Goal: Task Accomplishment & Management: Manage account settings

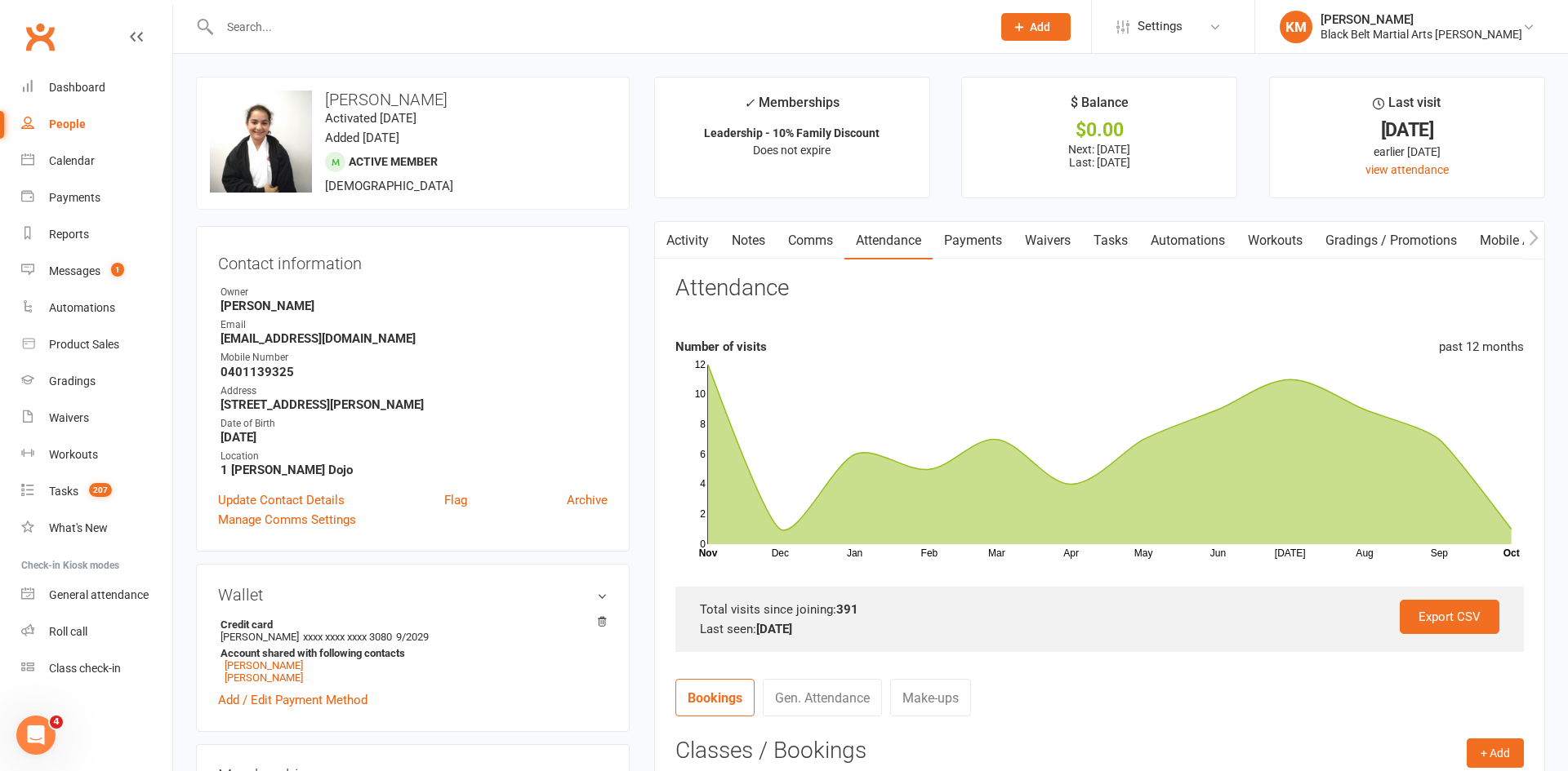
click at [269, 28] on input "text" at bounding box center [598, 27] width 766 height 23
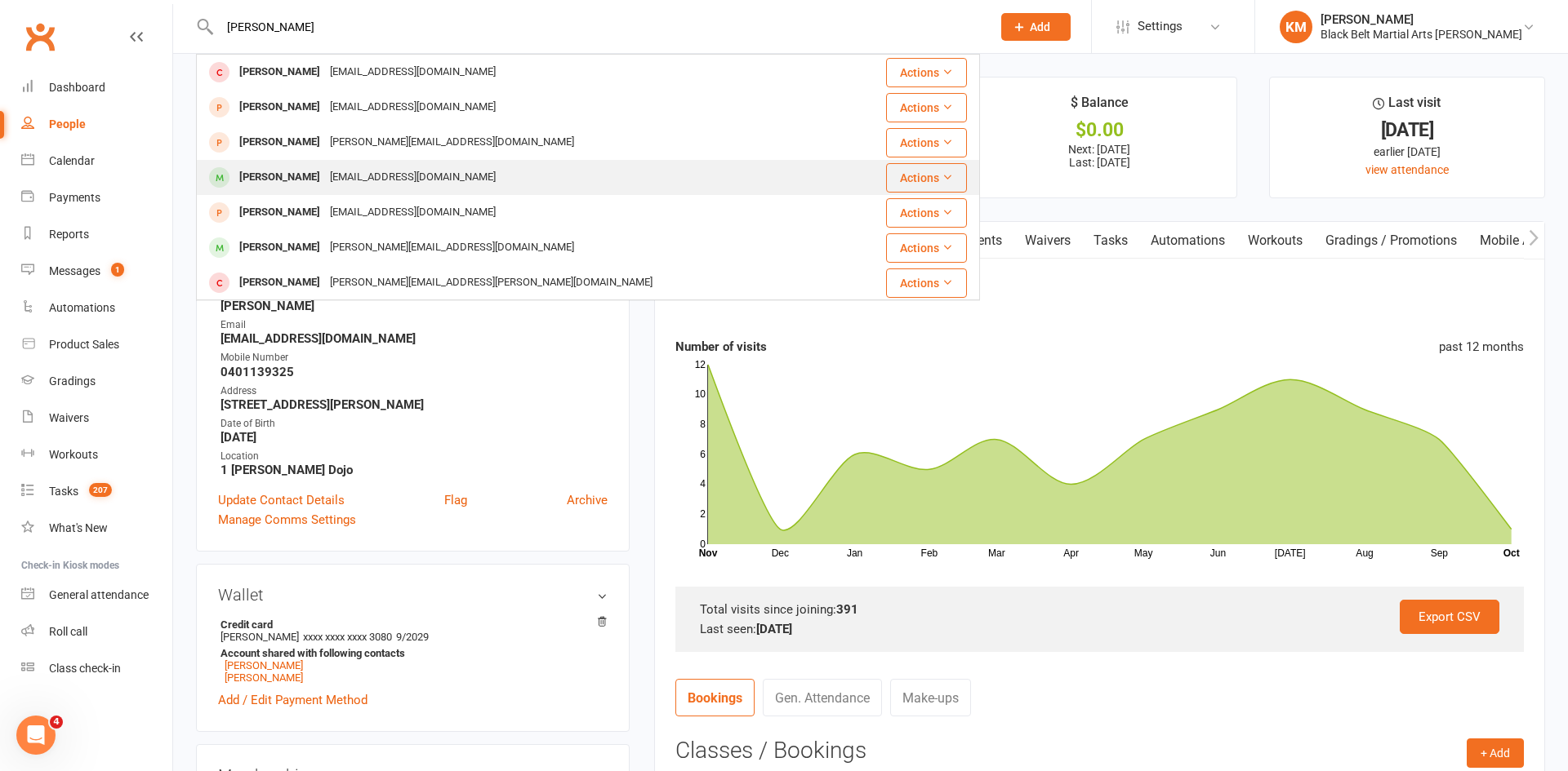
type input "liam"
click at [304, 187] on div "Liam Sazmand" at bounding box center [279, 178] width 91 height 23
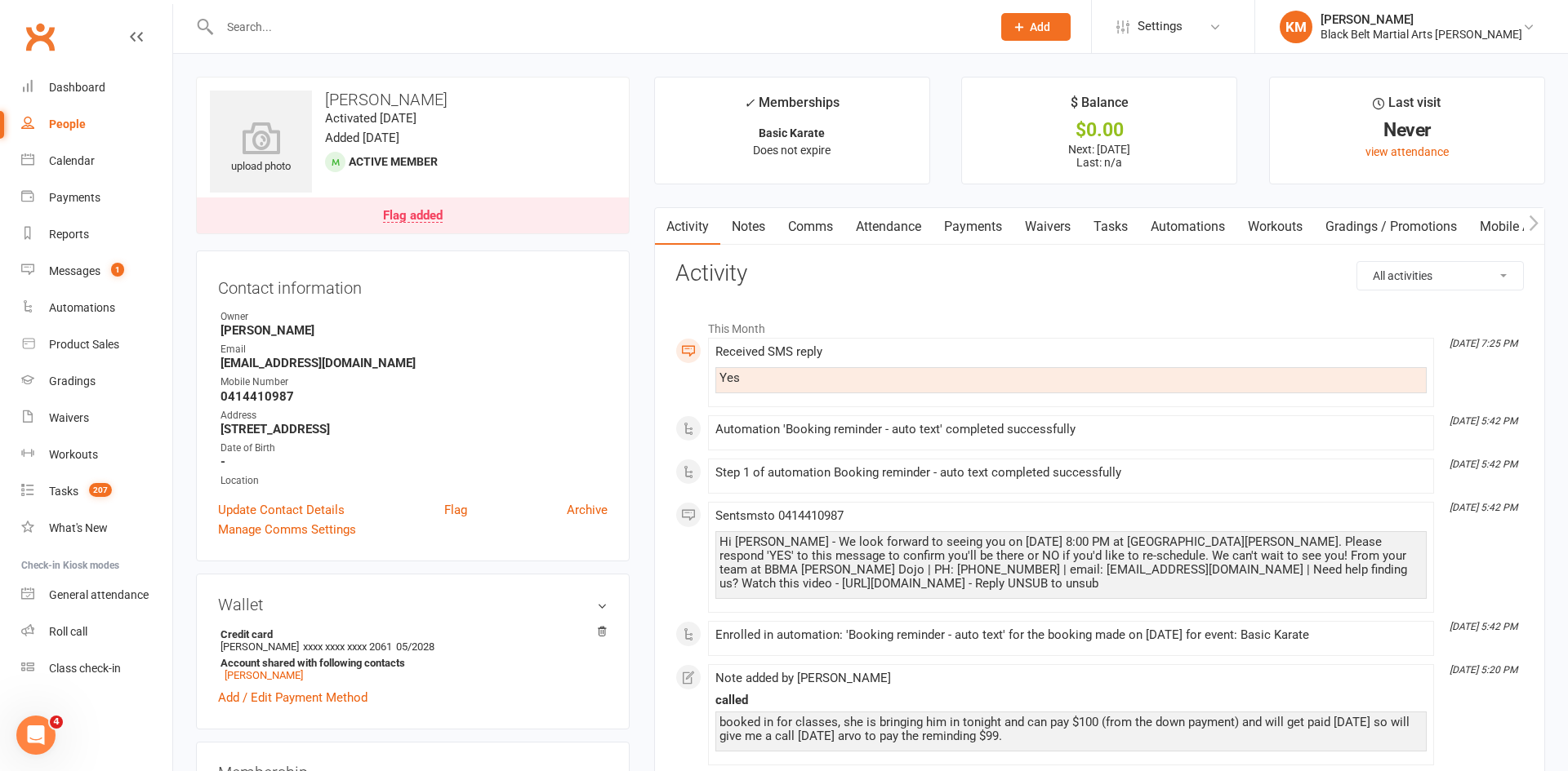
click at [733, 228] on link "Notes" at bounding box center [749, 227] width 57 height 38
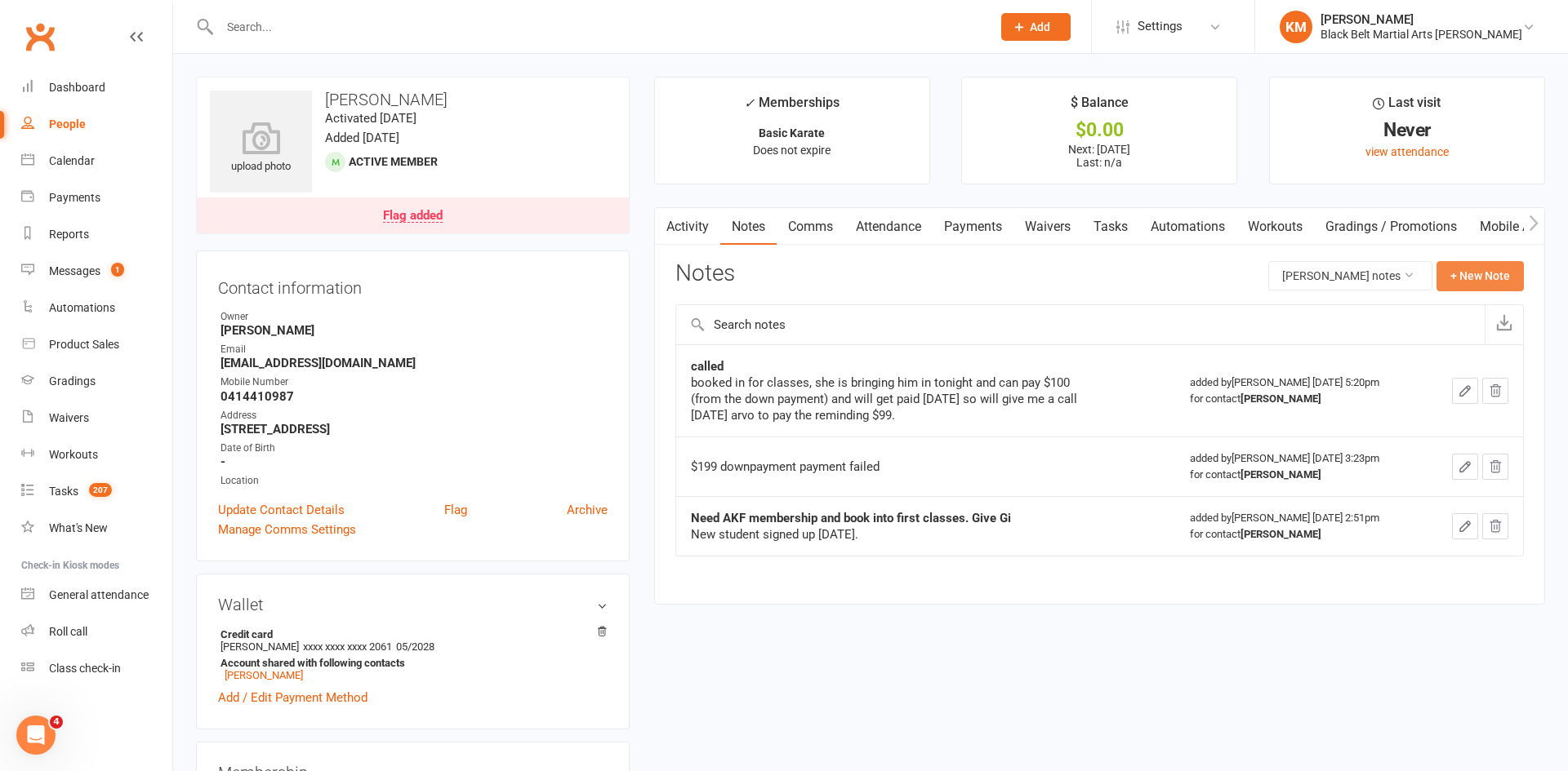
click at [1444, 277] on button "+ New Note" at bounding box center [1480, 275] width 88 height 29
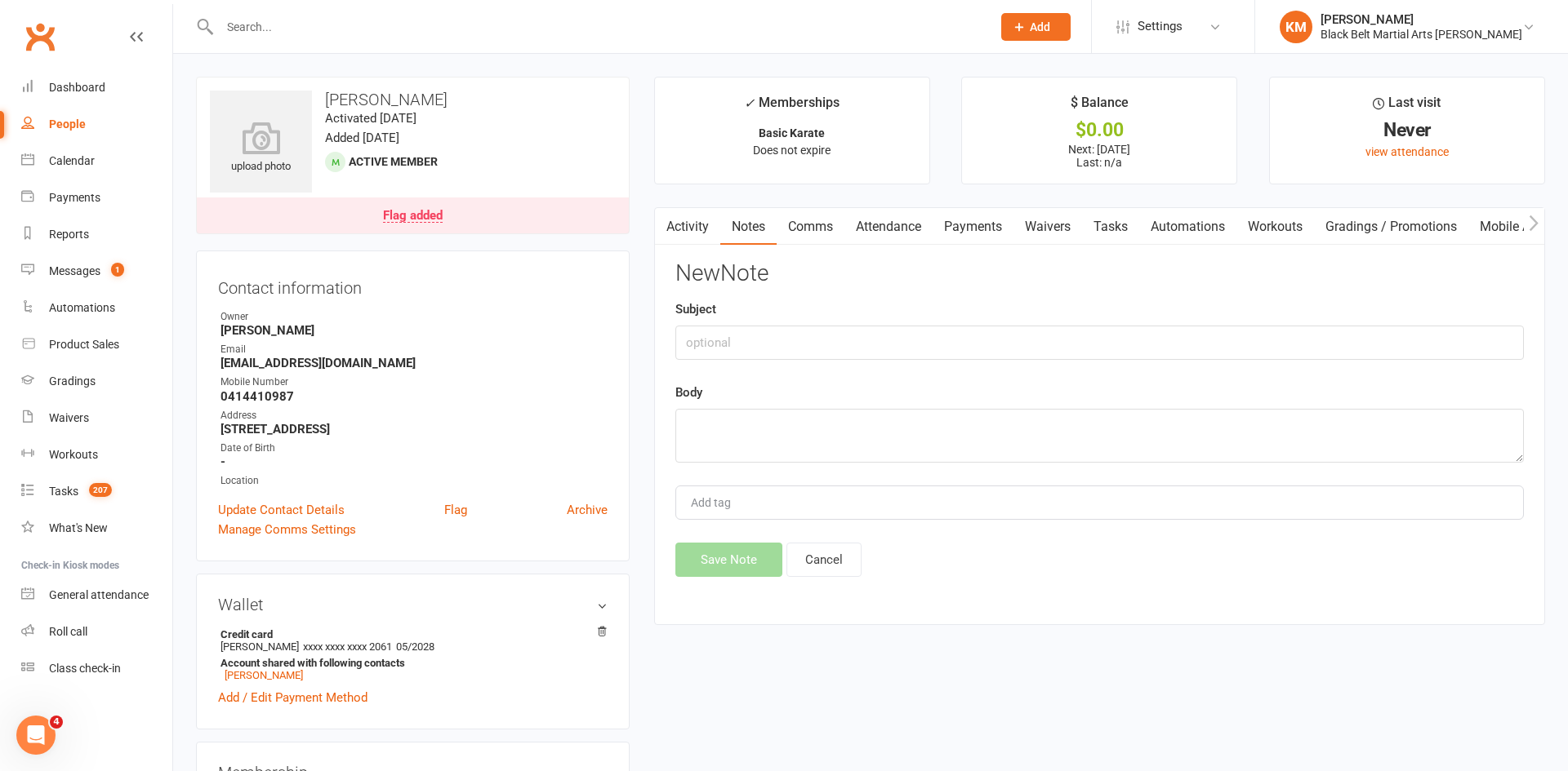
click at [917, 478] on div "New Note Subject Body Add tag Save Note Cancel" at bounding box center [1099, 418] width 848 height 316
click at [884, 437] on textarea at bounding box center [1099, 436] width 848 height 54
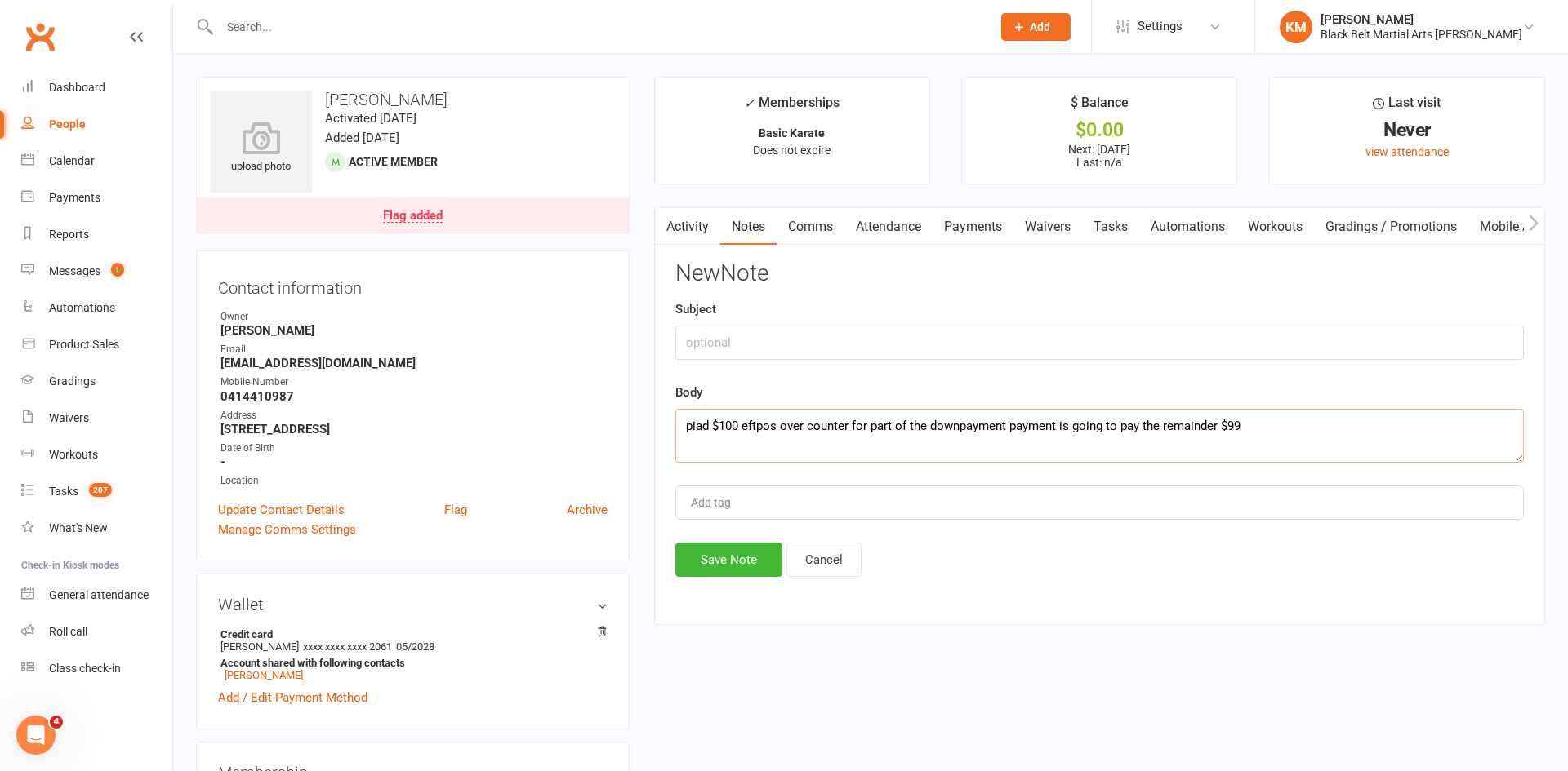
click at [698, 426] on textarea "piad $100 eftpos over counter for part of the downpayment payment is going to p…" at bounding box center [1099, 436] width 848 height 54
click at [1313, 423] on textarea "paid $100 eftpos over counter for part of the downpayment payment is going to p…" at bounding box center [1099, 436] width 848 height 54
type textarea "paid $100 eftpos over counter for part of the downpayment payment is going to p…"
click at [766, 559] on button "Save Note" at bounding box center [729, 559] width 107 height 34
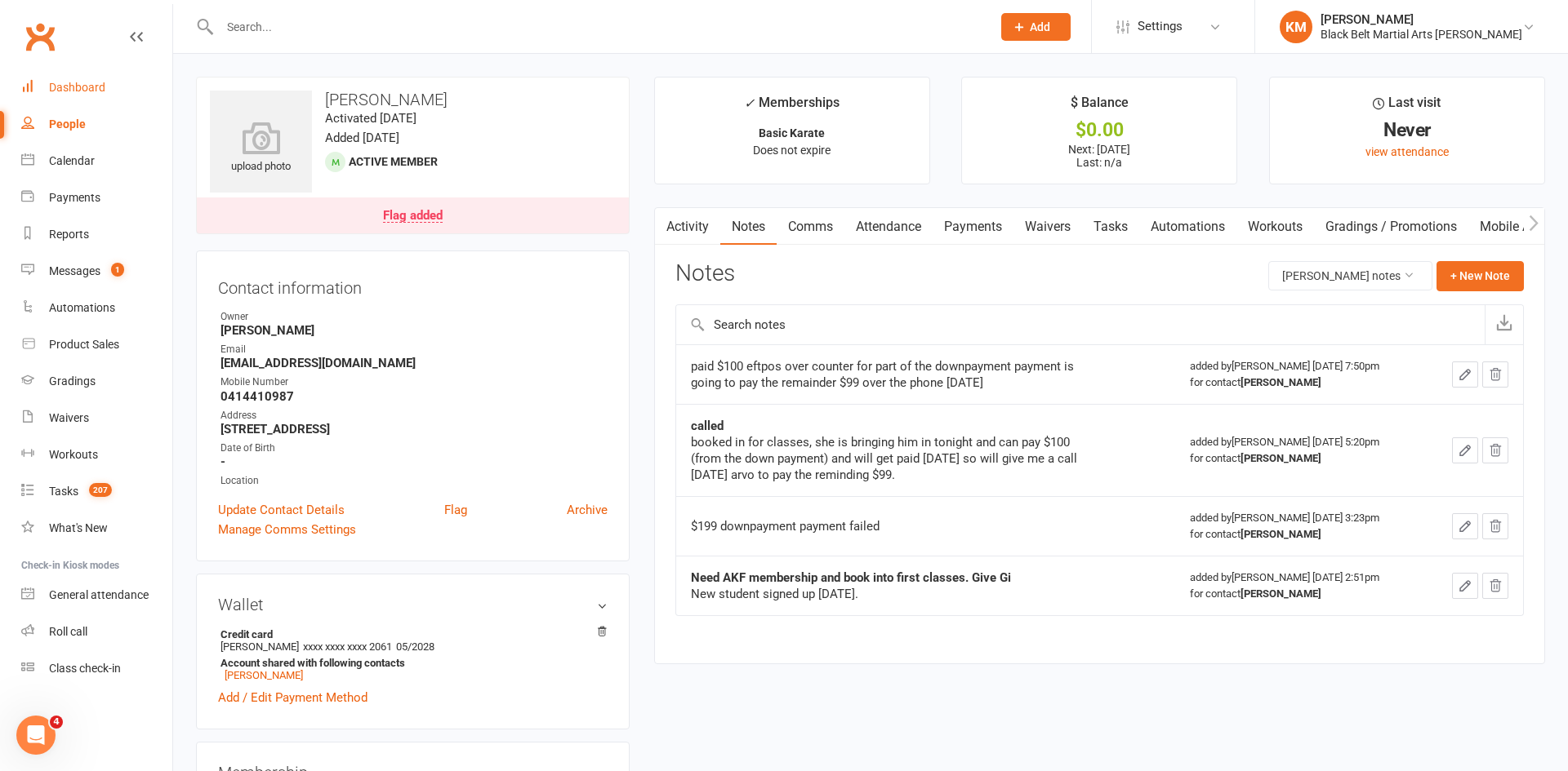
click at [114, 78] on link "Dashboard" at bounding box center [96, 88] width 151 height 37
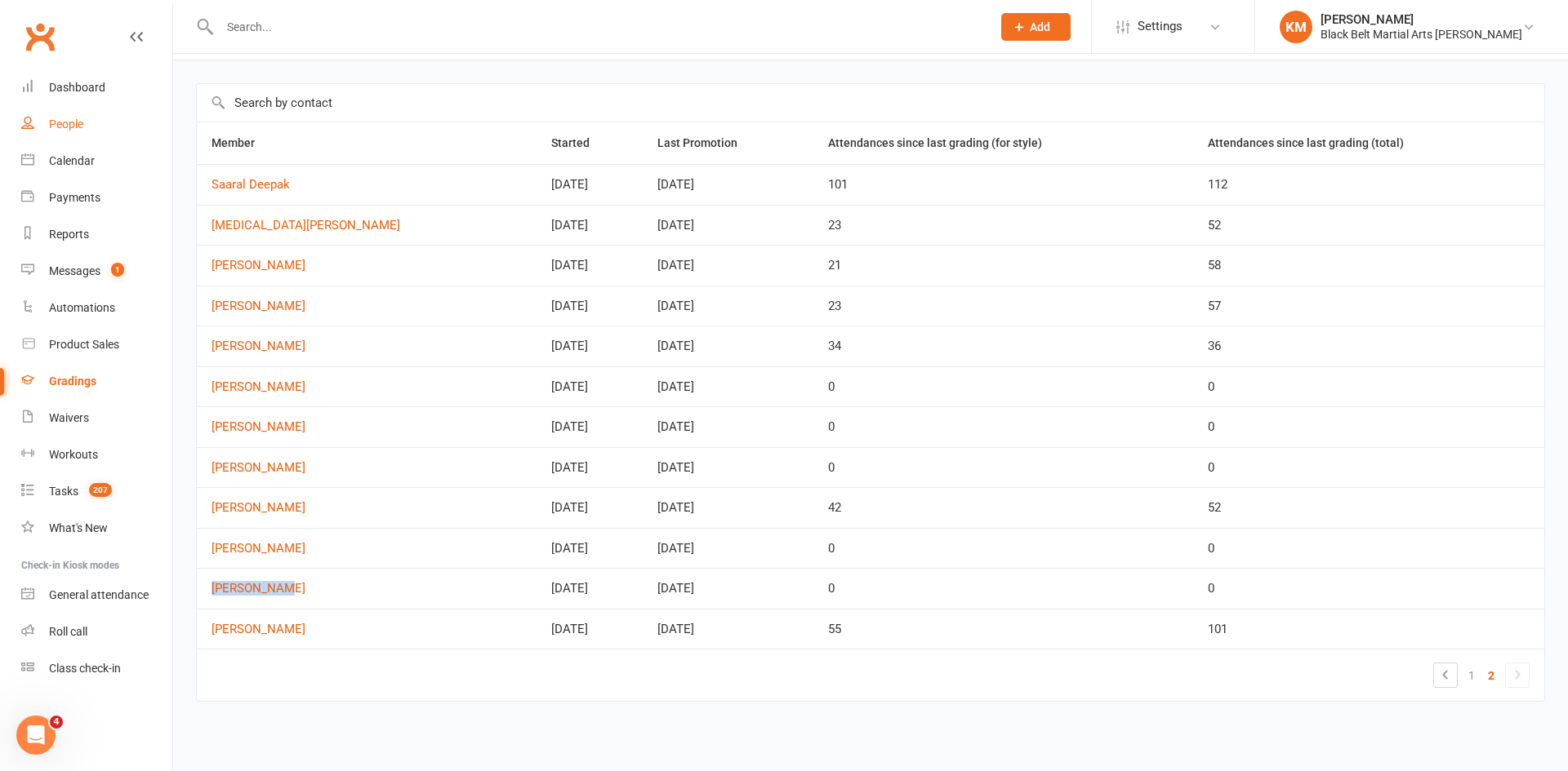
click at [83, 133] on link "People" at bounding box center [96, 124] width 151 height 37
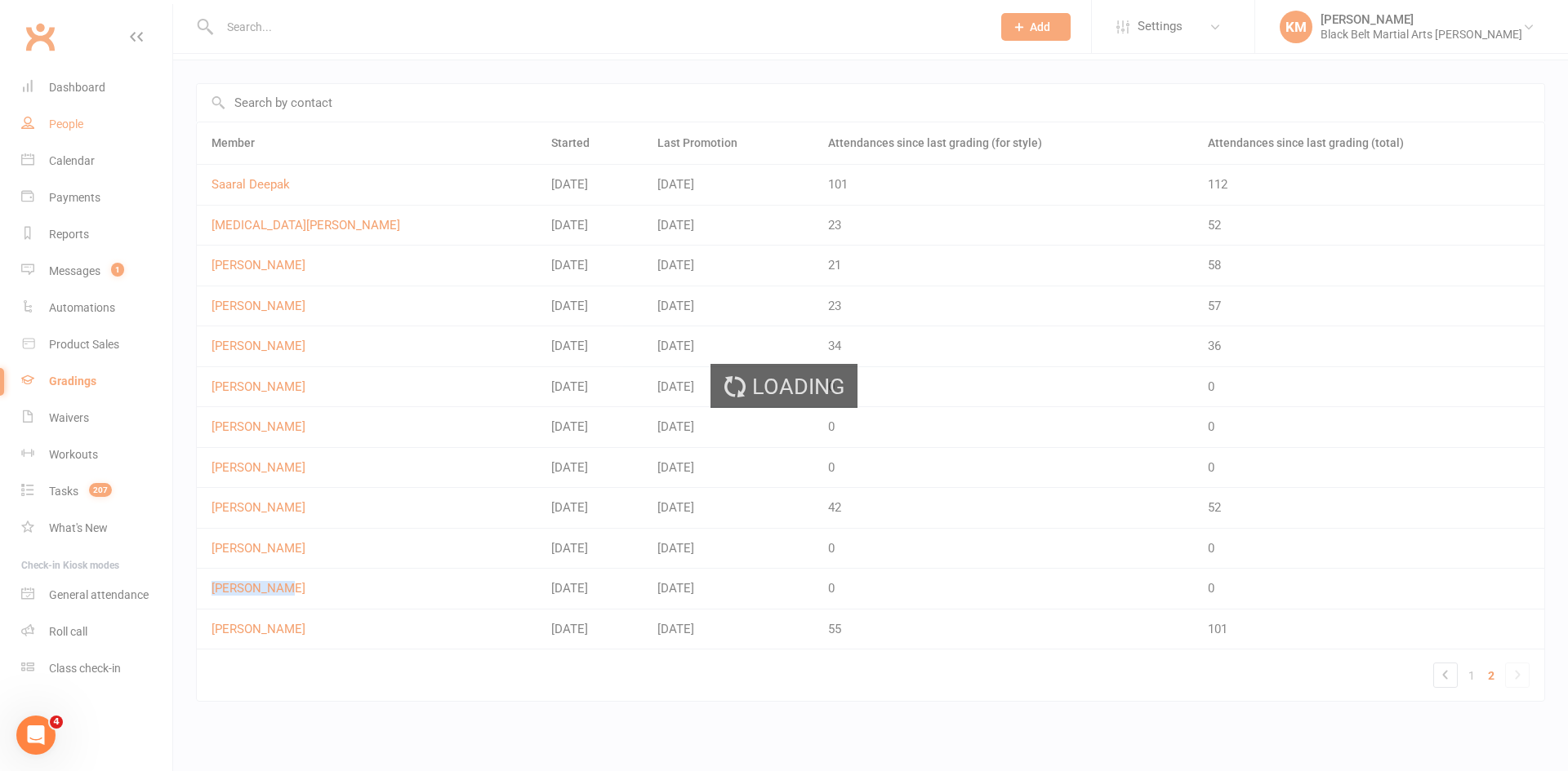
select select "100"
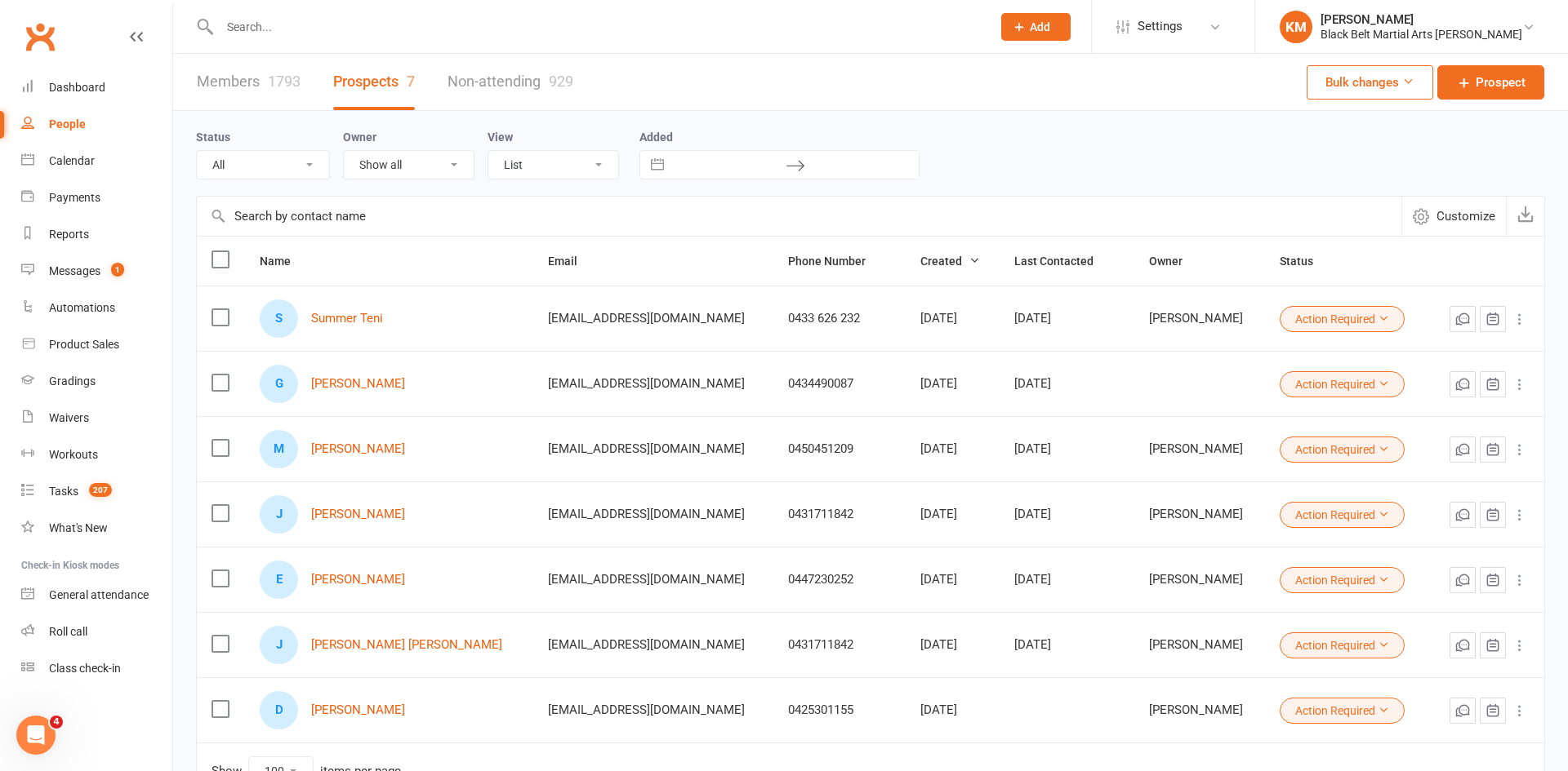
select select "Action Required"
click at [78, 157] on div "Calendar" at bounding box center [72, 161] width 46 height 13
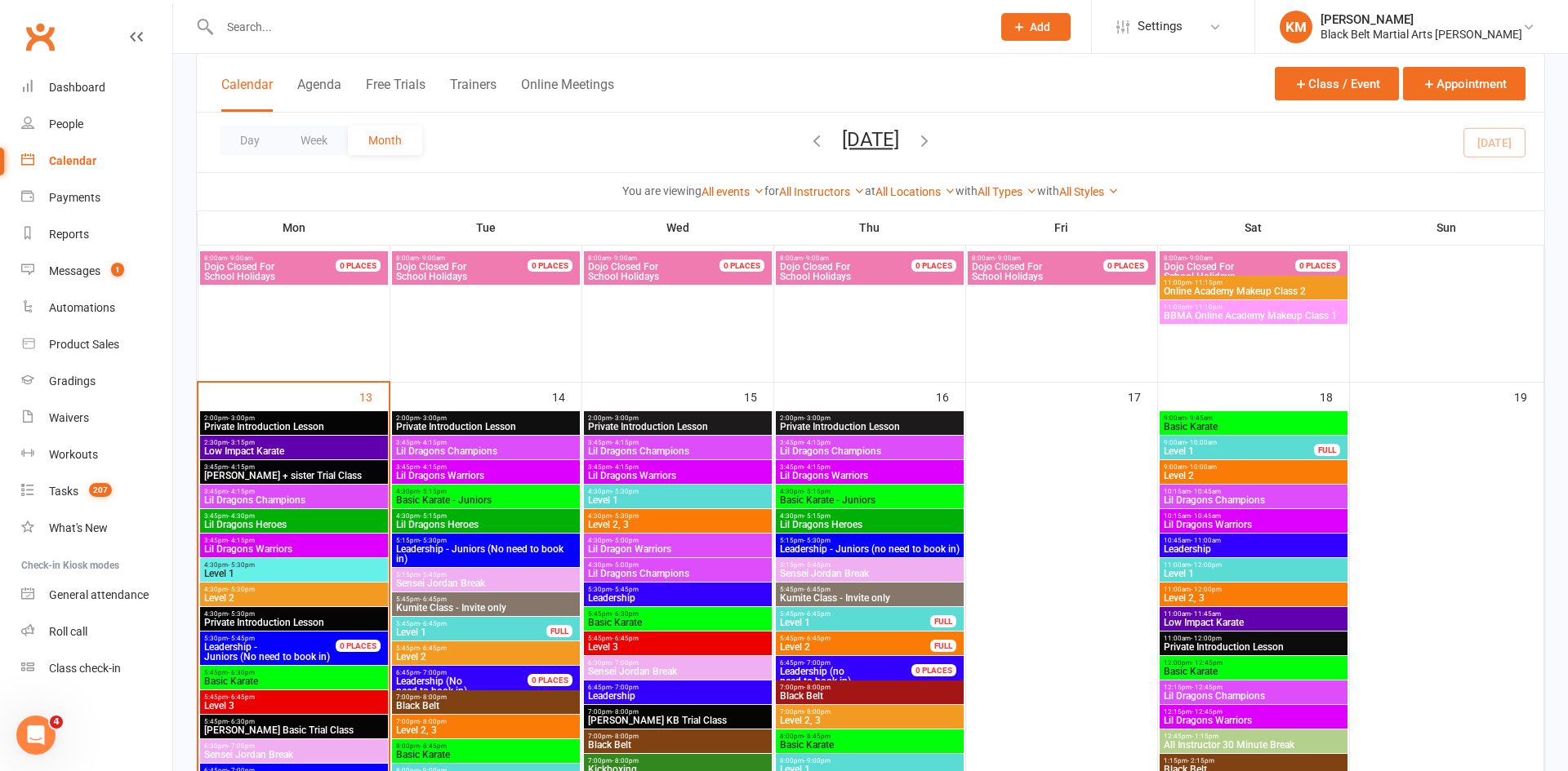
scroll to position [1019, 0]
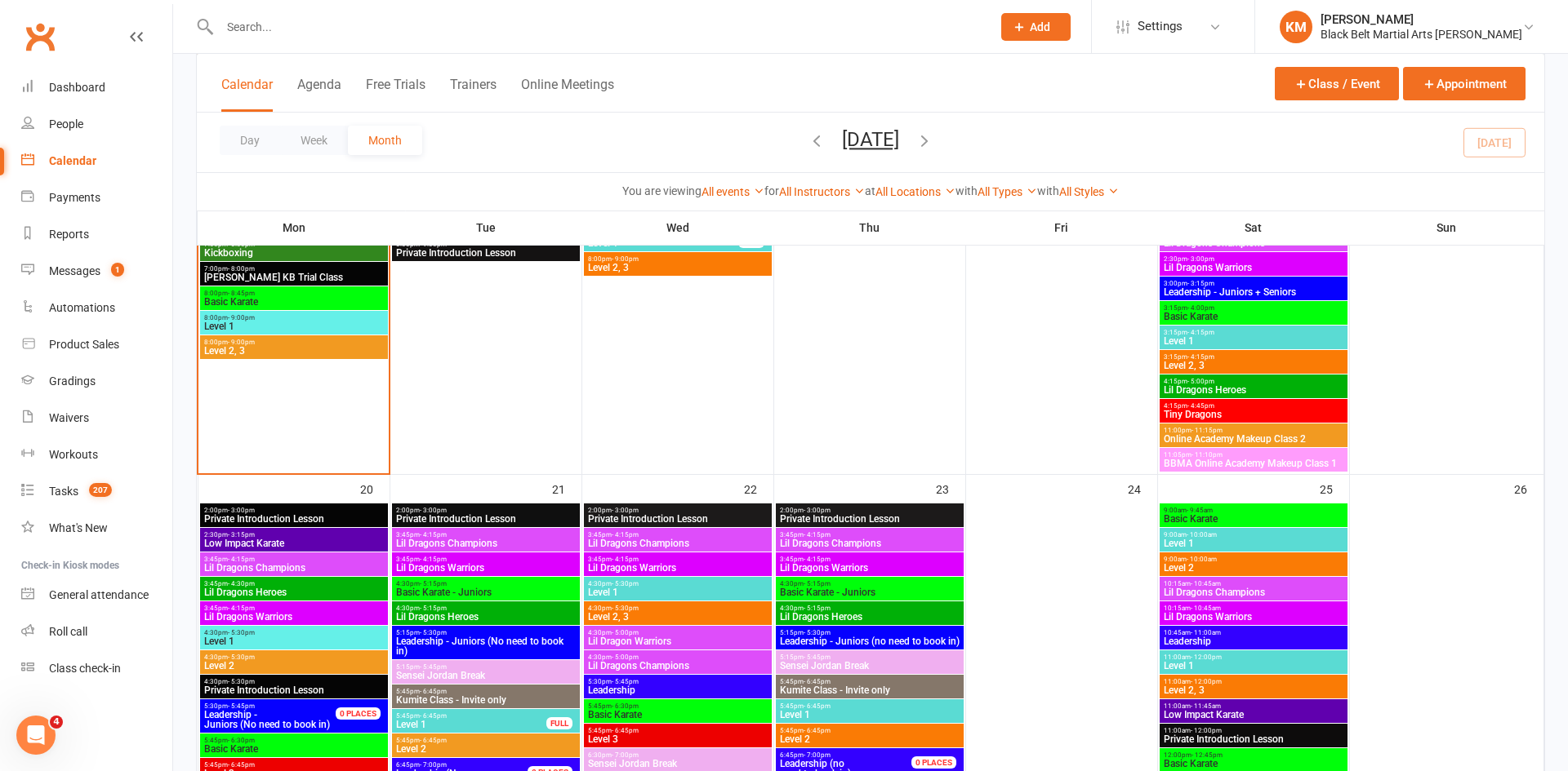
click at [270, 329] on span "Level 1" at bounding box center [294, 327] width 181 height 10
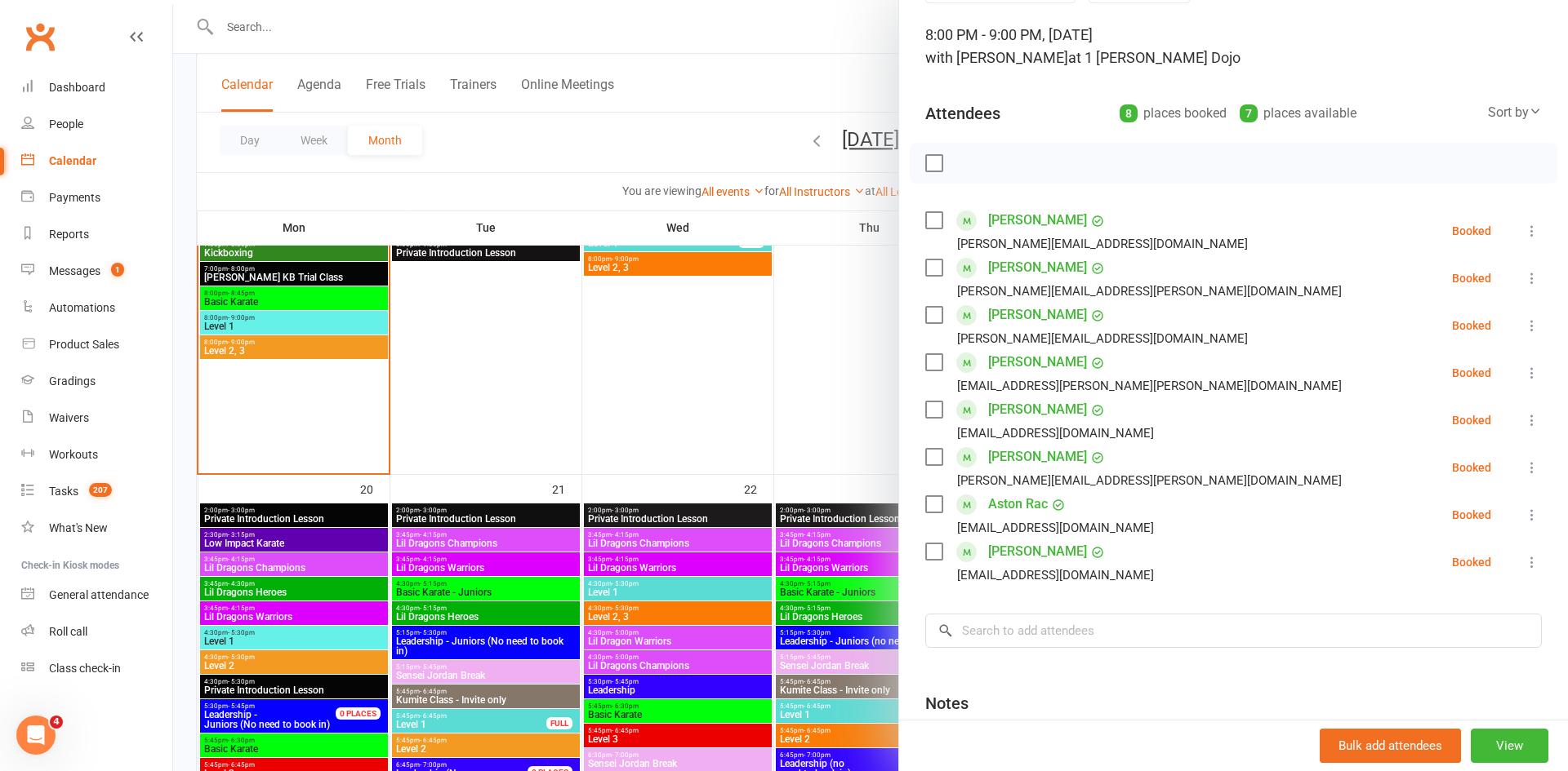
scroll to position [105, 0]
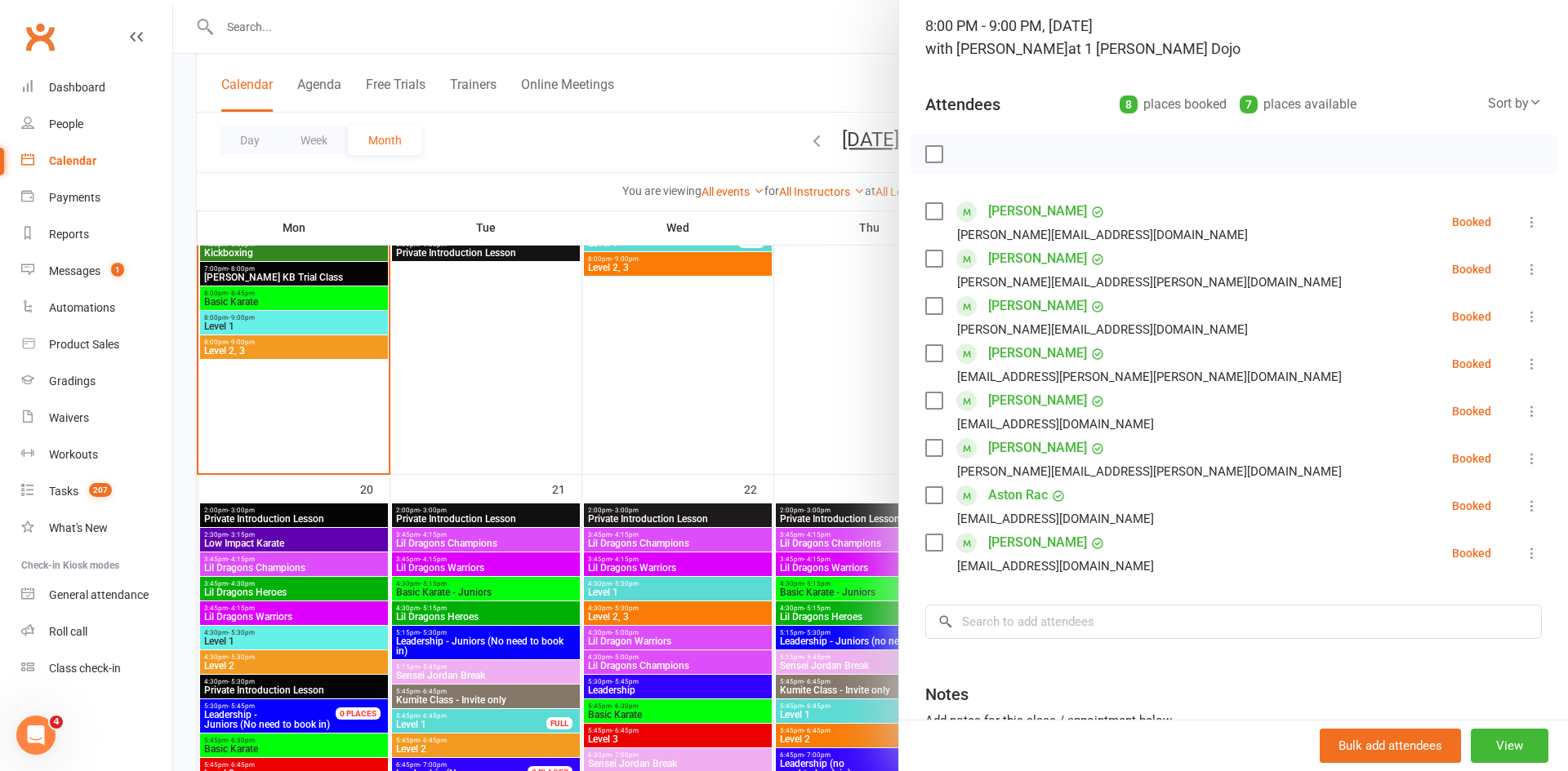
click at [264, 299] on div at bounding box center [871, 385] width 1395 height 771
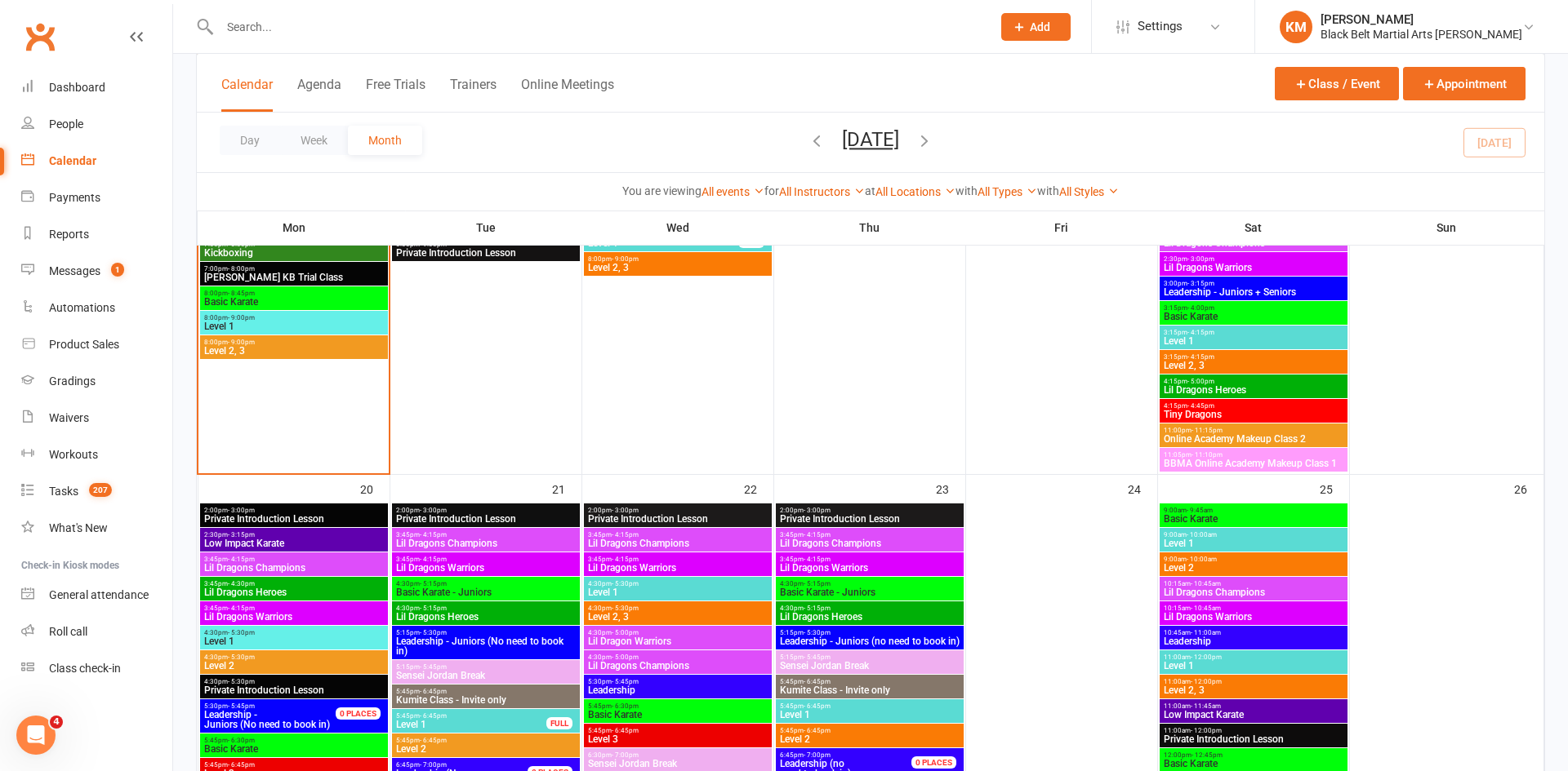
click at [264, 299] on span "Basic Karate" at bounding box center [294, 302] width 181 height 10
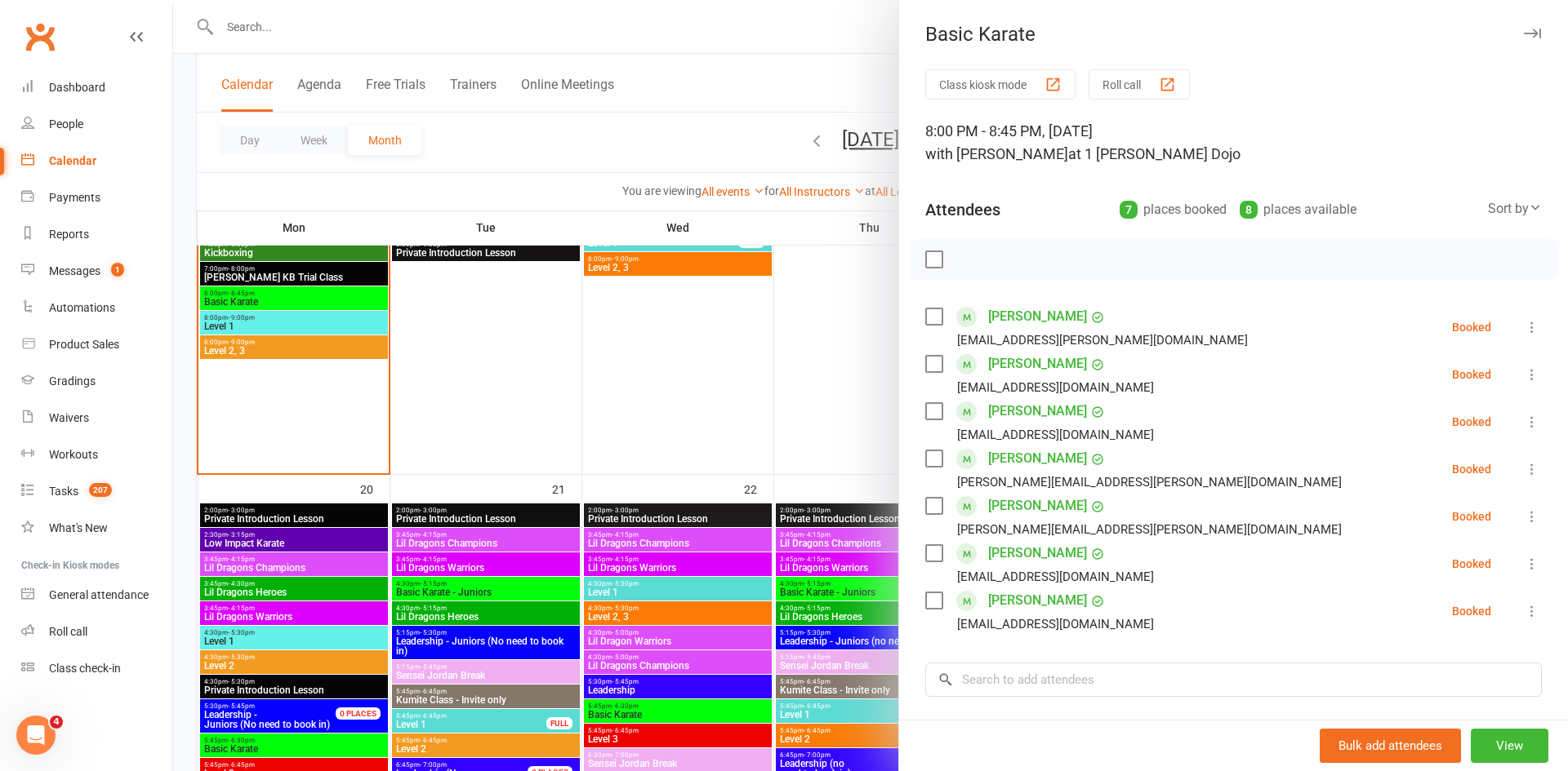
click at [315, 313] on div at bounding box center [871, 385] width 1395 height 771
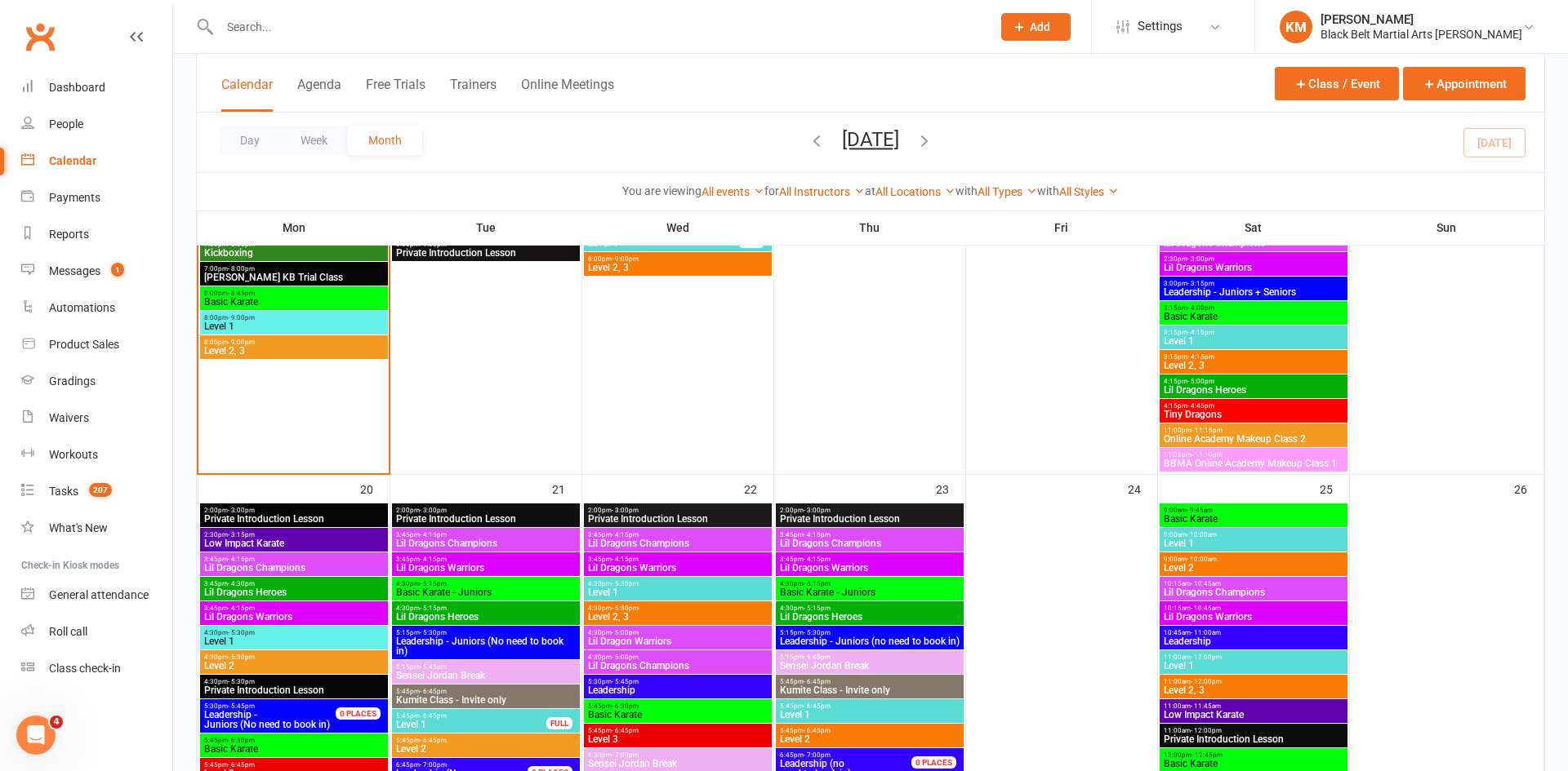
click at [316, 318] on span "8:00pm - 9:00pm" at bounding box center [294, 318] width 181 height 8
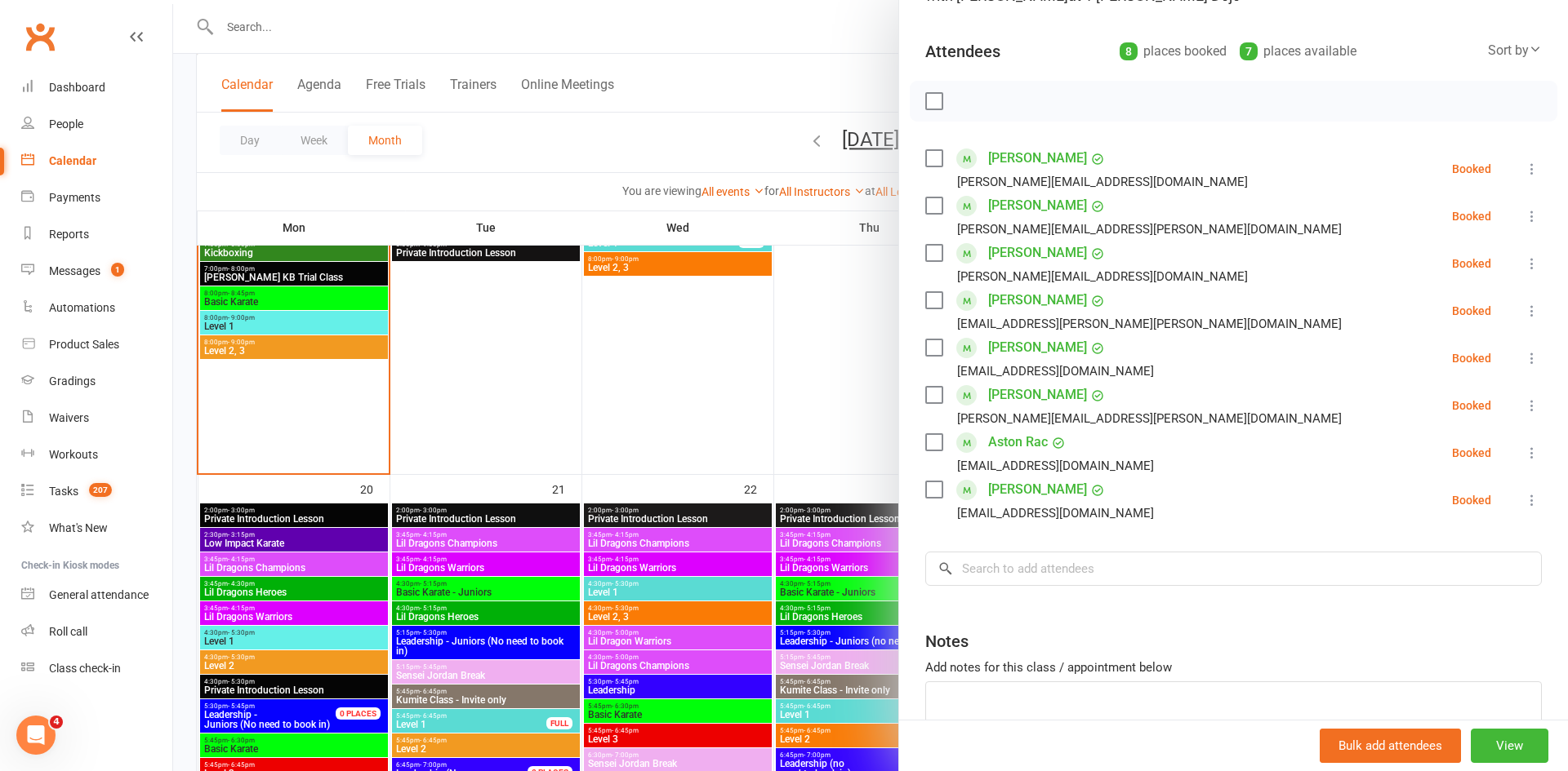
scroll to position [255, 0]
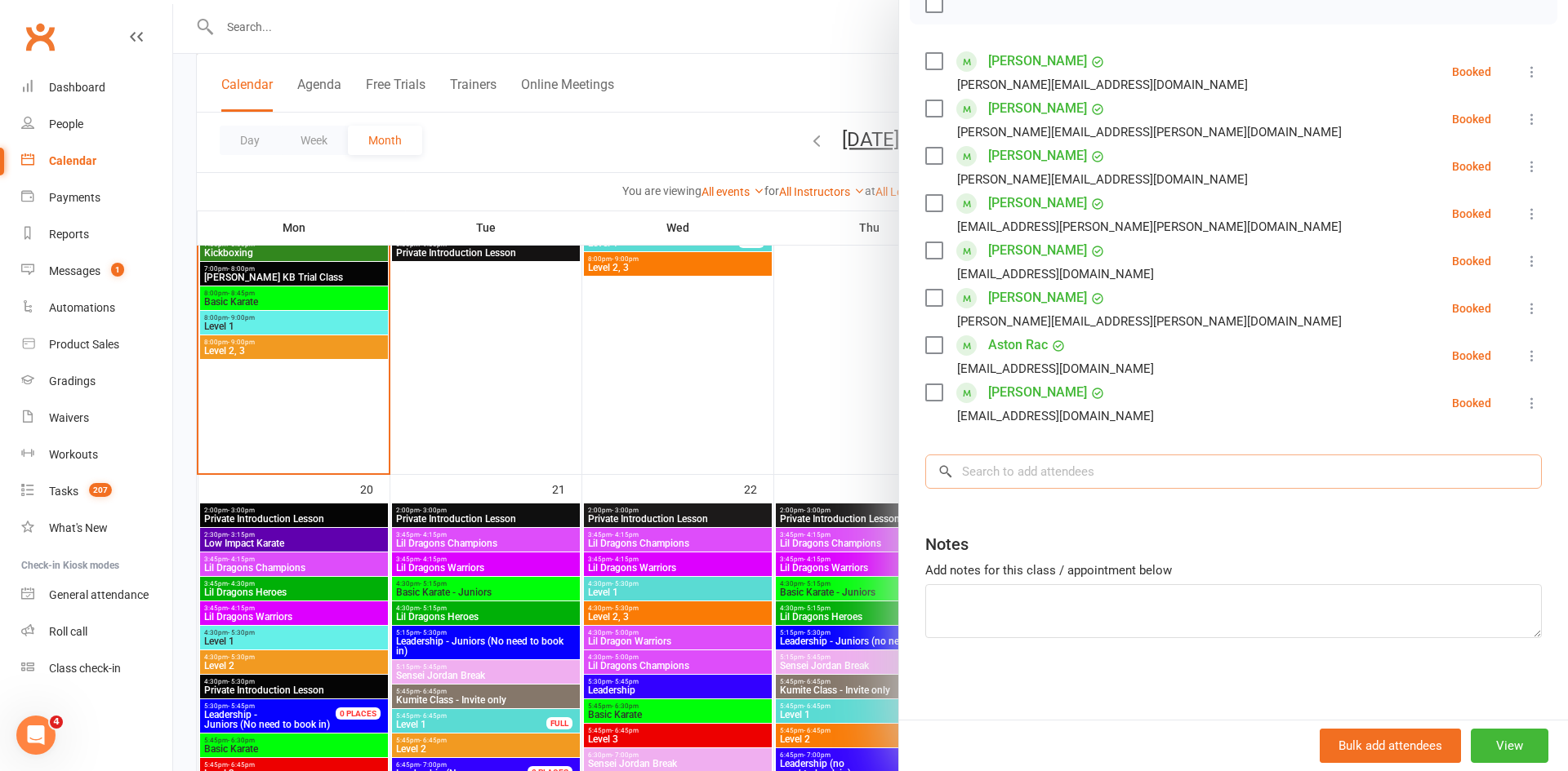
click at [1143, 474] on input "search" at bounding box center [1233, 471] width 616 height 34
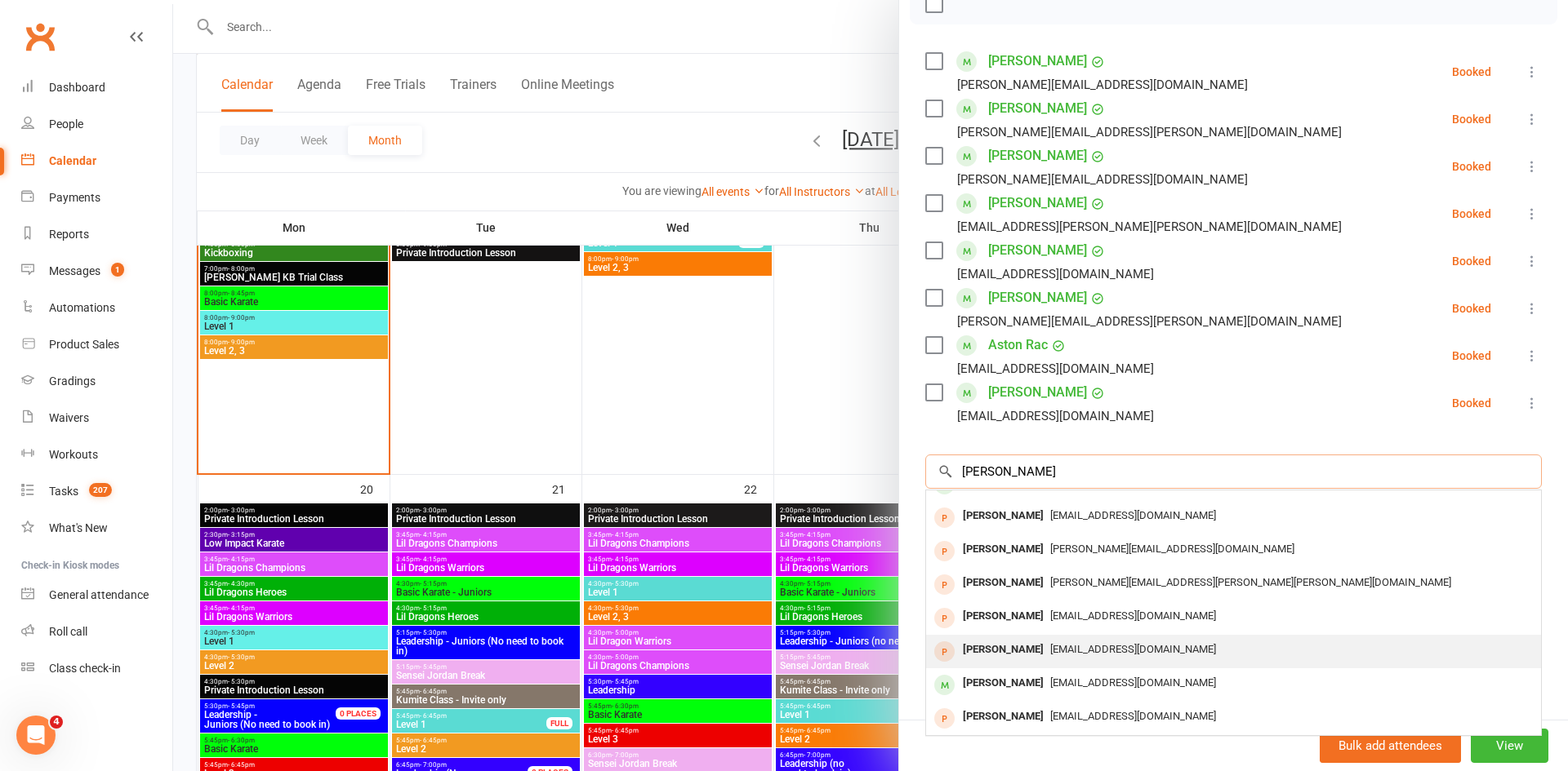
scroll to position [0, 0]
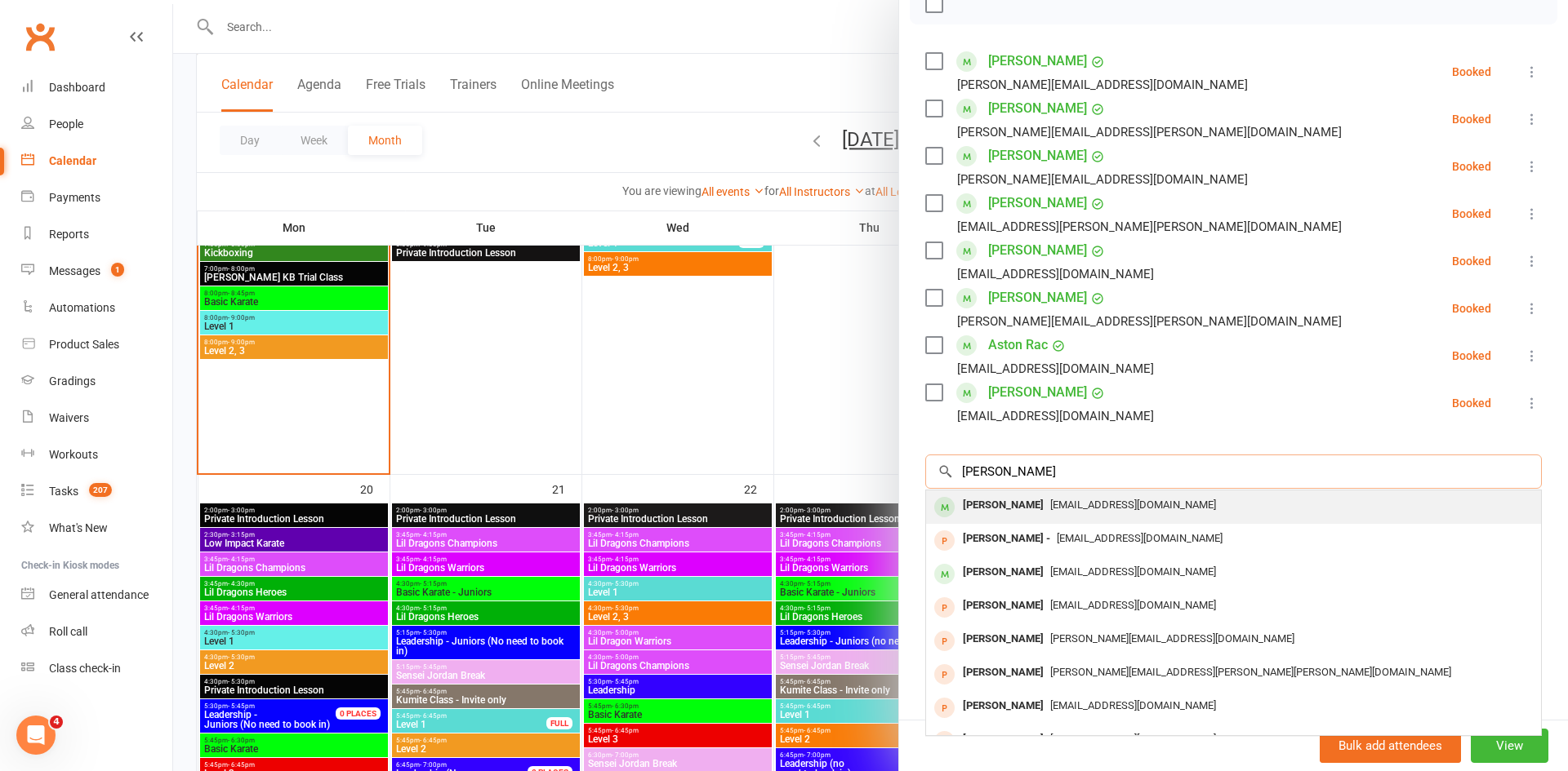
type input "Julia fish"
click at [993, 517] on div "Julia Fisher" at bounding box center [1003, 505] width 94 height 23
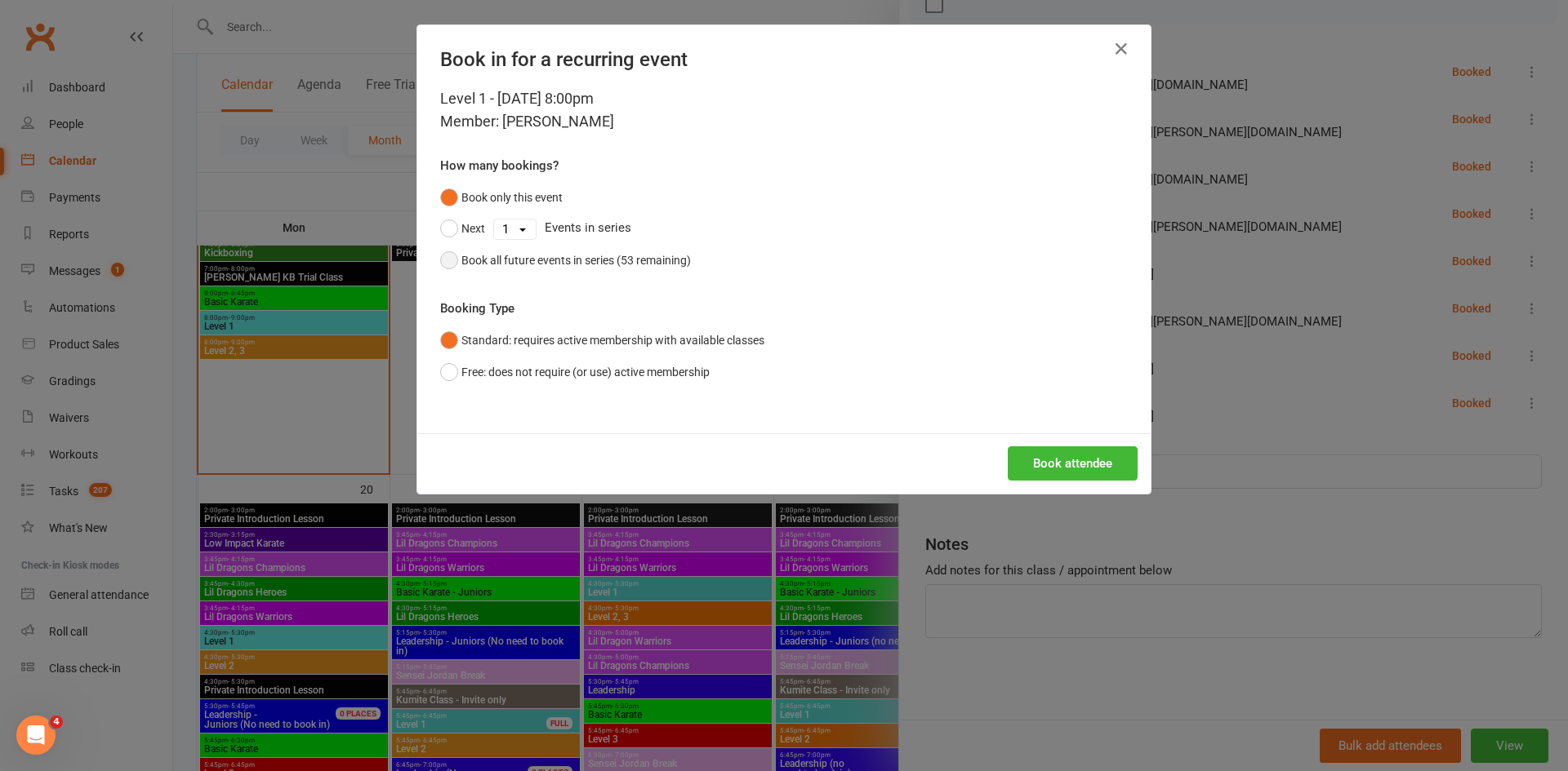
click at [584, 266] on div "Book all future events in series (53 remaining)" at bounding box center [575, 261] width 229 height 18
click at [1058, 487] on div "Book attendee" at bounding box center [783, 463] width 733 height 60
click at [1054, 474] on button "Book attendee" at bounding box center [1073, 463] width 130 height 34
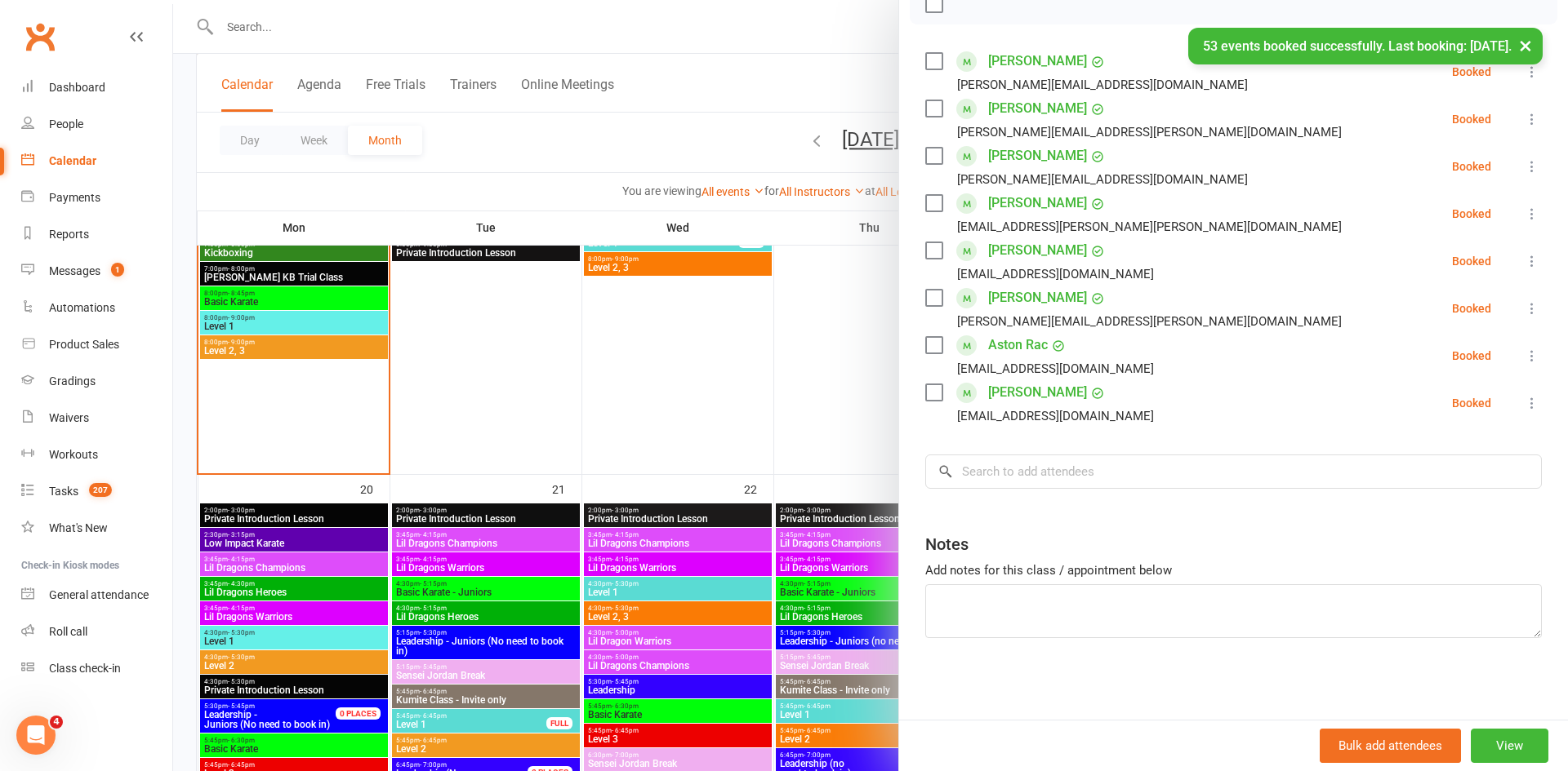
click at [1207, 475] on div "Class kiosk mode Roll call 8:00 PM - 9:00 PM, Monday, October, 13, 2025 with Jo…" at bounding box center [1234, 267] width 669 height 906
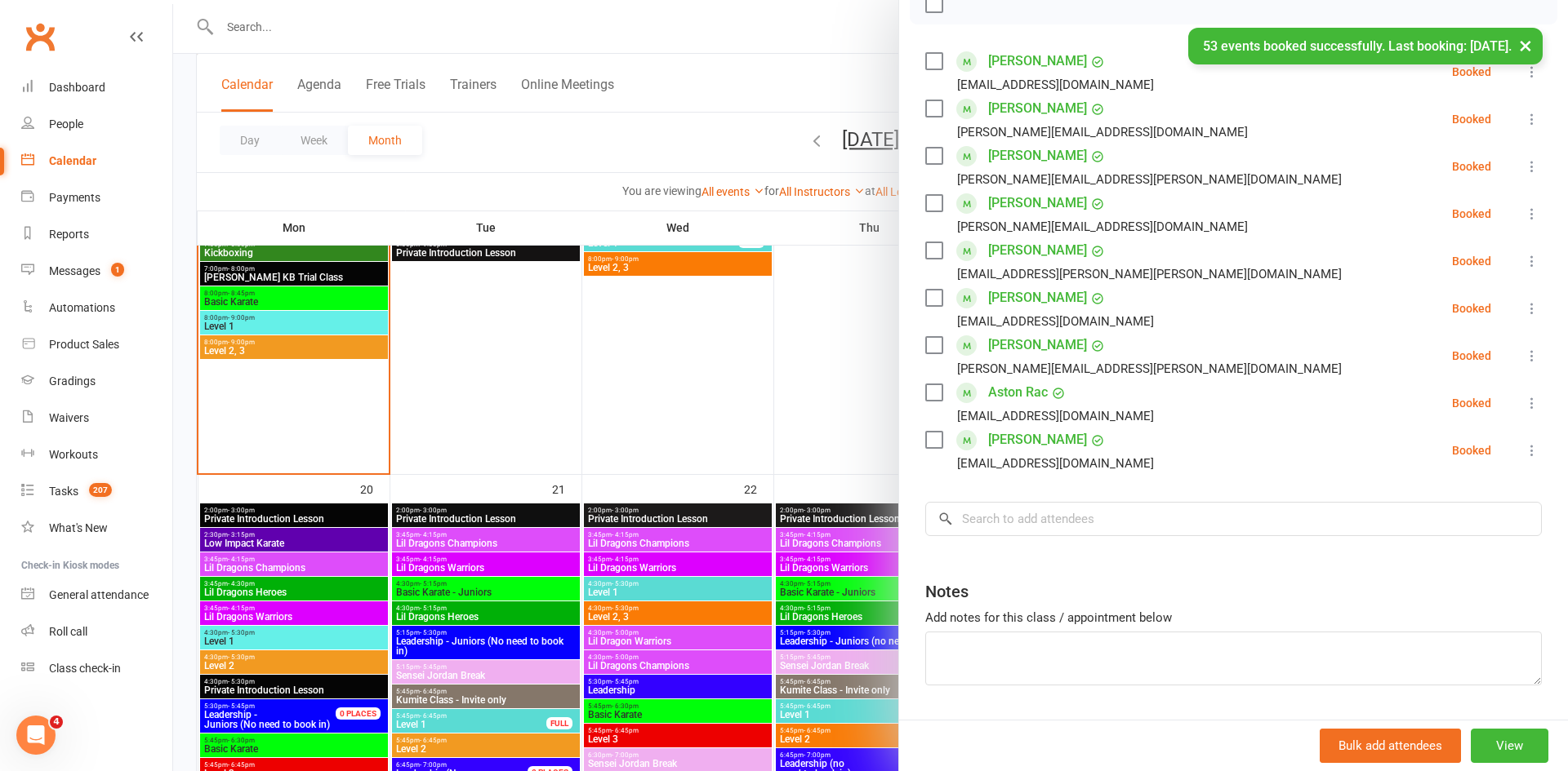
scroll to position [1693, 0]
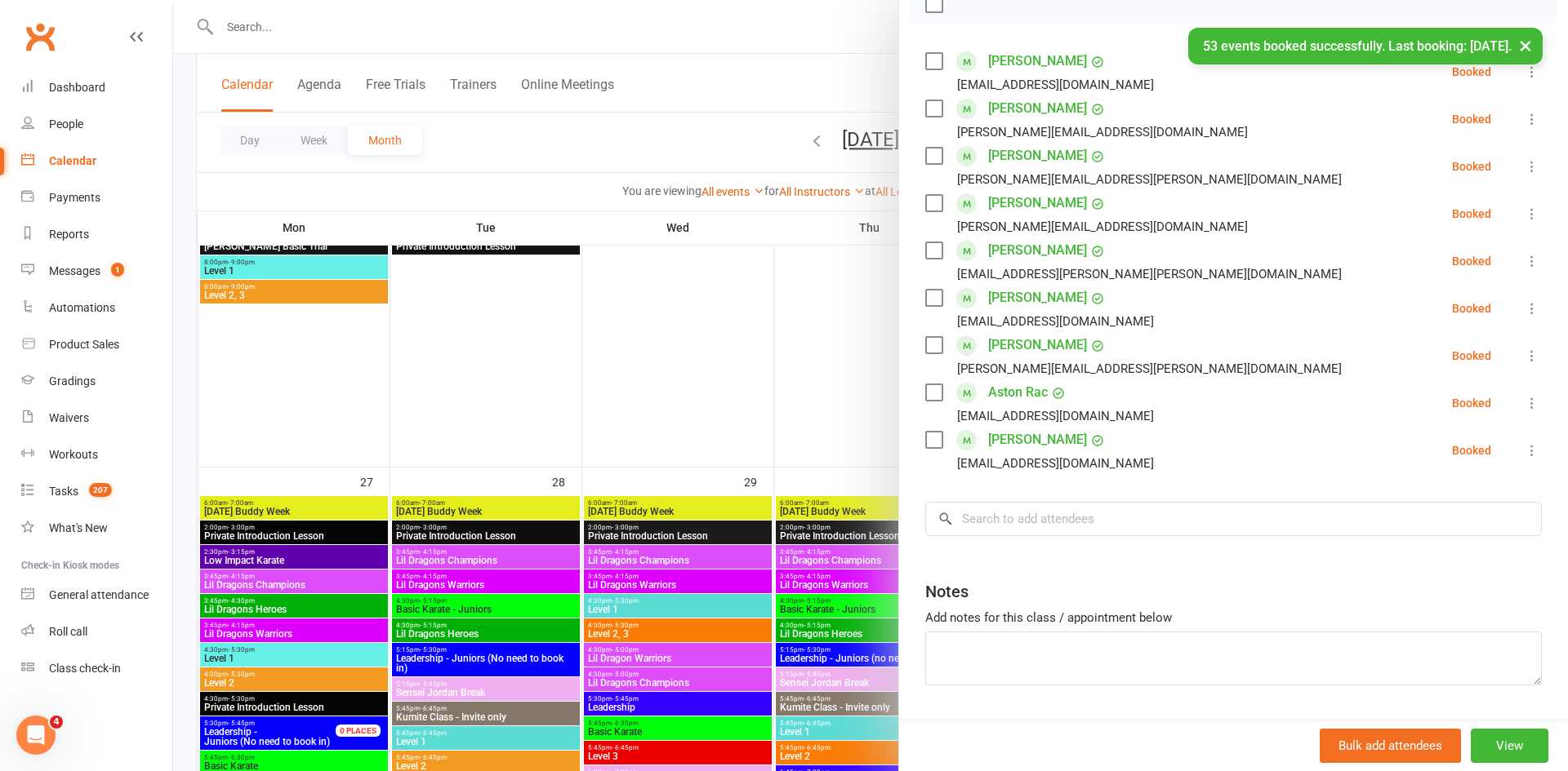
click at [1207, 475] on div "Class kiosk mode Roll call 8:00 PM - 9:00 PM, Monday, October, 13, 2025 with Jo…" at bounding box center [1234, 291] width 669 height 954
click at [1192, 506] on input "search" at bounding box center [1233, 518] width 616 height 34
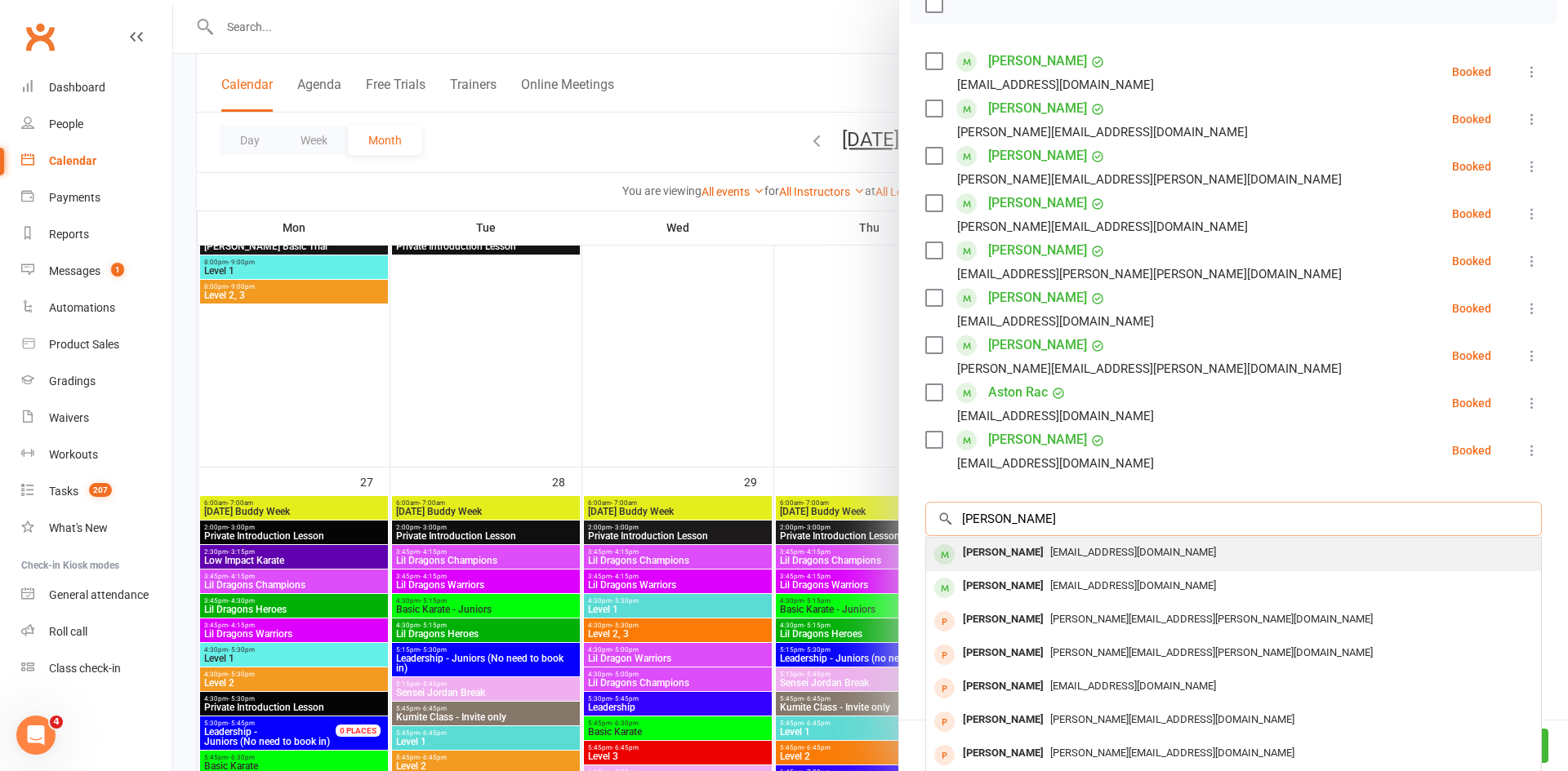
type input "john fisher"
click at [1176, 548] on div "johnfisher.152@gmail.com" at bounding box center [1234, 553] width 602 height 23
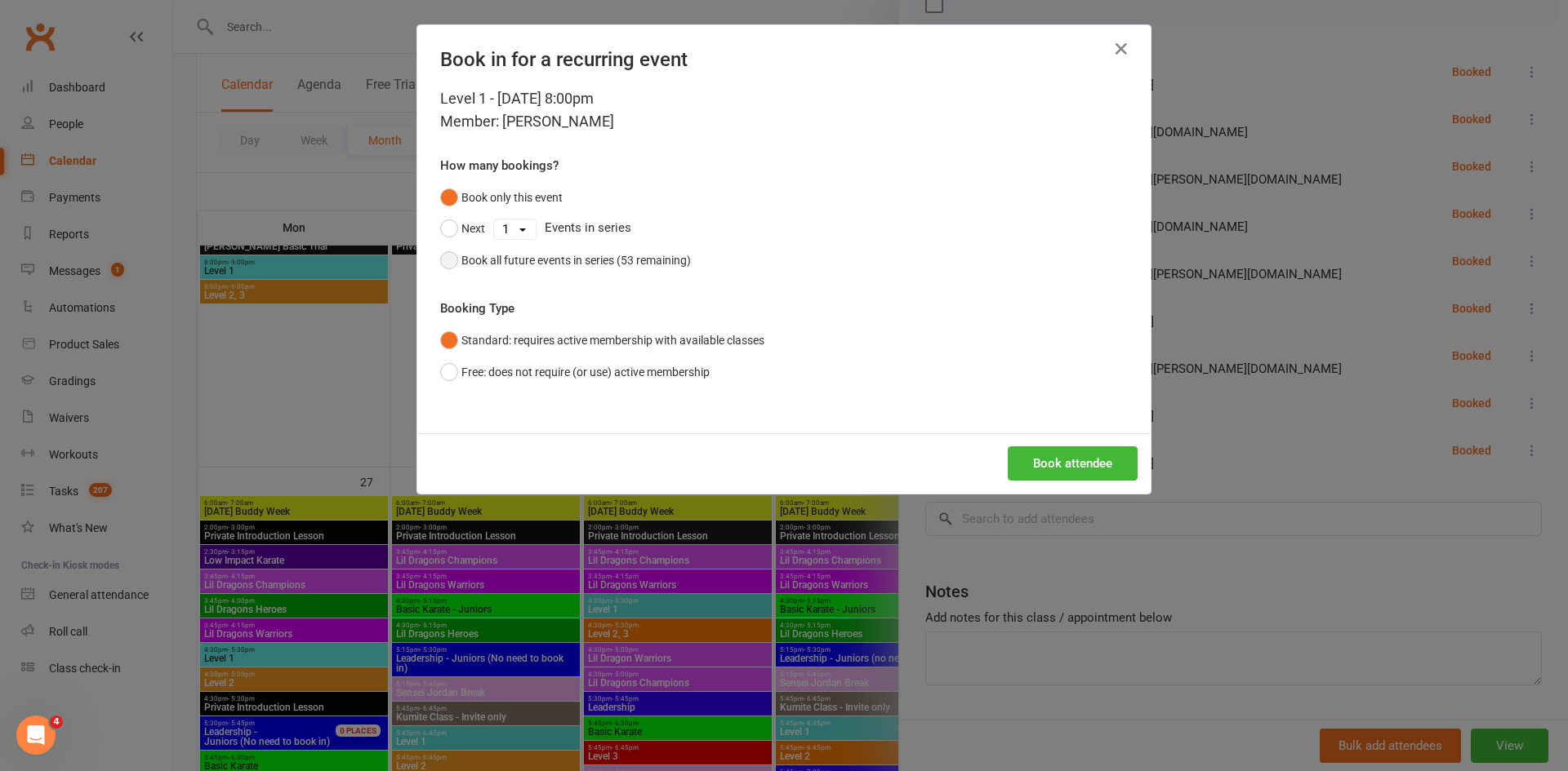
click at [632, 249] on button "Book all future events in series (53 remaining)" at bounding box center [565, 260] width 251 height 31
click at [1030, 453] on button "Book attendee" at bounding box center [1073, 463] width 130 height 34
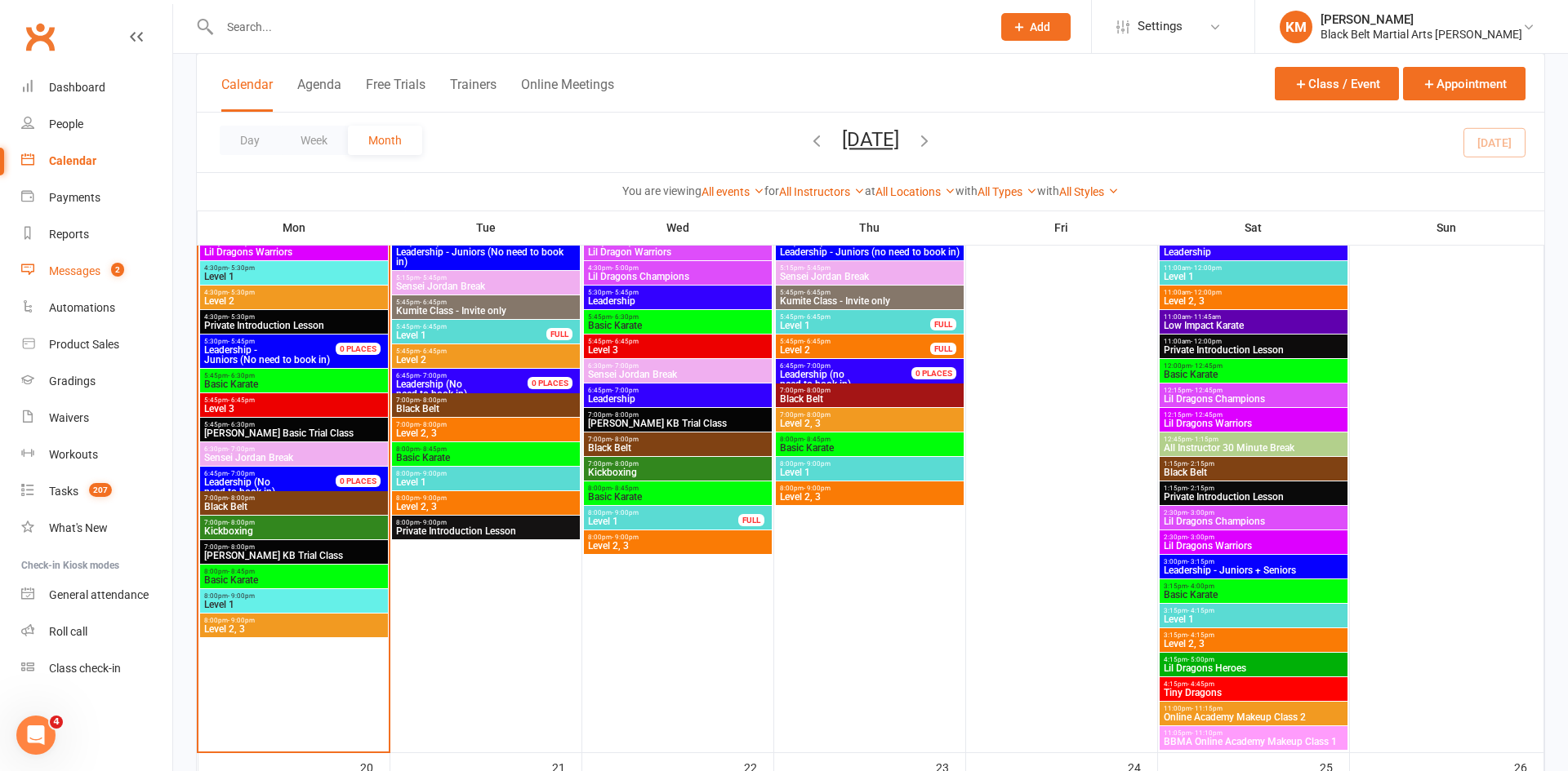
click at [125, 274] on link "Messages 2" at bounding box center [96, 272] width 151 height 37
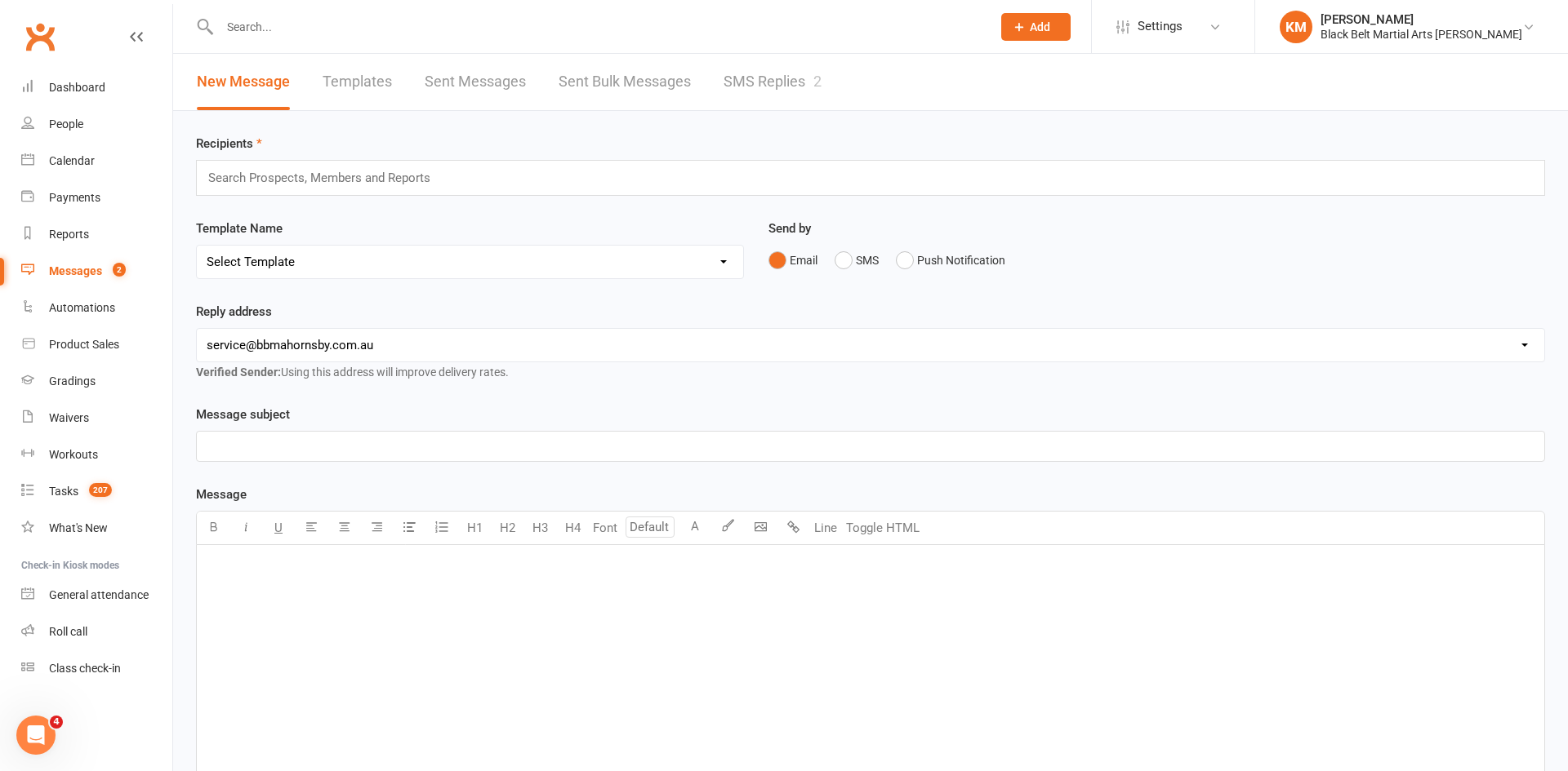
click at [741, 99] on link "SMS Replies 2" at bounding box center [773, 83] width 98 height 57
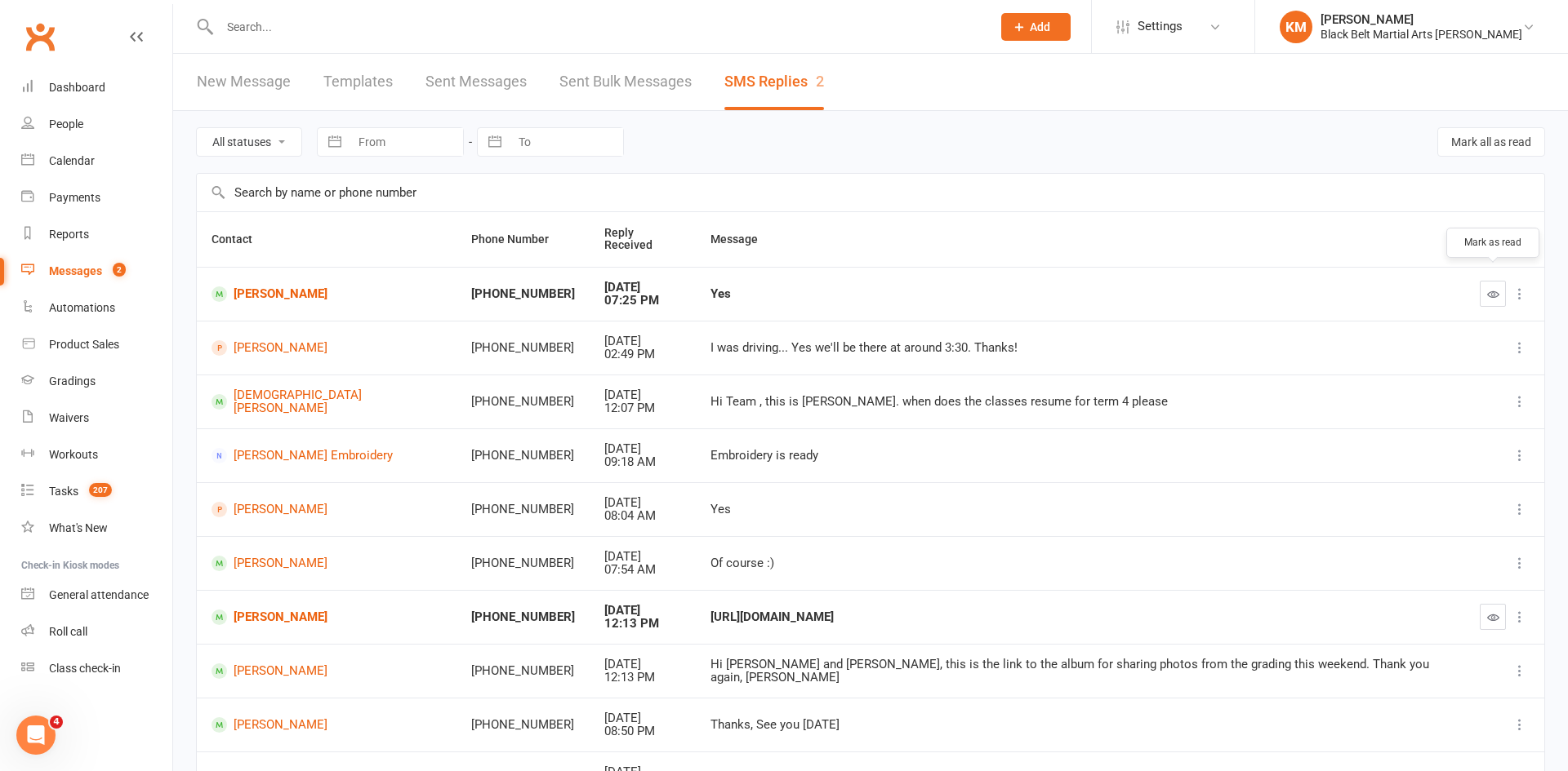
click at [1488, 288] on icon "button" at bounding box center [1493, 294] width 13 height 13
click at [70, 626] on div "Roll call" at bounding box center [68, 632] width 38 height 13
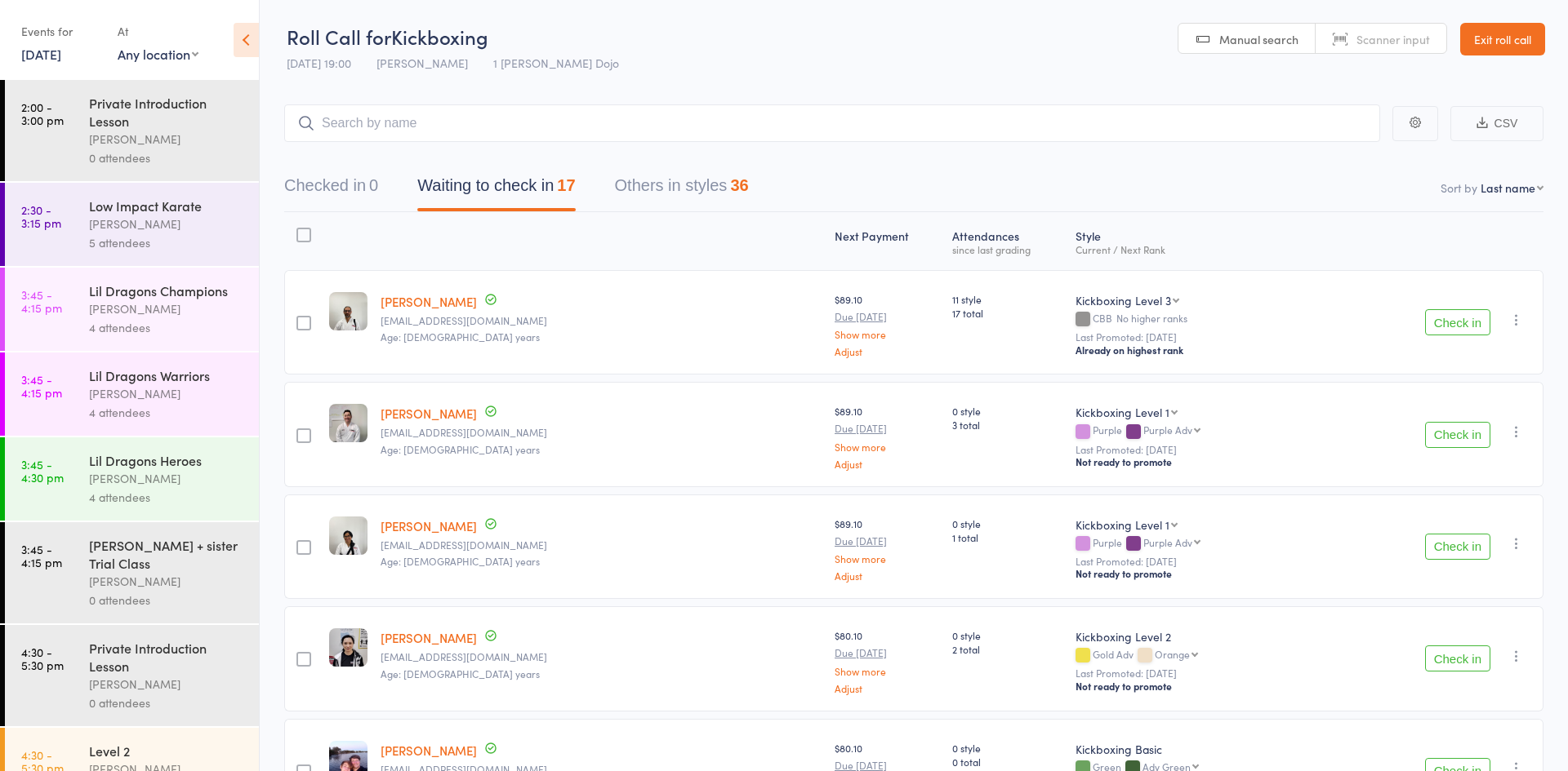
click at [440, 201] on button "Waiting to check in 17" at bounding box center [495, 190] width 158 height 43
click at [1447, 326] on button "Check in" at bounding box center [1458, 322] width 65 height 26
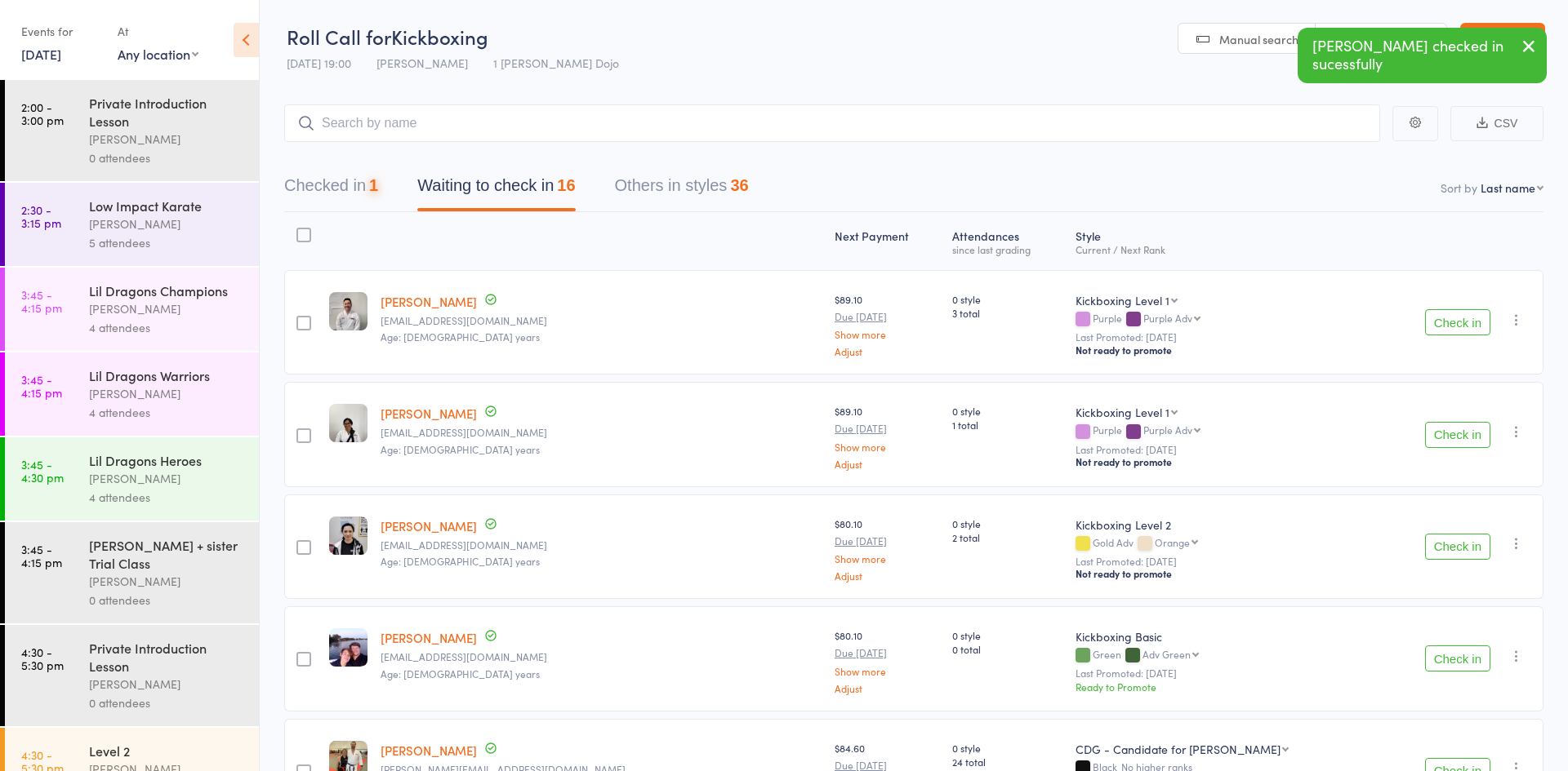
click at [1447, 326] on button "Check in" at bounding box center [1458, 322] width 65 height 26
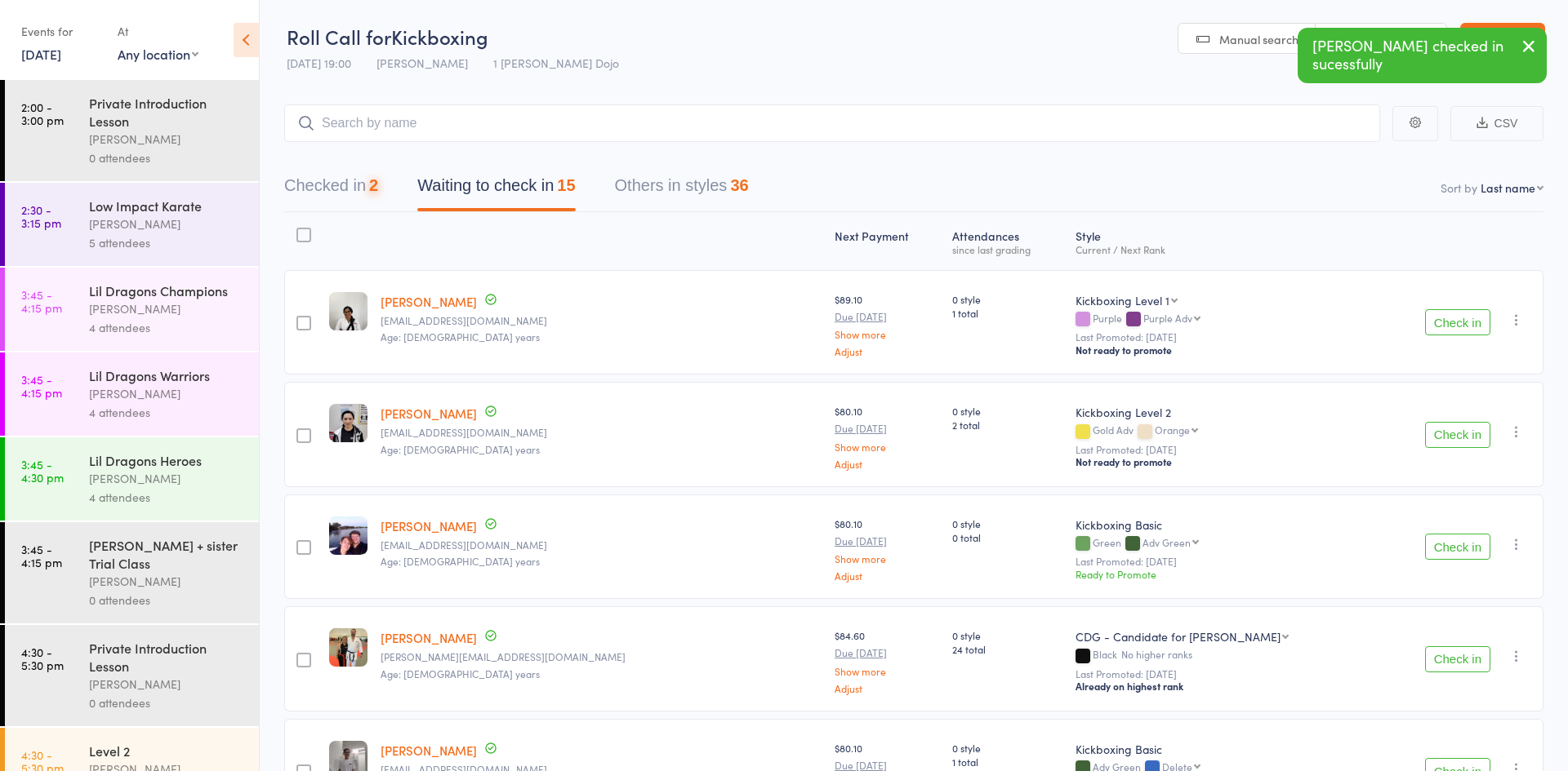
click at [1447, 326] on button "Check in" at bounding box center [1458, 322] width 65 height 26
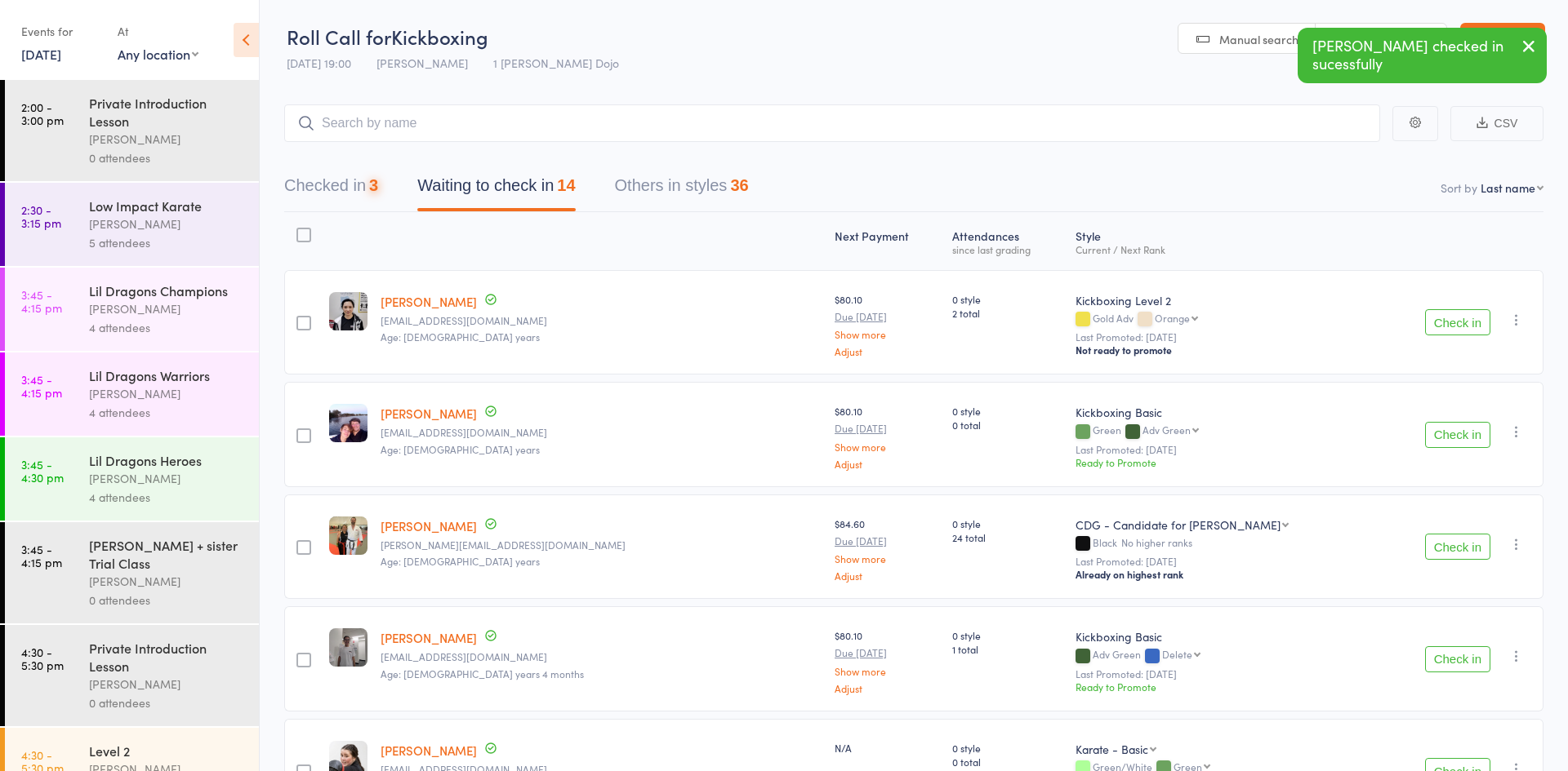
click at [1447, 326] on button "Check in" at bounding box center [1458, 322] width 65 height 26
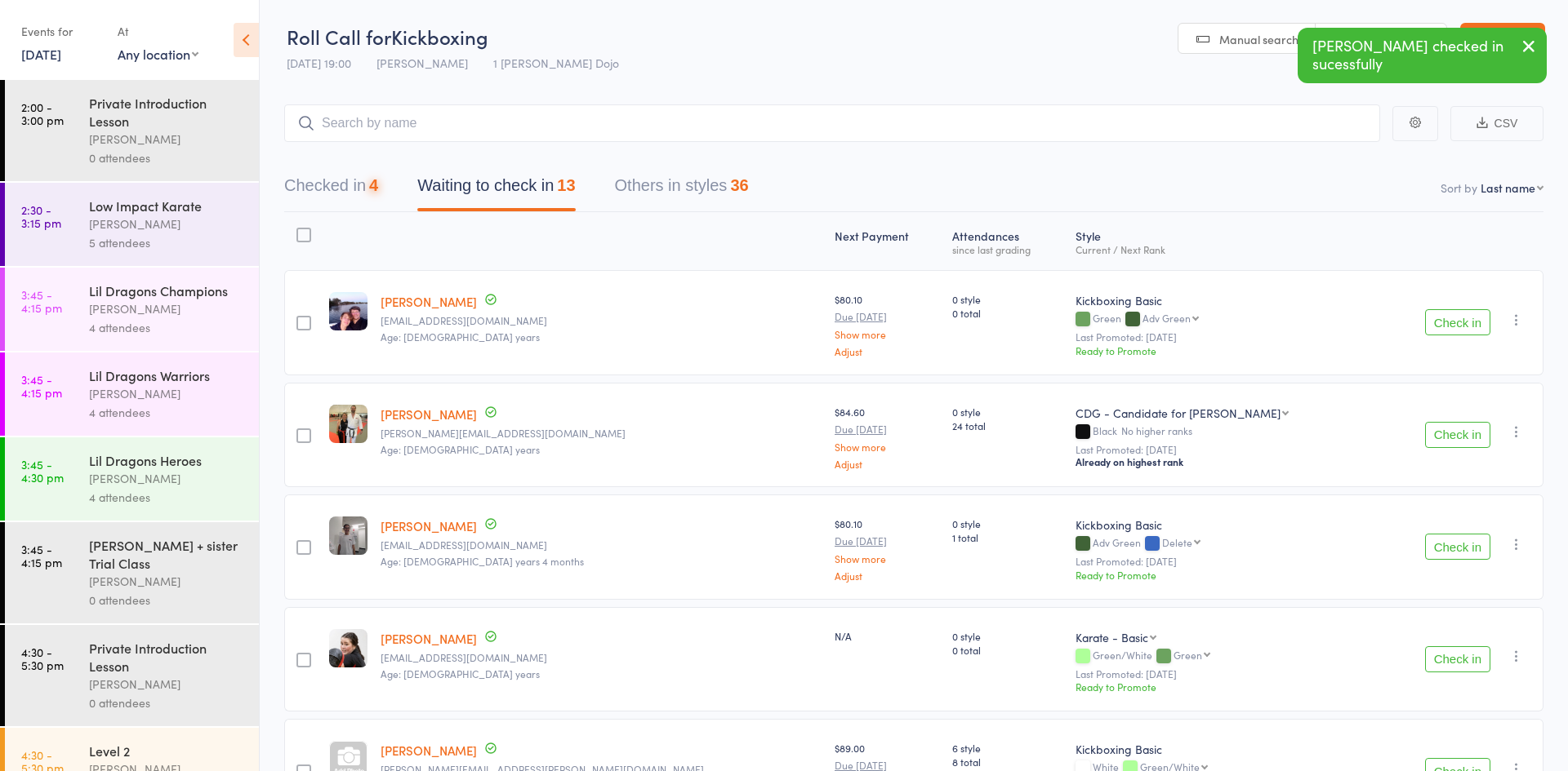
click at [1447, 326] on button "Check in" at bounding box center [1458, 322] width 65 height 26
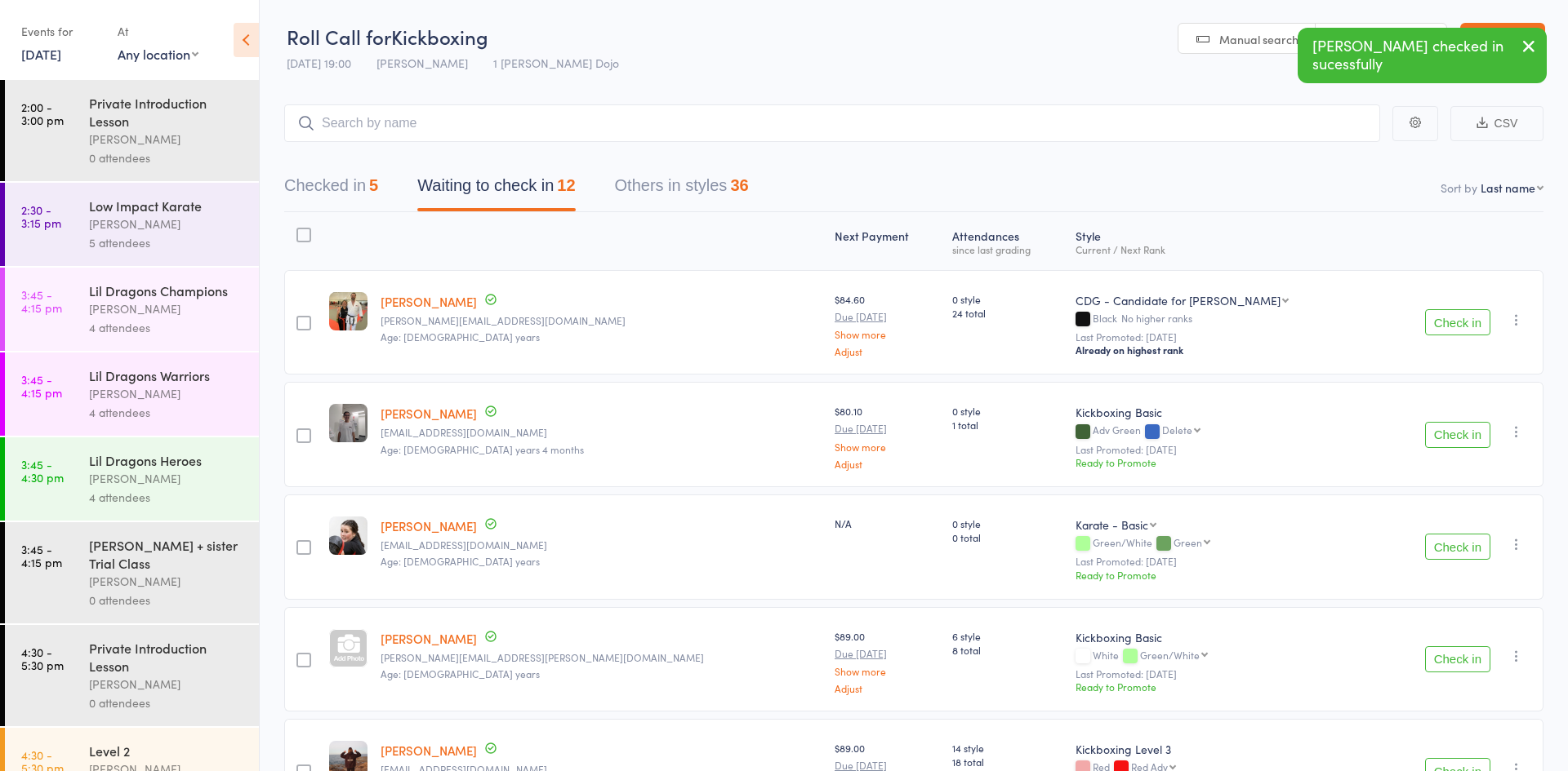
click at [1447, 326] on button "Check in" at bounding box center [1458, 322] width 65 height 26
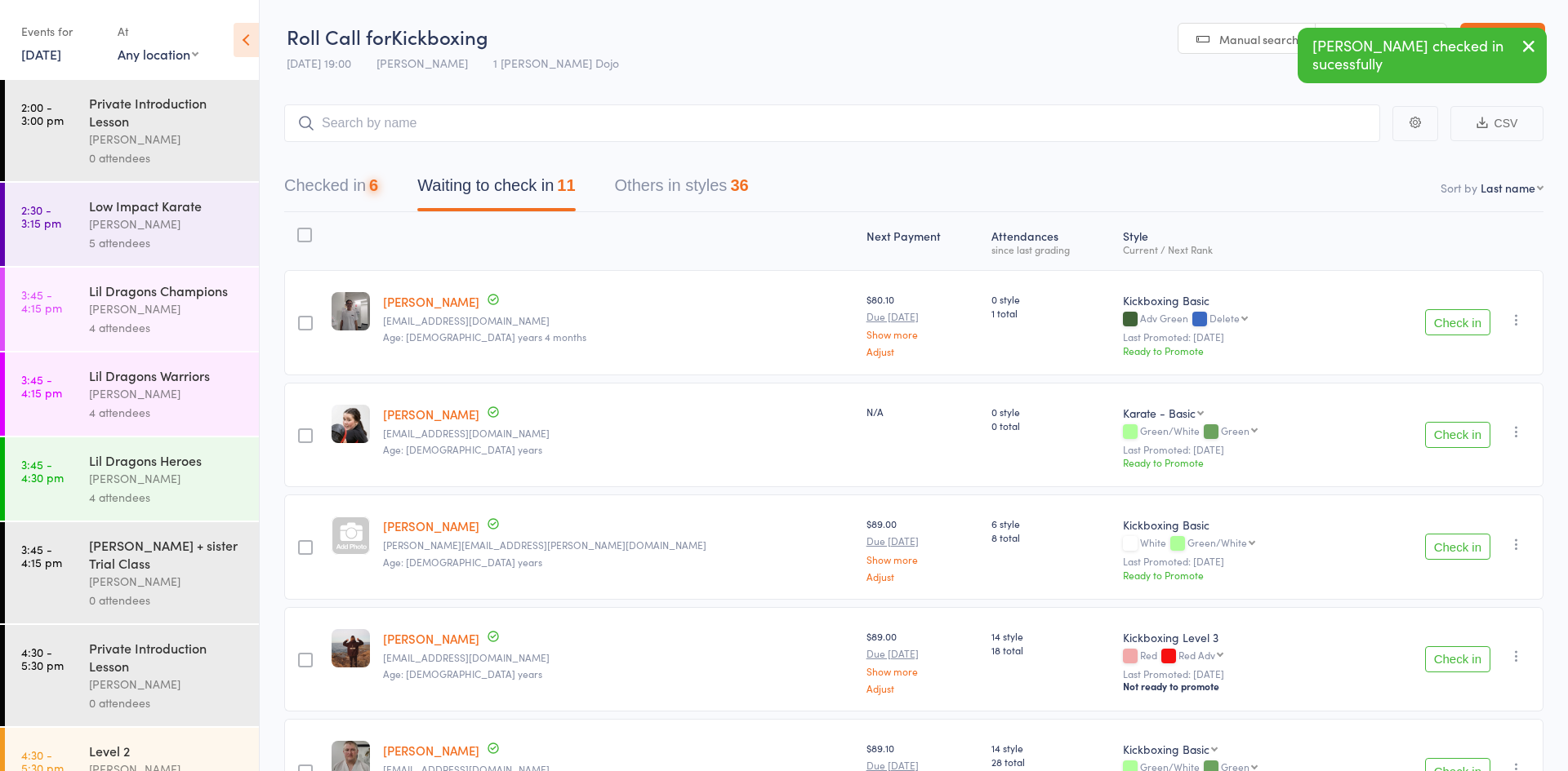
click at [1447, 326] on button "Check in" at bounding box center [1458, 322] width 65 height 26
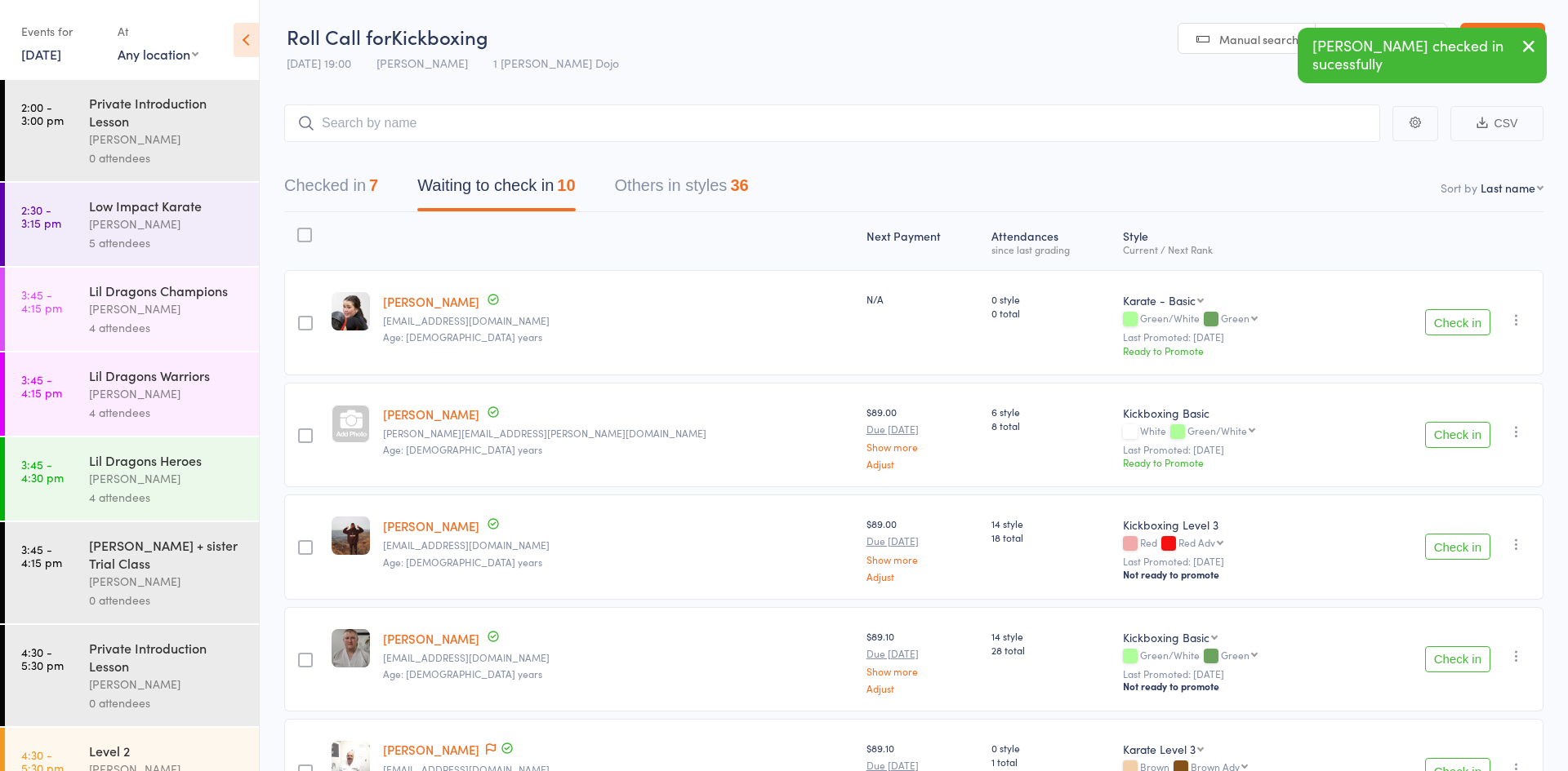
click at [1447, 444] on button "Check in" at bounding box center [1458, 434] width 65 height 26
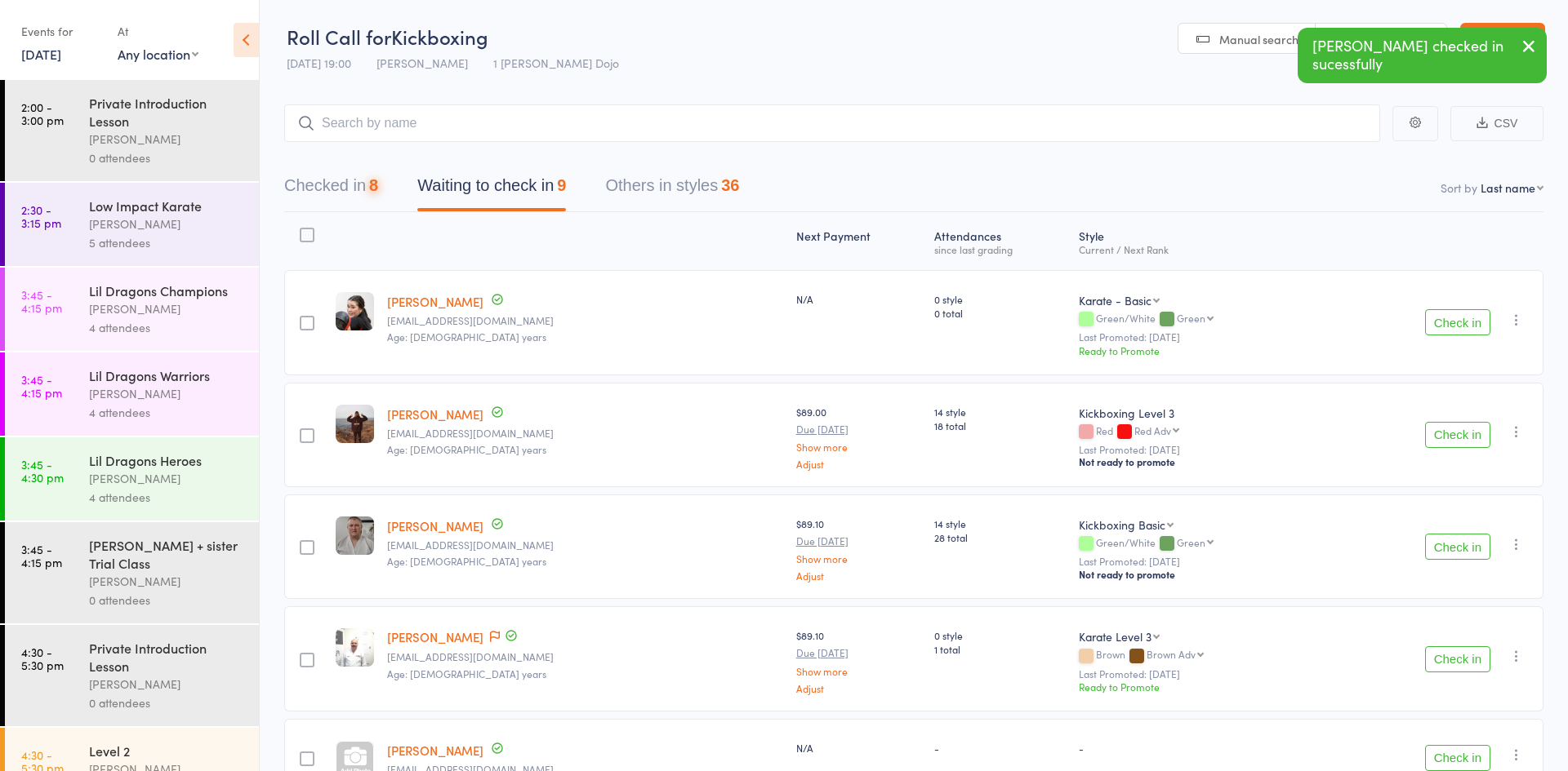
click at [1447, 444] on button "Check in" at bounding box center [1458, 434] width 65 height 26
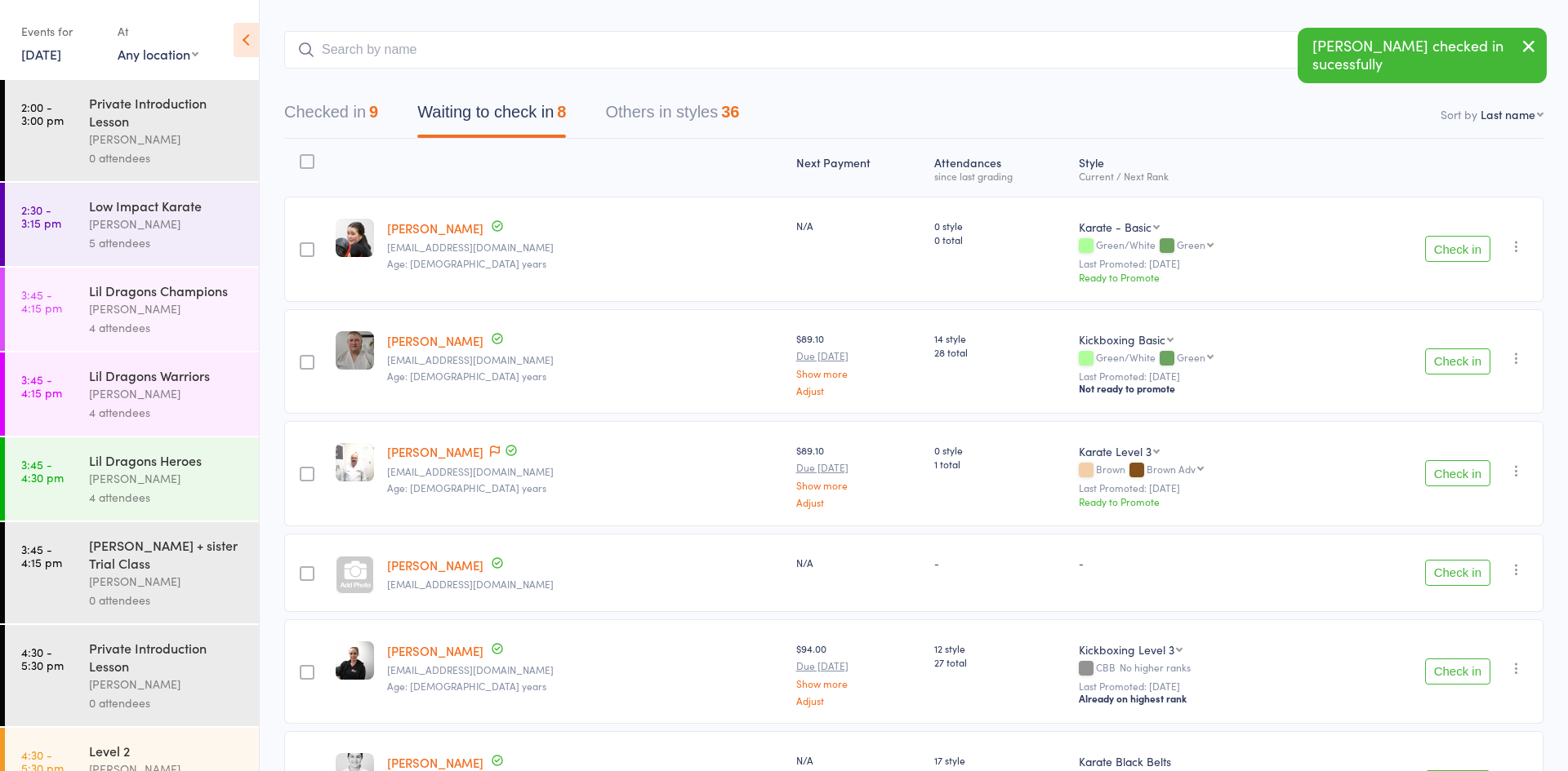
scroll to position [89, 0]
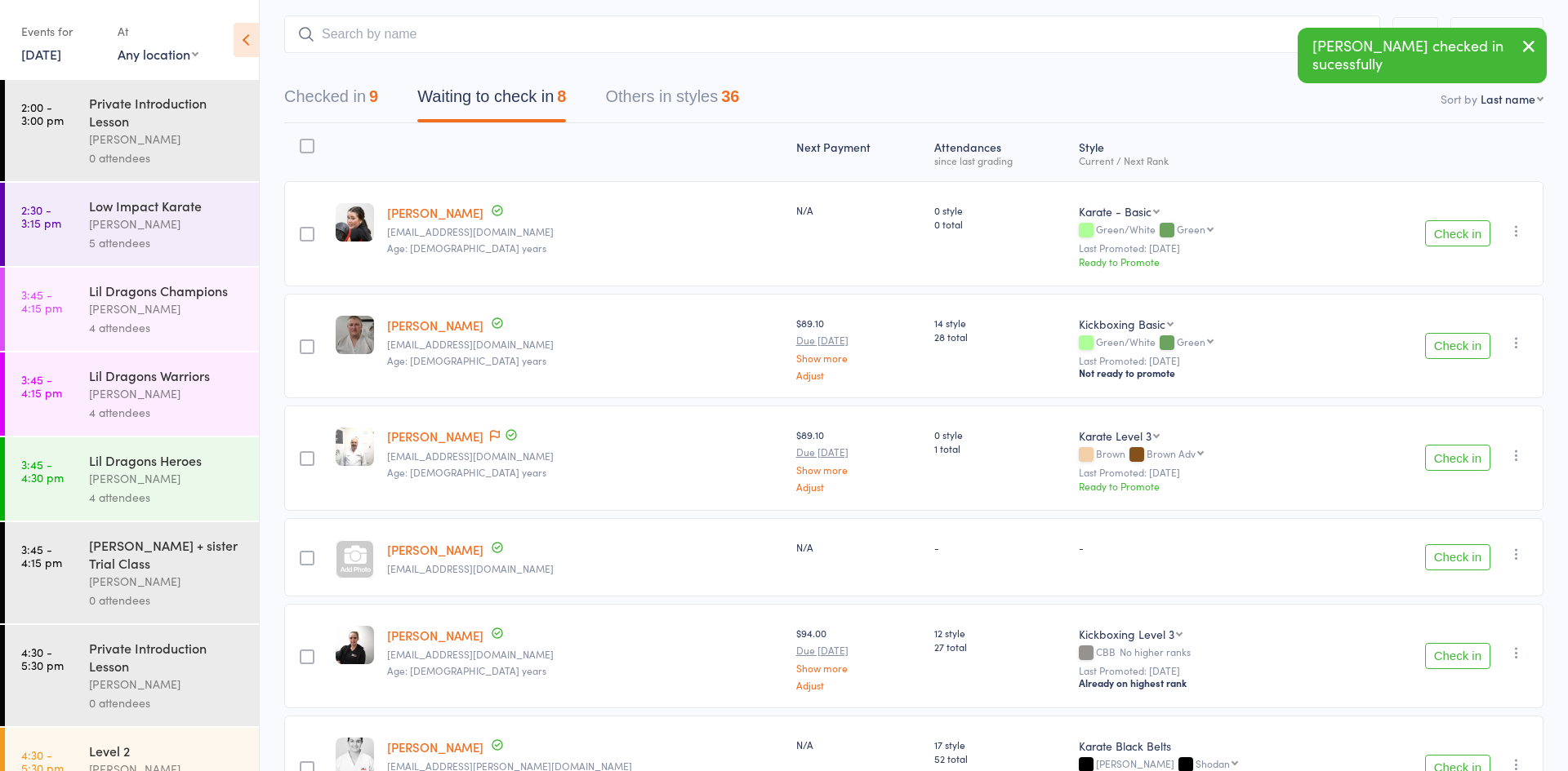
click at [1451, 563] on button "Check in" at bounding box center [1458, 557] width 65 height 26
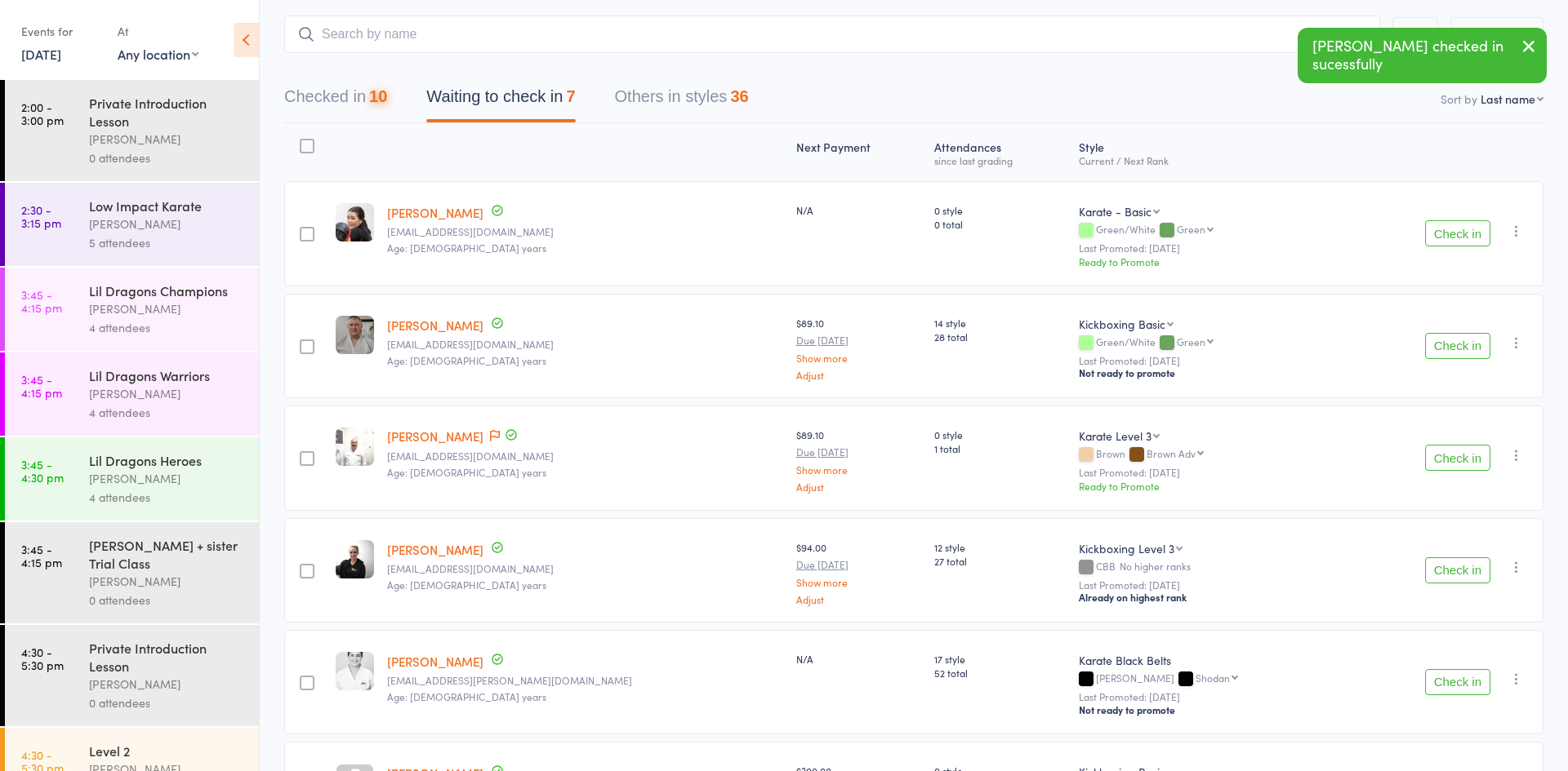
click at [1451, 563] on button "Check in" at bounding box center [1458, 570] width 65 height 26
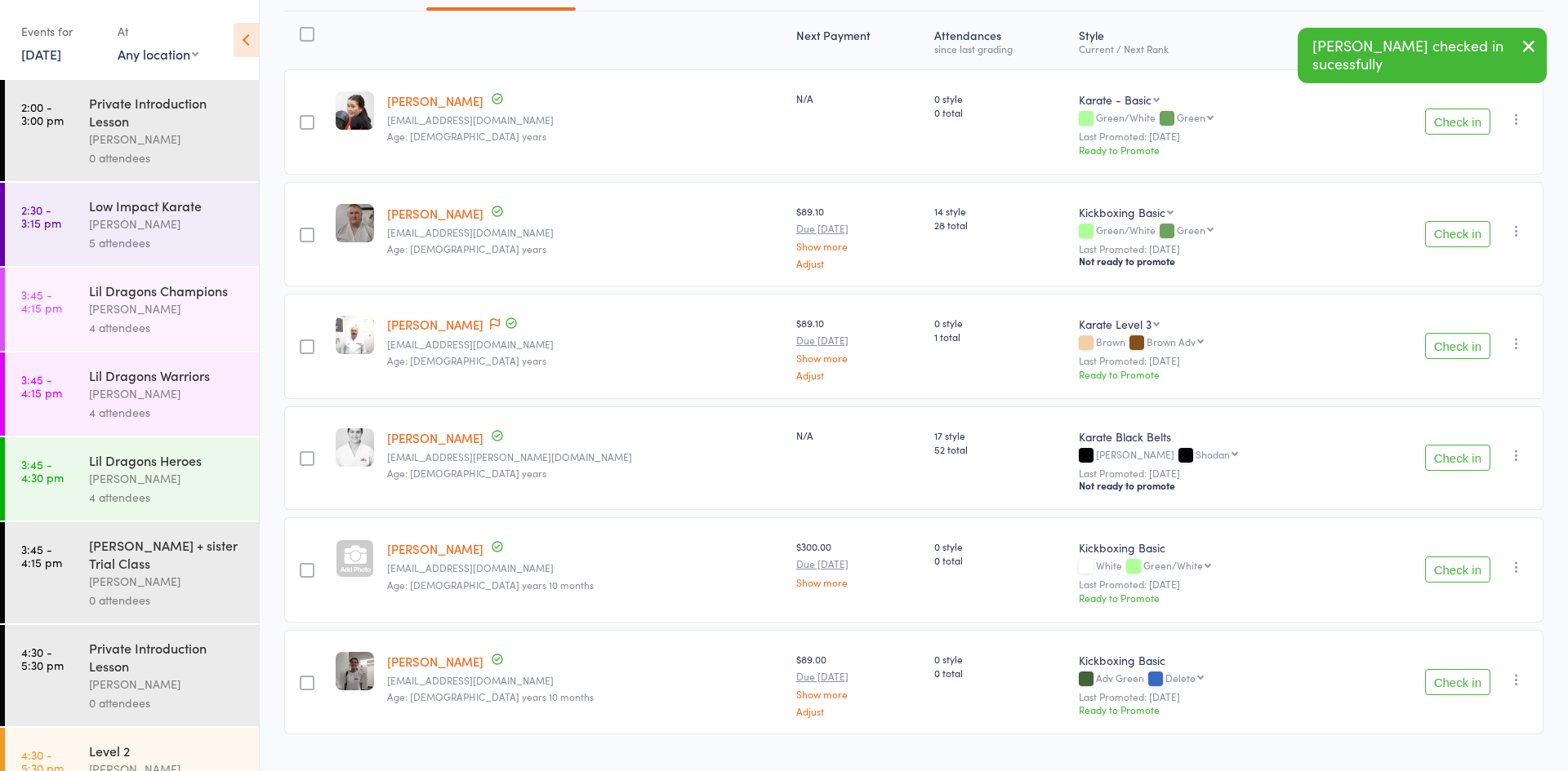
click at [1451, 563] on button "Check in" at bounding box center [1458, 569] width 65 height 26
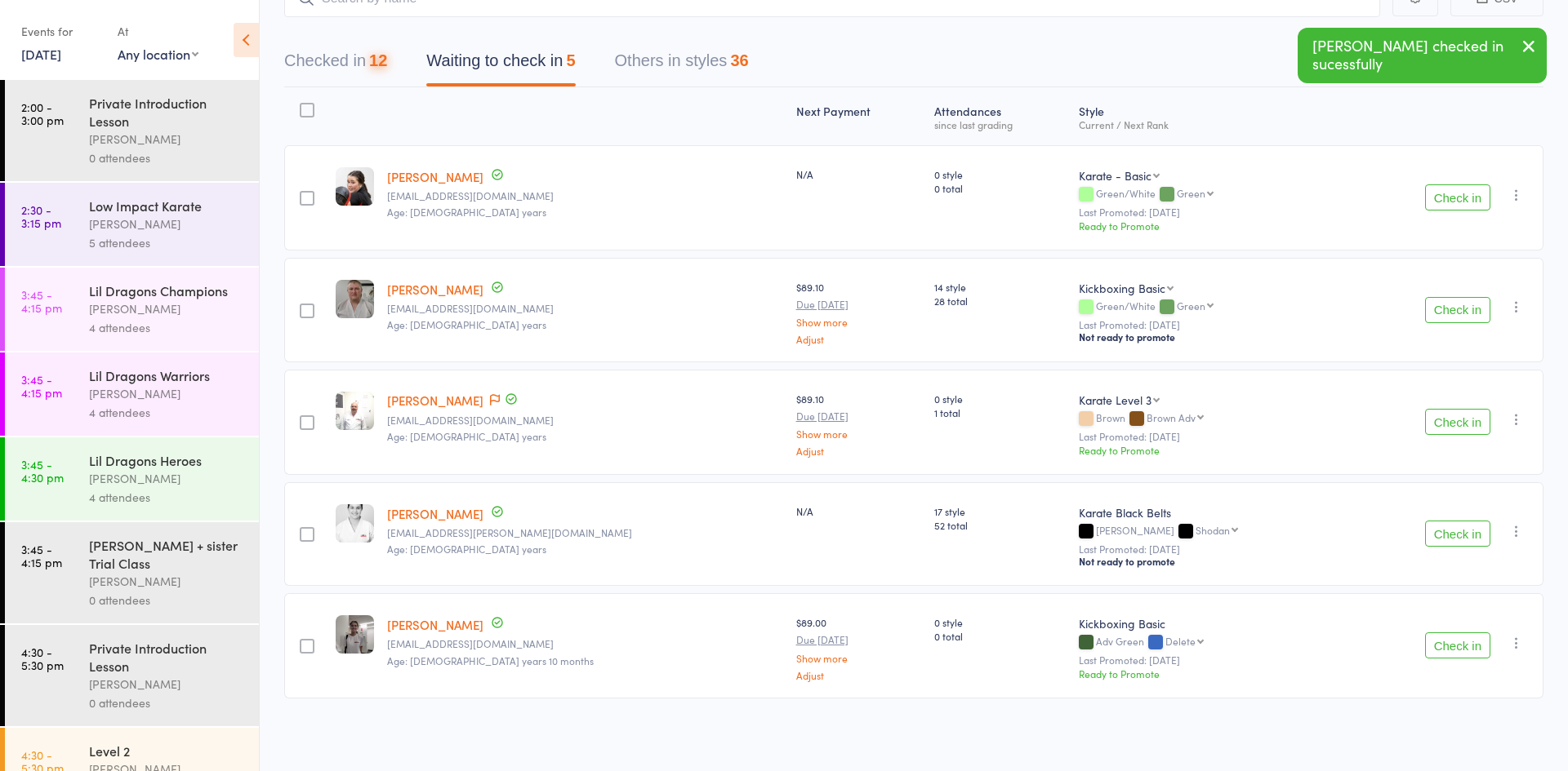
scroll to position [128, 0]
click at [1450, 646] on button "Check in" at bounding box center [1458, 645] width 65 height 26
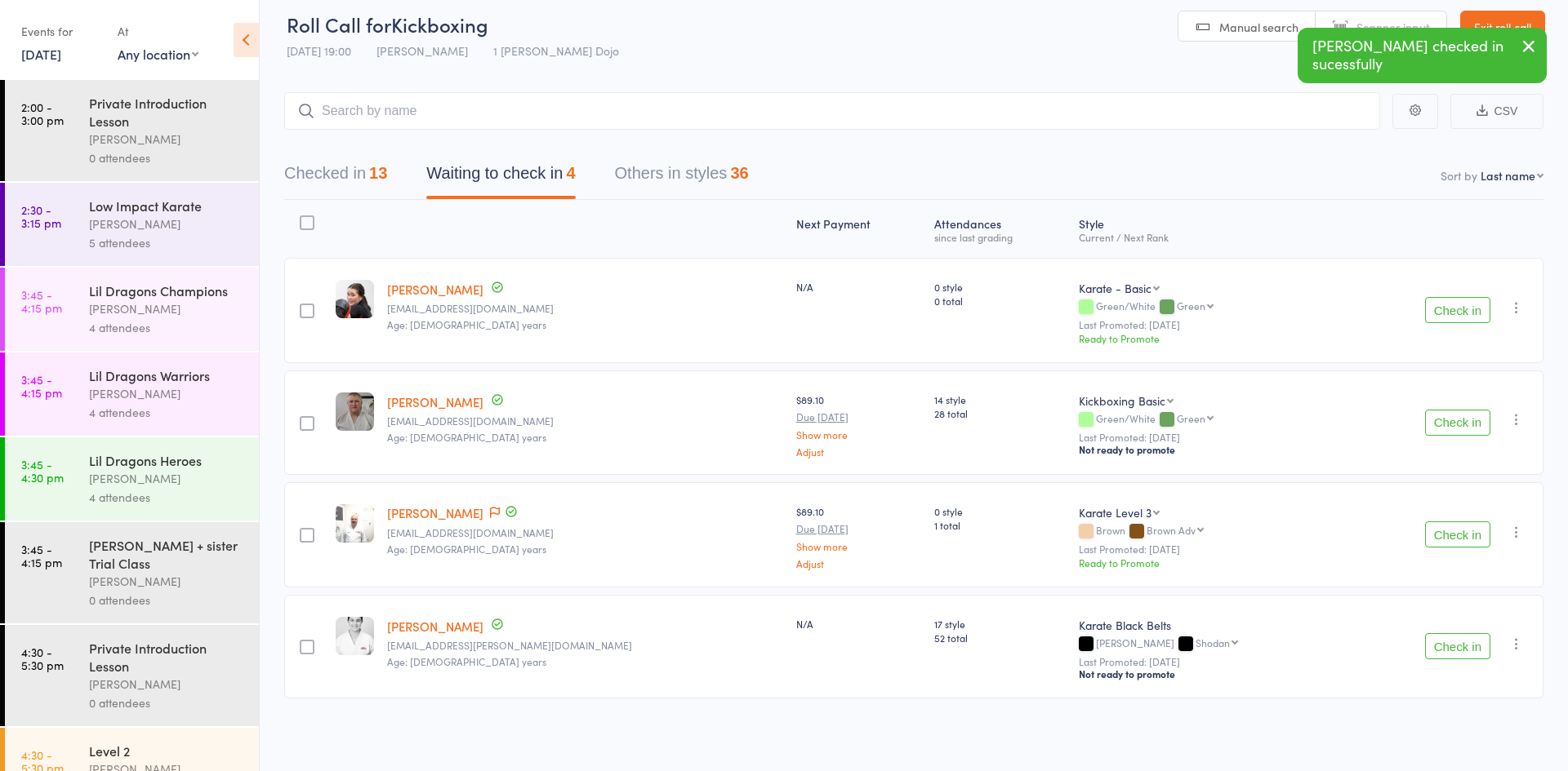
click at [309, 228] on div at bounding box center [307, 223] width 15 height 15
click at [303, 218] on input "checkbox" at bounding box center [303, 218] width 0 height 0
click at [1386, 742] on button "Mark absent" at bounding box center [1398, 738] width 98 height 34
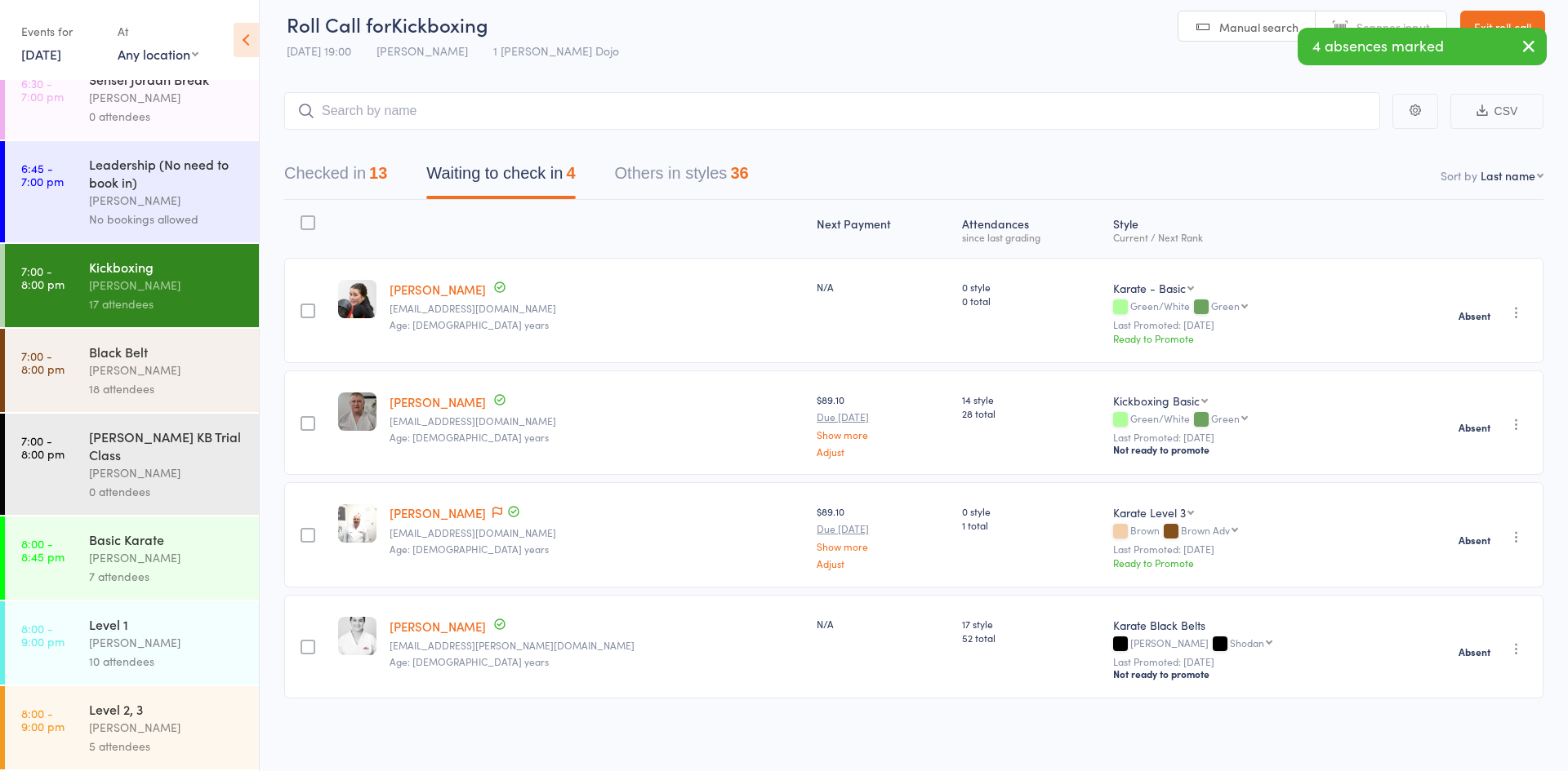
click at [187, 370] on div "[PERSON_NAME]" at bounding box center [167, 370] width 156 height 19
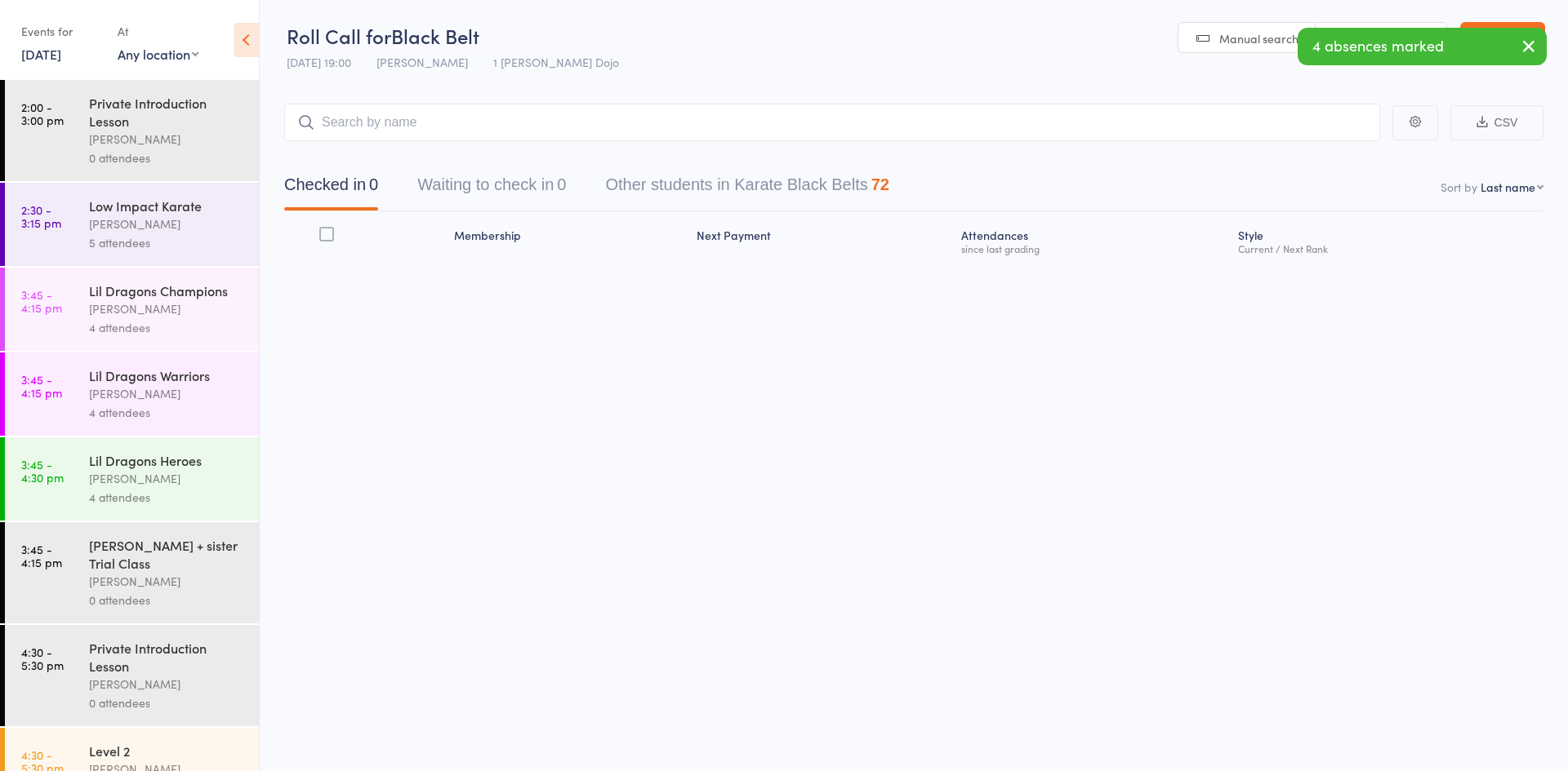
click at [464, 186] on button "Waiting to check in 0" at bounding box center [491, 189] width 148 height 43
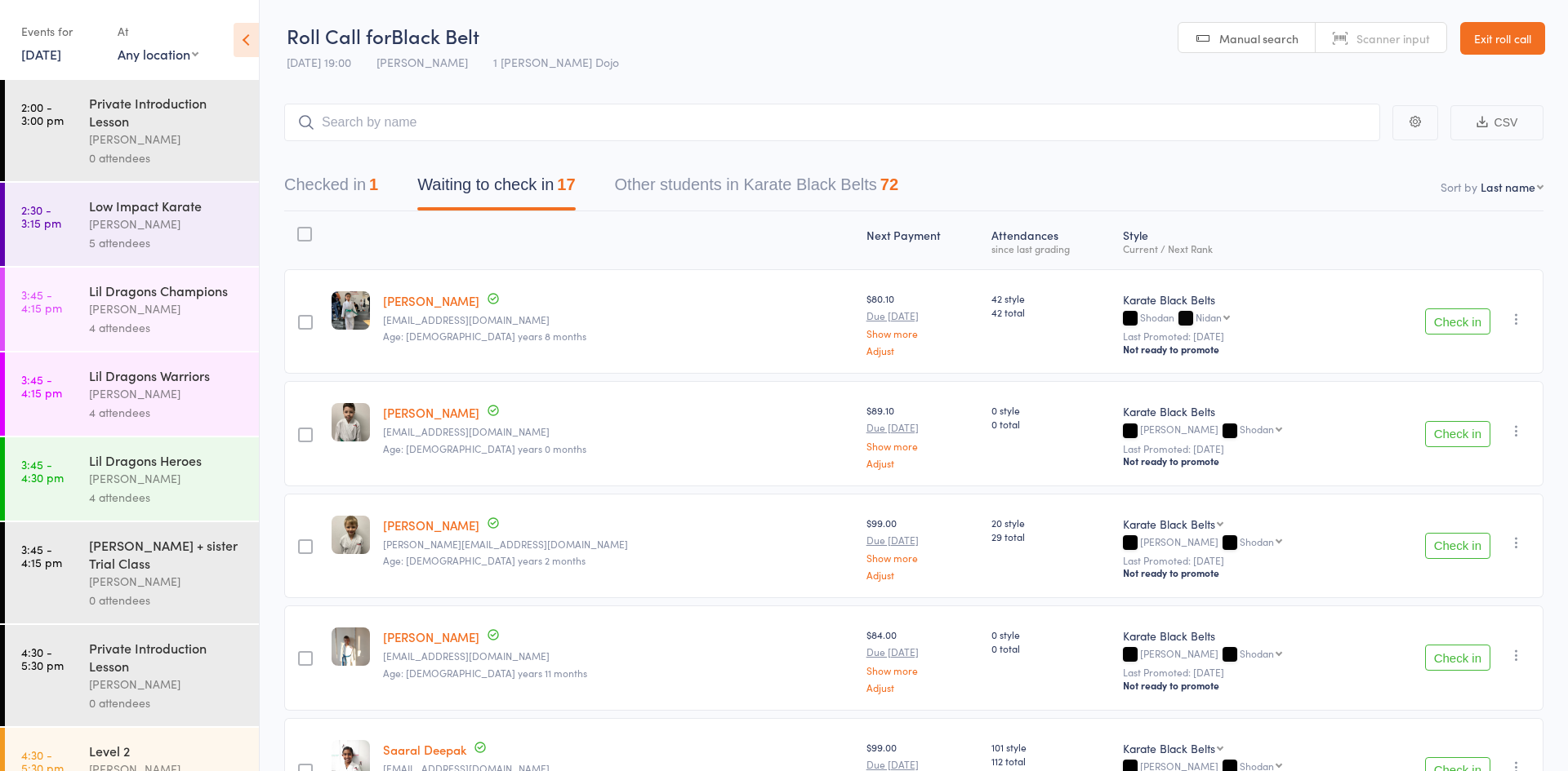
click at [1461, 318] on button "Check in" at bounding box center [1458, 321] width 65 height 26
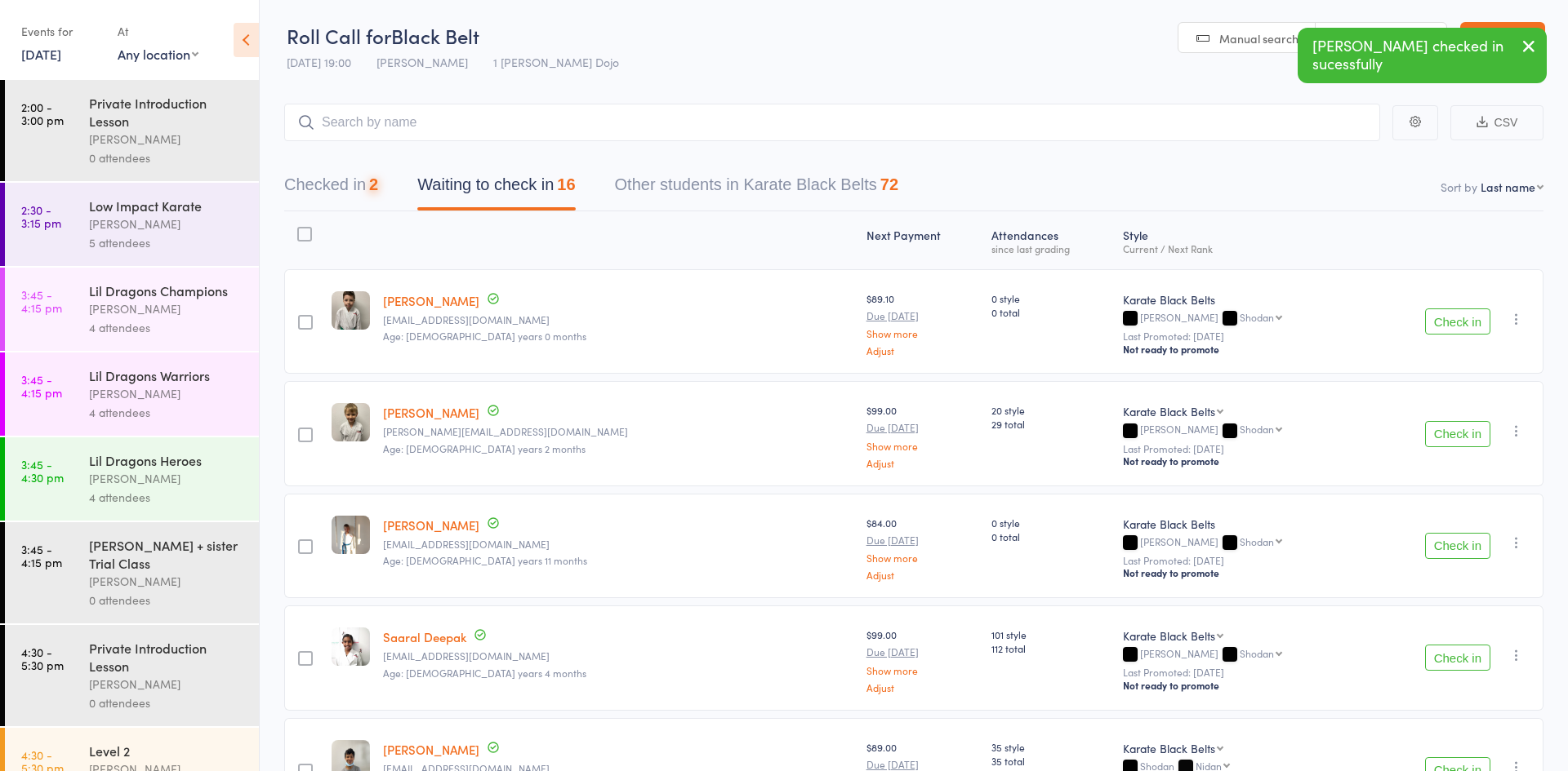
click at [1461, 318] on button "Check in" at bounding box center [1458, 321] width 65 height 26
click at [1446, 555] on button "Check in" at bounding box center [1458, 545] width 65 height 26
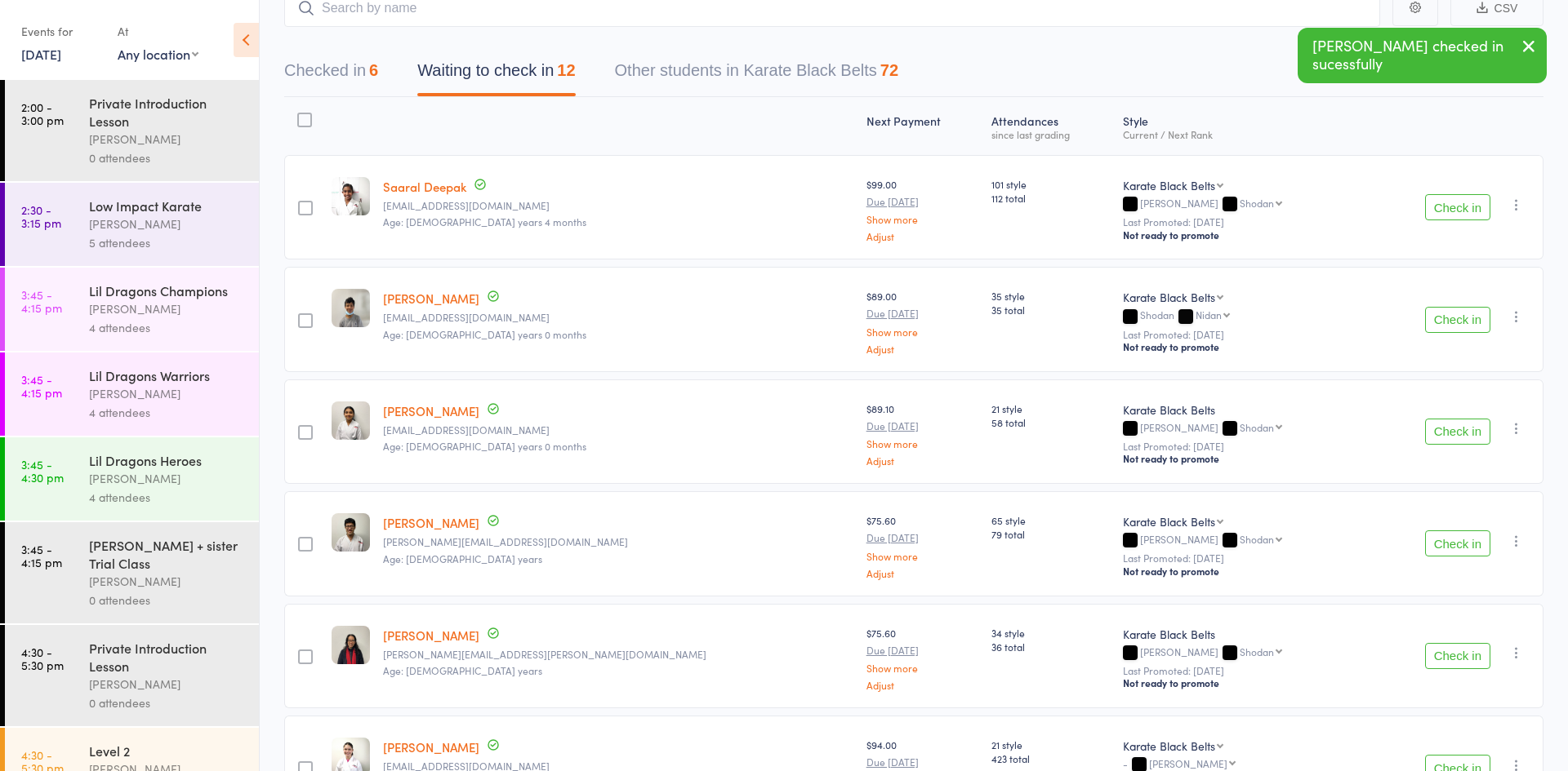
scroll to position [120, 0]
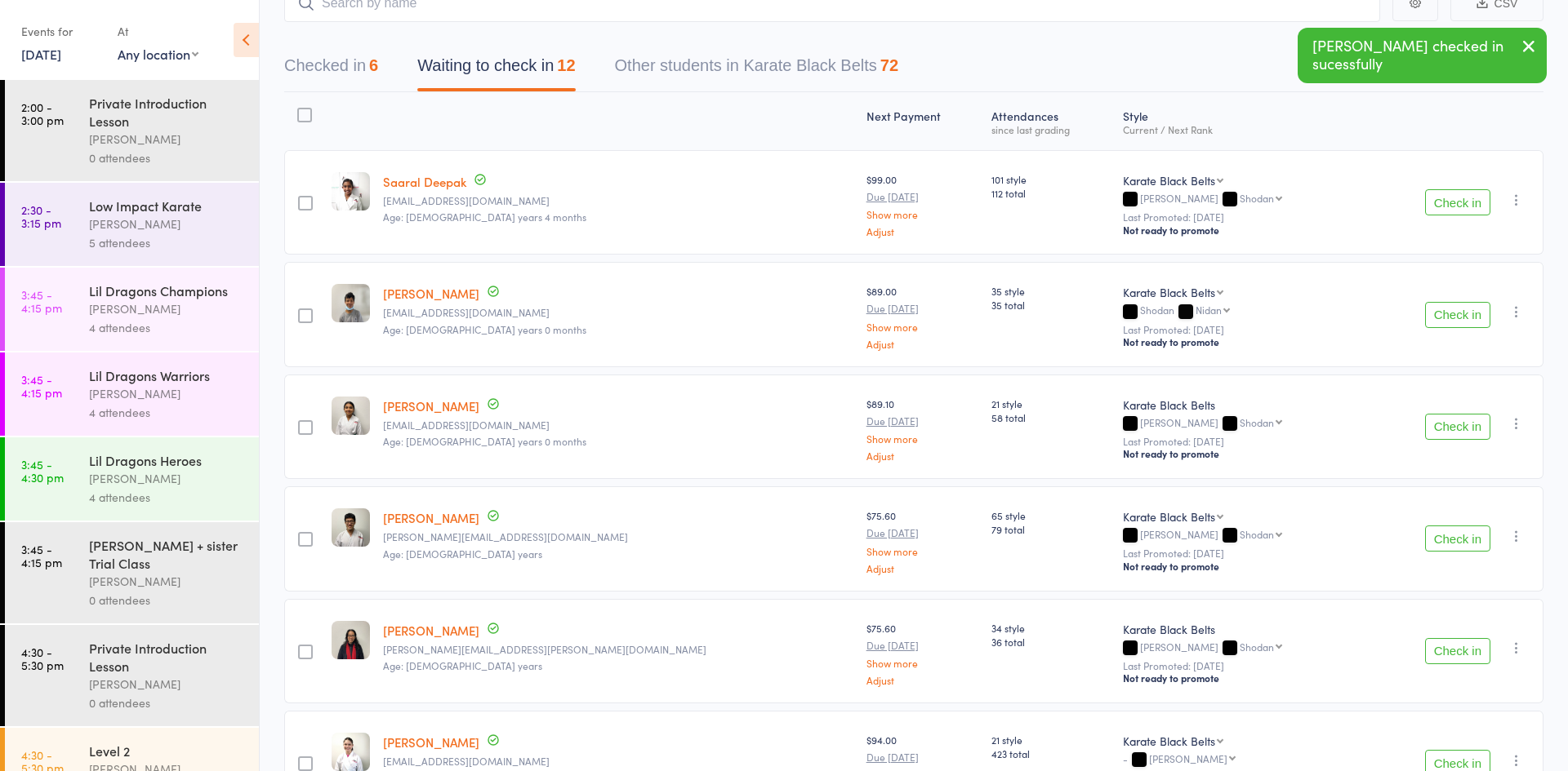
click at [1450, 546] on button "Check in" at bounding box center [1458, 538] width 65 height 26
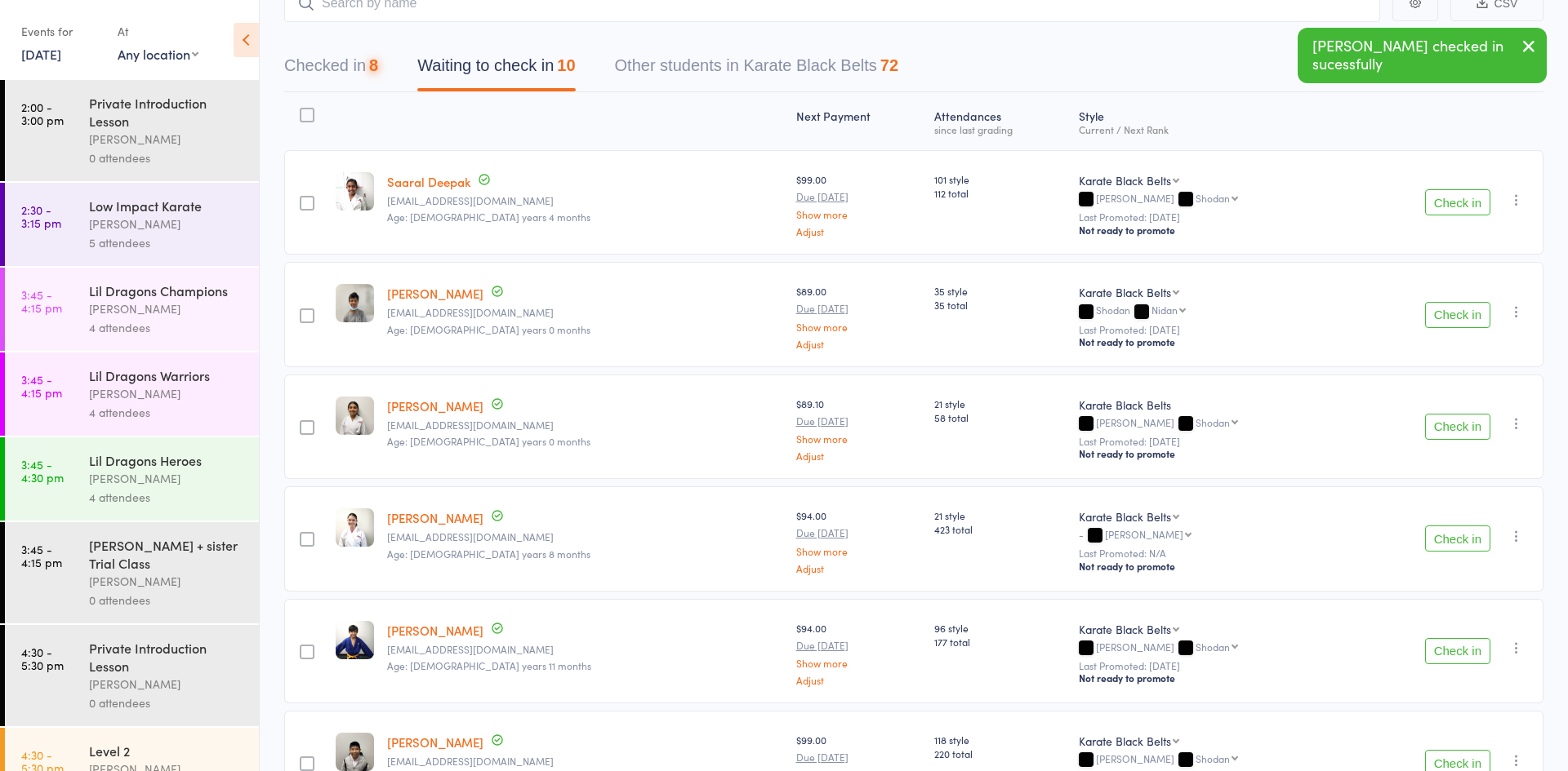
click at [1450, 546] on button "Check in" at bounding box center [1458, 538] width 65 height 26
drag, startPoint x: 1450, startPoint y: 546, endPoint x: 1460, endPoint y: 615, distance: 69.7
click at [1460, 615] on div "edit Saaral Deepak deepakksd@gmail.com Age: 13 years 4 months $99.00 Due Nov 1 …" at bounding box center [914, 650] width 1259 height 1001
click at [1445, 659] on button "Check in" at bounding box center [1458, 651] width 65 height 26
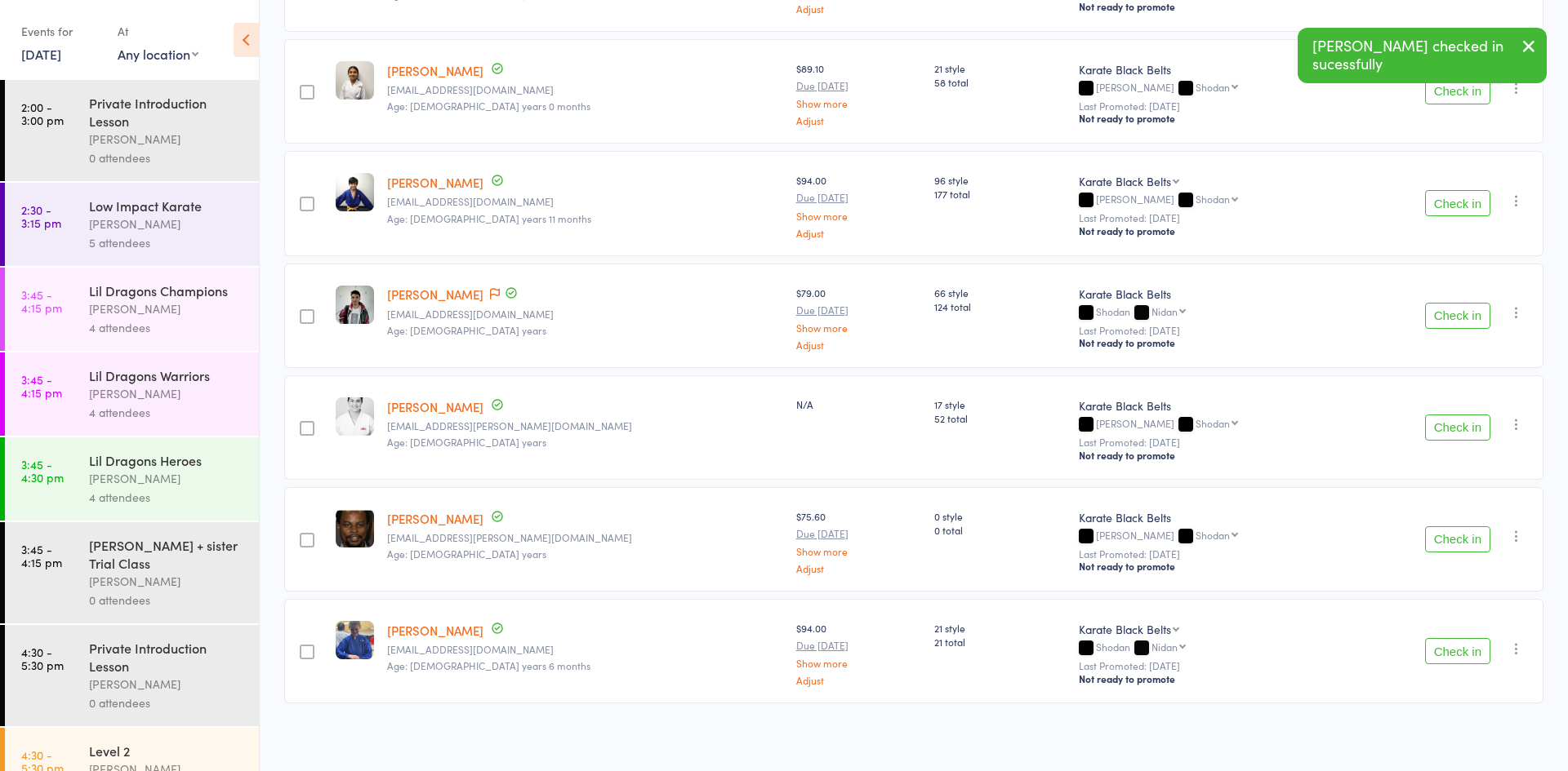
scroll to position [464, 0]
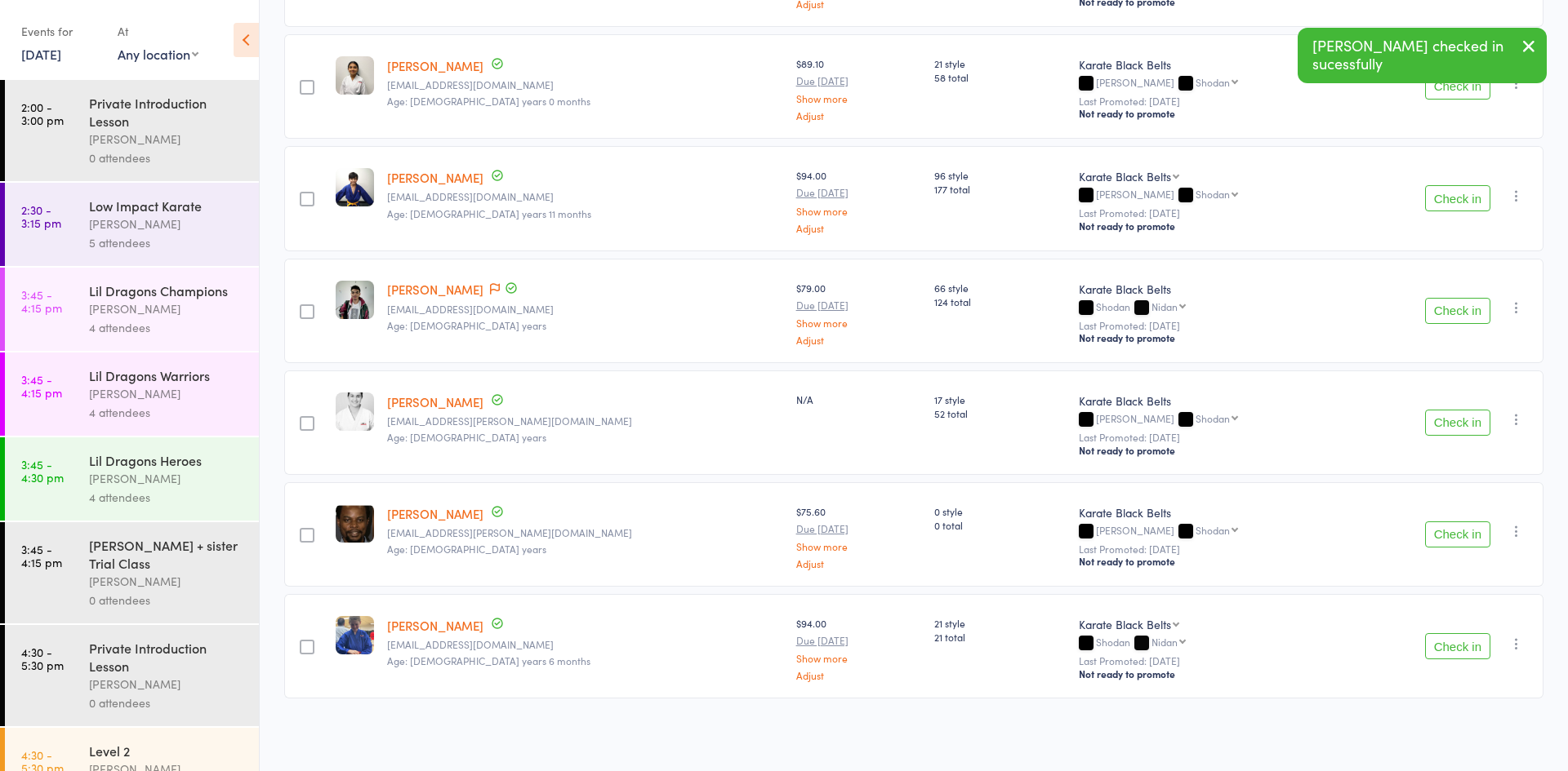
click at [1464, 535] on button "Check in" at bounding box center [1458, 534] width 65 height 26
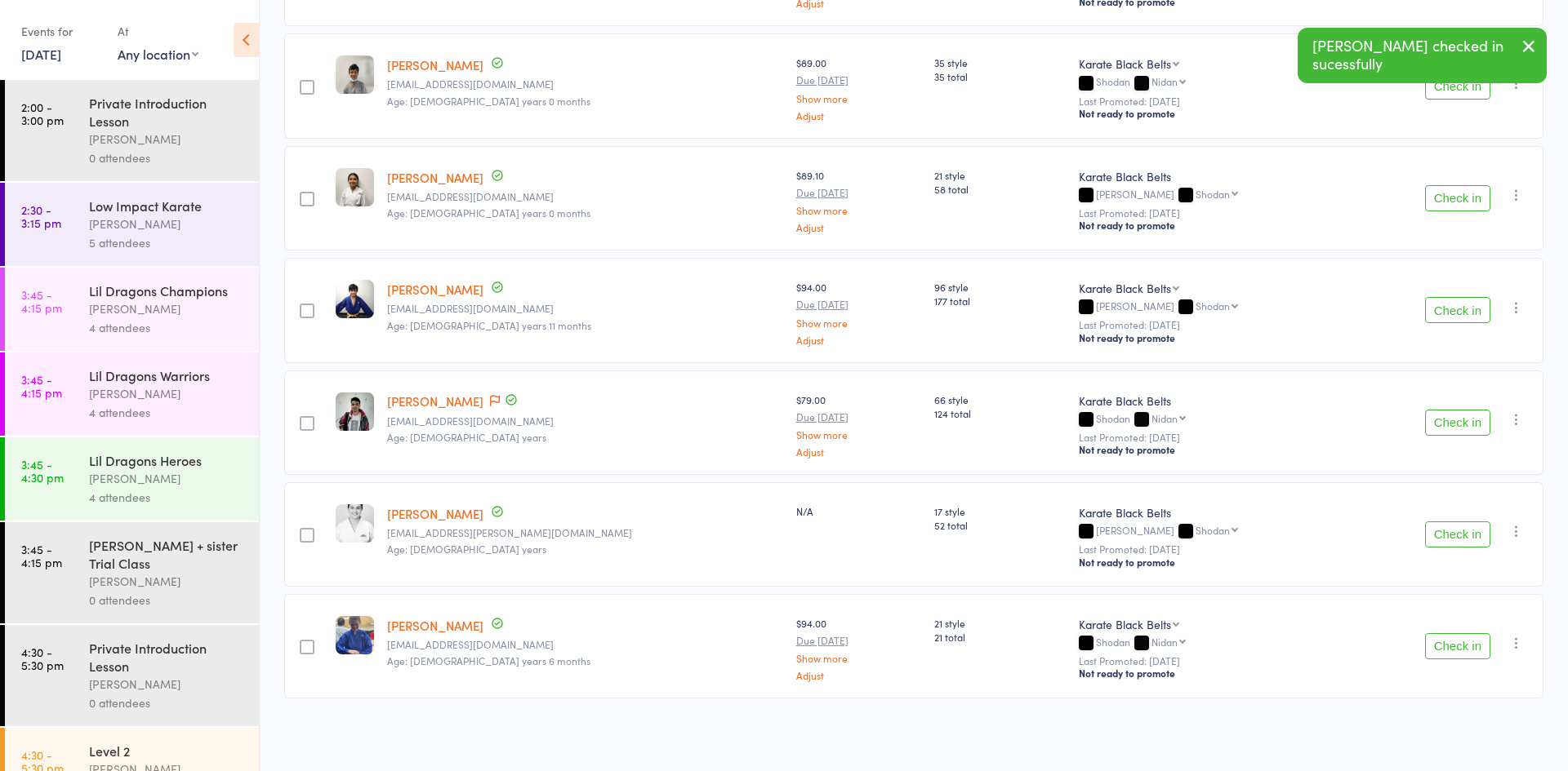
click at [1454, 643] on button "Check in" at bounding box center [1458, 646] width 65 height 26
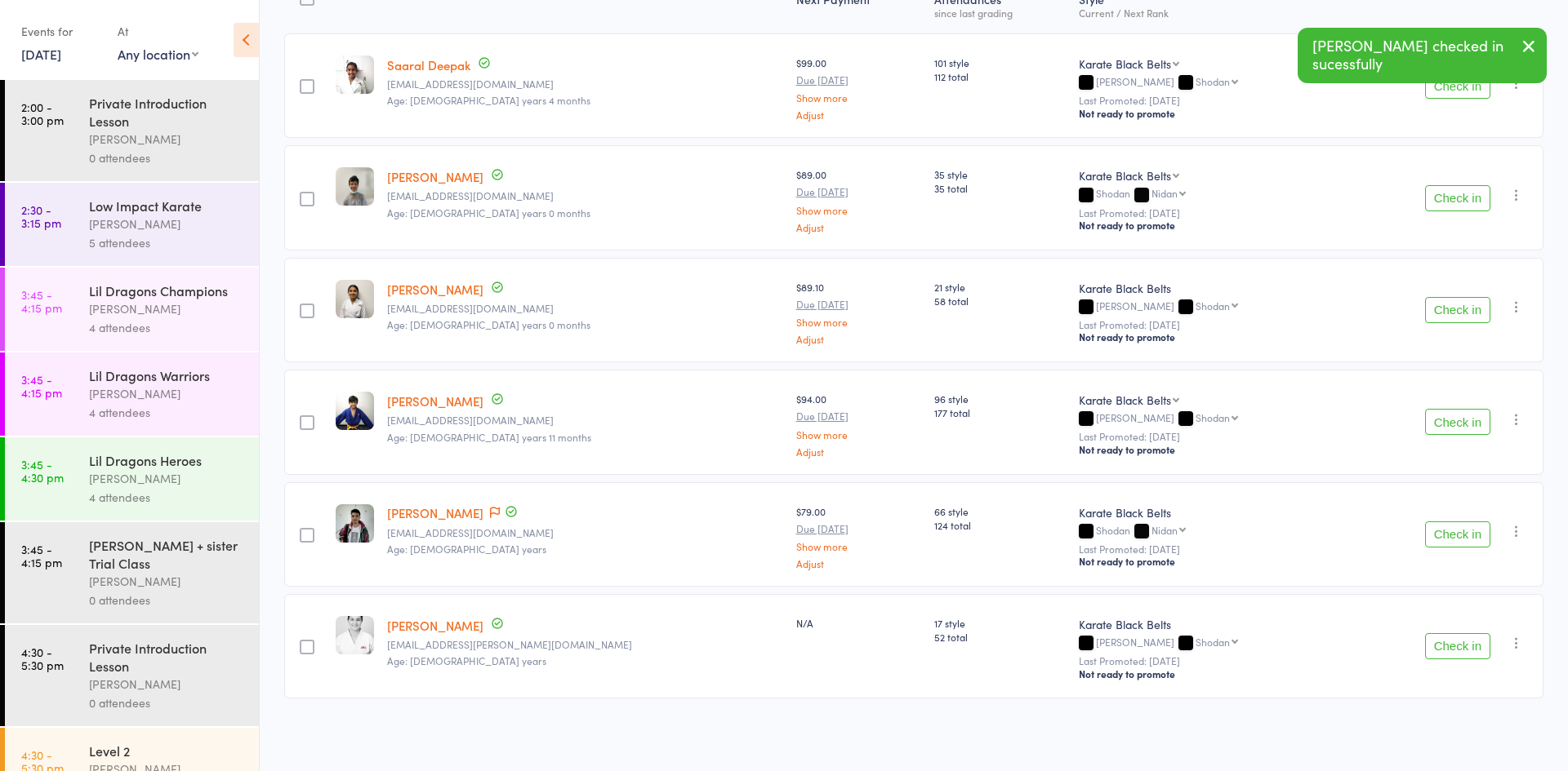
scroll to position [1217, 0]
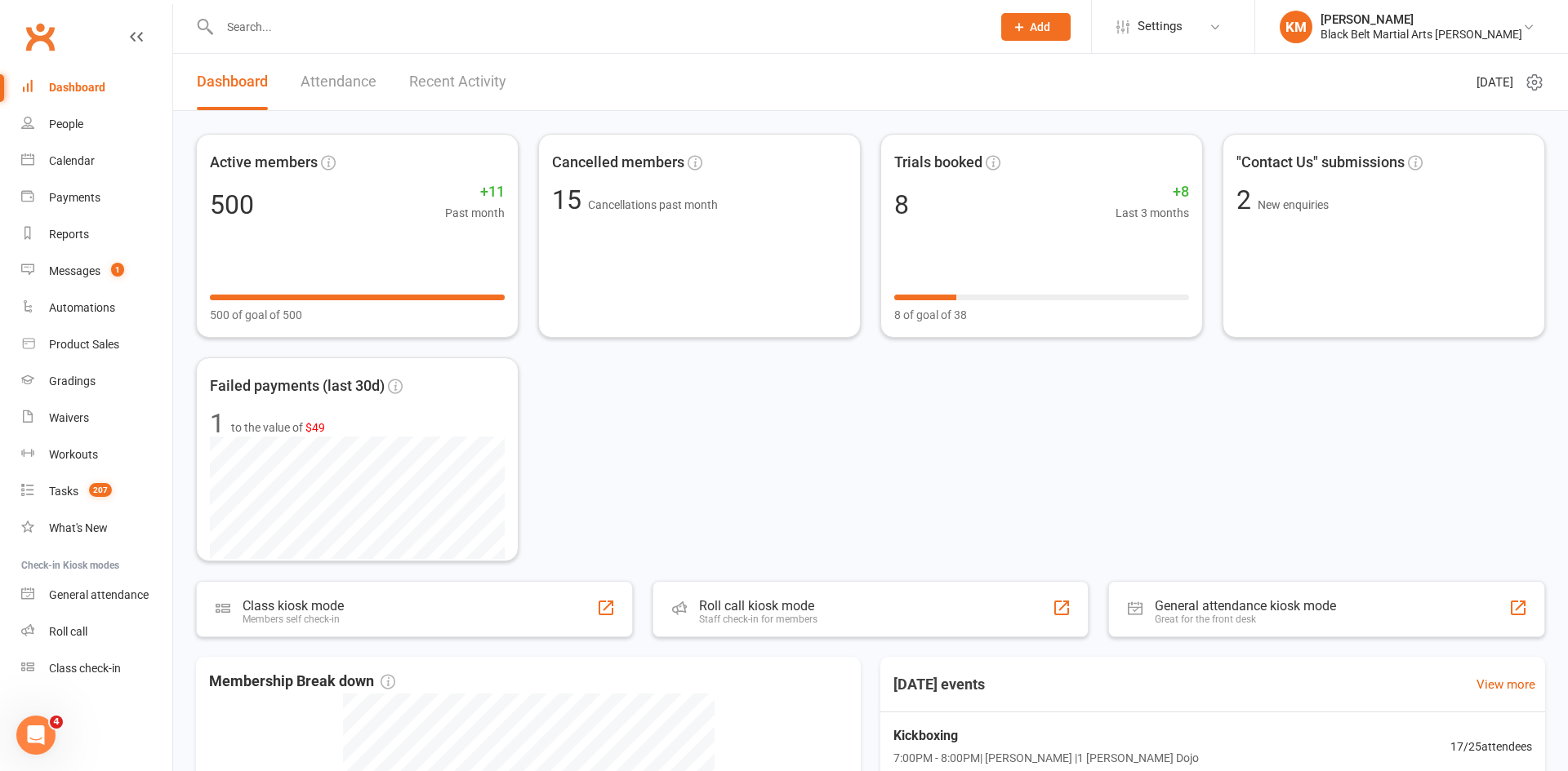
scroll to position [3, 0]
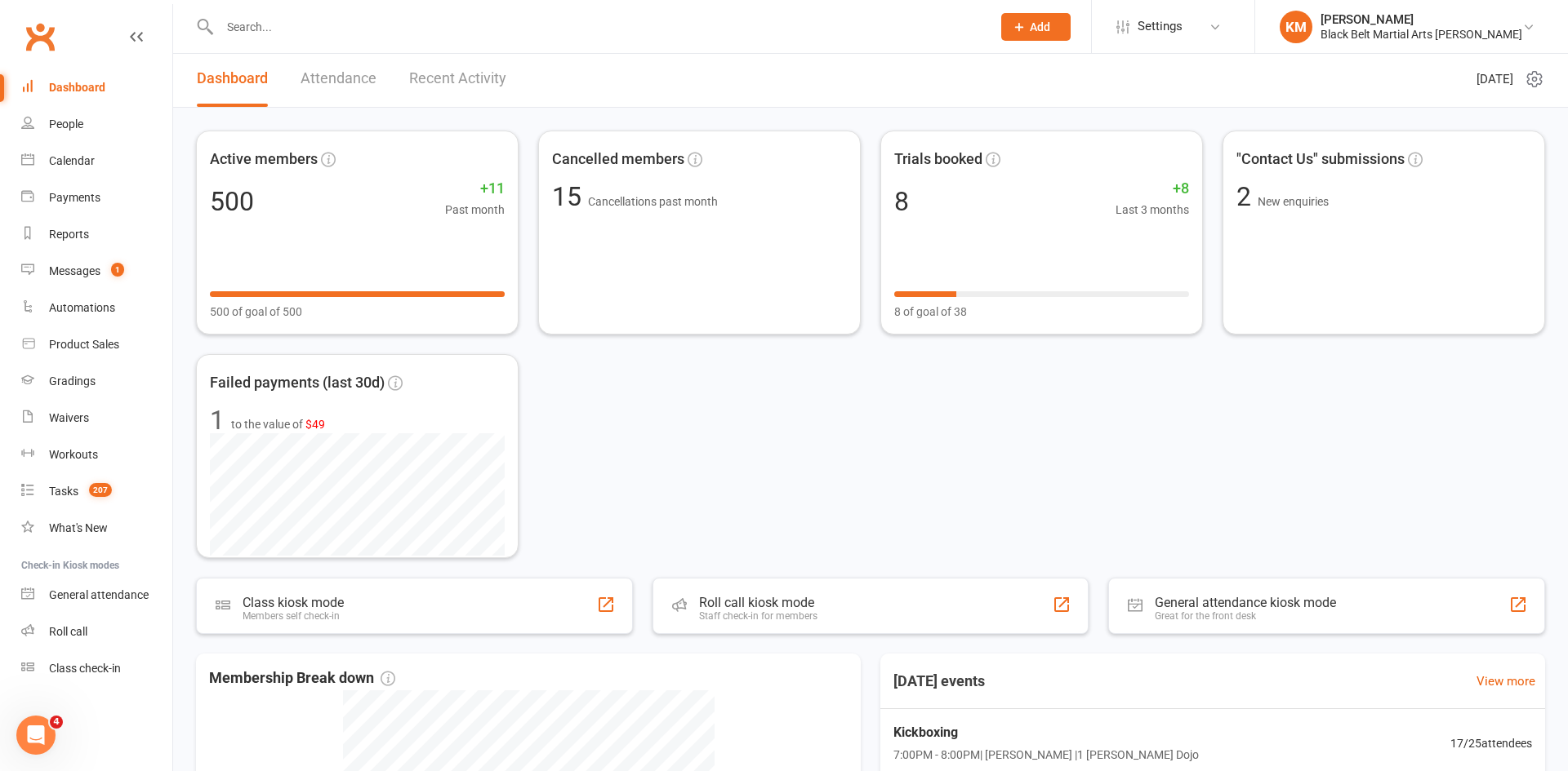
click at [402, 23] on input "text" at bounding box center [598, 27] width 766 height 23
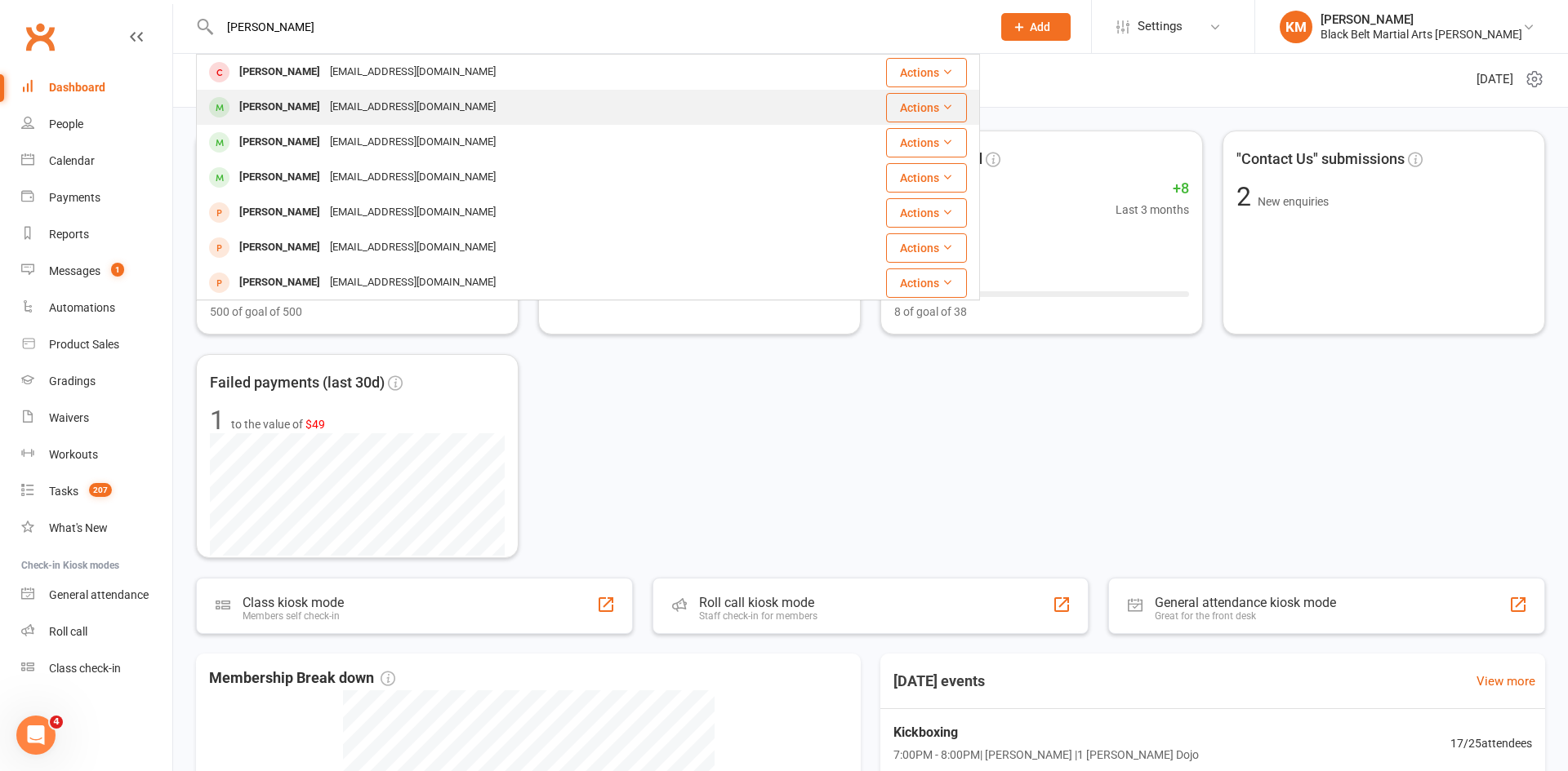
type input "Audrey"
click at [363, 94] on div "Audrey Cruspe cruspemadel@yahoo.com" at bounding box center [523, 108] width 651 height 33
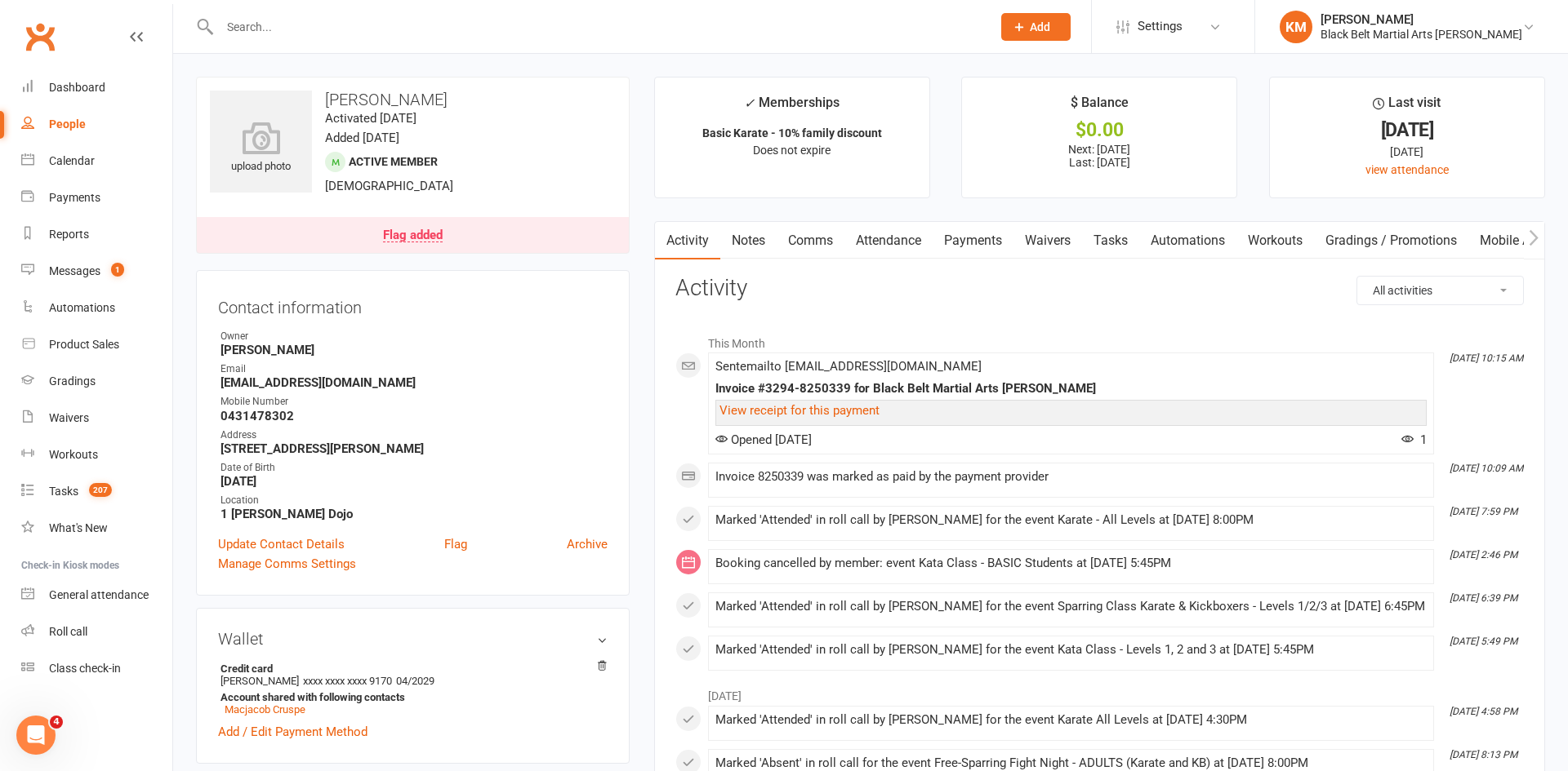
click at [1050, 238] on link "Waivers" at bounding box center [1048, 240] width 68 height 38
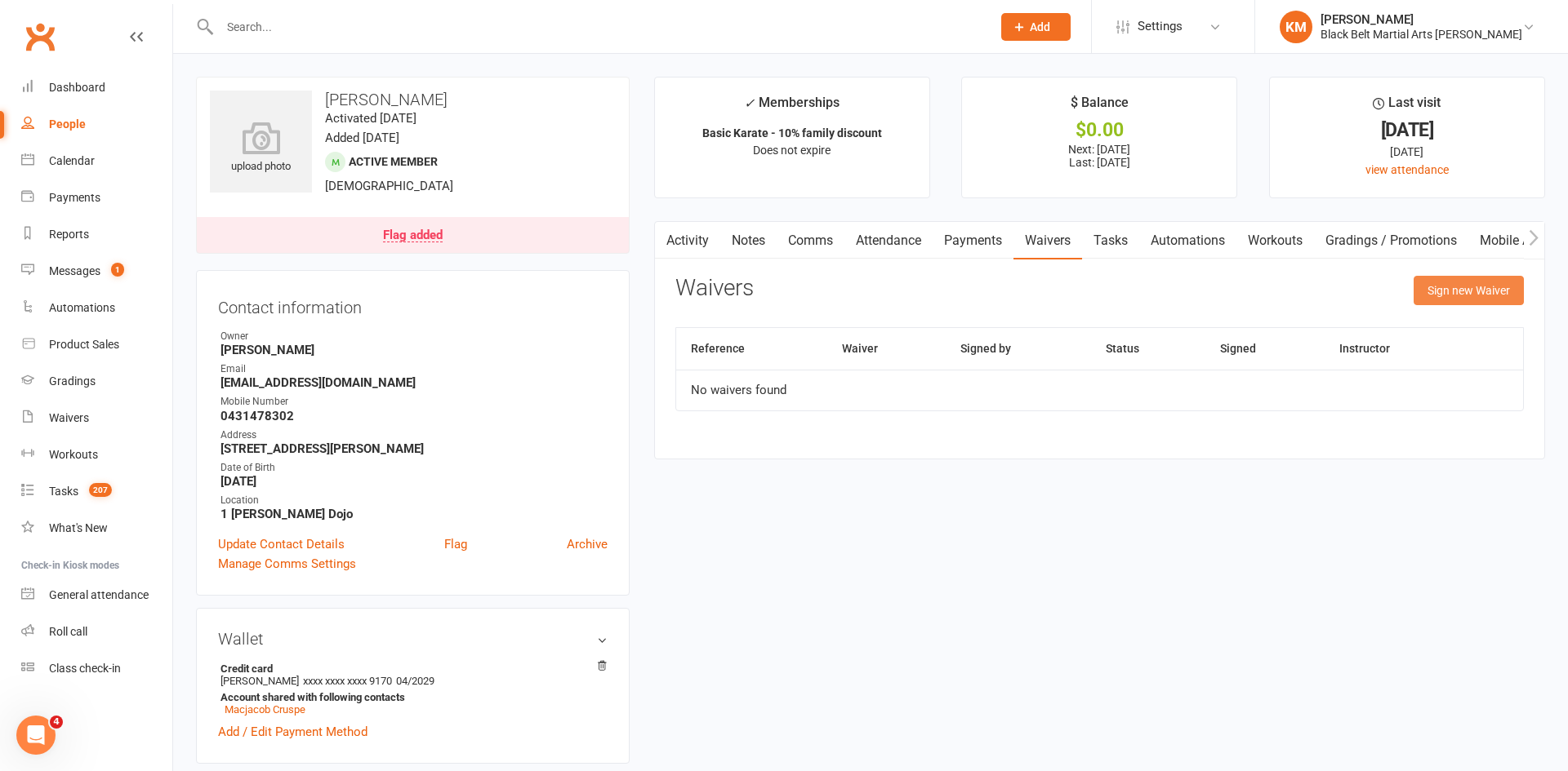
click at [1465, 290] on button "Sign new Waiver" at bounding box center [1469, 290] width 110 height 29
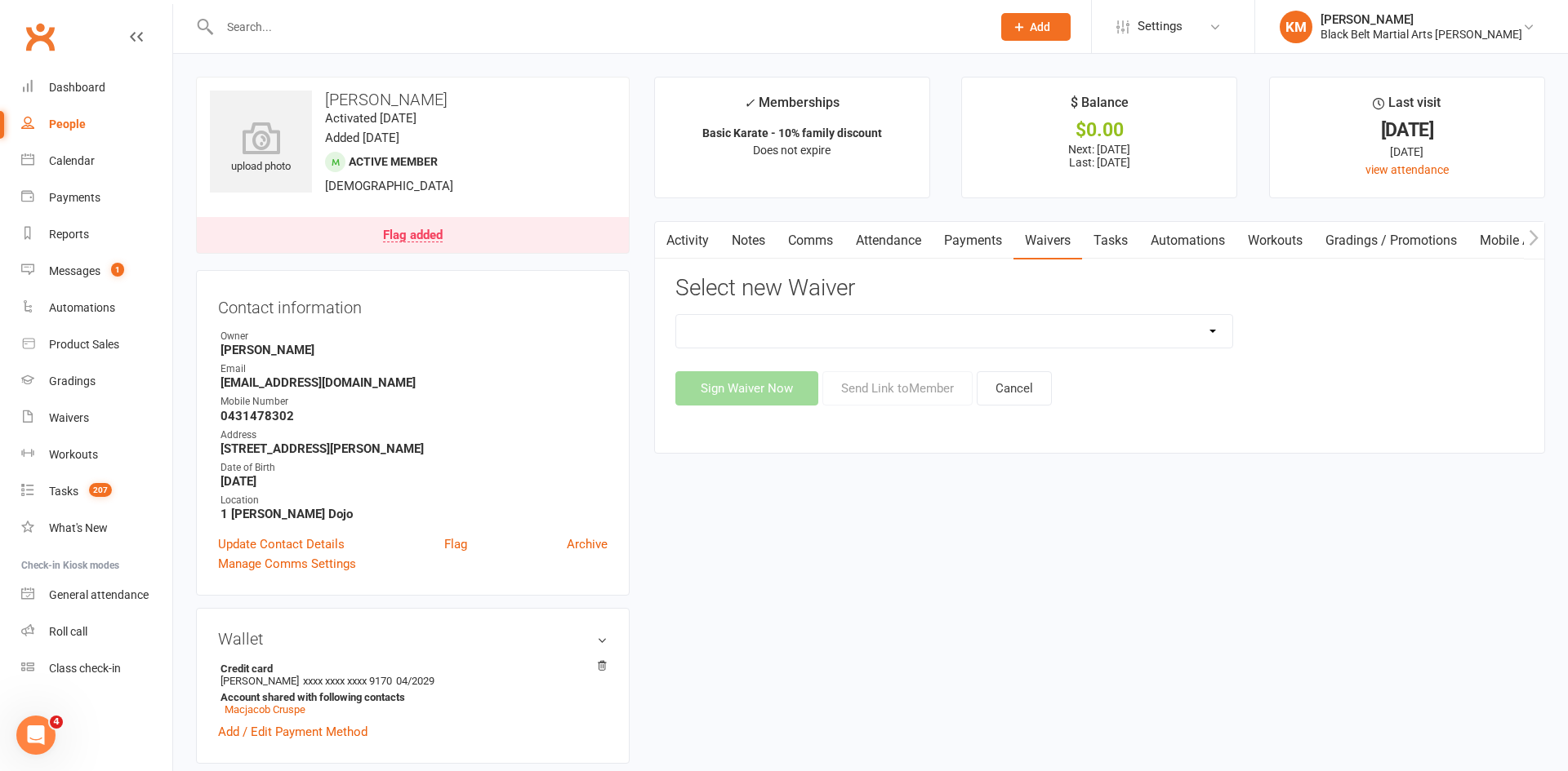
click at [982, 336] on select "30 Day Free Trial Address Change Application For Belt Promotion (Intent To Prom…" at bounding box center [954, 331] width 556 height 33
select select "7397"
click at [676, 315] on select "30 Day Free Trial Address Change Application For Belt Promotion (Intent To Prom…" at bounding box center [954, 331] width 556 height 33
click at [886, 381] on button "Send Link to Member" at bounding box center [897, 388] width 150 height 34
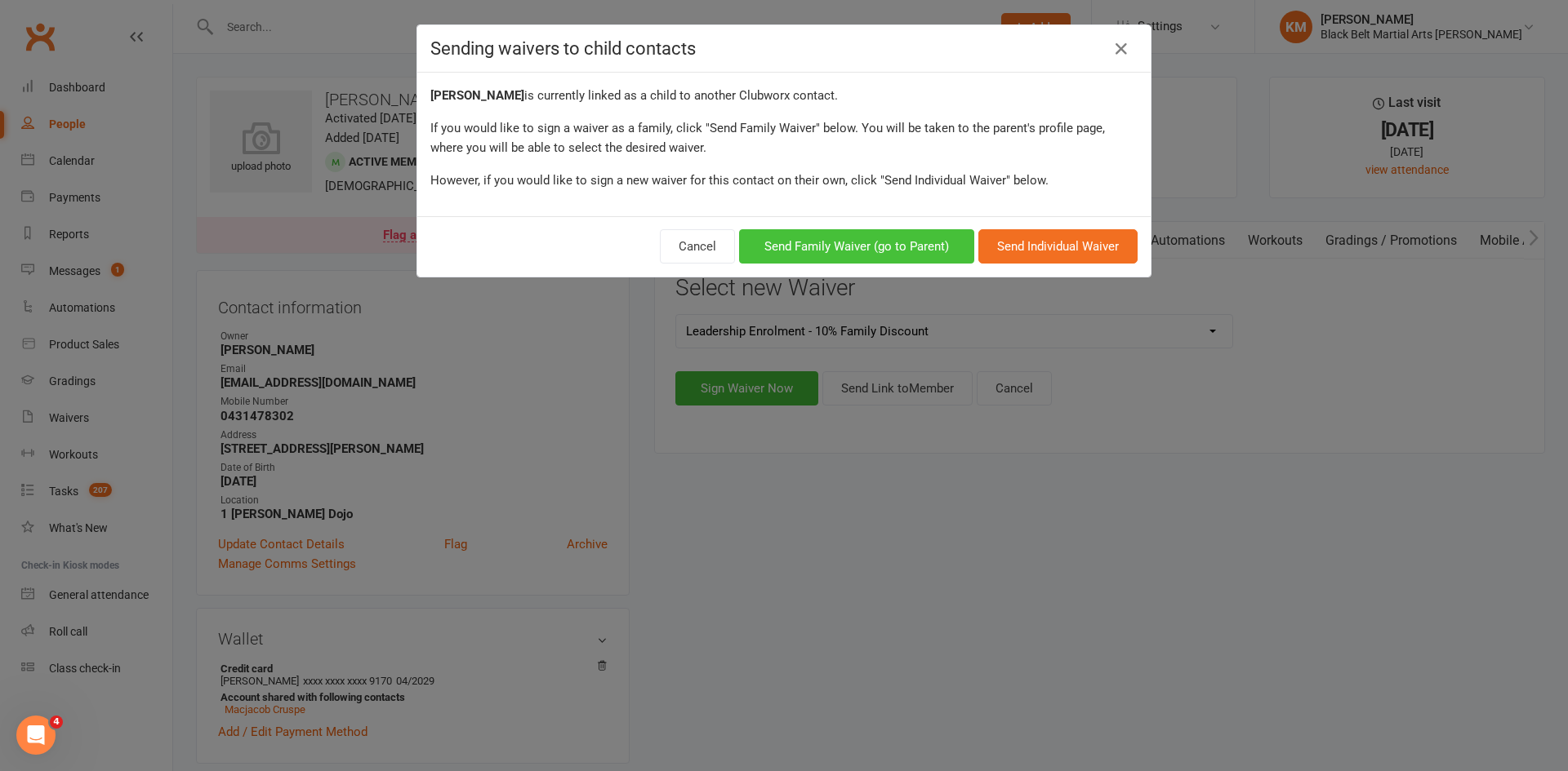
click at [902, 251] on button "Send Family Waiver (go to Parent)" at bounding box center [857, 246] width 235 height 34
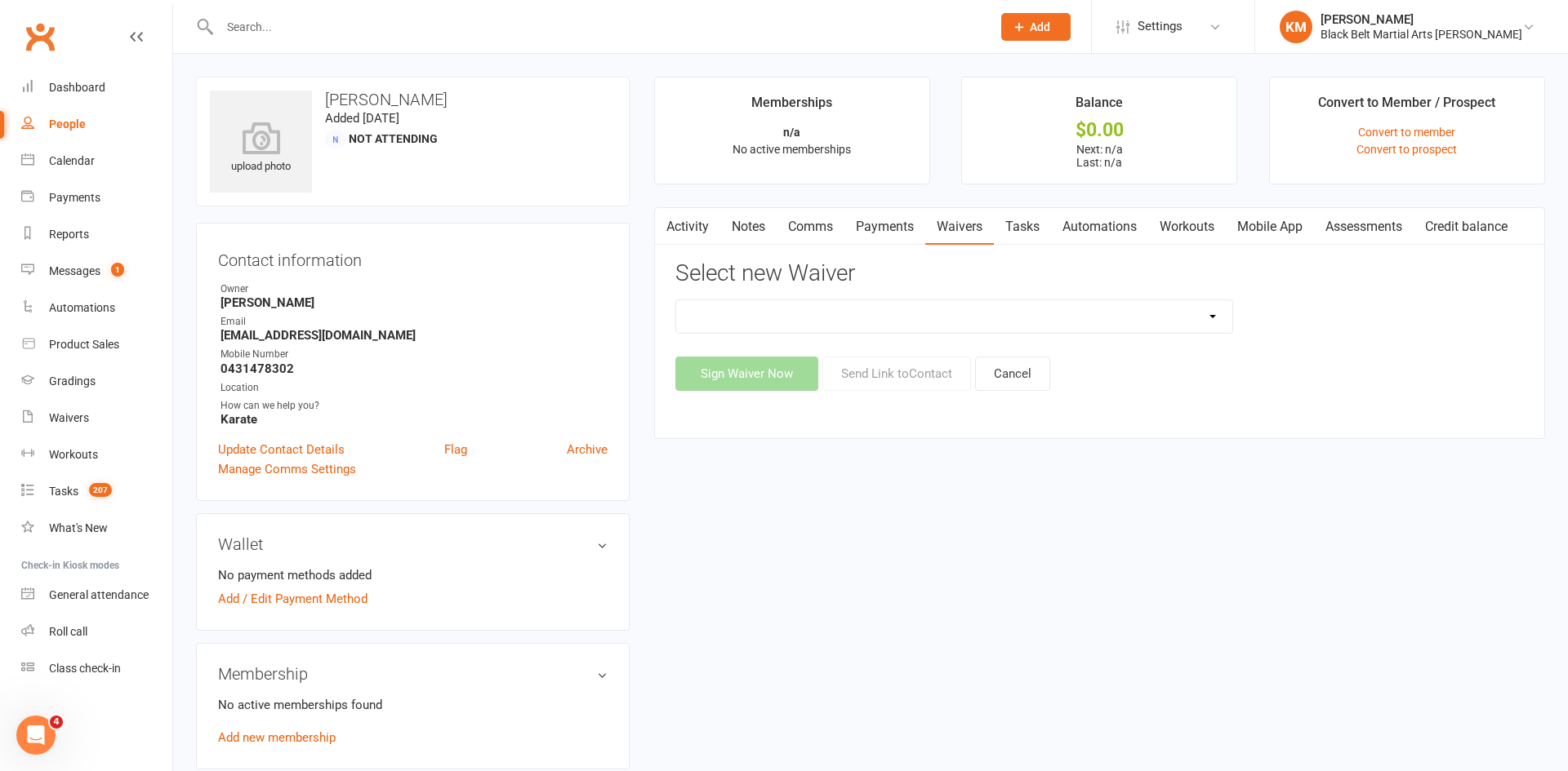
click at [913, 319] on select "30 Day Free Trial Address Change Application For Belt Promotion (Intent To Prom…" at bounding box center [954, 316] width 556 height 33
select select "7397"
click at [676, 300] on select "30 Day Free Trial Address Change Application For Belt Promotion (Intent To Prom…" at bounding box center [954, 316] width 556 height 33
click at [872, 394] on div "Activity Notes Comms Payments Waivers Tasks Automations Workouts Mobile App Ass…" at bounding box center [1099, 323] width 891 height 232
click at [876, 378] on button "Send Link to Contact" at bounding box center [897, 373] width 148 height 34
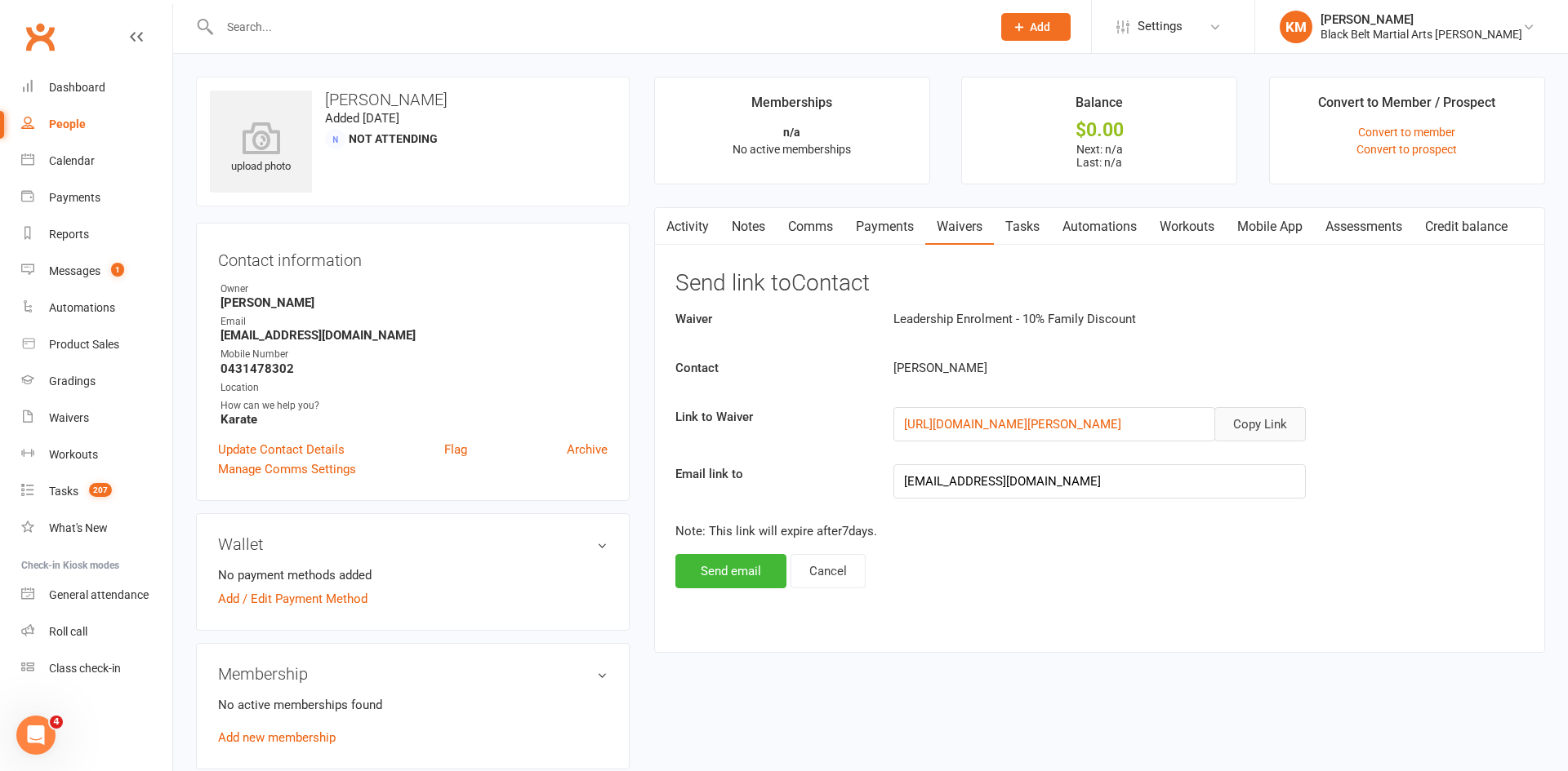
click at [1242, 429] on button "Copy Link" at bounding box center [1260, 424] width 92 height 34
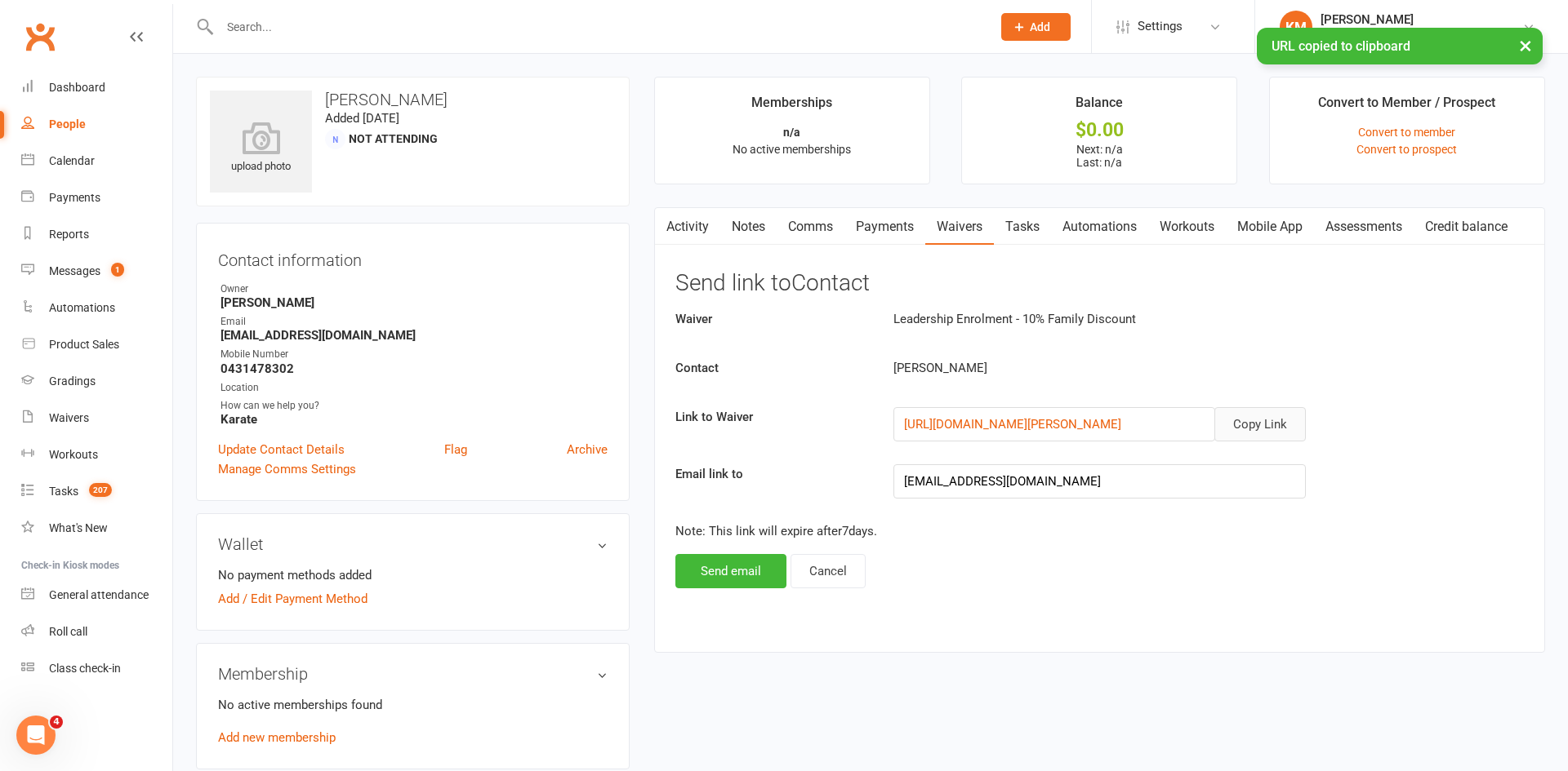
click at [799, 227] on link "Comms" at bounding box center [810, 227] width 68 height 38
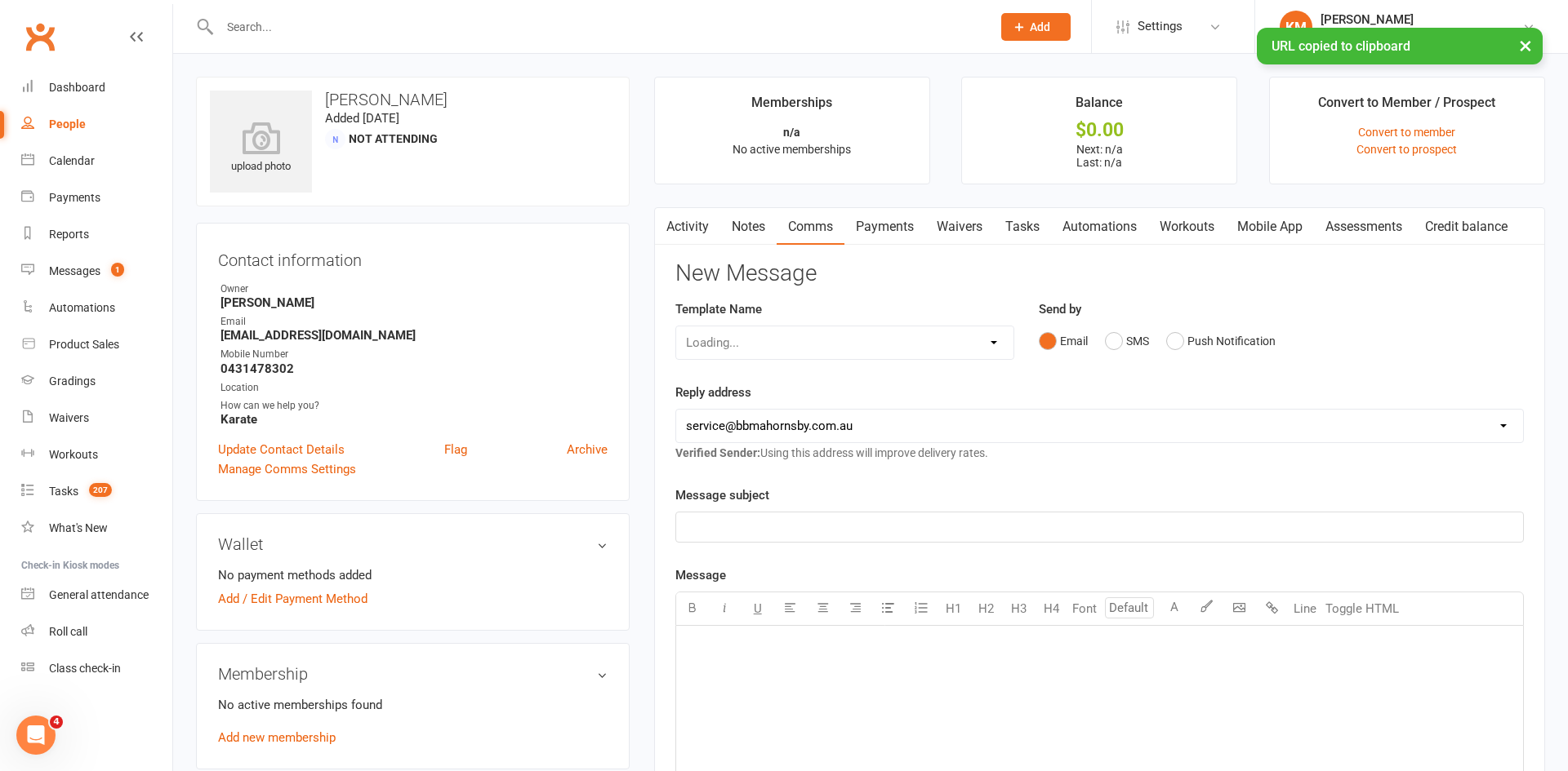
click at [882, 528] on p "﻿" at bounding box center [1100, 528] width 827 height 20
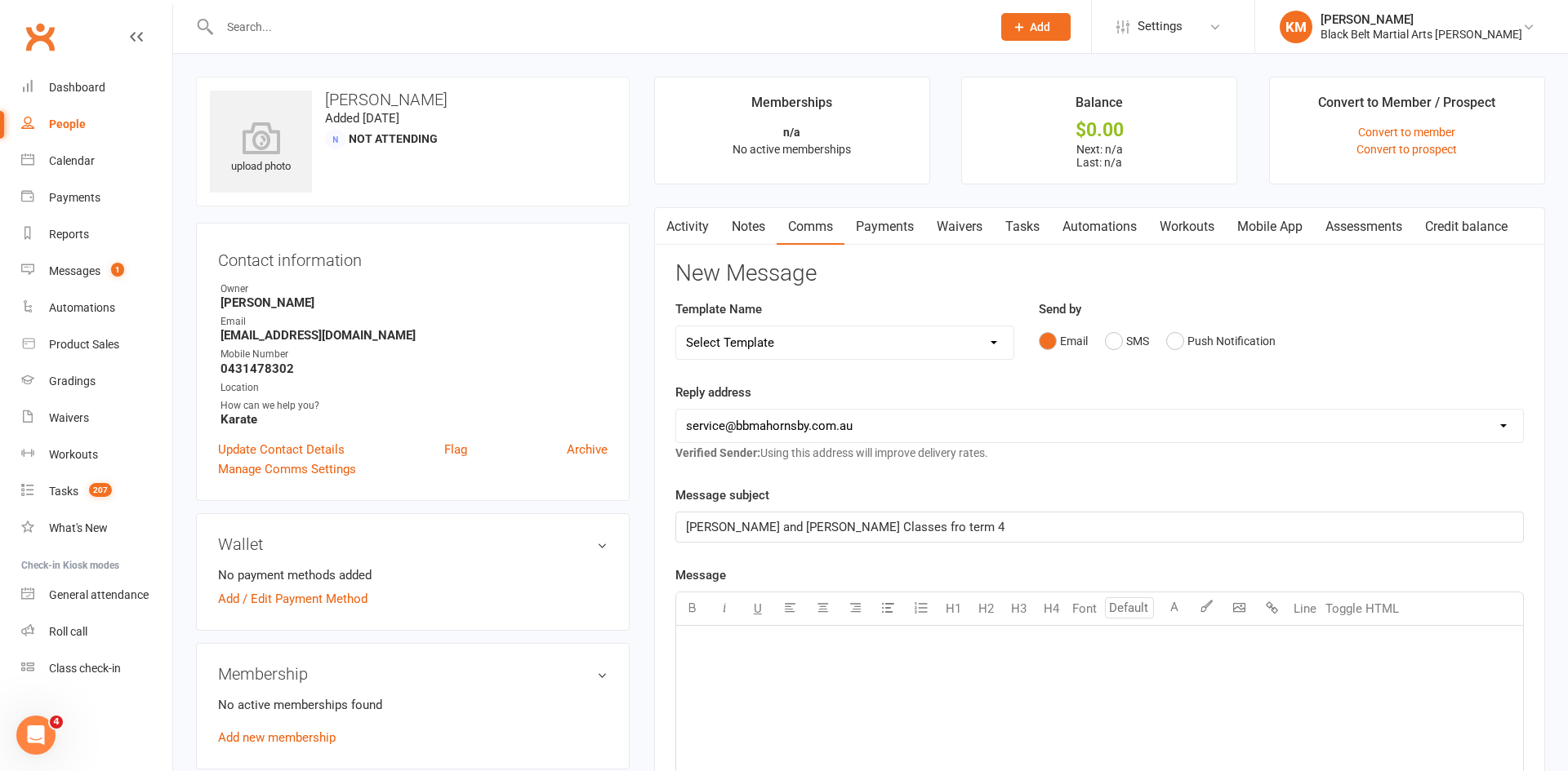
click at [855, 527] on span "Audrey and Mcjacob Classes fro term 4" at bounding box center [846, 528] width 319 height 15
click at [790, 720] on div "﻿" at bounding box center [1099, 748] width 847 height 245
click at [885, 753] on span "I am just reaching out to help you orgnaise" at bounding box center [802, 749] width 233 height 15
click at [879, 757] on span "I am just reaching out to help you orgnaise" at bounding box center [802, 749] width 233 height 15
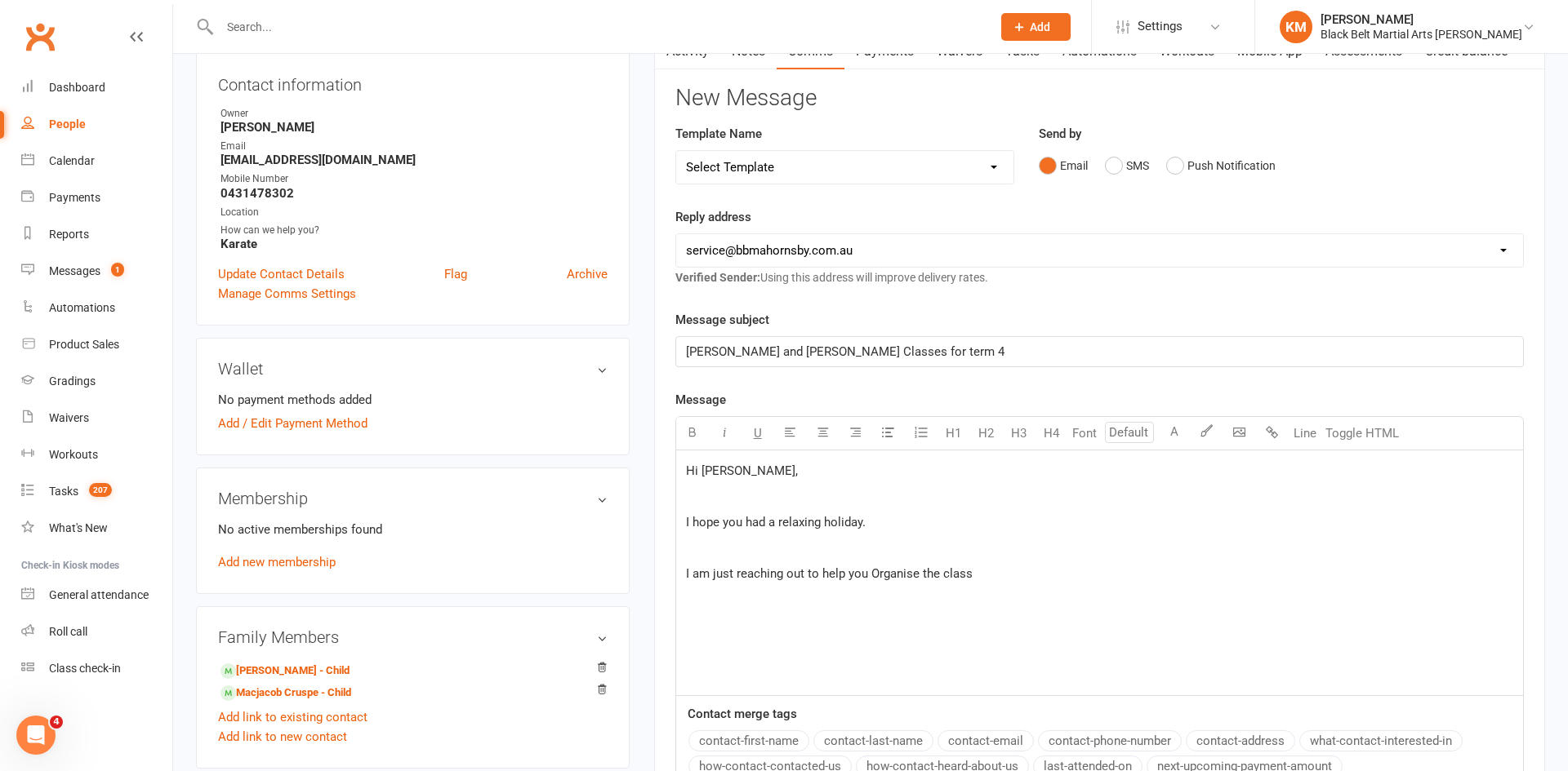
scroll to position [177, 0]
click at [1084, 564] on p "I am just reaching out to help you Organise the classes for Audrey and Mcjacob" at bounding box center [1100, 573] width 827 height 20
click at [1071, 578] on span "I am just reaching out to help you Organise the classes for Audrey and Jacob" at bounding box center [954, 573] width 535 height 15
click at [1150, 561] on div "Hi Madel, ﻿ I hope you had a relaxing holiday. ﻿ I am just reaching out to help…" at bounding box center [1099, 573] width 847 height 245
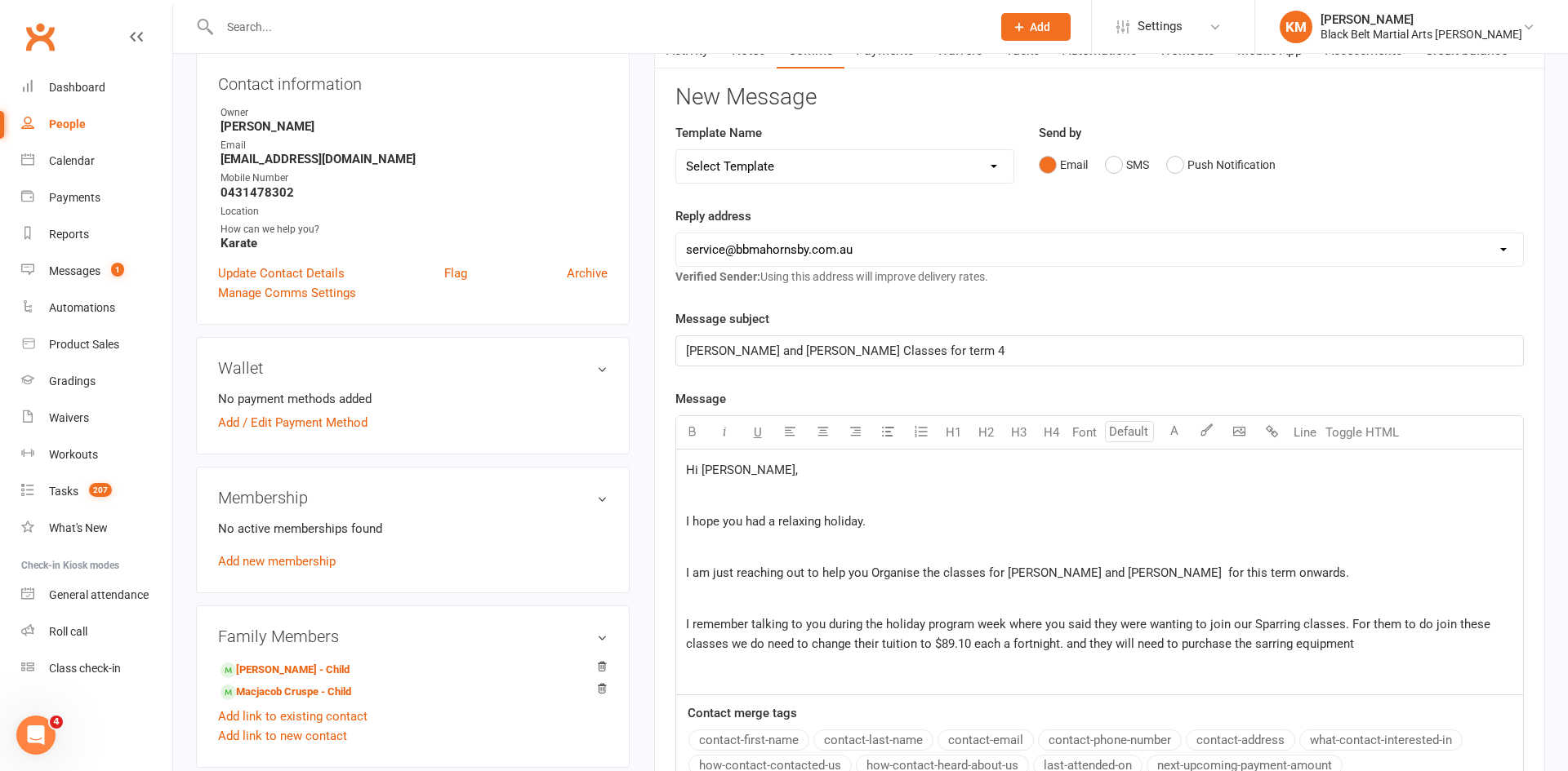
click at [876, 571] on span "I am just reaching out to help you Organise the classes for Audrey and Jacob fo…" at bounding box center [1018, 573] width 663 height 15
click at [1268, 642] on span "I remember talking to you during the holiday program week where you said they w…" at bounding box center [1090, 633] width 807 height 34
click at [1370, 652] on p "I remember talking to you during the holiday program week where you said they w…" at bounding box center [1100, 633] width 827 height 39
click at [1065, 651] on p "I remember talking to you during the holiday program week where you said they w…" at bounding box center [1100, 643] width 827 height 59
click at [991, 678] on div "Hi Madel, ﻿ I hope you had a relaxing holiday. ﻿ I am just reaching out to help…" at bounding box center [1099, 573] width 847 height 245
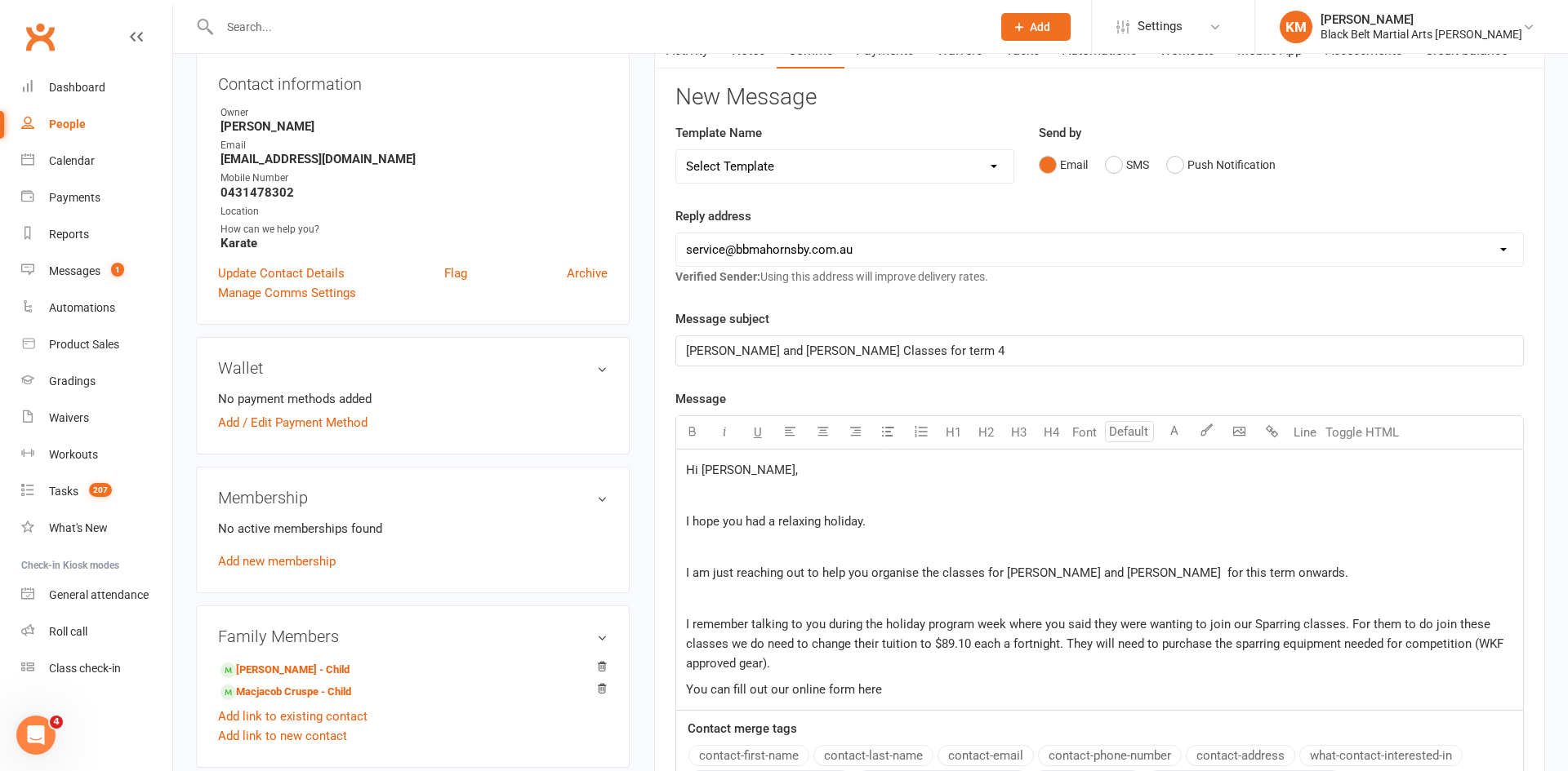
click at [875, 692] on span "You can fill out our online form here" at bounding box center [784, 690] width 196 height 15
click at [1279, 426] on button "button" at bounding box center [1272, 432] width 33 height 33
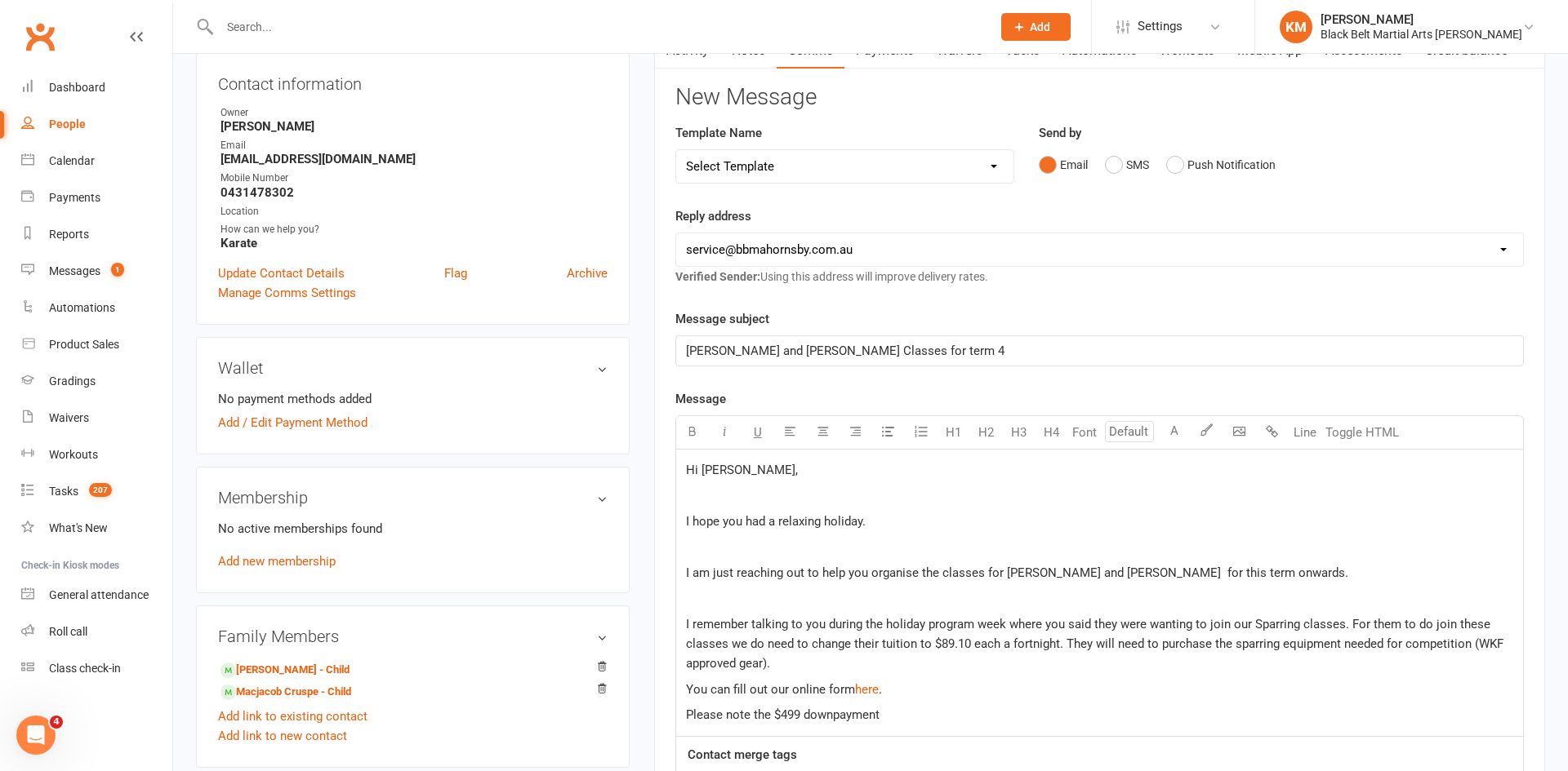
click at [833, 713] on span "Please note the $499 downpayment" at bounding box center [783, 715] width 193 height 15
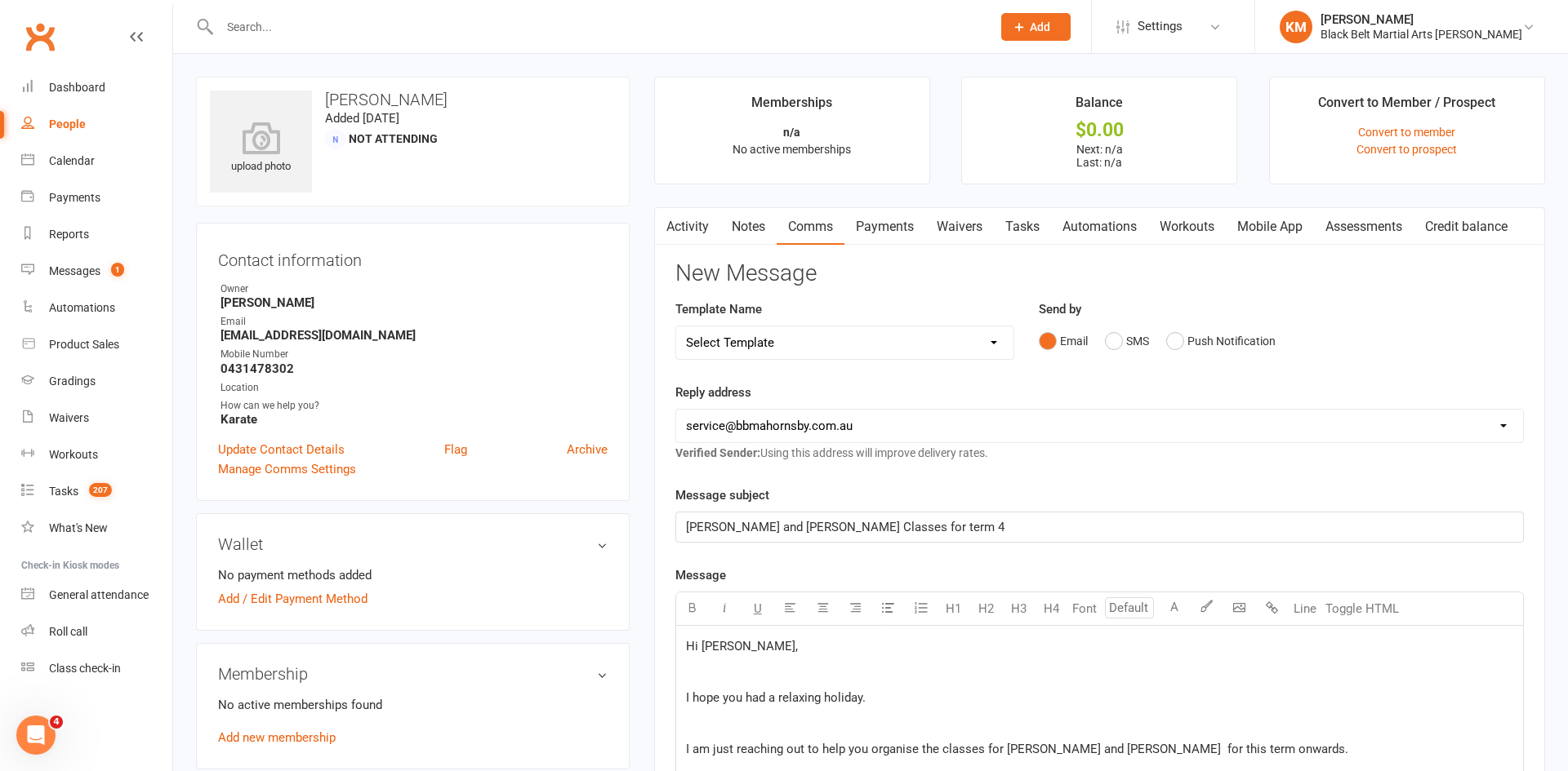
click at [743, 221] on link "Notes" at bounding box center [749, 227] width 57 height 38
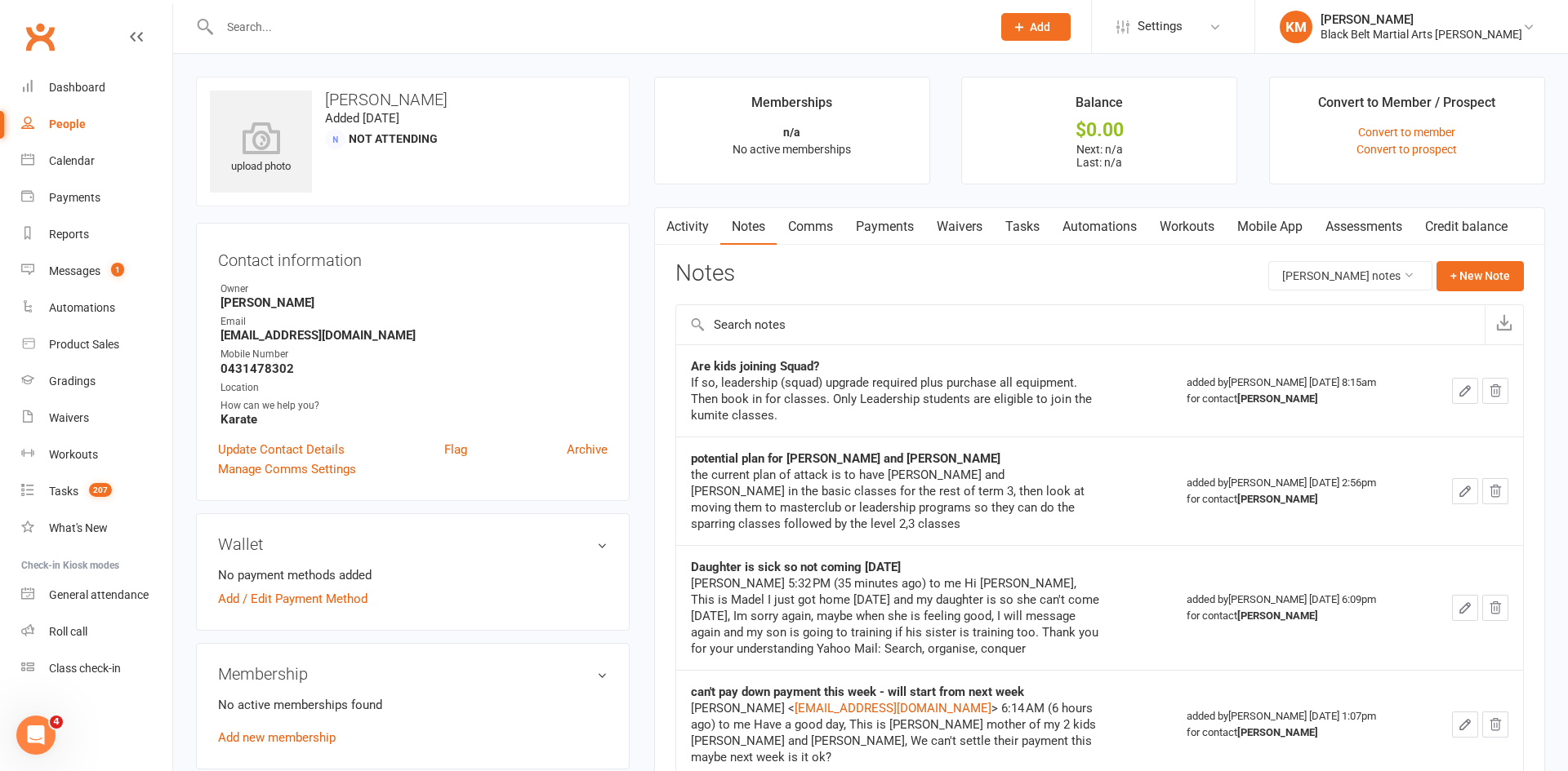
click at [819, 230] on link "Comms" at bounding box center [810, 227] width 68 height 38
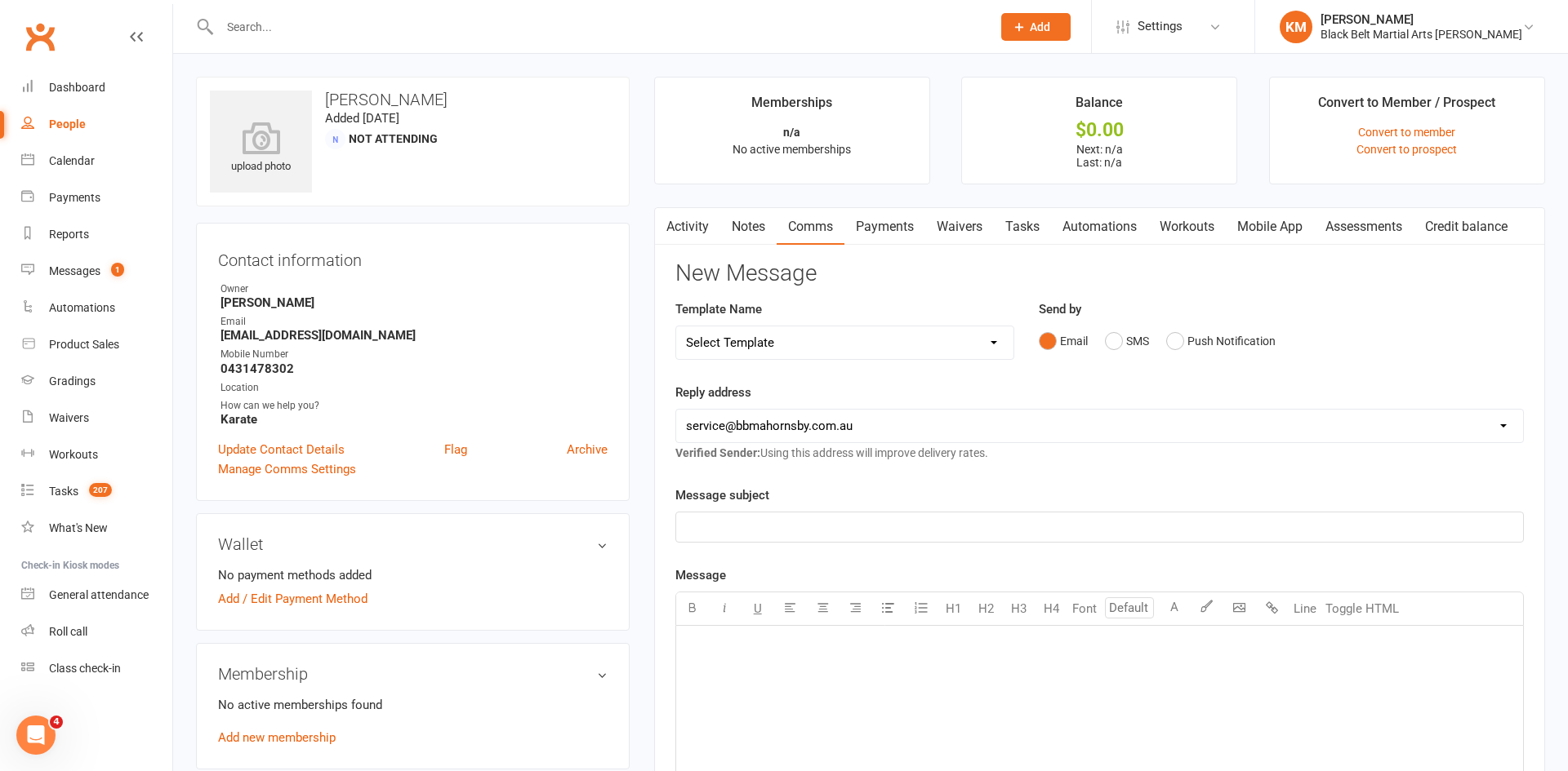
click at [756, 681] on div "﻿" at bounding box center [1099, 748] width 847 height 245
paste div
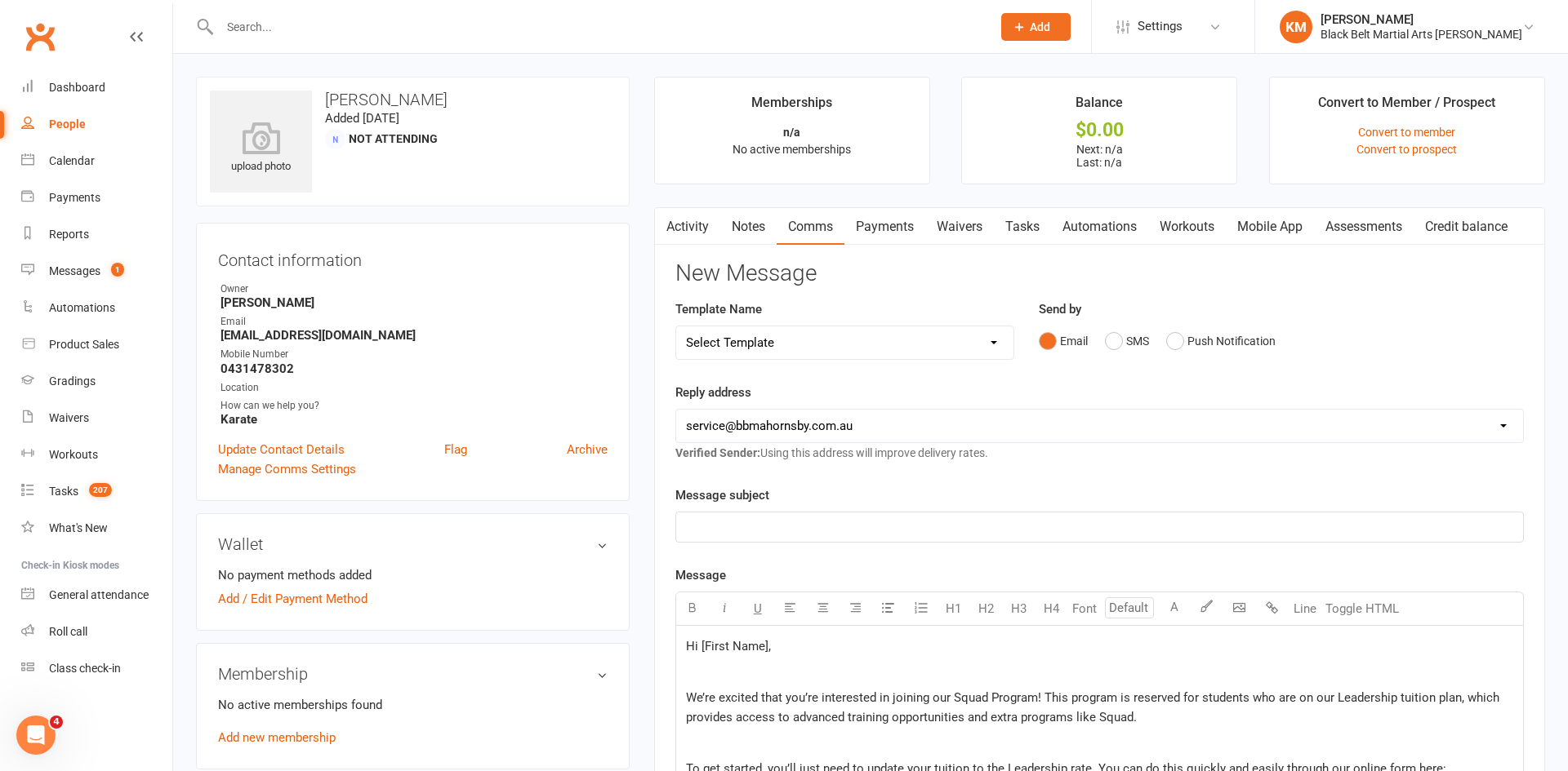
scroll to position [666, 0]
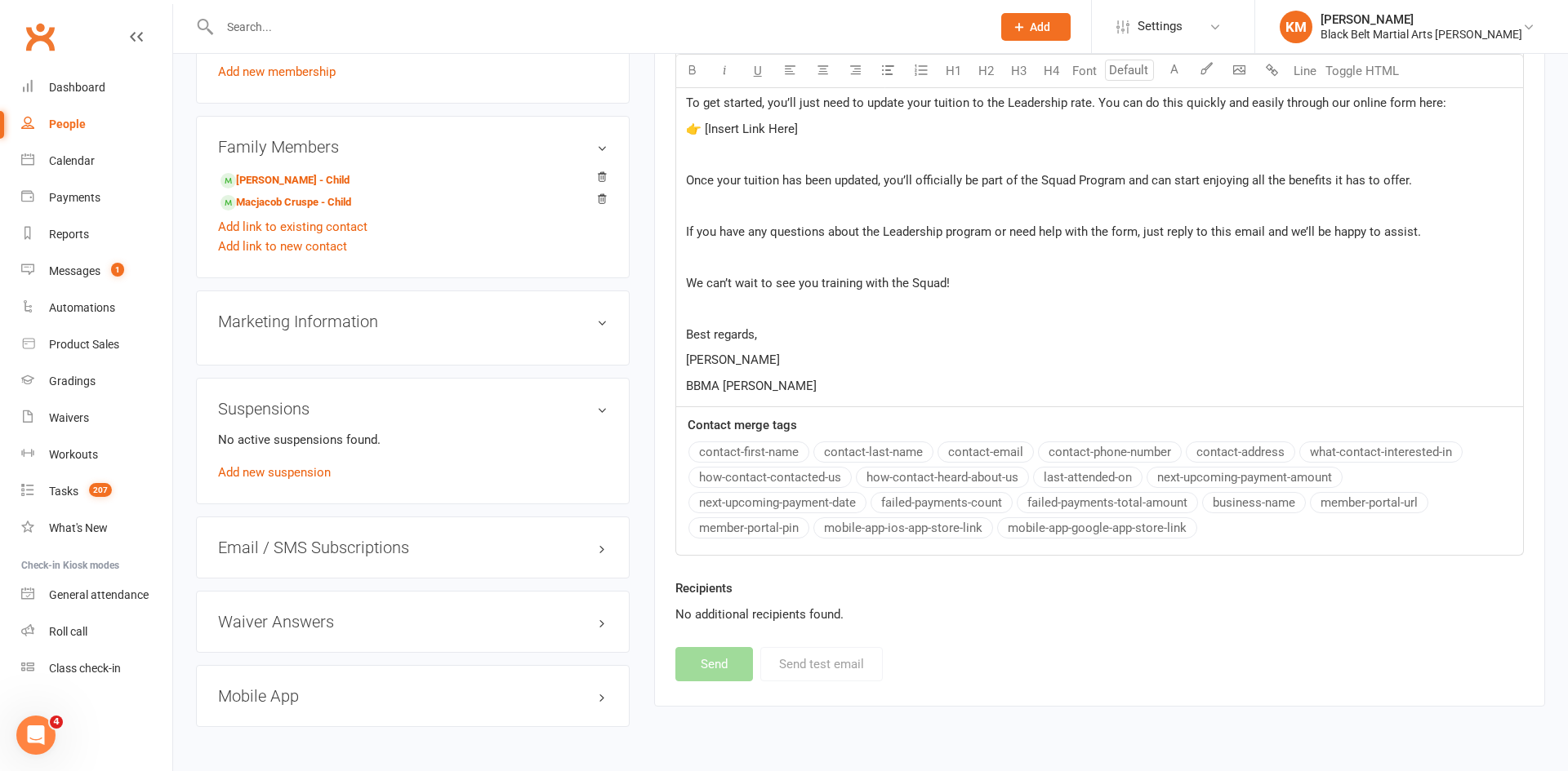
click at [758, 363] on p "[PERSON_NAME]" at bounding box center [1100, 360] width 827 height 20
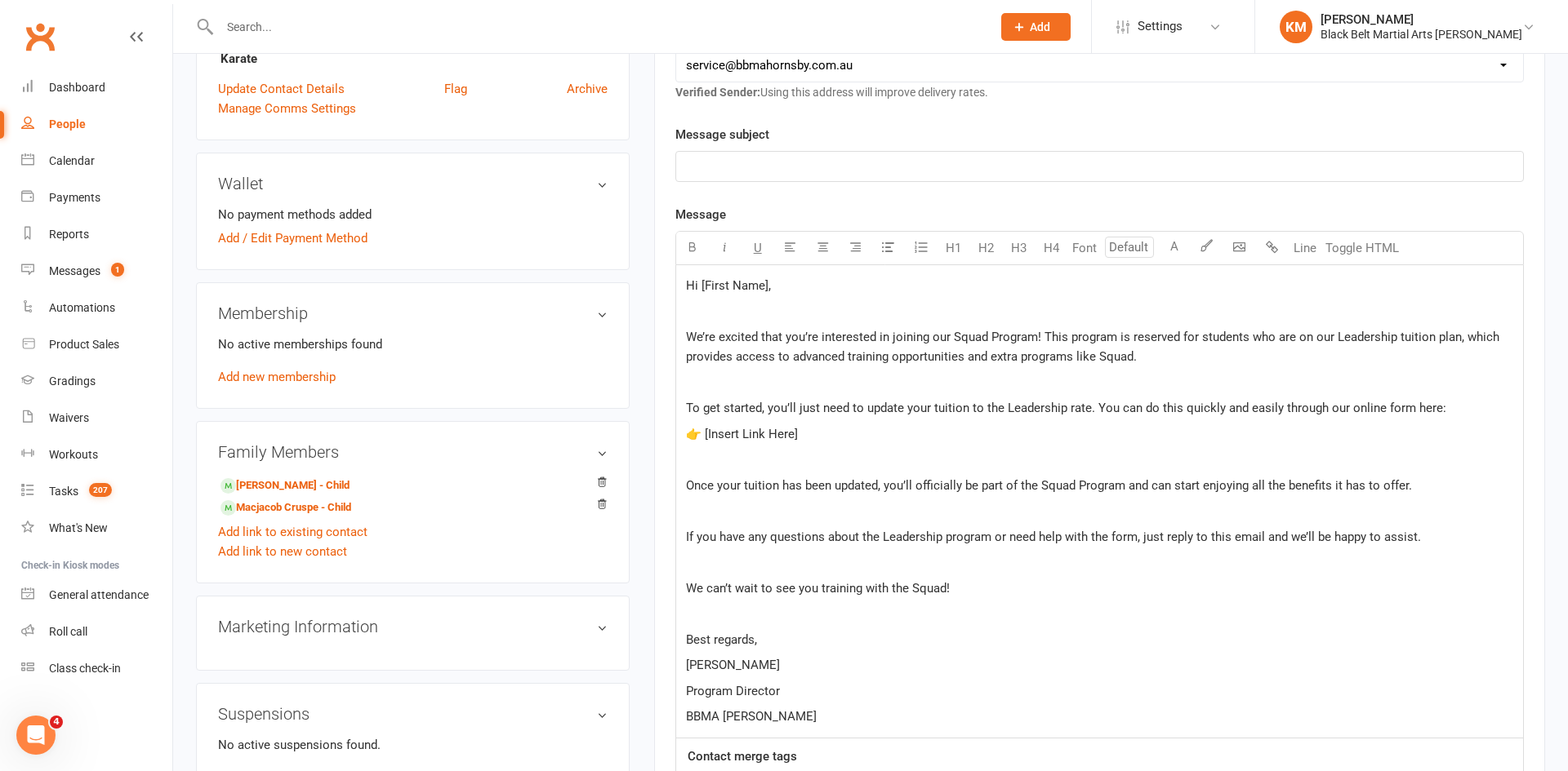
scroll to position [358, 0]
drag, startPoint x: 771, startPoint y: 284, endPoint x: 701, endPoint y: 288, distance: 70.1
click at [701, 288] on p "Hi [First Name]," at bounding box center [1100, 289] width 827 height 20
click at [779, 346] on span "We’re excited that you’re interested in joining our Squad Program! This program…" at bounding box center [1094, 350] width 817 height 34
click at [810, 338] on span "We’re excited that you’re interested in joining our Squad Program! This program…" at bounding box center [1094, 350] width 817 height 34
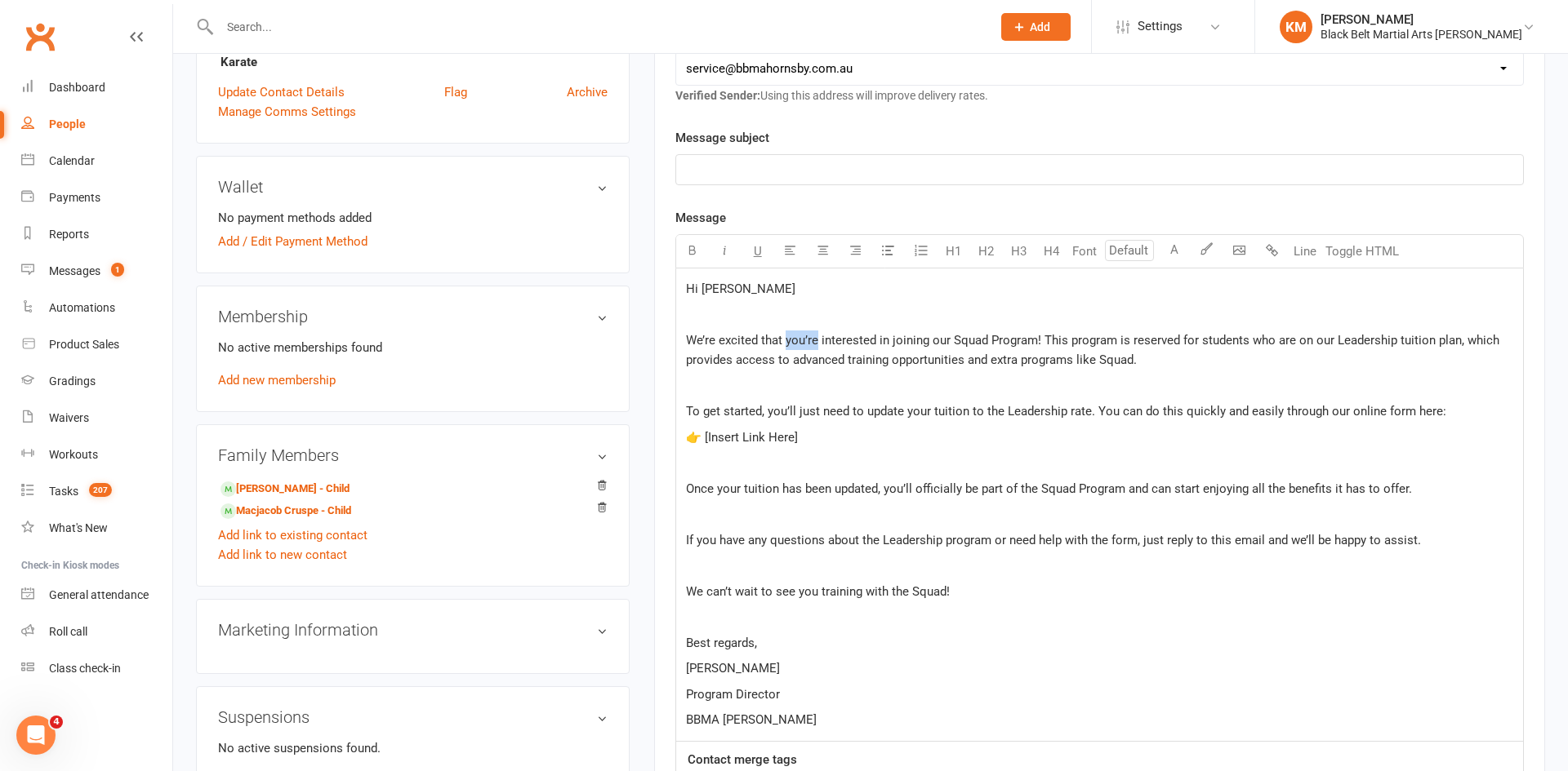
click at [810, 338] on span "We’re excited that you’re interested in joining our Squad Program! This program…" at bounding box center [1094, 350] width 817 height 34
drag, startPoint x: 839, startPoint y: 441, endPoint x: 702, endPoint y: 438, distance: 137.0
click at [702, 438] on p "👉 [Insert Link Here]" at bounding box center [1100, 438] width 827 height 20
drag, startPoint x: 816, startPoint y: 460, endPoint x: 698, endPoint y: 435, distance: 120.6
click at [698, 435] on p "👉https://app.clubworx.com/websites/black-belt-martial-arts-hornsby/waivers/lead…" at bounding box center [1100, 438] width 827 height 20
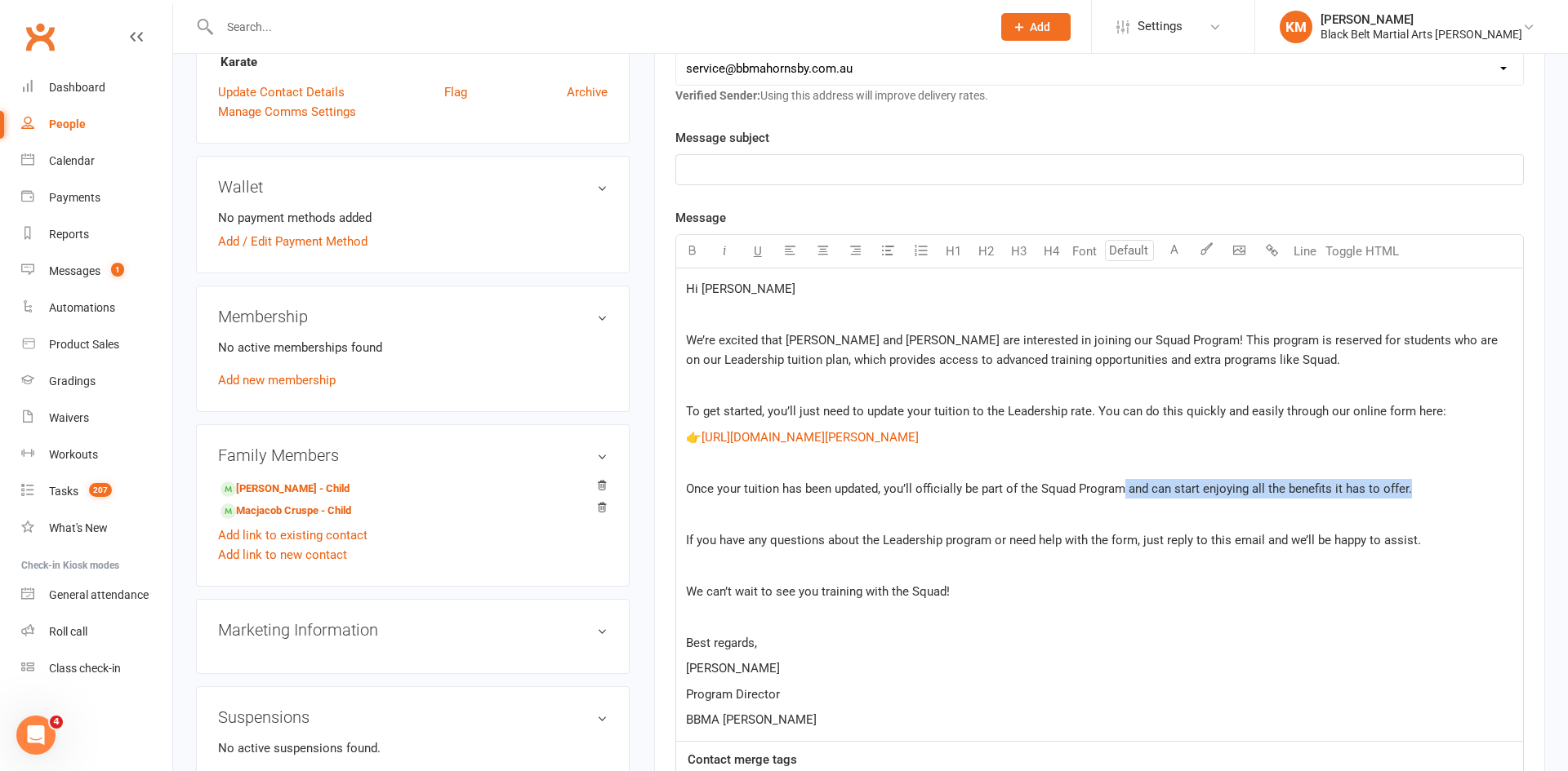
drag, startPoint x: 1439, startPoint y: 512, endPoint x: 1124, endPoint y: 514, distance: 315.0
click at [1124, 498] on p "Once your tuition has been updated, you’ll officially be part of the Squad Prog…" at bounding box center [1100, 489] width 827 height 20
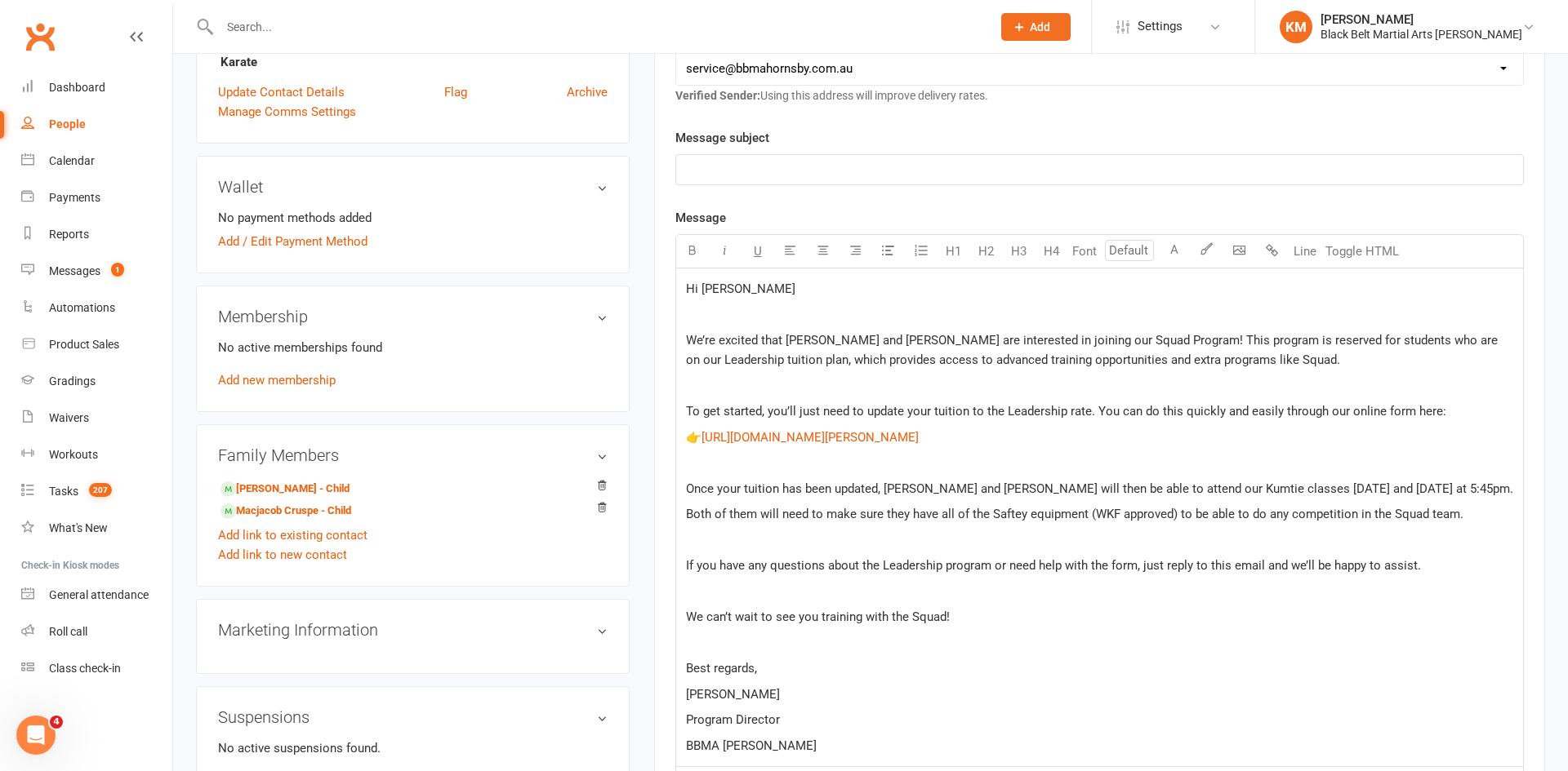
click at [1007, 522] on span "Both of them will need to make sure they have all of the Saftey equipment (WKF …" at bounding box center [1075, 514] width 777 height 15
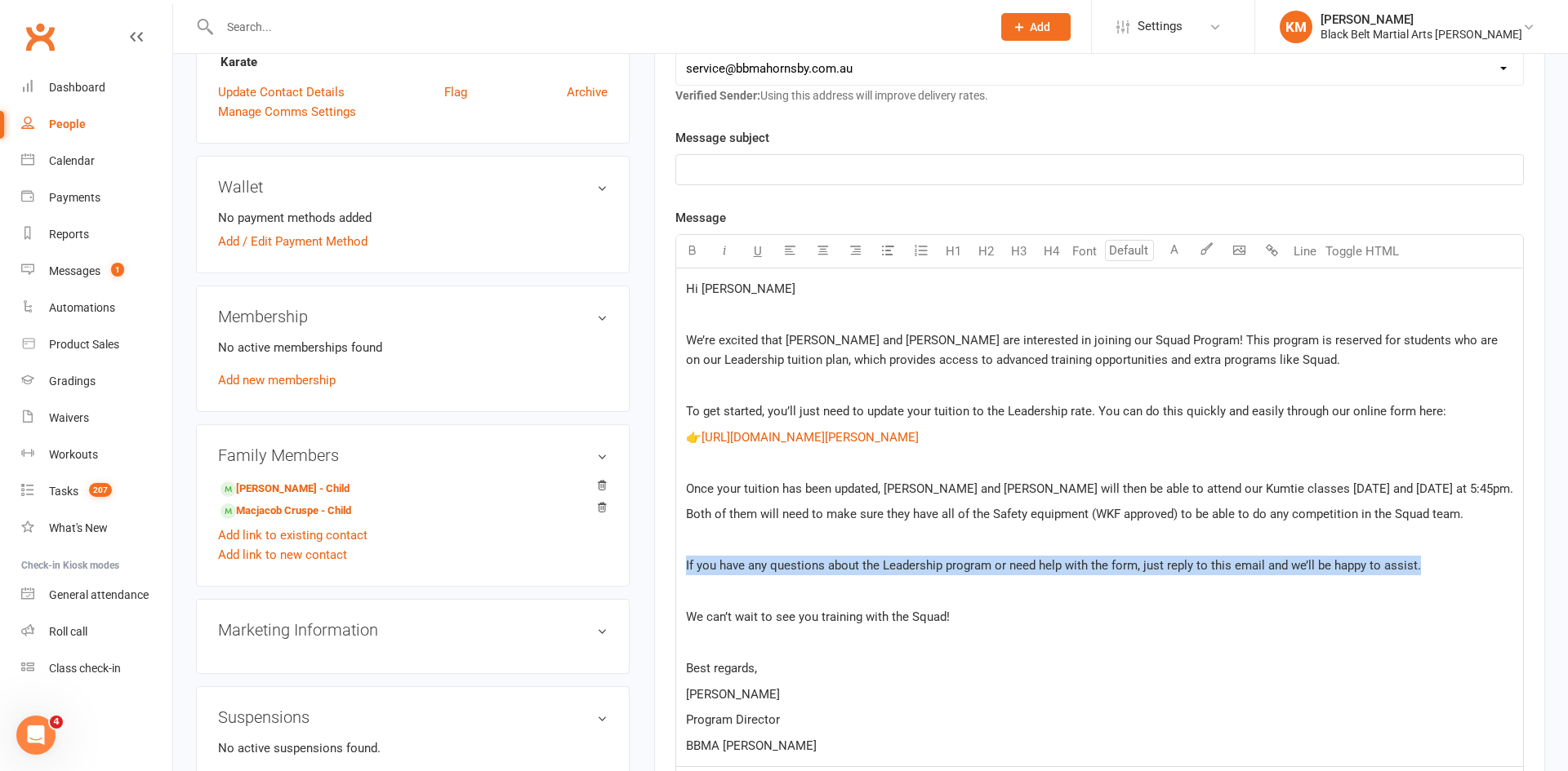
drag, startPoint x: 1434, startPoint y: 592, endPoint x: 644, endPoint y: 583, distance: 790.1
click at [644, 583] on main "Memberships n/a No active memberships Balance $0.00 Next: n/a Last: n/a Convert…" at bounding box center [1100, 401] width 916 height 1364
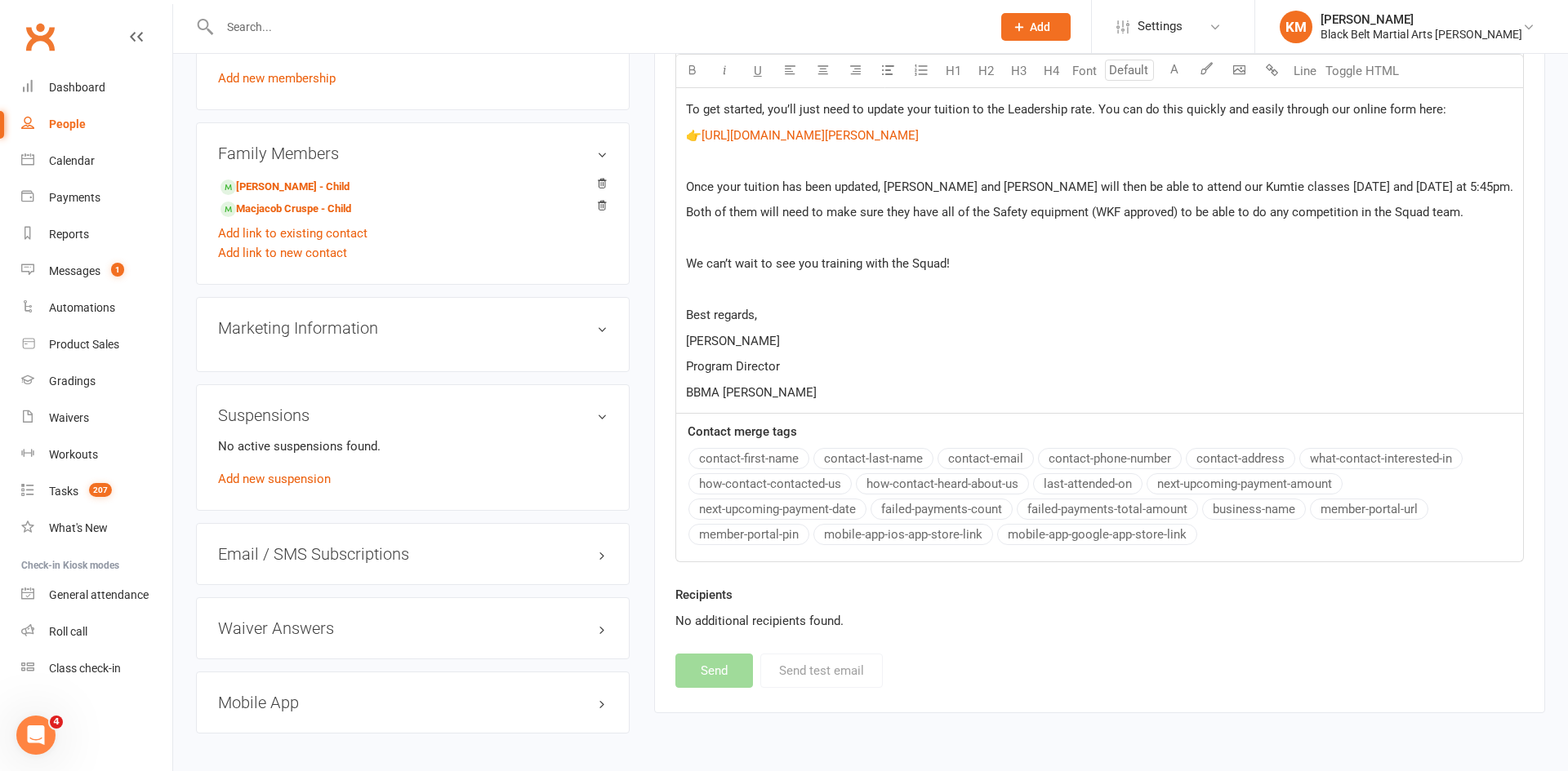
scroll to position [0, 0]
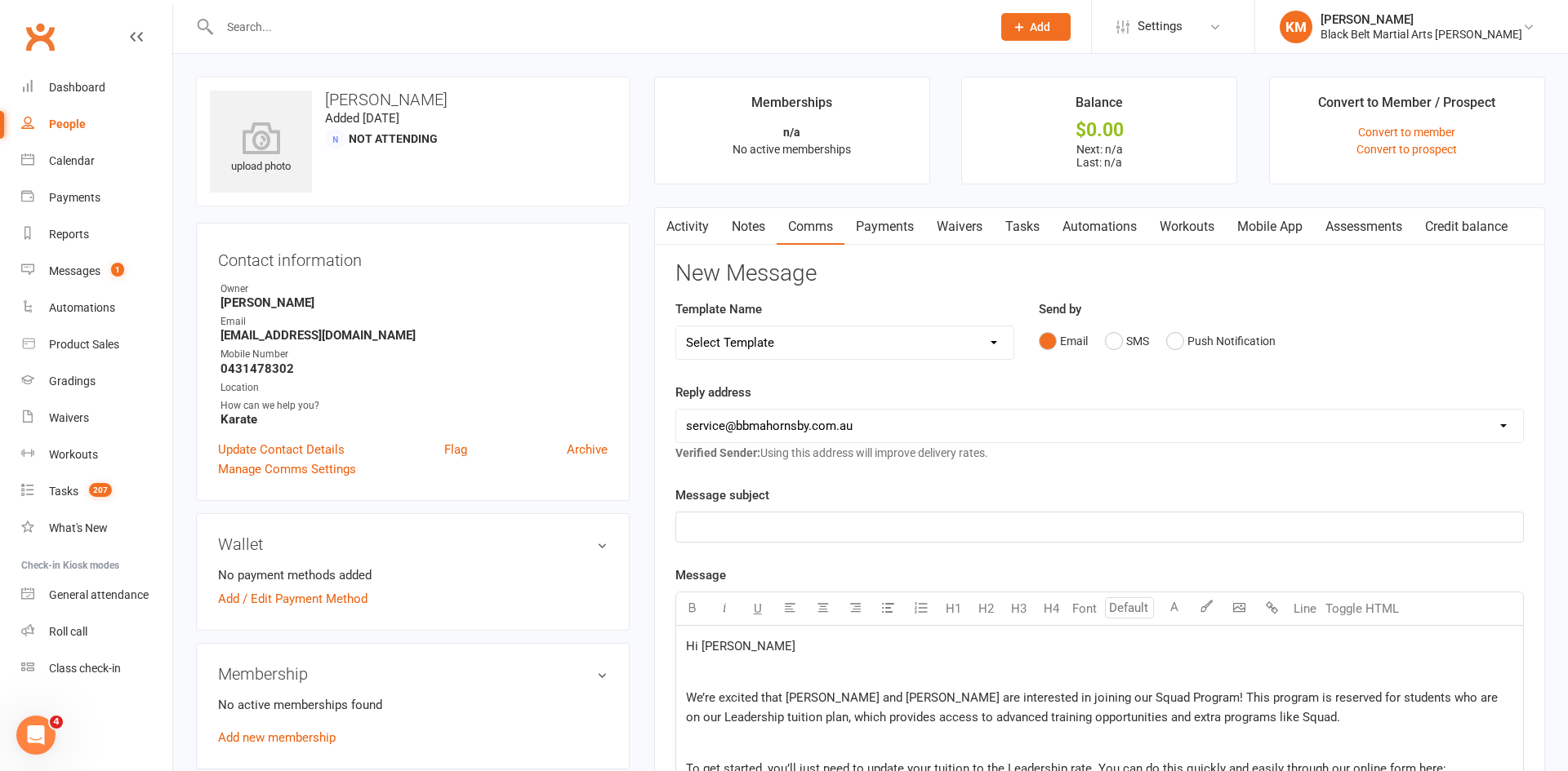
click at [726, 532] on p "﻿" at bounding box center [1100, 528] width 827 height 20
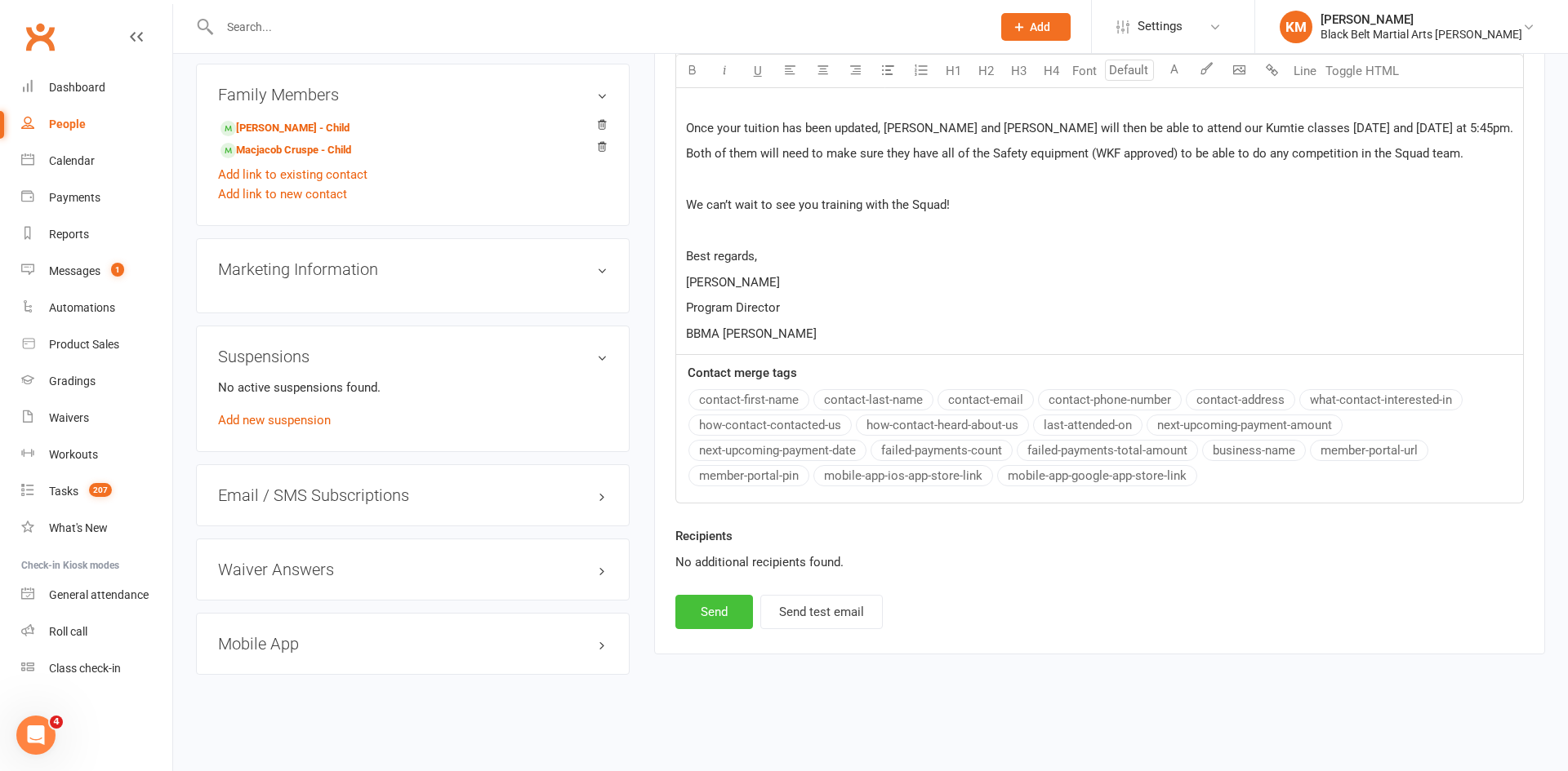
click at [687, 627] on button "Send" at bounding box center [714, 612] width 78 height 34
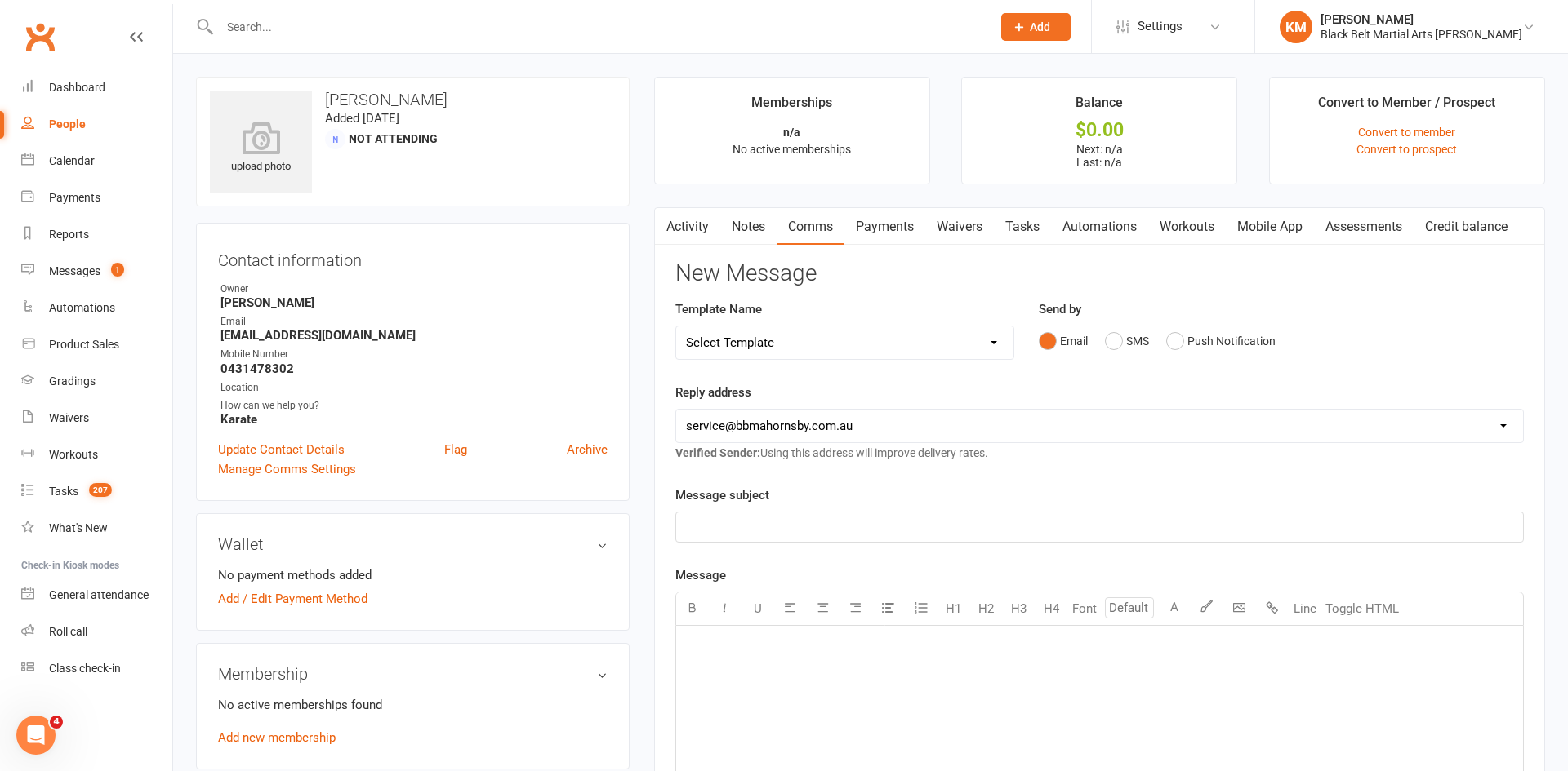
click at [316, 38] on div at bounding box center [588, 27] width 784 height 53
click at [274, 13] on div at bounding box center [588, 27] width 784 height 53
click at [273, 18] on input "text" at bounding box center [598, 27] width 766 height 23
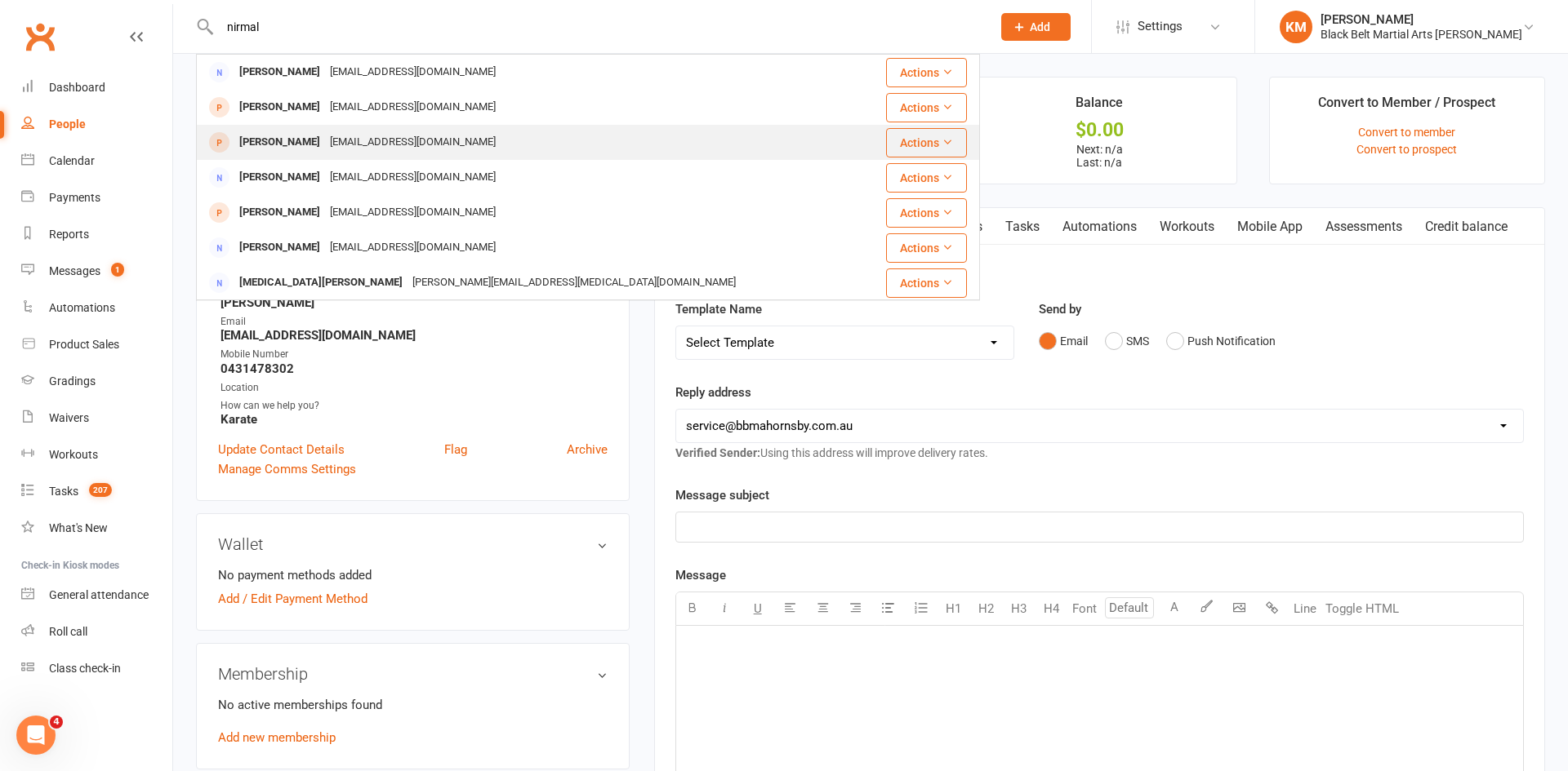
type input "nirmal"
click at [342, 135] on div "[EMAIL_ADDRESS][DOMAIN_NAME]" at bounding box center [413, 143] width 176 height 23
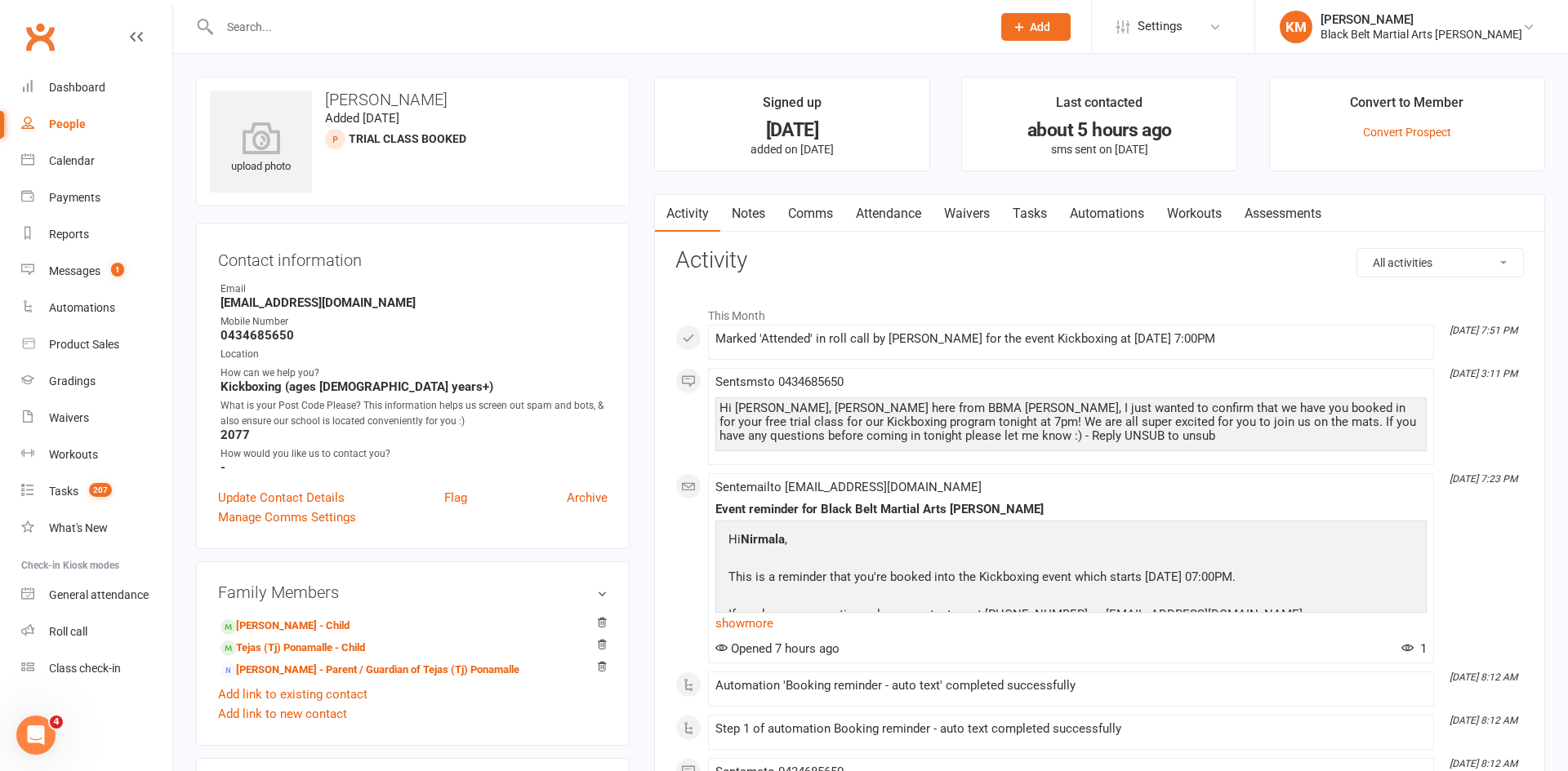
click at [958, 227] on link "Waivers" at bounding box center [967, 213] width 68 height 38
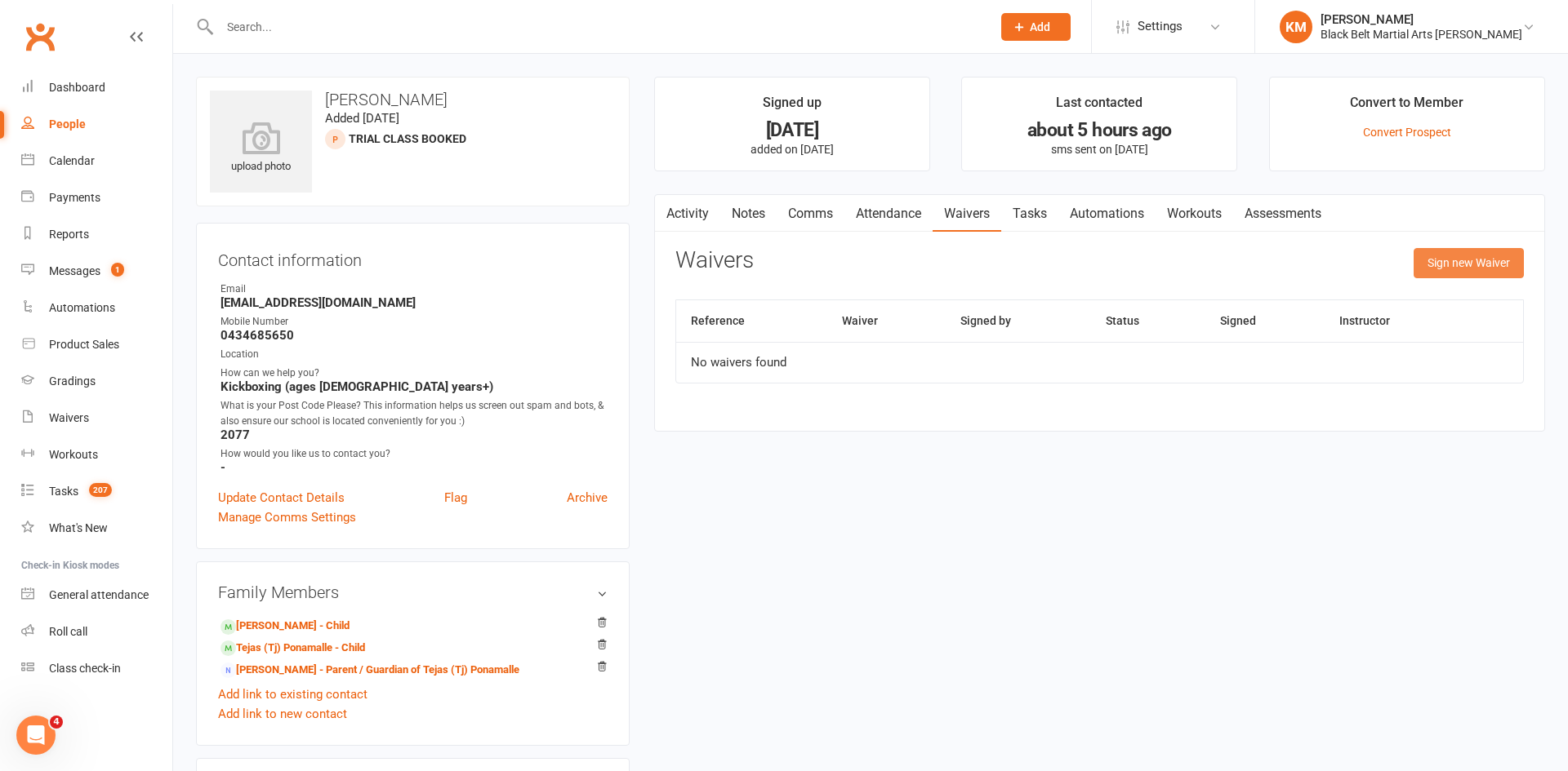
click at [1472, 263] on button "Sign new Waiver" at bounding box center [1469, 263] width 110 height 29
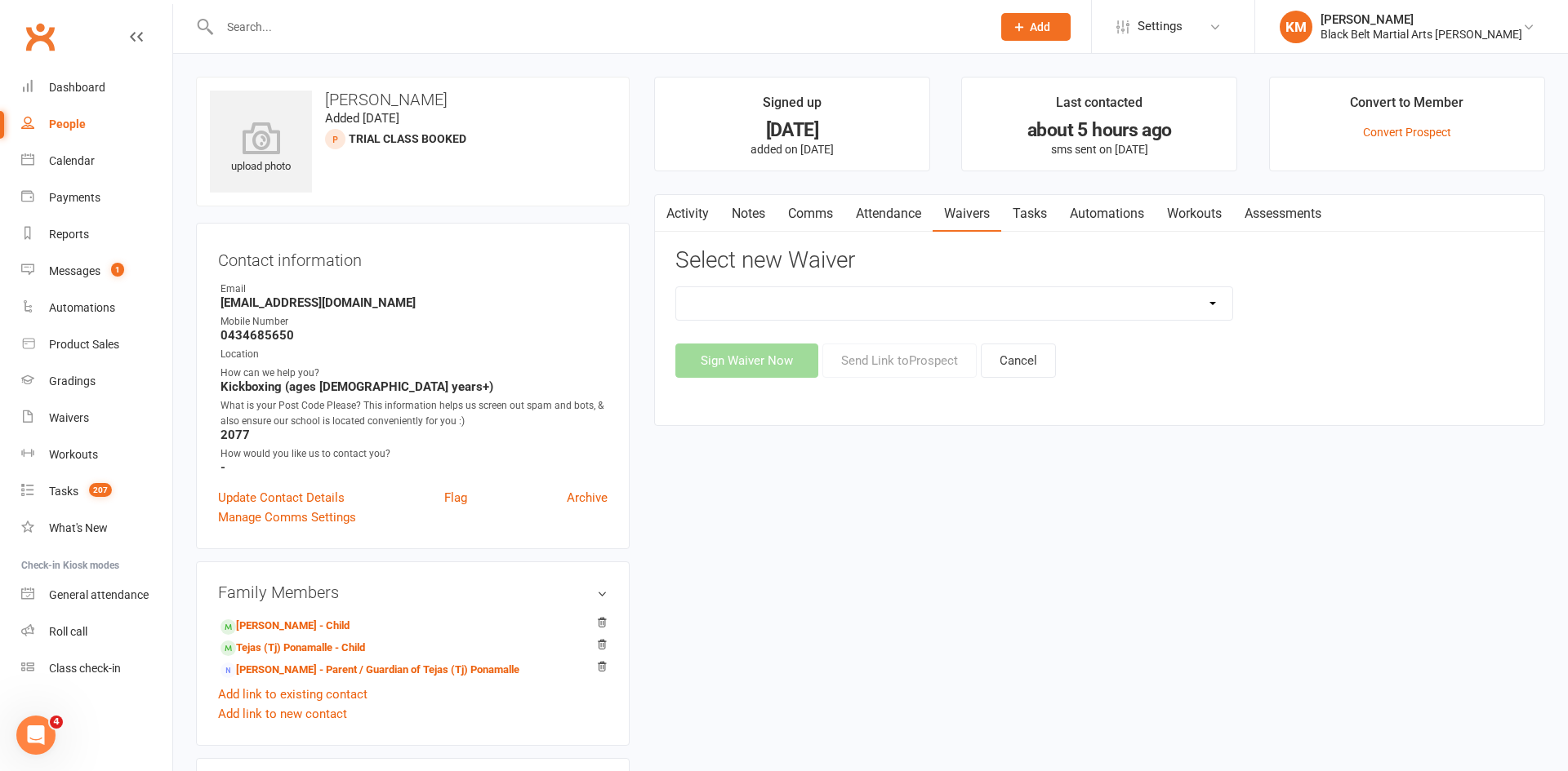
click at [1033, 299] on select "30 Day Free Trial Address Change Application For Belt Promotion (Intent To Prom…" at bounding box center [954, 303] width 556 height 33
select select "6061"
click at [676, 288] on select "30 Day Free Trial Address Change Application For Belt Promotion (Intent To Prom…" at bounding box center [954, 303] width 556 height 33
click at [923, 354] on button "Send Link to Prospect" at bounding box center [899, 360] width 154 height 34
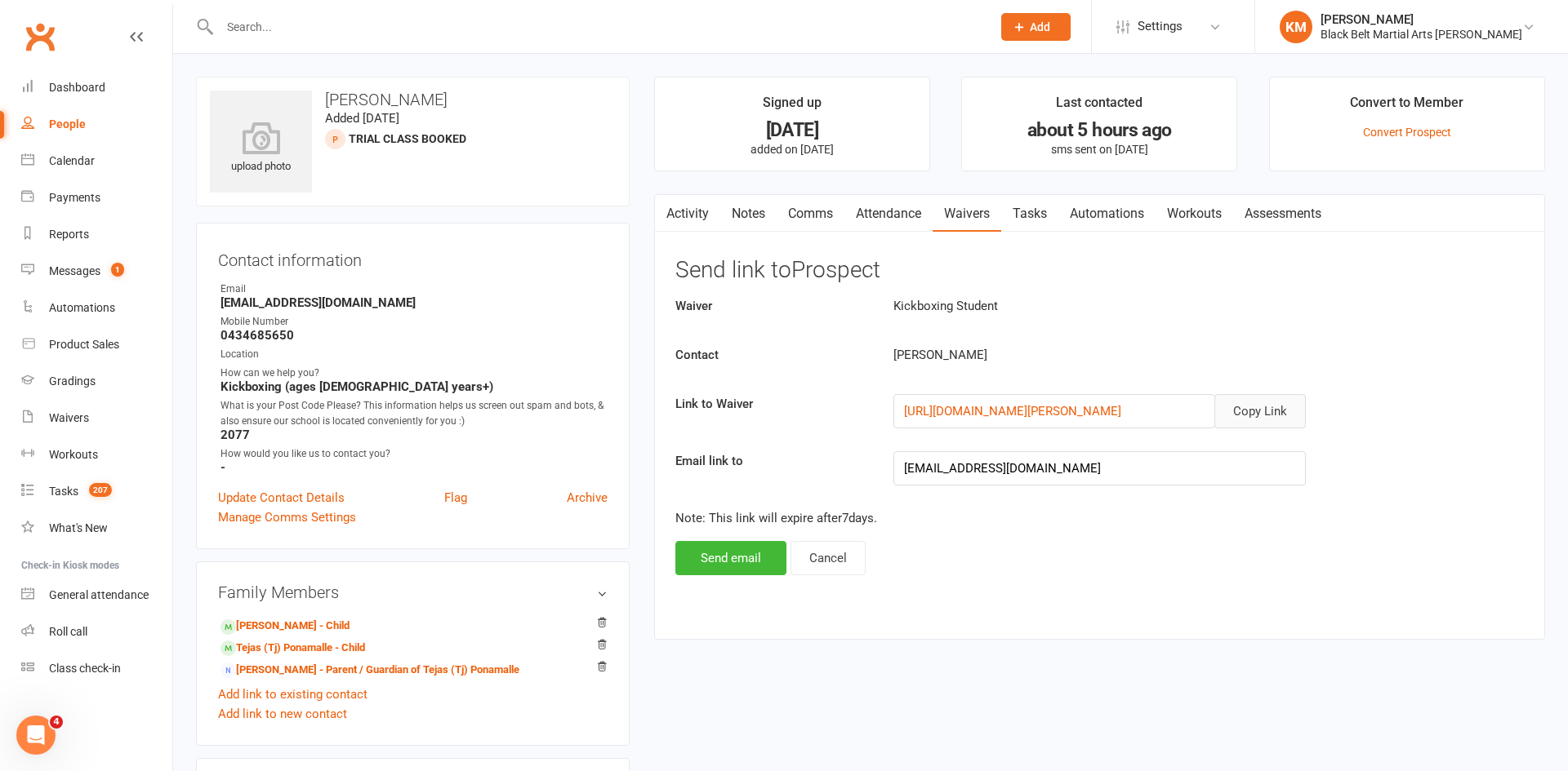
click at [1276, 405] on button "Copy Link" at bounding box center [1260, 411] width 92 height 34
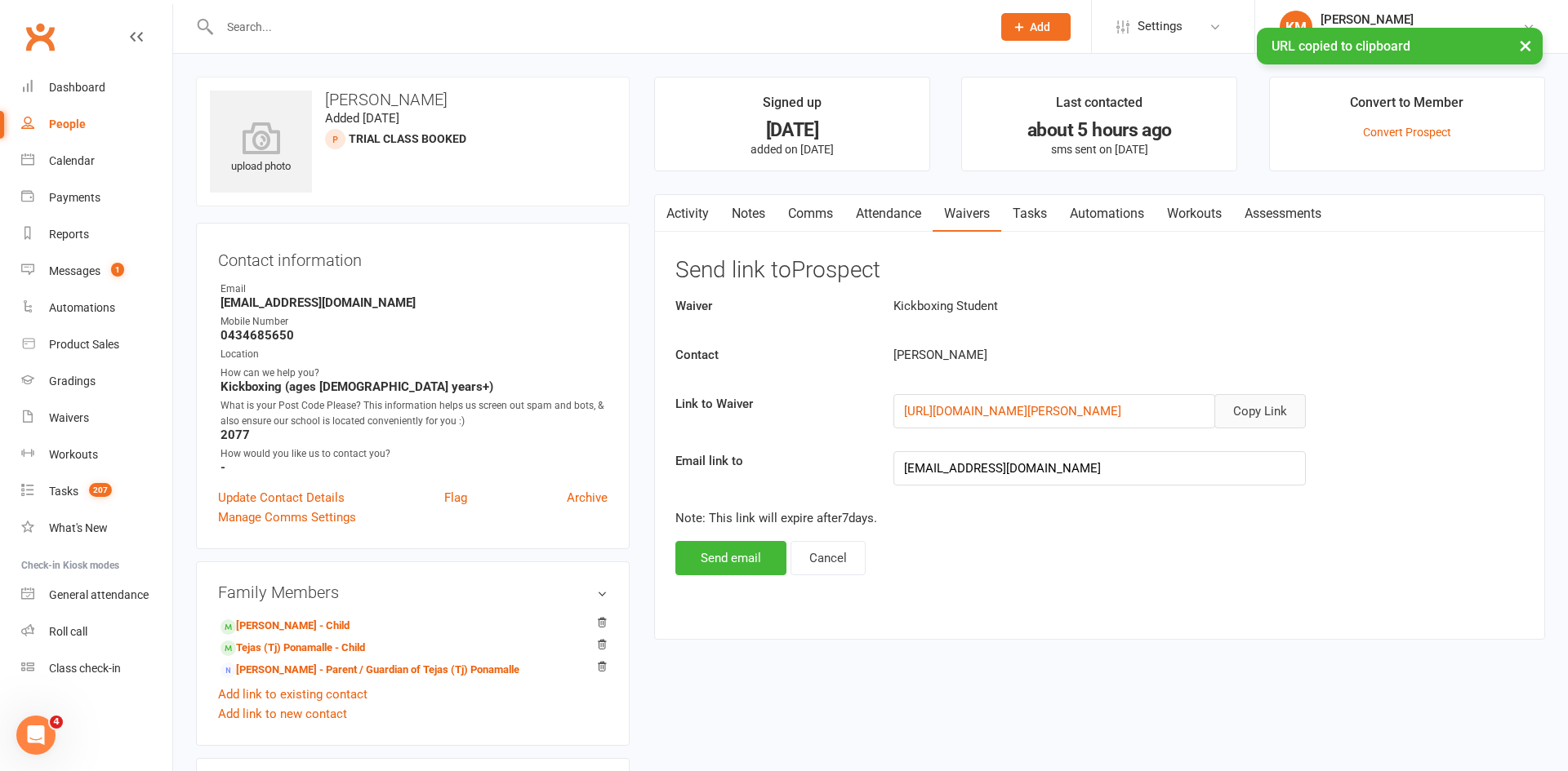
click at [795, 223] on link "Comms" at bounding box center [810, 213] width 68 height 38
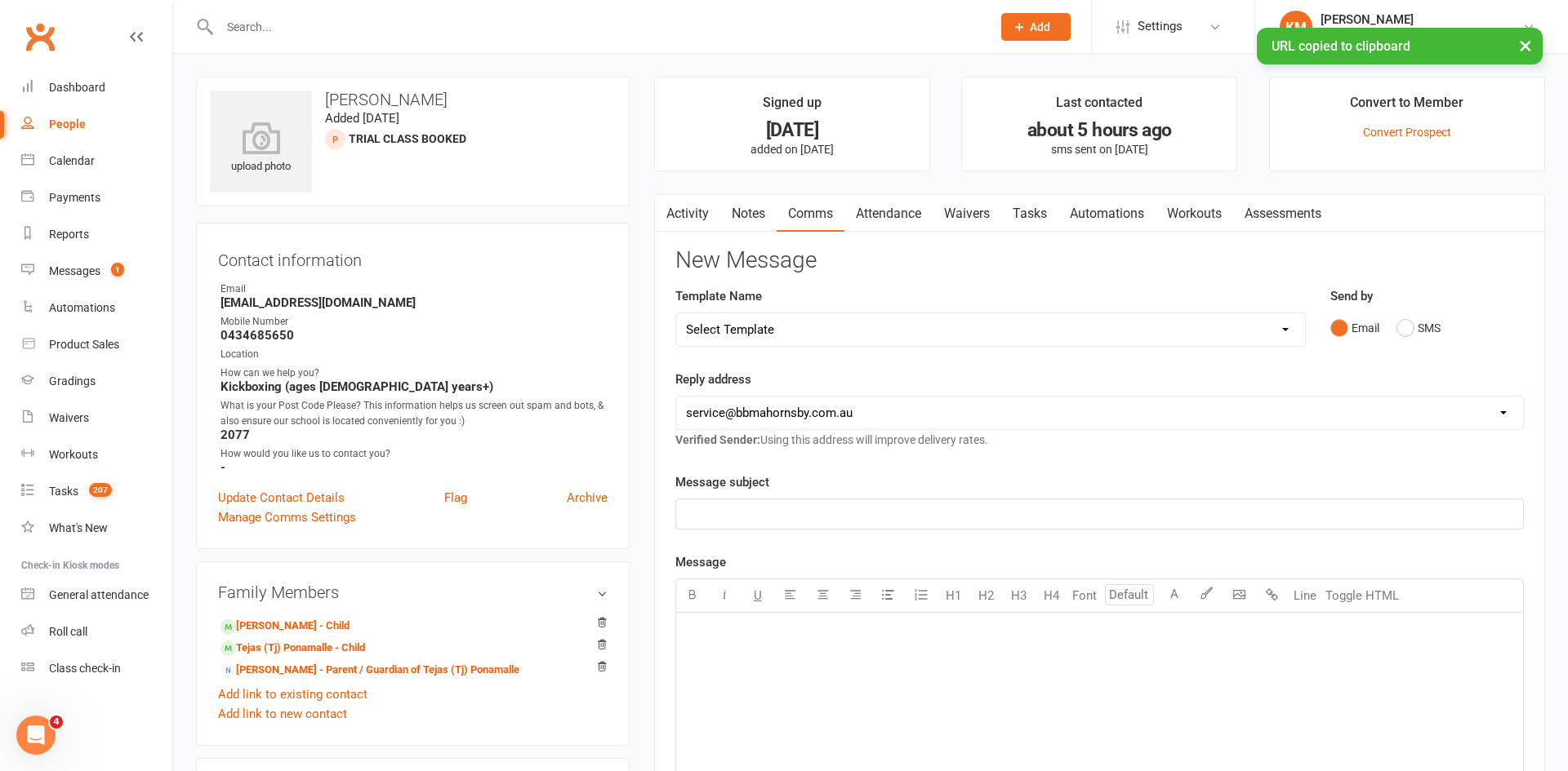
click at [1071, 338] on select "Select Template [Email] Attendance follow up during HSC study period [Email] Aw…" at bounding box center [991, 329] width 629 height 33
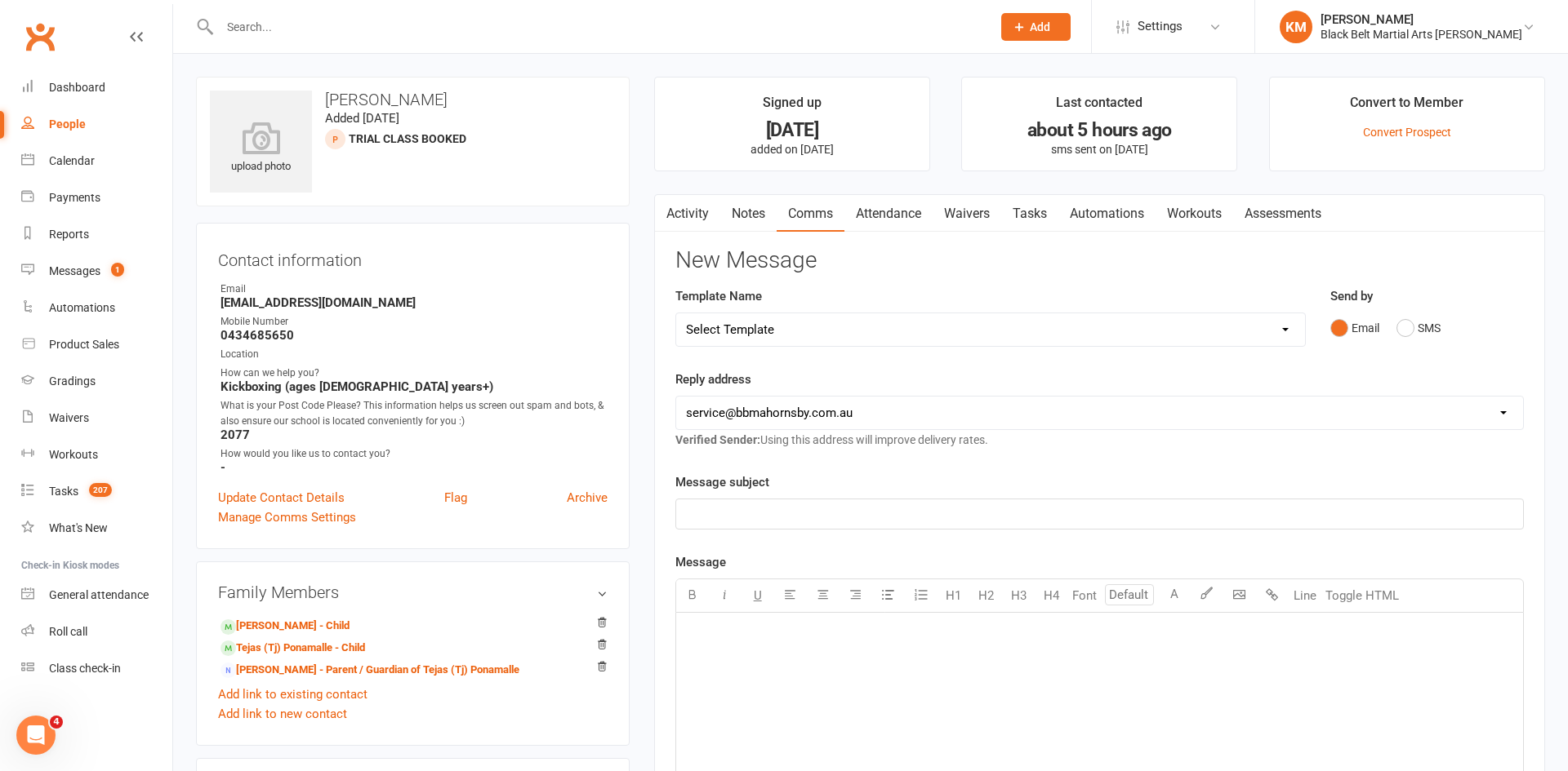
select select "64"
click at [676, 313] on select "Select Template [Email] Attendance follow up during HSC study period [Email] Aw…" at bounding box center [991, 329] width 629 height 33
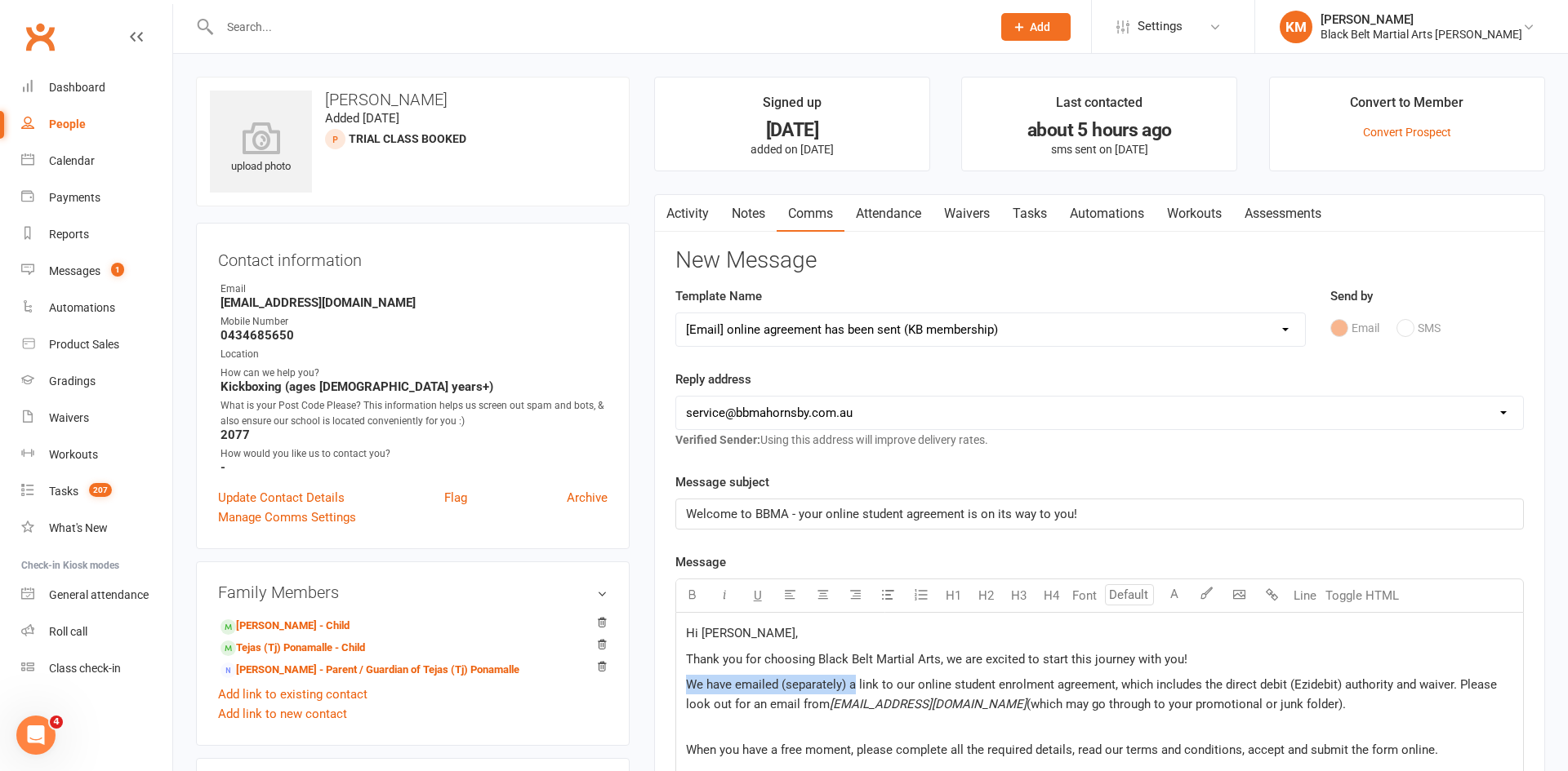
drag, startPoint x: 853, startPoint y: 687, endPoint x: 665, endPoint y: 676, distance: 188.3
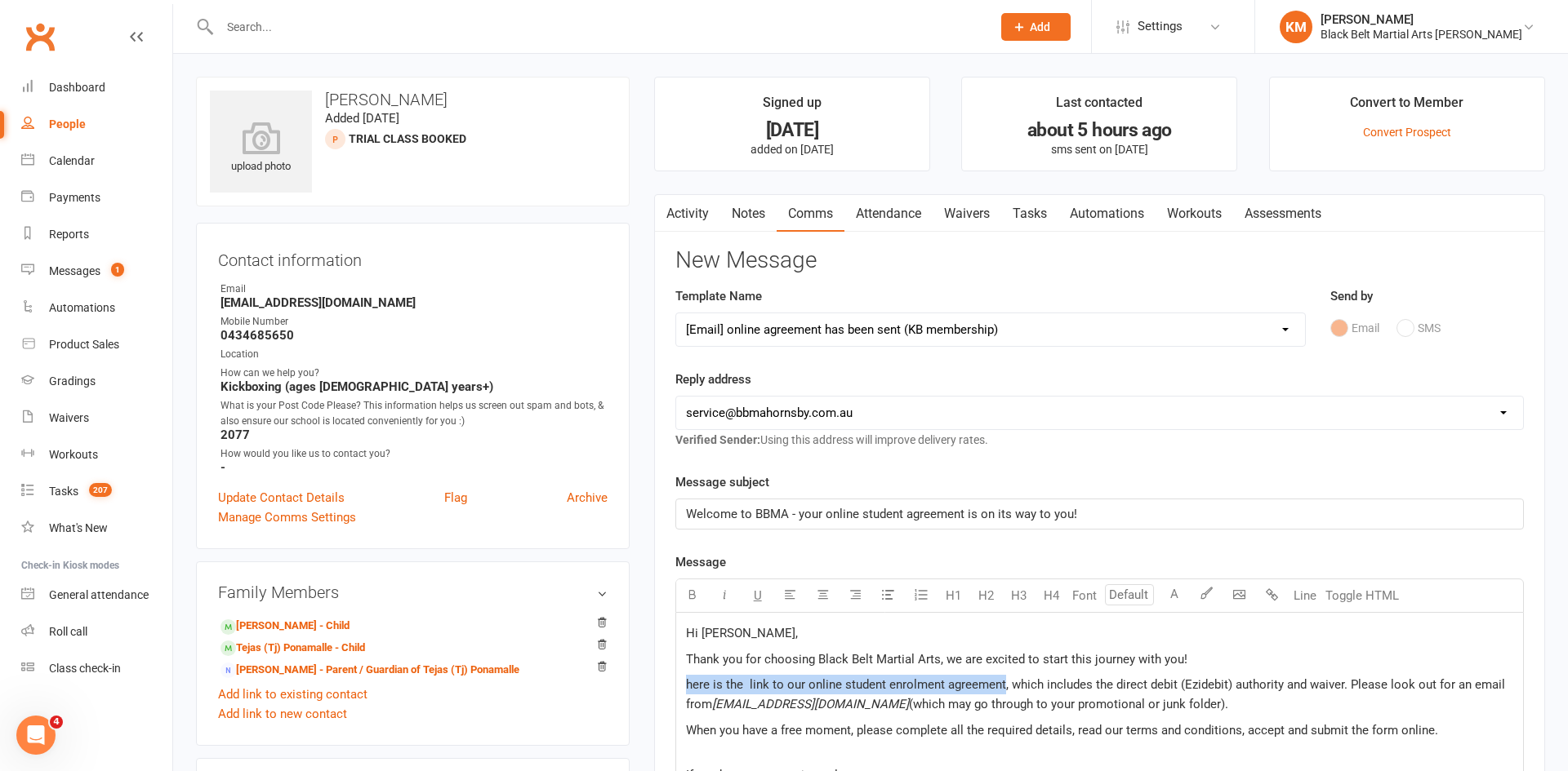
drag, startPoint x: 1002, startPoint y: 685, endPoint x: 677, endPoint y: 685, distance: 325.0
drag, startPoint x: 1346, startPoint y: 682, endPoint x: 1366, endPoint y: 718, distance: 41.2
click at [1366, 714] on p "﻿ $ here is the link to our online student enrolment agreement $ , which includ…" at bounding box center [1100, 694] width 827 height 39
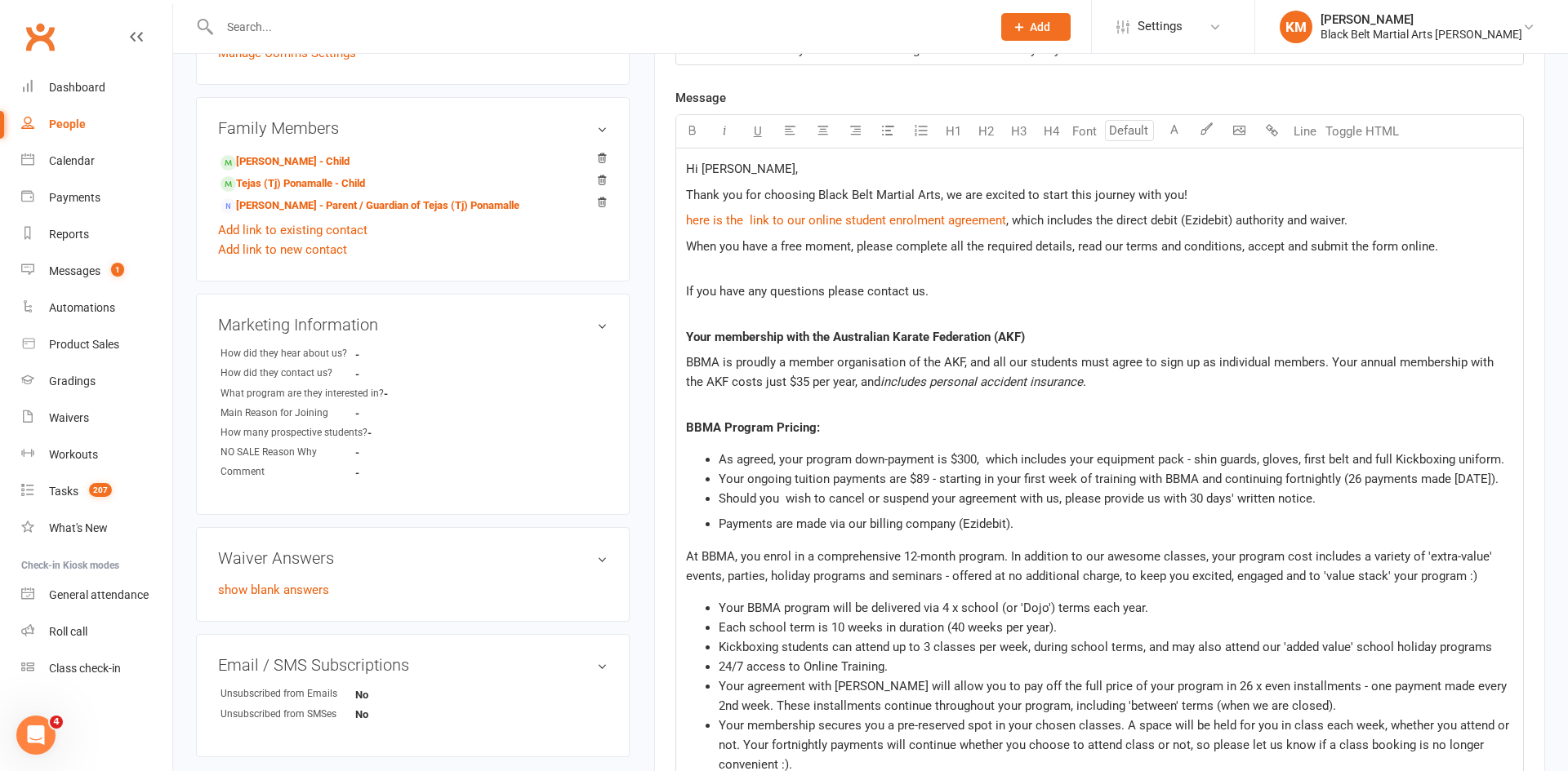
scroll to position [466, 0]
click at [925, 484] on span "Your ongoing tuition payments are $89 - starting in your first week of training…" at bounding box center [1108, 478] width 780 height 15
click at [1150, 383] on p "BBMA is proudly a member organisation of the AKF, and all our students must agr…" at bounding box center [1100, 380] width 827 height 59
click at [947, 488] on li "Your ongoing tuition payments are $89 - starting in your first week of training…" at bounding box center [1116, 478] width 795 height 20
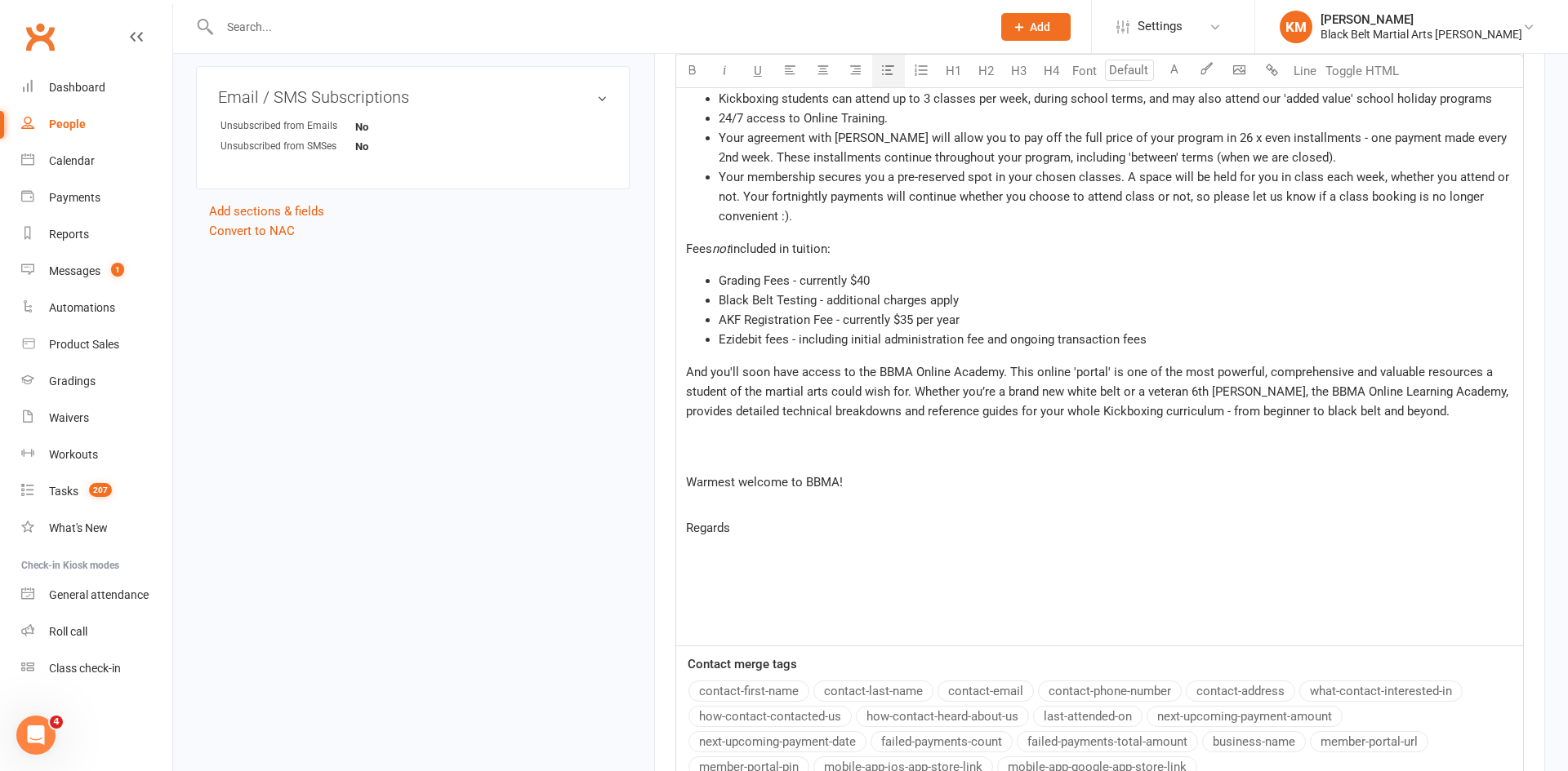
scroll to position [1034, 0]
click at [721, 623] on p at bounding box center [1100, 623] width 827 height 20
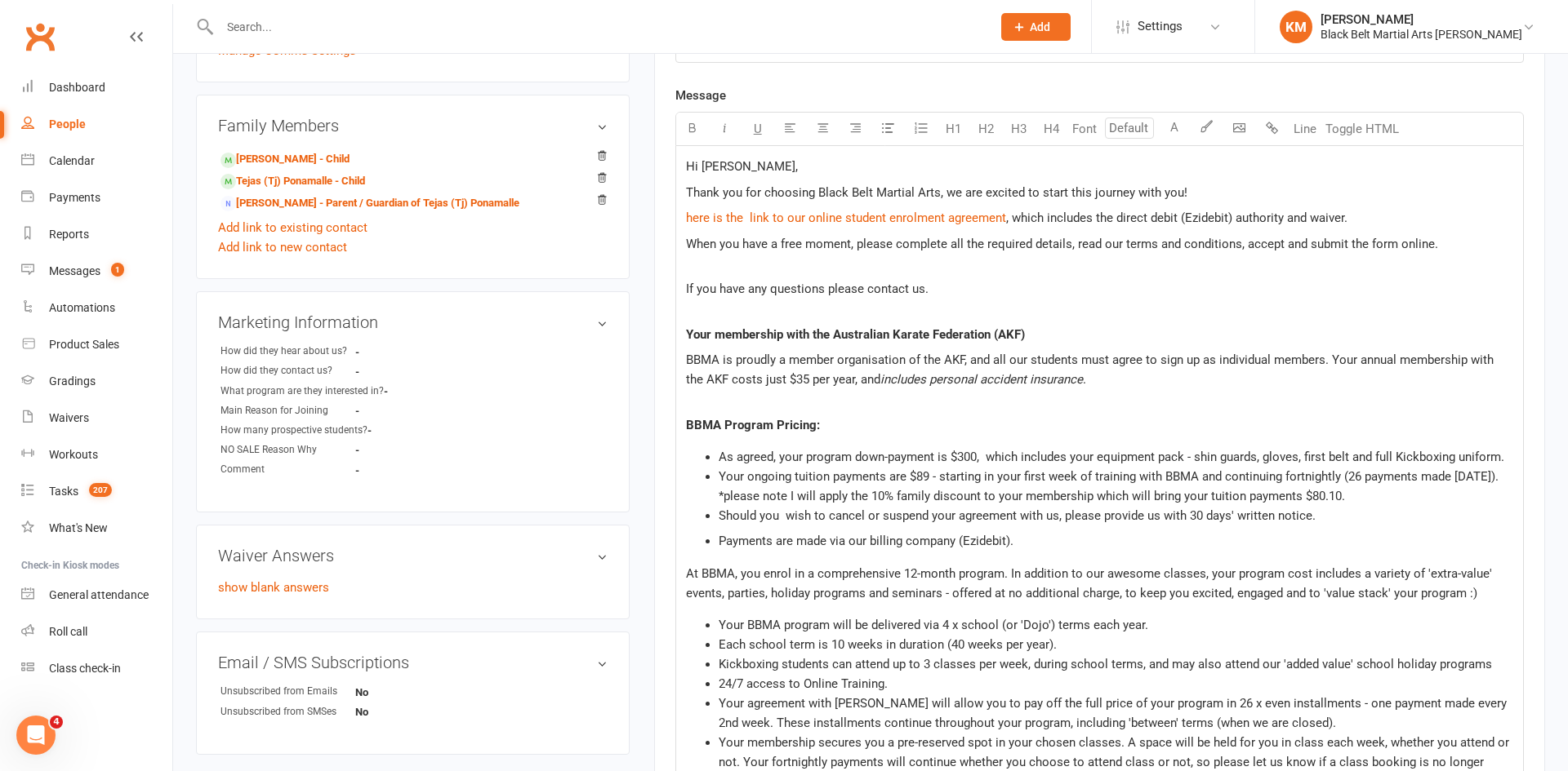
scroll to position [466, 0]
click at [781, 161] on p "Hi Nirmala," at bounding box center [1100, 168] width 827 height 20
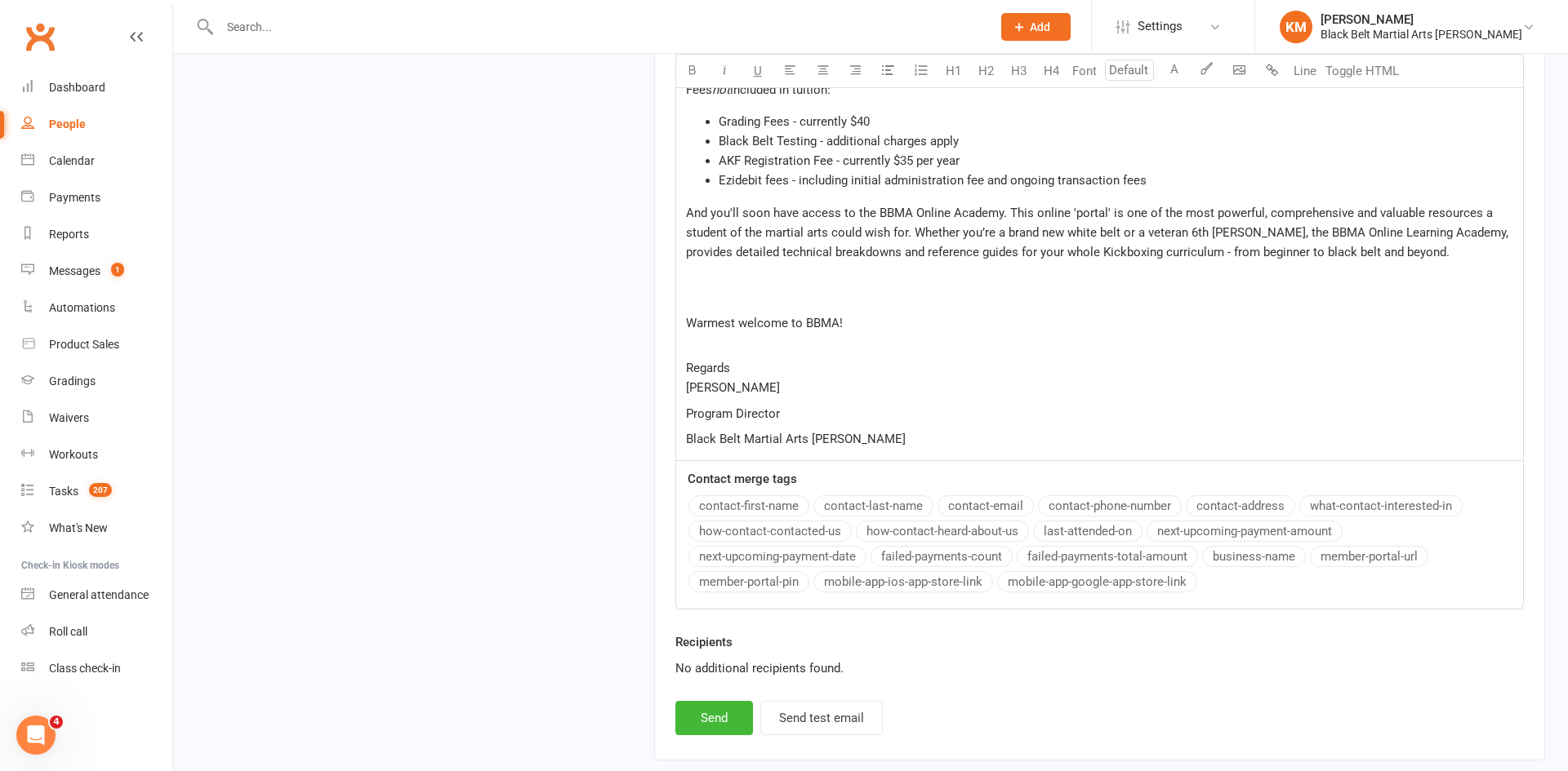
scroll to position [1311, 0]
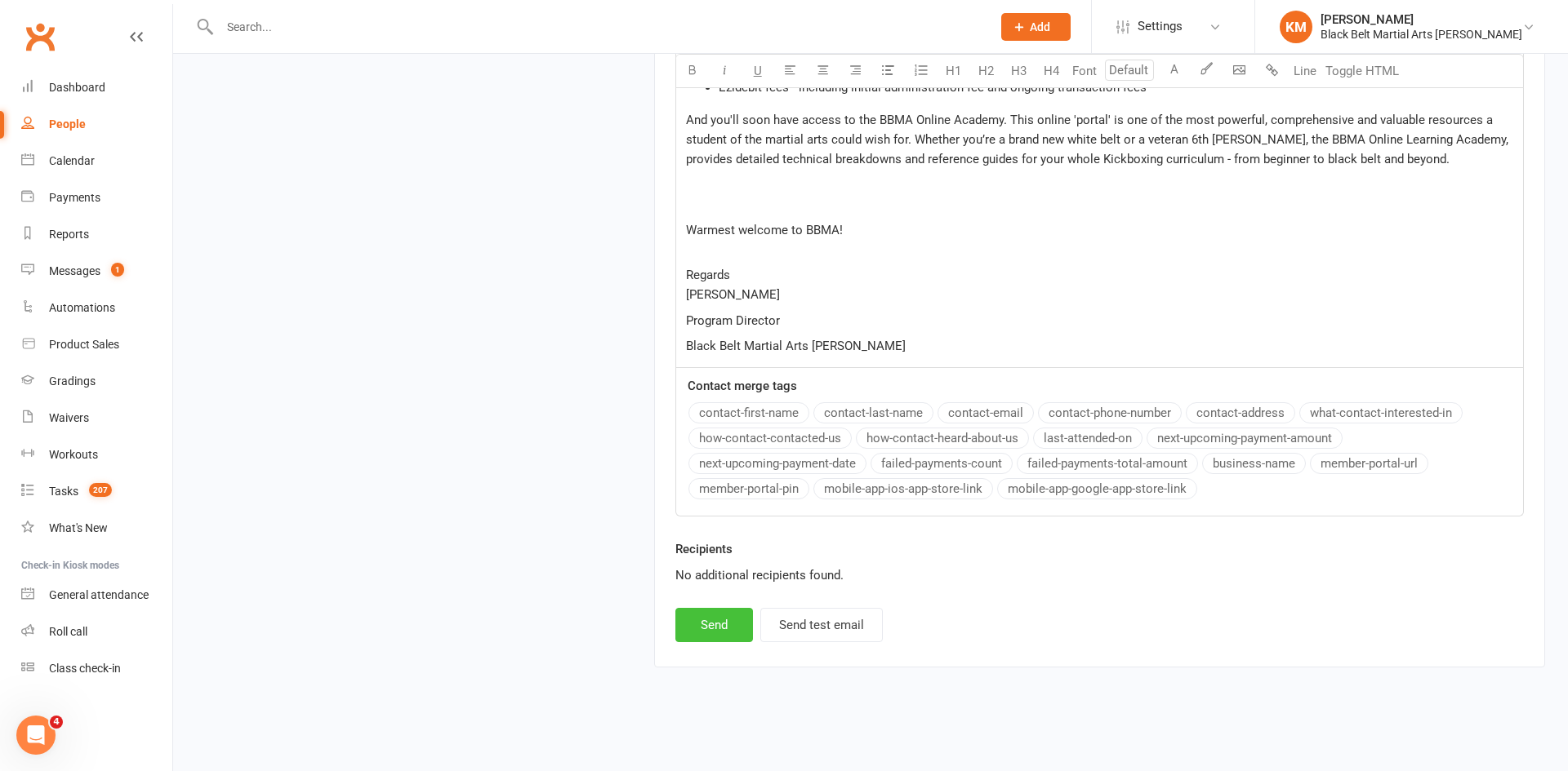
click at [716, 623] on button "Send" at bounding box center [714, 625] width 78 height 34
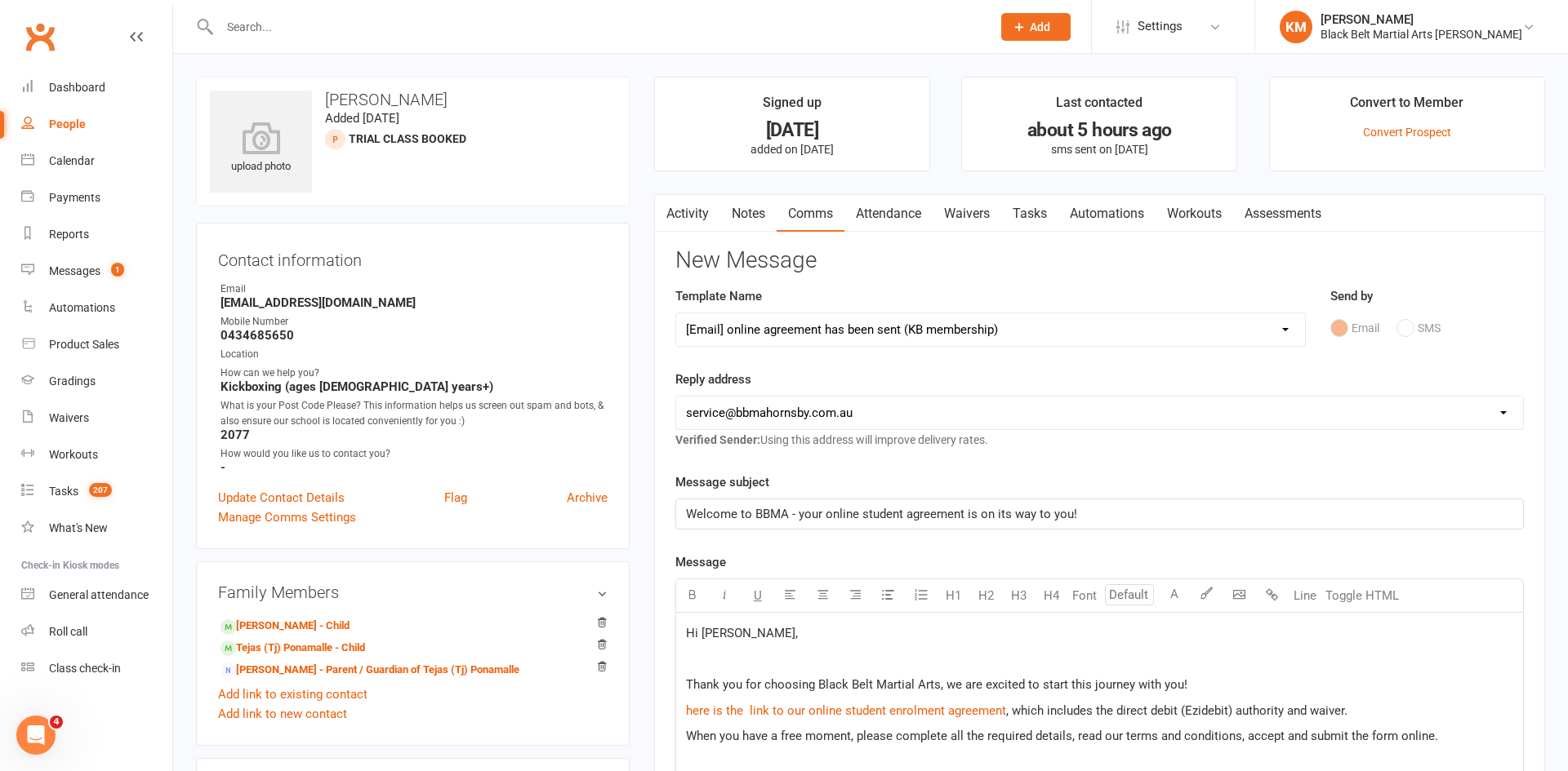
select select
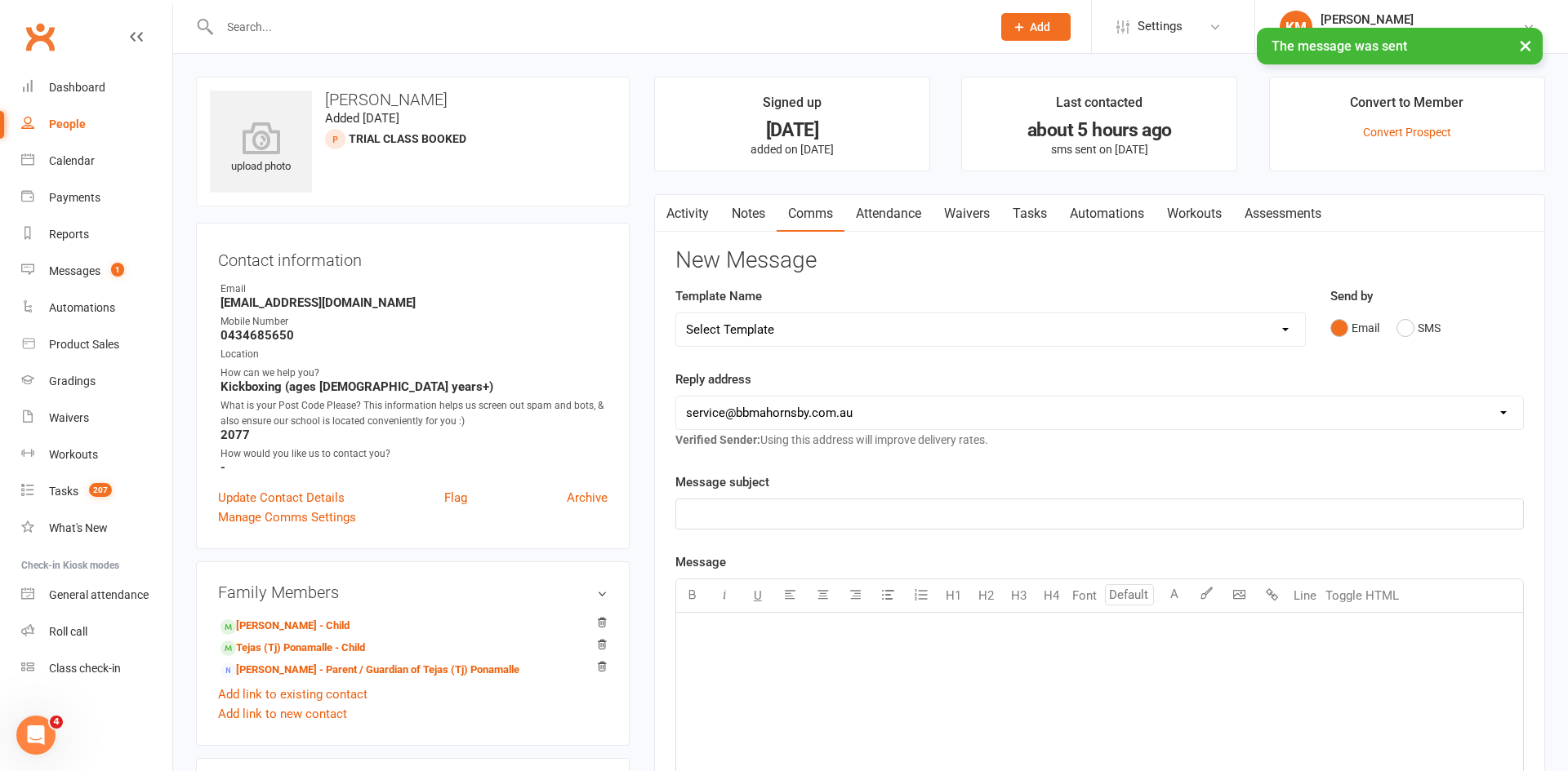
click at [752, 208] on link "Notes" at bounding box center [749, 213] width 57 height 38
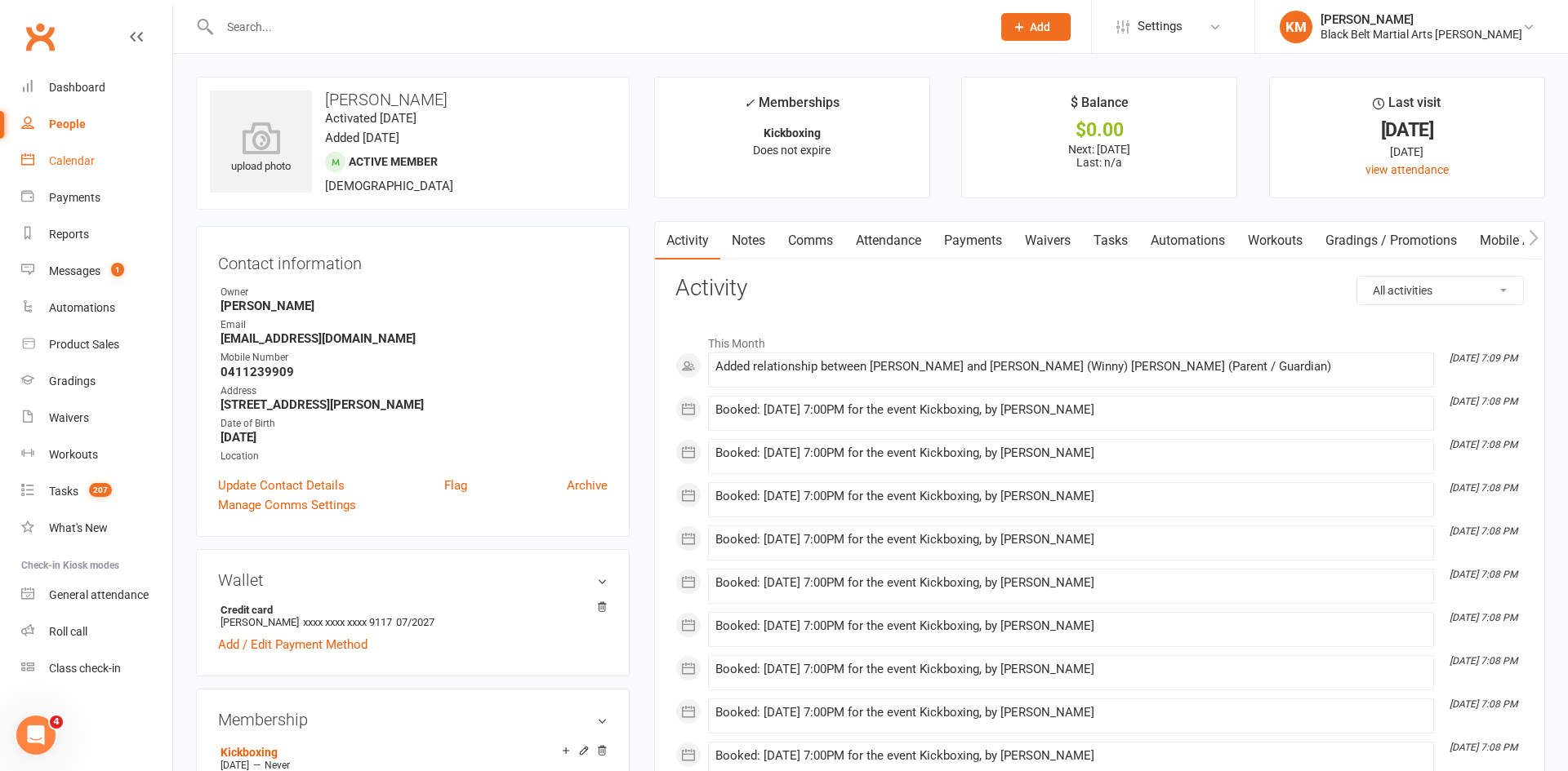
click at [100, 173] on link "Calendar" at bounding box center [96, 161] width 151 height 37
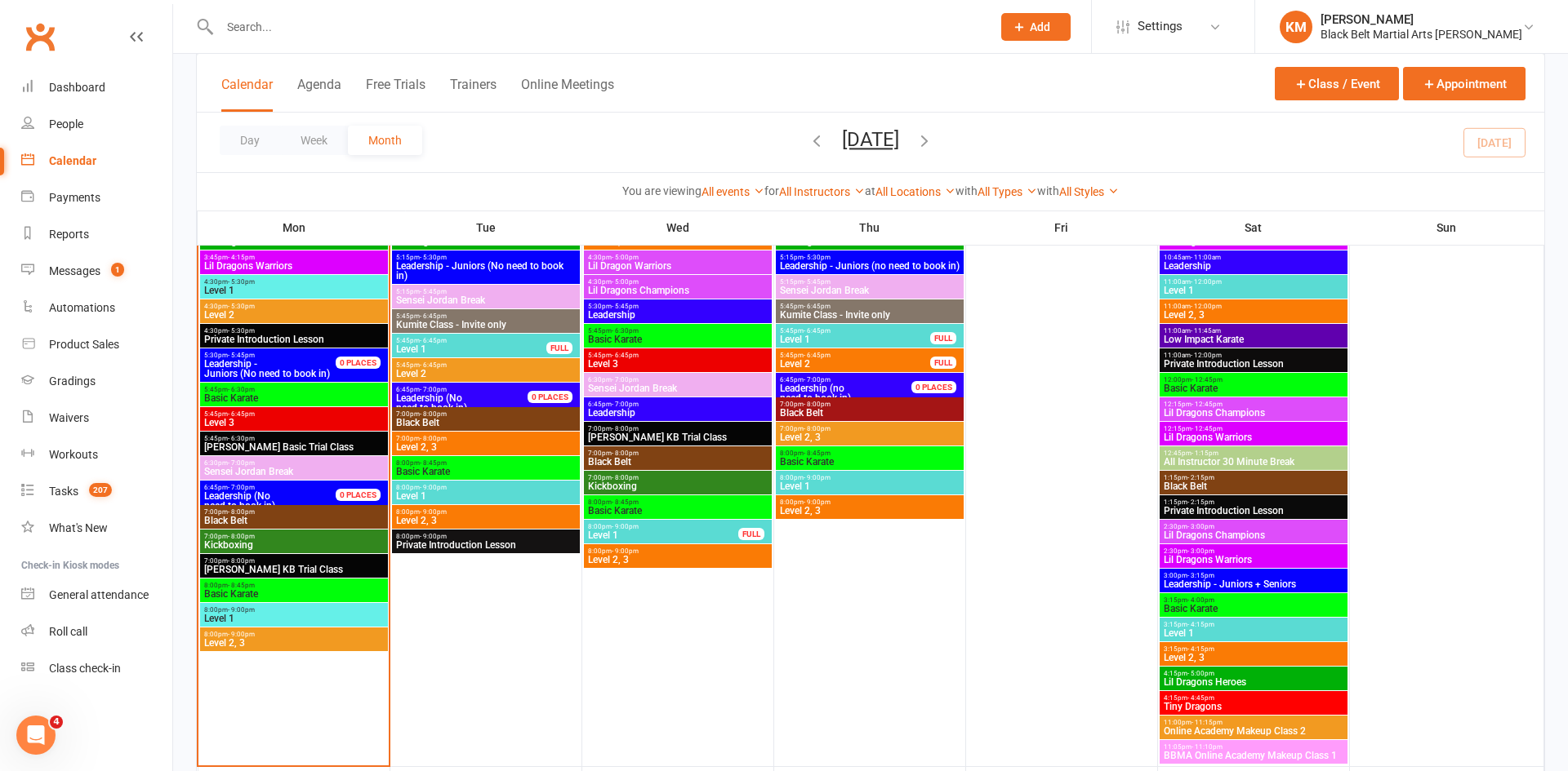
scroll to position [729, 0]
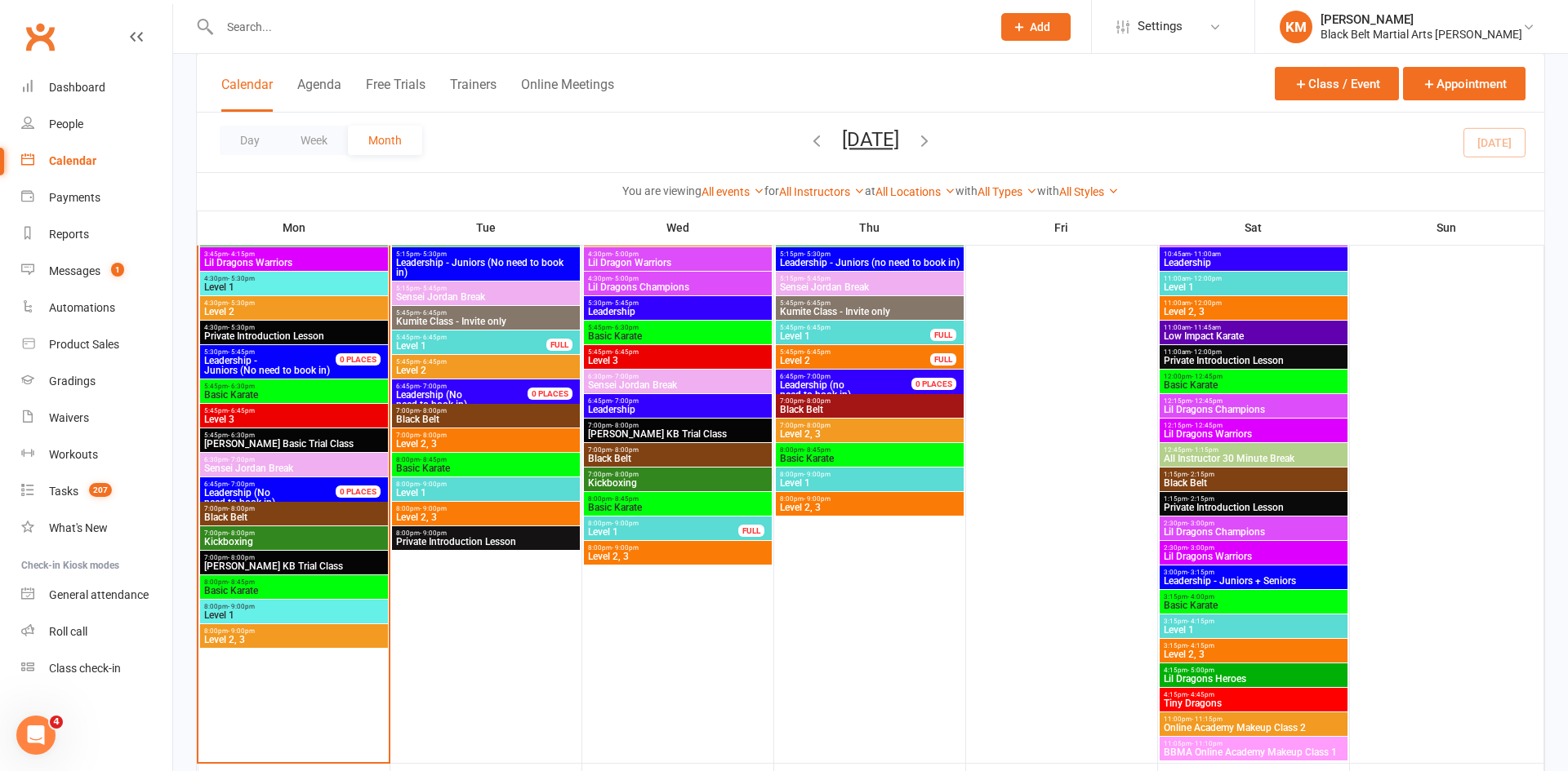
click at [420, 338] on span "- 6:45pm" at bounding box center [433, 337] width 27 height 8
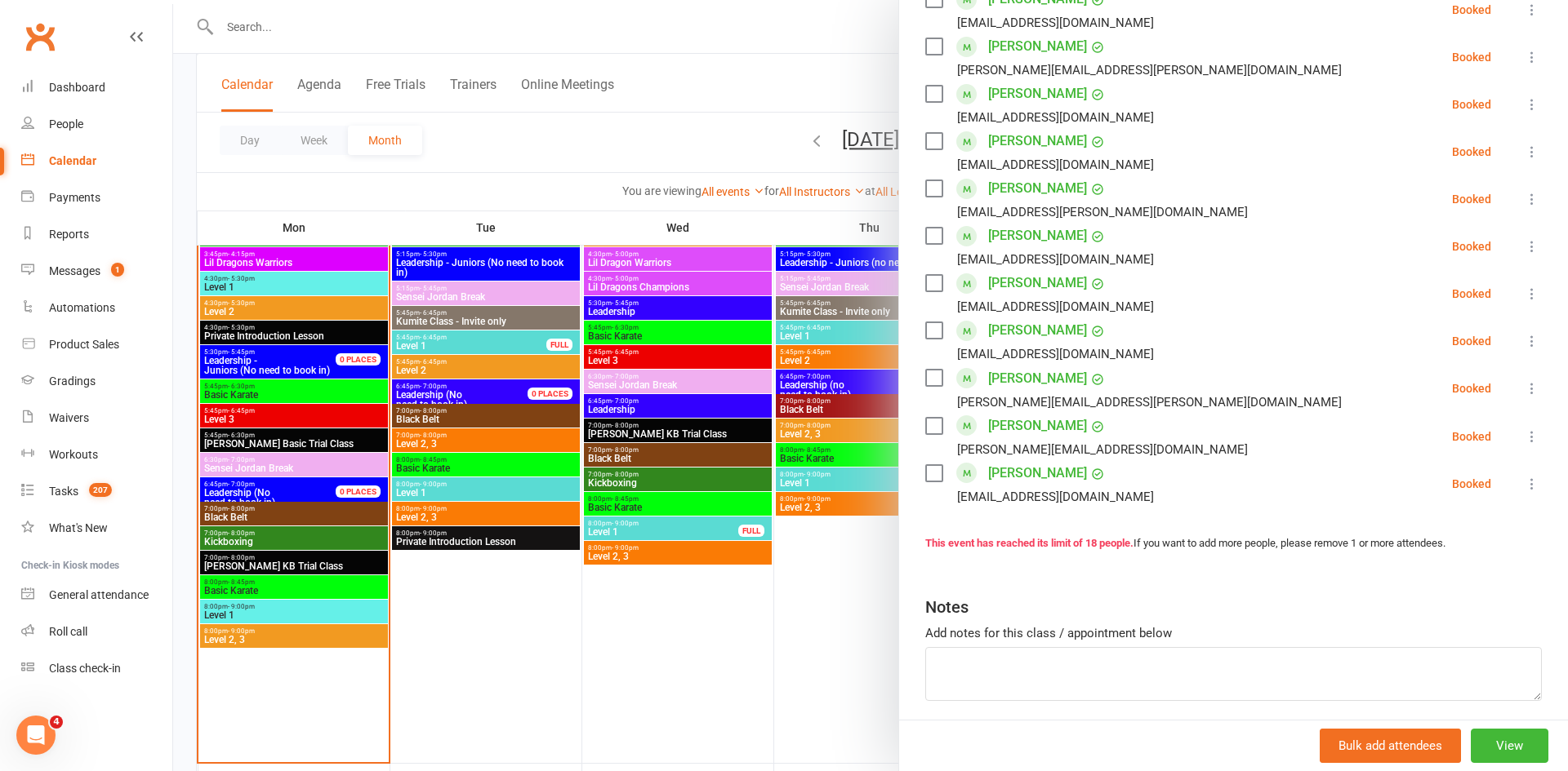
scroll to position [653, 0]
click at [1490, 735] on button "View" at bounding box center [1510, 745] width 78 height 34
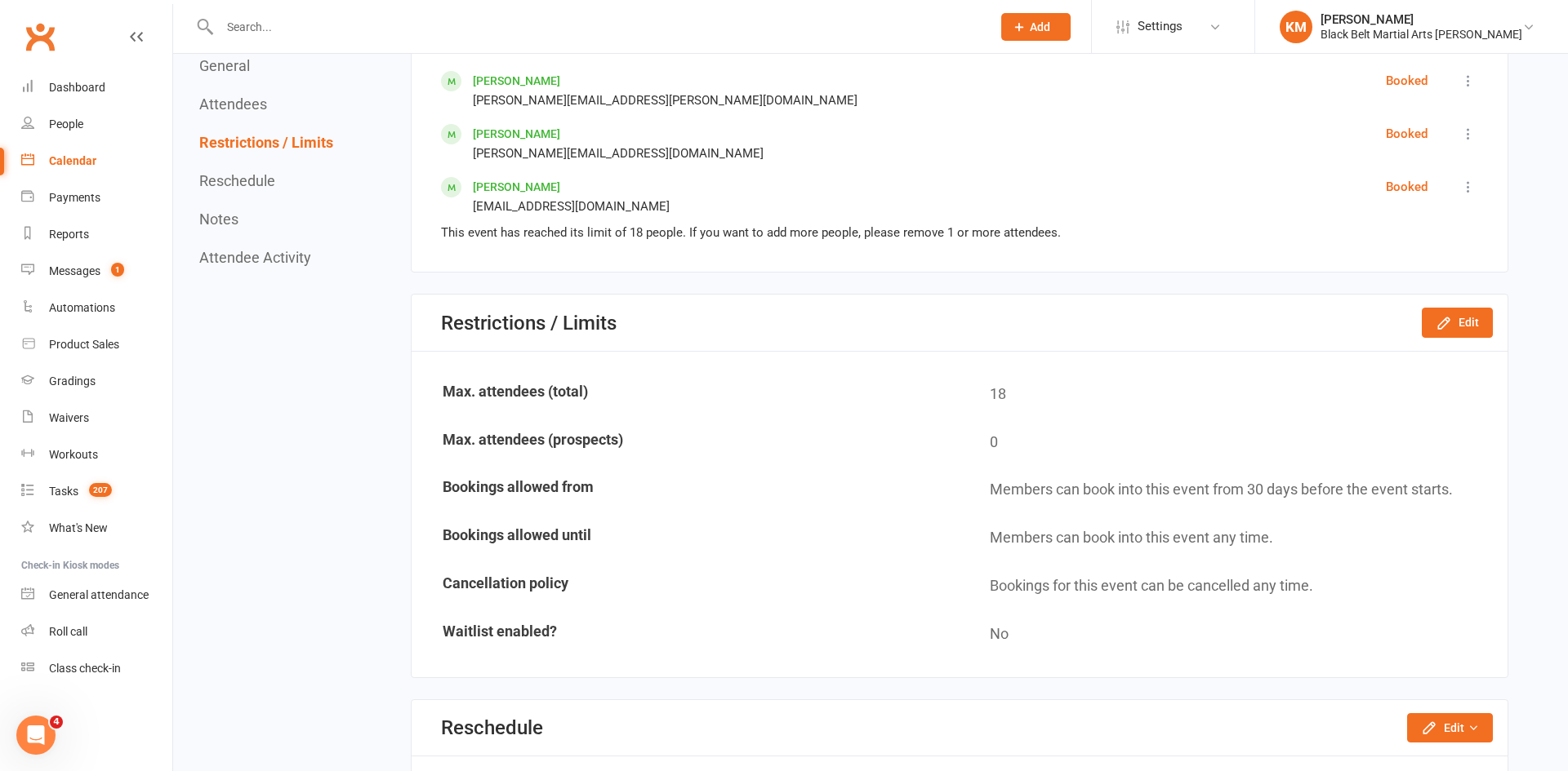
scroll to position [1714, 0]
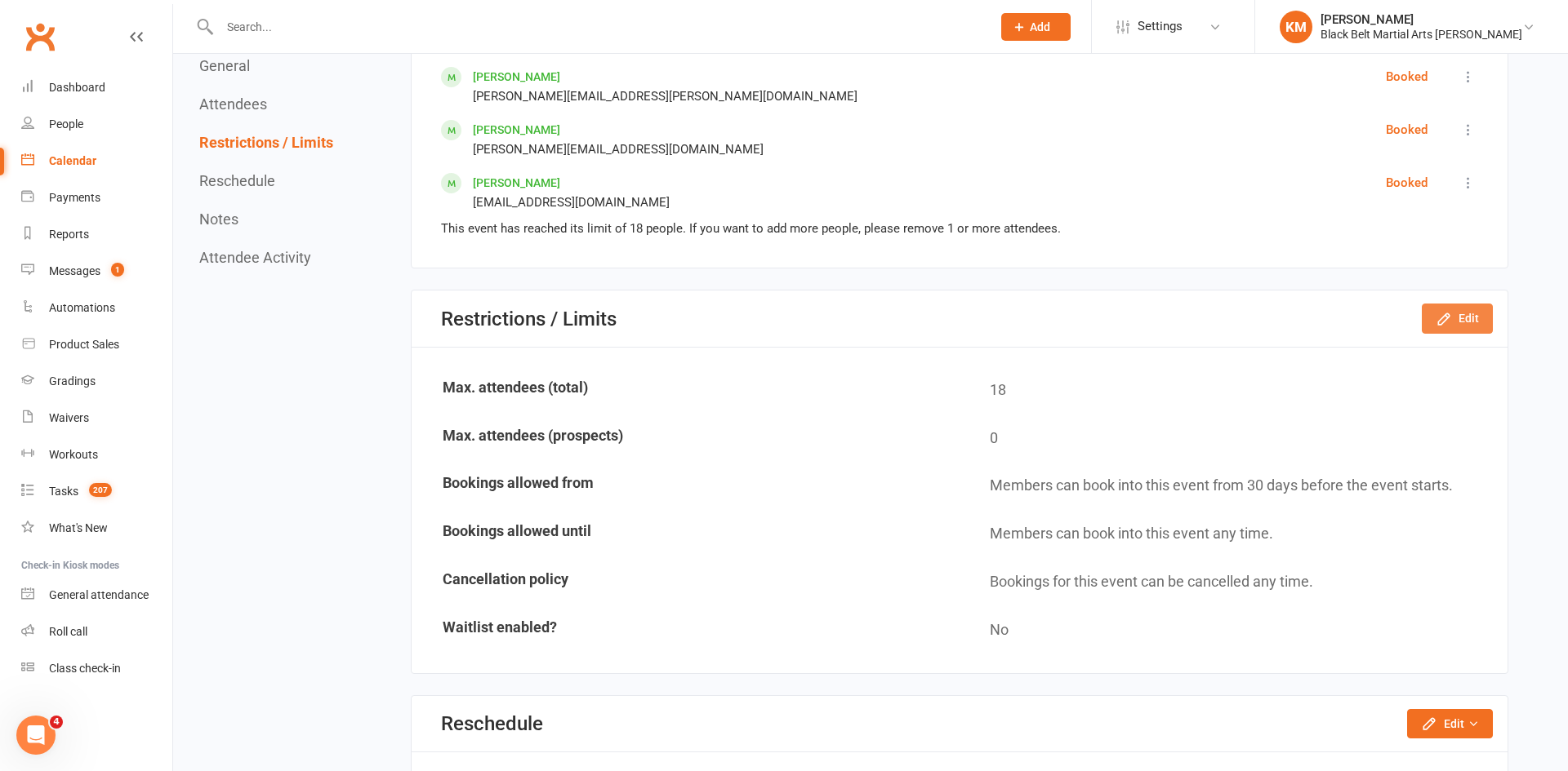
click at [1442, 318] on icon "button" at bounding box center [1443, 318] width 11 height 11
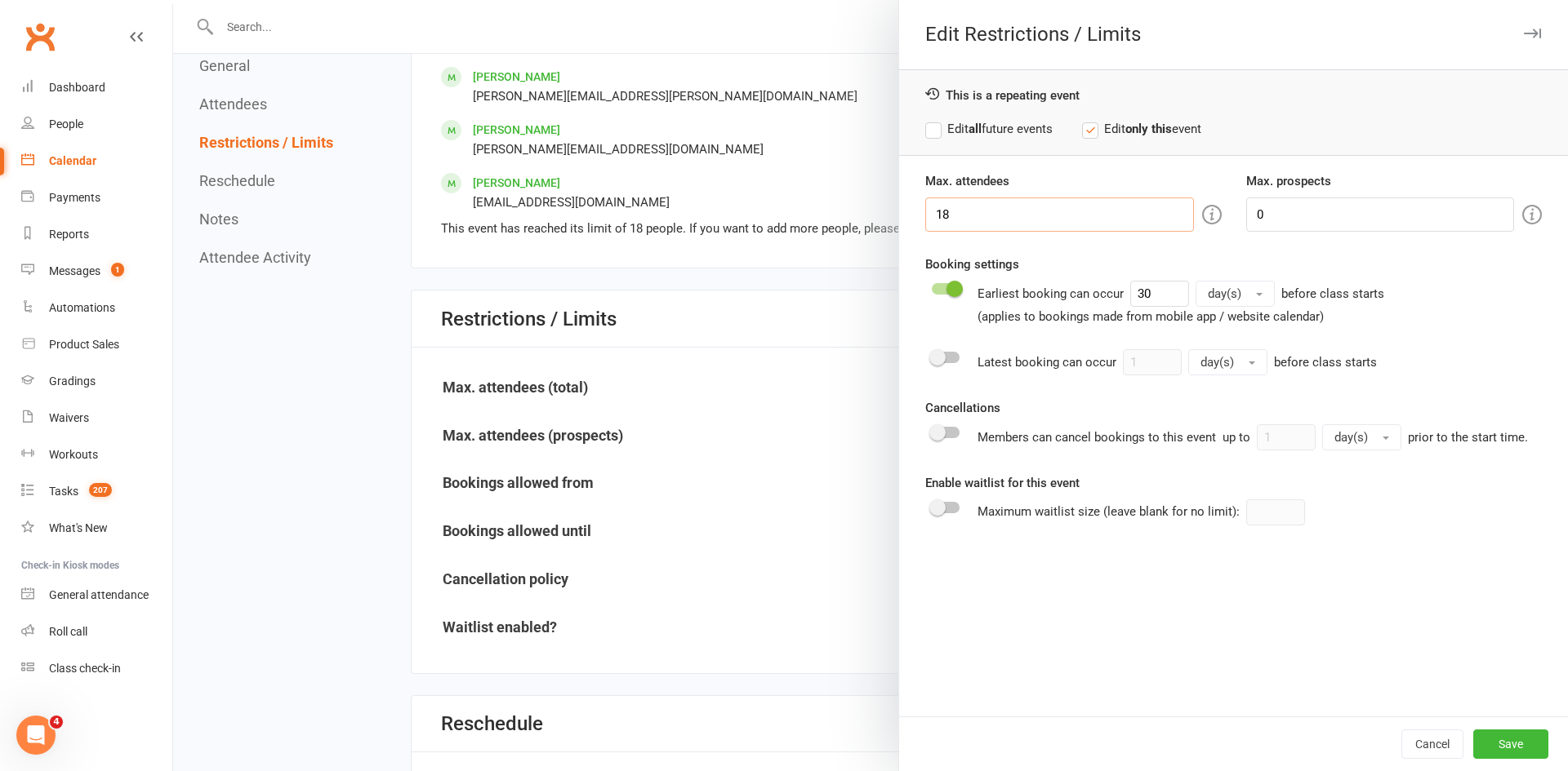
click at [1001, 209] on input "18" at bounding box center [1058, 214] width 268 height 34
type input "19"
click at [1502, 738] on button "Save" at bounding box center [1510, 743] width 75 height 29
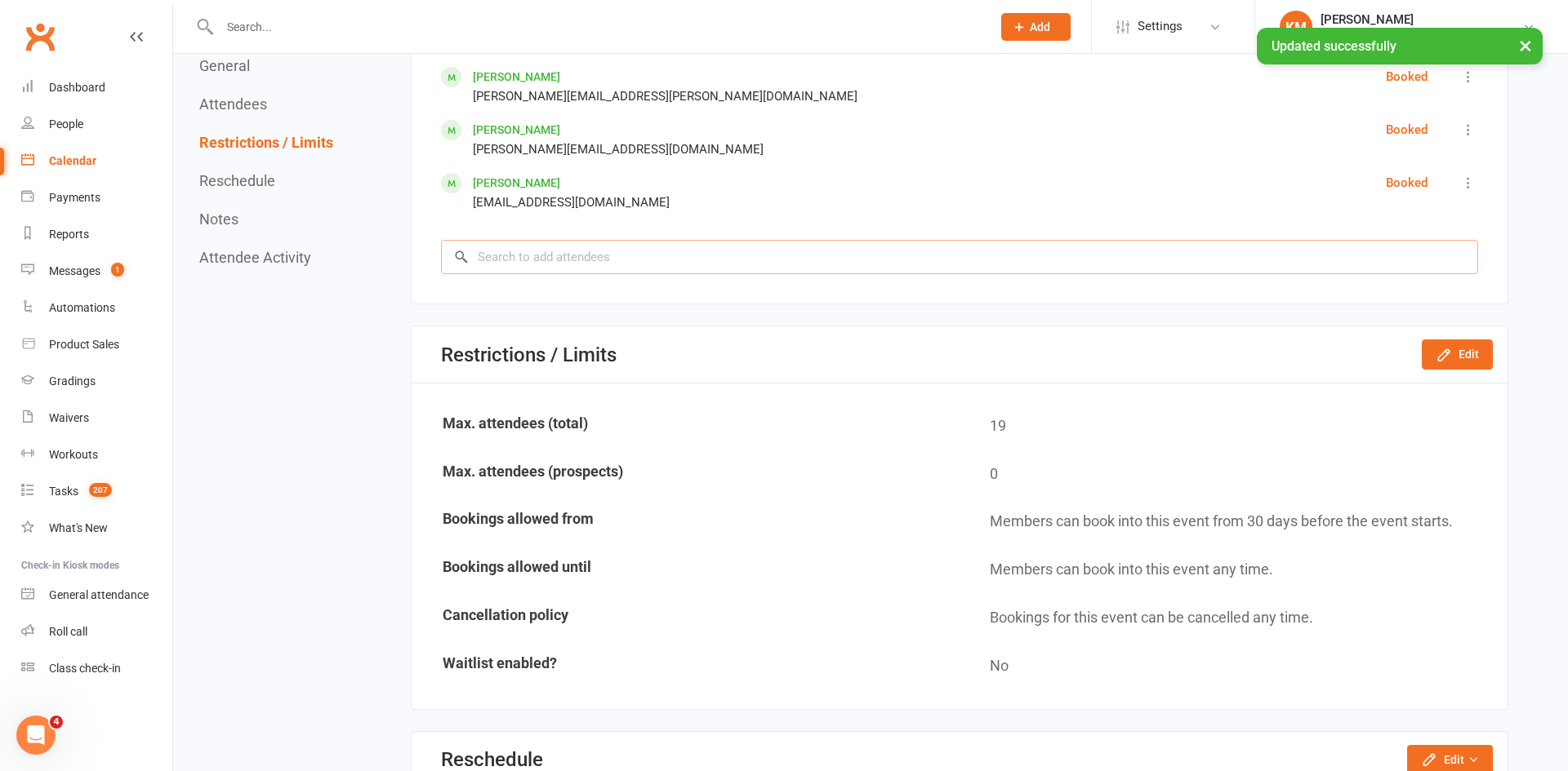
click at [542, 258] on input "search" at bounding box center [960, 257] width 1038 height 34
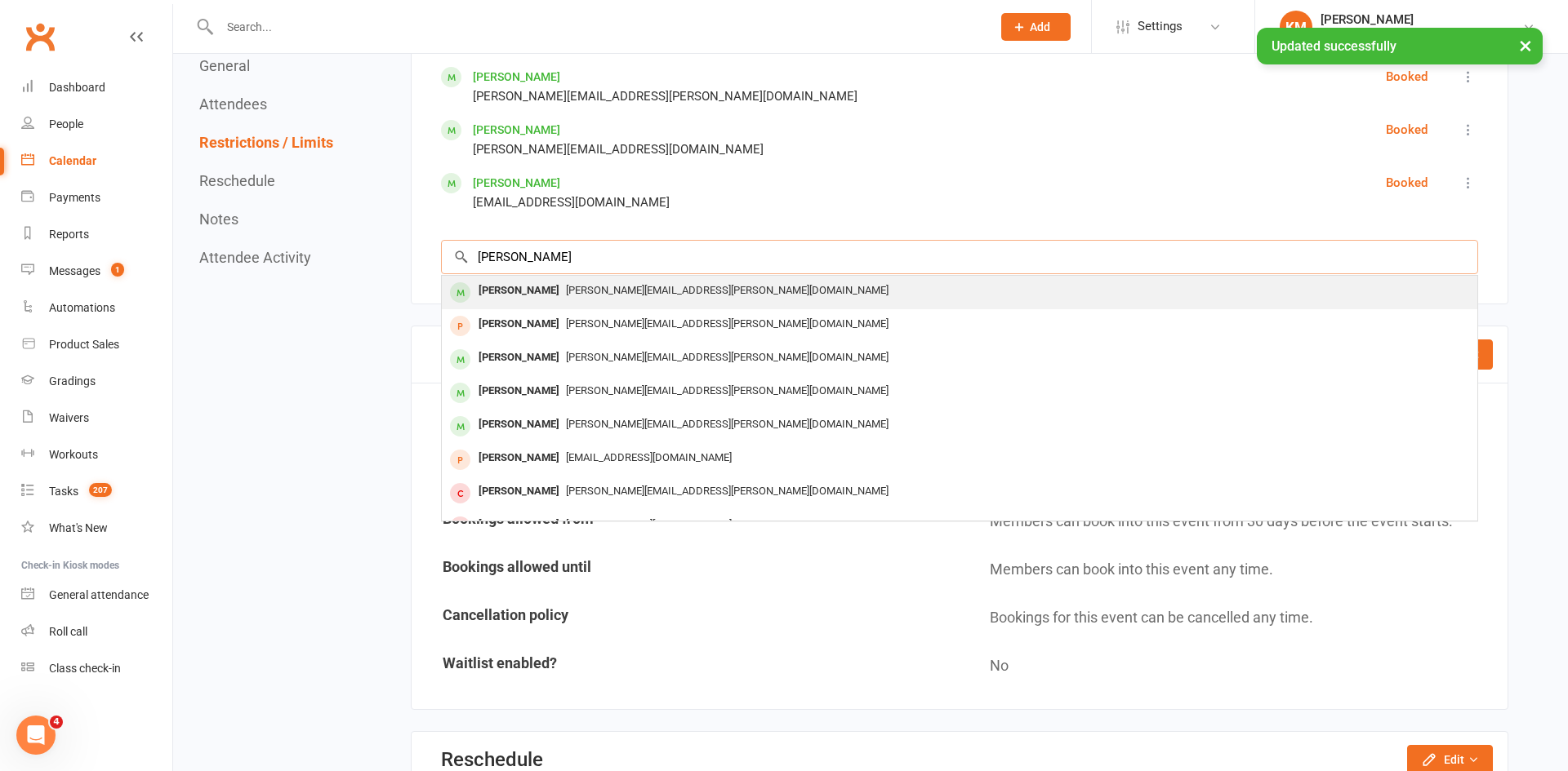
type input "randy olan"
click at [634, 298] on div "[PERSON_NAME][EMAIL_ADDRESS][PERSON_NAME][DOMAIN_NAME]" at bounding box center [960, 291] width 1023 height 23
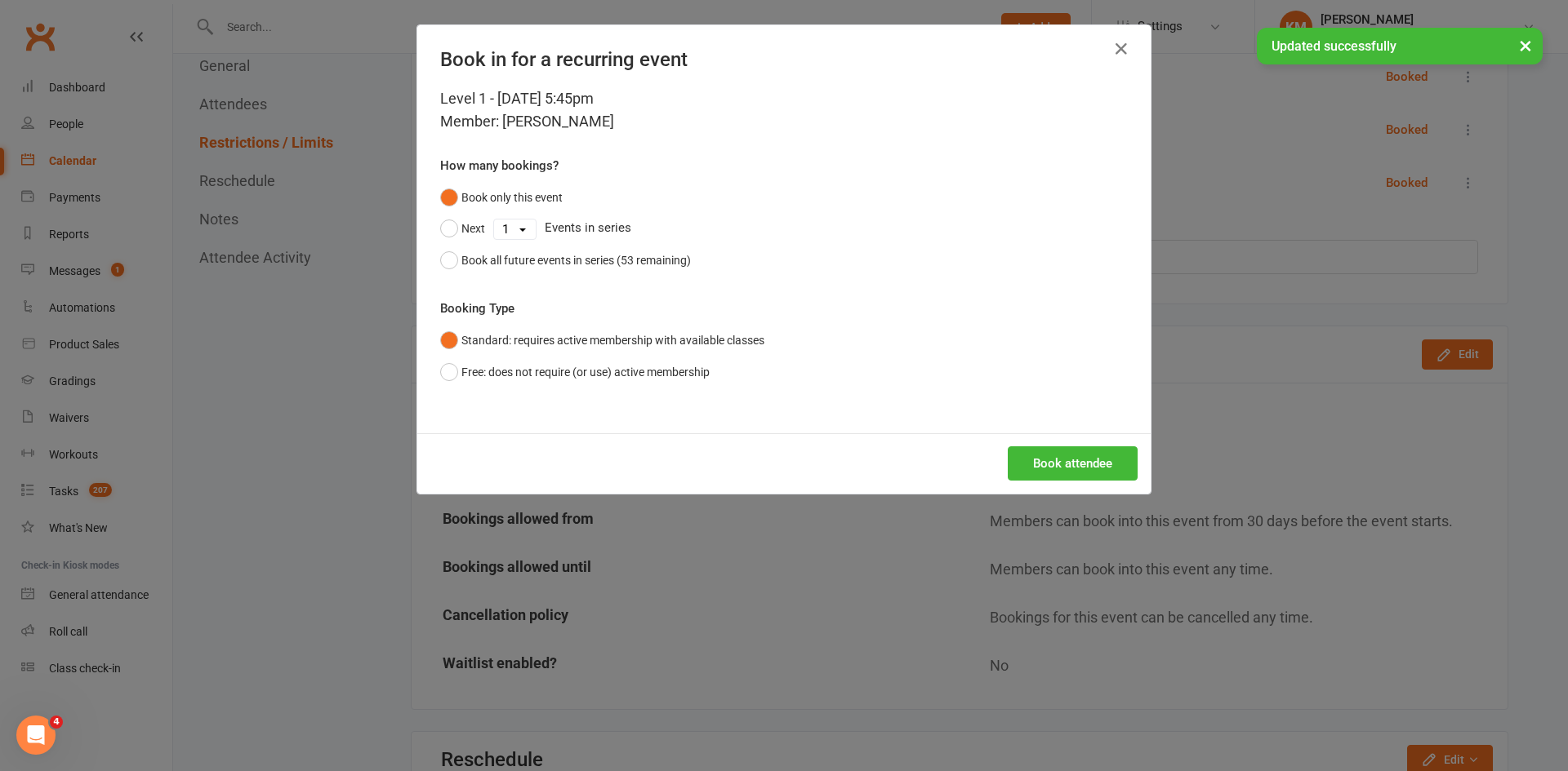
click at [1093, 433] on div "Book attendee" at bounding box center [783, 463] width 733 height 60
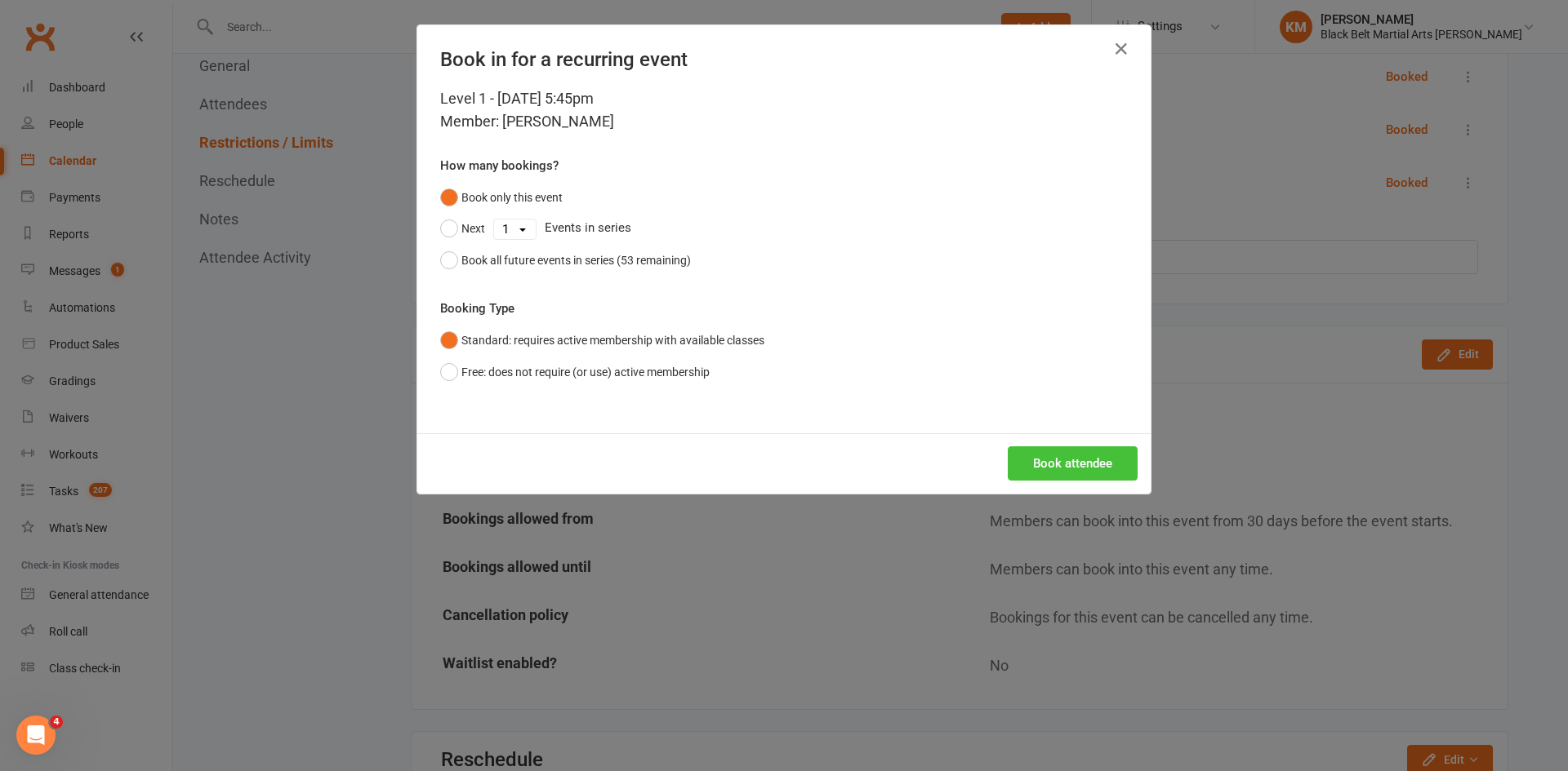
click at [1077, 464] on button "Book attendee" at bounding box center [1073, 463] width 130 height 34
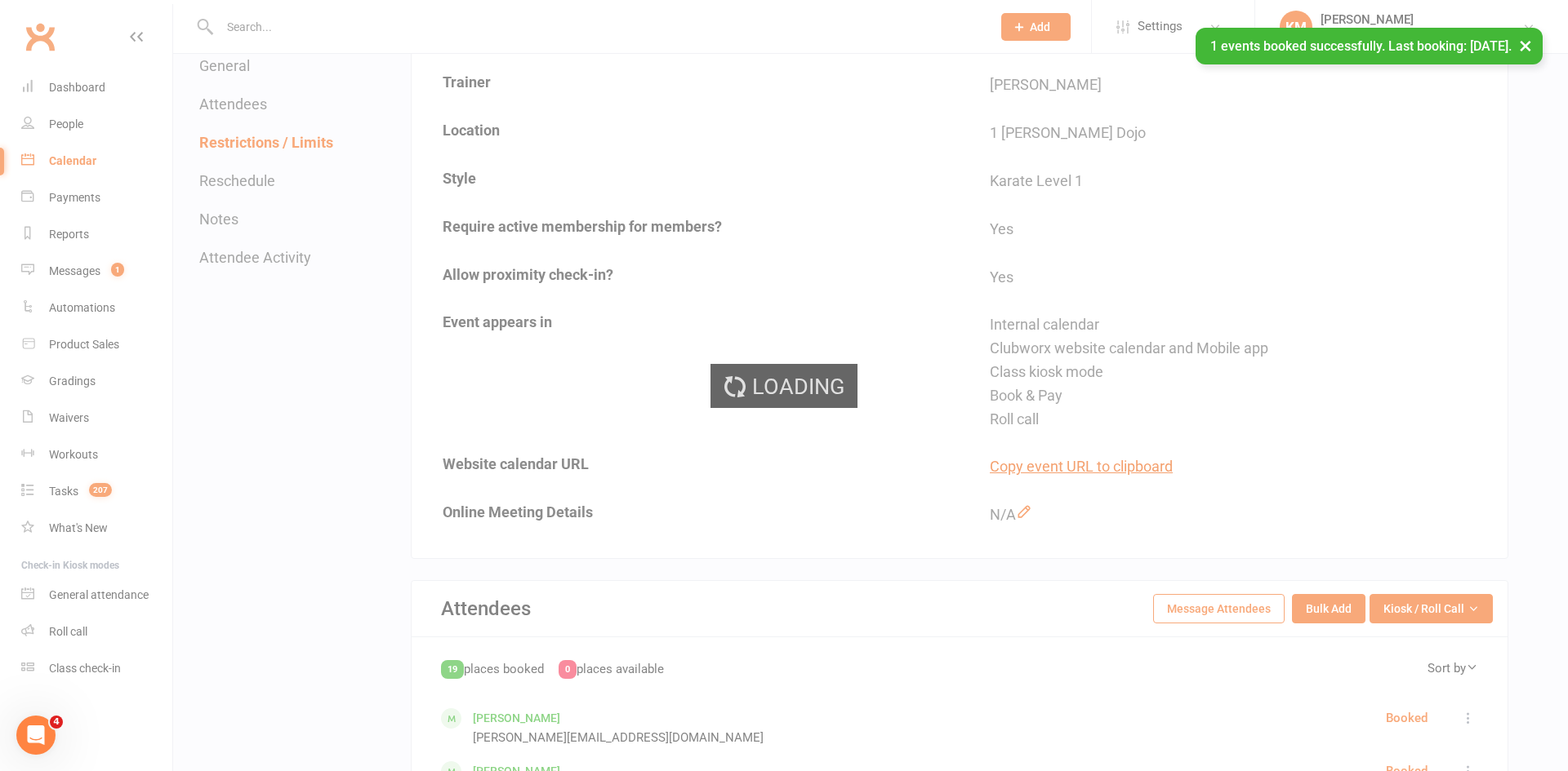
scroll to position [0, 0]
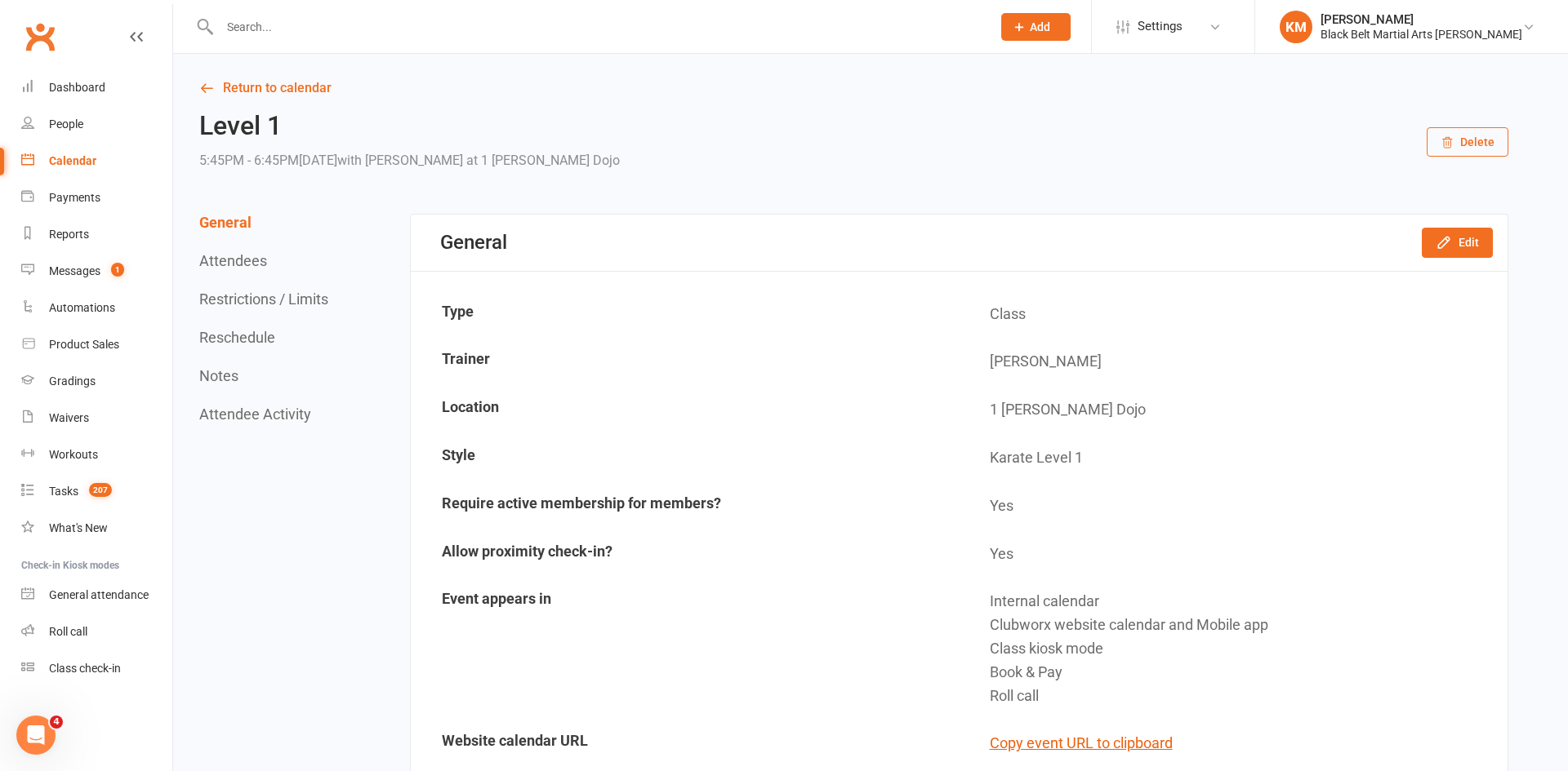
click at [294, 18] on input "text" at bounding box center [598, 27] width 766 height 23
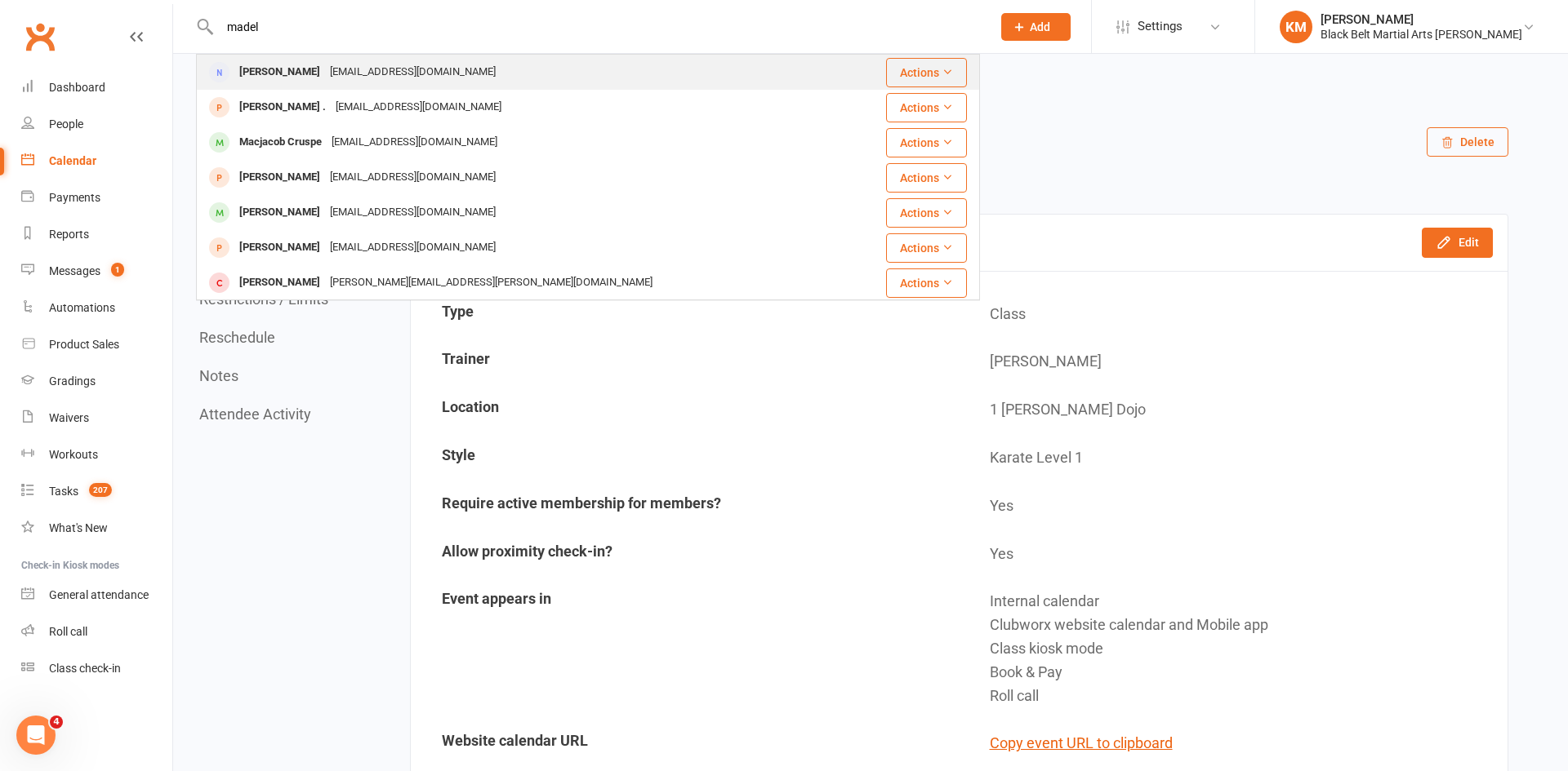
type input "madel"
click at [341, 68] on div "cruspemadel@yahoo.com" at bounding box center [413, 72] width 176 height 23
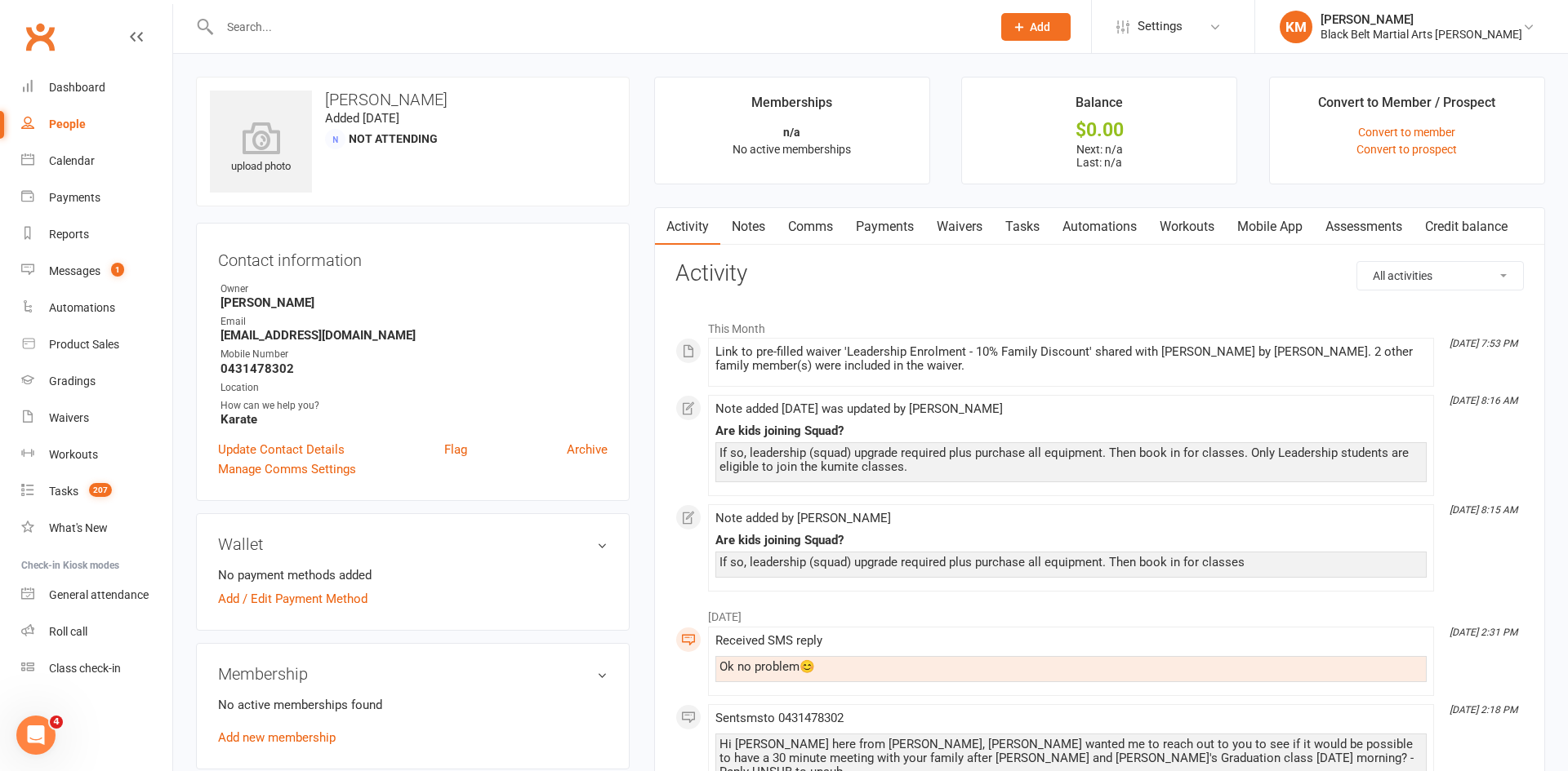
click at [965, 233] on link "Waivers" at bounding box center [959, 227] width 68 height 38
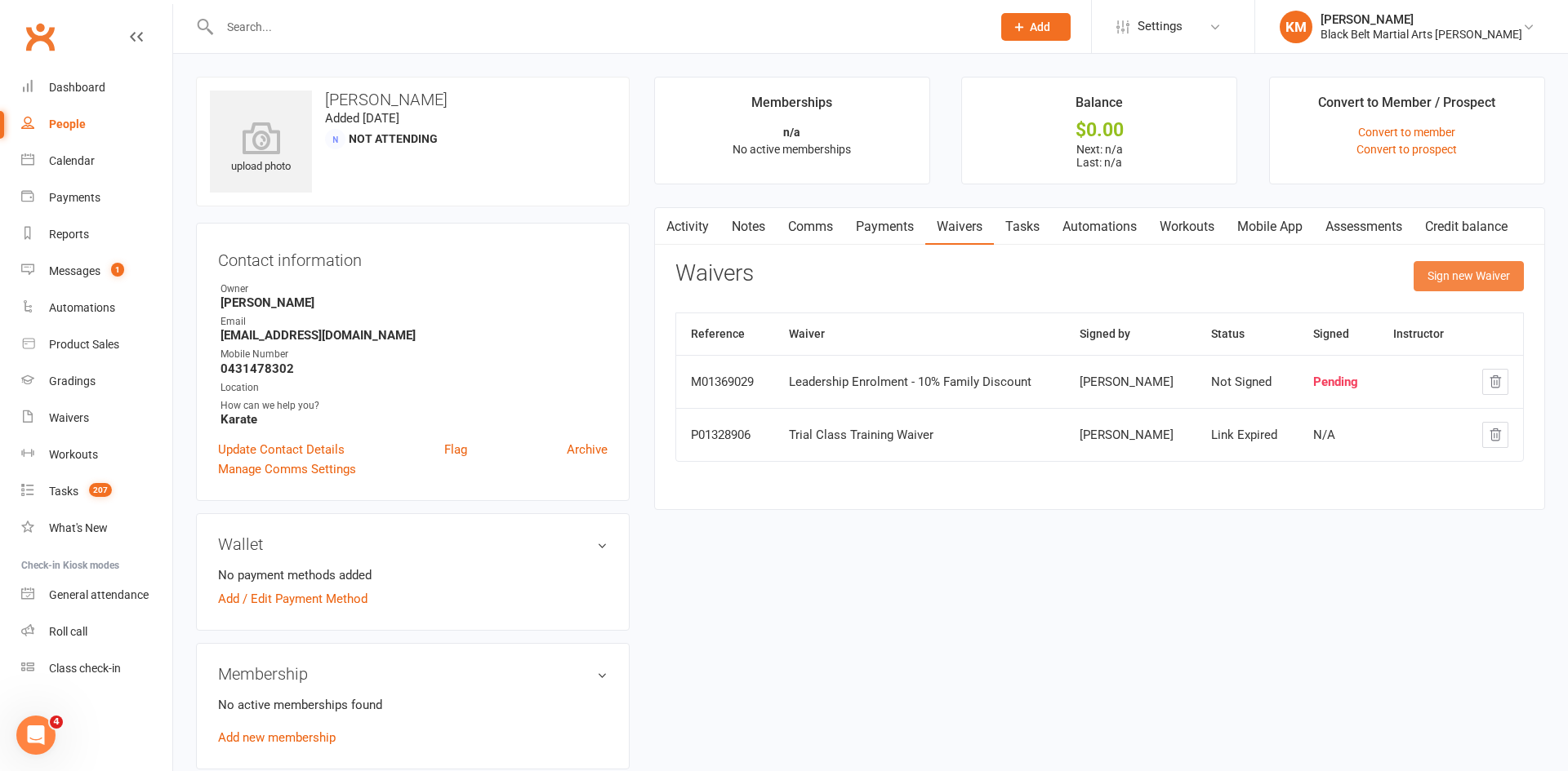
click at [1434, 282] on button "Sign new Waiver" at bounding box center [1469, 275] width 110 height 29
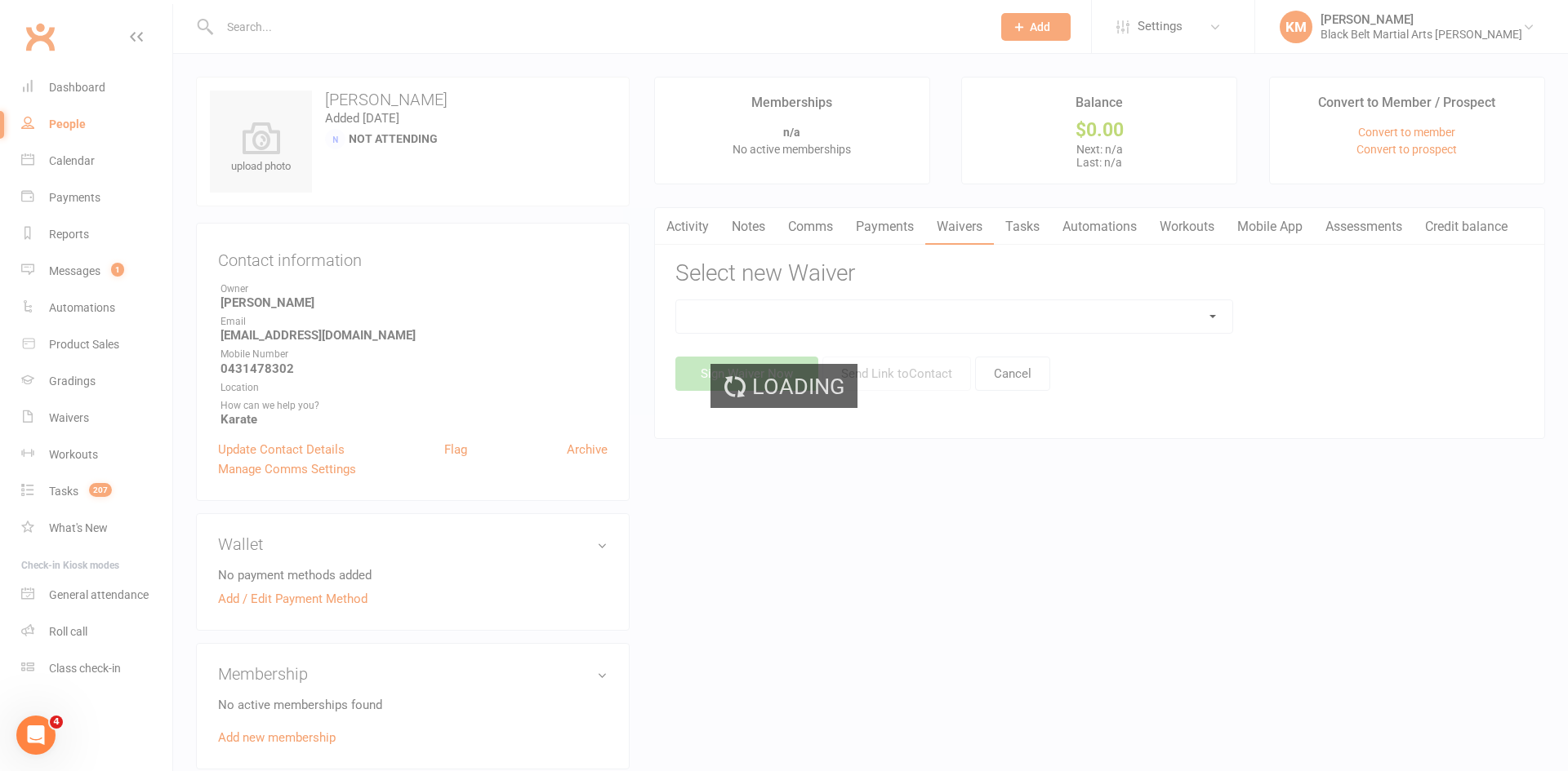
click at [1123, 342] on div "Loading" at bounding box center [784, 385] width 1568 height 771
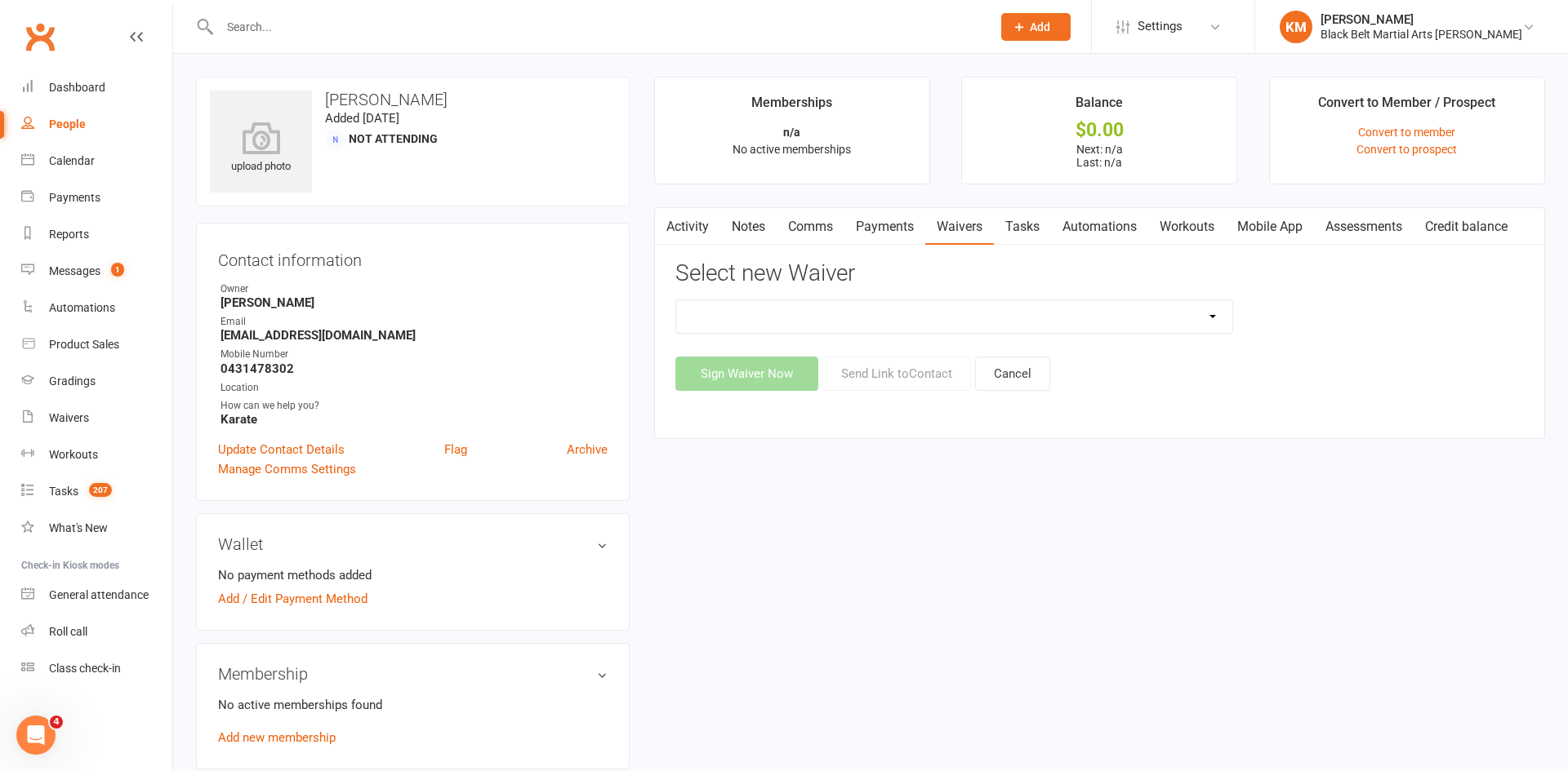
click at [1096, 301] on select "30 Day Free Trial Address Change Application For Belt Promotion (Intent To Prom…" at bounding box center [954, 316] width 556 height 33
select select "7397"
click at [676, 300] on select "30 Day Free Trial Address Change Application For Belt Promotion (Intent To Prom…" at bounding box center [954, 316] width 556 height 33
click at [939, 368] on button "Send Link to Contact" at bounding box center [897, 373] width 148 height 34
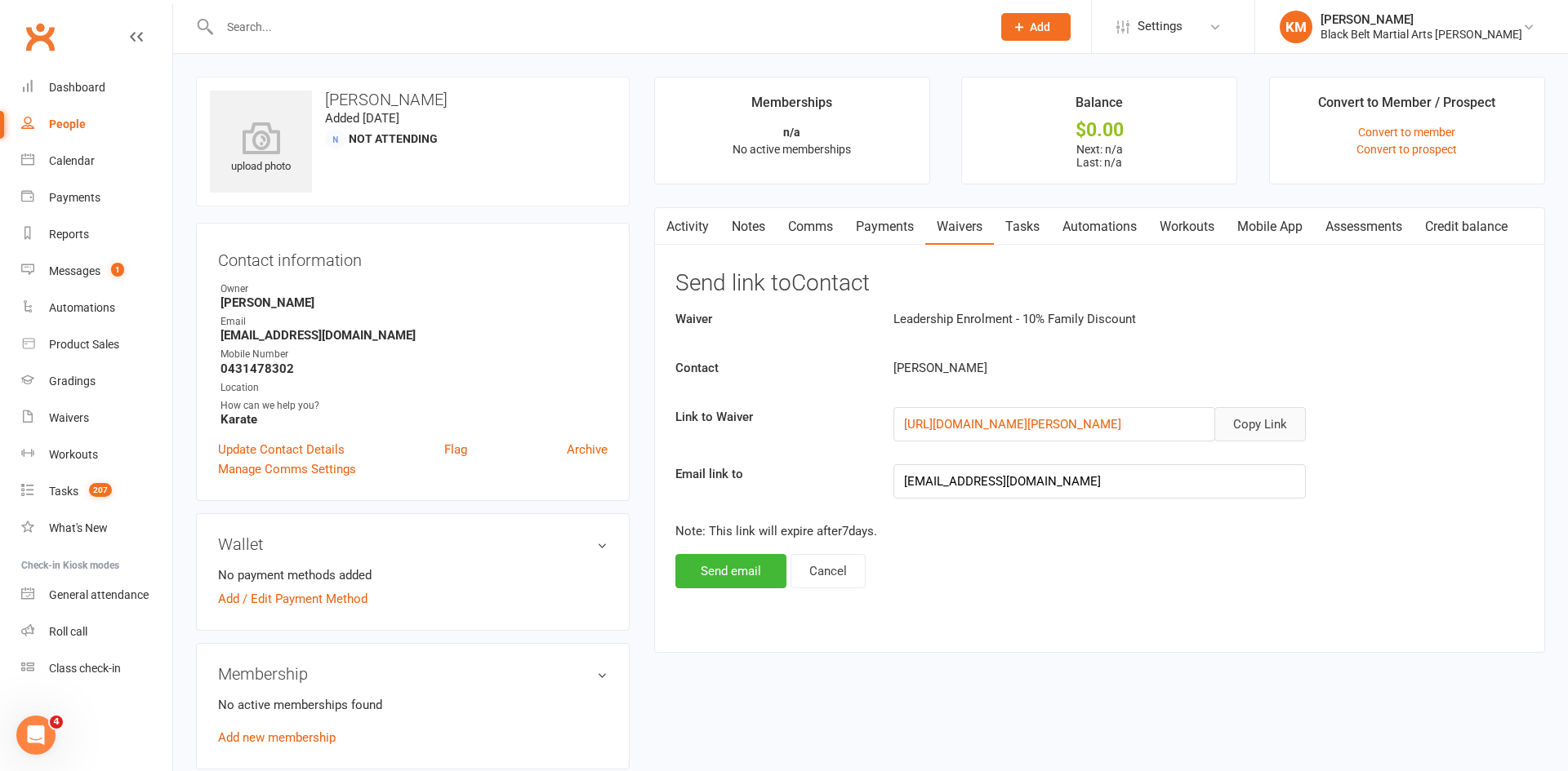
click at [1259, 420] on button "Copy Link" at bounding box center [1260, 424] width 92 height 34
click at [349, 28] on input "text" at bounding box center [598, 27] width 766 height 23
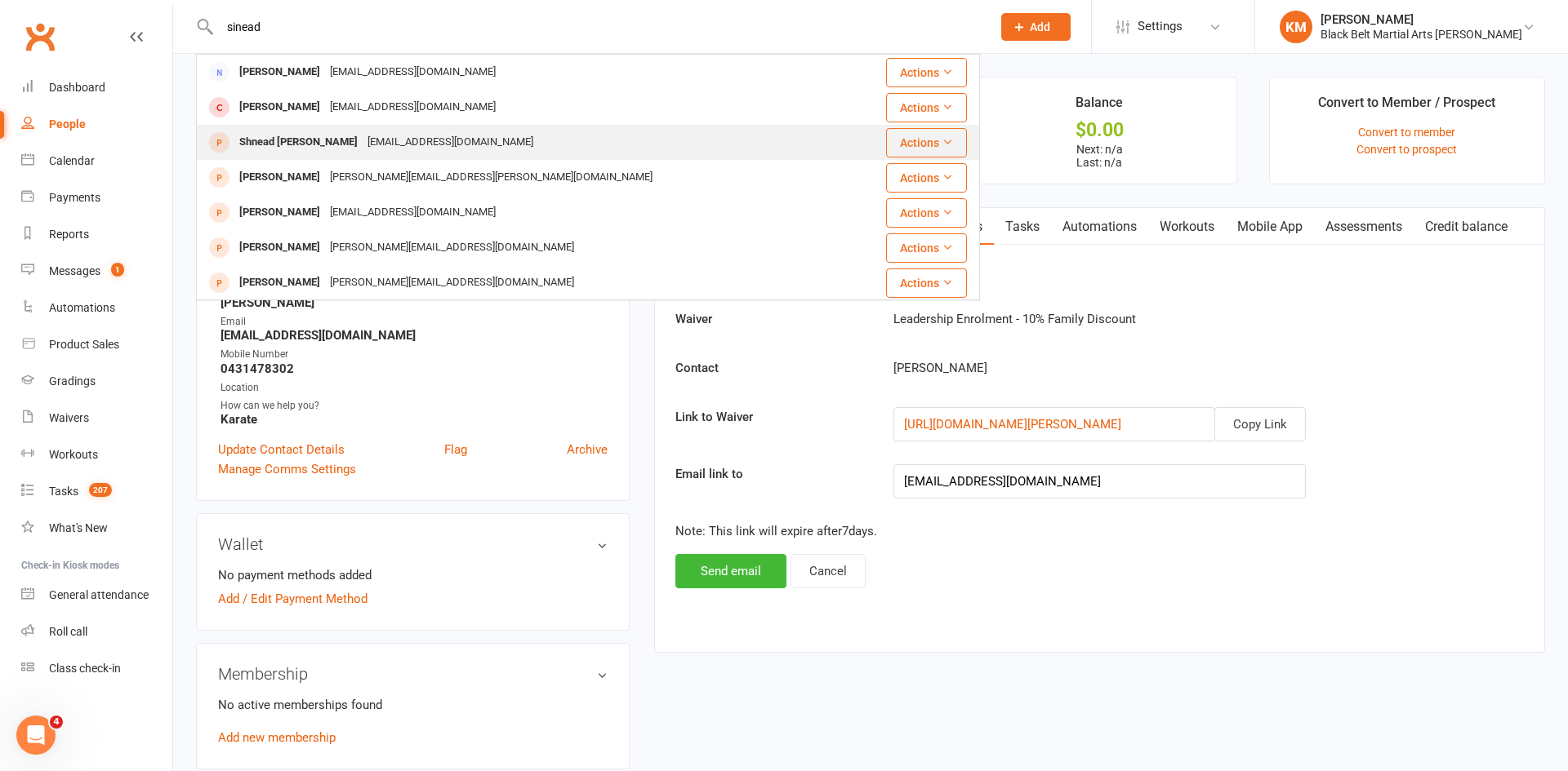
type input "sinead"
click at [510, 138] on div "Shnead Murchison Shandeer sinsneed97@gmail.com" at bounding box center [522, 143] width 650 height 33
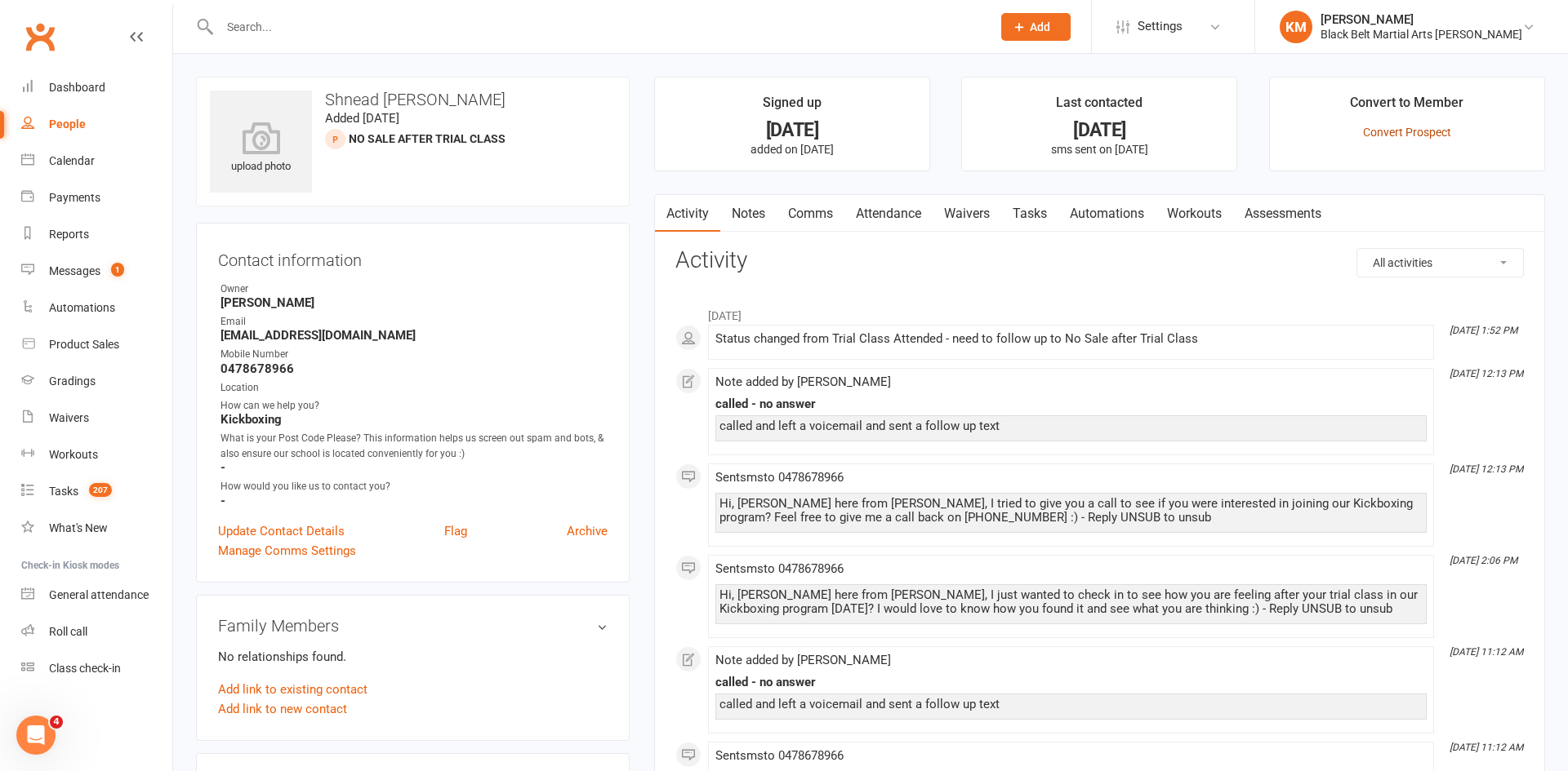
click at [1385, 138] on link "Convert Prospect" at bounding box center [1407, 133] width 88 height 13
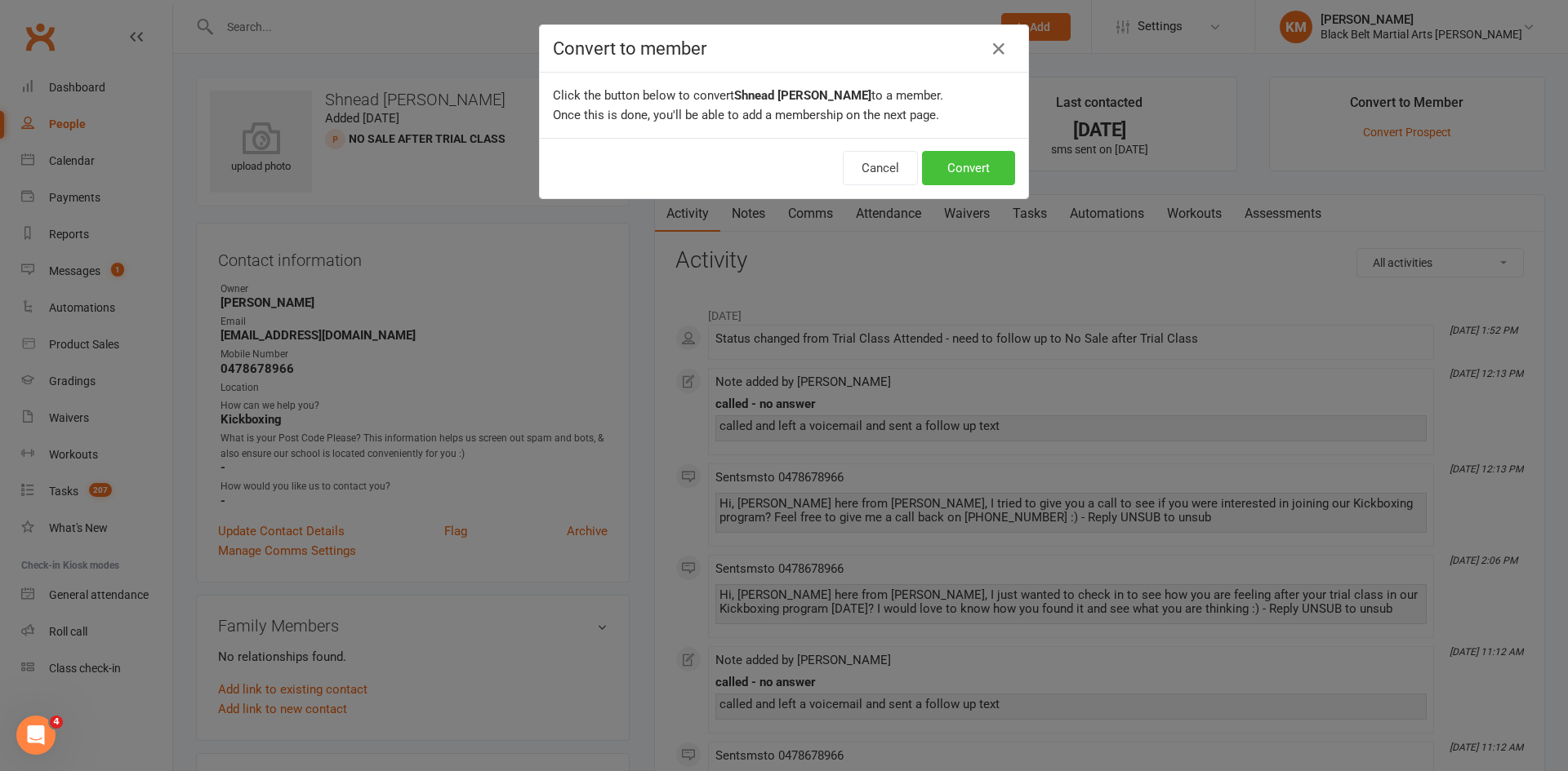
click at [985, 175] on button "Convert" at bounding box center [969, 168] width 93 height 34
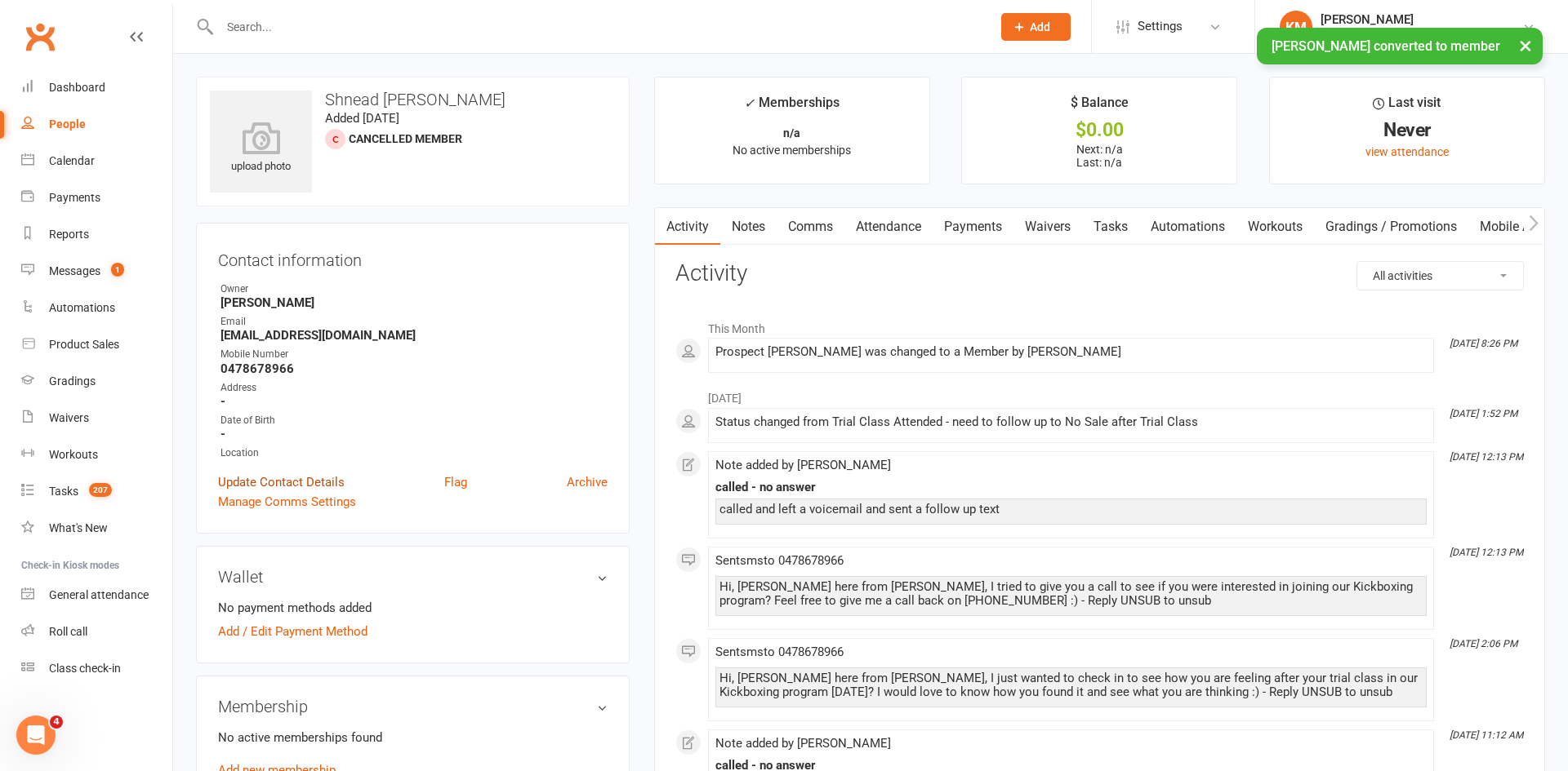
click at [297, 487] on link "Update Contact Details" at bounding box center [281, 483] width 127 height 20
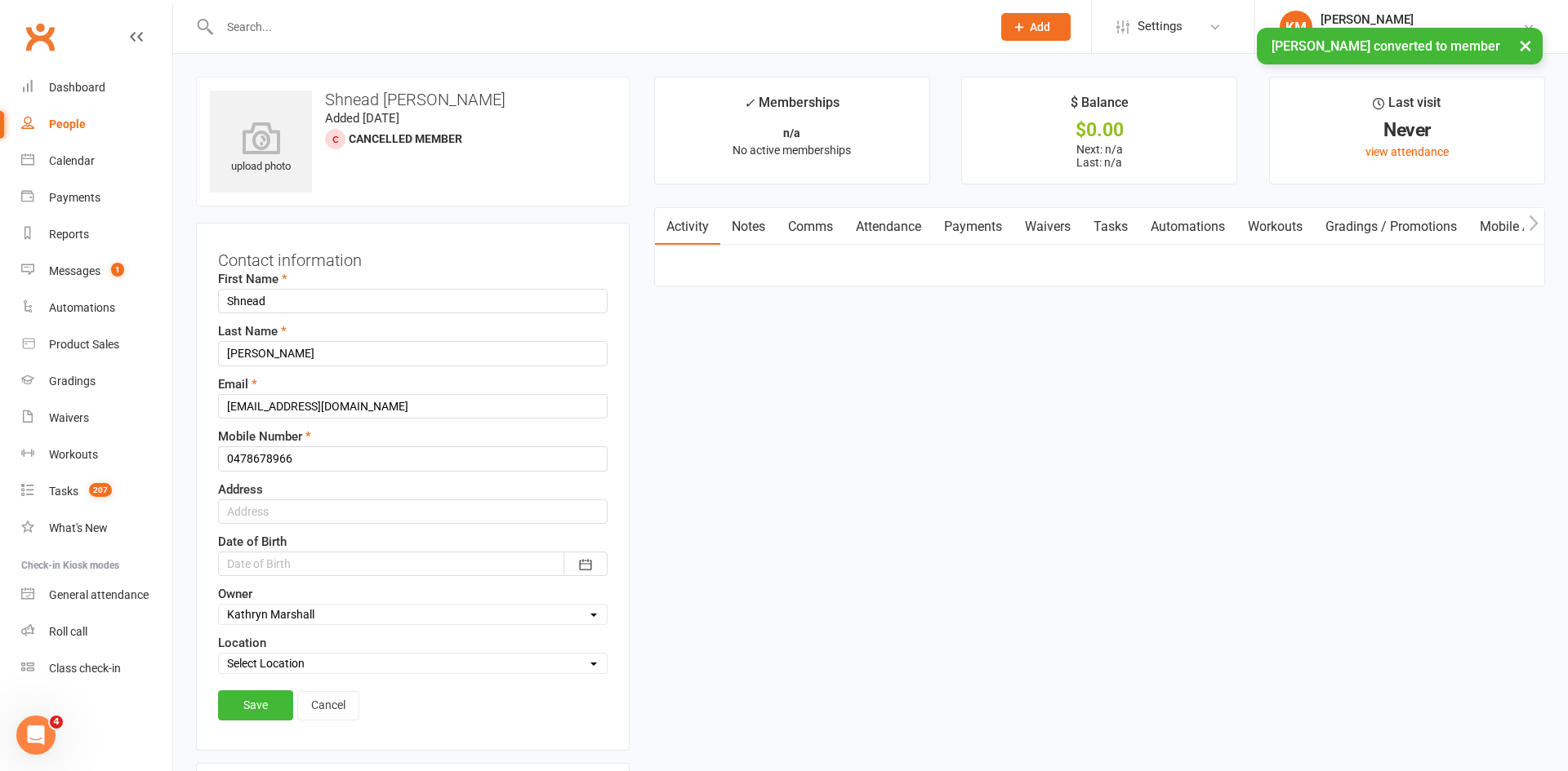
scroll to position [77, 0]
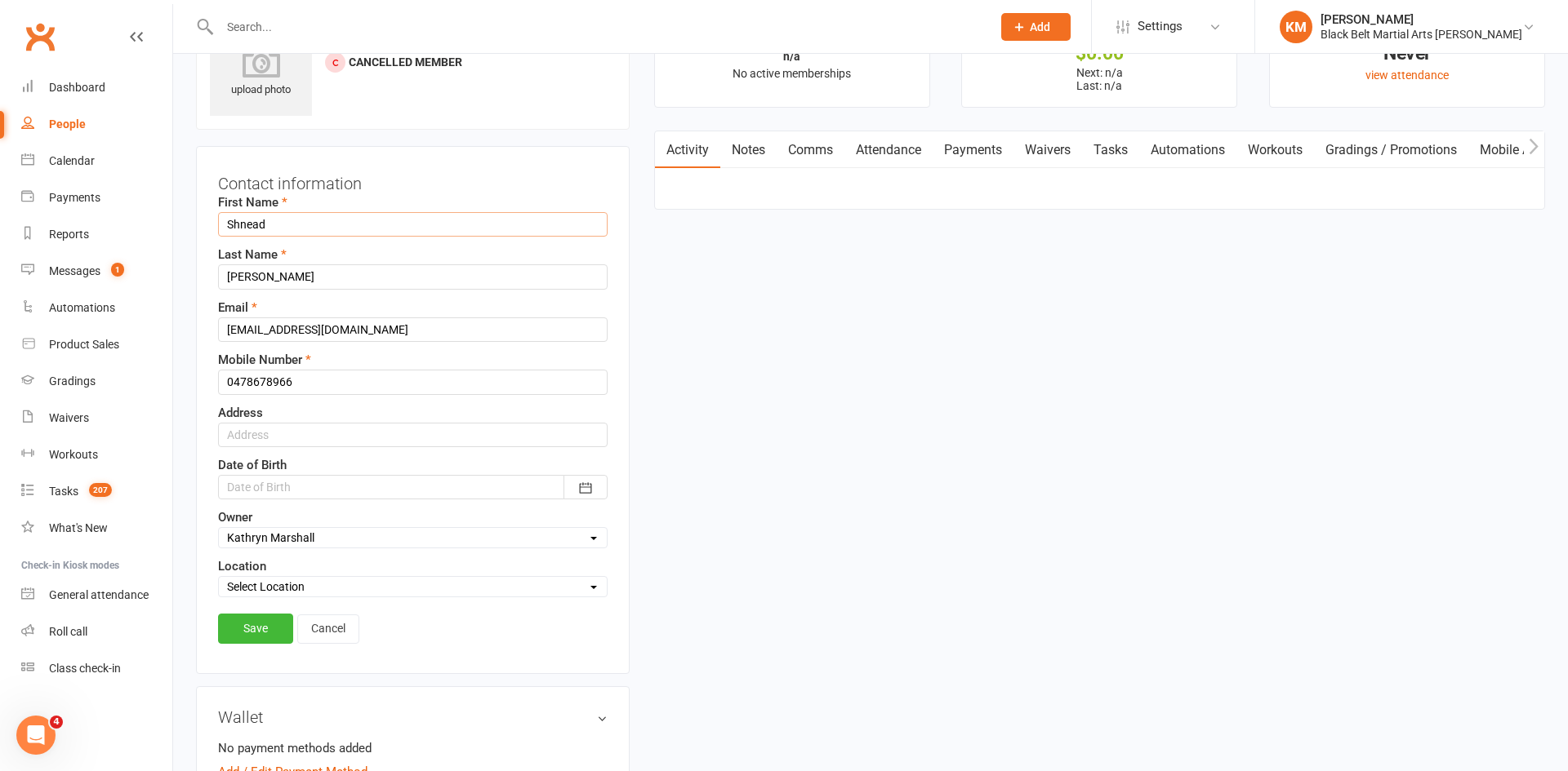
drag, startPoint x: 279, startPoint y: 224, endPoint x: 197, endPoint y: 224, distance: 82.0
click at [197, 224] on div "Contact information First Name Shnead Last Name Murchison Shandeer Email sinsne…" at bounding box center [413, 410] width 434 height 528
type input "Sinead"
type input "Murchison Stanley"
click at [293, 438] on input "text" at bounding box center [412, 434] width 389 height 24
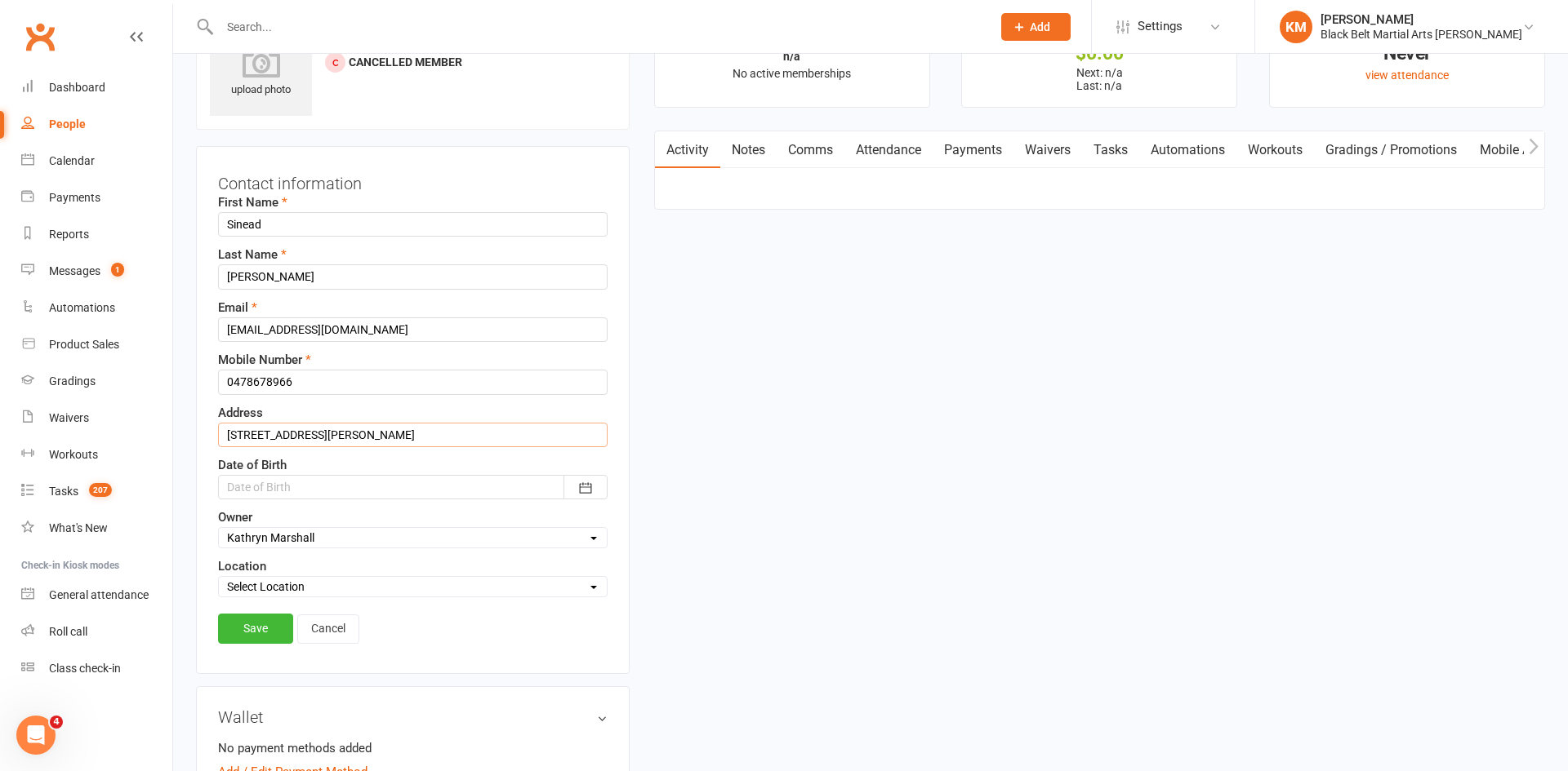
click at [373, 429] on input "40 Ingram Road, Wahroonga" at bounding box center [412, 434] width 389 height 24
type input "40 Ingram Road, Wahroonga, NSW, 2076"
click at [587, 483] on icon "button" at bounding box center [585, 488] width 17 height 17
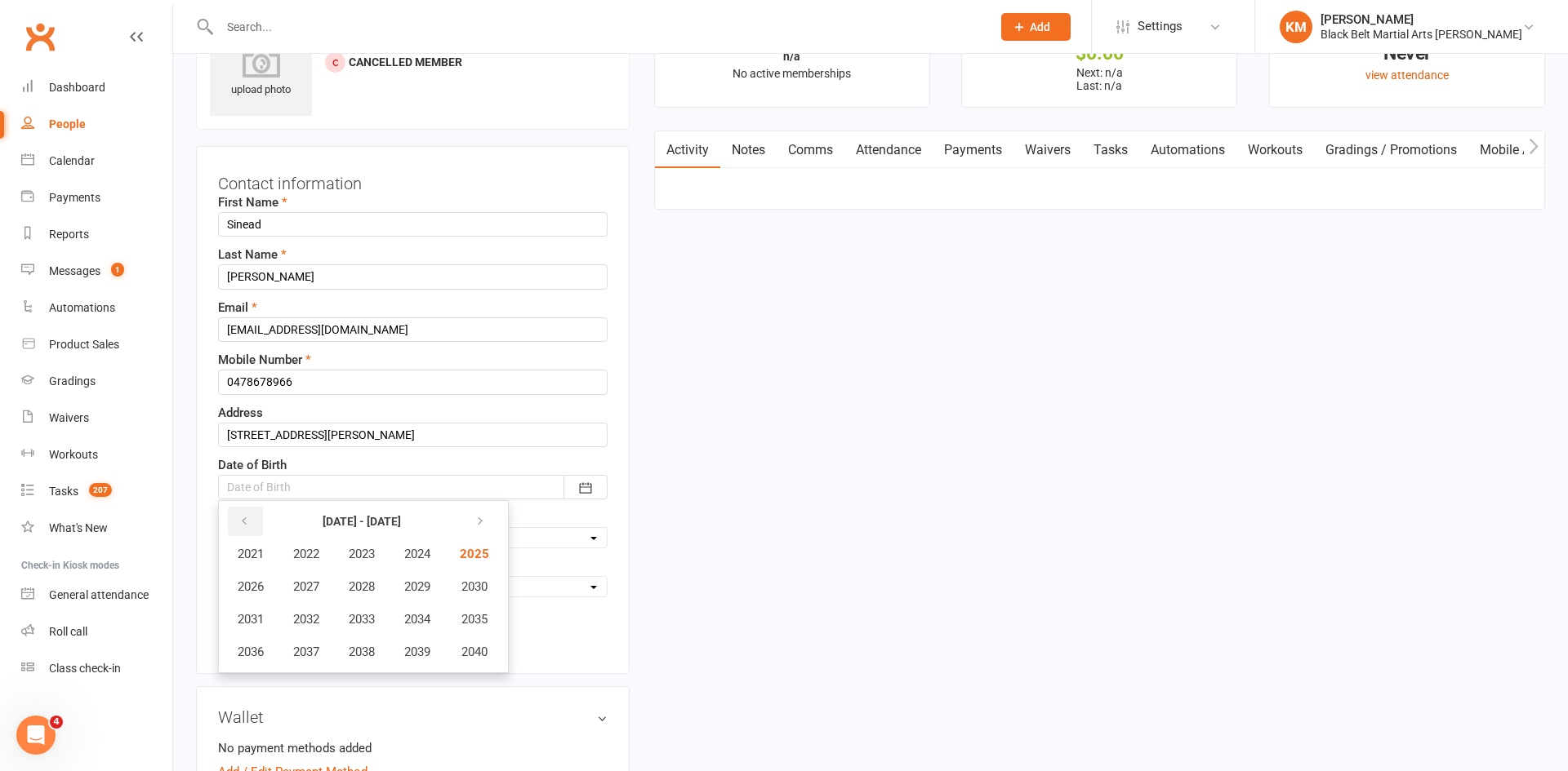
click at [252, 521] on button "button" at bounding box center [245, 521] width 35 height 29
click at [317, 657] on span "1997" at bounding box center [306, 653] width 26 height 15
click at [346, 548] on span "February" at bounding box center [355, 554] width 47 height 15
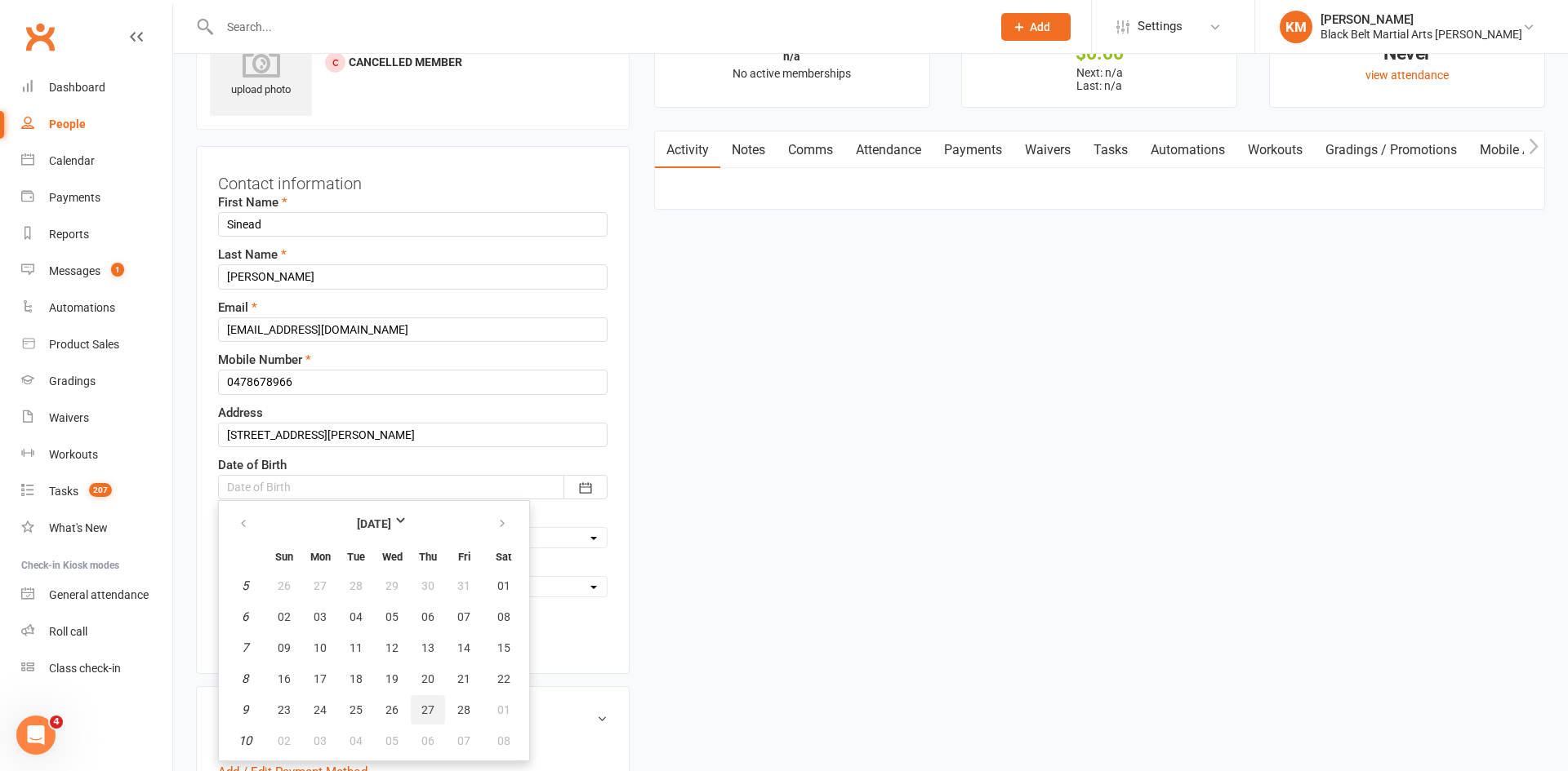
click at [434, 708] on button "27" at bounding box center [428, 709] width 34 height 29
type input "27 Feb 1997"
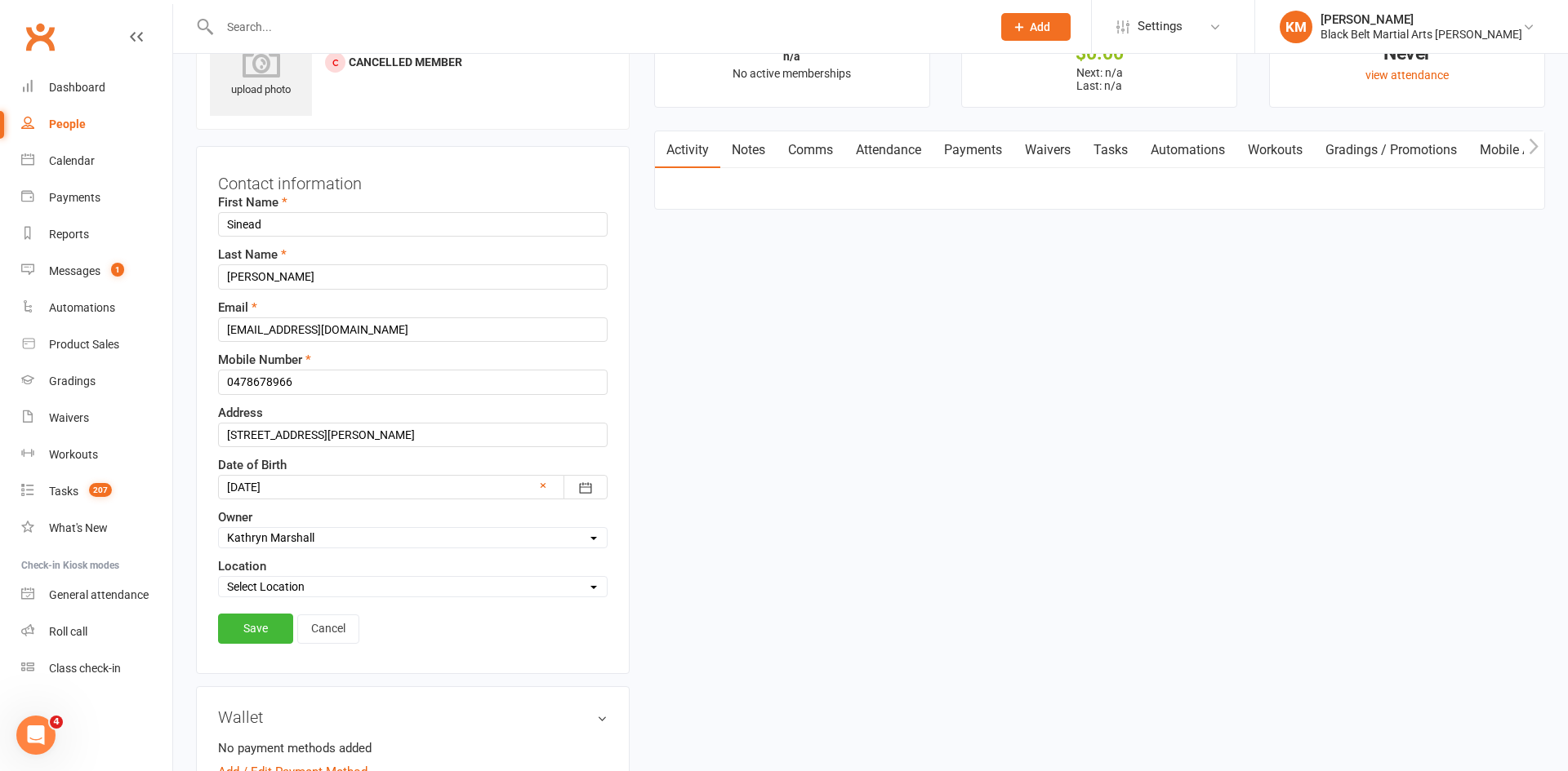
click at [243, 648] on div "Save Cancel" at bounding box center [412, 632] width 389 height 38
click at [240, 637] on link "Save" at bounding box center [255, 628] width 75 height 29
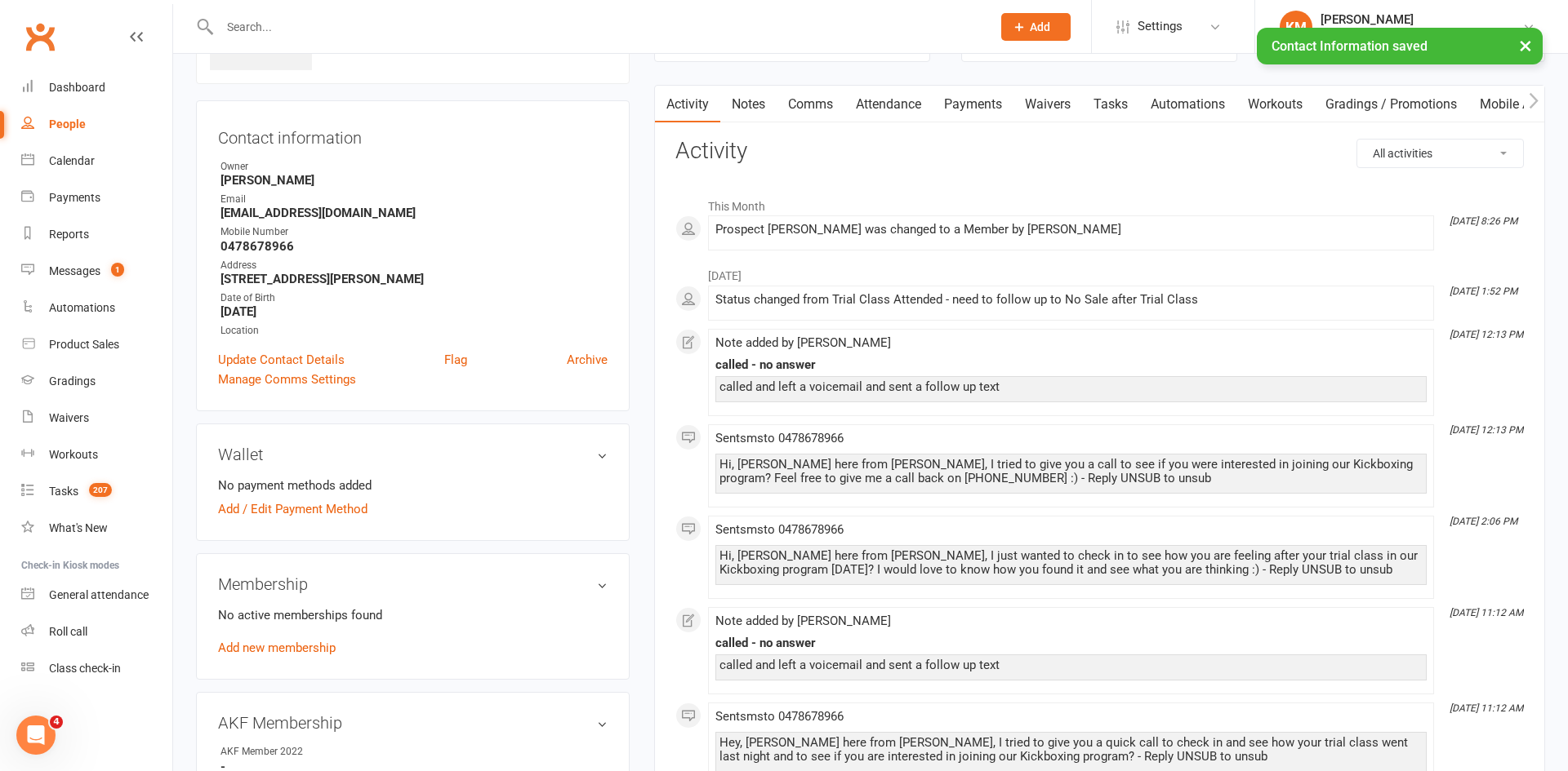
scroll to position [148, 0]
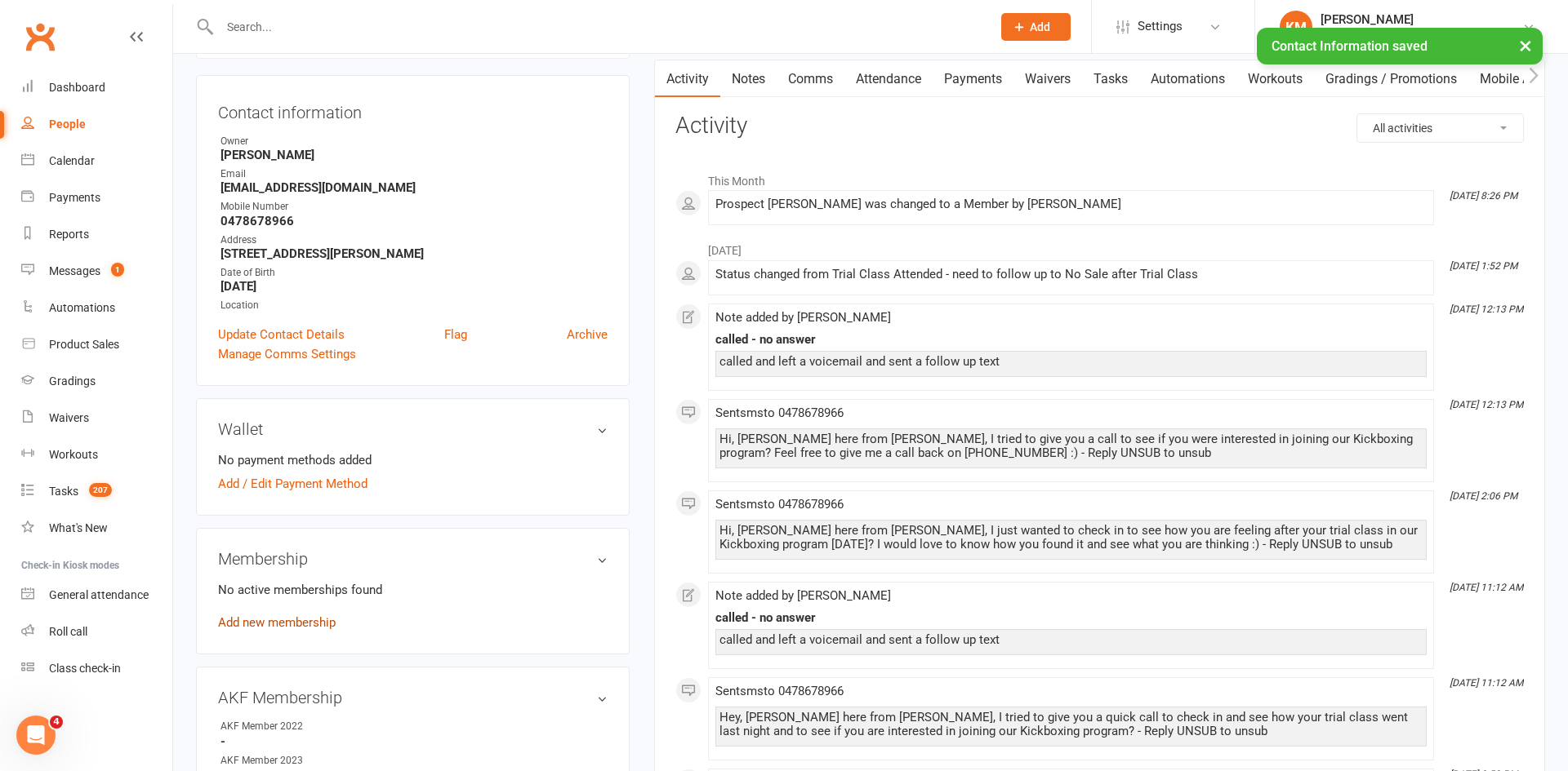
click at [262, 618] on link "Add new membership" at bounding box center [276, 623] width 118 height 15
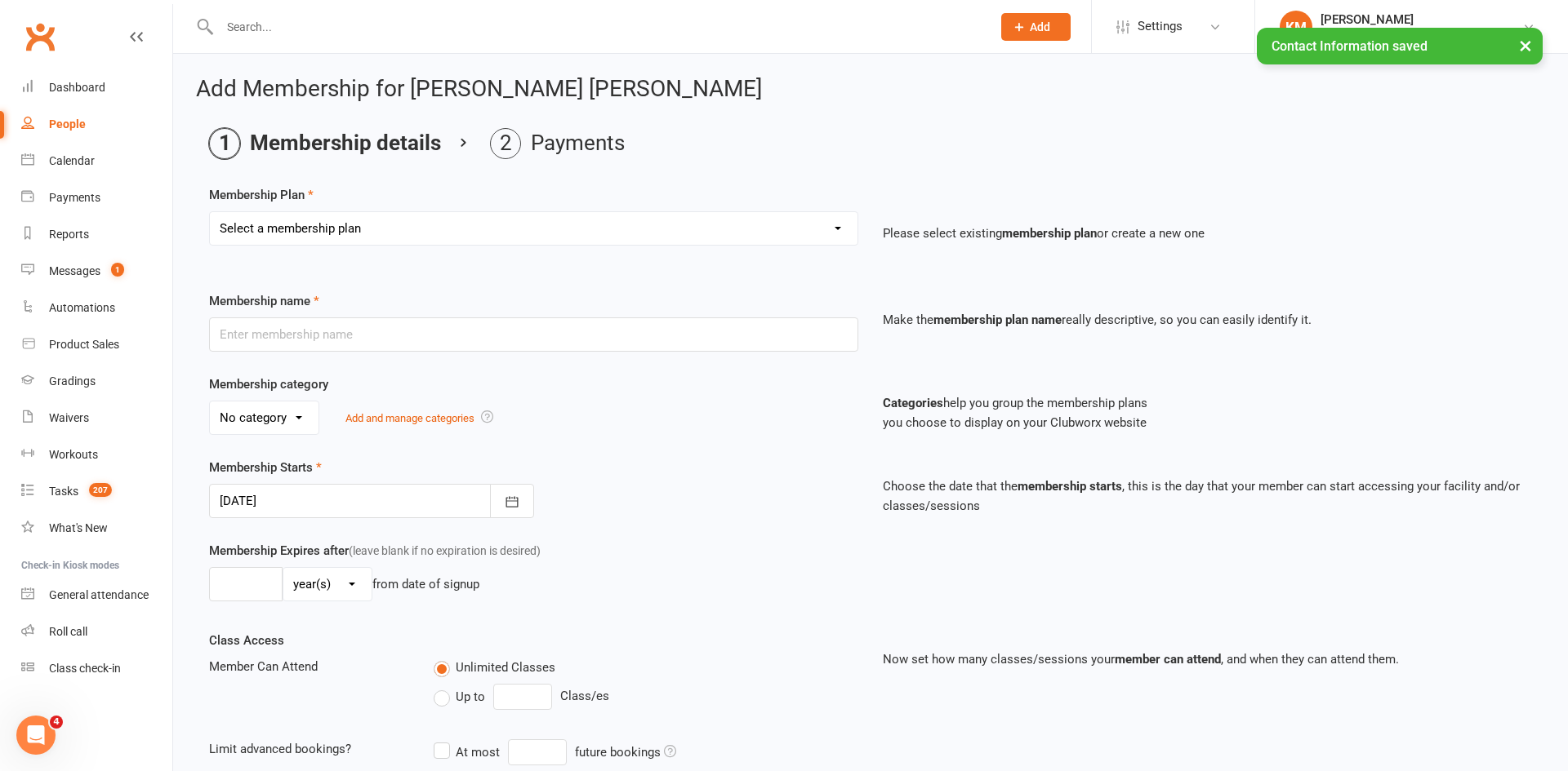
click at [631, 239] on select "Select a membership plan Create new Membership Plan Lil Dragon Lil Dragon - 10%…" at bounding box center [534, 228] width 648 height 33
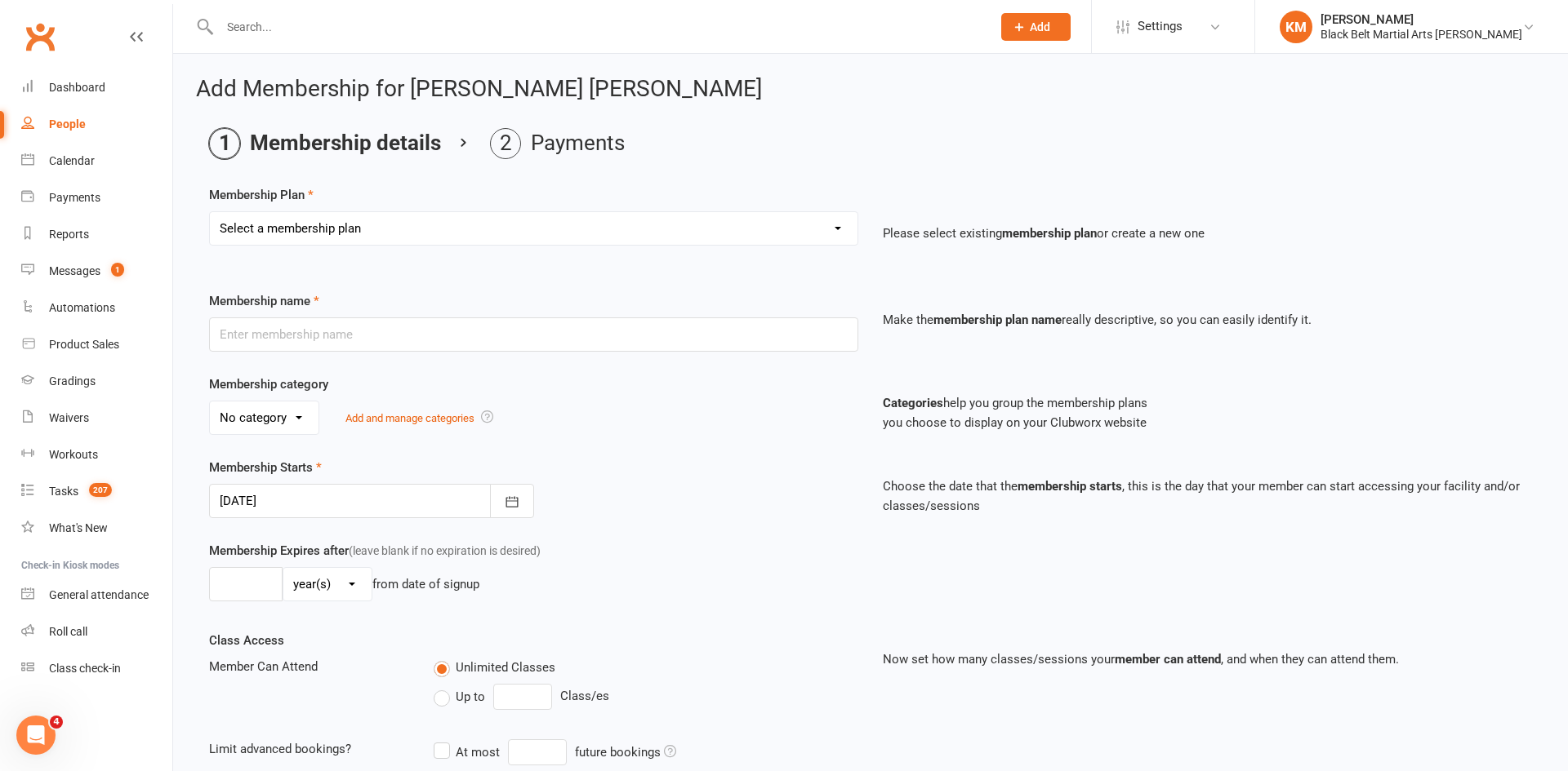
select select "9"
click at [210, 213] on select "Select a membership plan Create new Membership Plan Lil Dragon Lil Dragon - 10%…" at bounding box center [534, 228] width 648 height 33
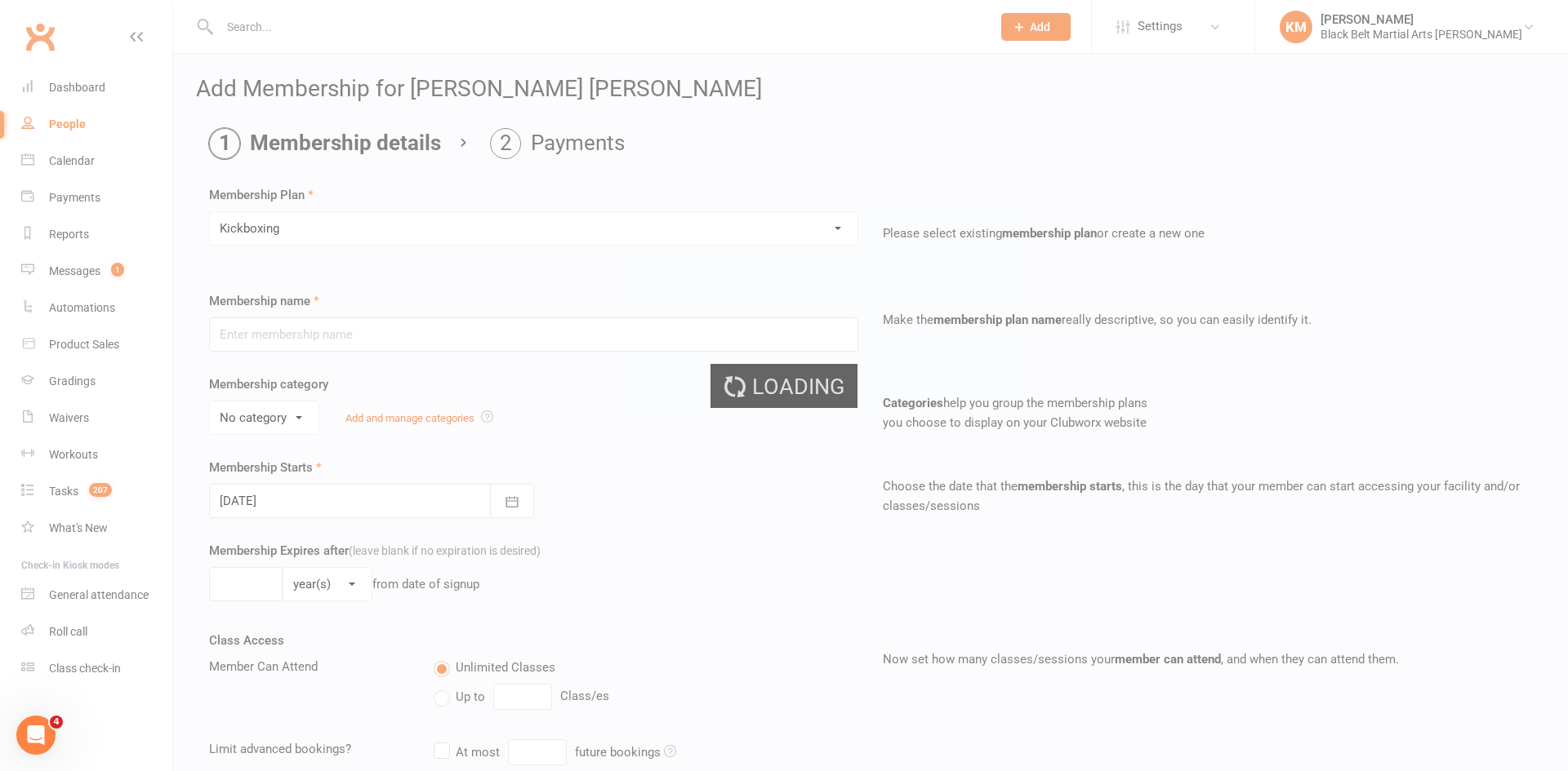
type input "Kickboxing"
select select "2"
type input "0"
type input "24"
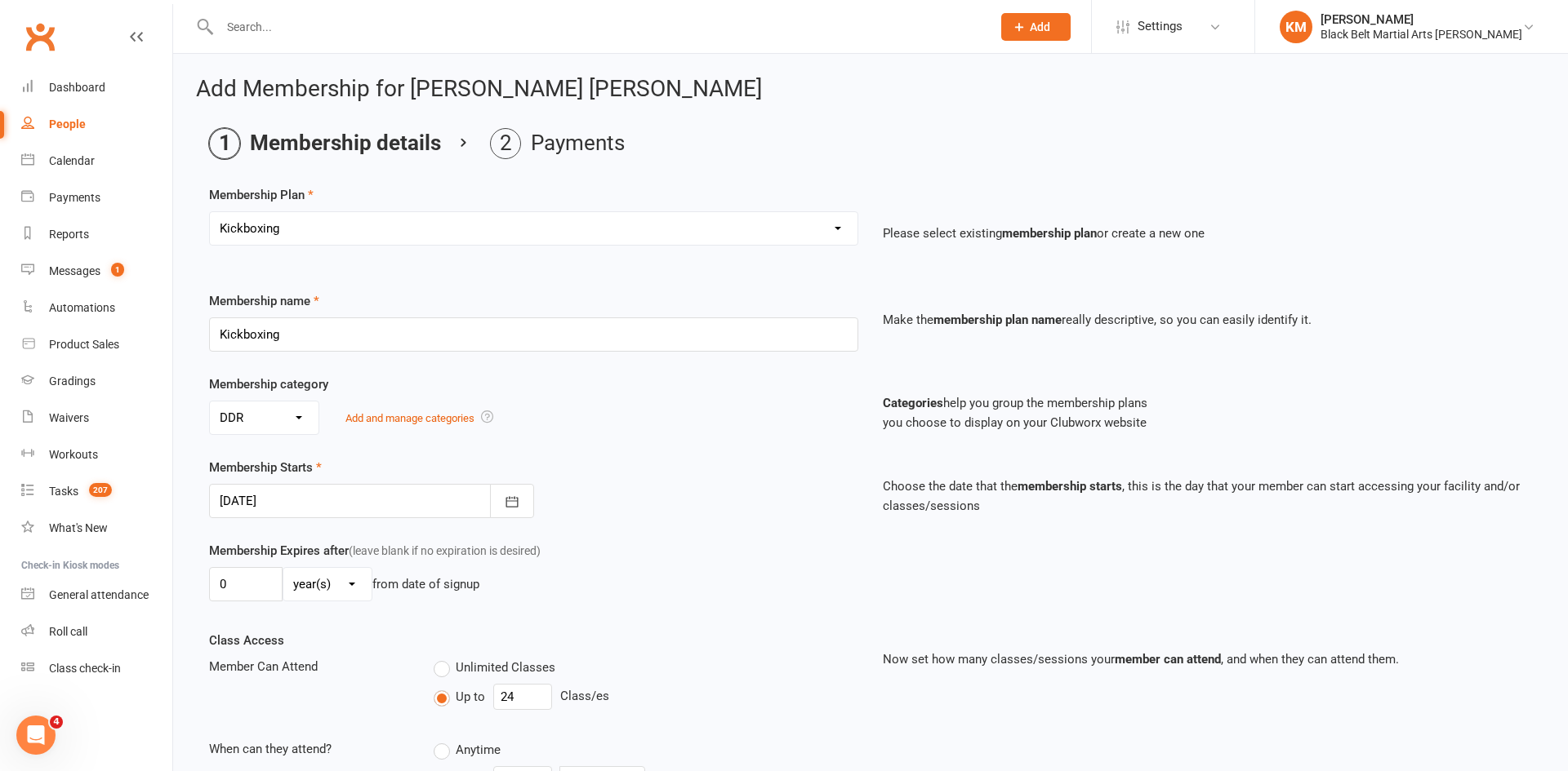
scroll to position [278, 0]
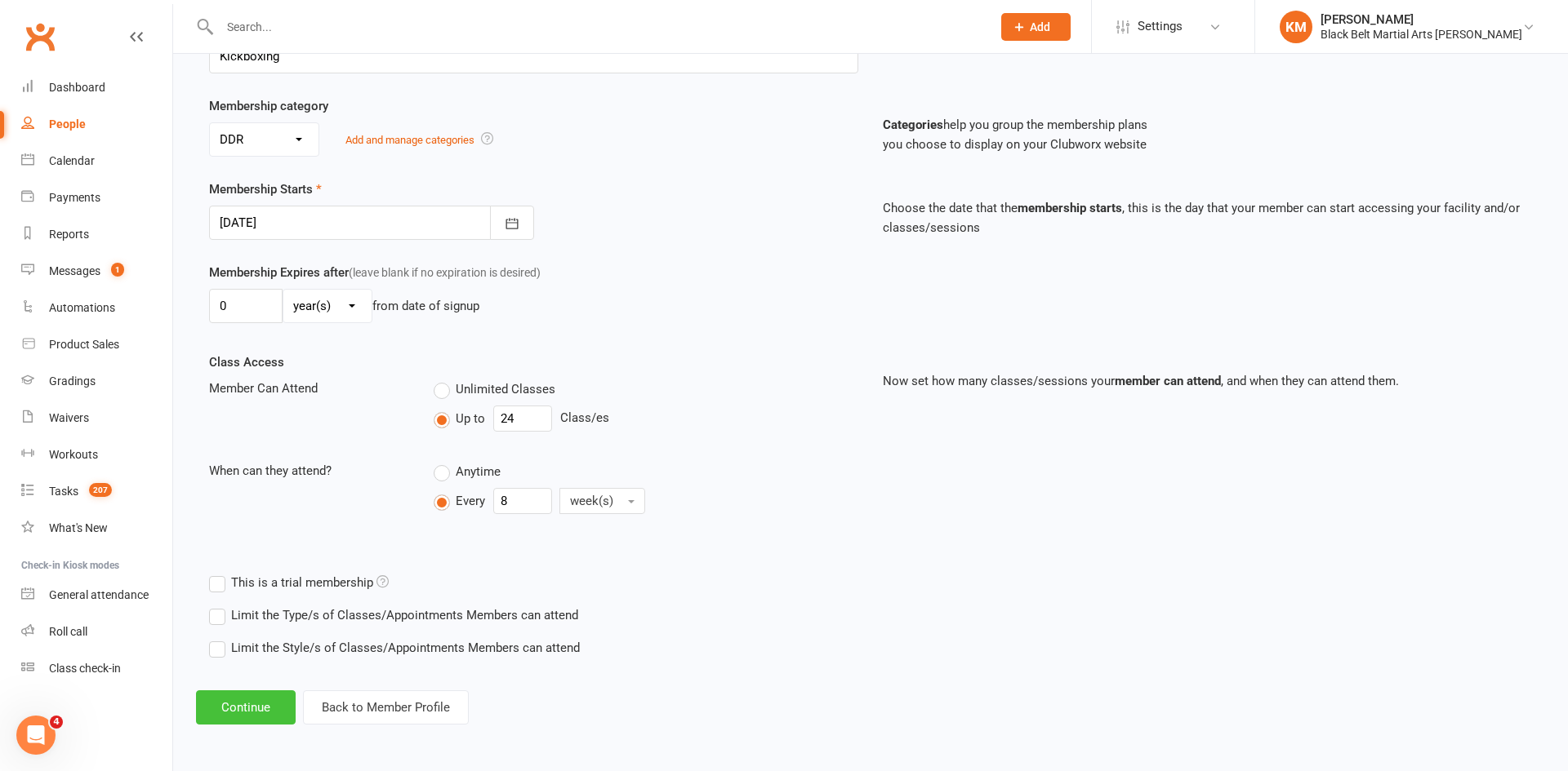
click at [244, 703] on button "Continue" at bounding box center [245, 707] width 99 height 34
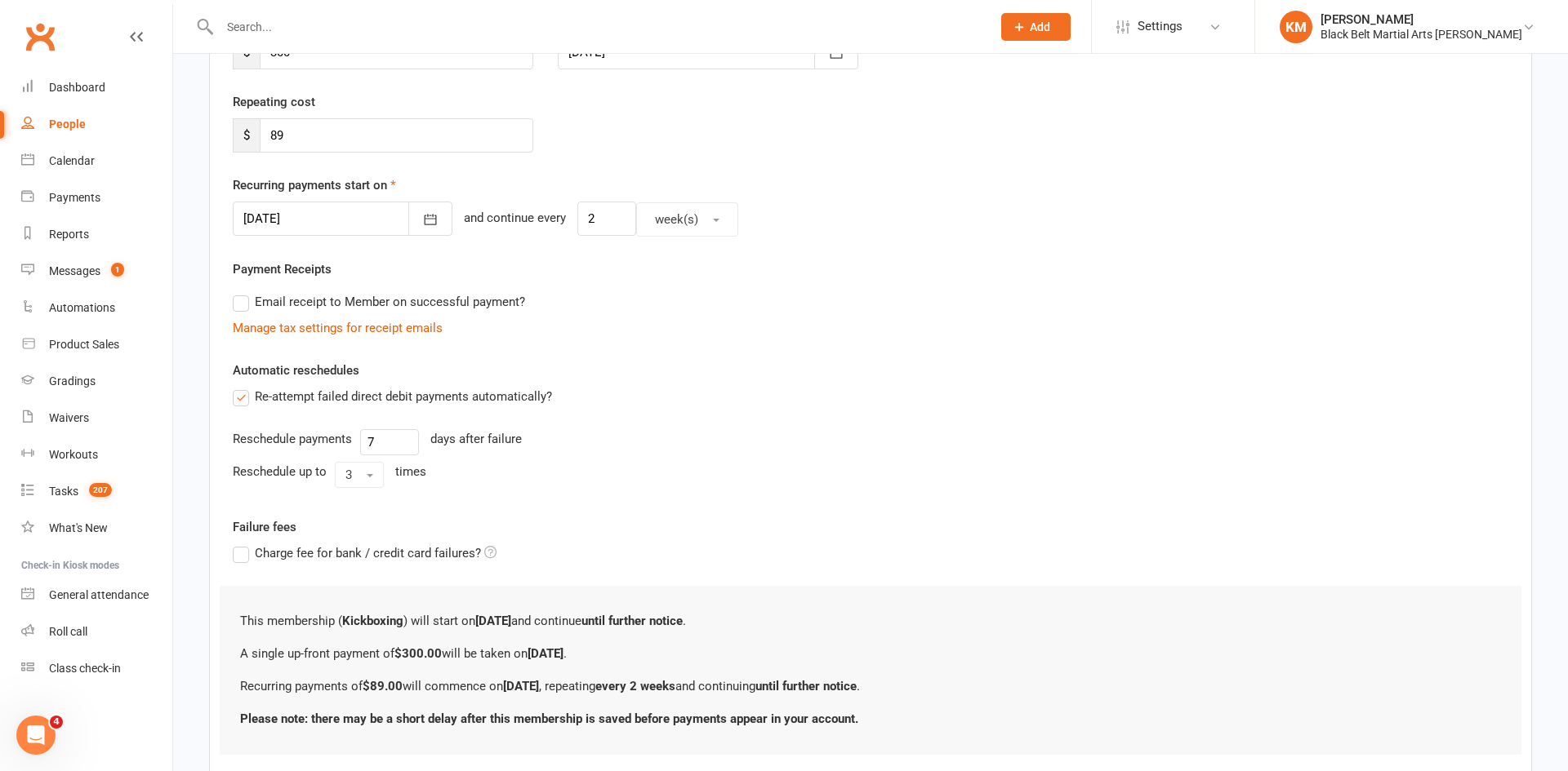
scroll to position [0, 0]
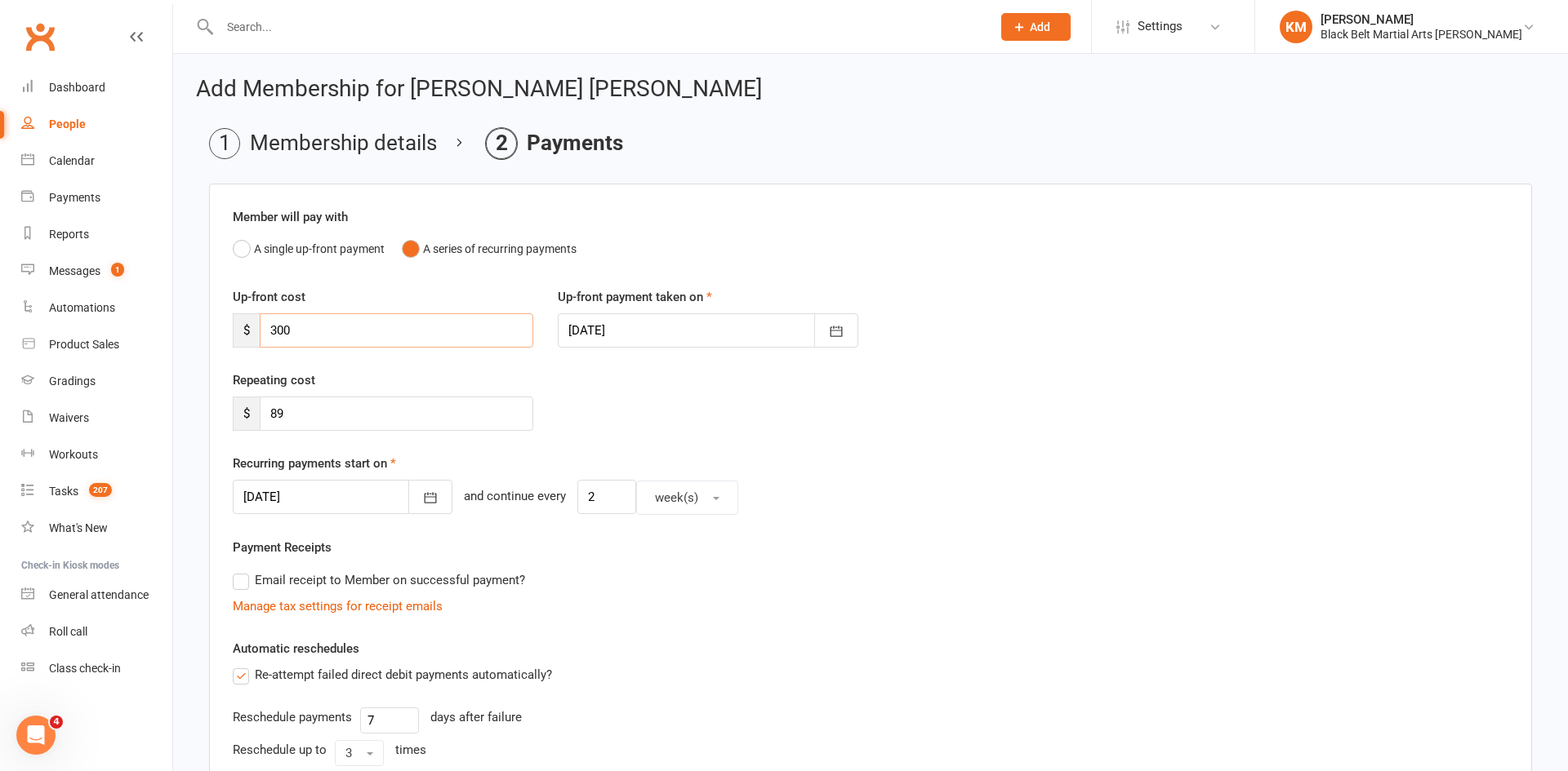
drag, startPoint x: 380, startPoint y: 328, endPoint x: 204, endPoint y: 337, distance: 176.2
click at [204, 337] on main "Membership details Payments Member will pay with A single up-front payment A se…" at bounding box center [871, 616] width 1349 height 976
click at [354, 493] on div at bounding box center [342, 497] width 219 height 34
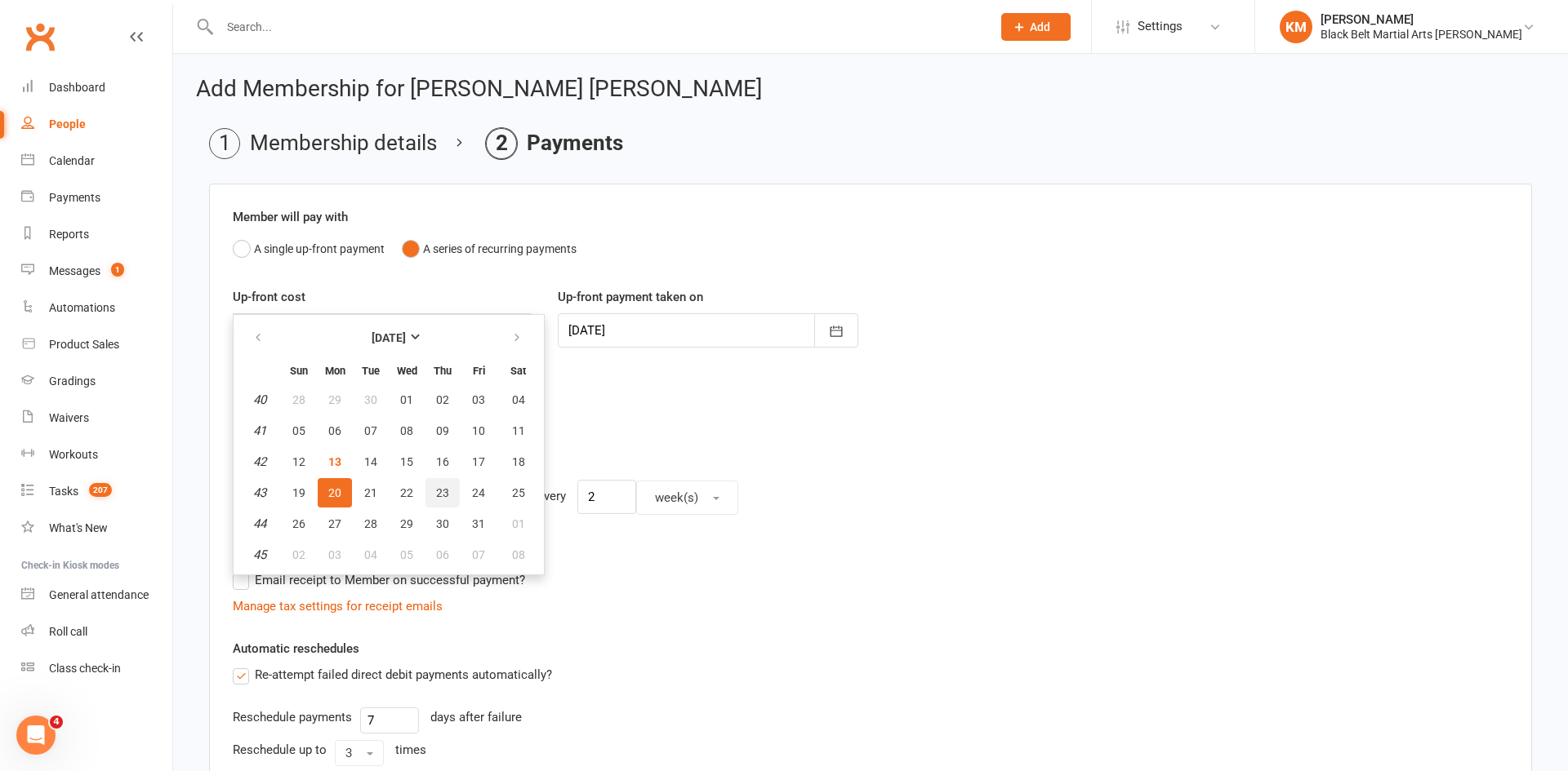
click at [433, 493] on button "23" at bounding box center [442, 493] width 34 height 29
type input "23 Oct 2025"
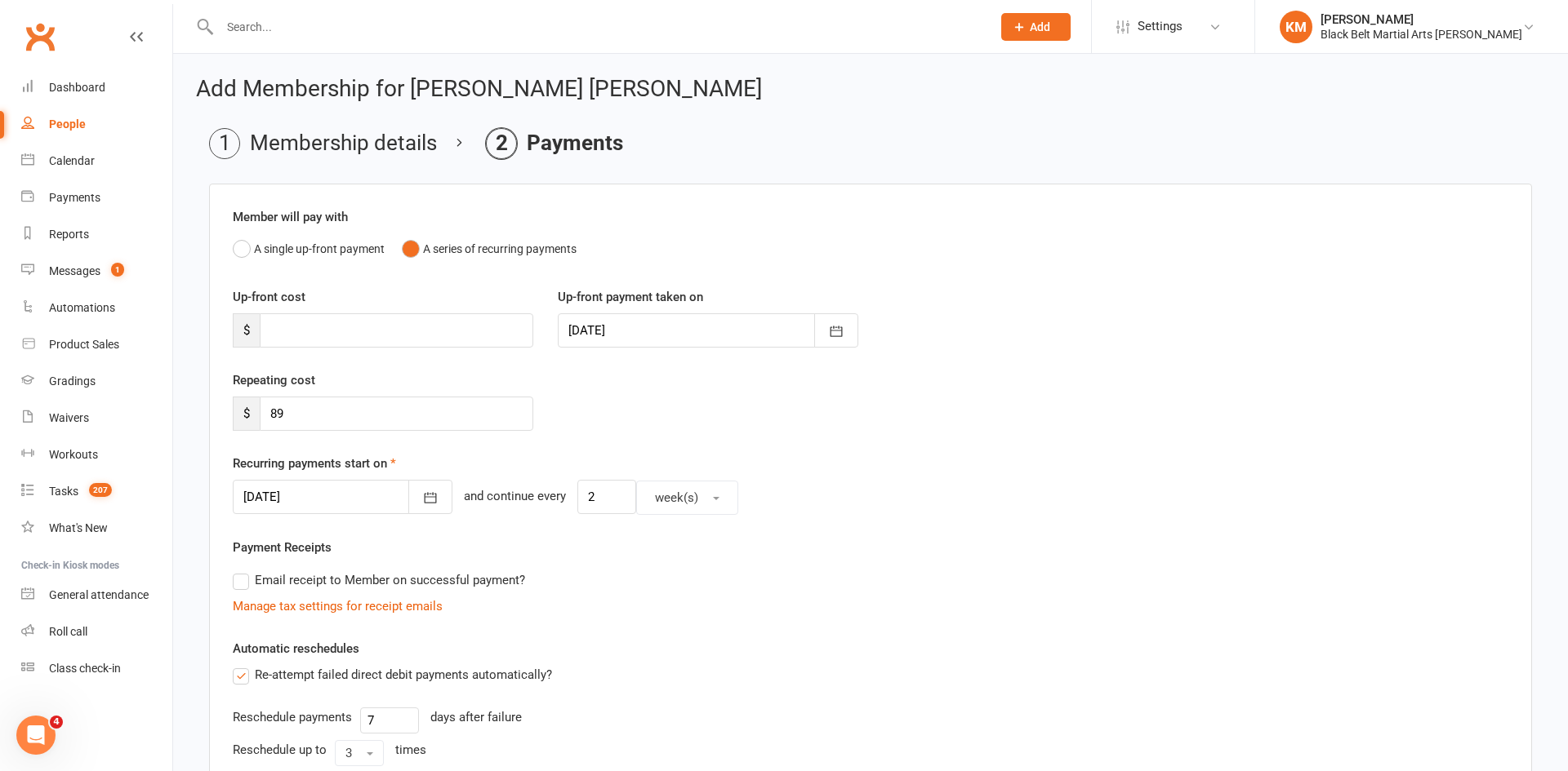
scroll to position [350, 0]
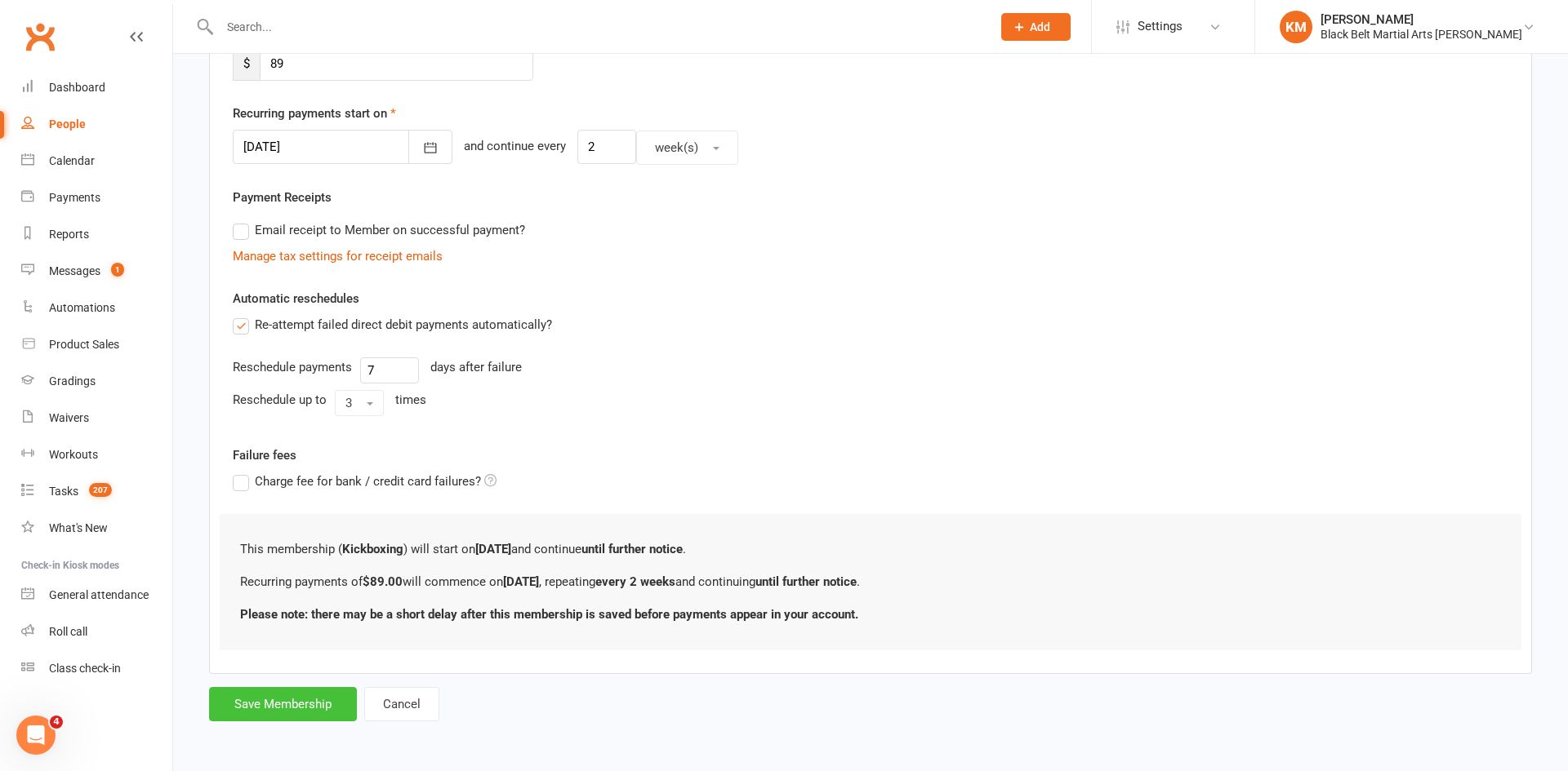
drag, startPoint x: 301, startPoint y: 716, endPoint x: 484, endPoint y: 121, distance: 622.5
click at [484, 121] on form "Member will pay with A single up-front payment A series of recurring payments U…" at bounding box center [871, 277] width 1323 height 888
click at [454, 229] on label "Email receipt to Member on successful payment?" at bounding box center [379, 230] width 293 height 20
click at [244, 220] on input "Email receipt to Member on successful payment?" at bounding box center [238, 220] width 11 height 0
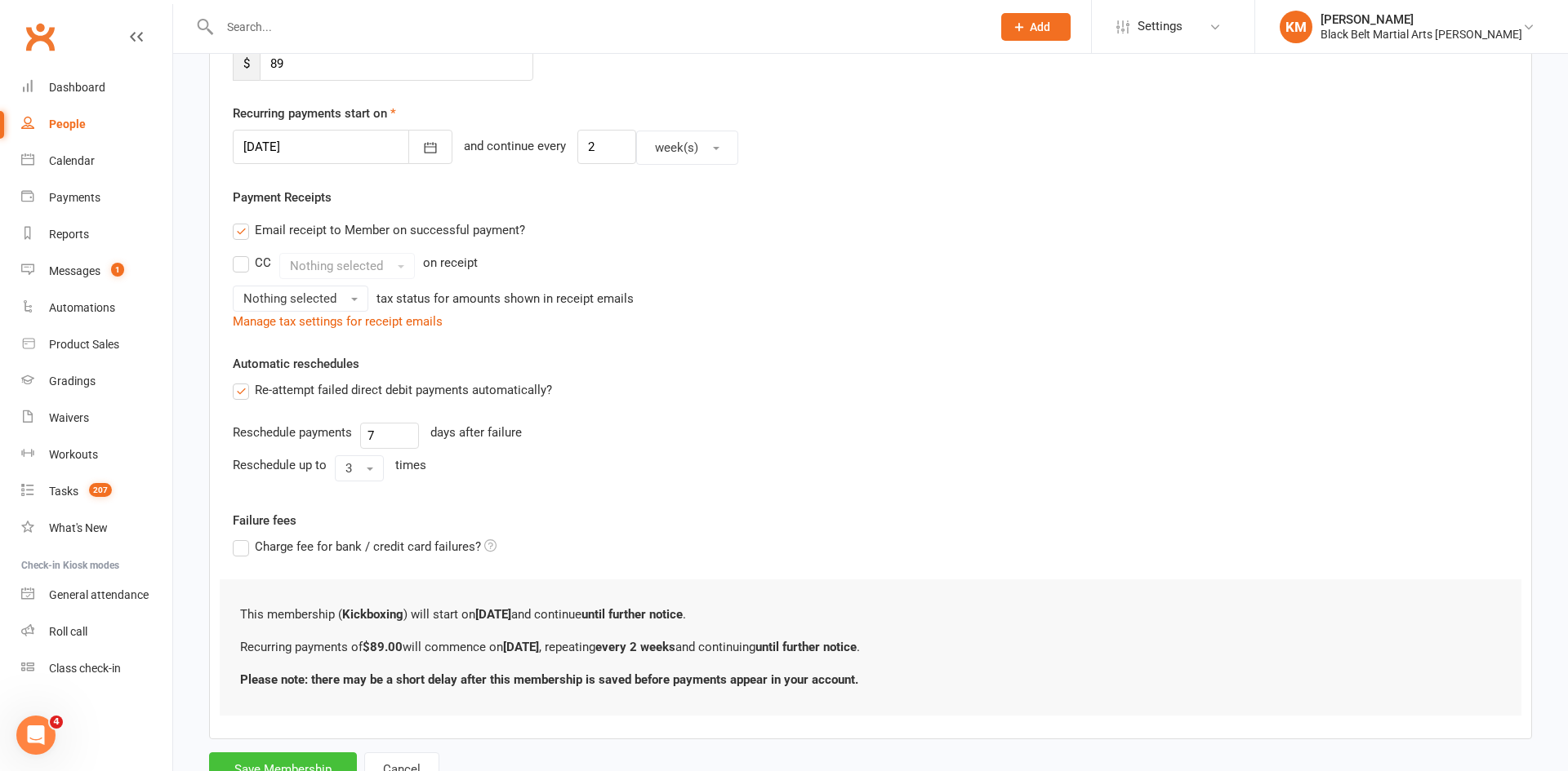
click at [279, 765] on button "Save Membership" at bounding box center [283, 769] width 148 height 34
type input "0"
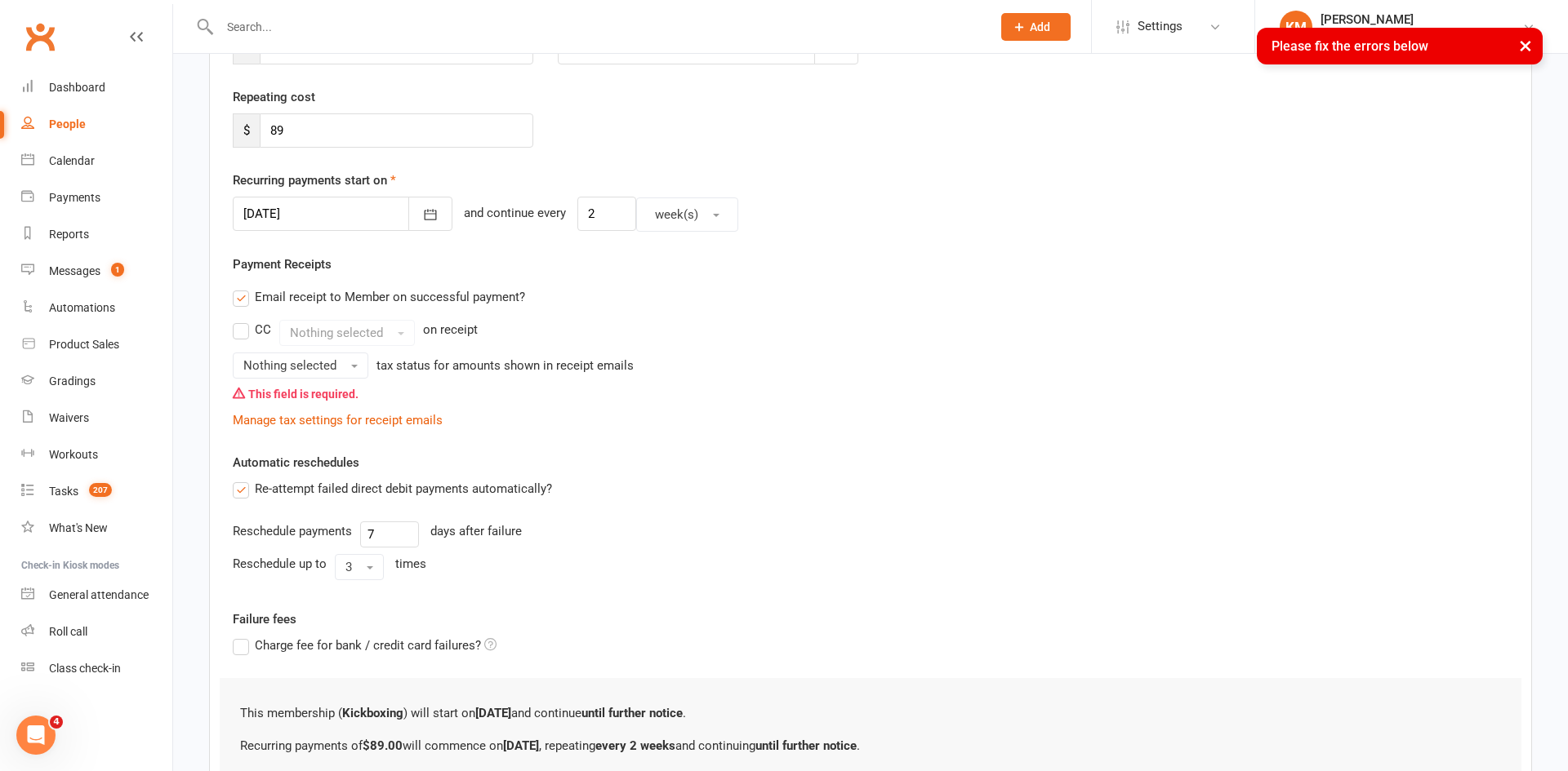
scroll to position [293, 0]
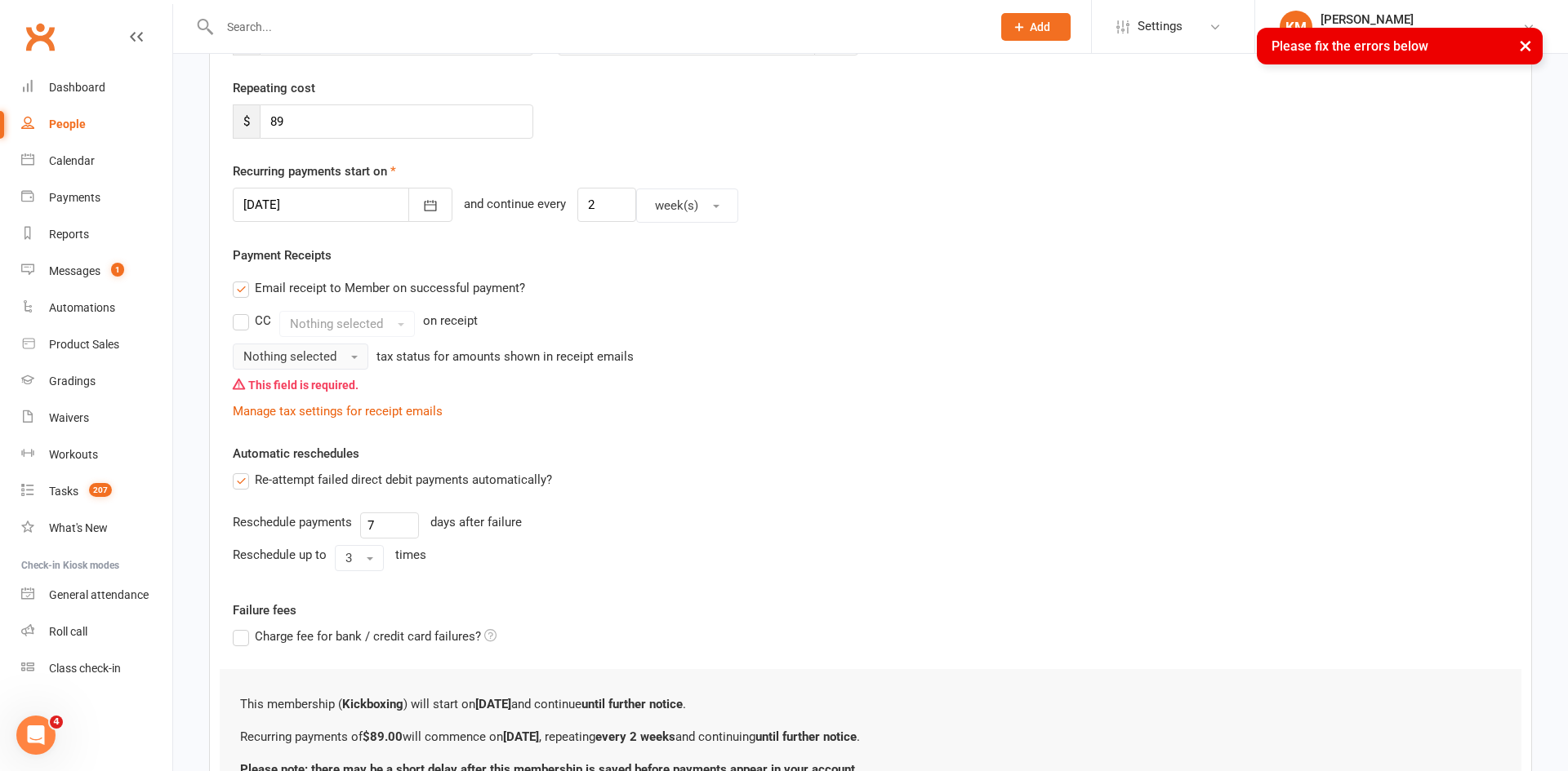
click at [308, 364] on span "Nothing selected" at bounding box center [290, 357] width 93 height 15
click at [303, 382] on link "Inc tax" at bounding box center [314, 391] width 162 height 33
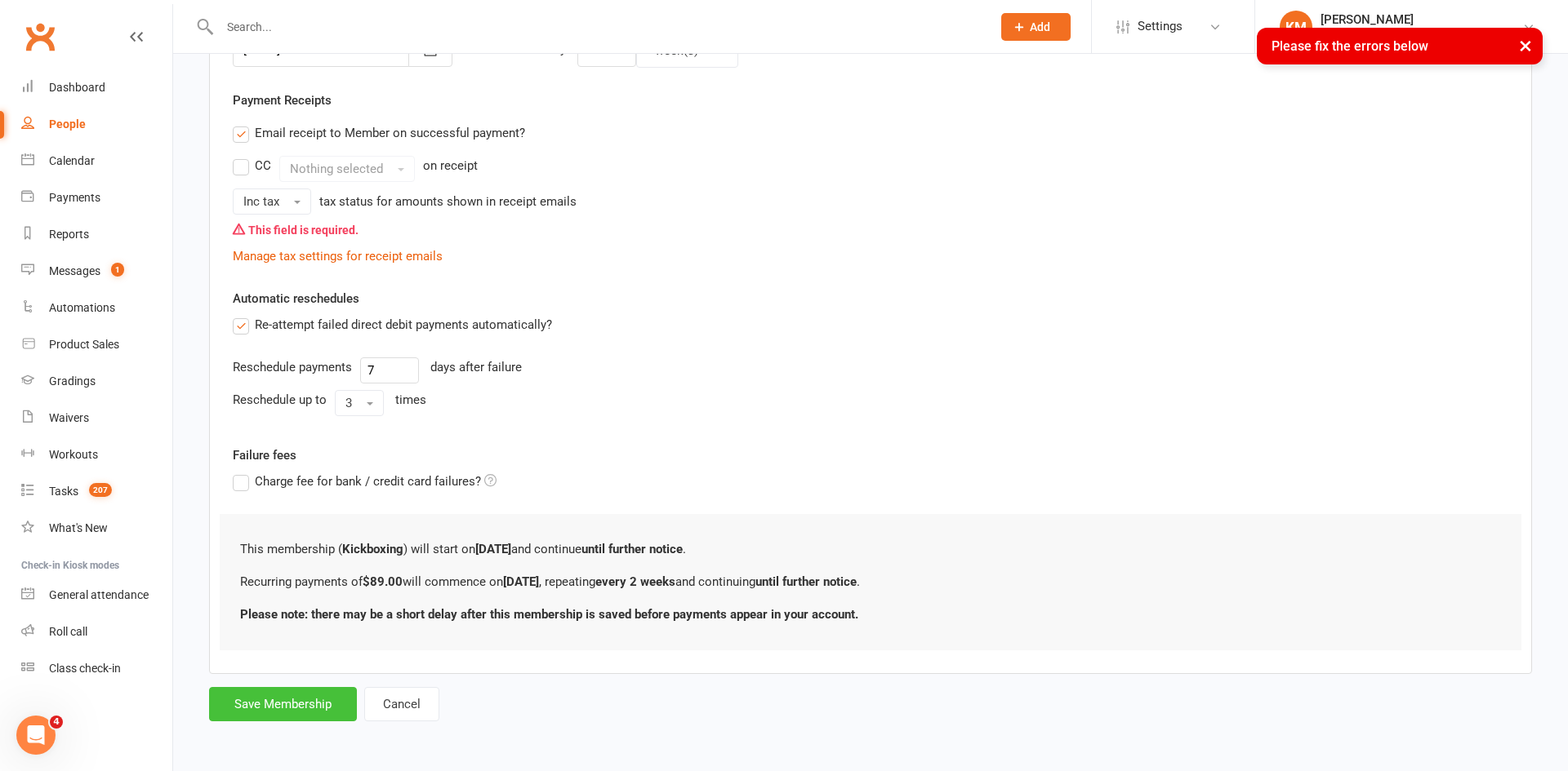
click at [282, 708] on button "Save Membership" at bounding box center [283, 703] width 148 height 34
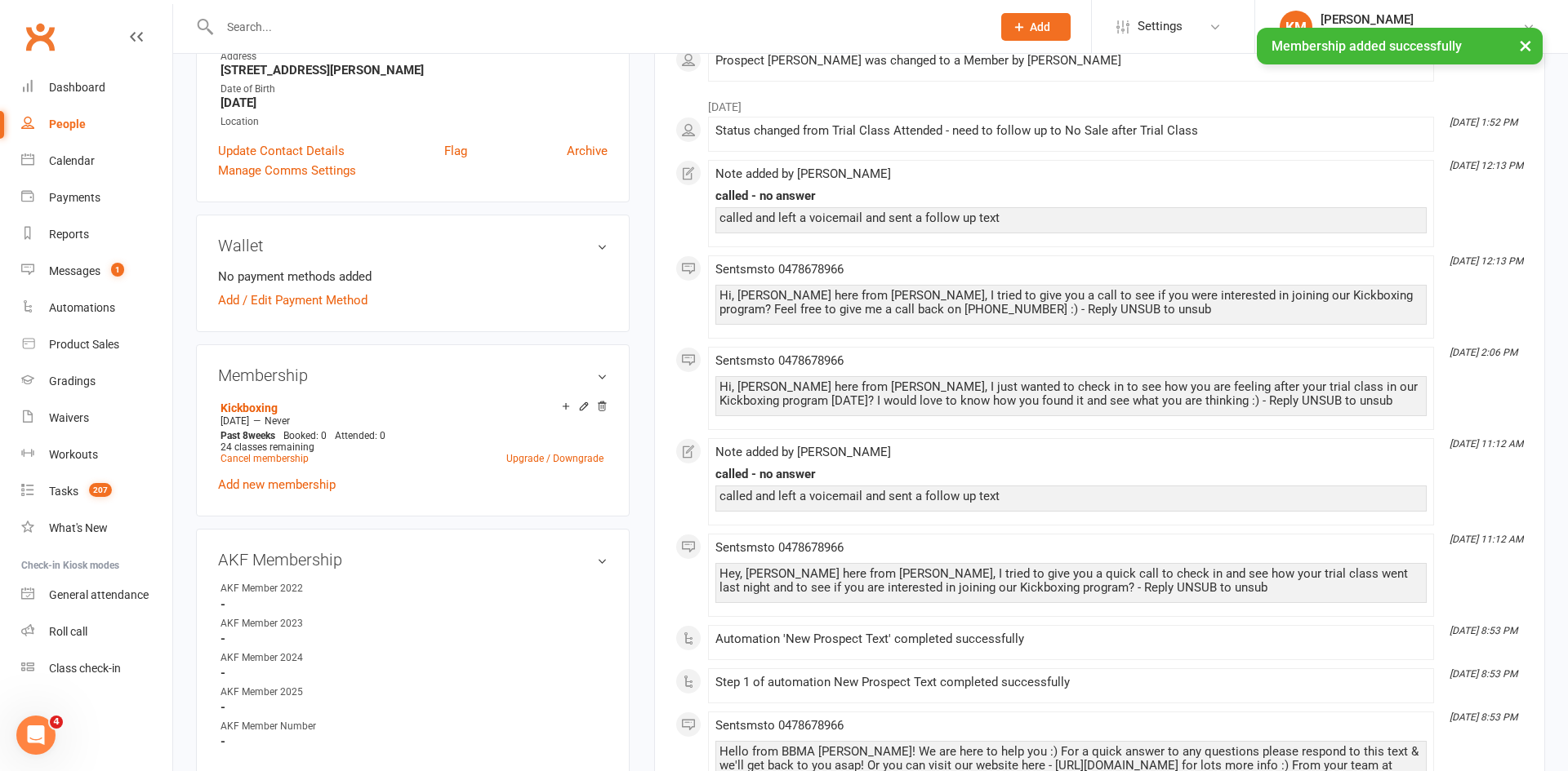
scroll to position [352, 0]
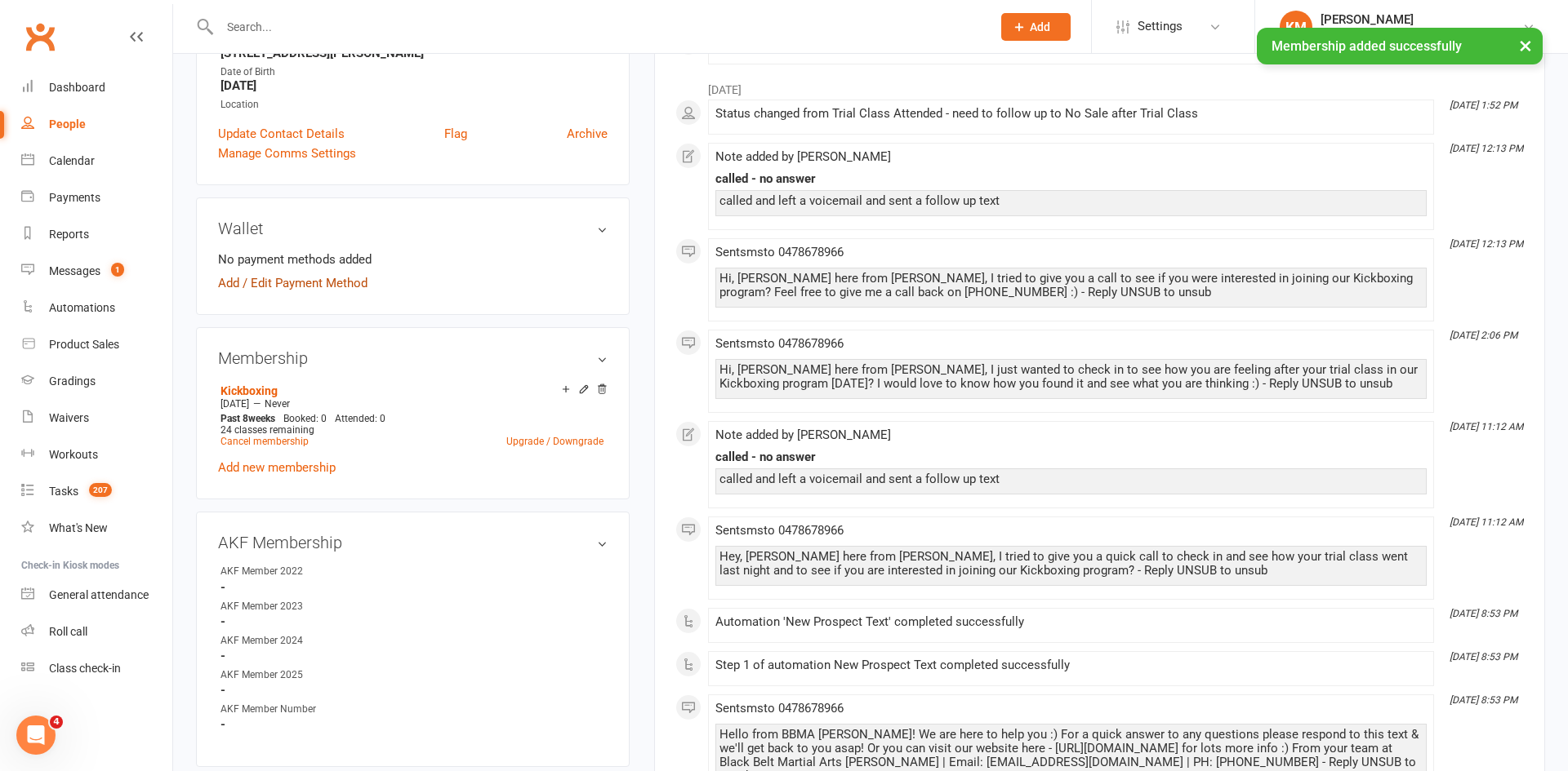
click at [344, 290] on link "Add / Edit Payment Method" at bounding box center [292, 283] width 149 height 20
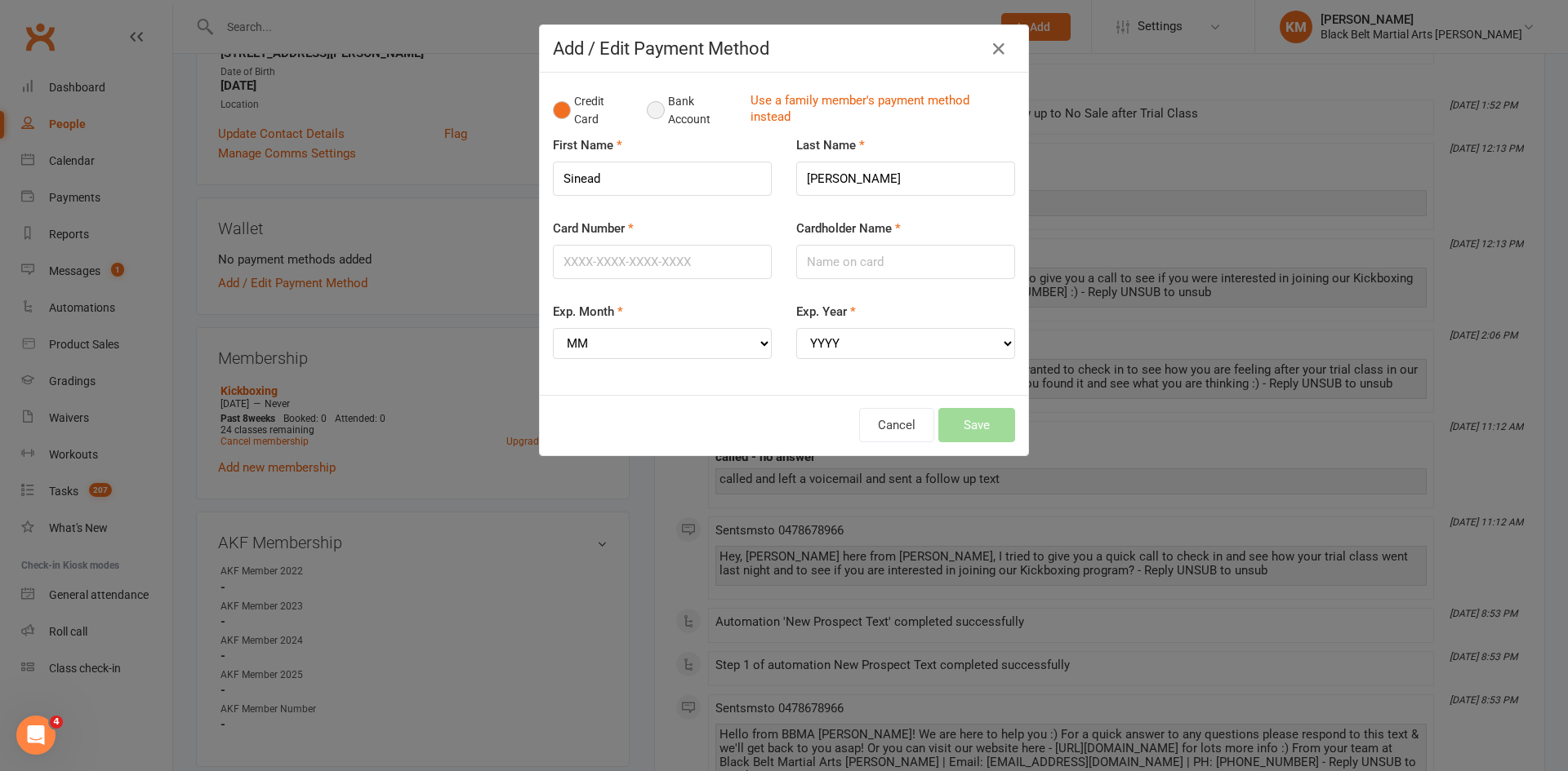
click at [678, 116] on button "Bank Account" at bounding box center [692, 111] width 91 height 50
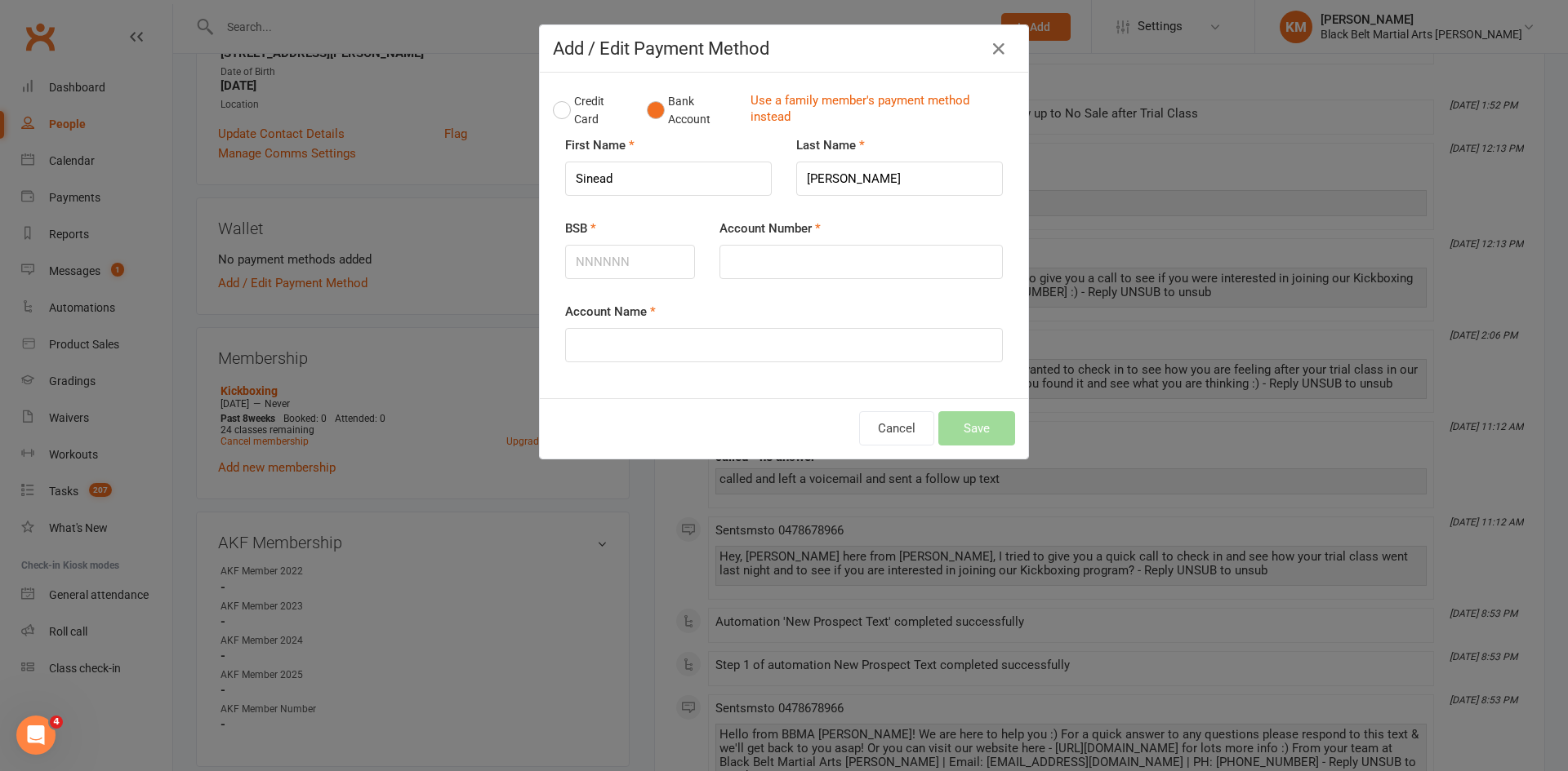
click at [604, 280] on div "BSB" at bounding box center [630, 260] width 154 height 83
click at [638, 260] on input "BSB" at bounding box center [631, 262] width 130 height 34
type input "062612"
type input "10196836"
type input "Sinead Murchison Stanley"
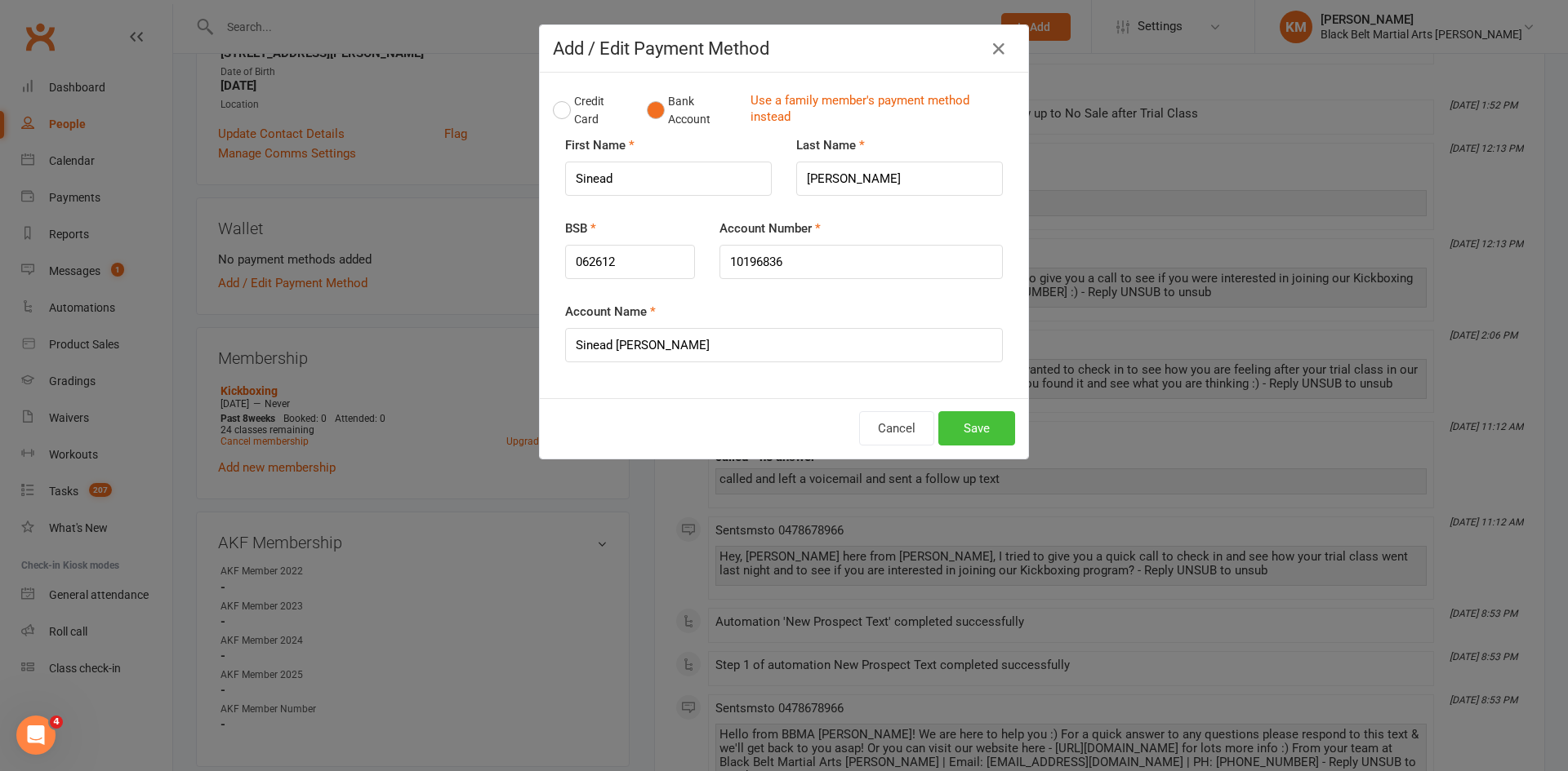
click at [993, 432] on button "Save" at bounding box center [977, 428] width 77 height 34
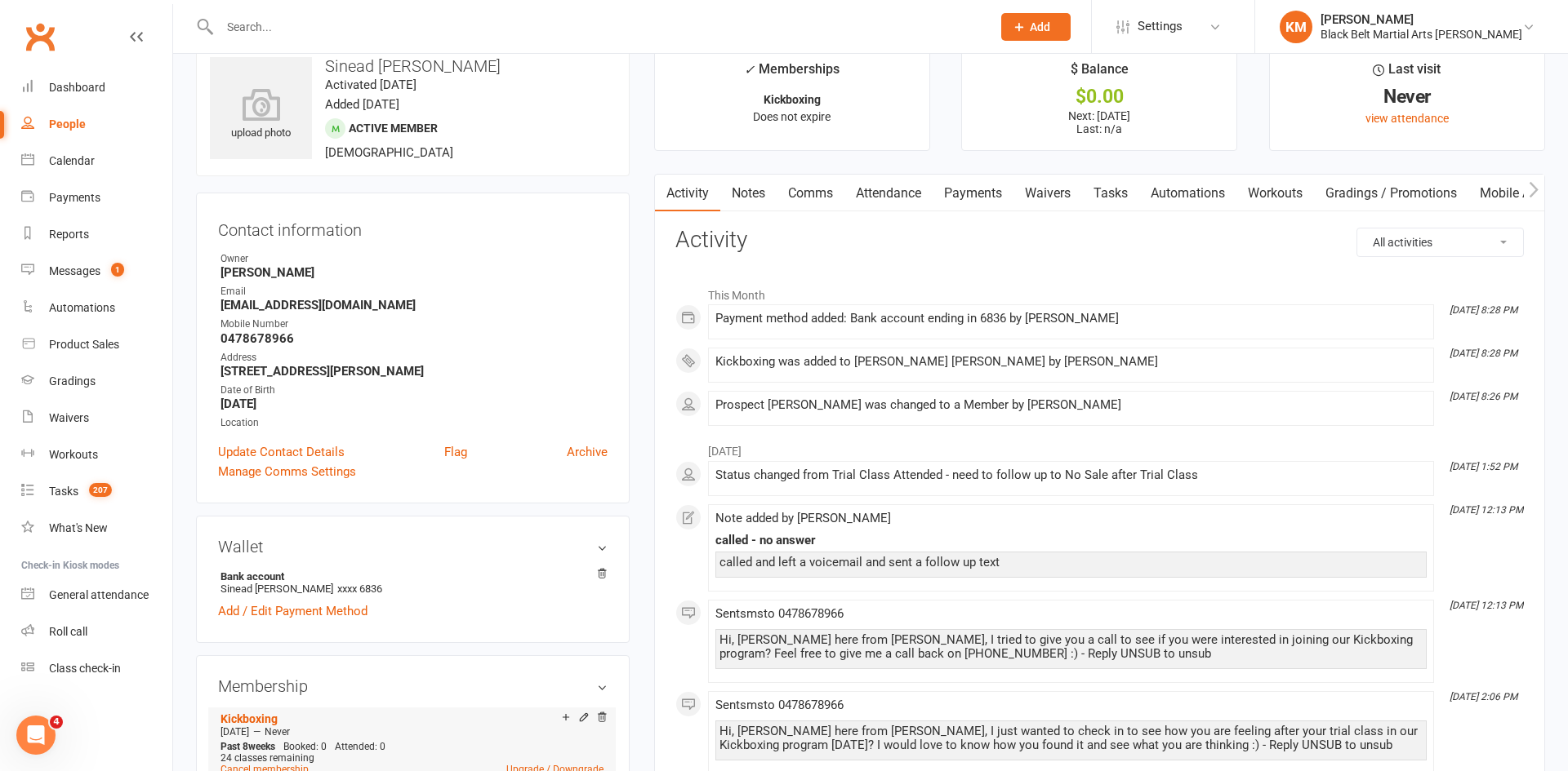
scroll to position [28, 0]
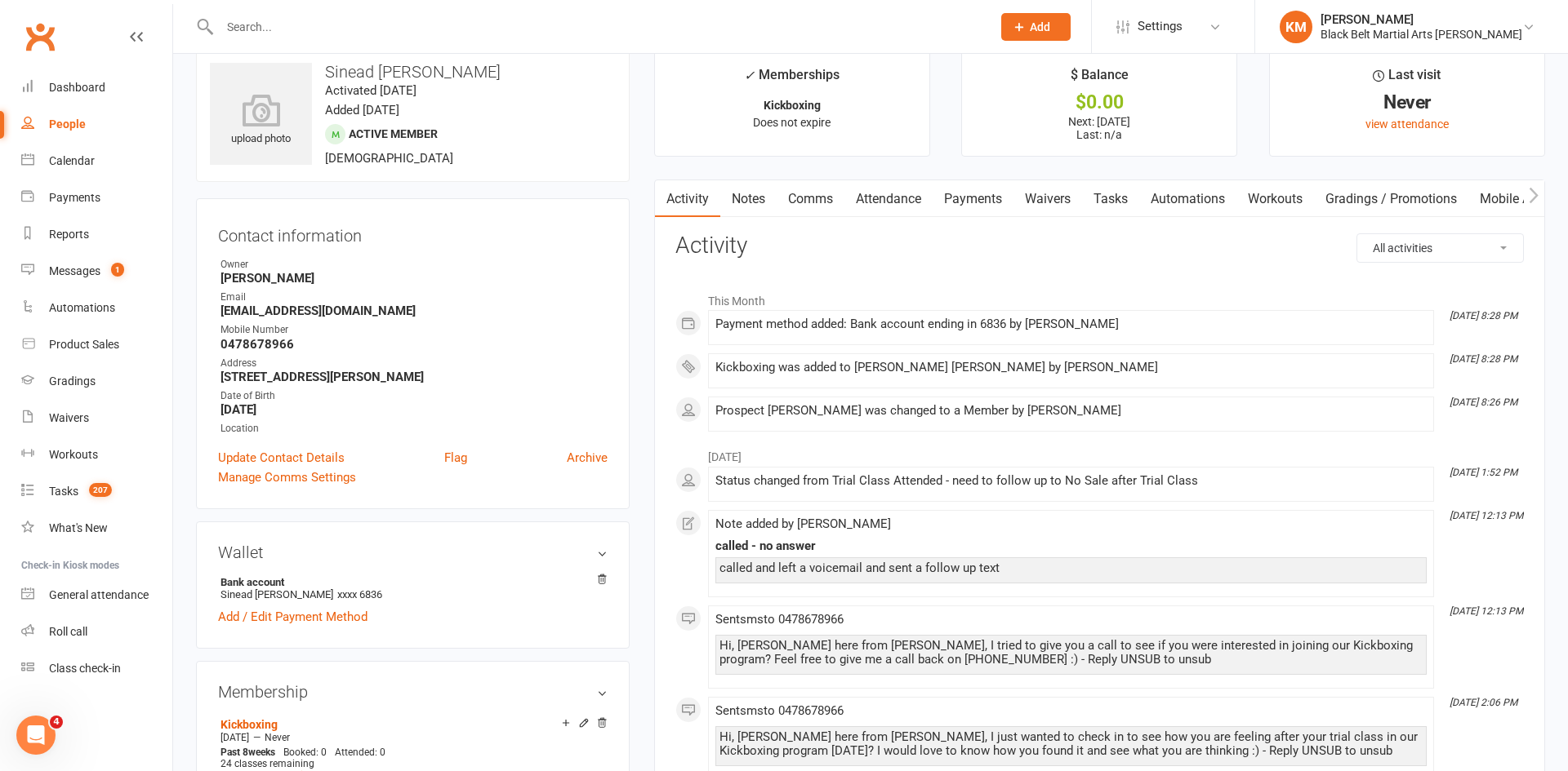
click at [898, 213] on link "Attendance" at bounding box center [889, 198] width 88 height 38
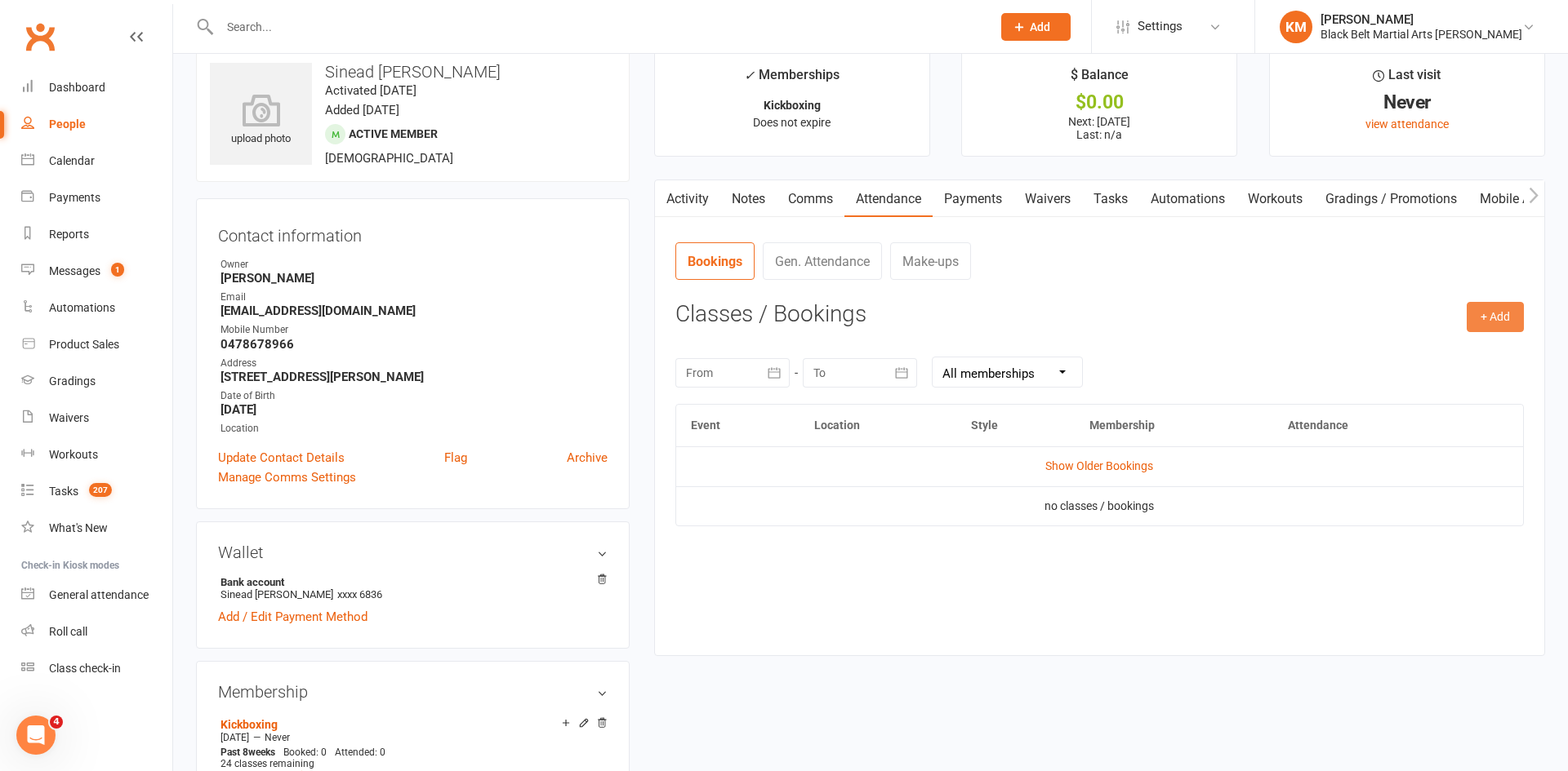
click at [1510, 321] on button "+ Add" at bounding box center [1495, 316] width 58 height 29
click at [1468, 345] on link "Book Event" at bounding box center [1442, 353] width 162 height 33
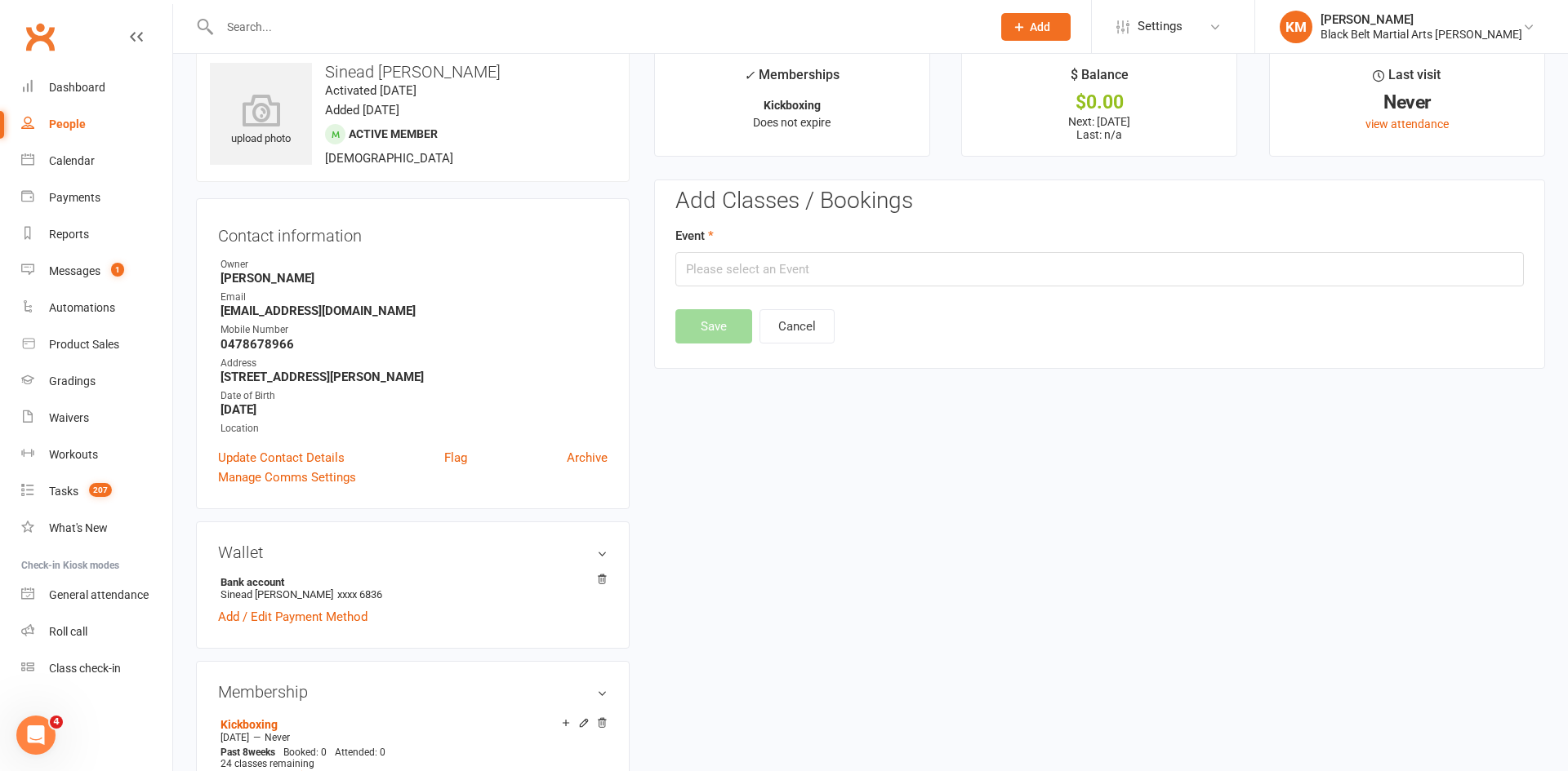
scroll to position [126, 0]
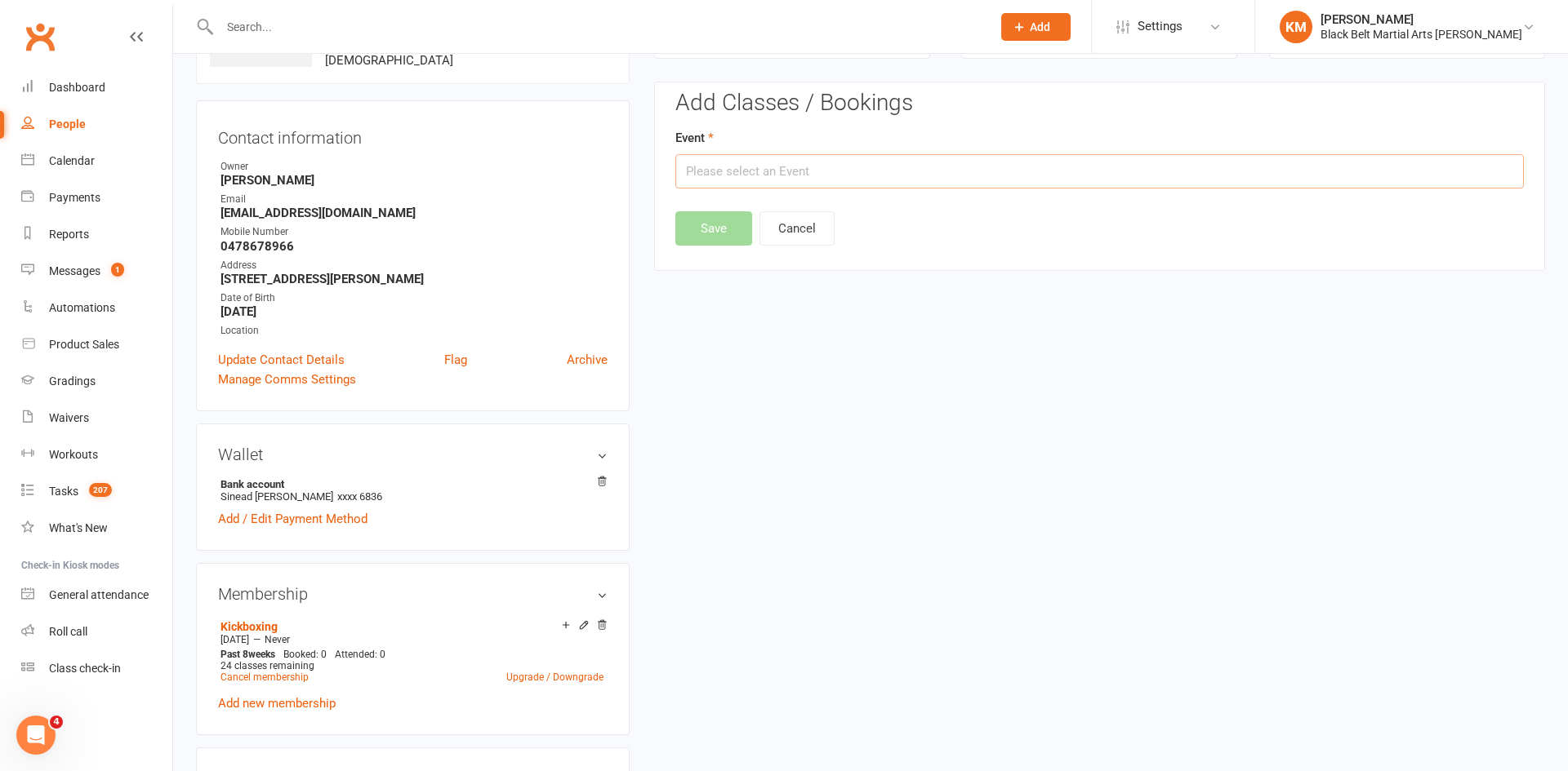
click at [1245, 176] on input "text" at bounding box center [1099, 171] width 848 height 34
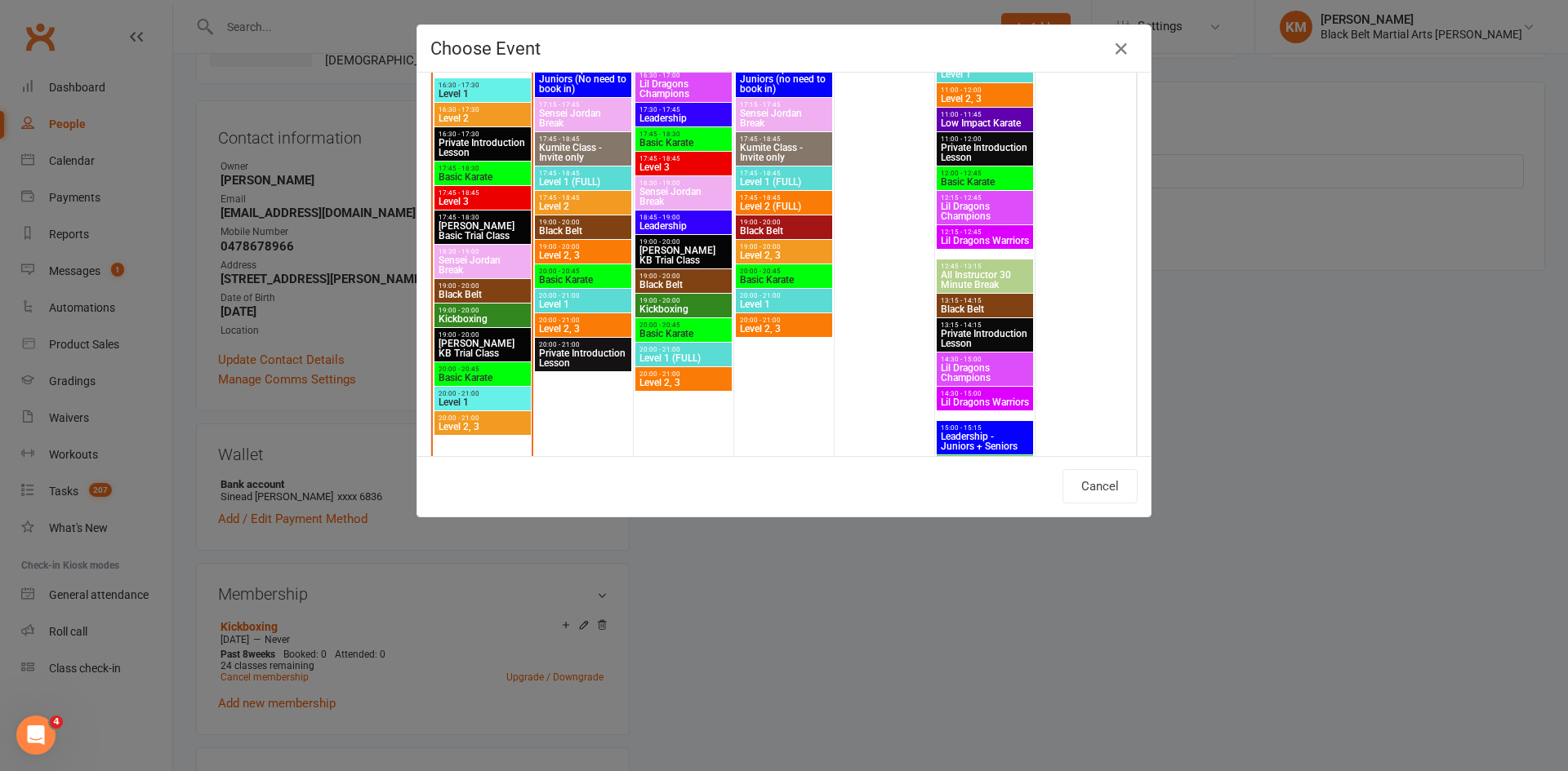
scroll to position [817, 0]
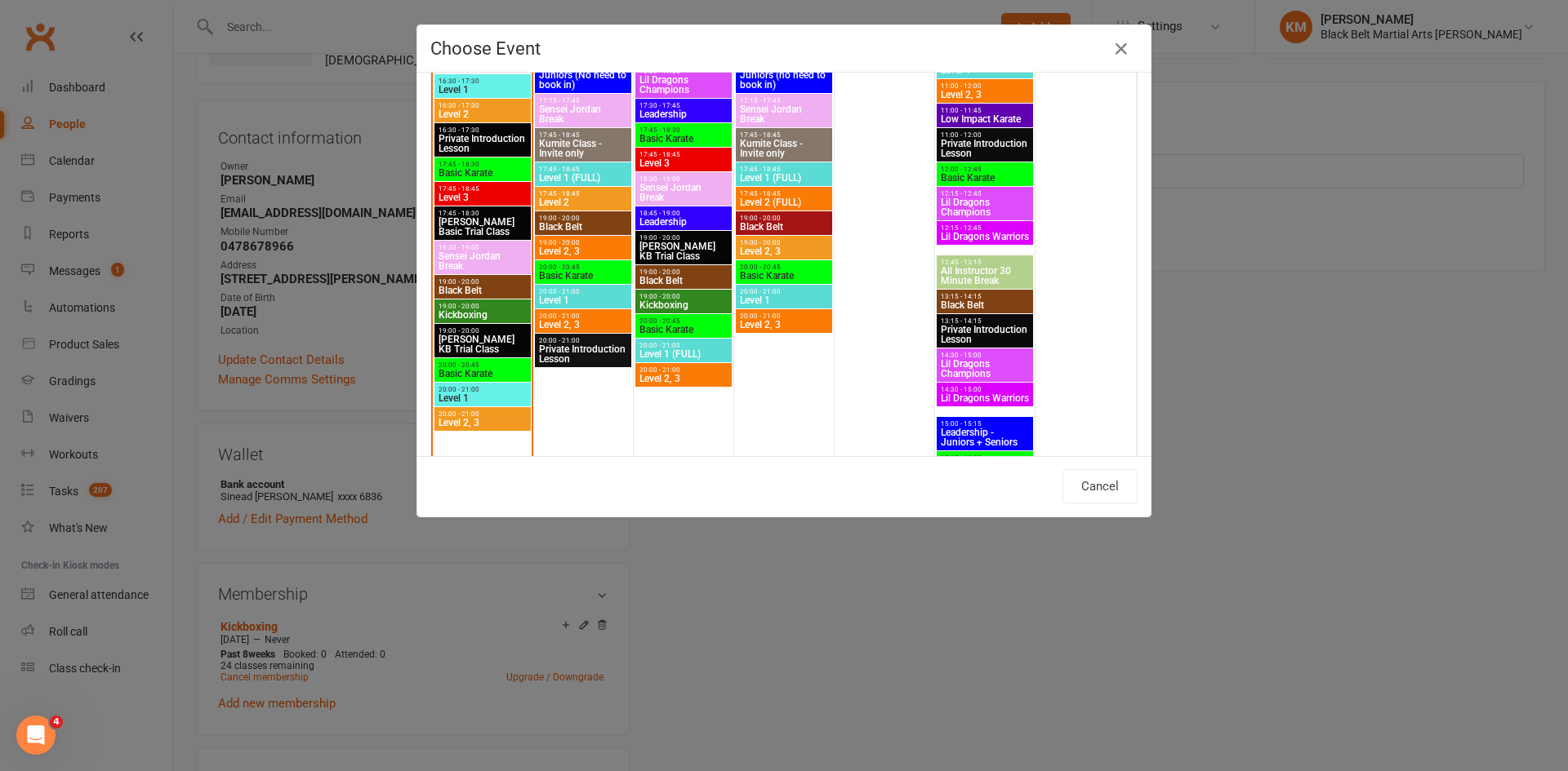
click at [661, 298] on span "19:00 - 20:00" at bounding box center [684, 297] width 90 height 8
type input "Kickboxing - Oct 15, 2025 7:00:00 PM"
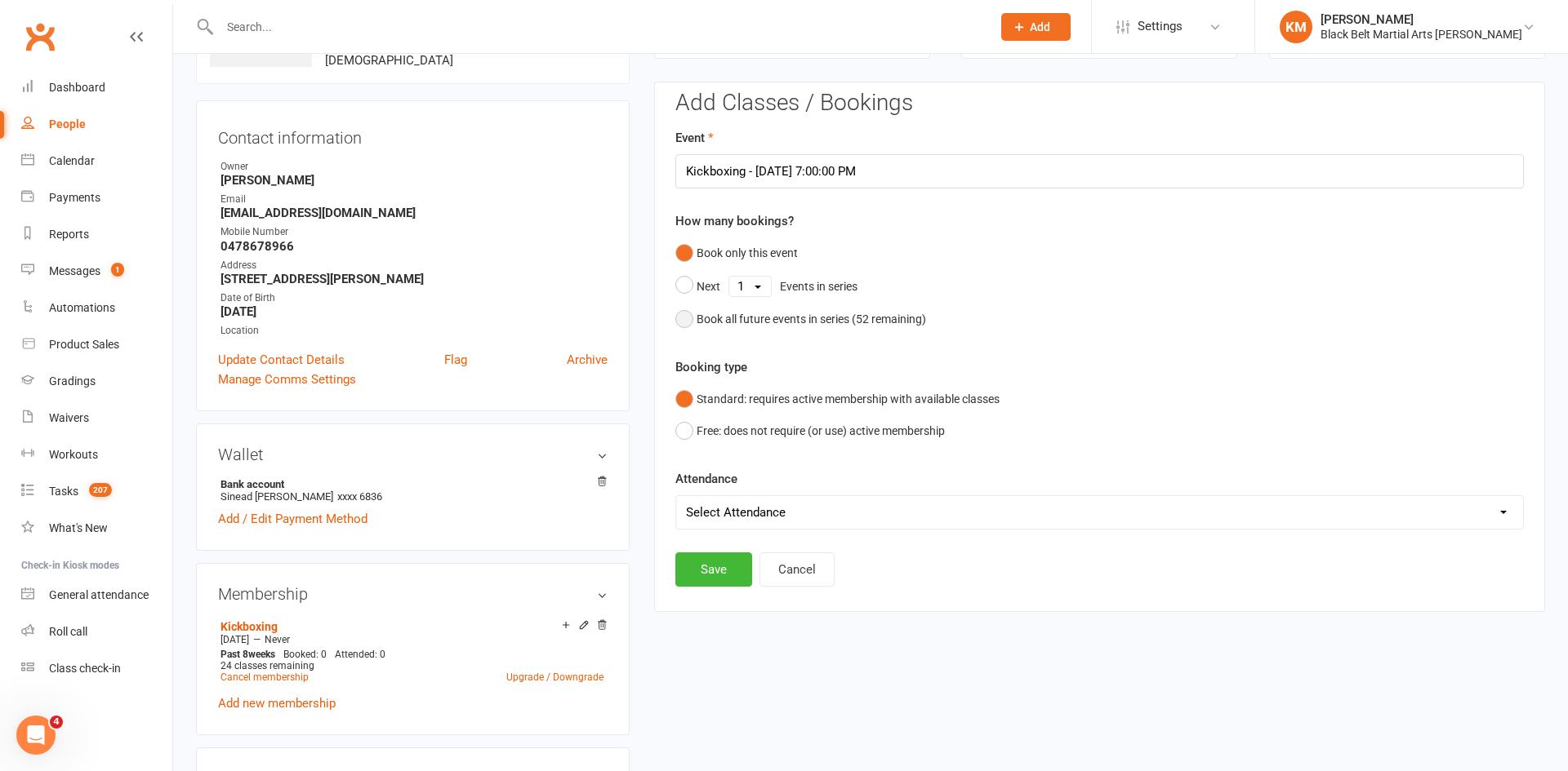
click at [766, 315] on div "Book all future events in series ( 52 remaining)" at bounding box center [811, 319] width 229 height 18
click at [697, 493] on button "Save" at bounding box center [714, 486] width 77 height 34
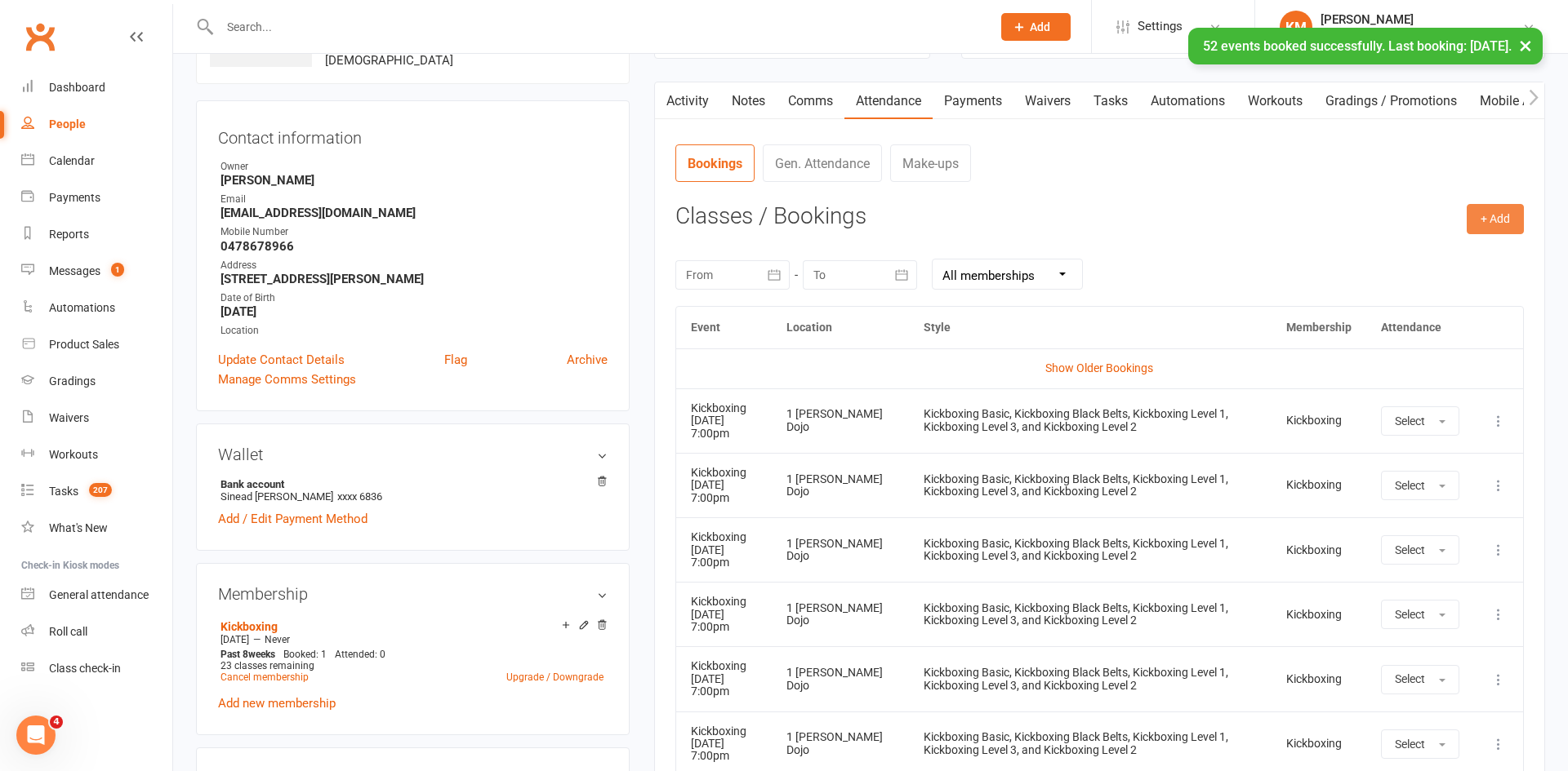
click at [1497, 213] on button "+ Add" at bounding box center [1495, 218] width 58 height 29
click at [1439, 253] on link "Book Event" at bounding box center [1442, 256] width 162 height 33
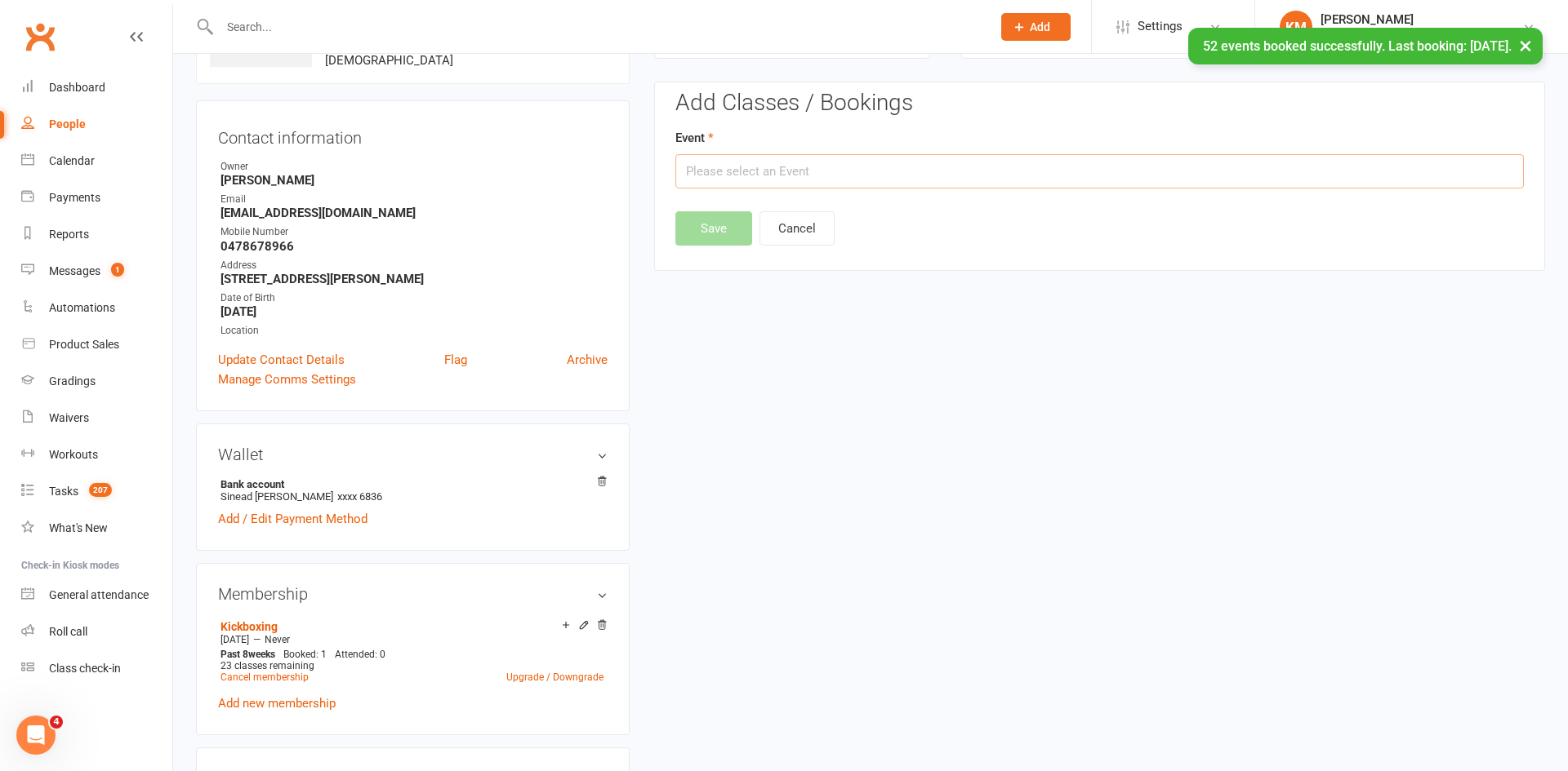
click at [1198, 183] on input "text" at bounding box center [1099, 171] width 848 height 34
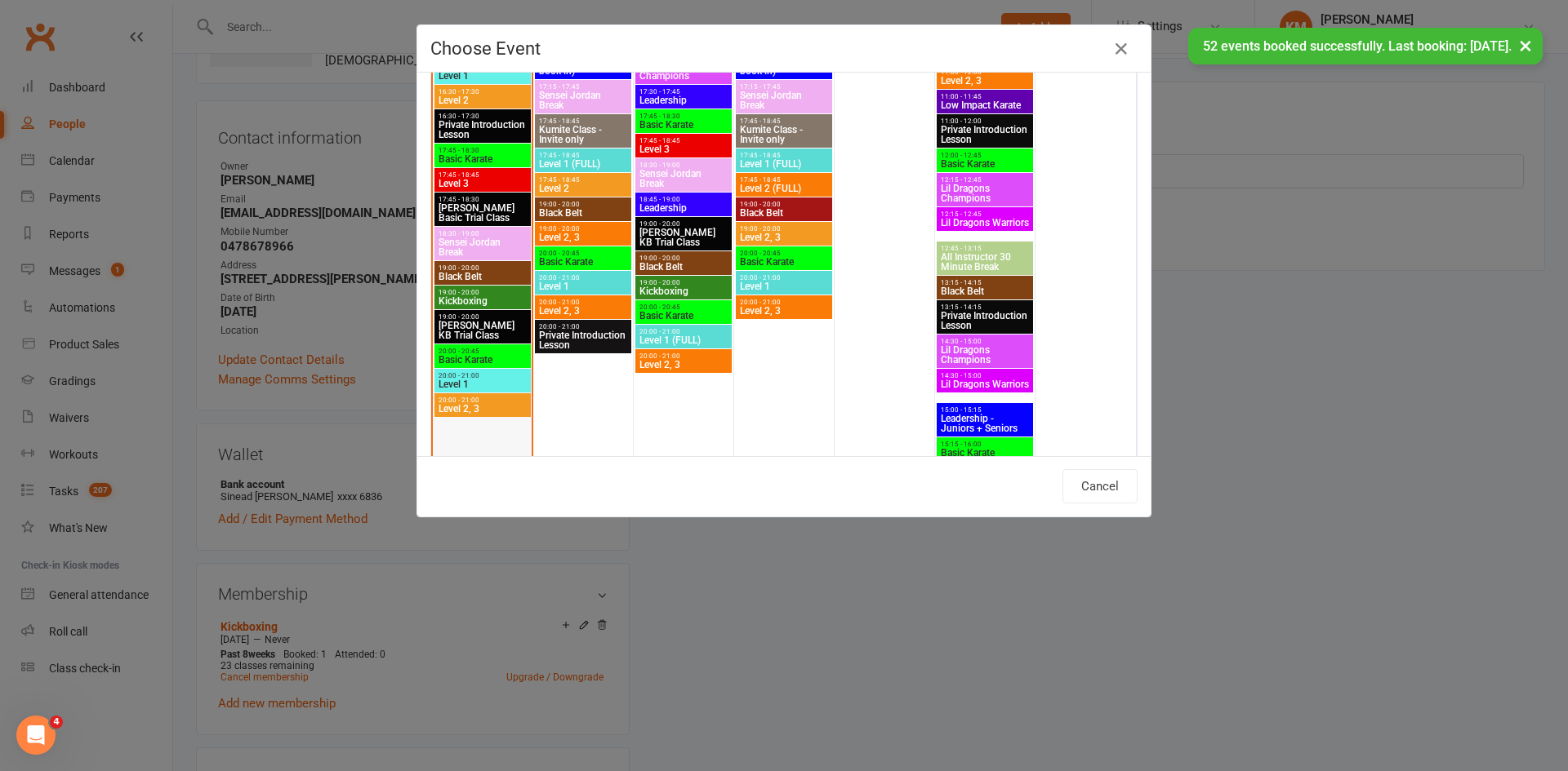
scroll to position [830, 0]
click at [468, 303] on span "Kickboxing" at bounding box center [483, 302] width 90 height 10
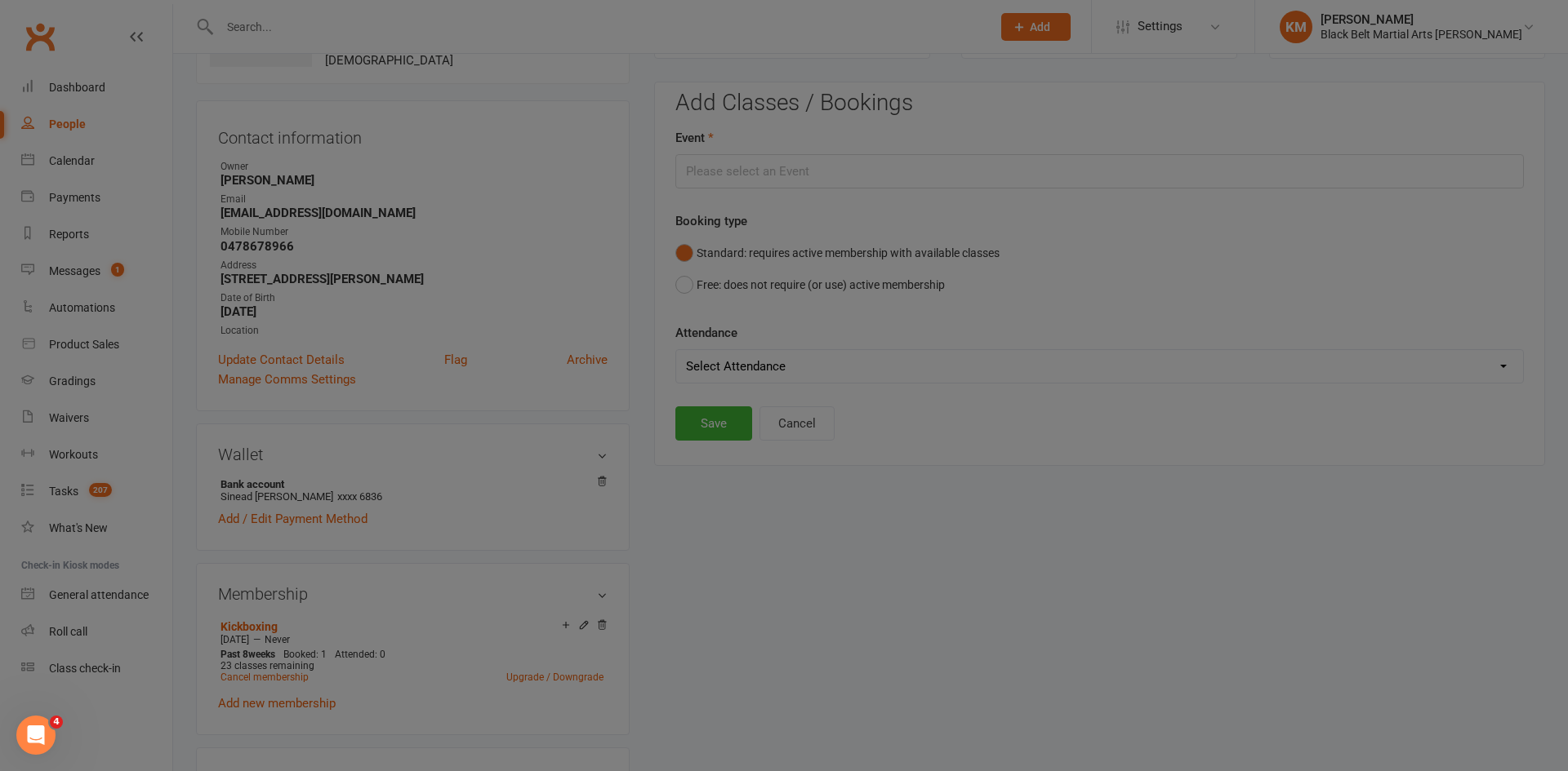
type input "Kickboxing - Oct 13, 2025 7:00:00 PM"
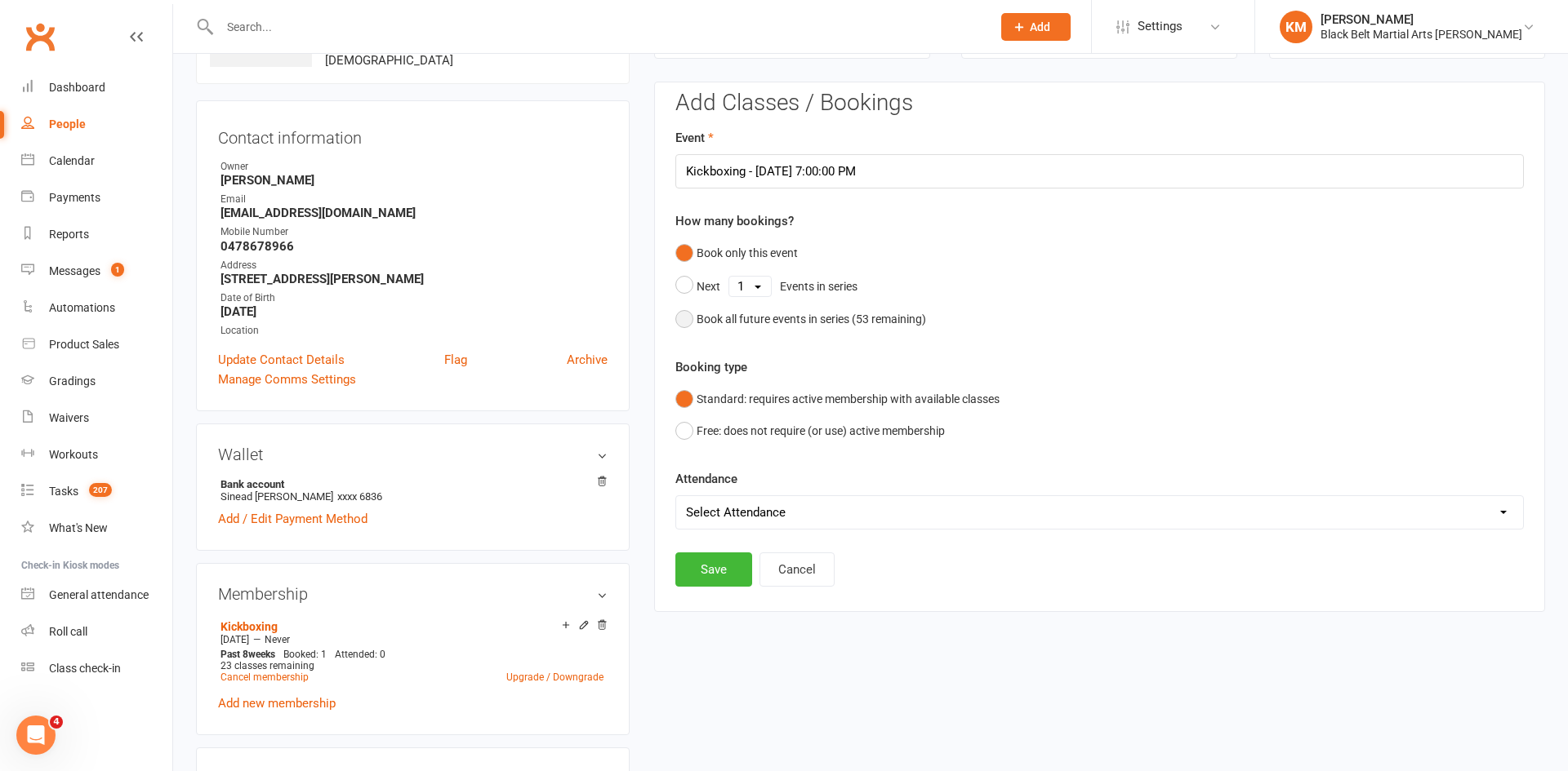
click at [756, 314] on div "Book all future events in series ( 53 remaining)" at bounding box center [811, 319] width 229 height 18
click at [696, 490] on button "Save" at bounding box center [714, 486] width 77 height 34
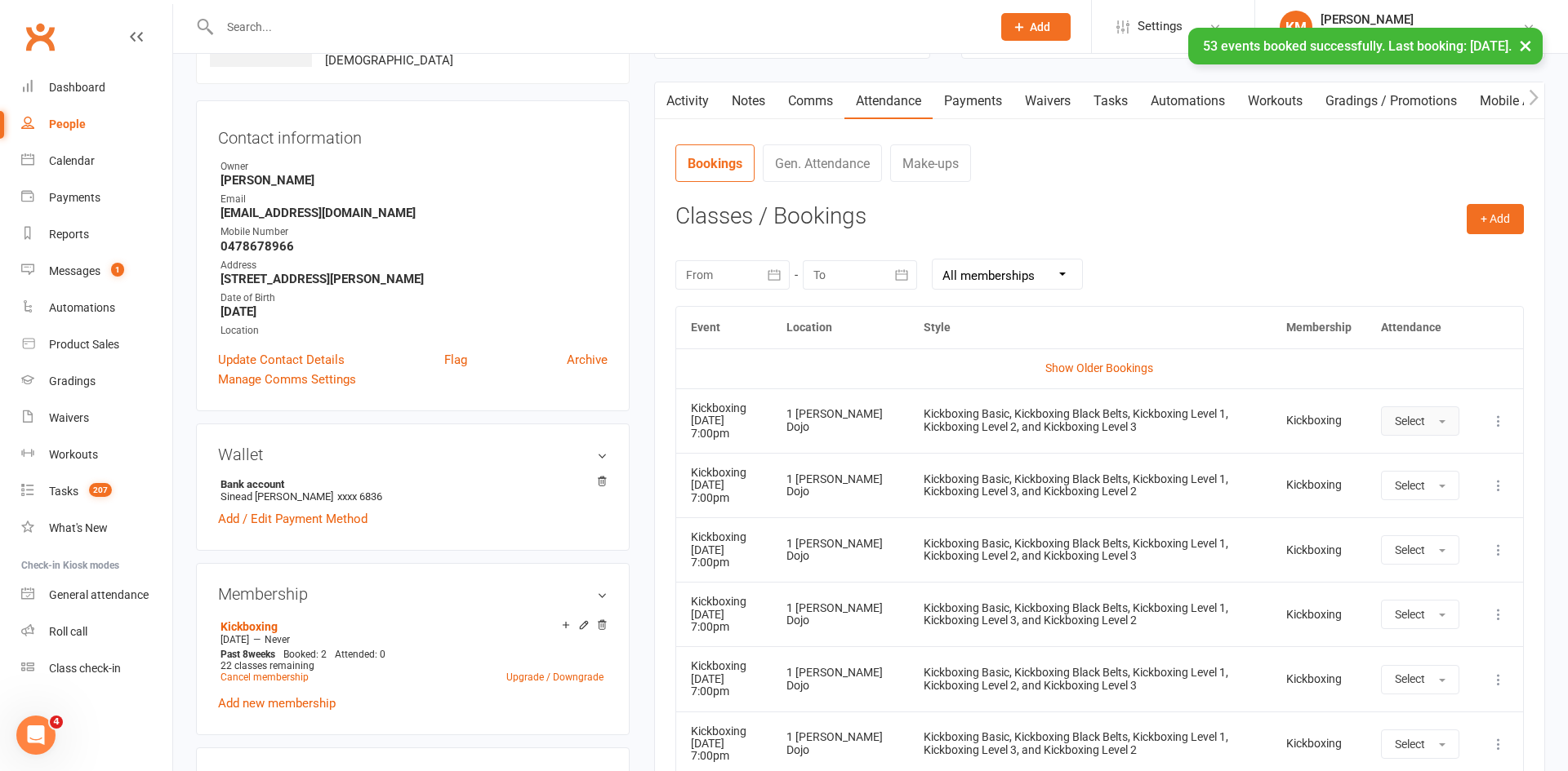
click at [1446, 432] on button "Select" at bounding box center [1420, 421] width 78 height 29
click at [1430, 456] on span "Attended" at bounding box center [1419, 458] width 49 height 15
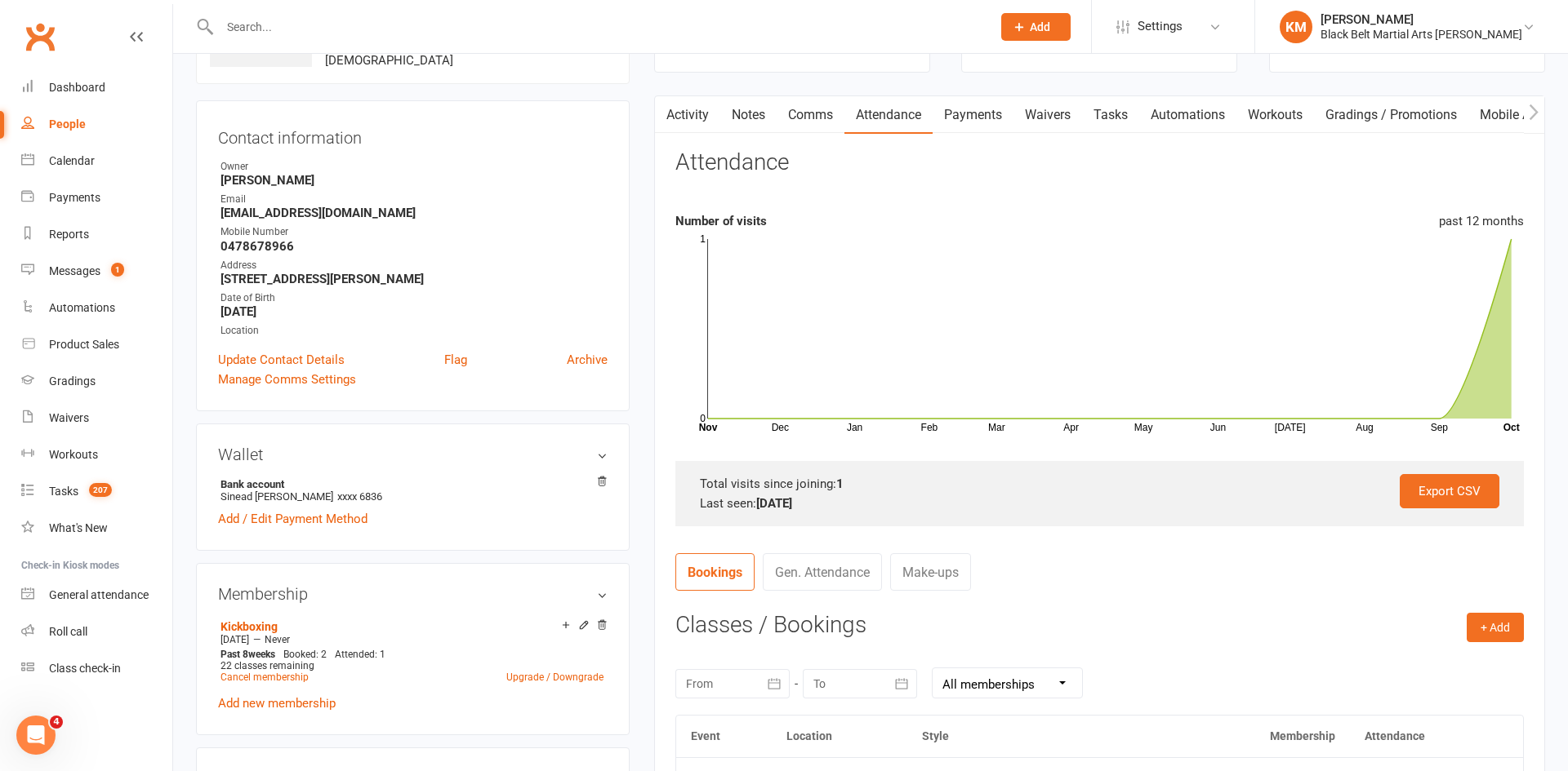
click at [553, 19] on input "text" at bounding box center [598, 27] width 766 height 23
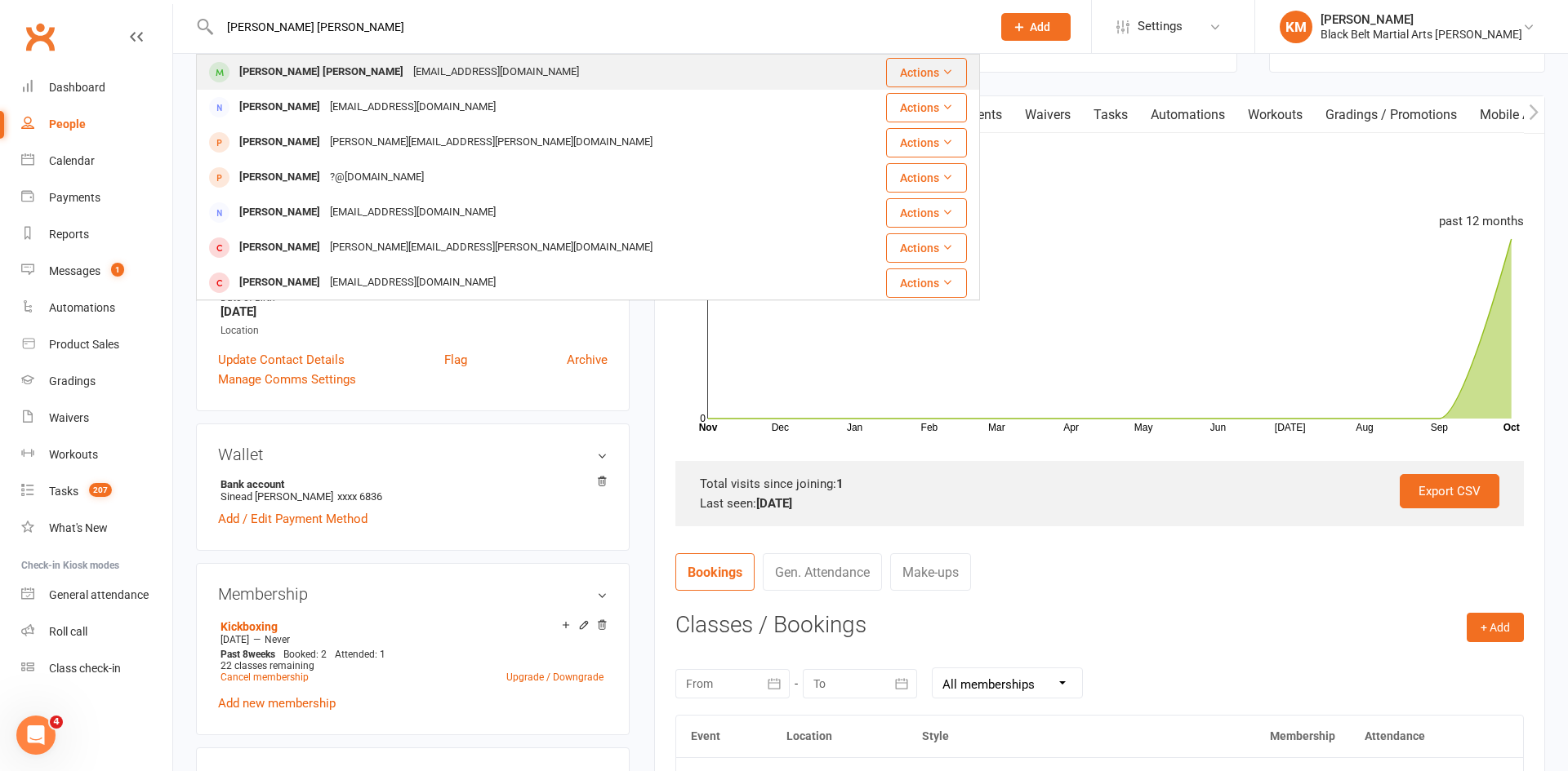
type input "griffin waters"
click at [511, 67] on div "Griffin Waters gwaction@hotmail.com" at bounding box center [522, 73] width 650 height 33
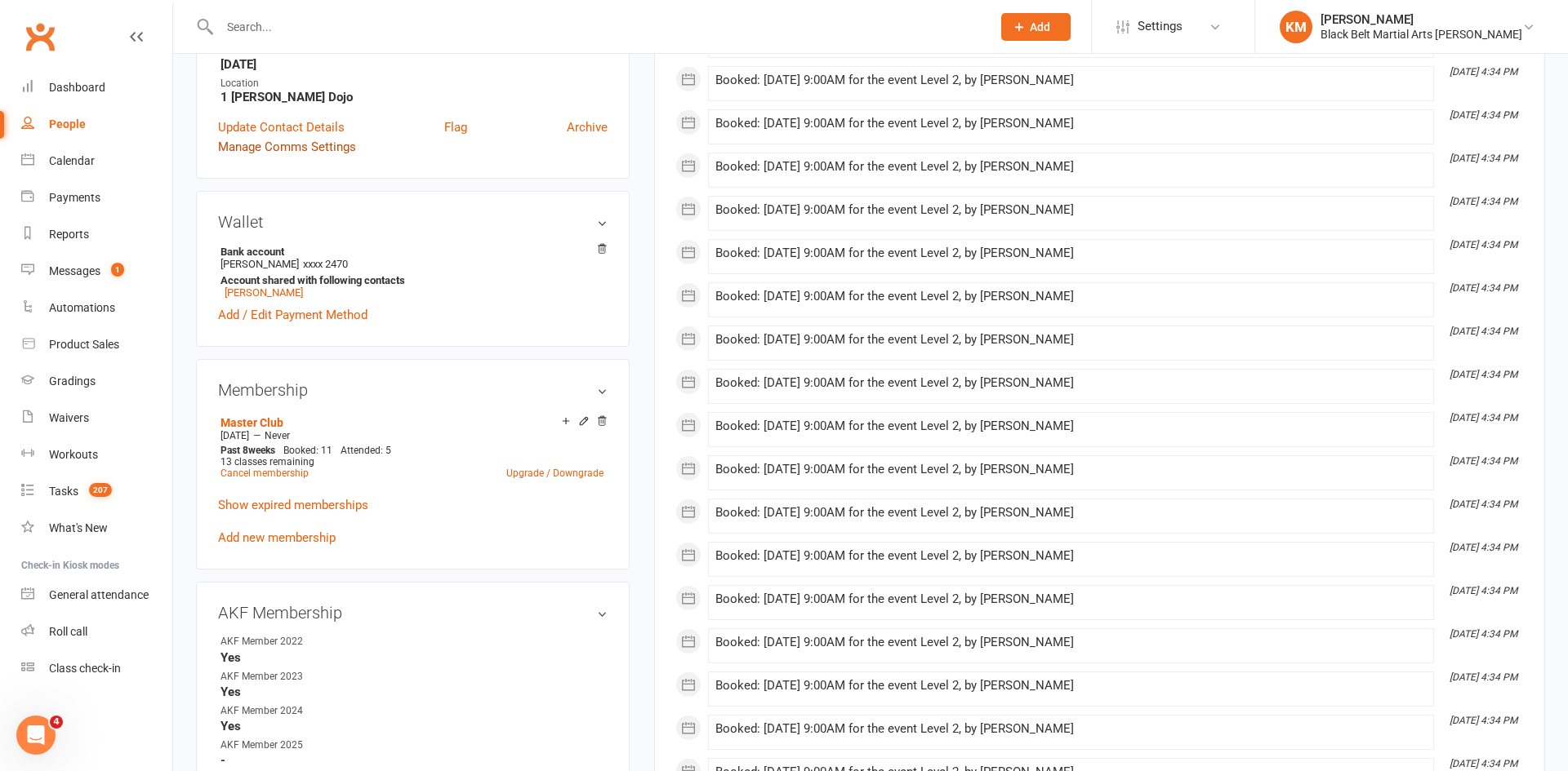
scroll to position [385, 0]
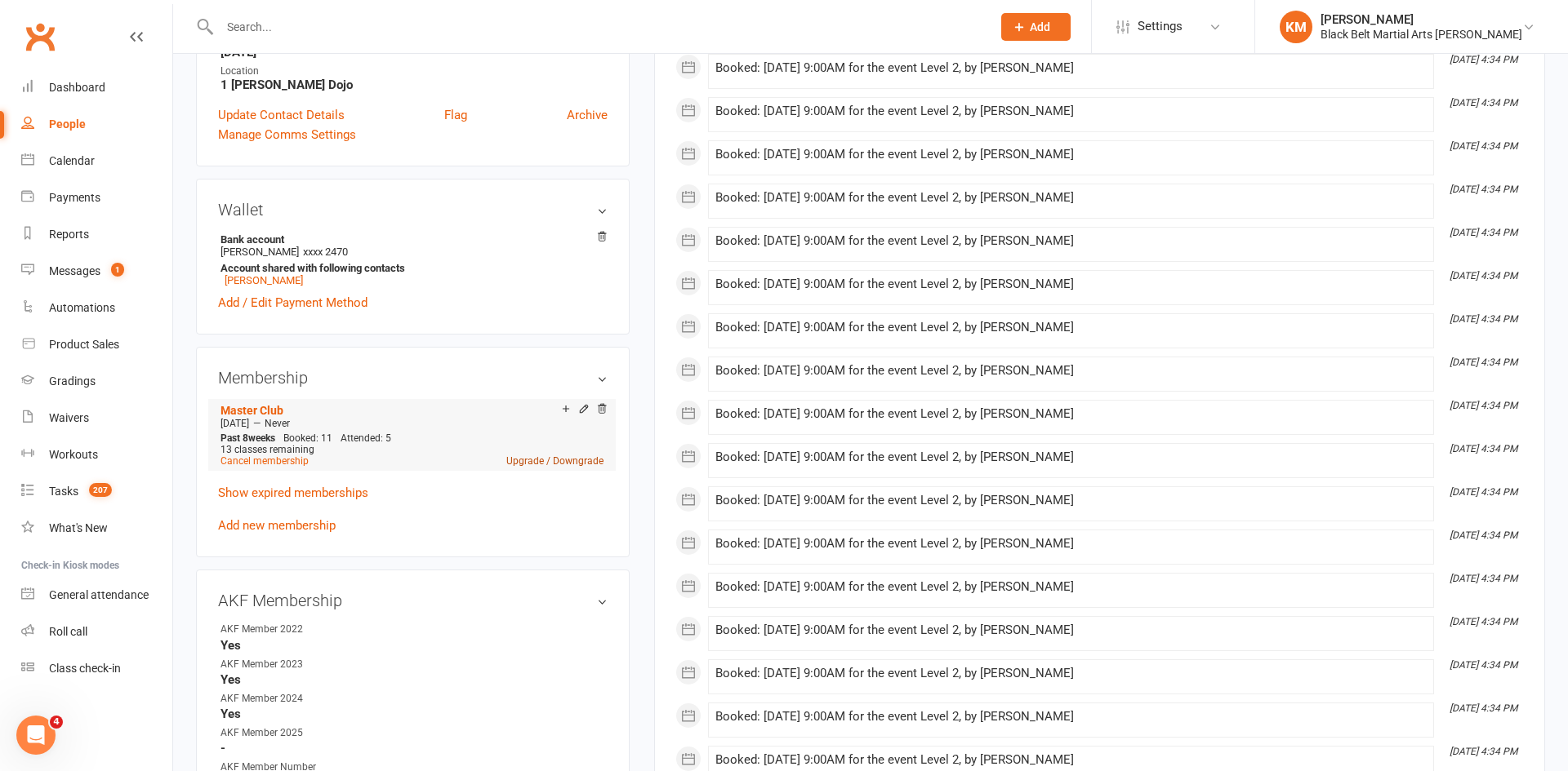
click at [522, 463] on link "Upgrade / Downgrade" at bounding box center [555, 461] width 98 height 12
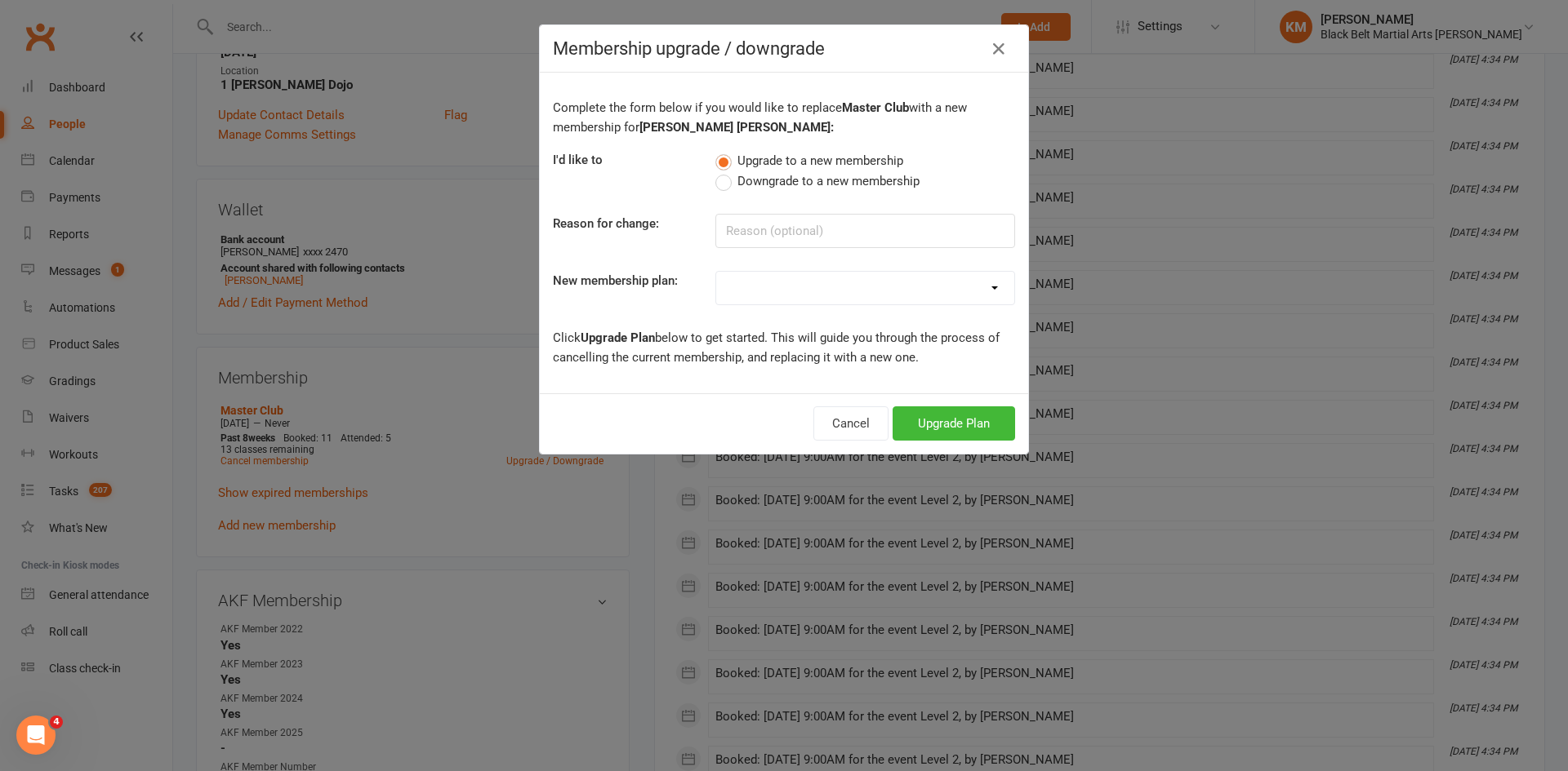
click at [781, 283] on select "Lil Dragon Lil Dragon - 10% Family Discount Lil Dragon Hero Lil Dragon Hero - 1…" at bounding box center [865, 288] width 298 height 33
select select "10"
click at [716, 272] on select "Lil Dragon Lil Dragon - 10% Family Discount Lil Dragon Hero Lil Dragon Hero - 1…" at bounding box center [865, 288] width 298 height 33
click at [930, 420] on button "Upgrade Plan" at bounding box center [953, 423] width 123 height 34
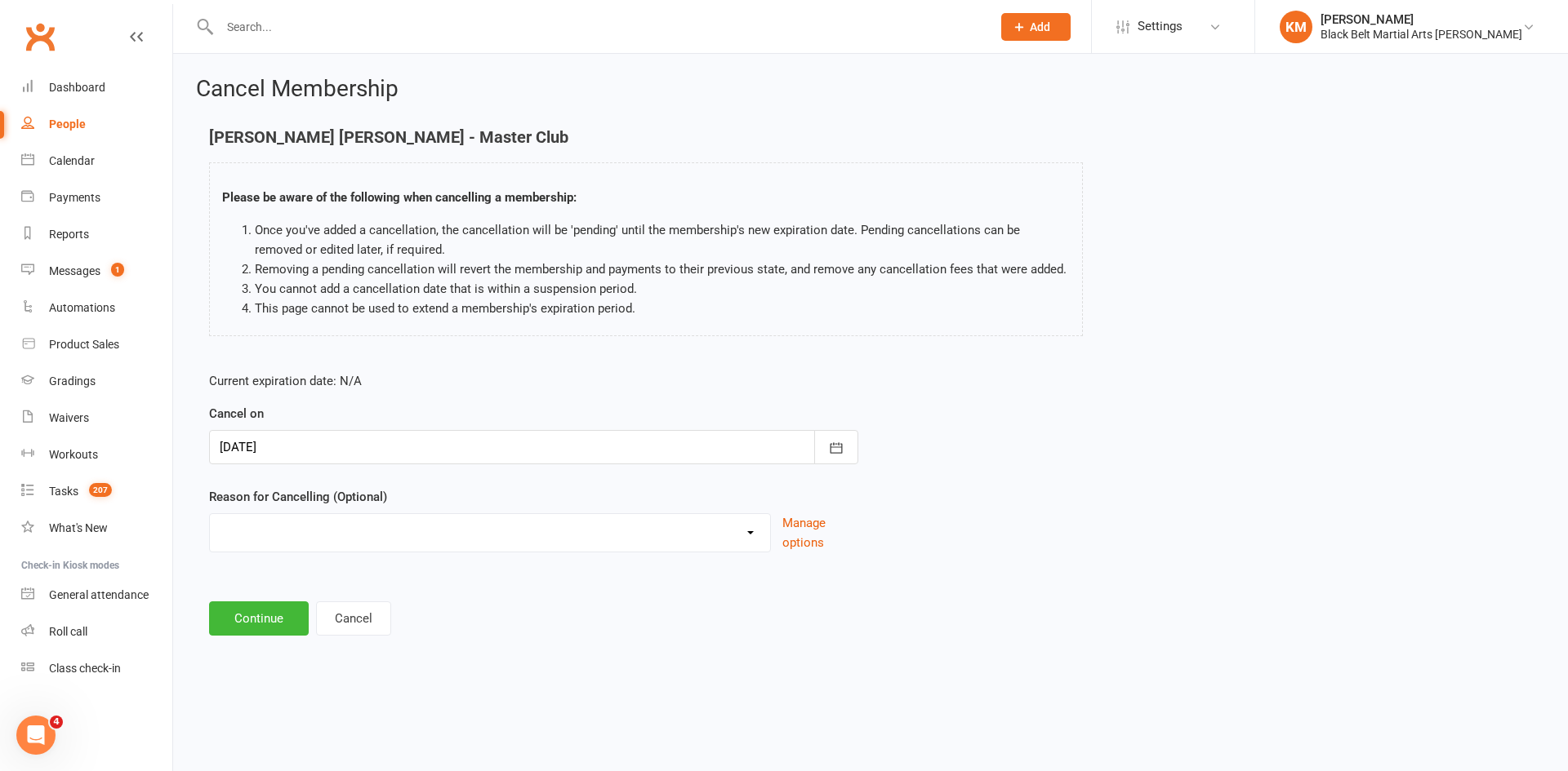
click at [365, 458] on div at bounding box center [534, 447] width 649 height 34
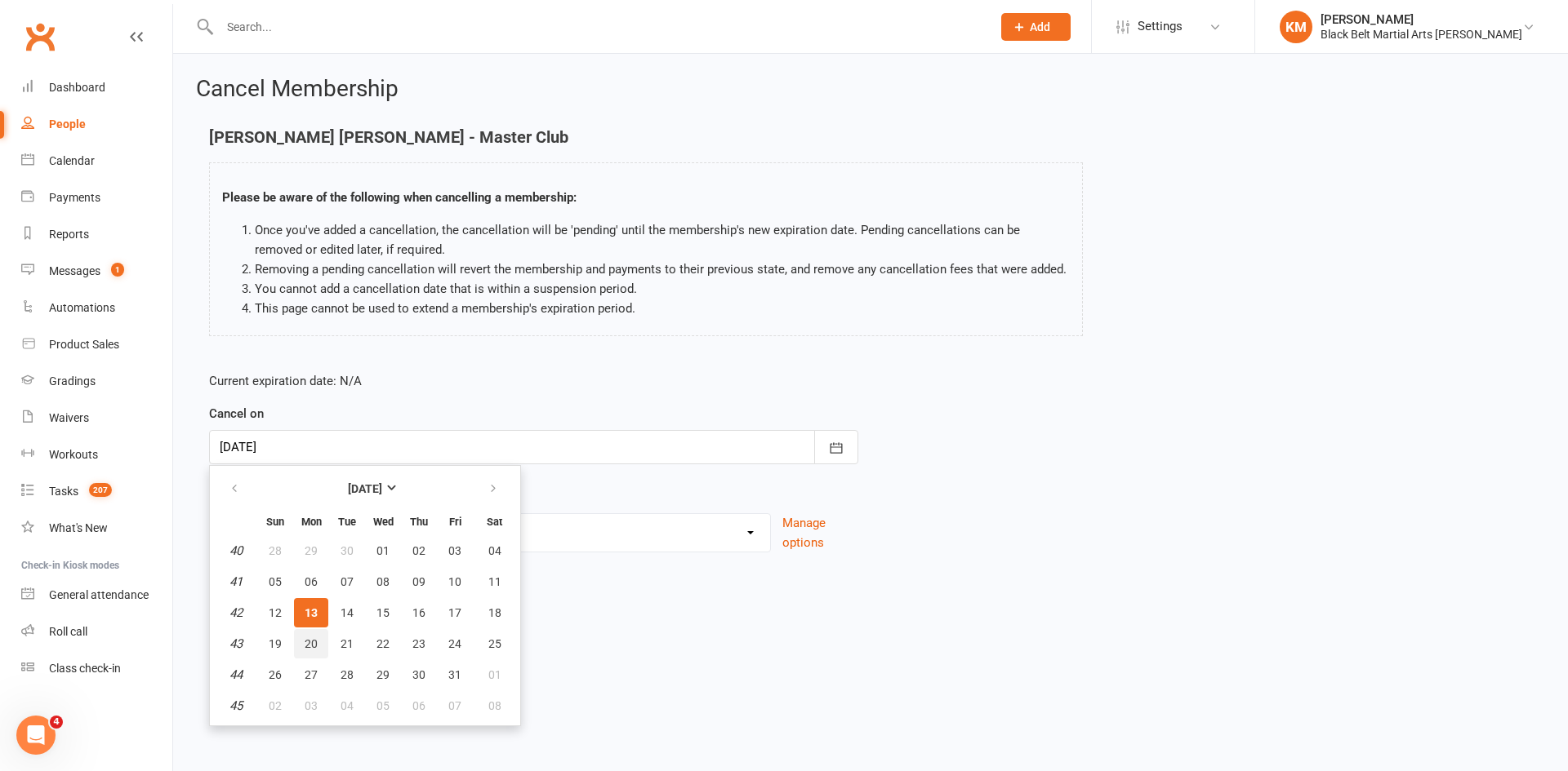
click at [315, 645] on span "20" at bounding box center [311, 644] width 13 height 13
type input "20 Oct 2025"
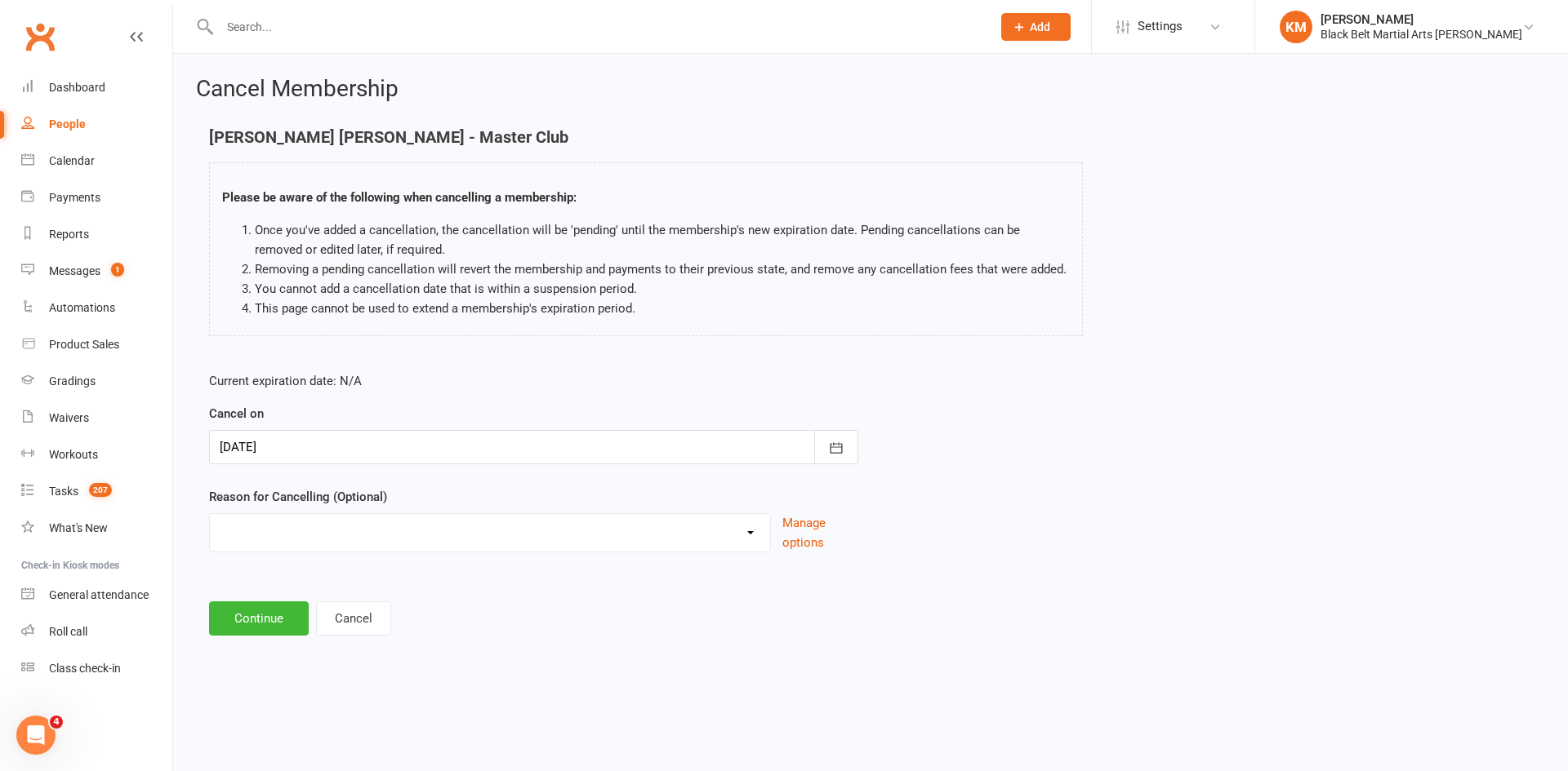
click at [303, 537] on select "Change of mind during Cooling Off Period Expiry of Grandmaster 10 Week Intro Pr…" at bounding box center [490, 530] width 560 height 33
select select "15"
click at [210, 514] on select "Change of mind during Cooling Off Period Expiry of Grandmaster 10 Week Intro Pr…" at bounding box center [490, 530] width 560 height 33
click at [264, 623] on button "Continue" at bounding box center [259, 618] width 99 height 34
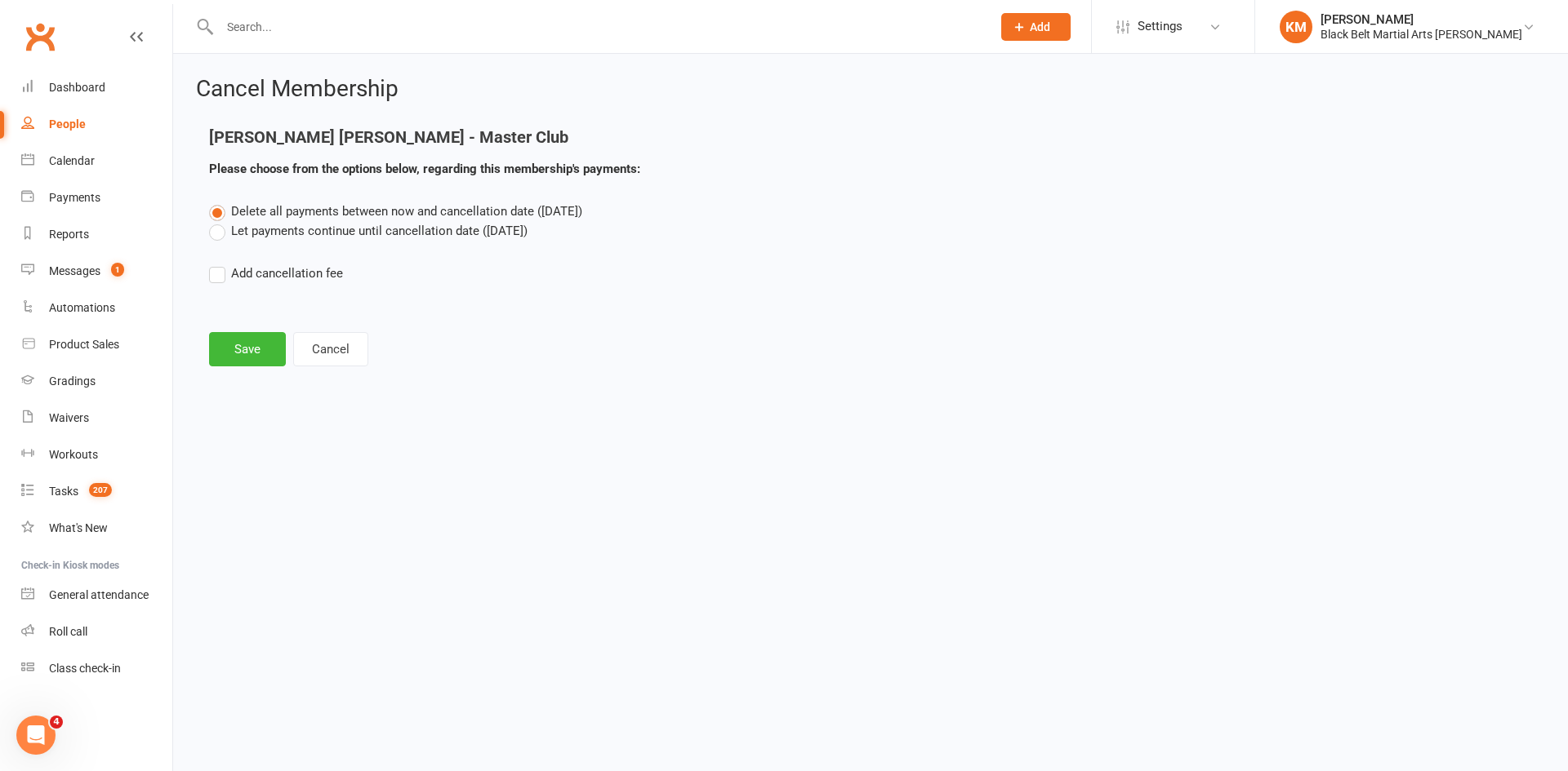
click at [423, 230] on label "Let payments continue until cancellation date (Oct 20, 2025)" at bounding box center [369, 231] width 319 height 20
click at [219, 221] on input "Let payments continue until cancellation date (Oct 20, 2025)" at bounding box center [214, 221] width 11 height 0
click at [238, 357] on button "Save" at bounding box center [248, 349] width 77 height 34
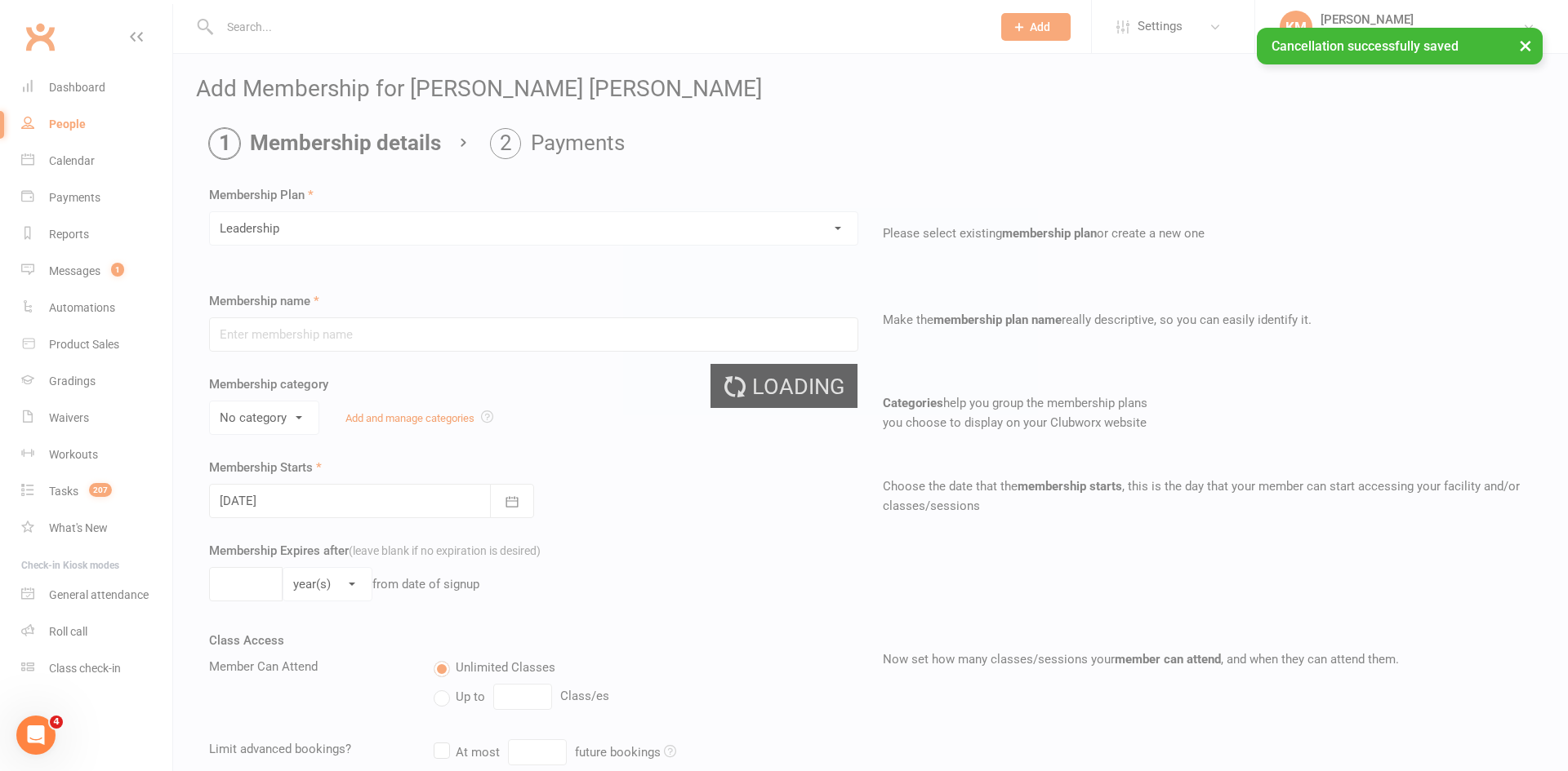
type input "Leadership"
select select "2"
type input "0"
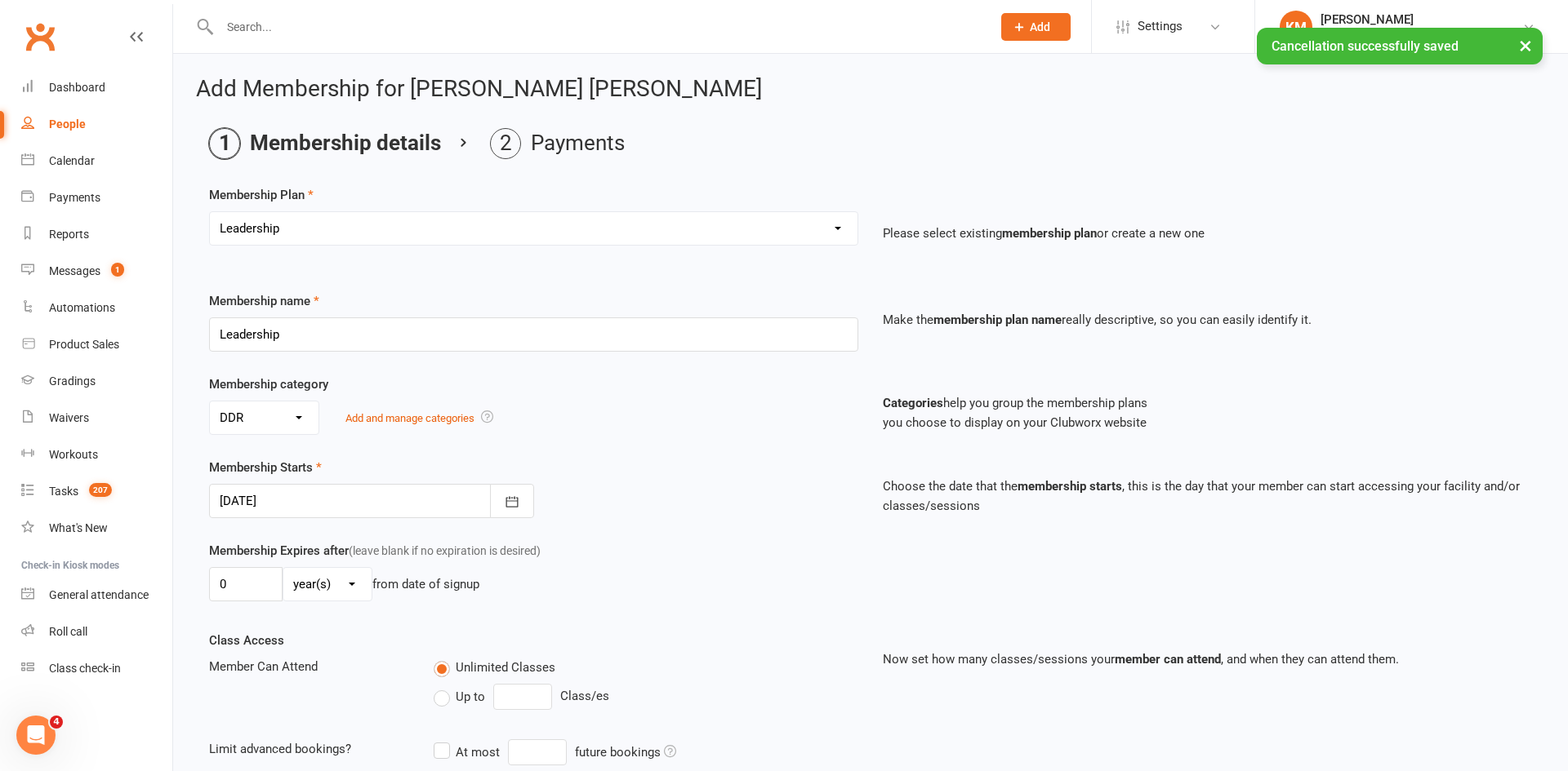
scroll to position [730, 0]
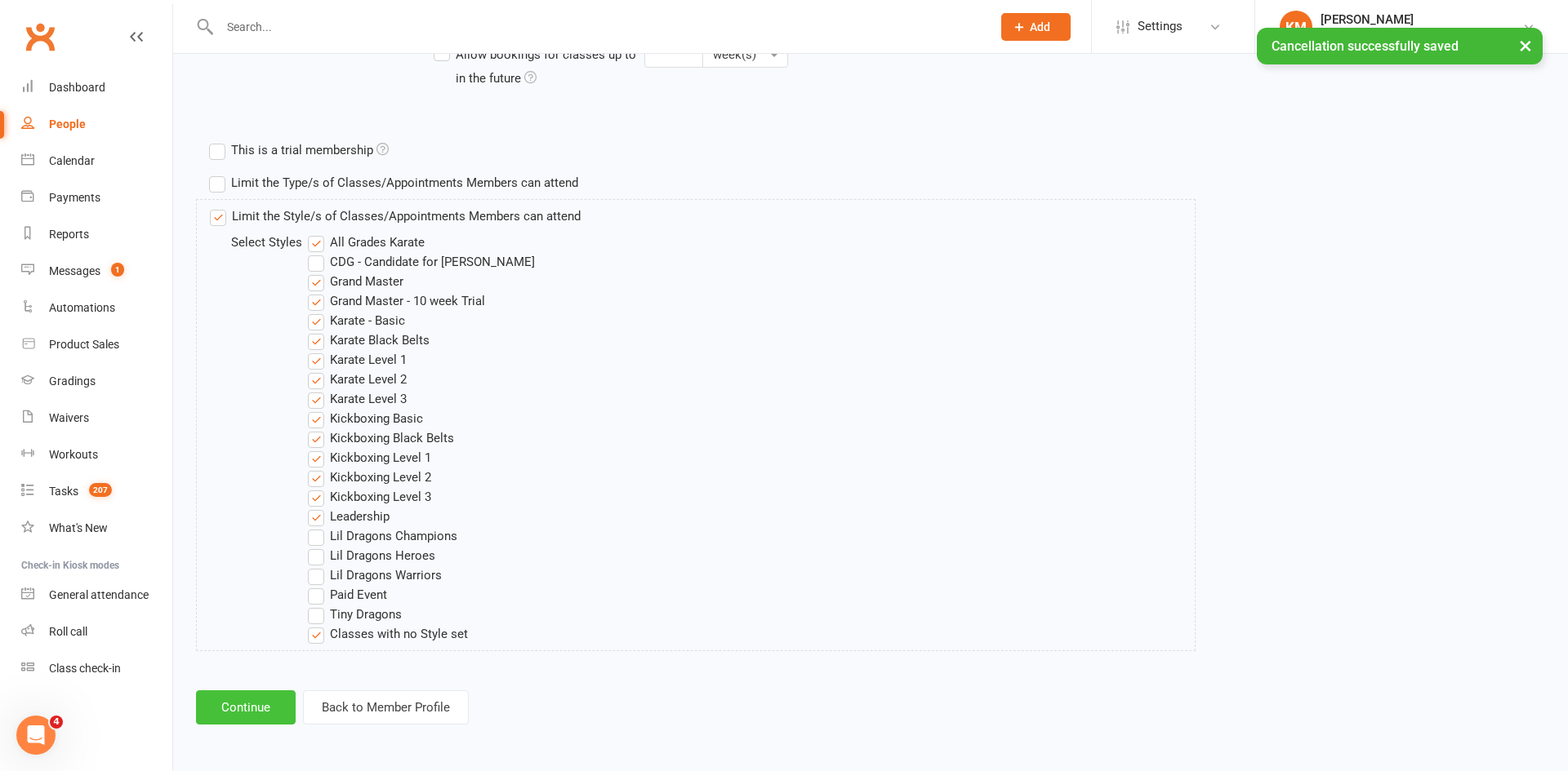
click at [243, 718] on button "Continue" at bounding box center [245, 707] width 99 height 34
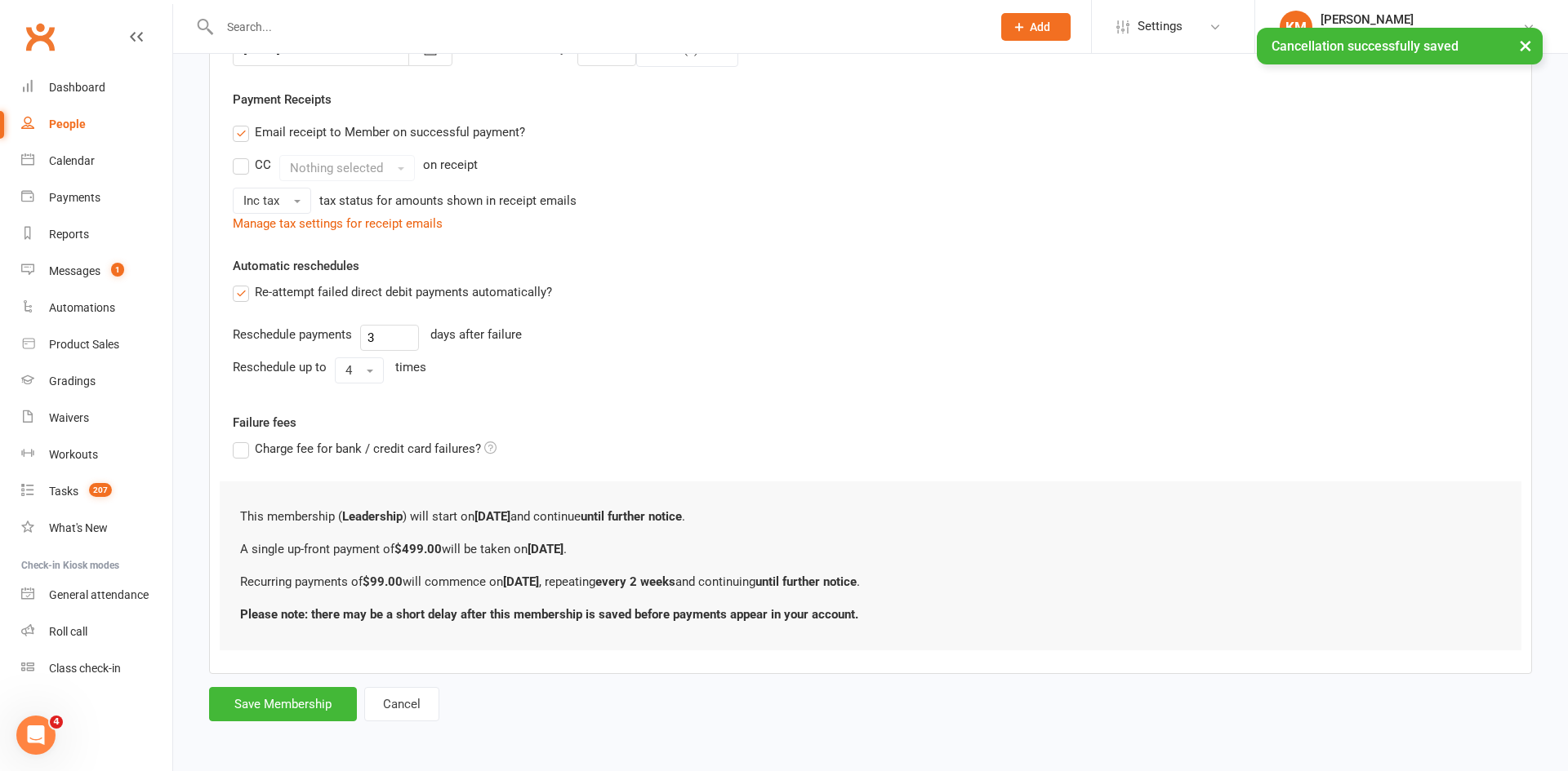
scroll to position [0, 0]
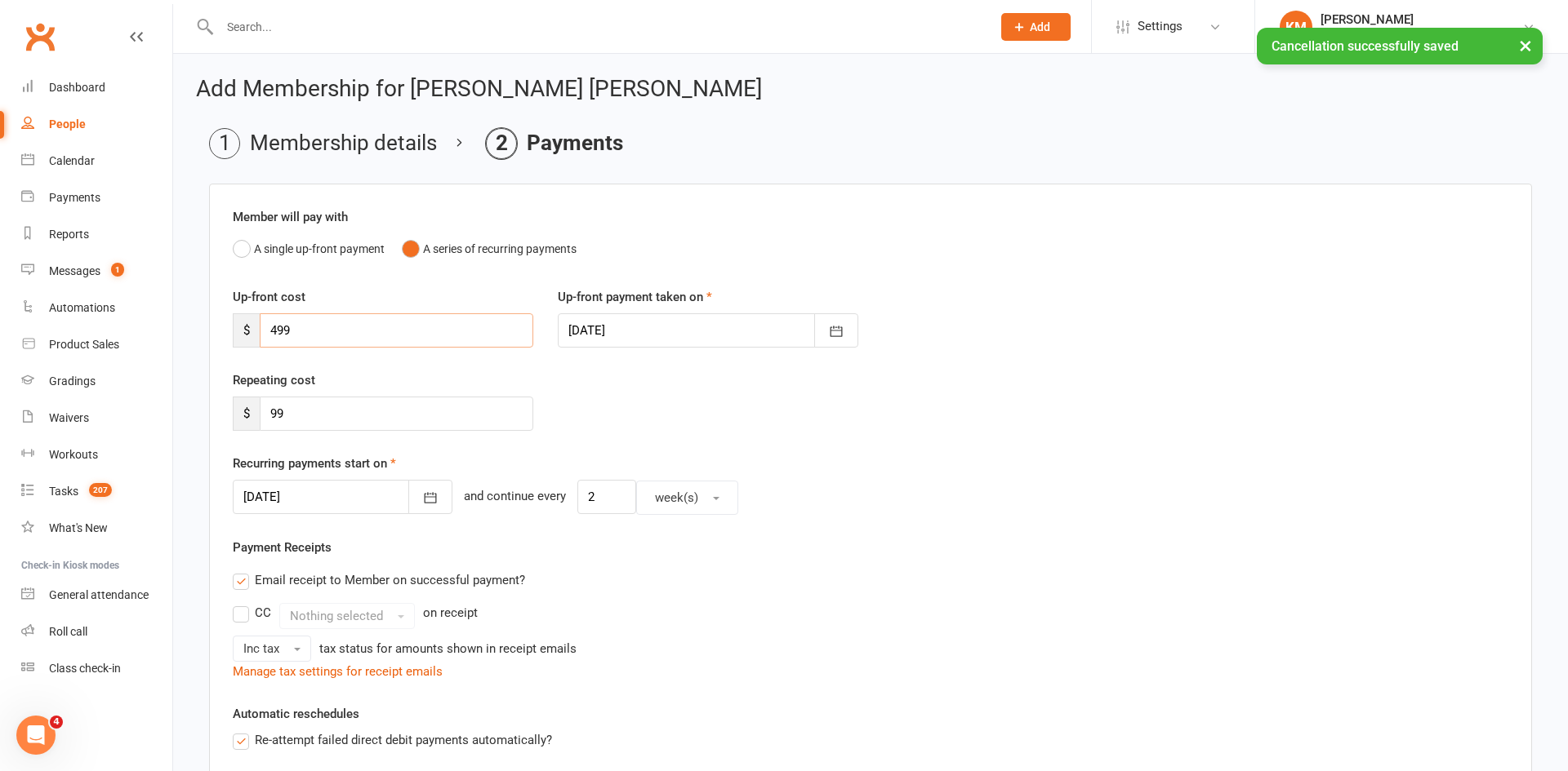
drag, startPoint x: 296, startPoint y: 329, endPoint x: 243, endPoint y: 323, distance: 53.3
click at [243, 323] on div "$ 499" at bounding box center [383, 330] width 300 height 34
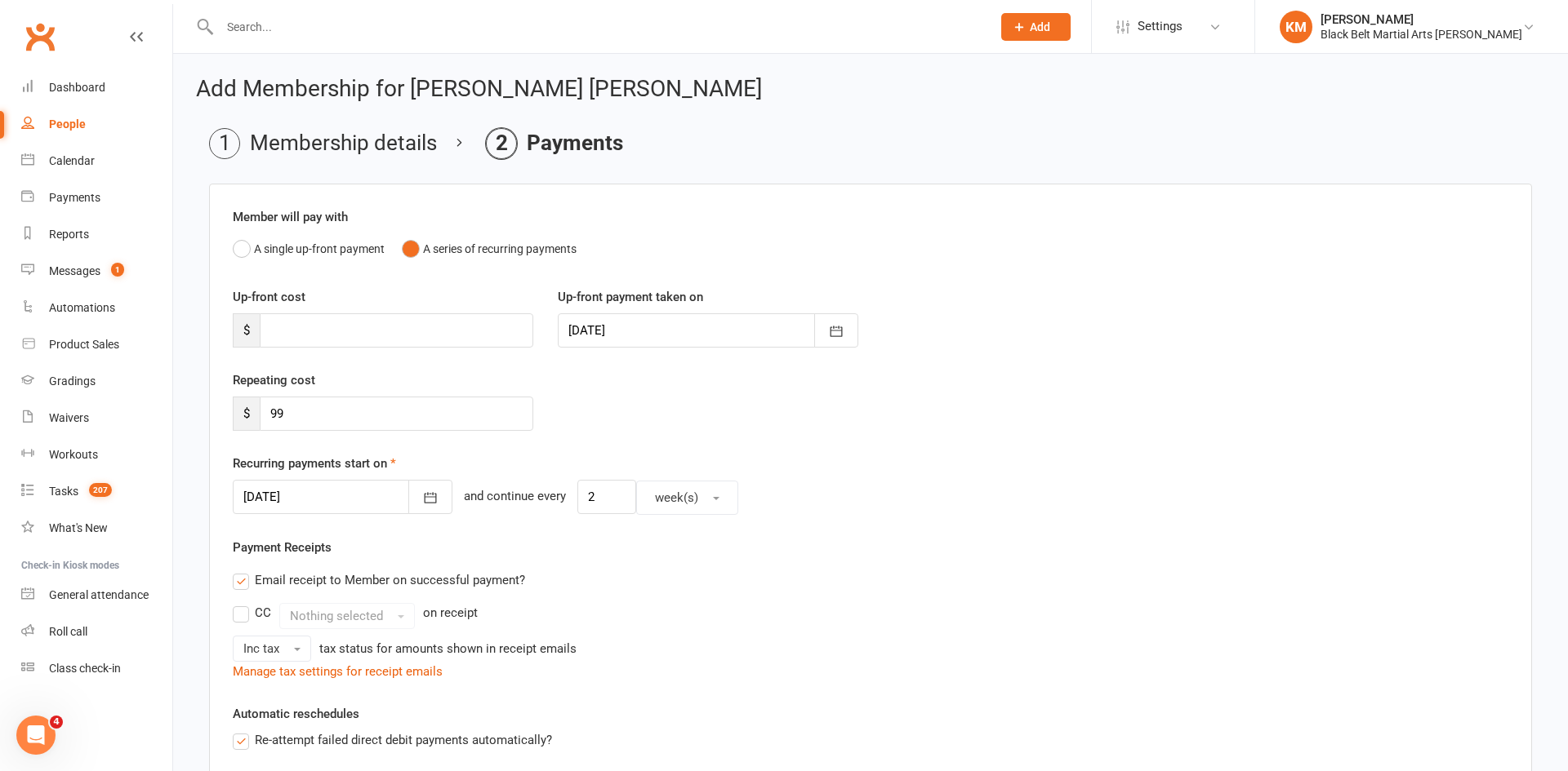
click at [332, 480] on div at bounding box center [342, 497] width 219 height 34
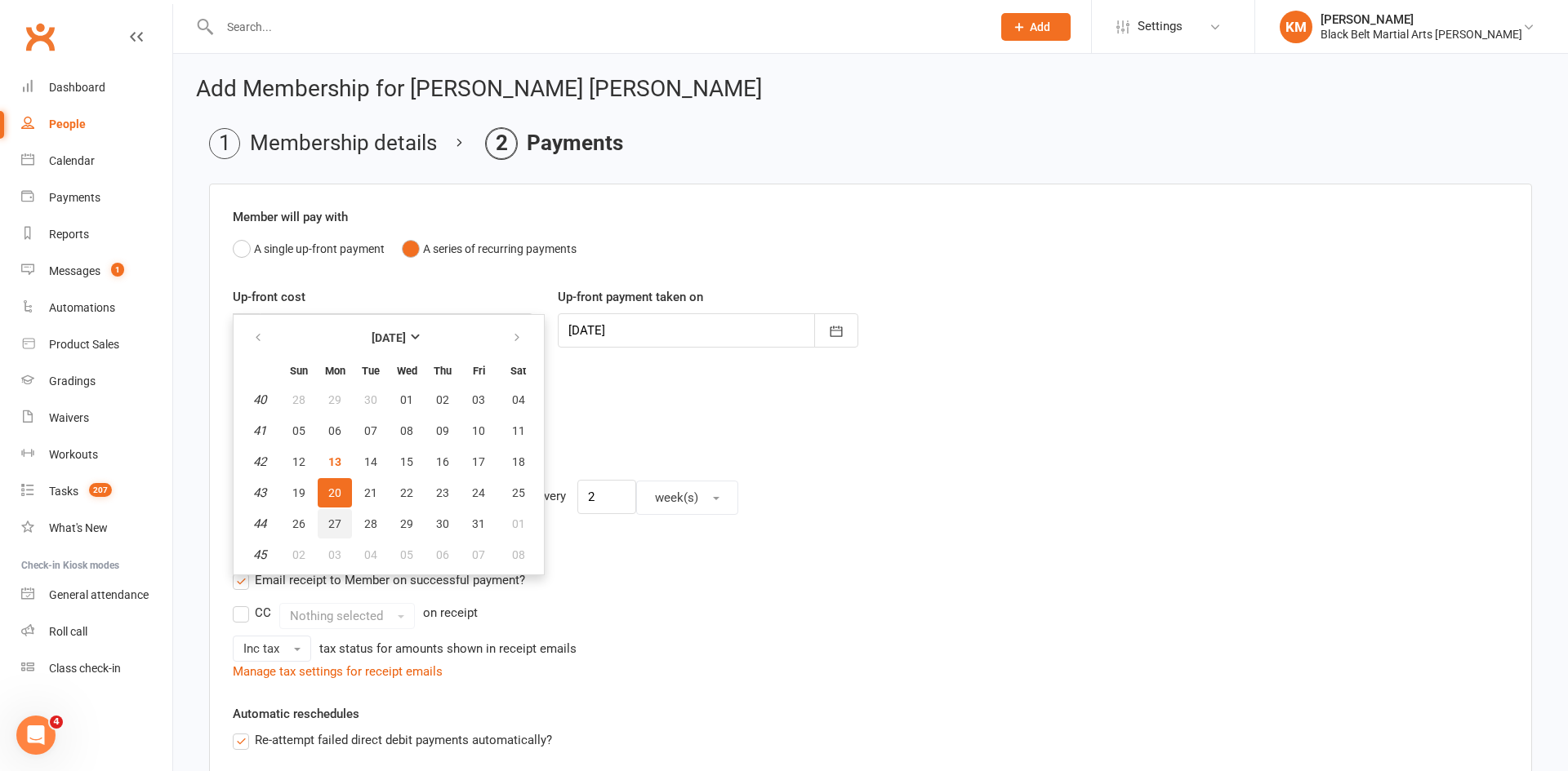
click at [334, 526] on span "27" at bounding box center [335, 524] width 13 height 13
type input "27 Oct 2025"
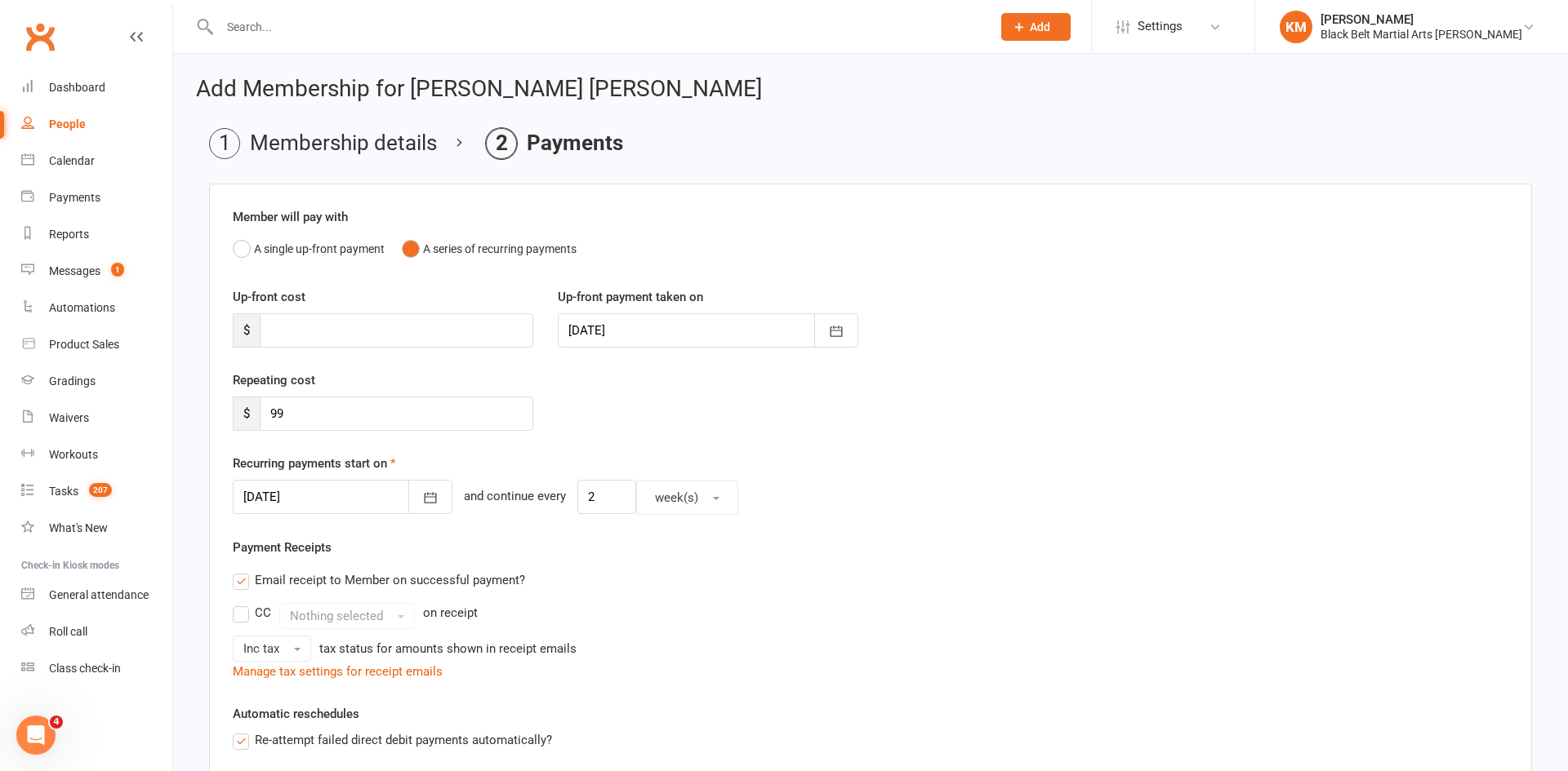
scroll to position [415, 0]
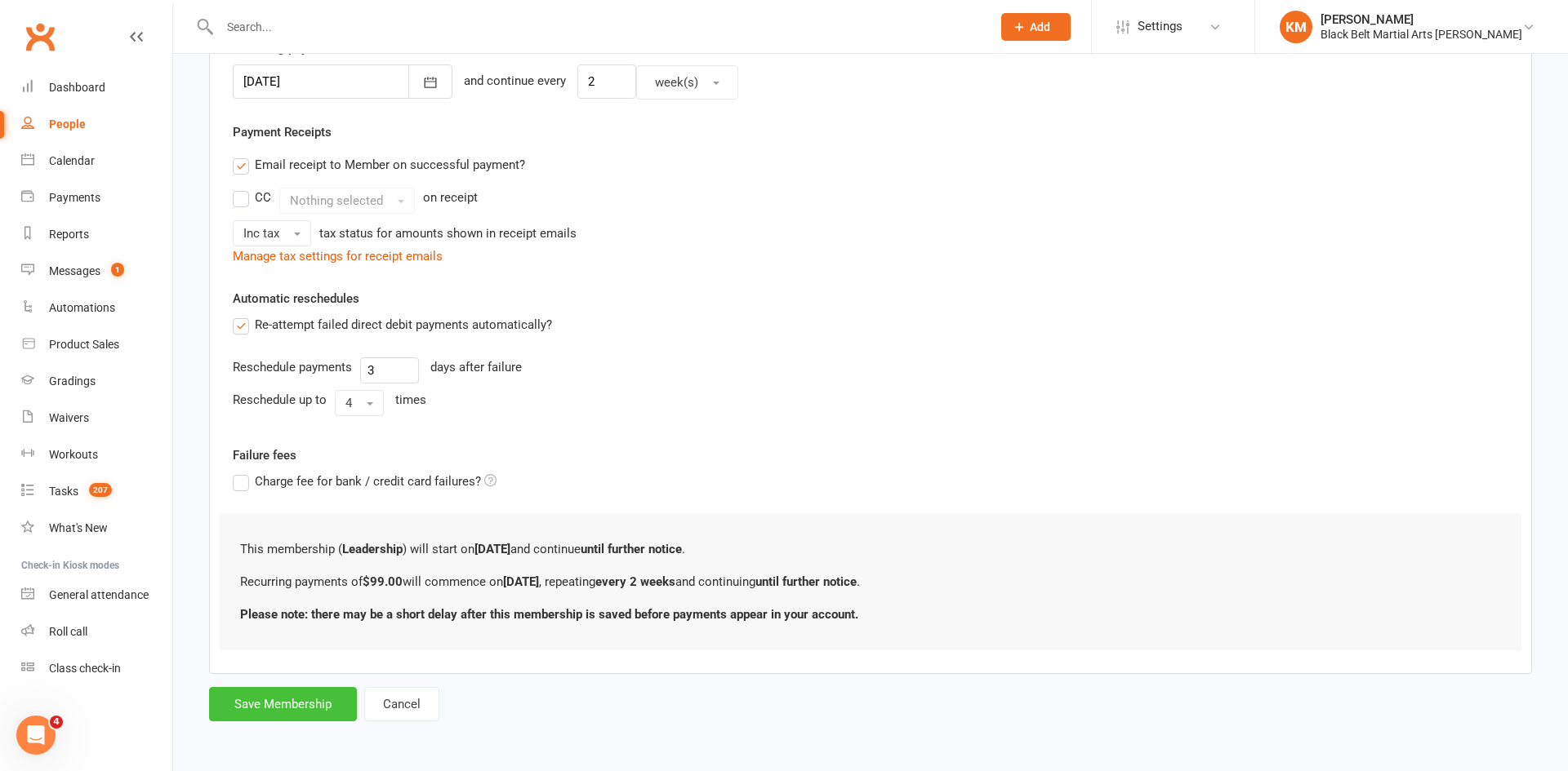
click at [294, 708] on button "Save Membership" at bounding box center [283, 703] width 148 height 34
type input "0"
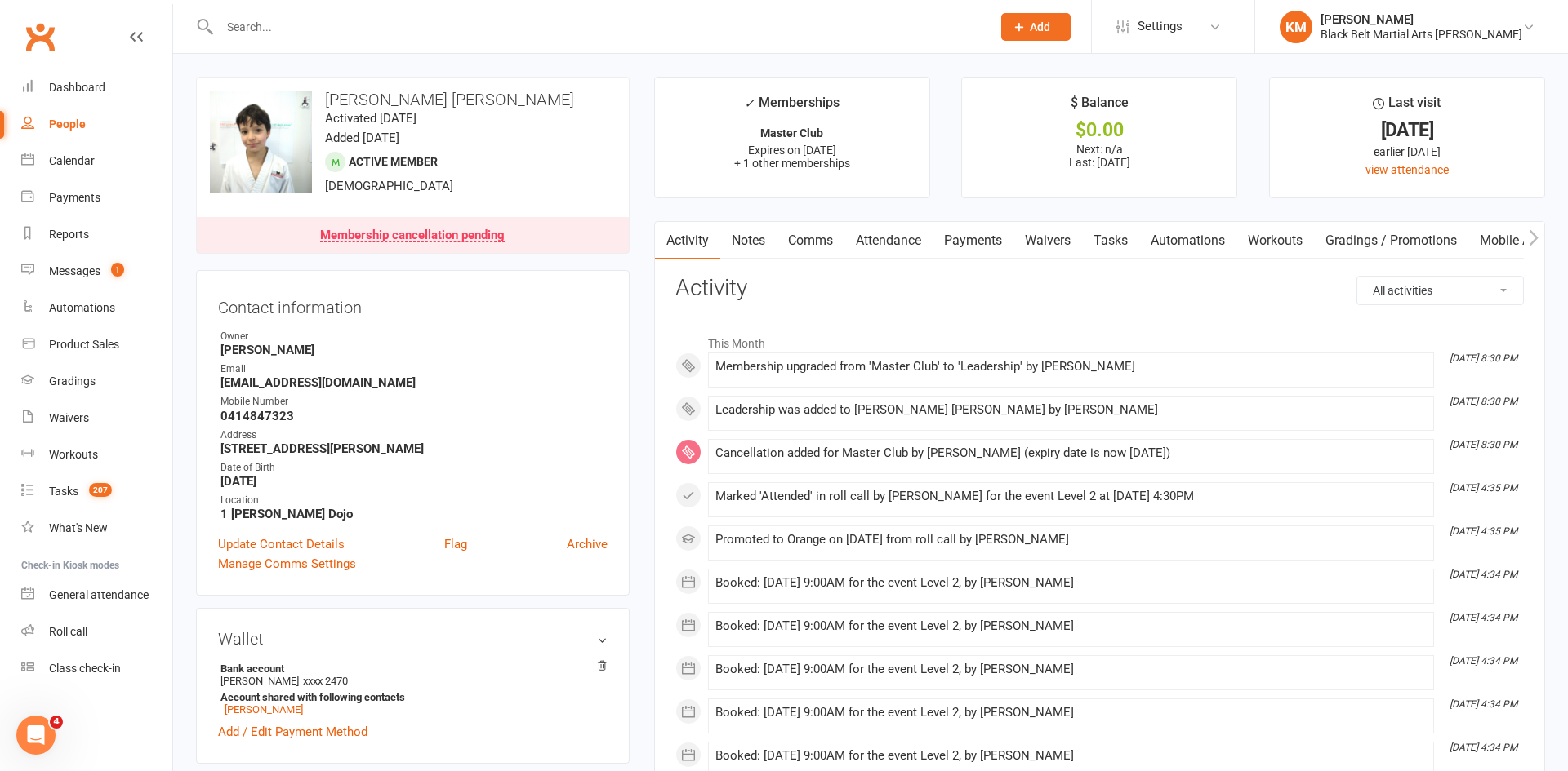
click at [299, 22] on input "text" at bounding box center [598, 27] width 766 height 23
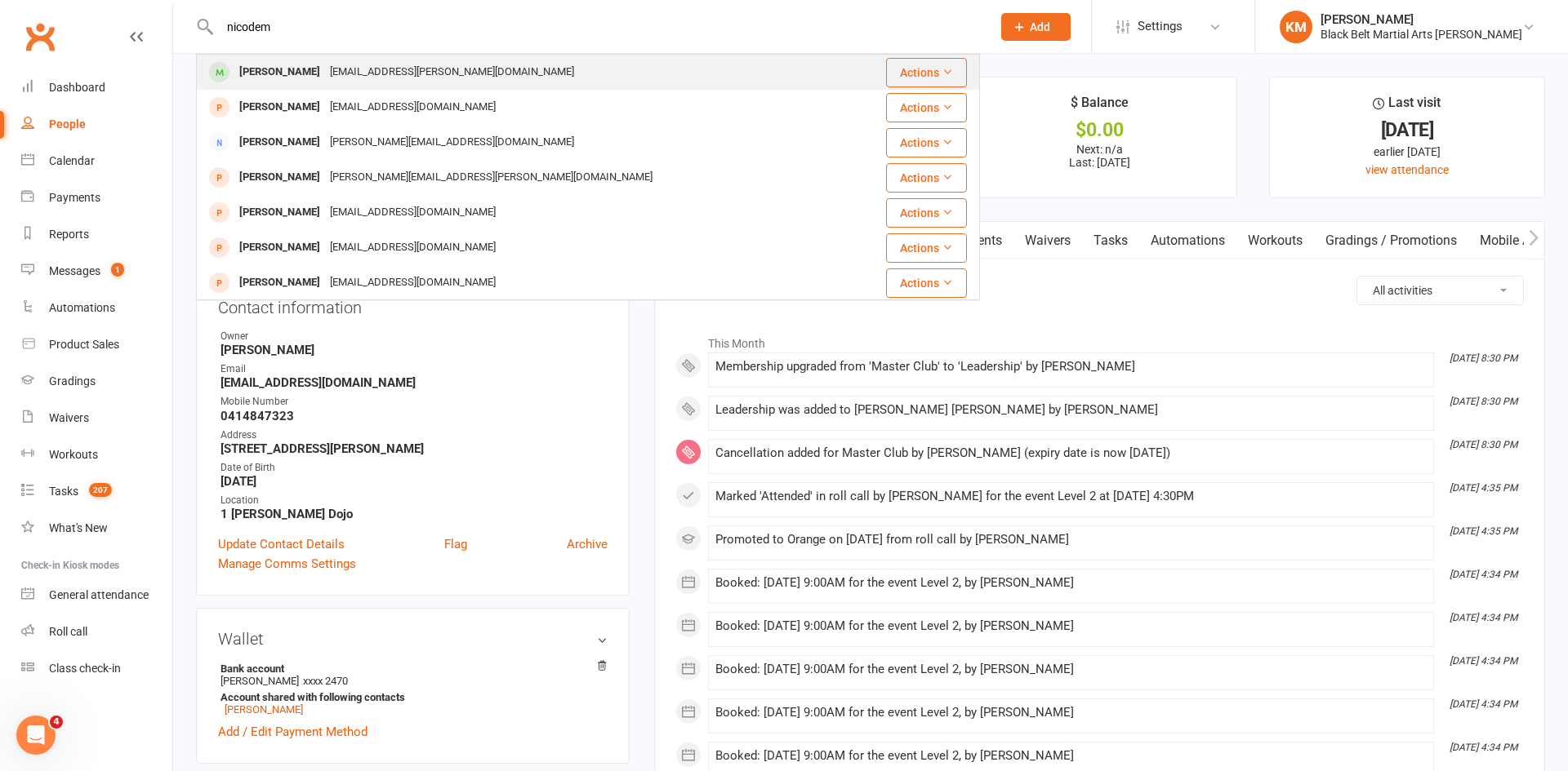
type input "nicodem"
click at [288, 73] on div "Nicodem Sikanyika" at bounding box center [279, 72] width 91 height 23
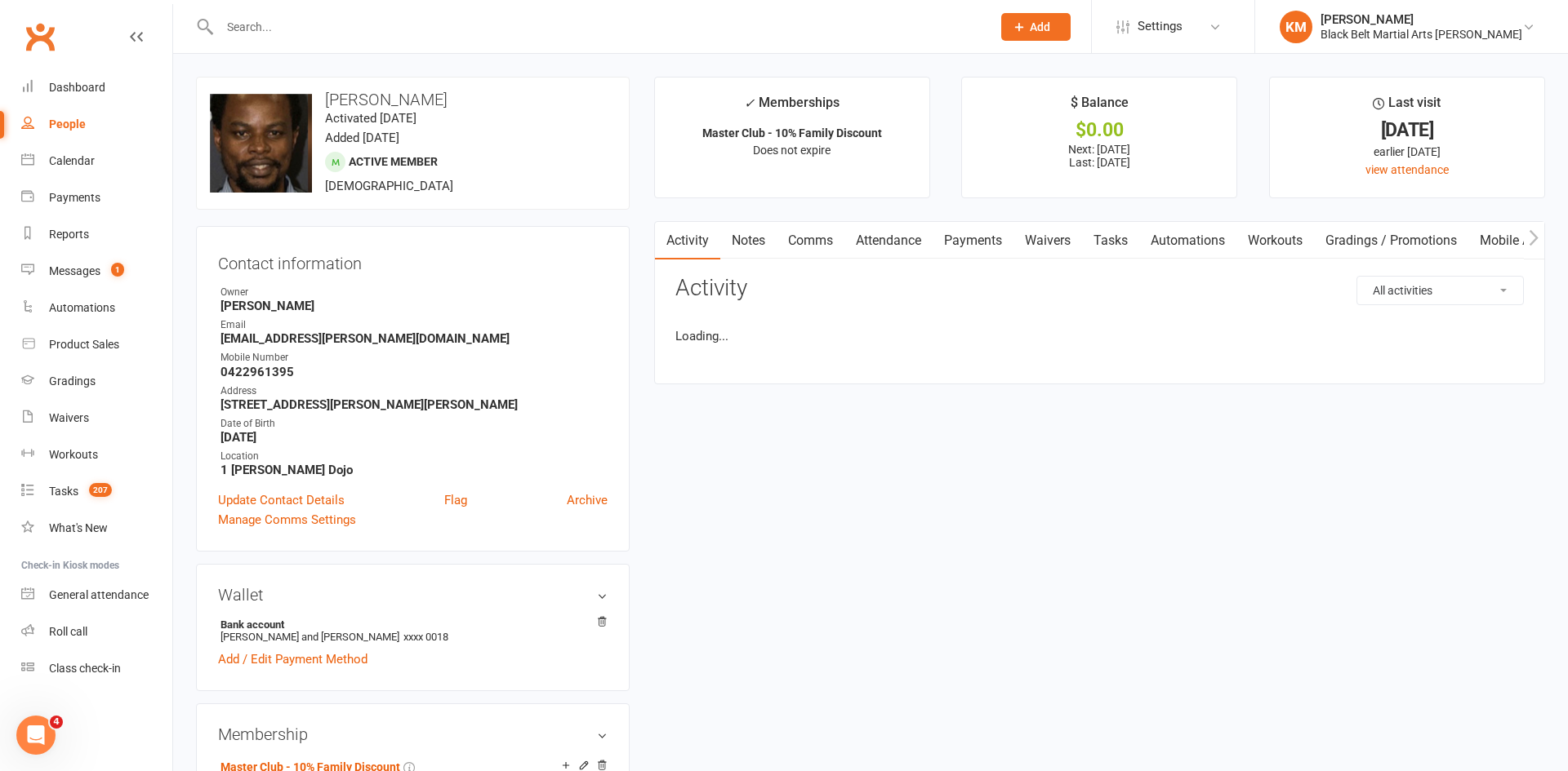
click at [893, 253] on link "Attendance" at bounding box center [889, 240] width 88 height 38
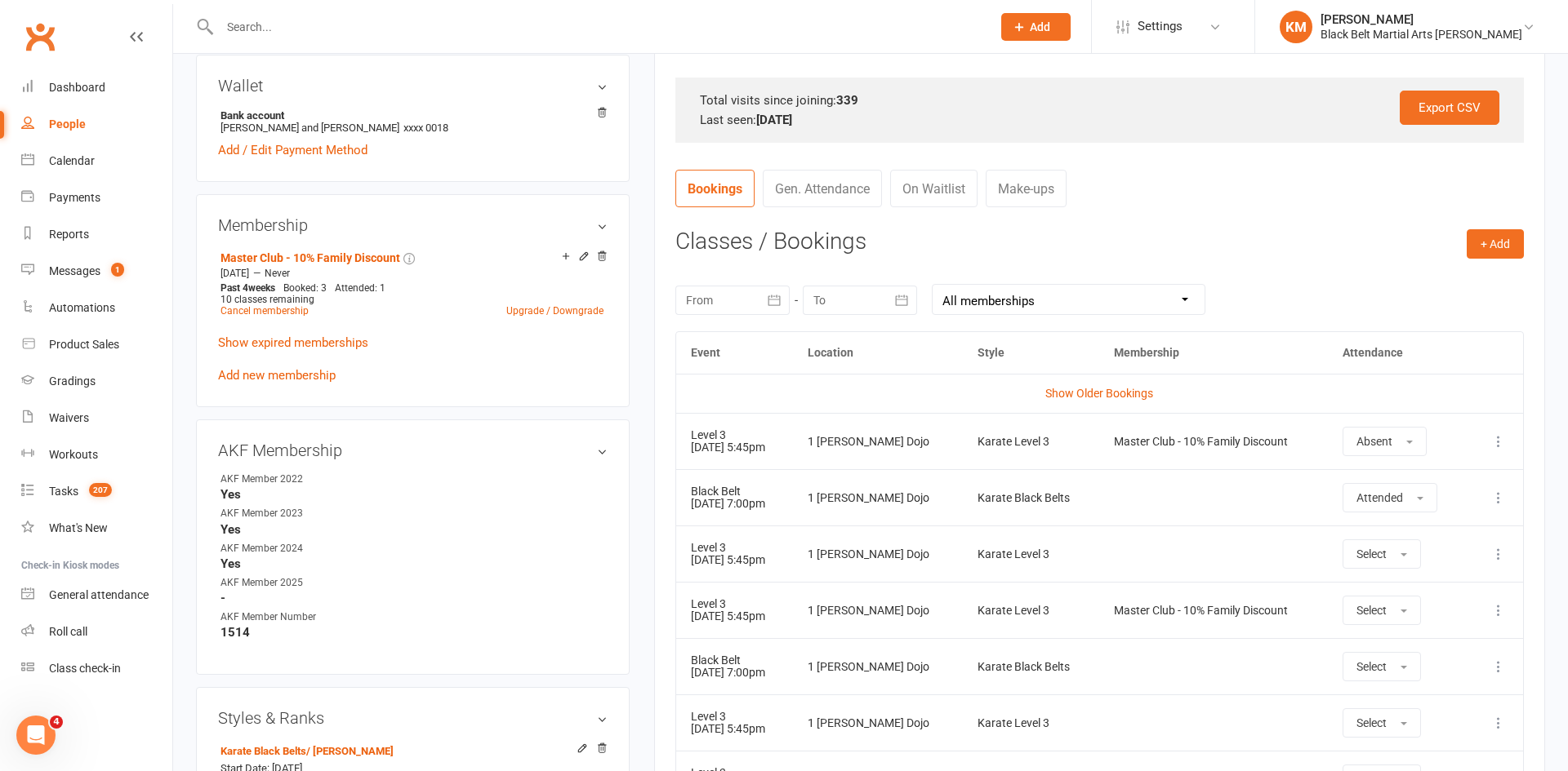
scroll to position [520, 0]
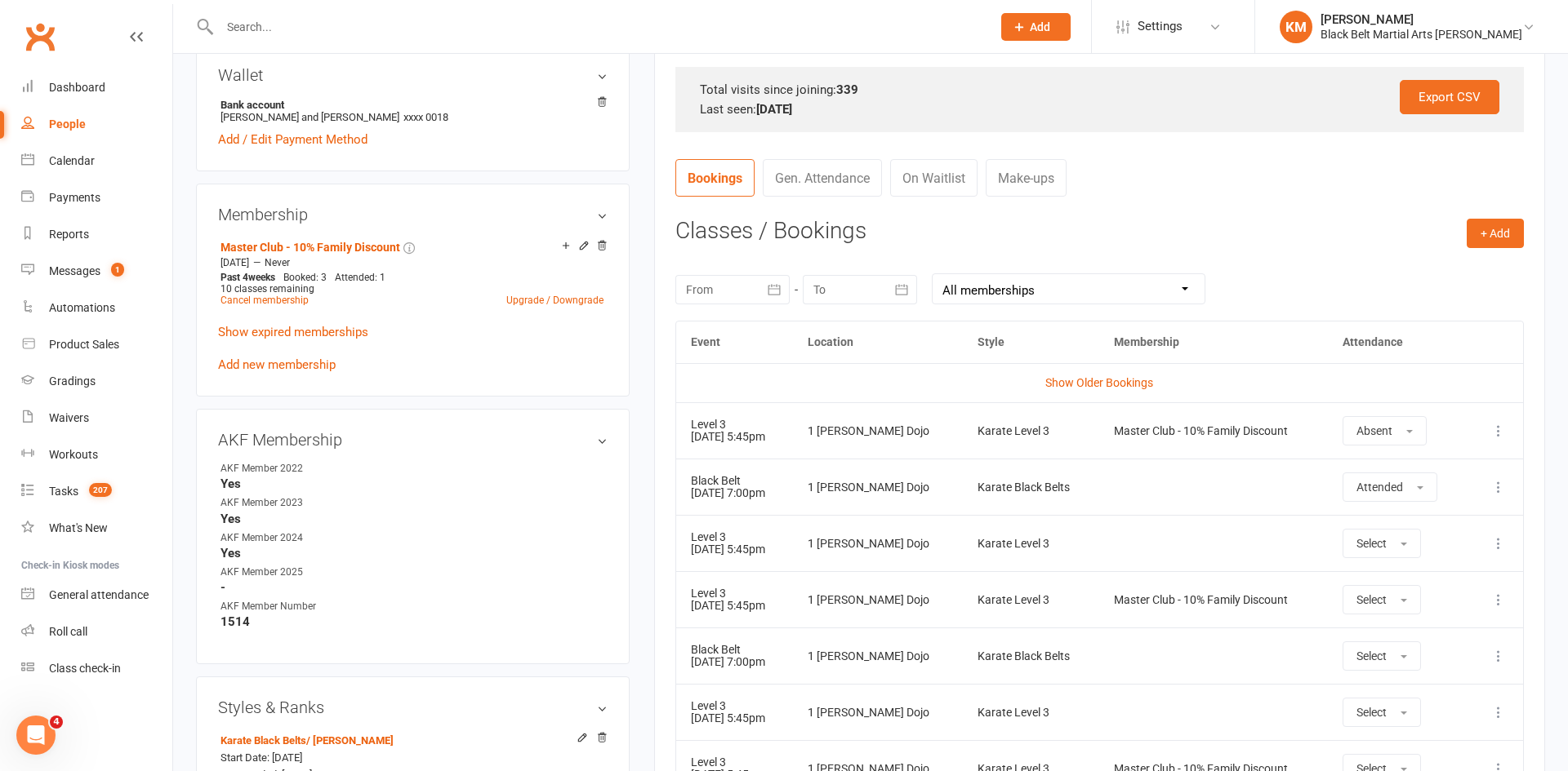
click at [1493, 430] on icon at bounding box center [1499, 431] width 17 height 17
click at [1446, 533] on link "Remove booking" at bounding box center [1427, 528] width 162 height 33
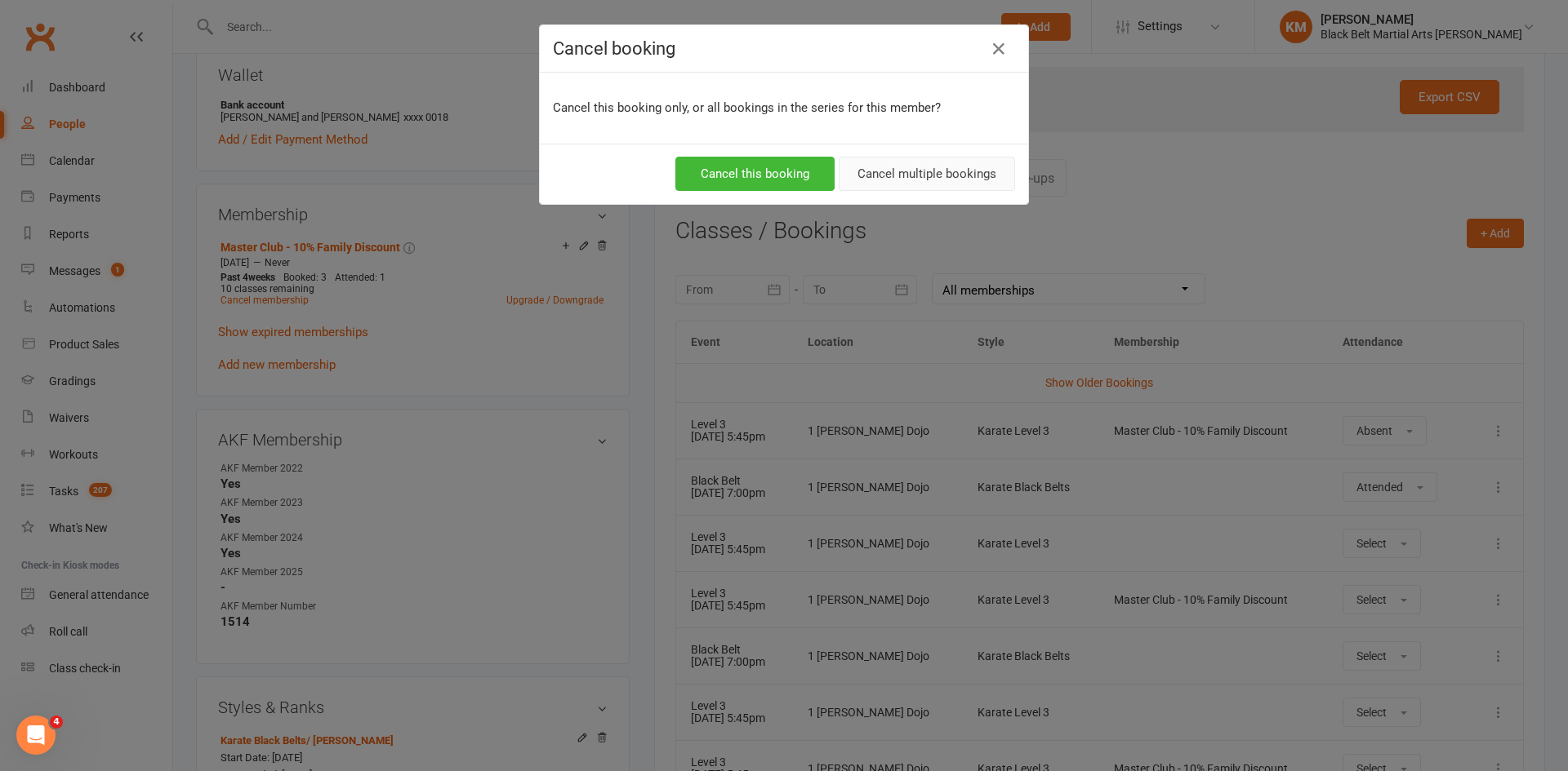
click at [902, 178] on button "Cancel multiple bookings" at bounding box center [927, 173] width 177 height 34
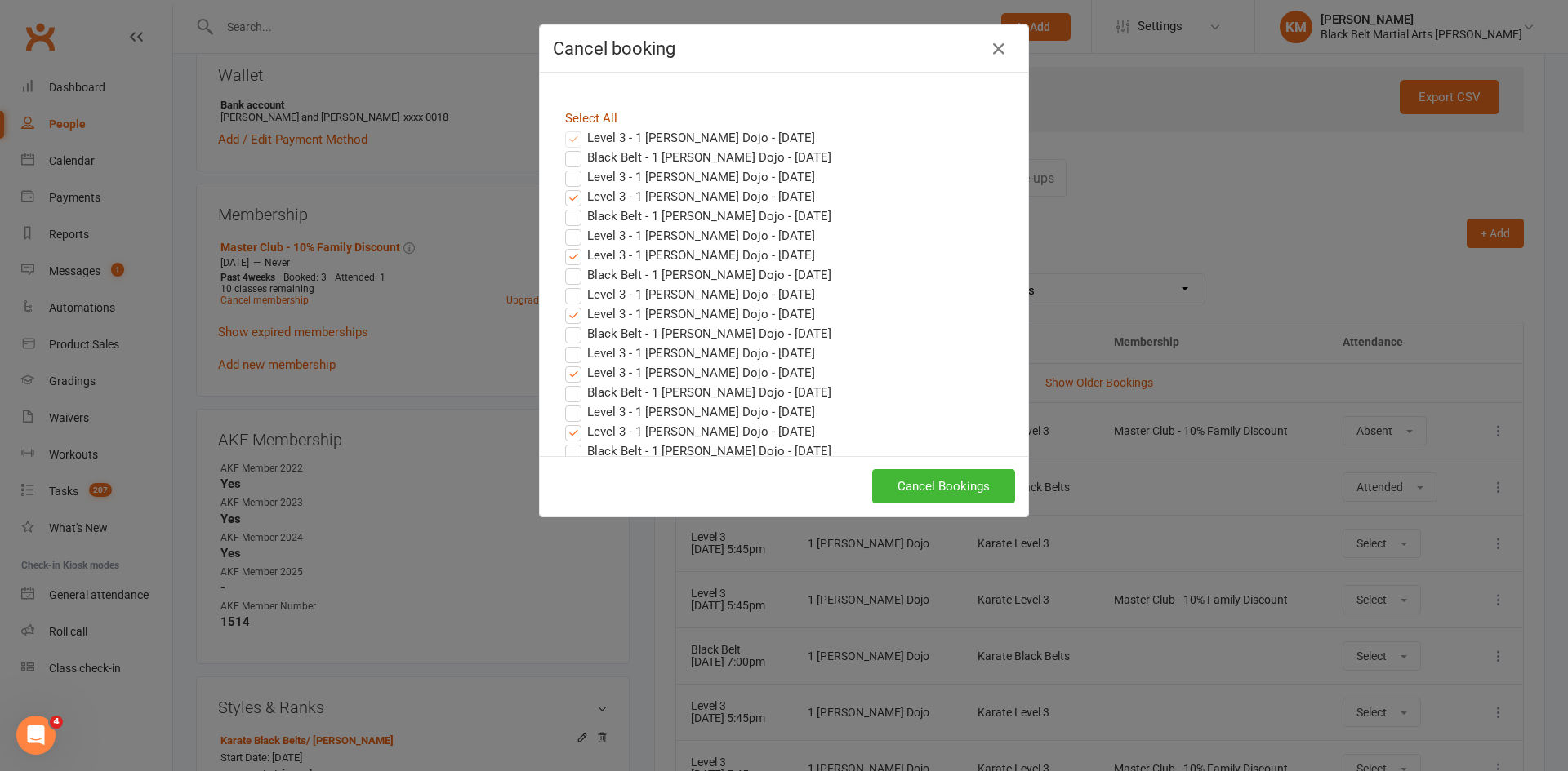
click at [570, 118] on link "Select All" at bounding box center [591, 118] width 53 height 15
click at [932, 475] on button "Cancel Bookings" at bounding box center [943, 486] width 143 height 34
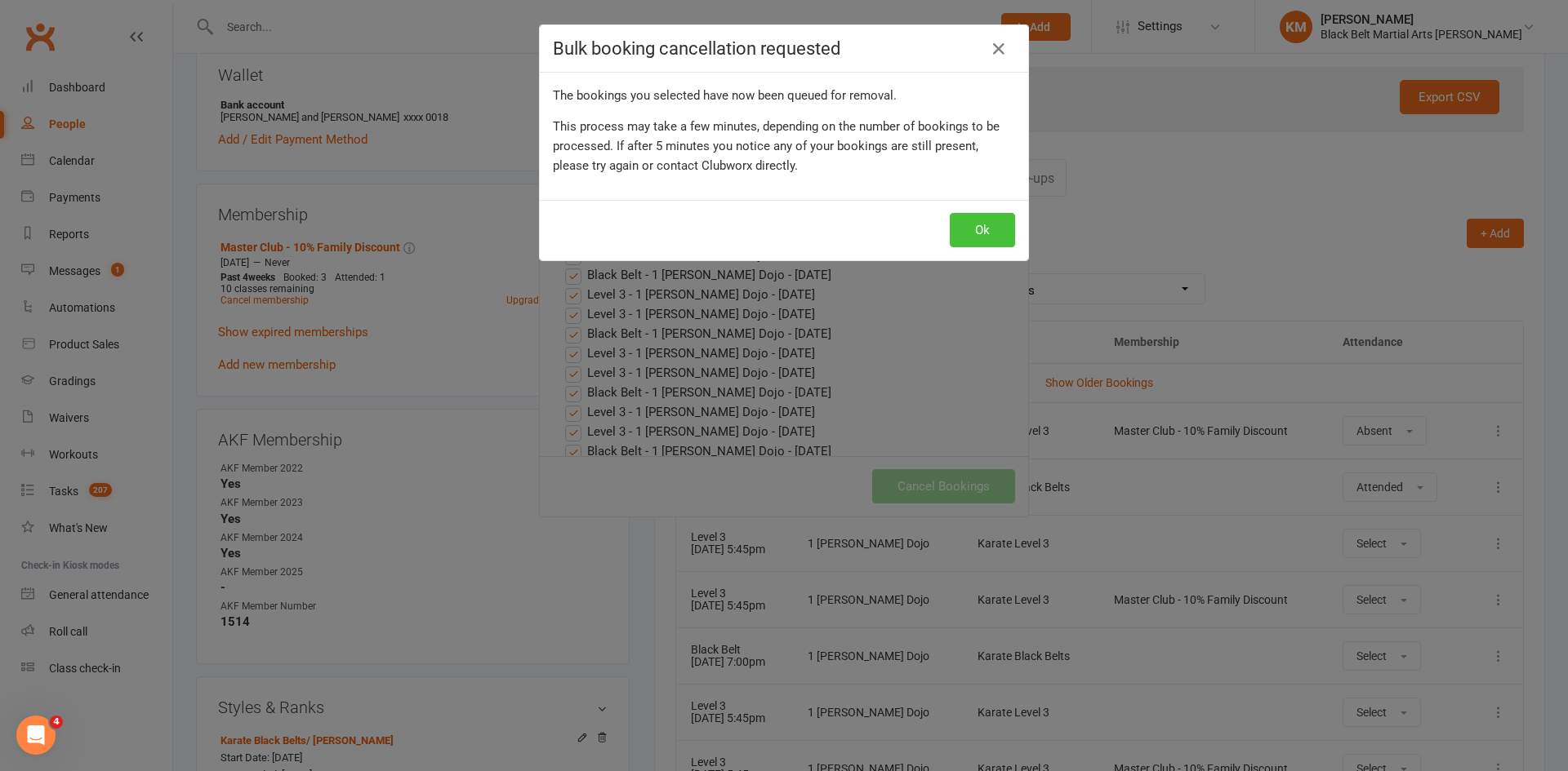
click at [966, 241] on button "Ok" at bounding box center [983, 230] width 65 height 34
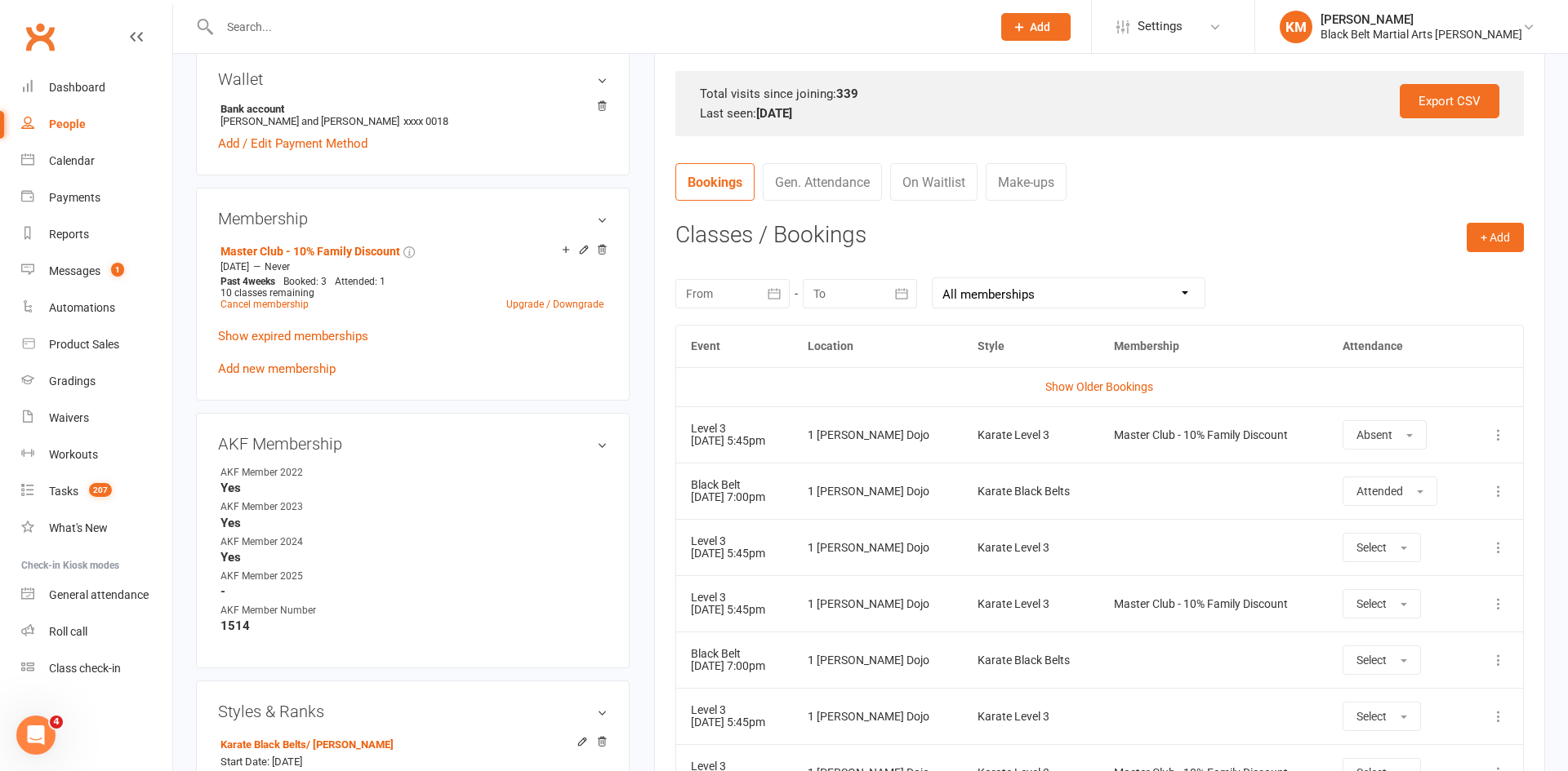
scroll to position [510, 0]
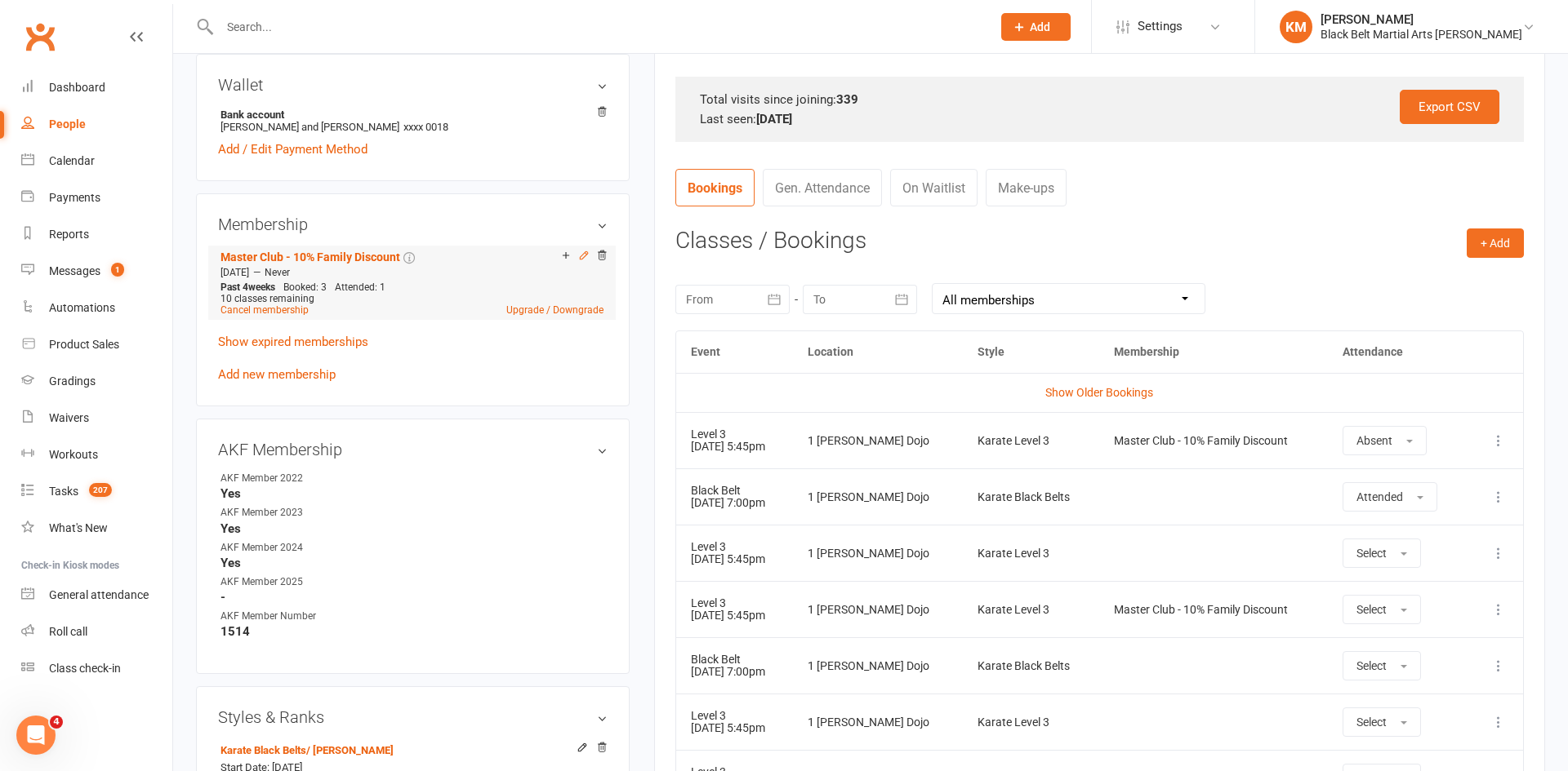
click at [584, 257] on icon at bounding box center [583, 255] width 8 height 8
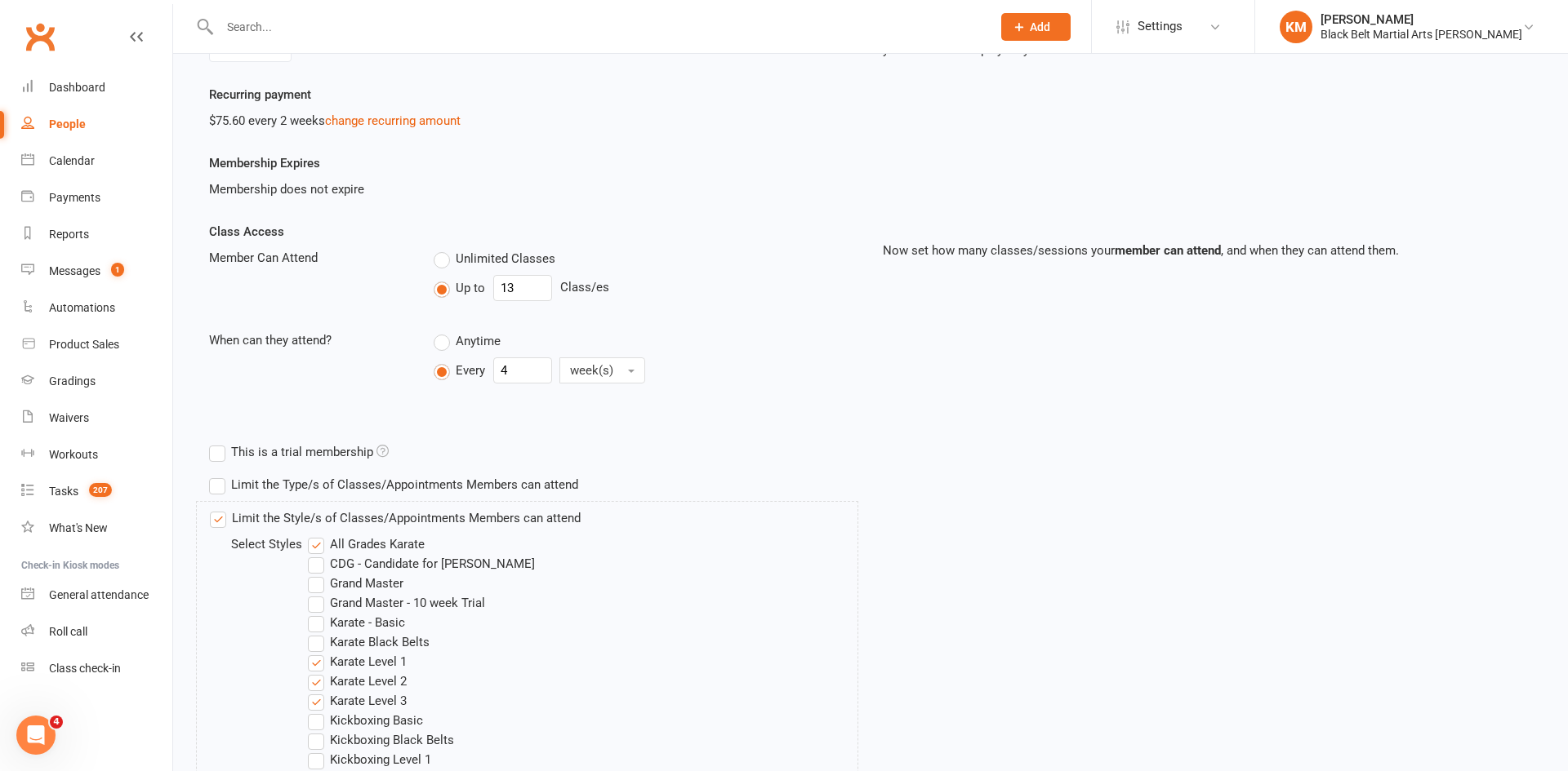
scroll to position [213, 0]
click at [359, 639] on label "Karate Black Belts" at bounding box center [369, 640] width 122 height 20
click at [319, 630] on input "Karate Black Belts" at bounding box center [313, 630] width 11 height 0
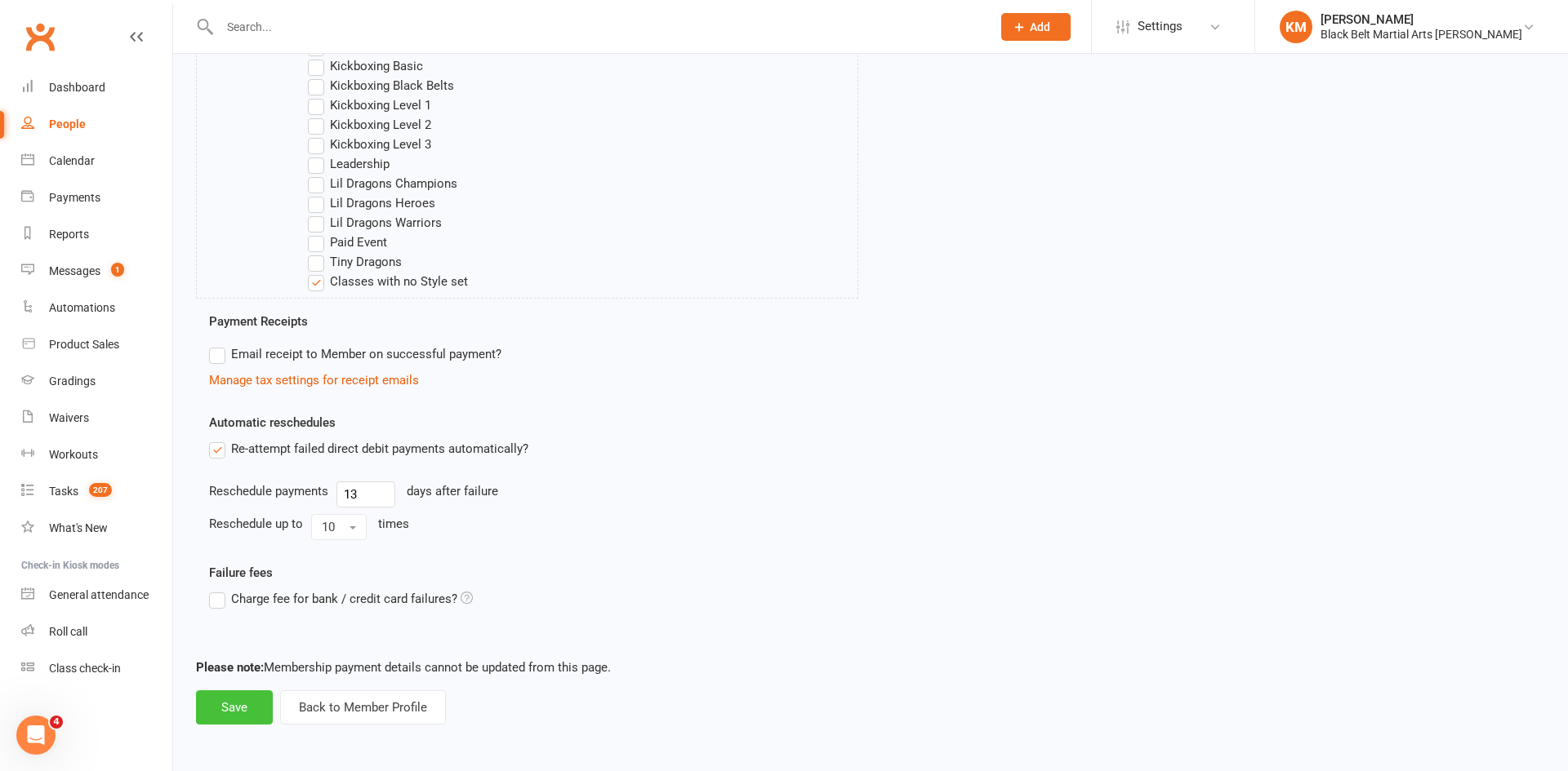
click at [213, 721] on button "Save" at bounding box center [234, 707] width 77 height 34
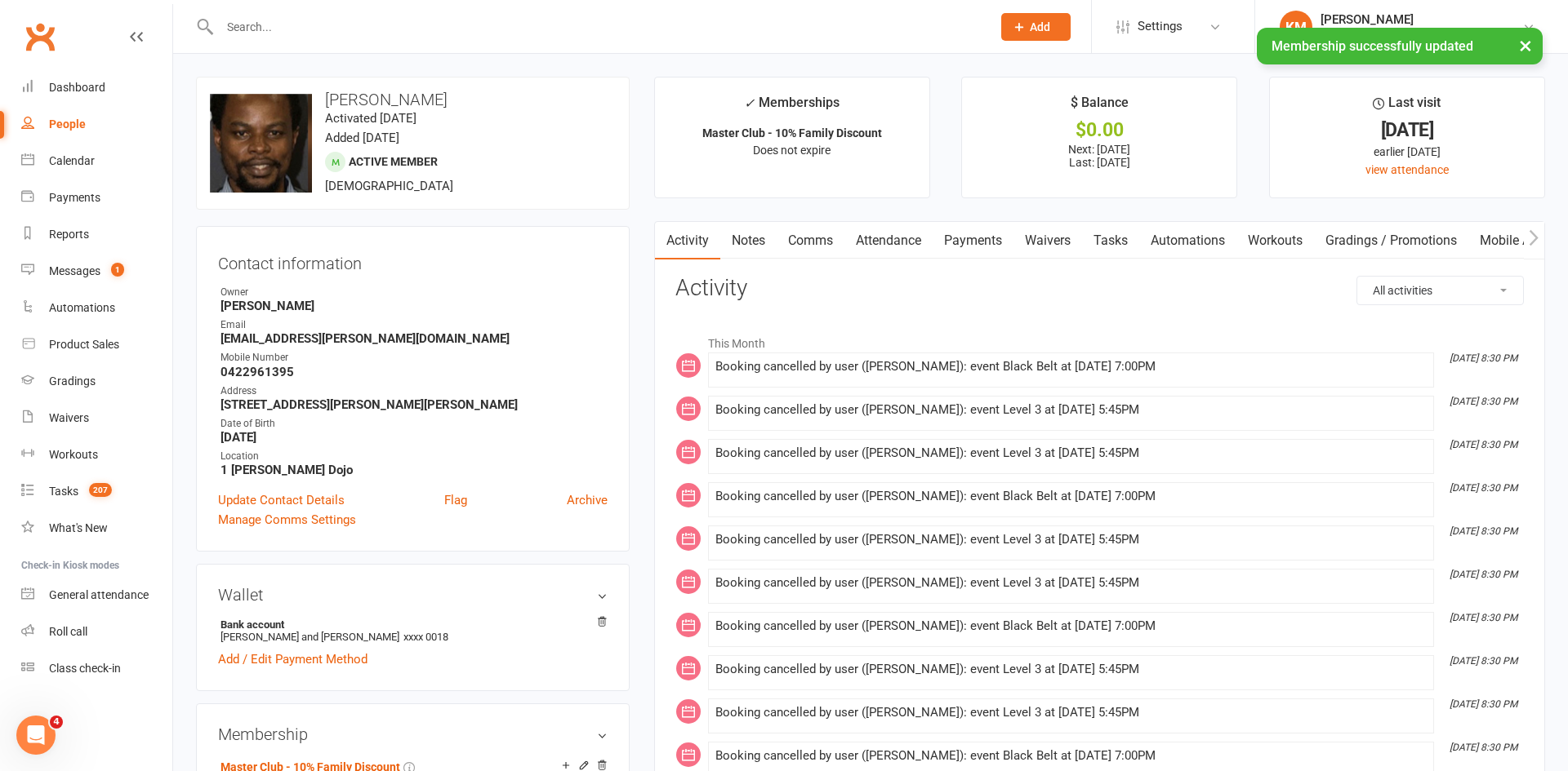
click at [901, 234] on link "Attendance" at bounding box center [889, 240] width 88 height 38
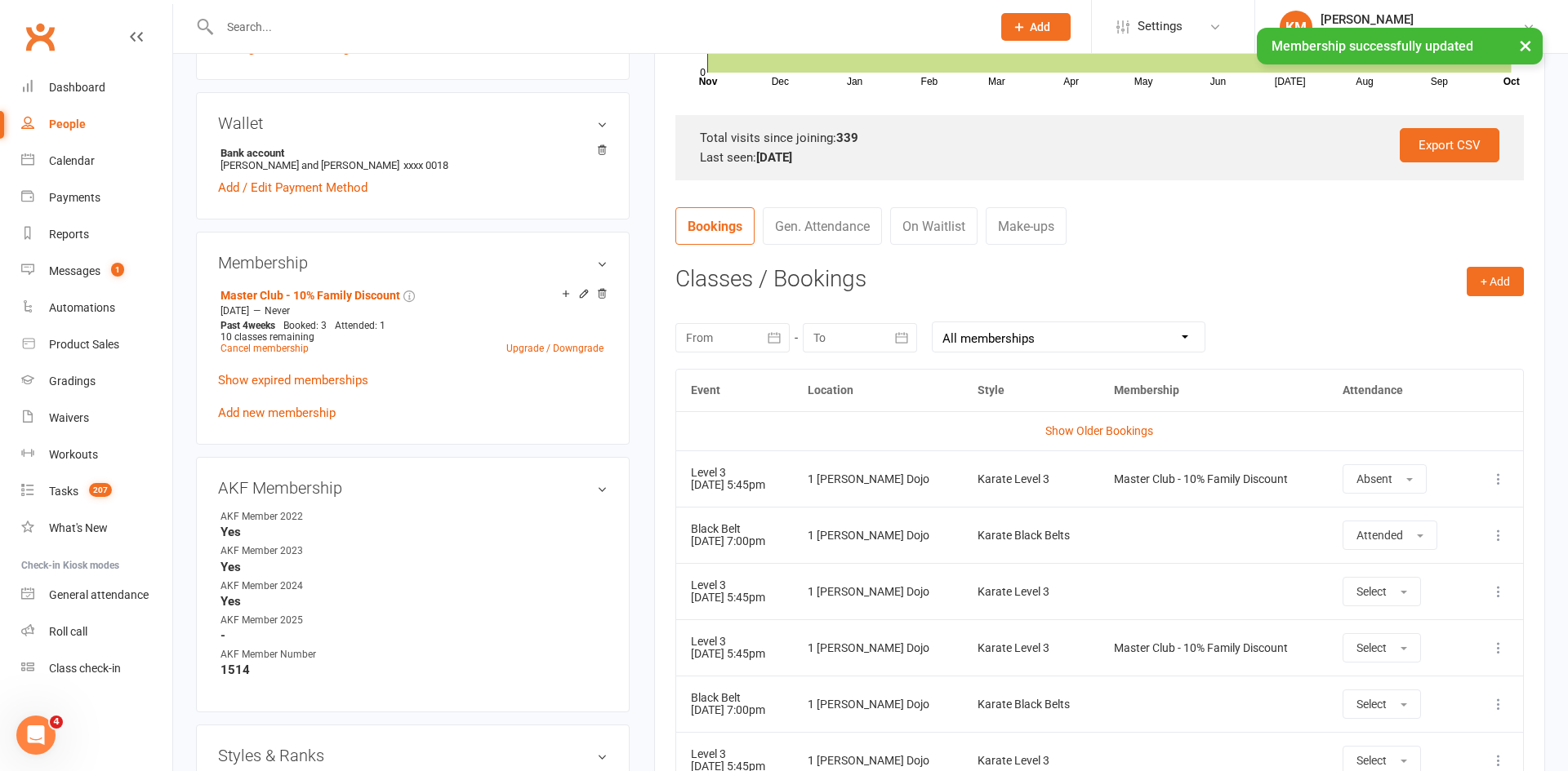
scroll to position [469, 0]
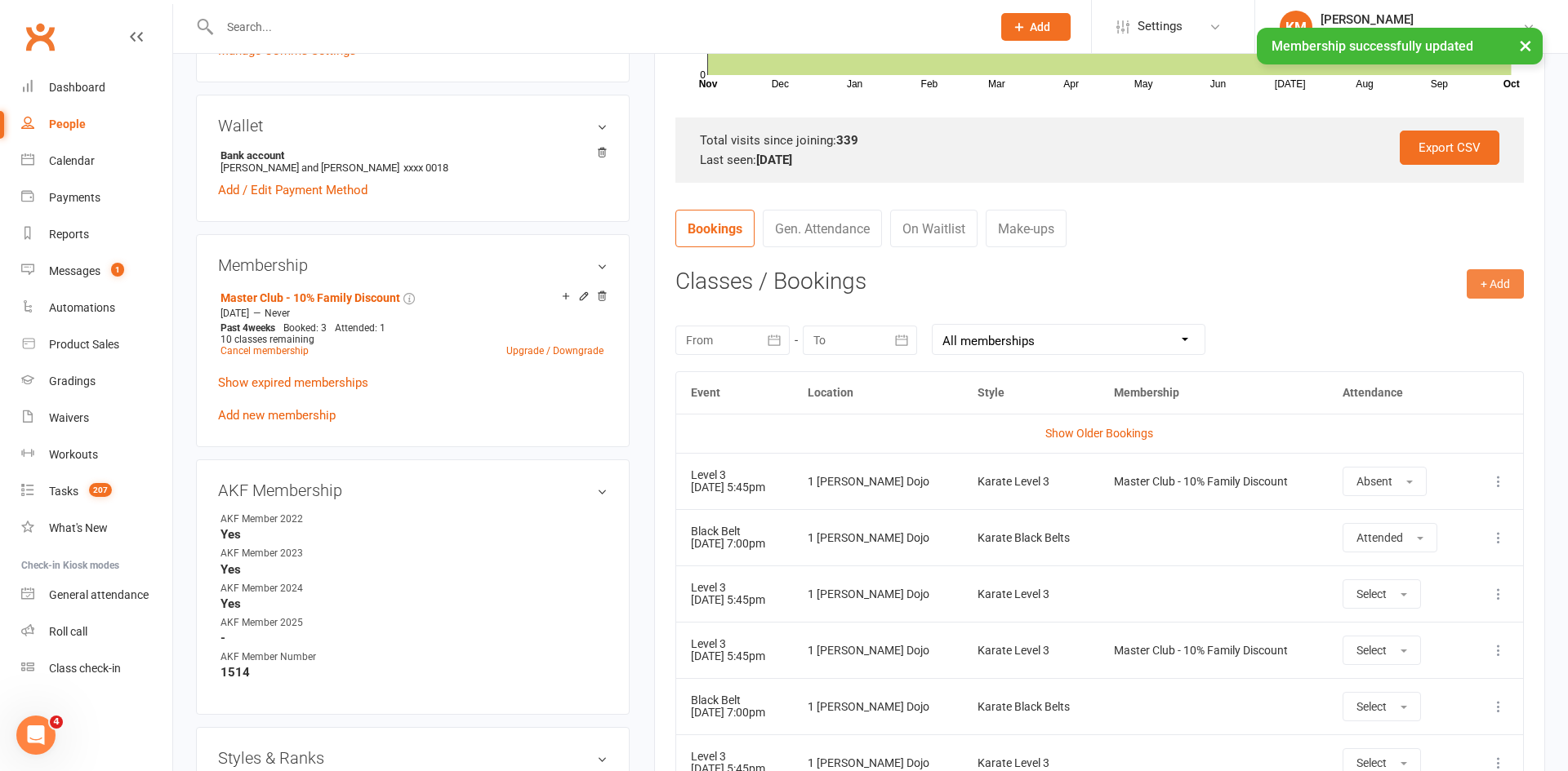
click at [1497, 280] on button "+ Add" at bounding box center [1495, 283] width 58 height 29
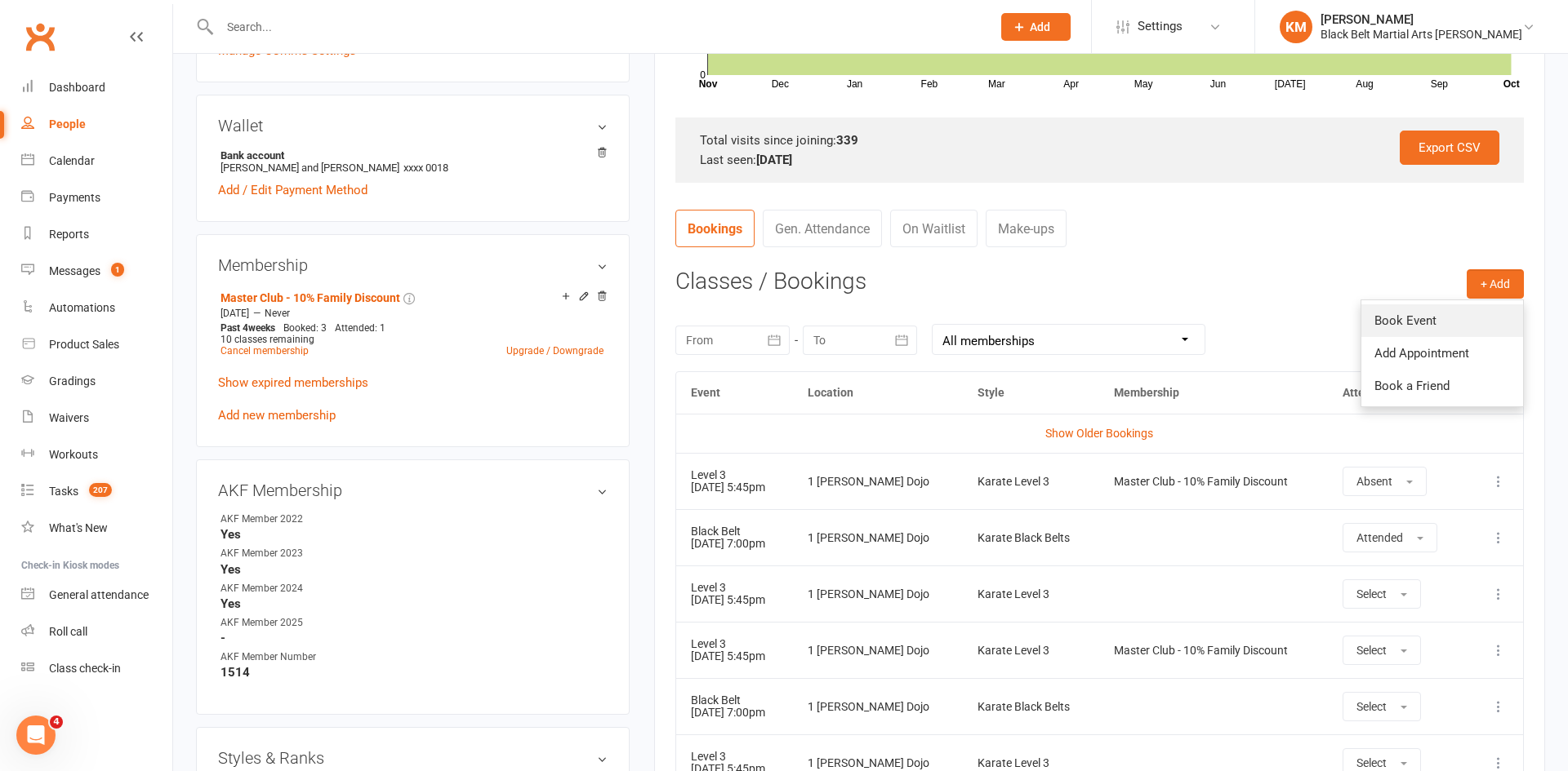
click at [1411, 322] on link "Book Event" at bounding box center [1442, 320] width 162 height 33
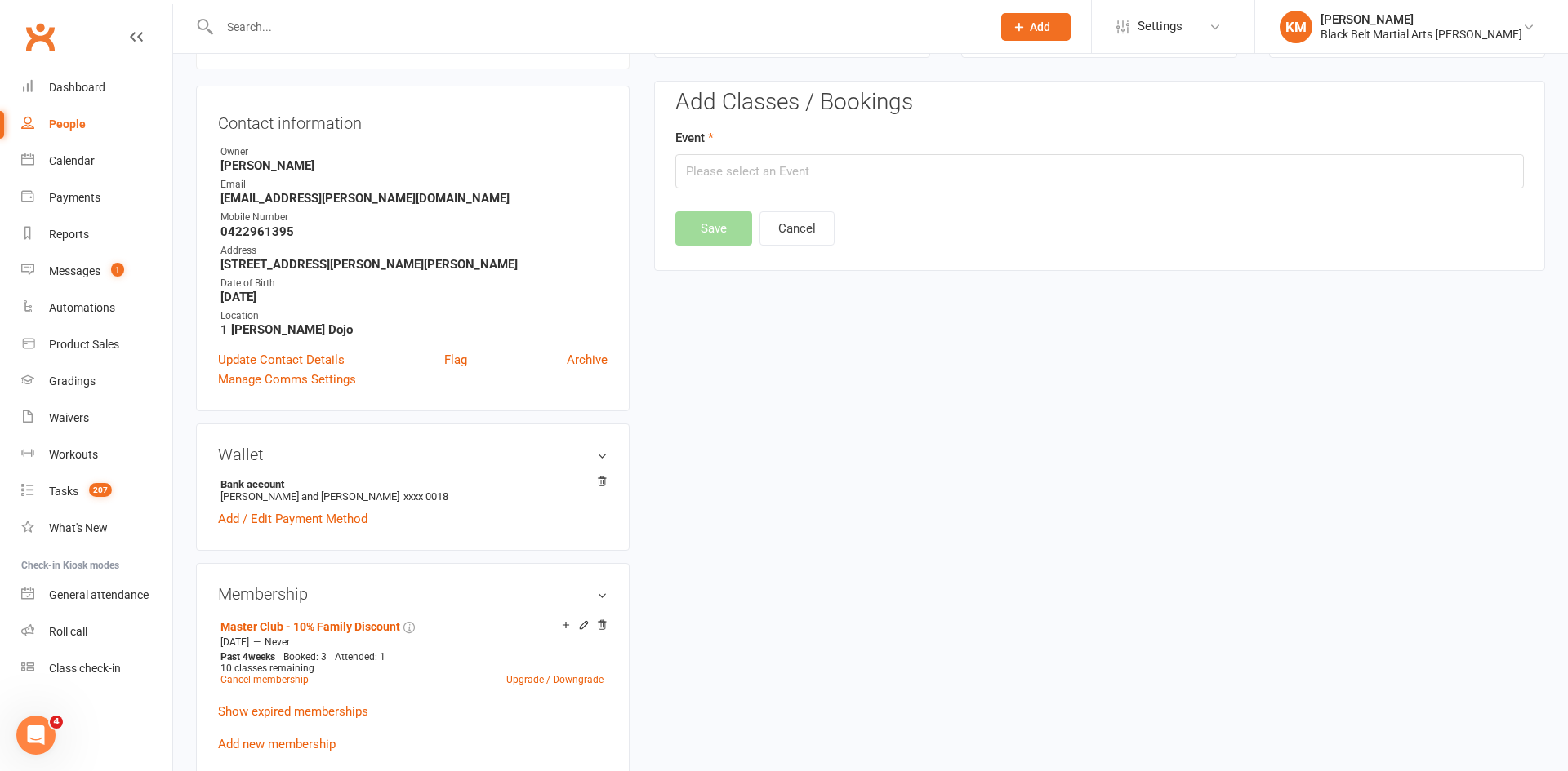
scroll to position [139, 0]
click at [1212, 173] on input "text" at bounding box center [1099, 172] width 848 height 34
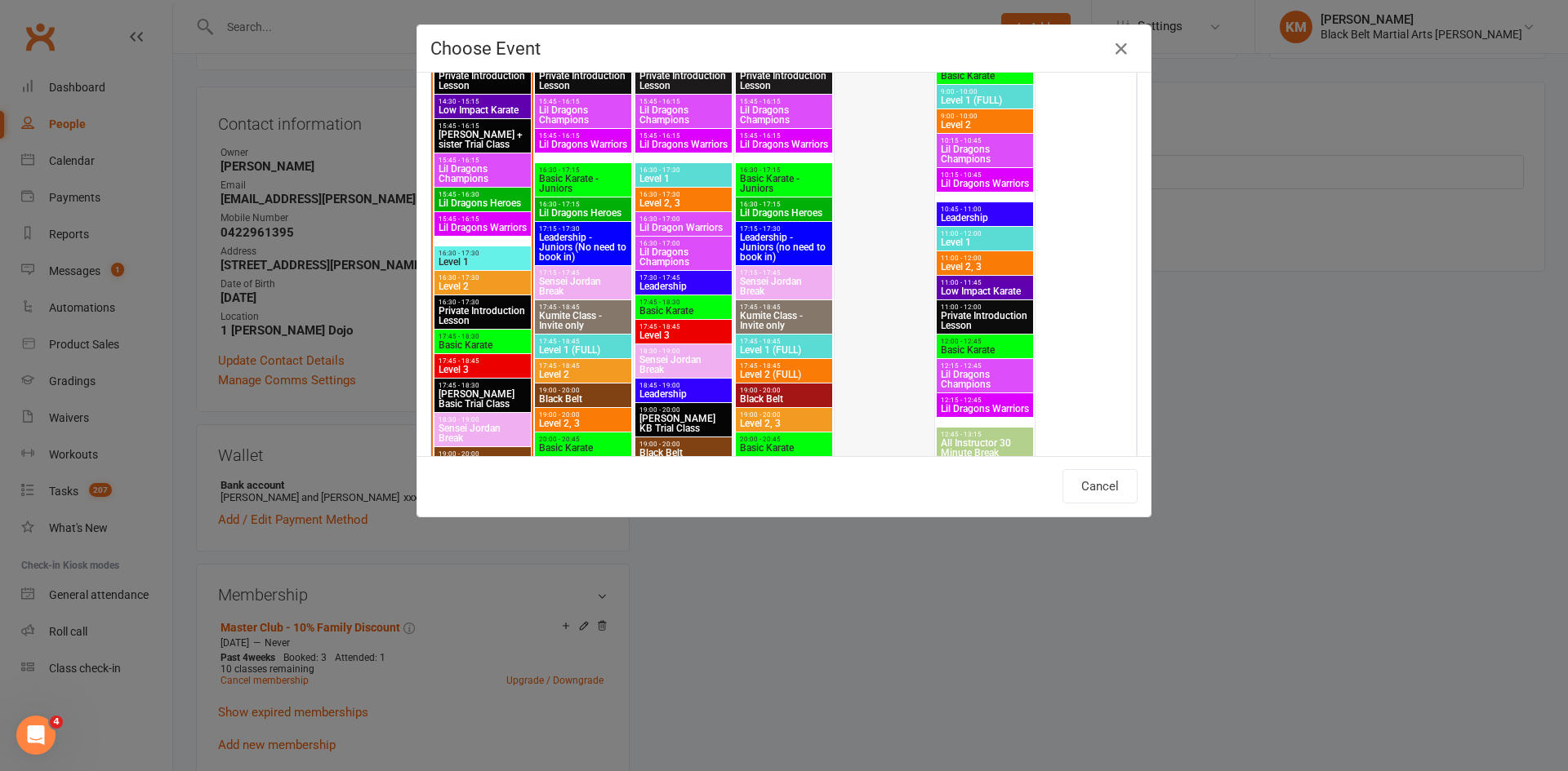
scroll to position [648, 0]
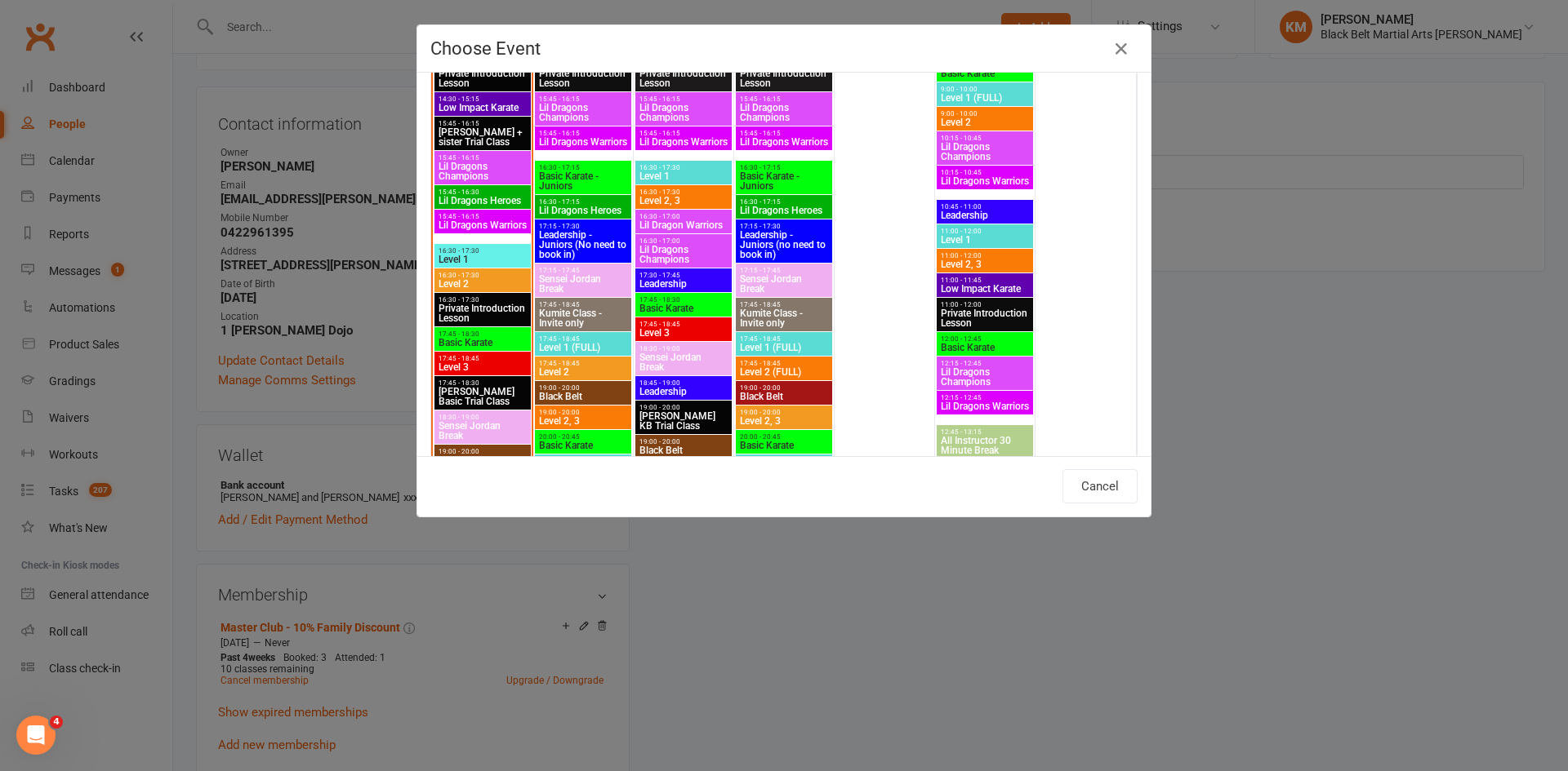
click at [781, 393] on span "Black Belt" at bounding box center [784, 397] width 90 height 10
type input "Black Belt - Oct 16, 2025 7:00:00 PM"
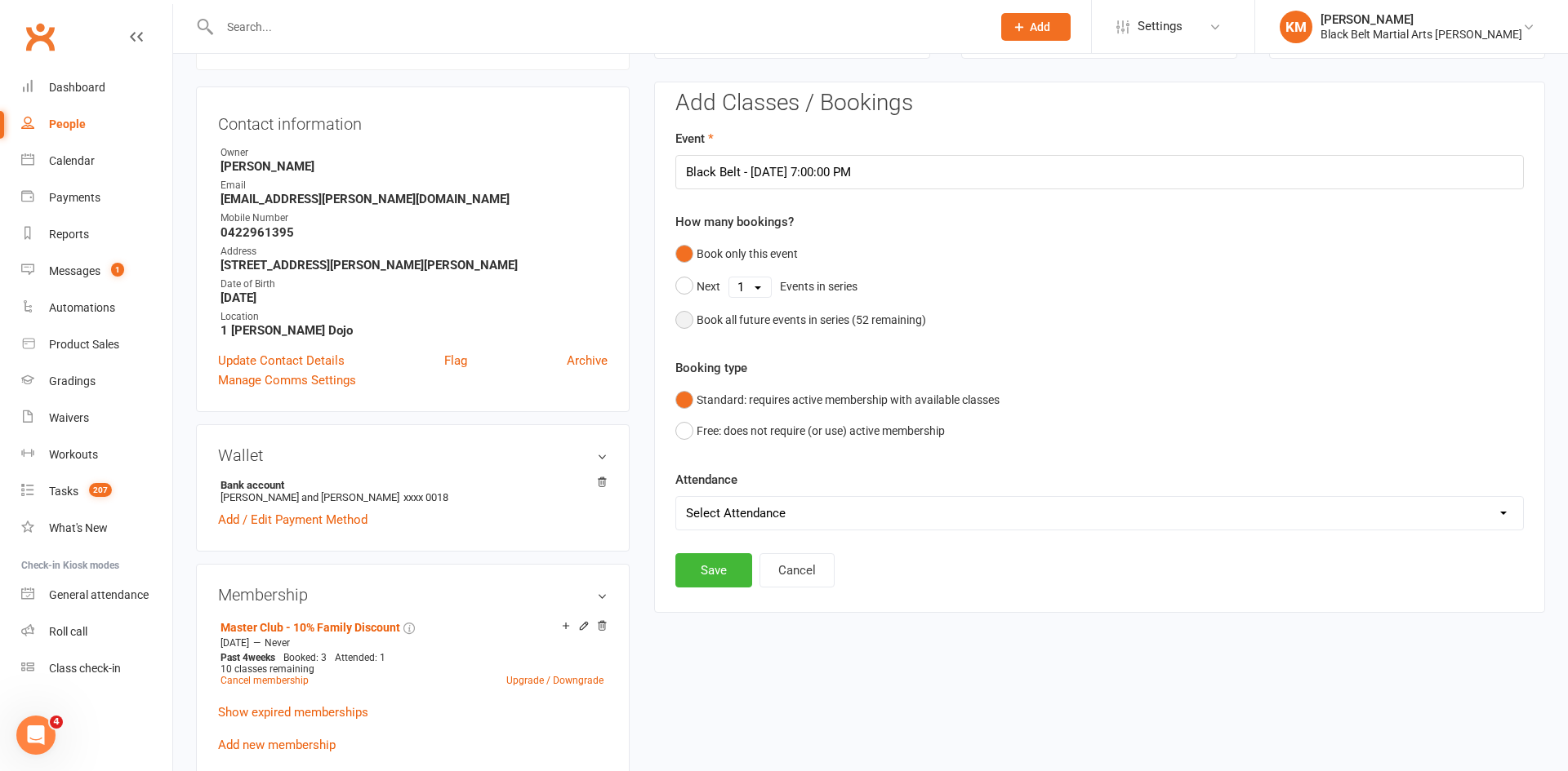
click at [756, 316] on div "Book all future events in series ( 52 remaining)" at bounding box center [811, 320] width 229 height 18
click at [722, 483] on button "Save" at bounding box center [714, 487] width 77 height 34
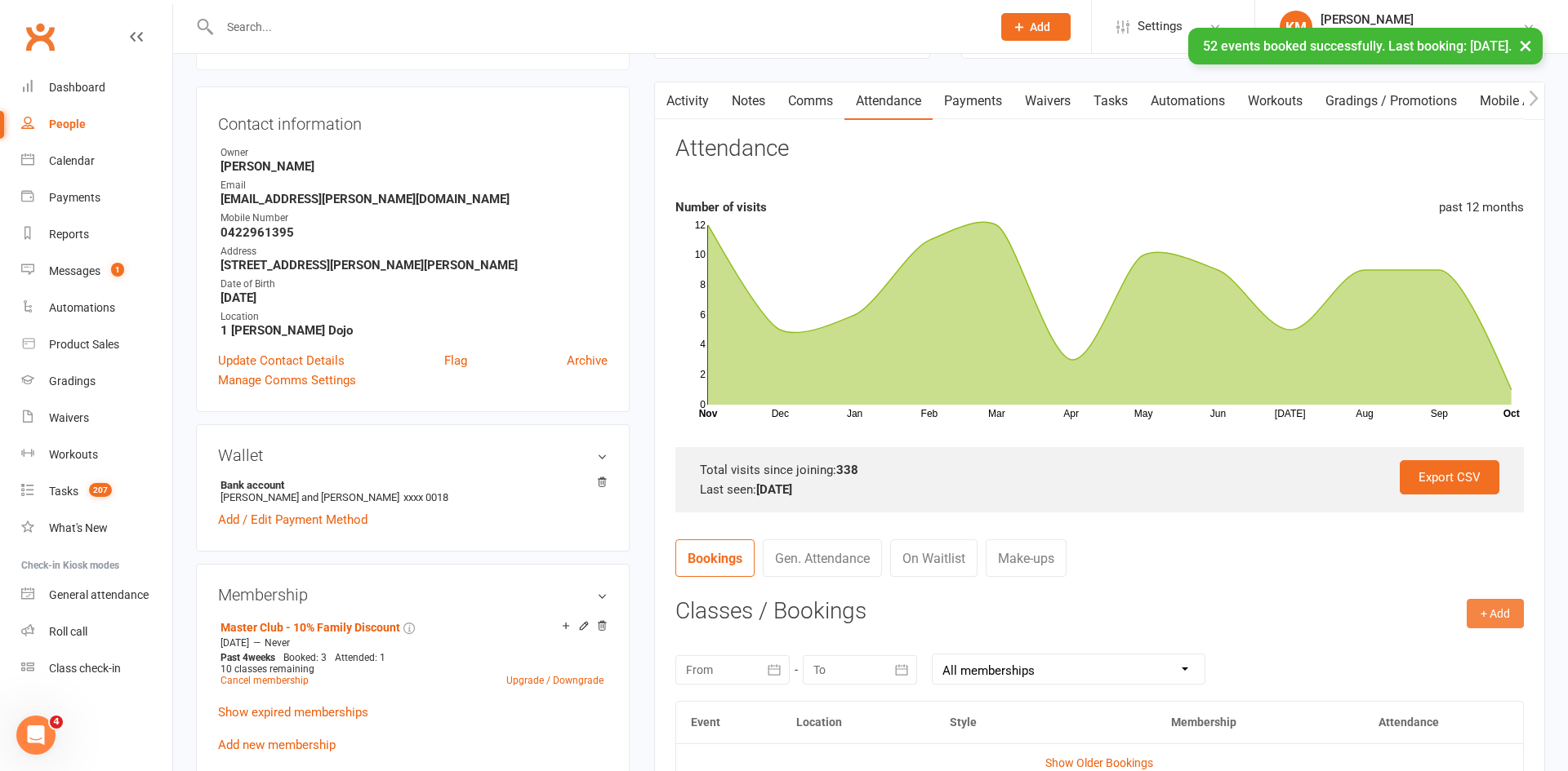
click at [1487, 614] on button "+ Add" at bounding box center [1495, 613] width 58 height 29
click at [1443, 642] on link "Book Event" at bounding box center [1442, 650] width 162 height 33
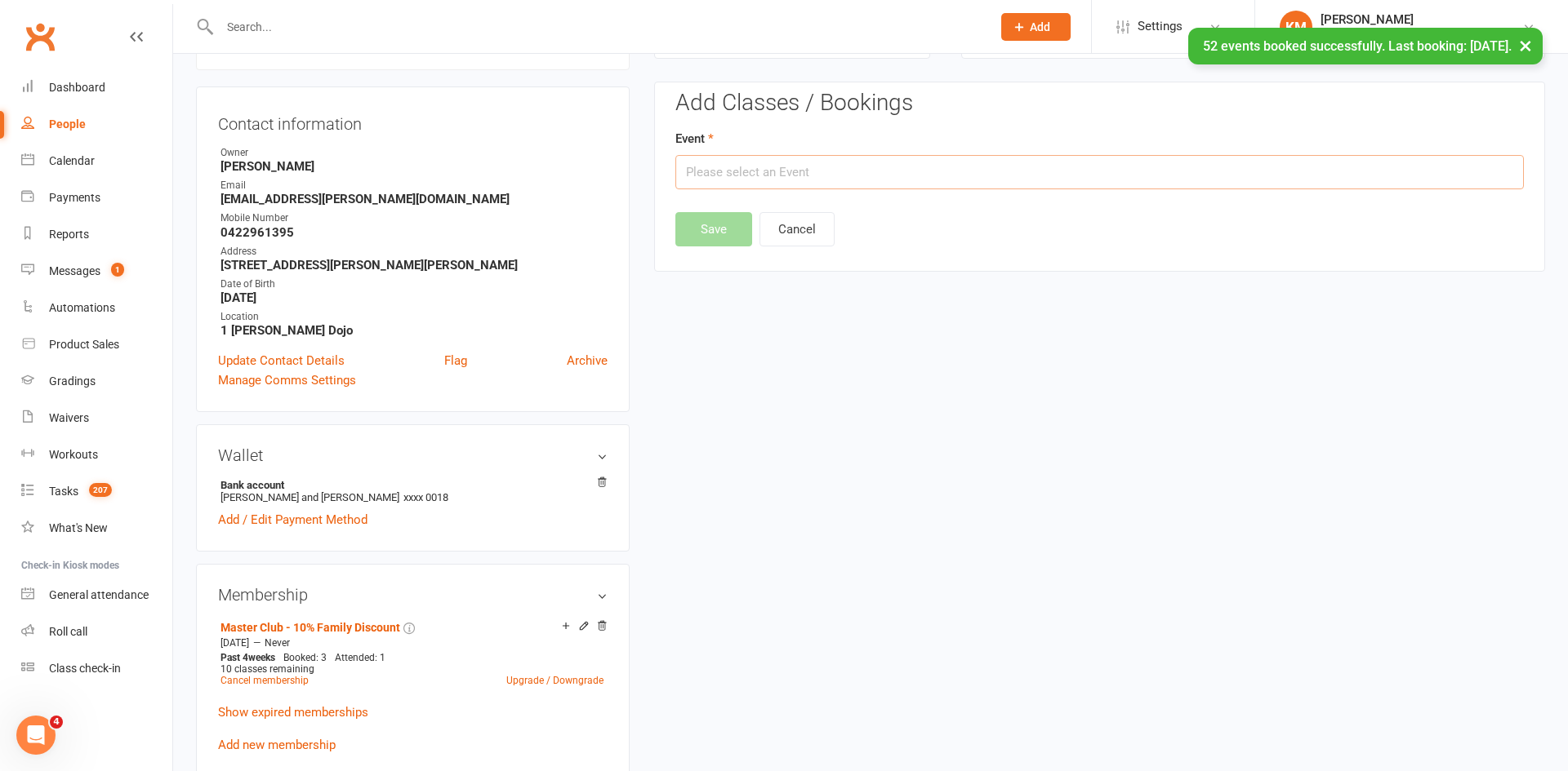
click at [1235, 168] on input "text" at bounding box center [1099, 172] width 848 height 34
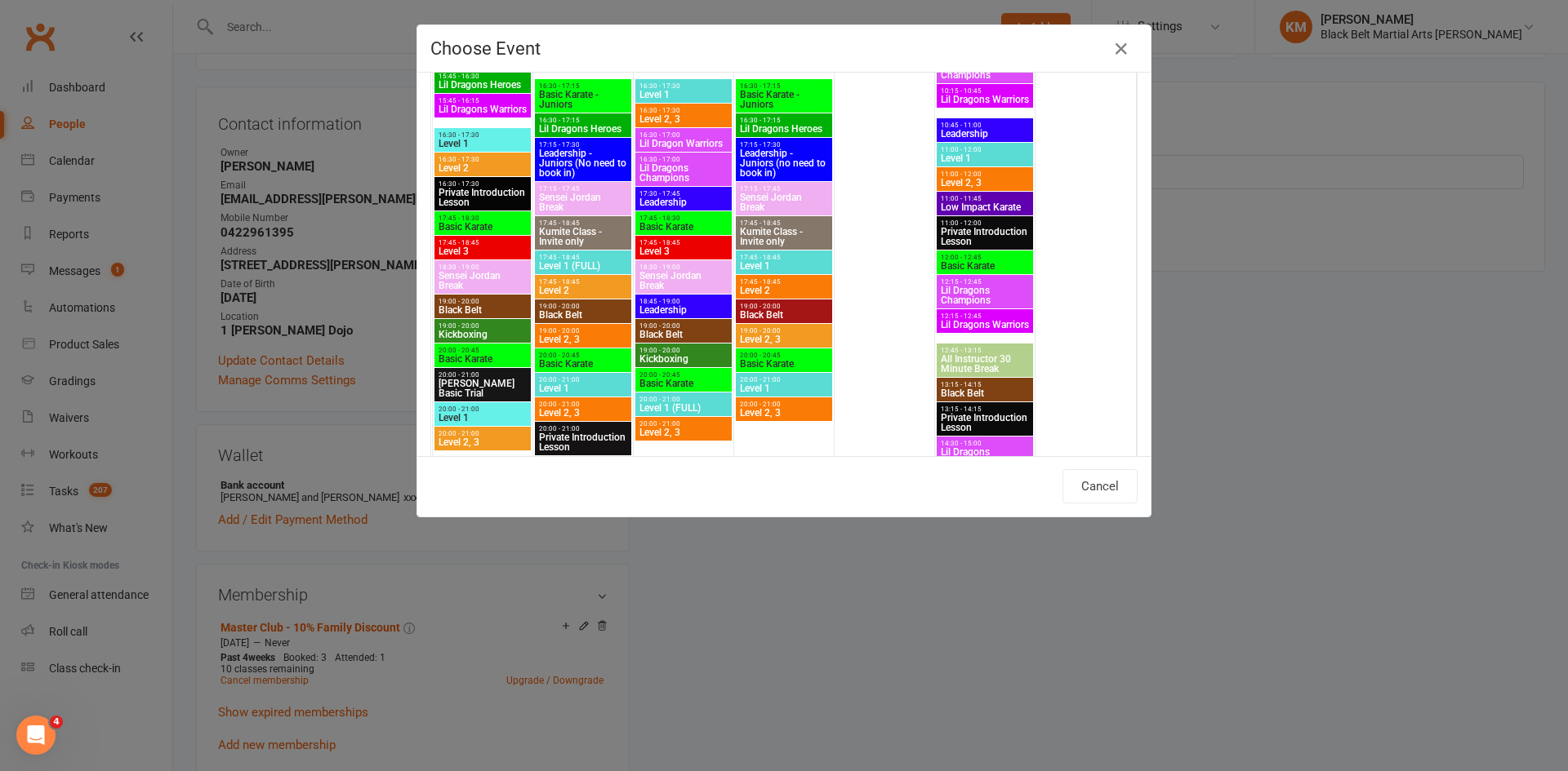
scroll to position [1526, 0]
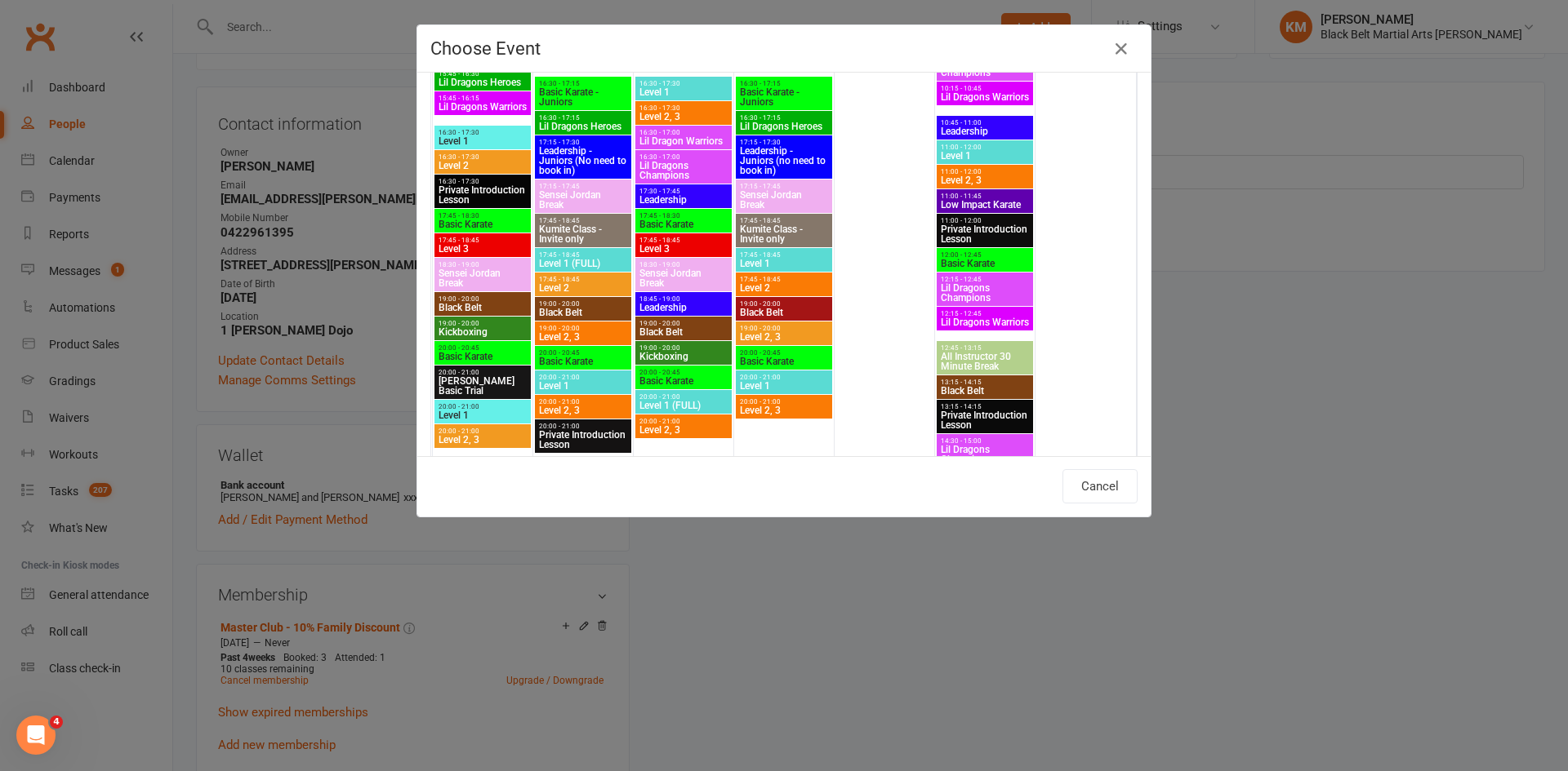
click at [575, 308] on span "Black Belt" at bounding box center [583, 313] width 90 height 10
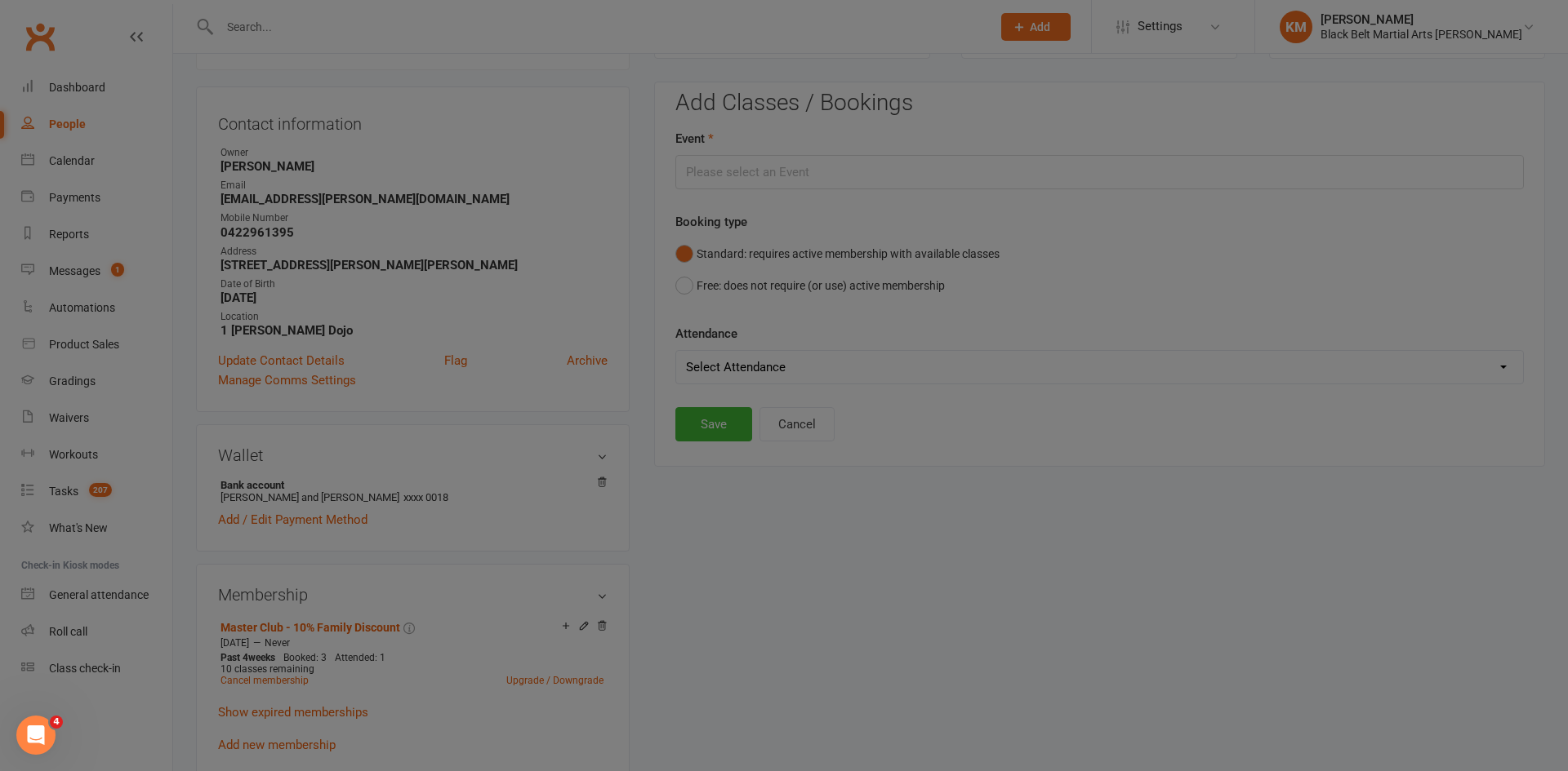
type input "Black Belt - Oct 21, 2025 7:00:00 PM"
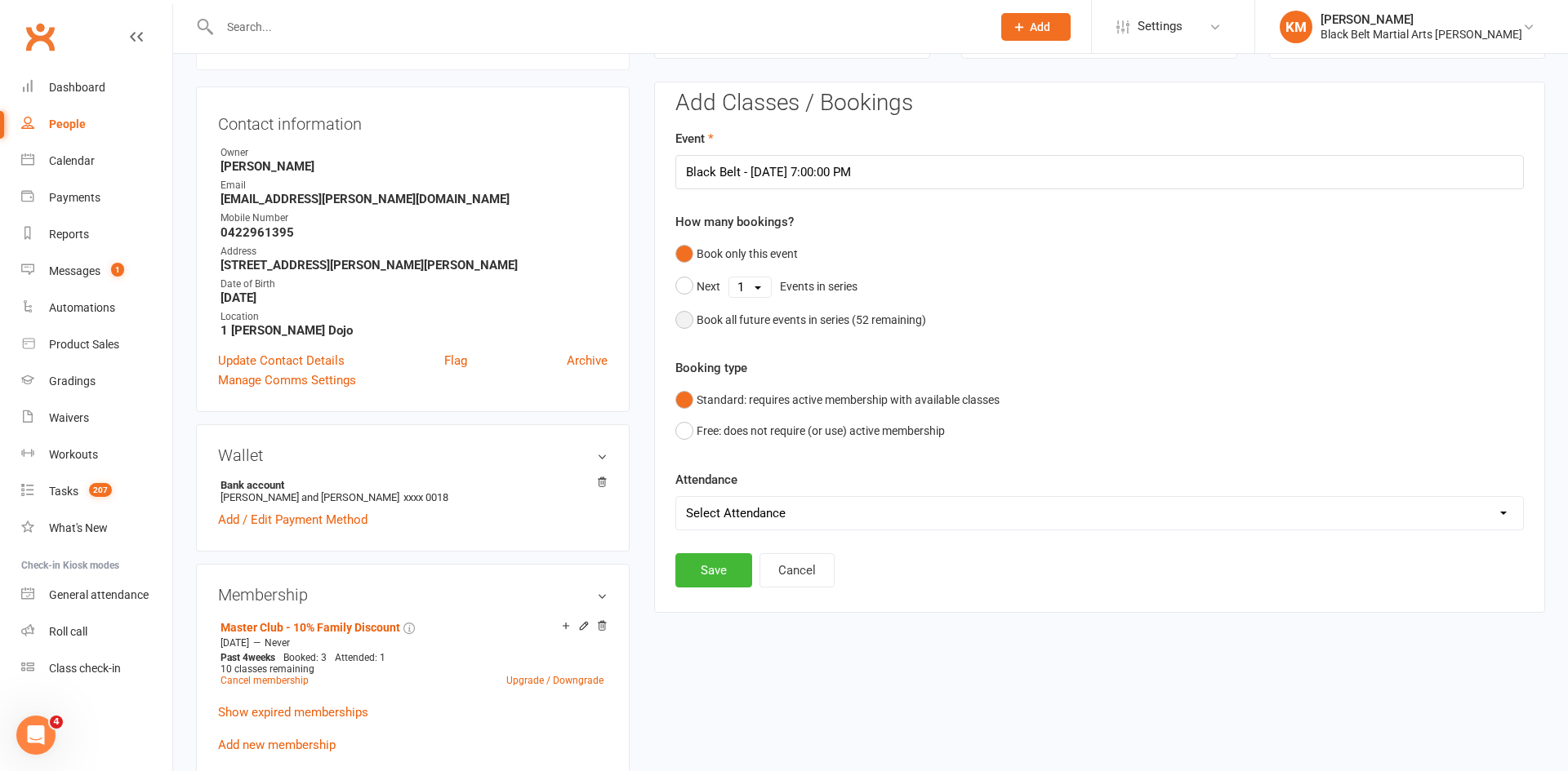
click at [875, 318] on div "Book all future events in series ( 52 remaining)" at bounding box center [811, 320] width 229 height 18
click at [709, 487] on button "Save" at bounding box center [714, 487] width 77 height 34
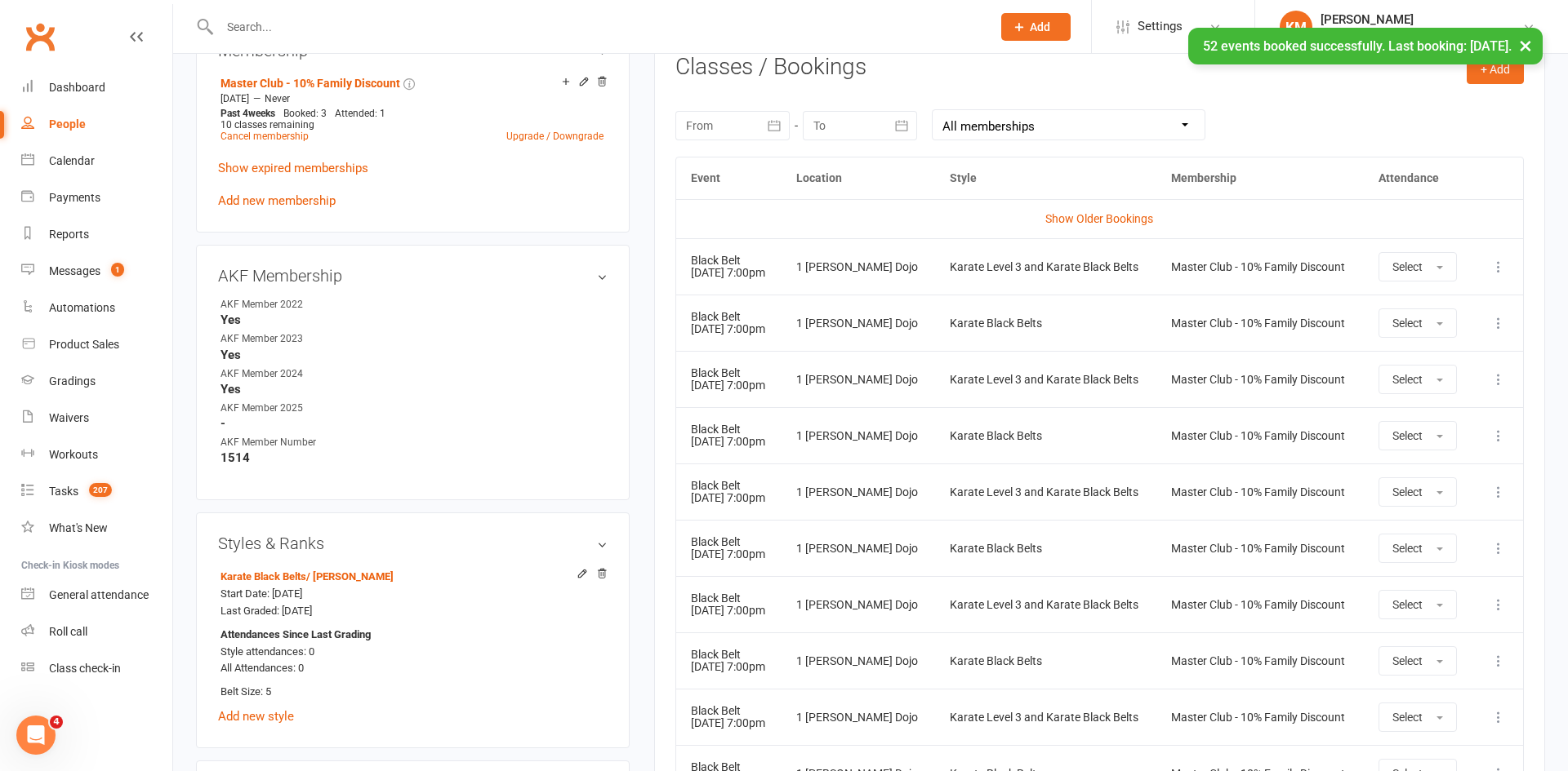
scroll to position [686, 0]
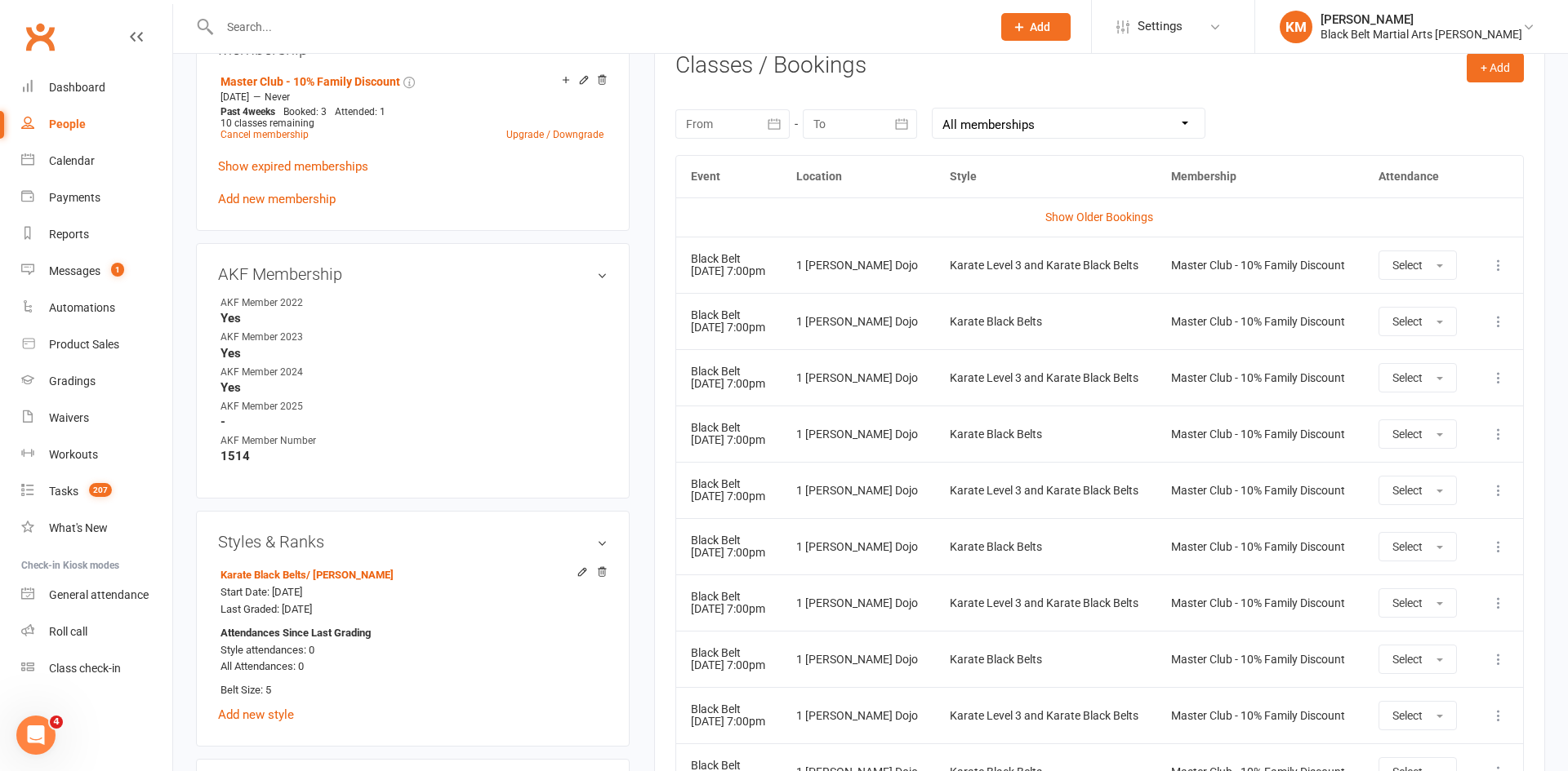
click at [641, 364] on div "upload photo change photo Nicodem Sikanyika Activated 23 January, 2021 Added 16…" at bounding box center [412, 602] width 458 height 2421
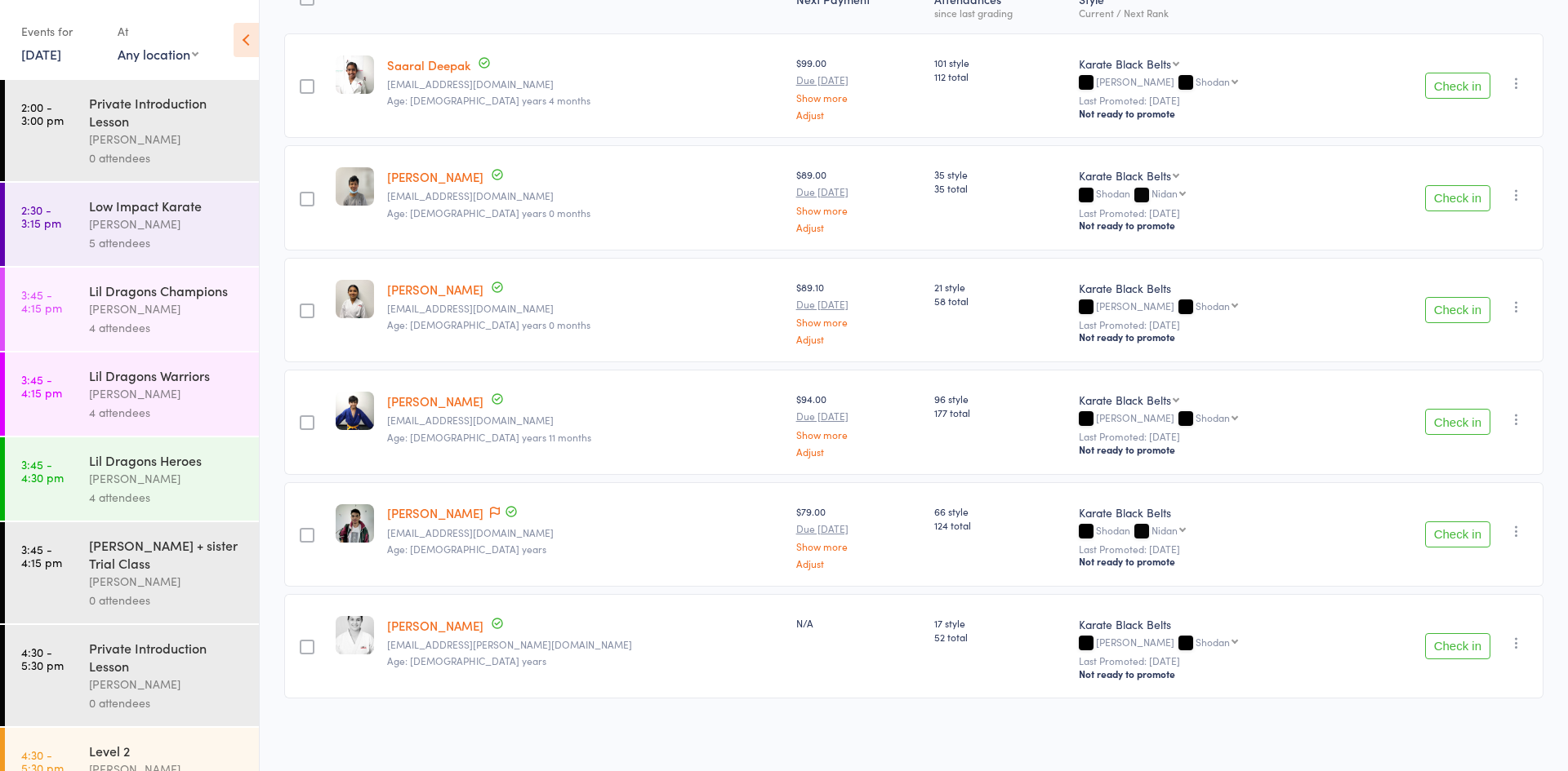
scroll to position [1217, 0]
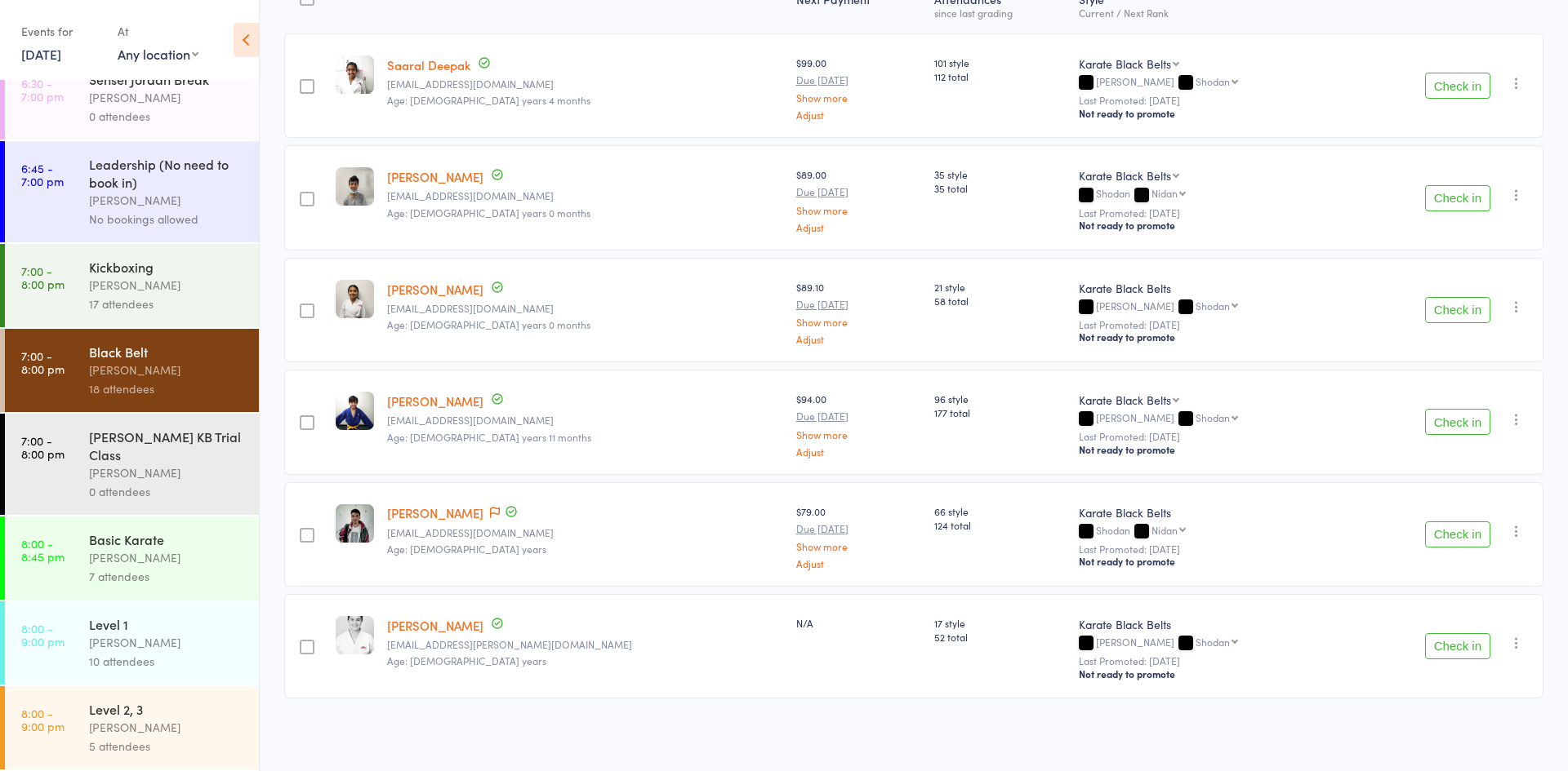
click at [155, 543] on div "Basic Karate" at bounding box center [167, 539] width 156 height 18
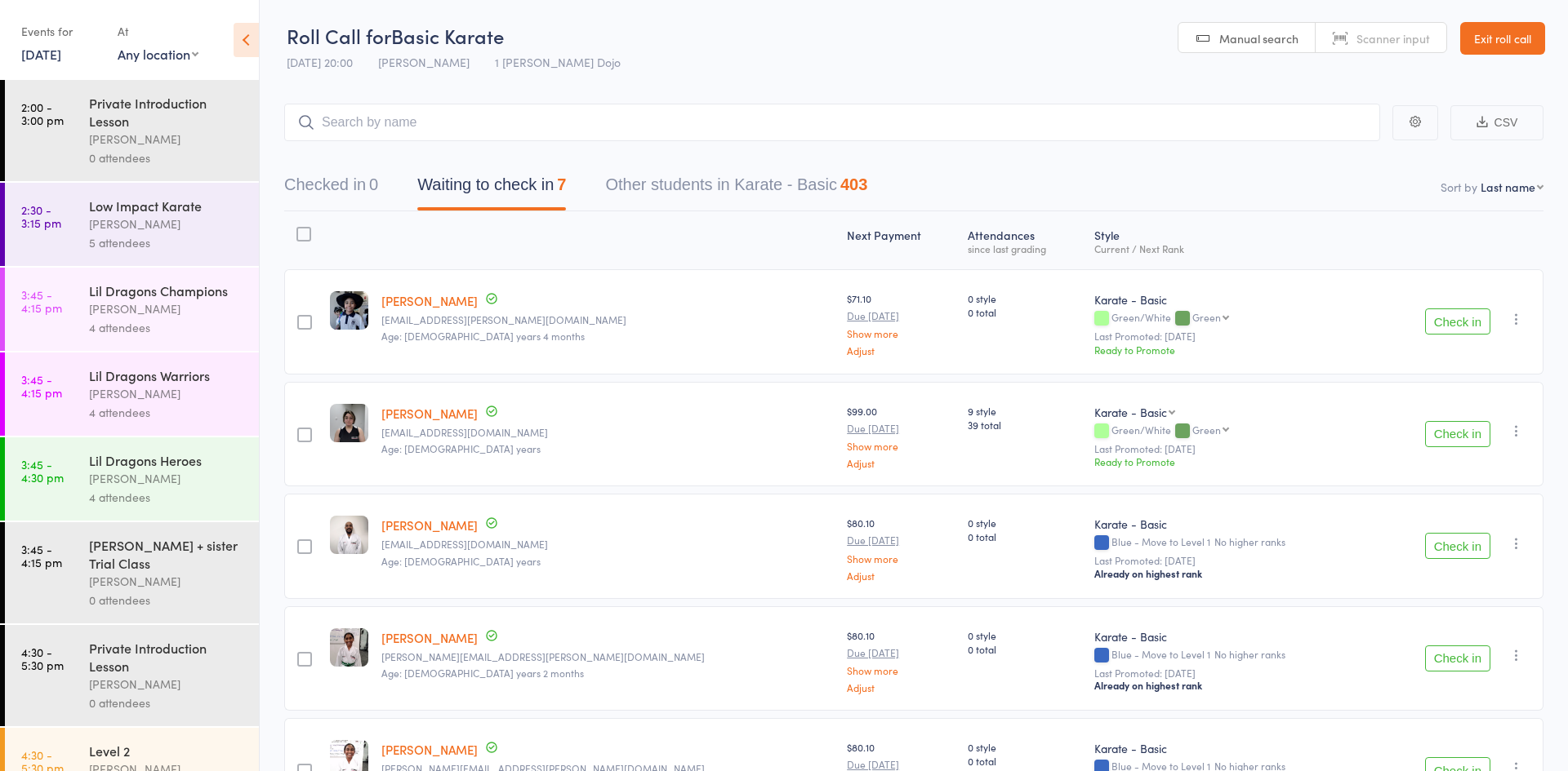
click at [526, 198] on button "Waiting to check in 7" at bounding box center [491, 189] width 148 height 43
click at [1436, 317] on button "Check in" at bounding box center [1458, 321] width 65 height 26
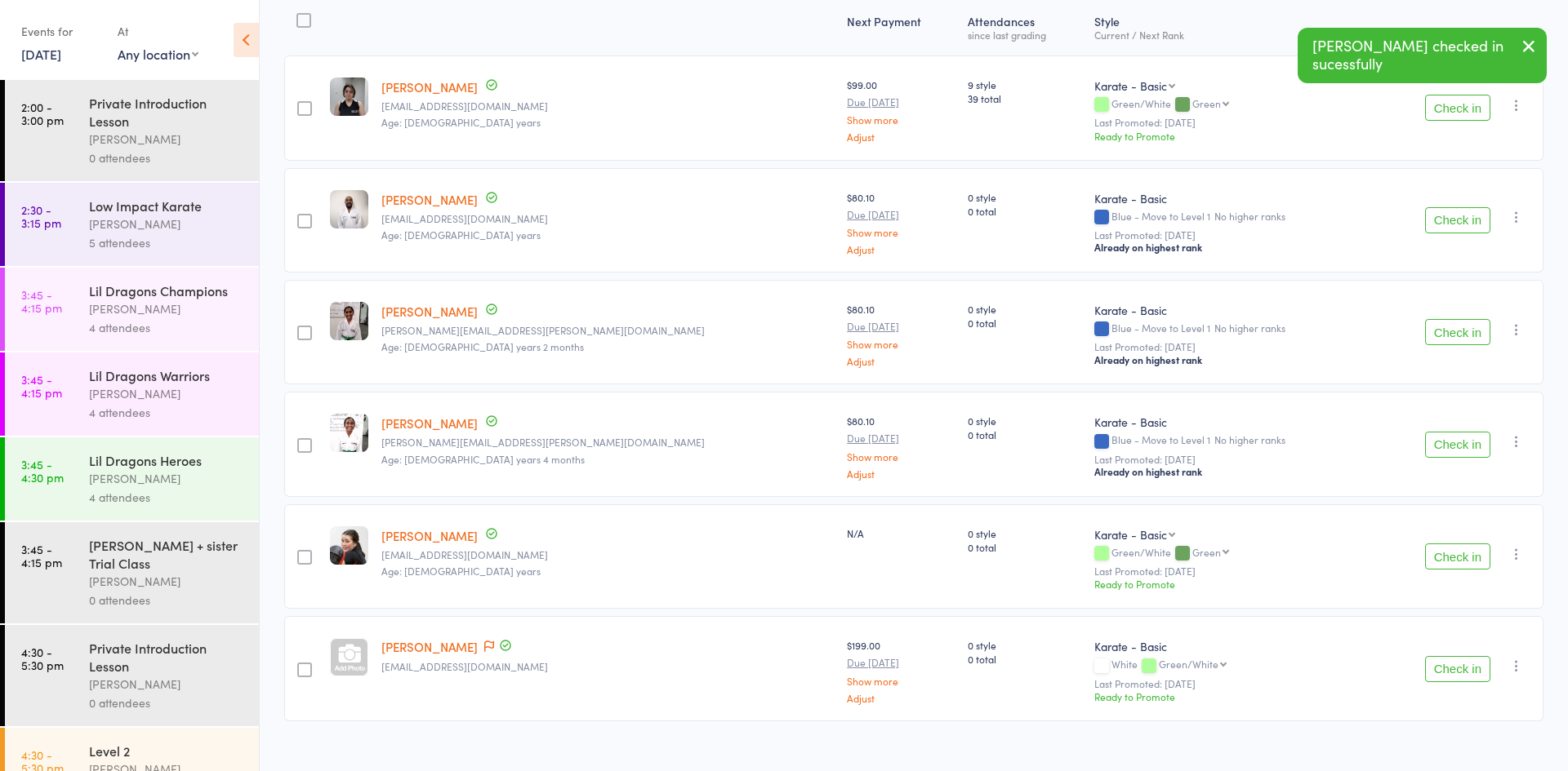
scroll to position [240, 0]
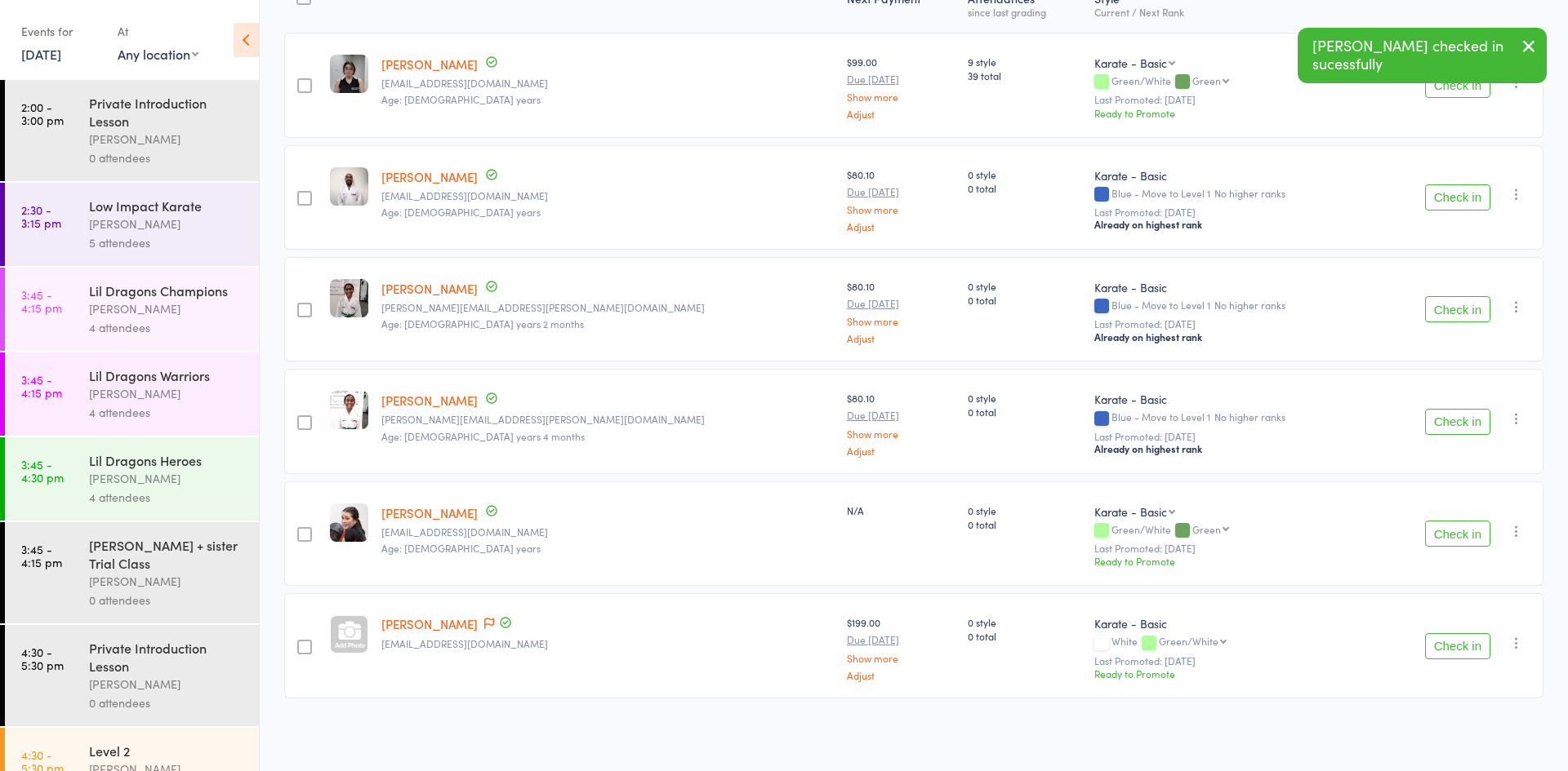
click at [1442, 652] on button "Check in" at bounding box center [1458, 646] width 65 height 26
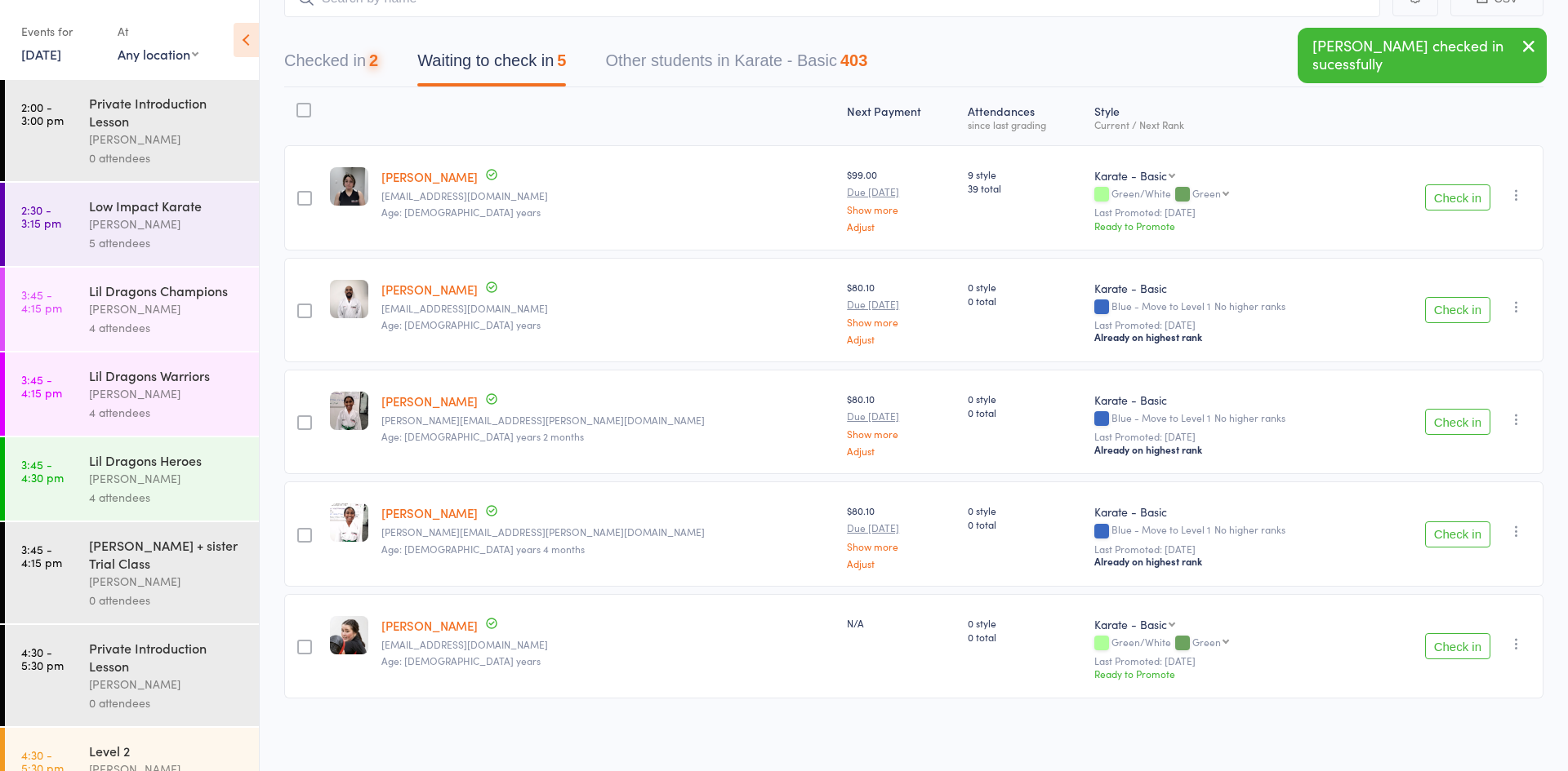
scroll to position [1217, 0]
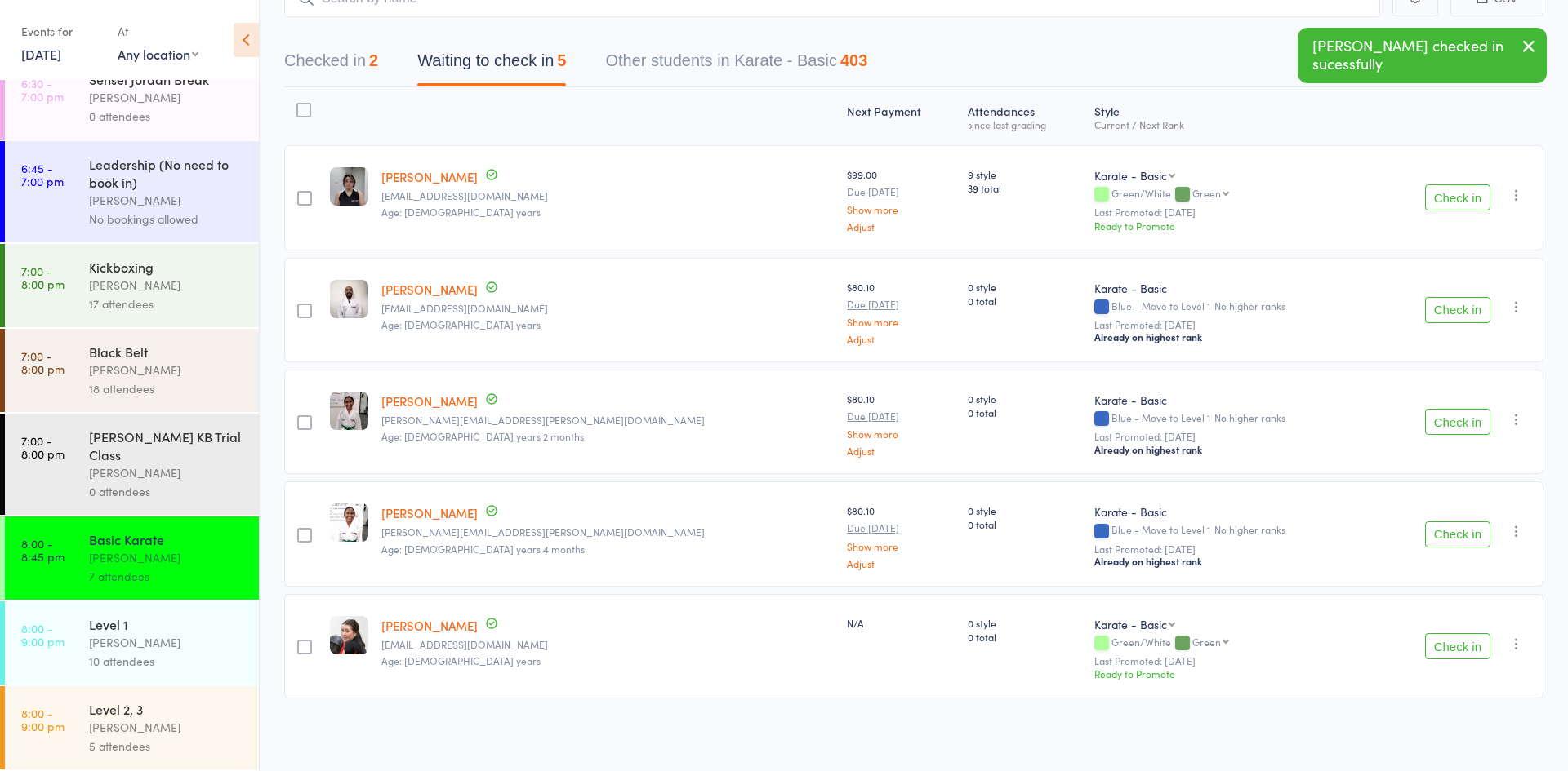
click at [63, 658] on link "8:00 - 9:00 pm Level 1 [PERSON_NAME] 10 attendees" at bounding box center [132, 643] width 254 height 83
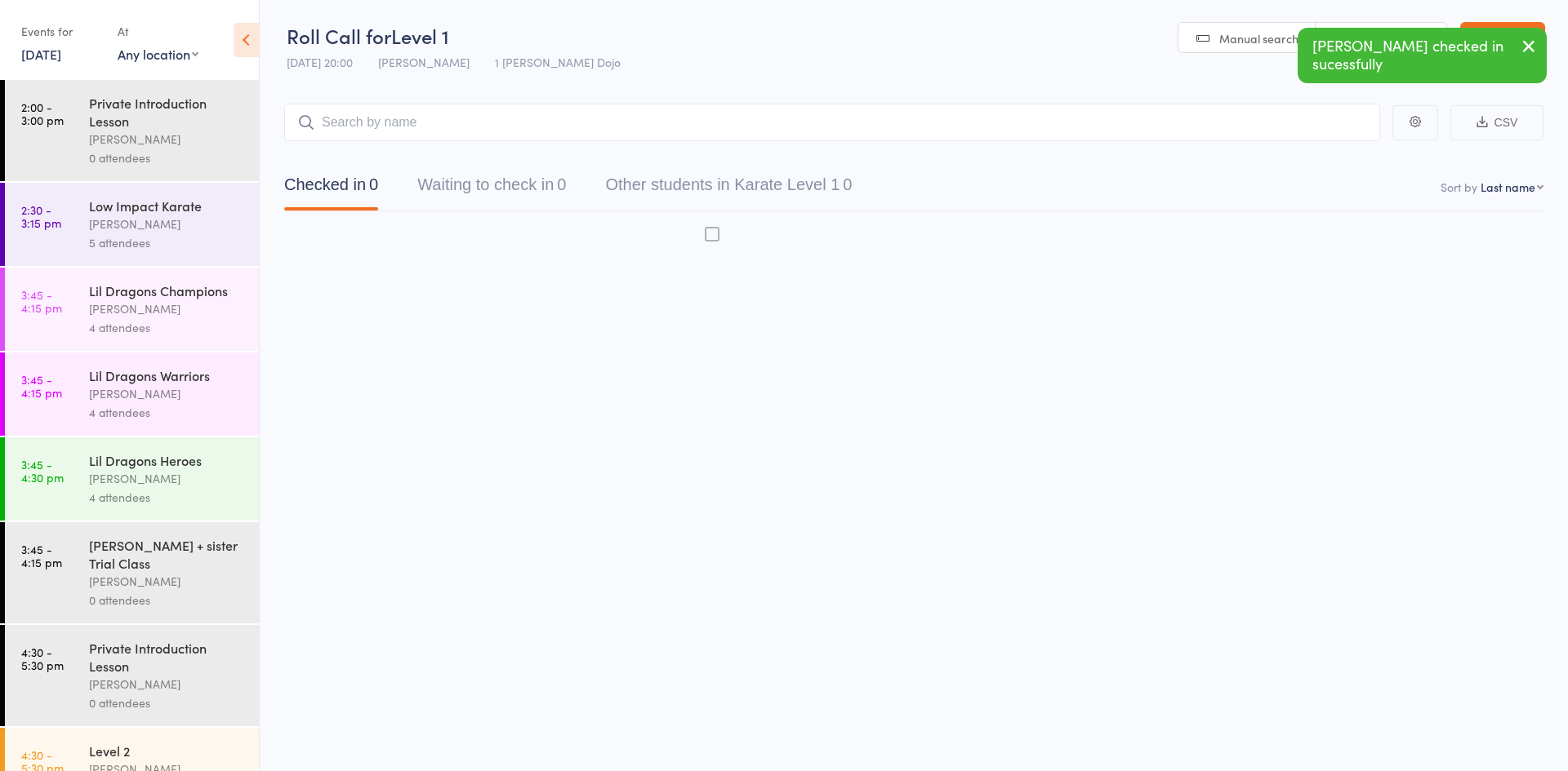
scroll to position [1, 0]
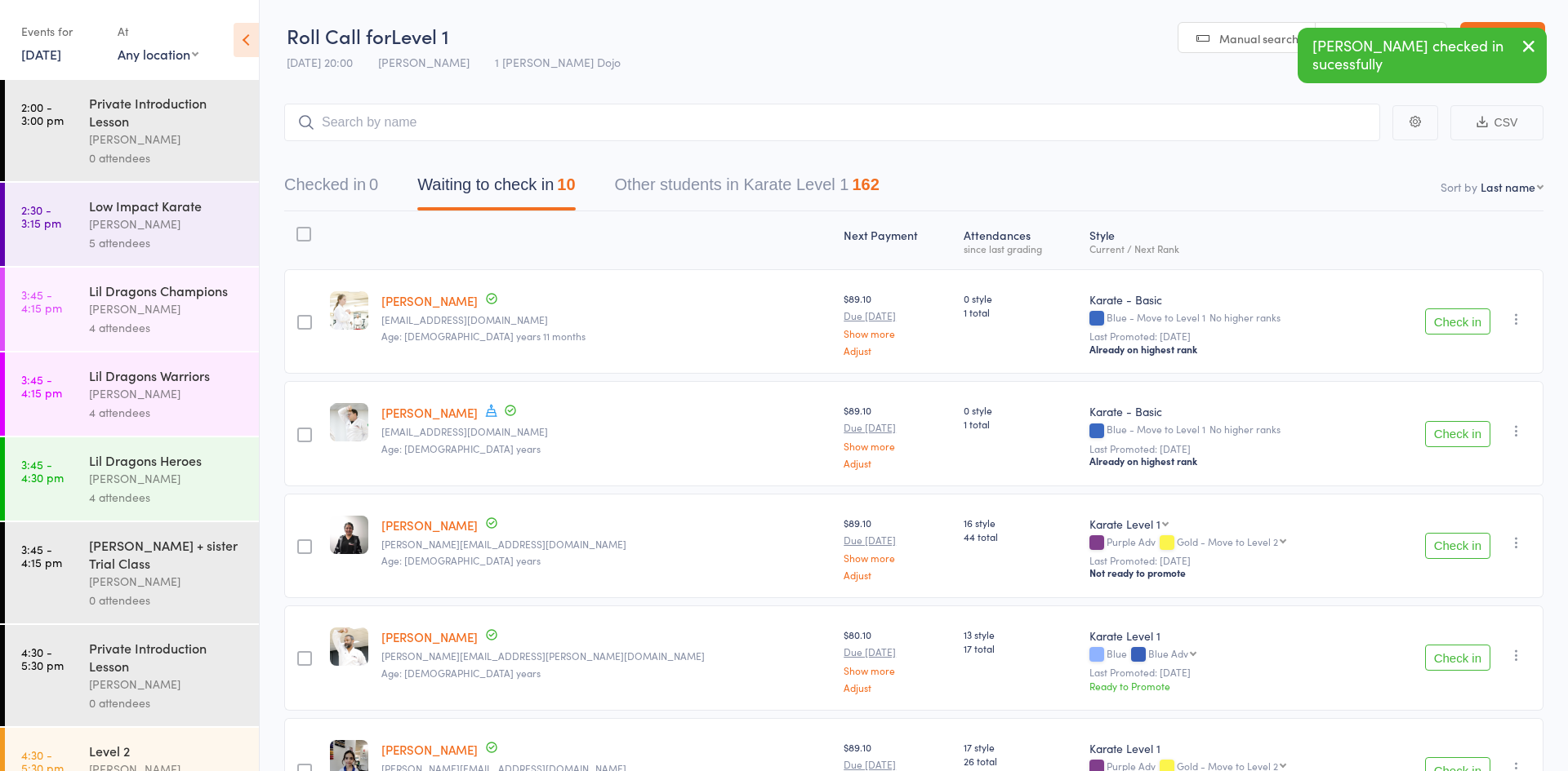
click at [1435, 333] on button "Check in" at bounding box center [1458, 321] width 65 height 26
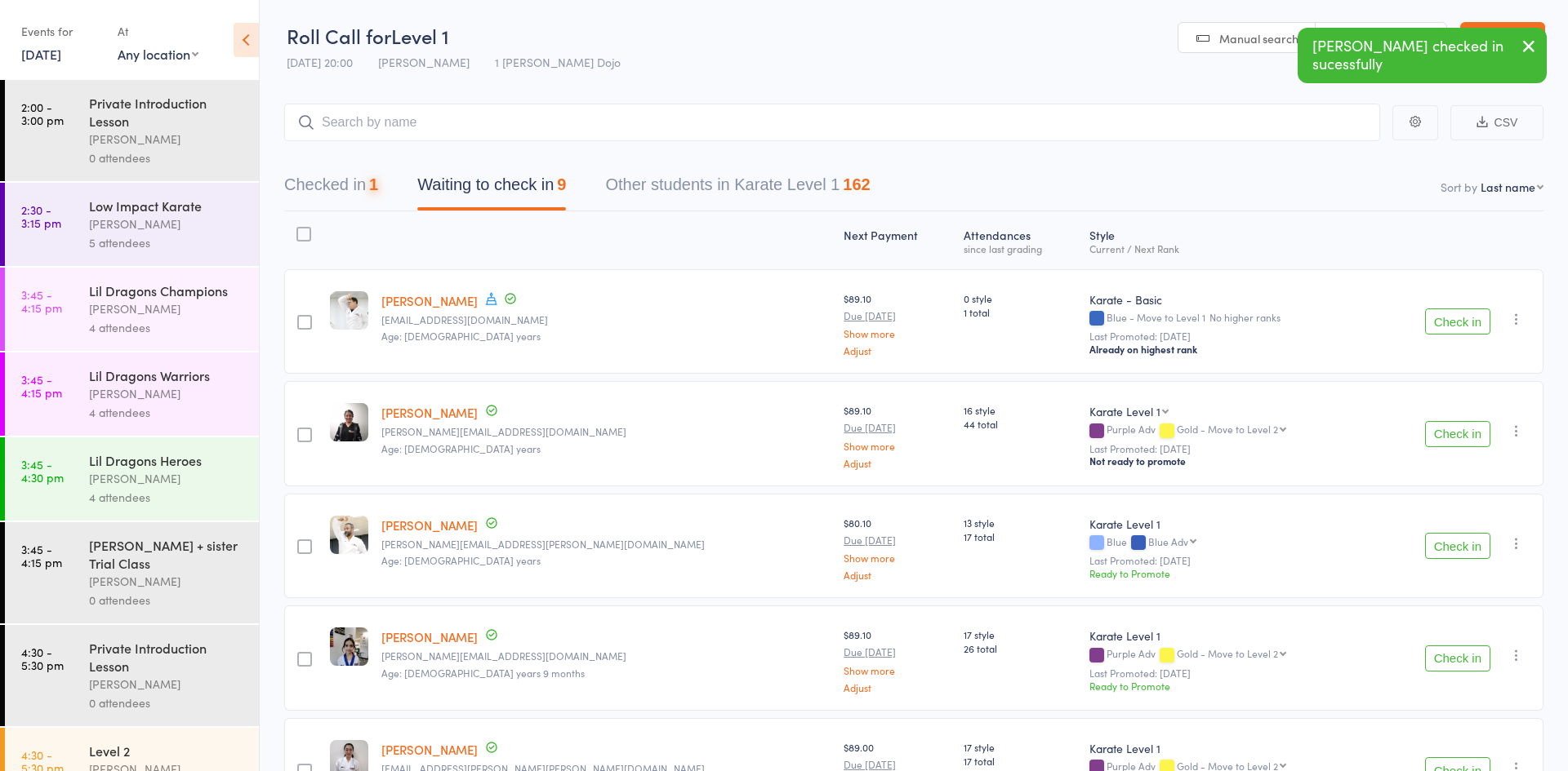
click at [1435, 333] on button "Check in" at bounding box center [1458, 321] width 65 height 26
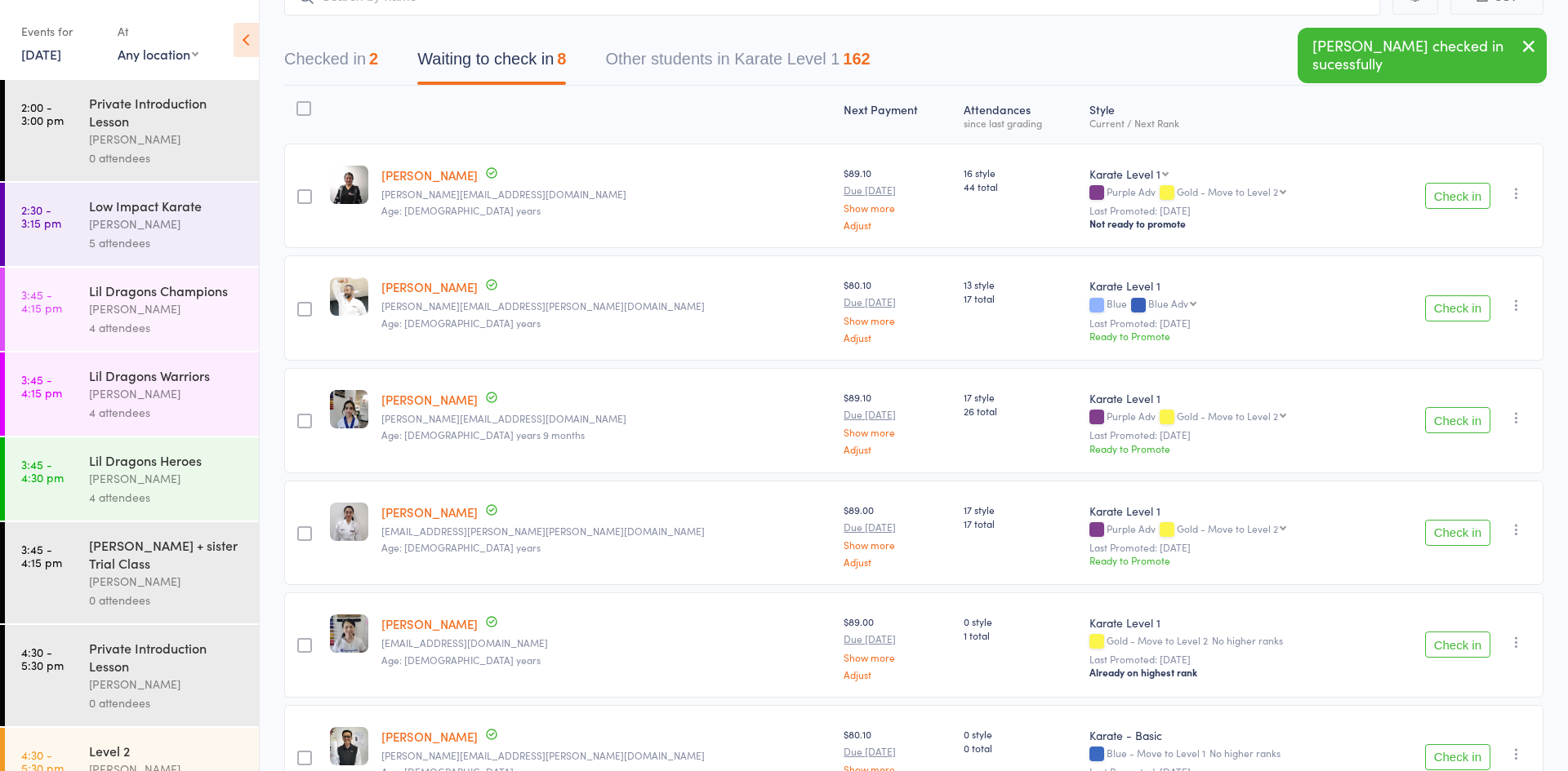
scroll to position [128, 0]
click at [1434, 522] on button "Check in" at bounding box center [1458, 532] width 65 height 26
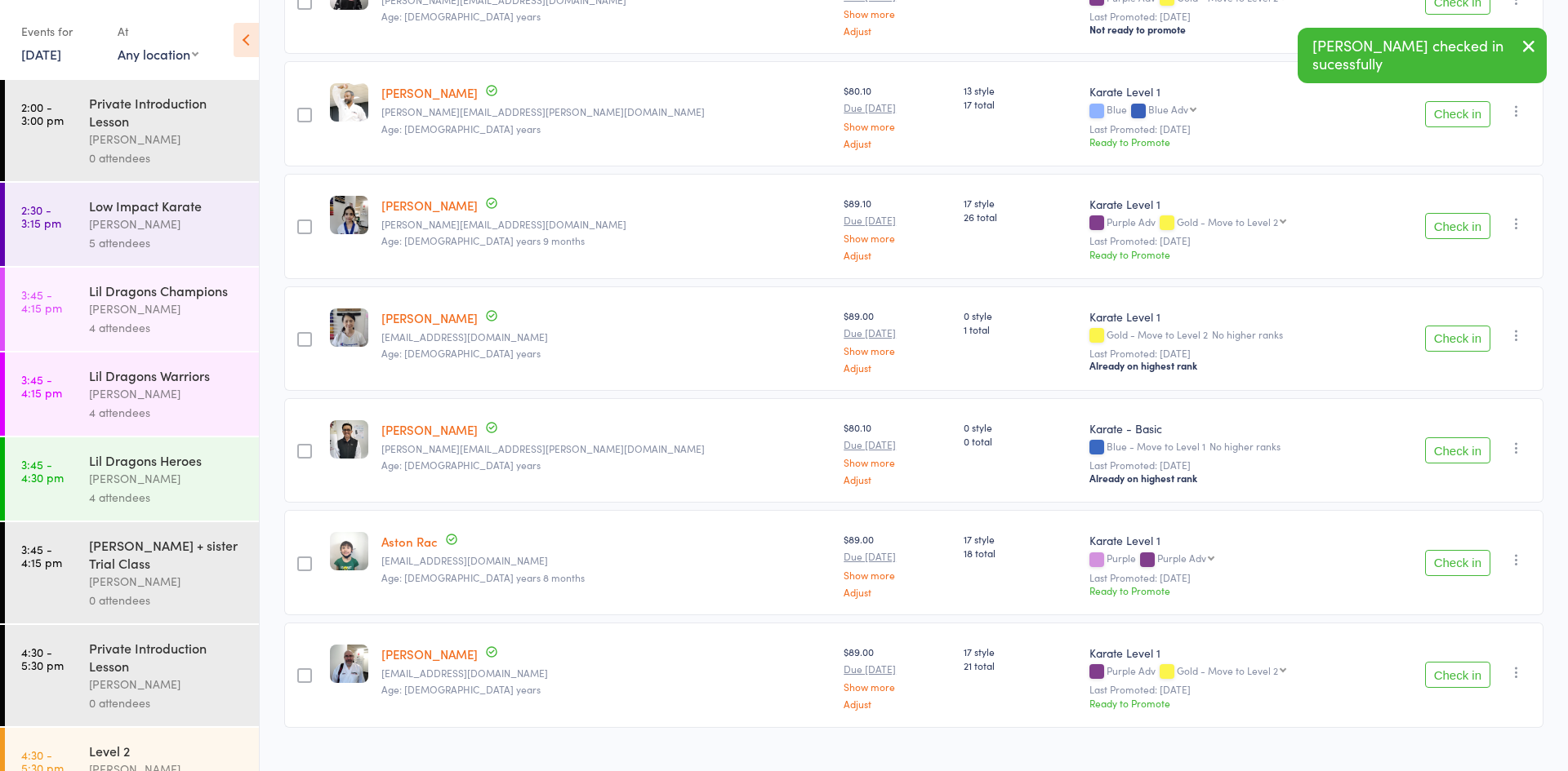
scroll to position [325, 0]
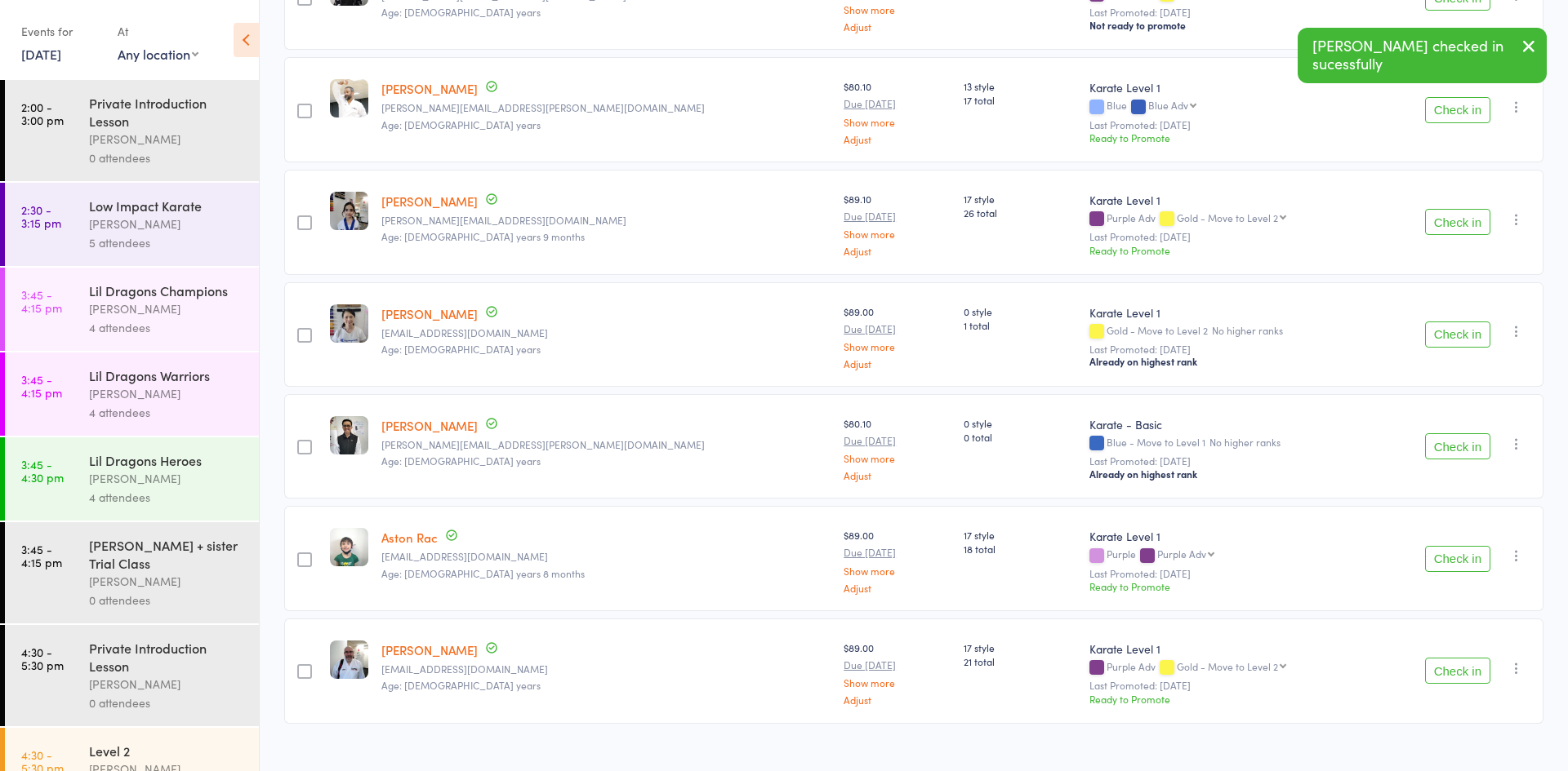
click at [1457, 450] on button "Check in" at bounding box center [1458, 446] width 65 height 26
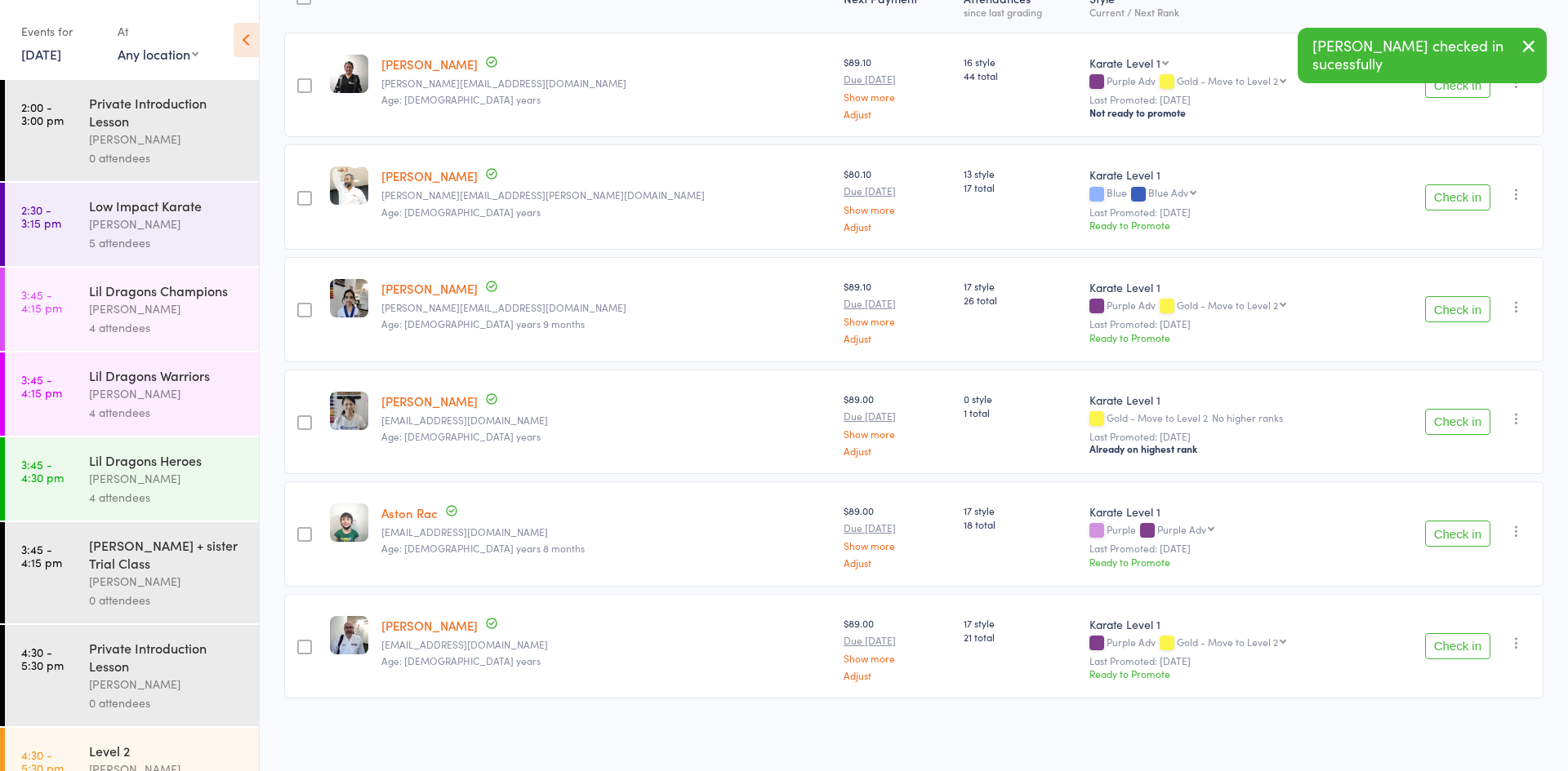
click at [1446, 528] on button "Check in" at bounding box center [1458, 533] width 65 height 26
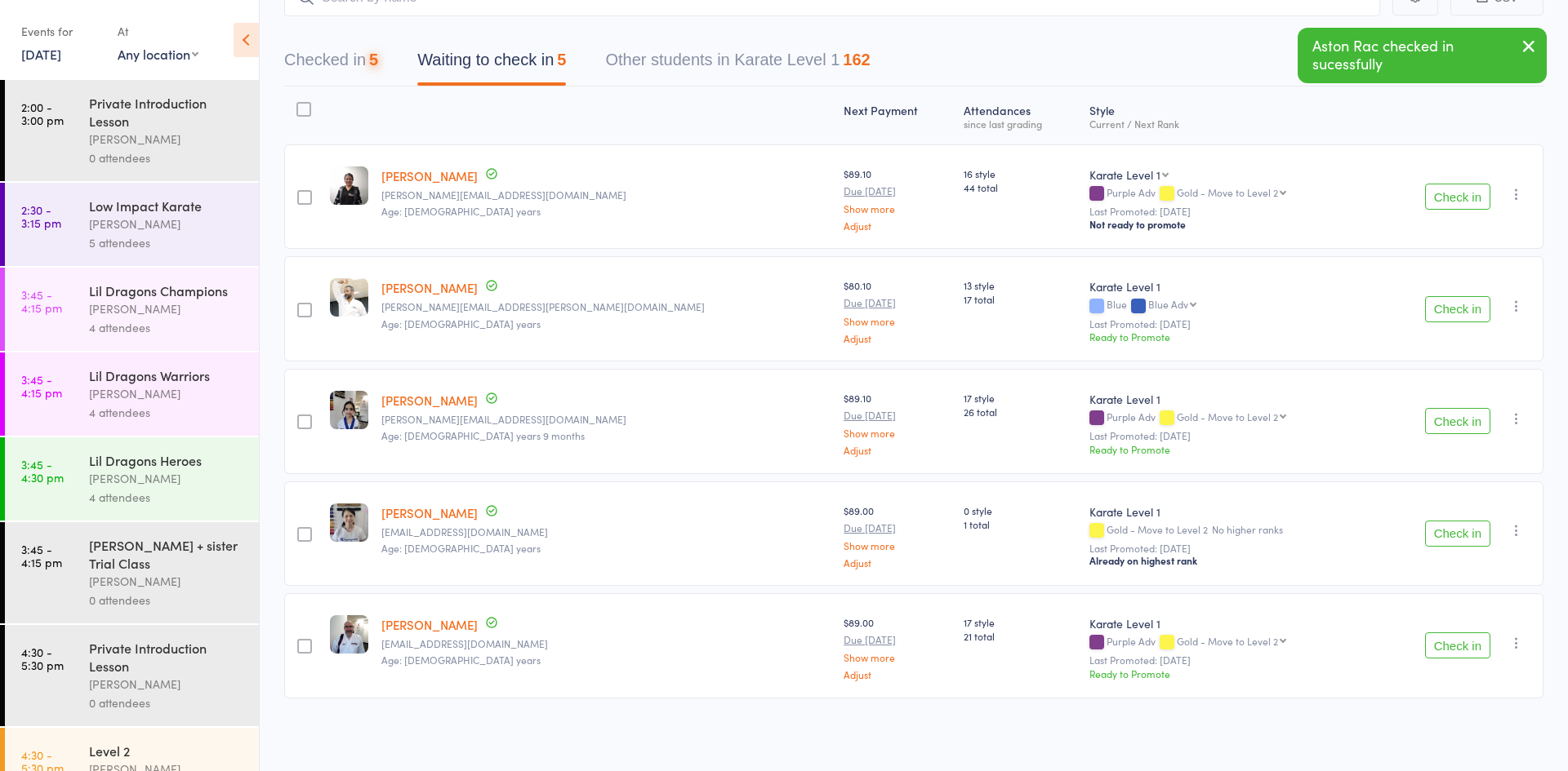
scroll to position [1217, 0]
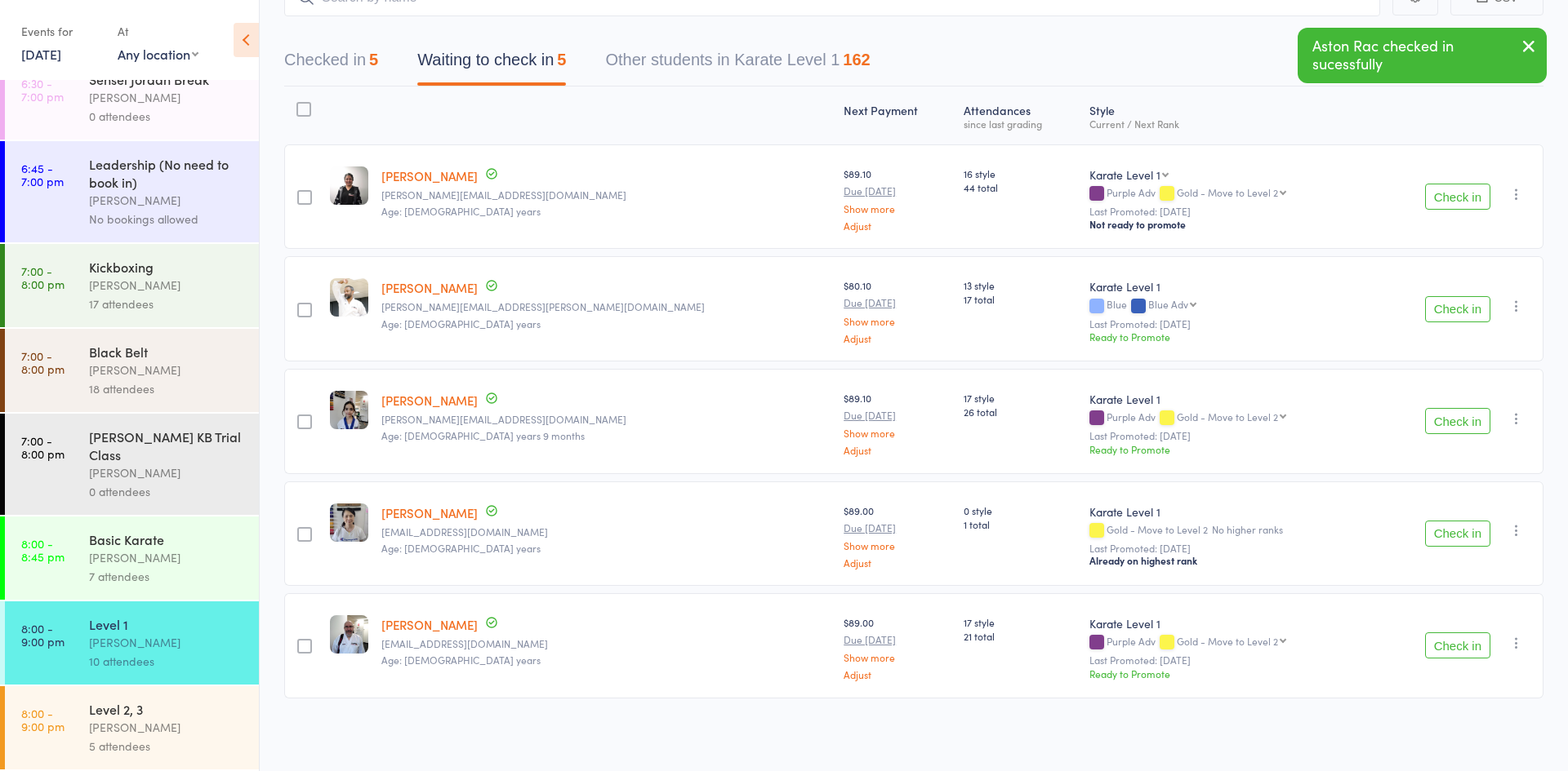
click at [106, 723] on div "[PERSON_NAME]" at bounding box center [167, 728] width 156 height 19
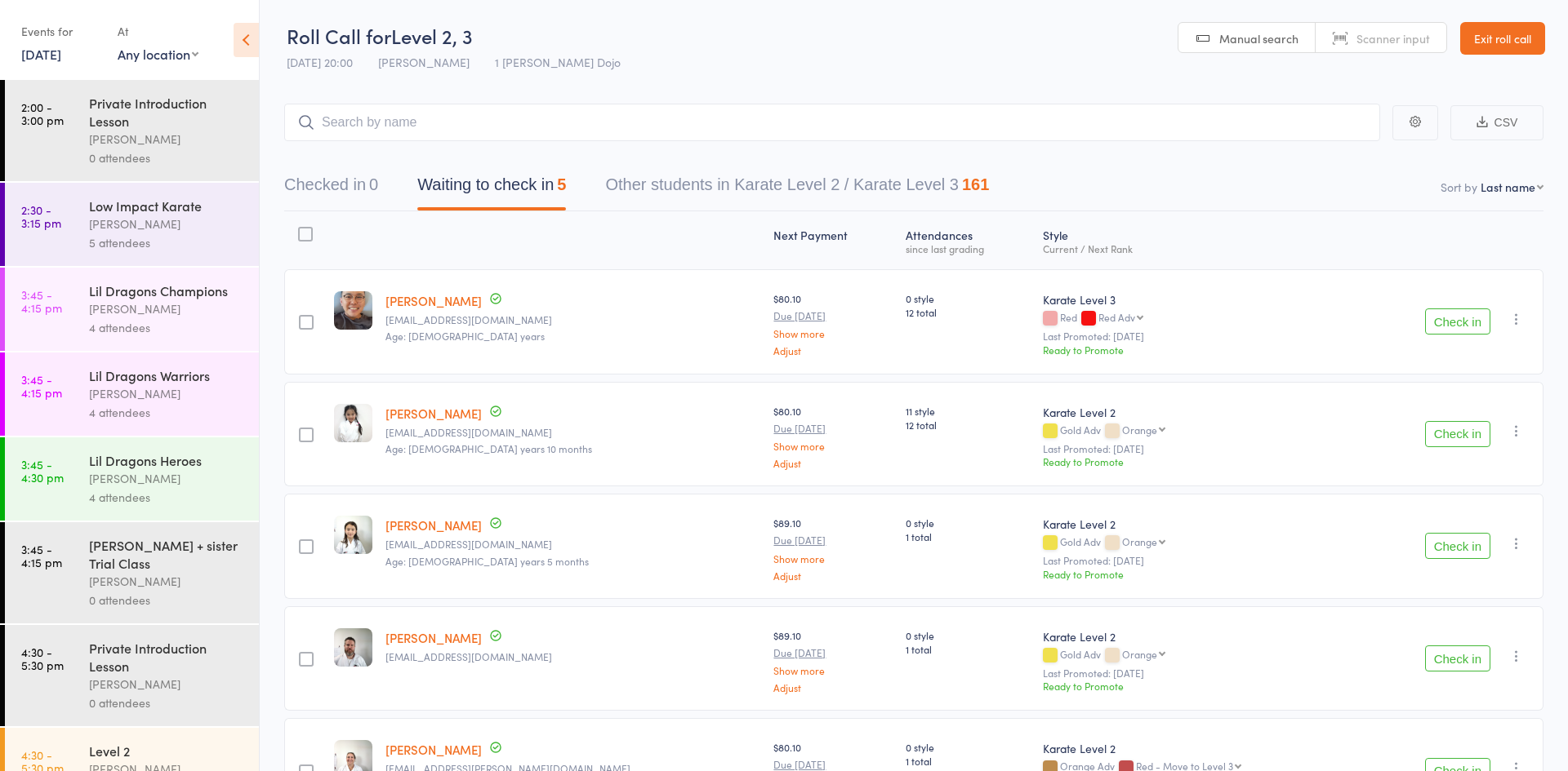
click at [1445, 551] on button "Check in" at bounding box center [1458, 545] width 65 height 26
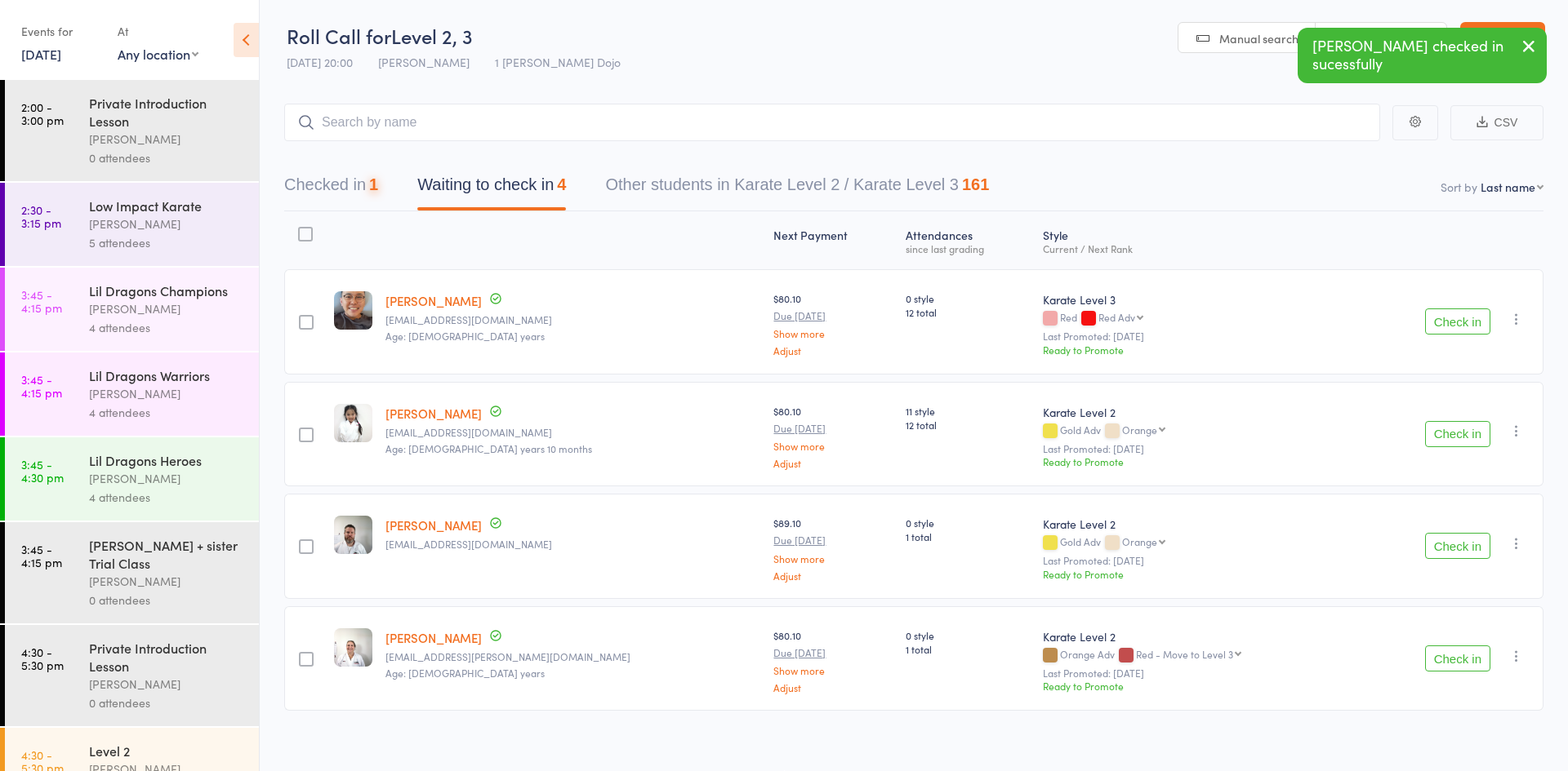
click at [1445, 551] on button "Check in" at bounding box center [1458, 545] width 65 height 26
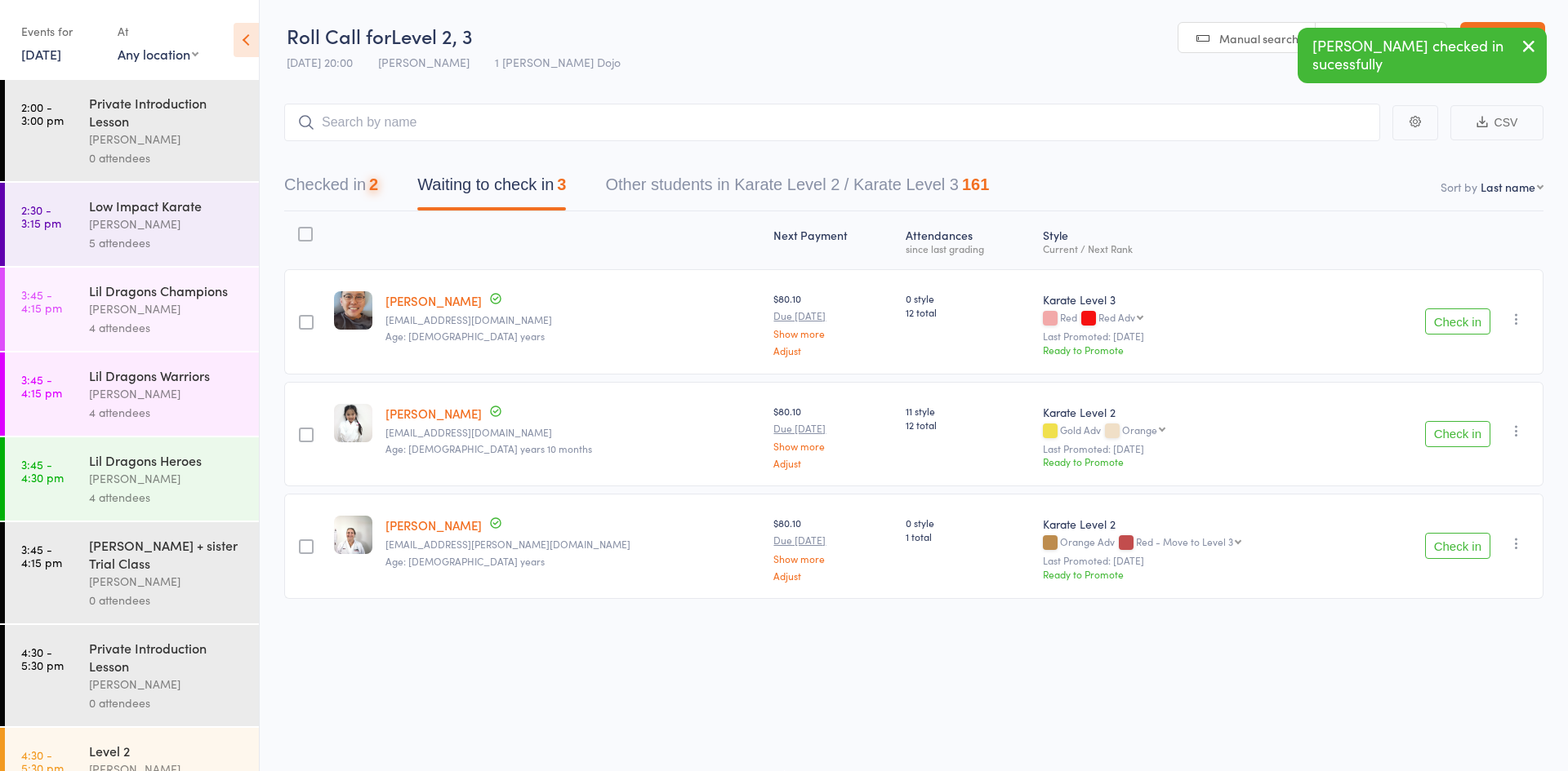
click at [1445, 551] on button "Check in" at bounding box center [1458, 545] width 65 height 26
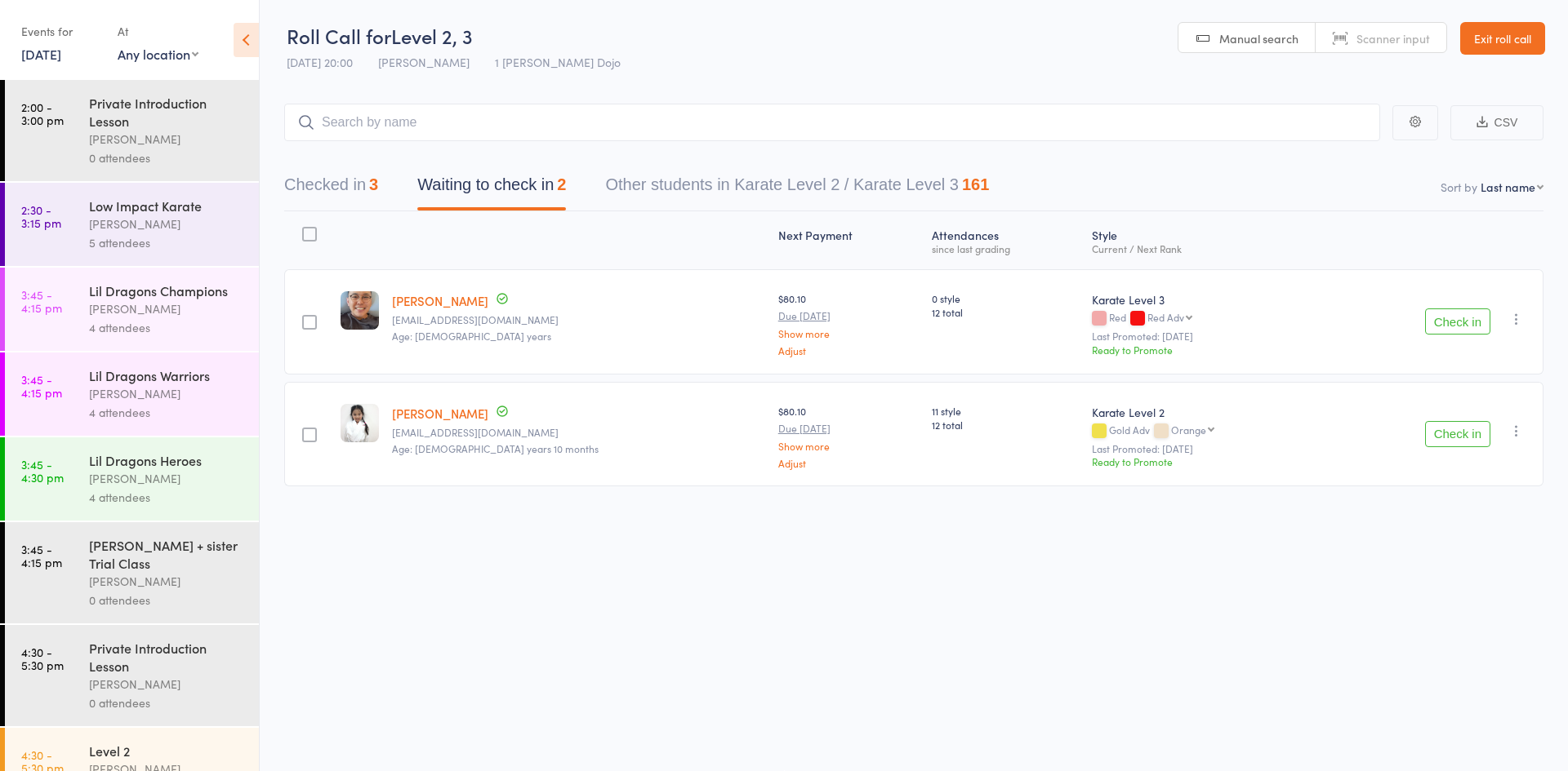
click at [312, 231] on div at bounding box center [309, 234] width 15 height 15
click at [305, 229] on input "checkbox" at bounding box center [305, 229] width 0 height 0
click at [1412, 740] on button "Mark absent" at bounding box center [1398, 738] width 98 height 34
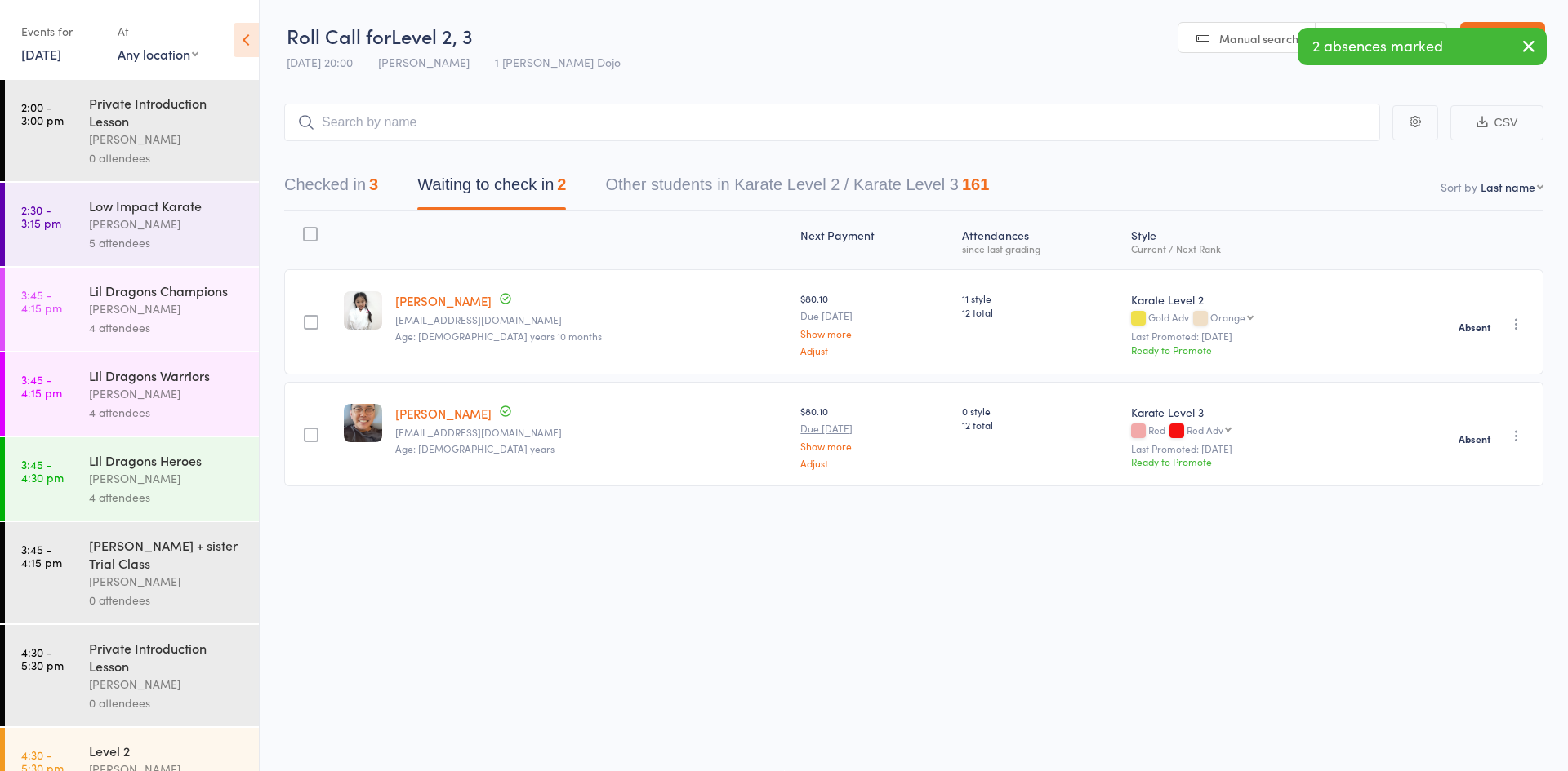
scroll to position [1217, 0]
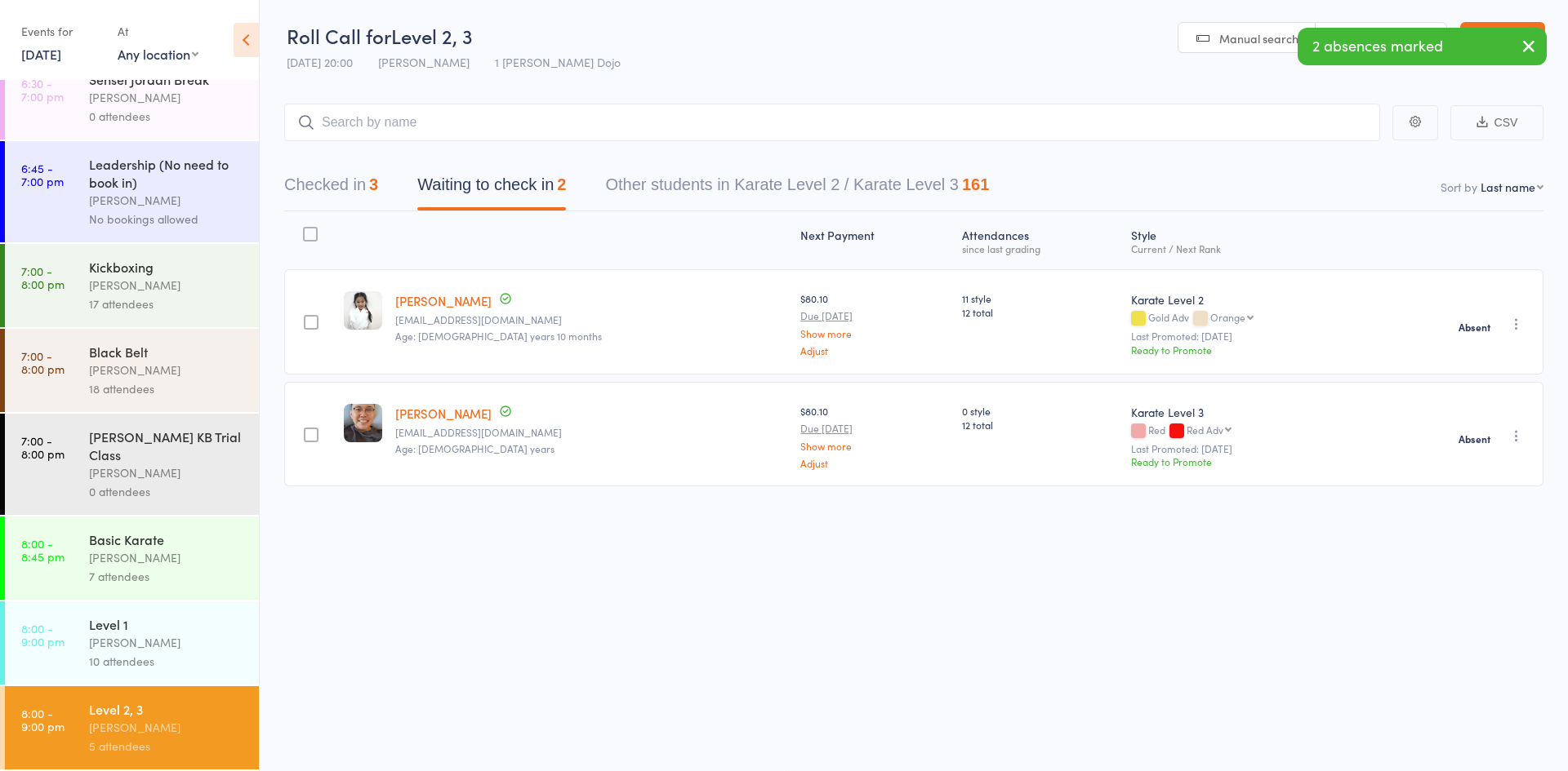
click at [102, 633] on div "[PERSON_NAME]" at bounding box center [167, 643] width 156 height 19
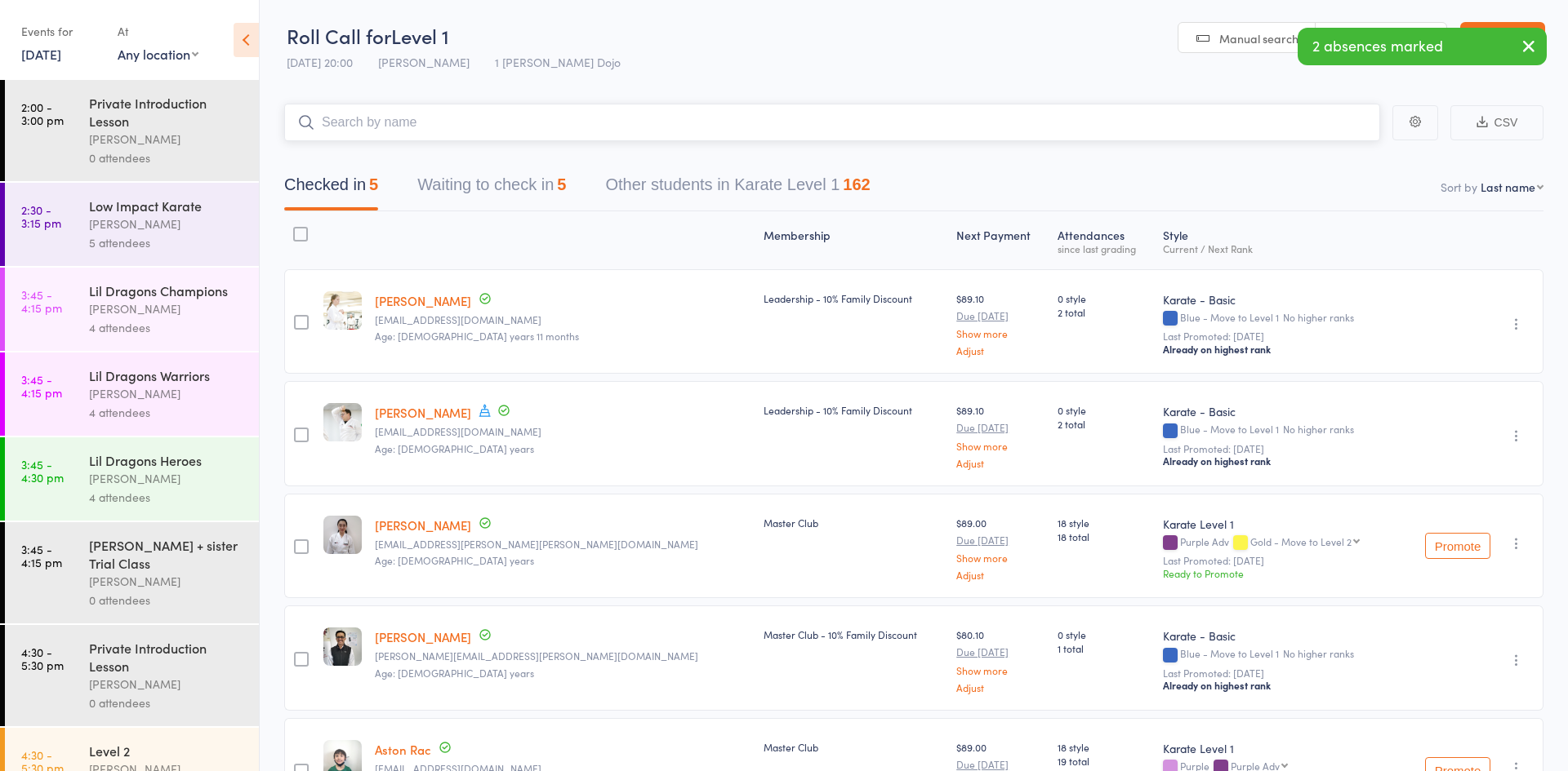
click at [464, 184] on button "Waiting to check in 5" at bounding box center [491, 189] width 148 height 43
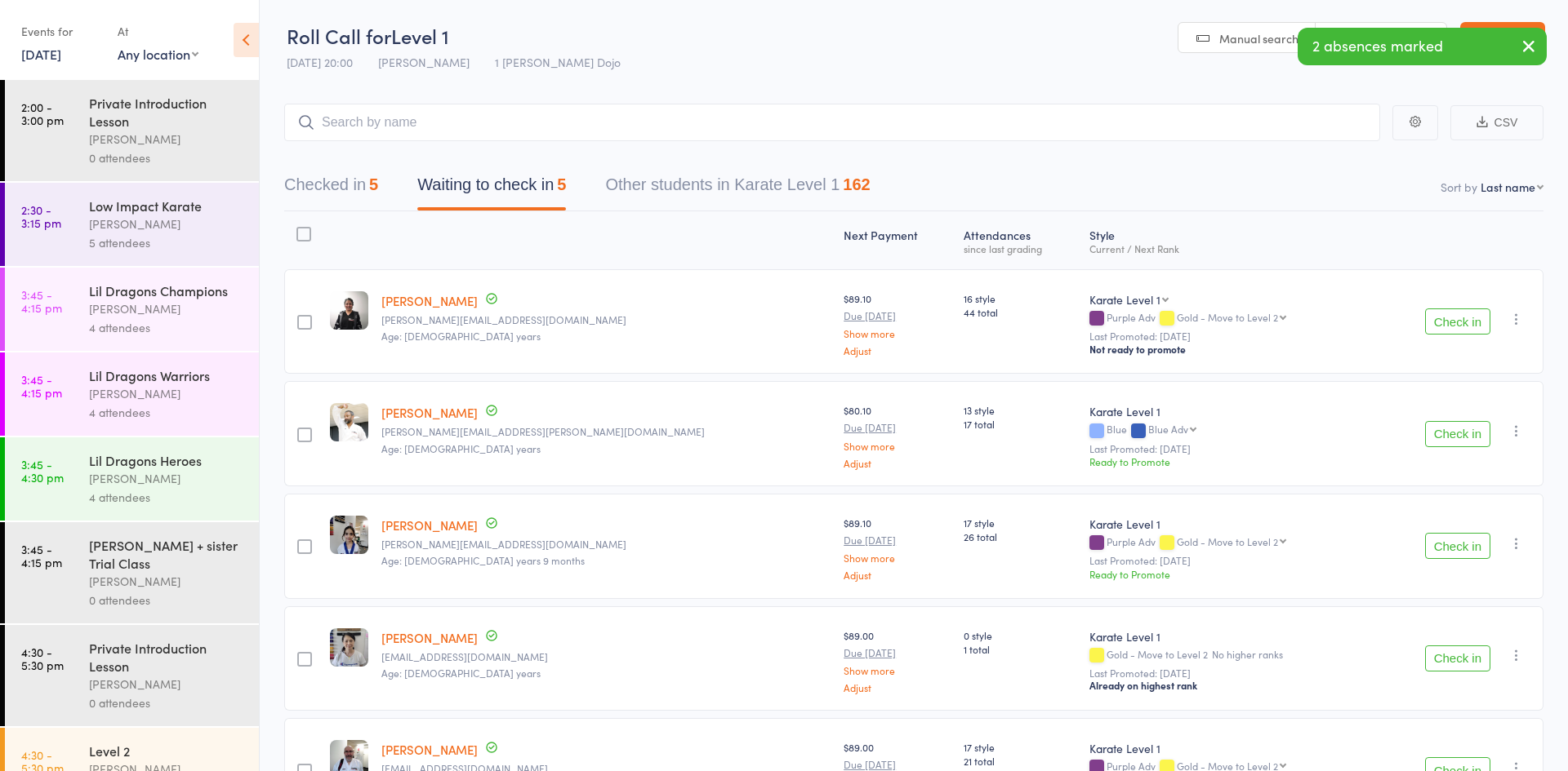
click at [307, 240] on div at bounding box center [304, 234] width 15 height 15
click at [299, 229] on input "checkbox" at bounding box center [299, 229] width 0 height 0
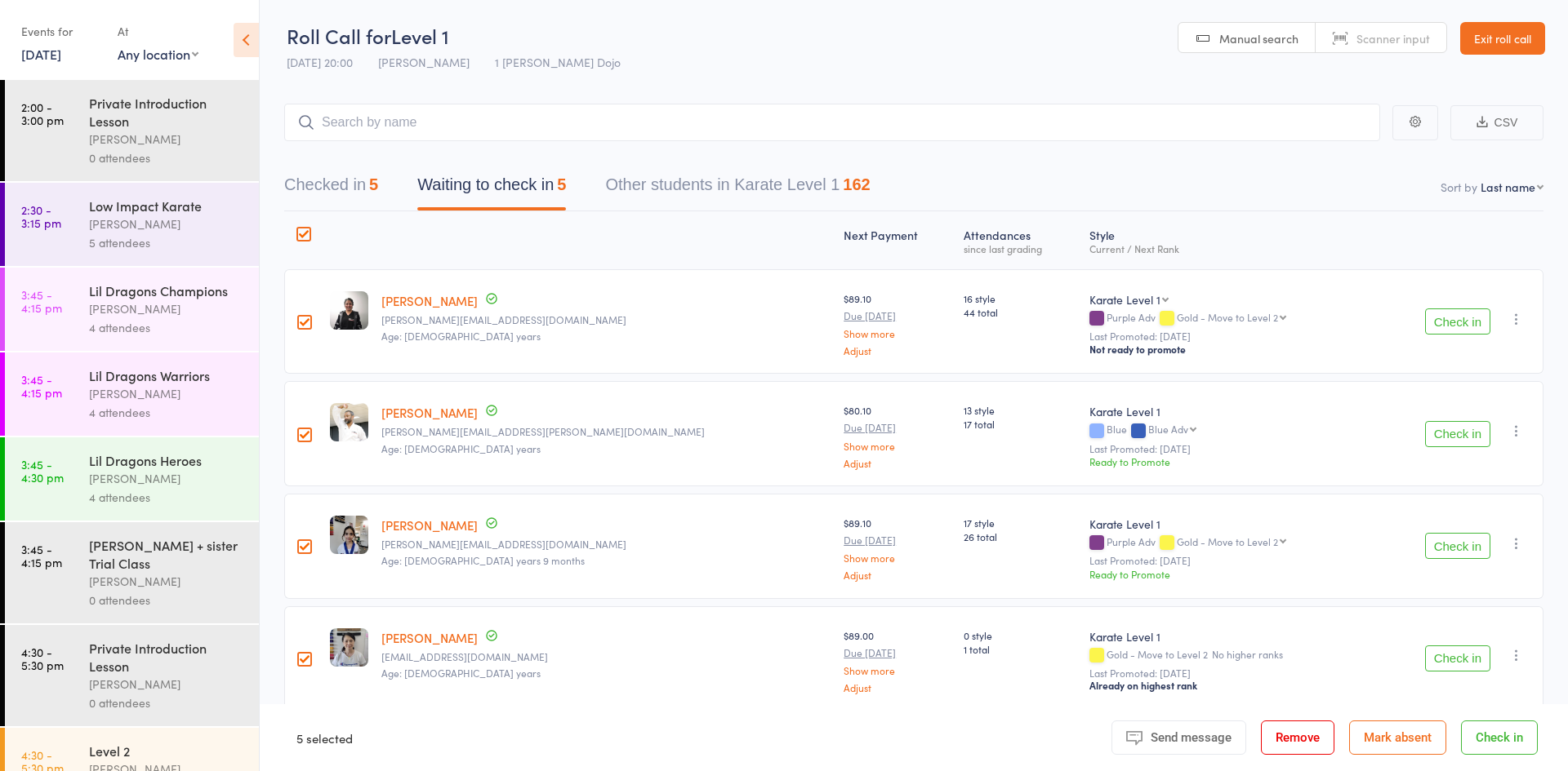
click at [1378, 724] on button "Mark absent" at bounding box center [1398, 738] width 98 height 34
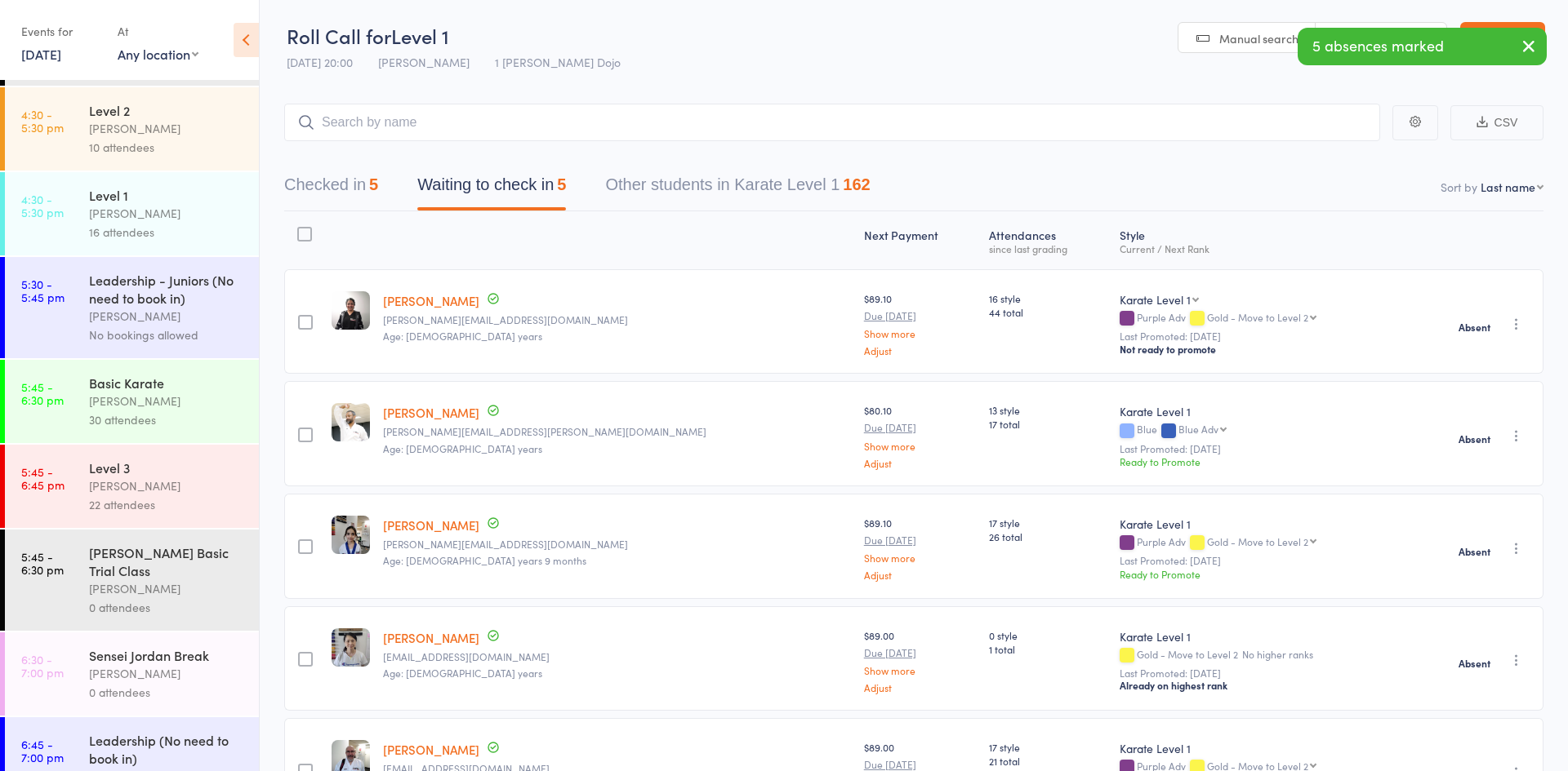
scroll to position [1217, 0]
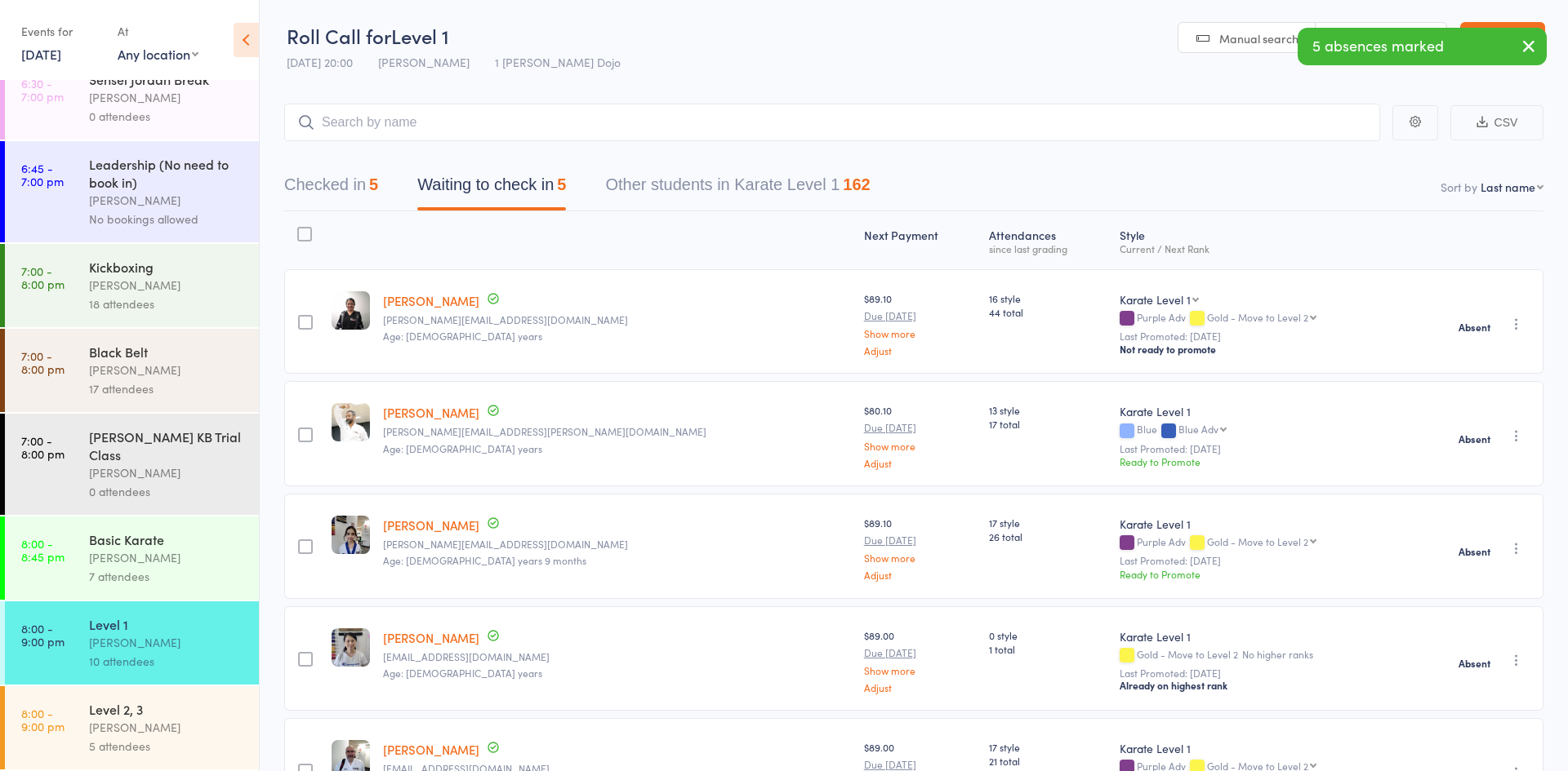
click at [72, 574] on link "8:00 - 8:45 pm Basic Karate Jordan Grandlouis 7 attendees" at bounding box center [132, 558] width 254 height 83
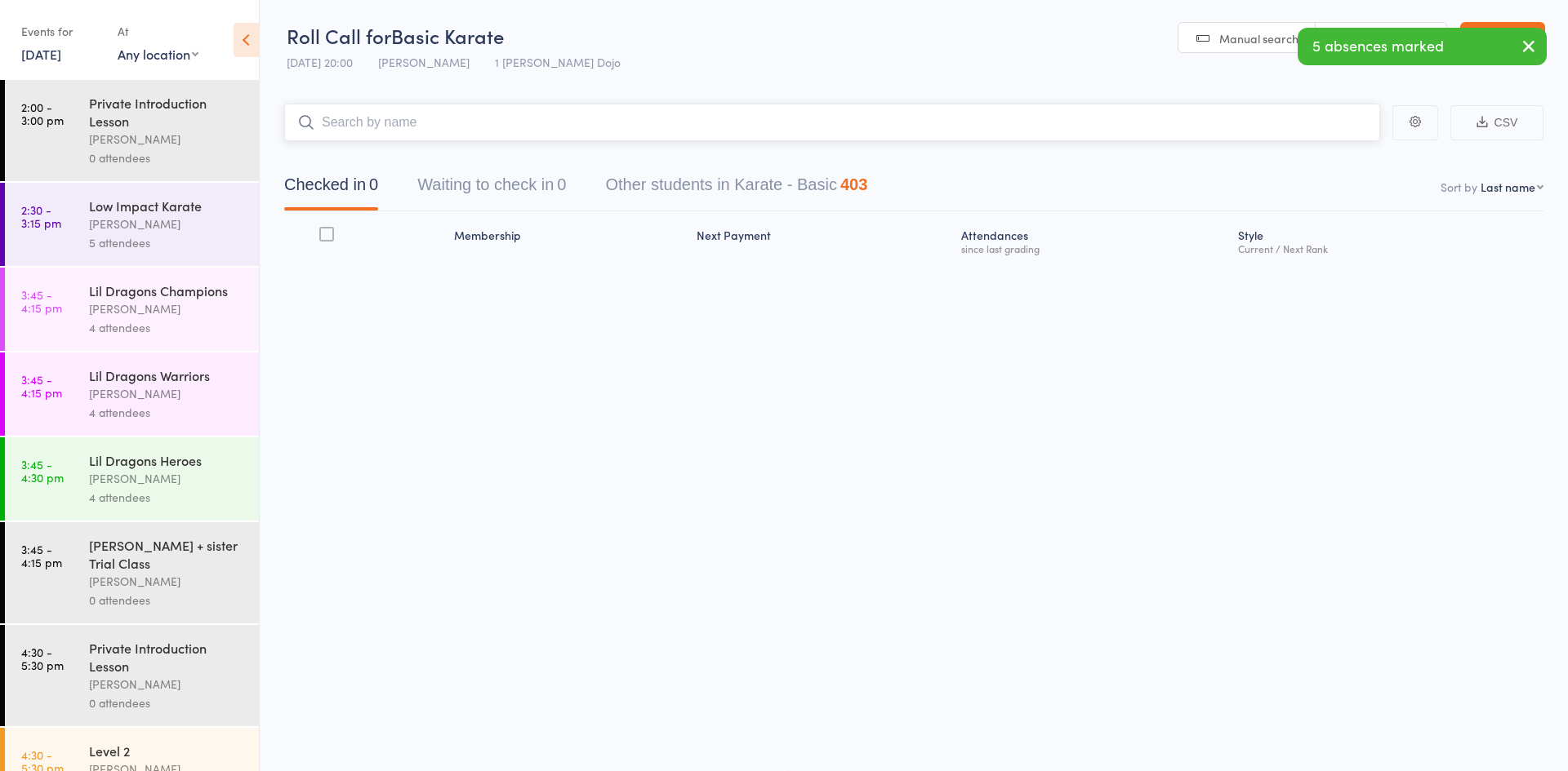
click at [499, 173] on button "Waiting to check in 0" at bounding box center [491, 189] width 148 height 43
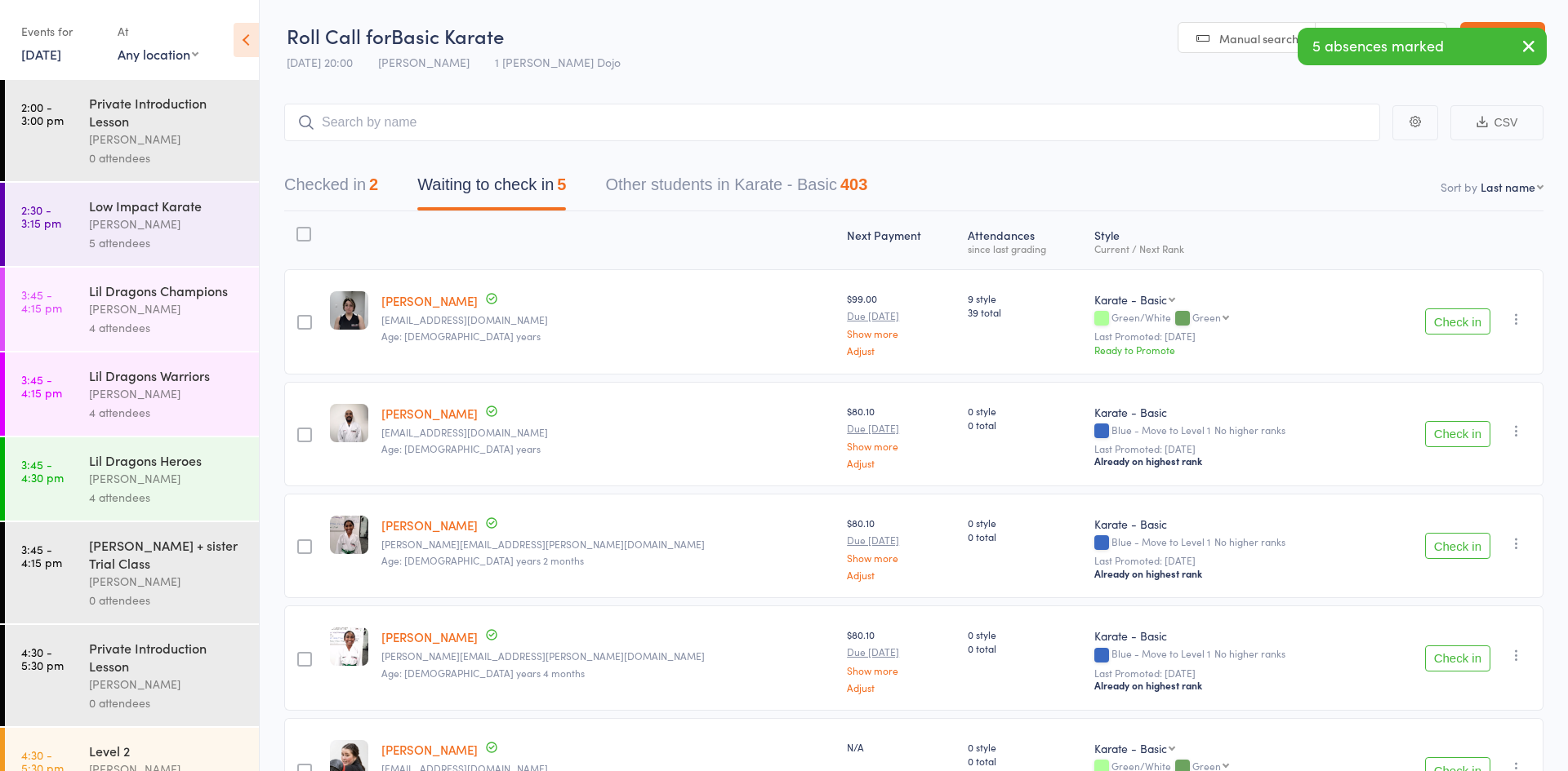
click at [308, 235] on div at bounding box center [304, 234] width 15 height 15
click at [299, 229] on input "checkbox" at bounding box center [299, 229] width 0 height 0
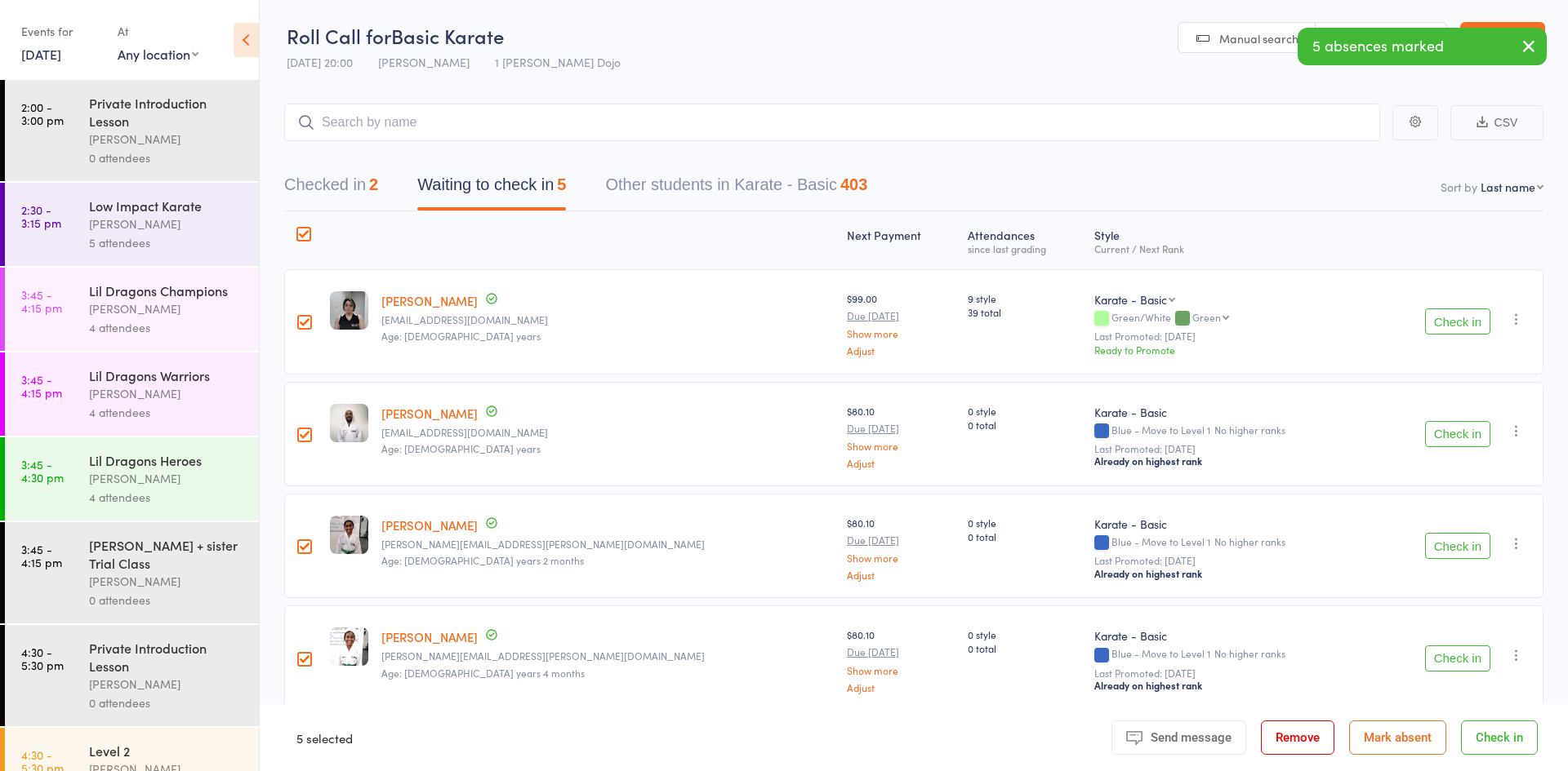
scroll to position [128, 0]
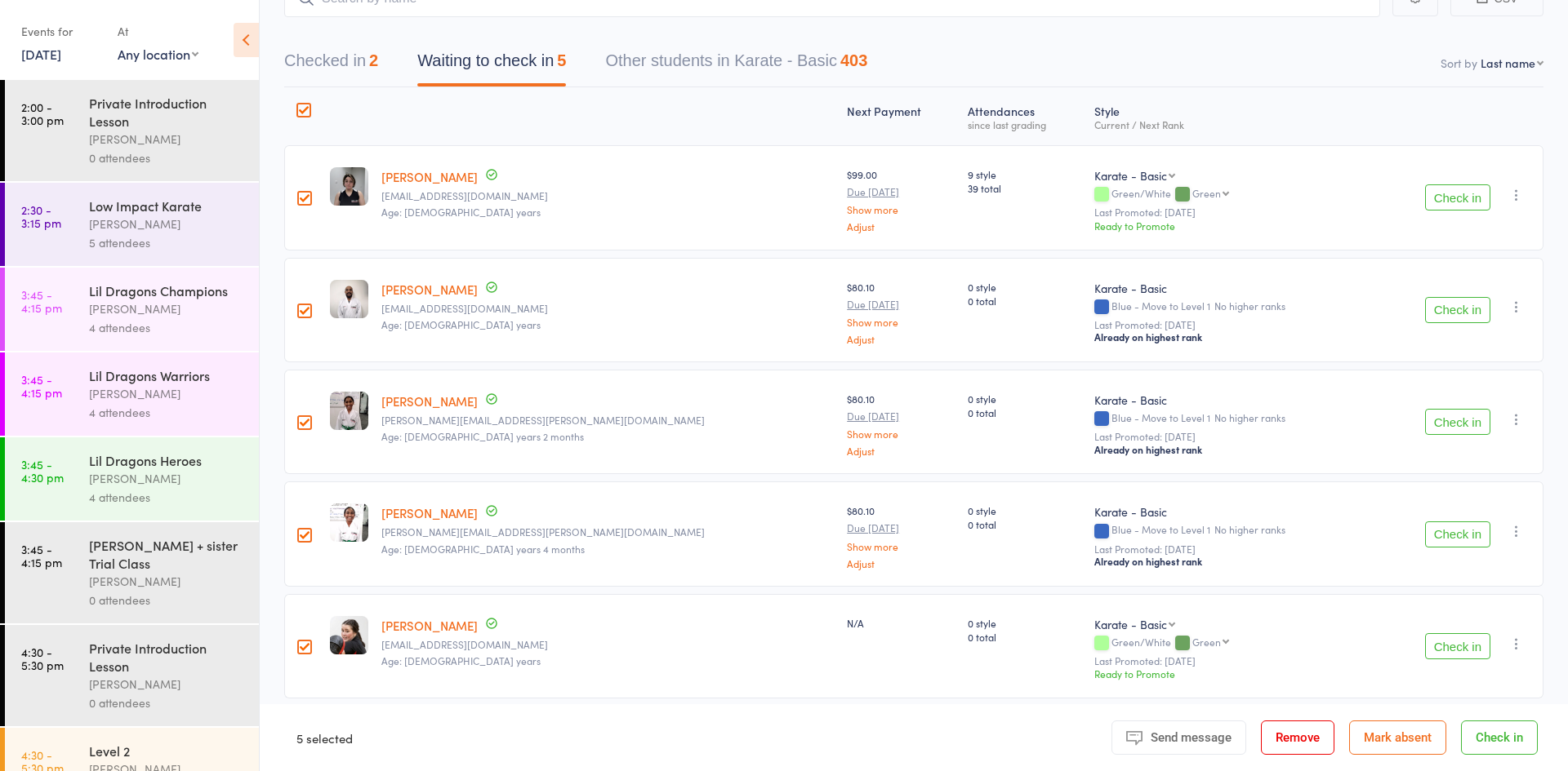
click at [1393, 731] on button "Mark absent" at bounding box center [1398, 738] width 98 height 34
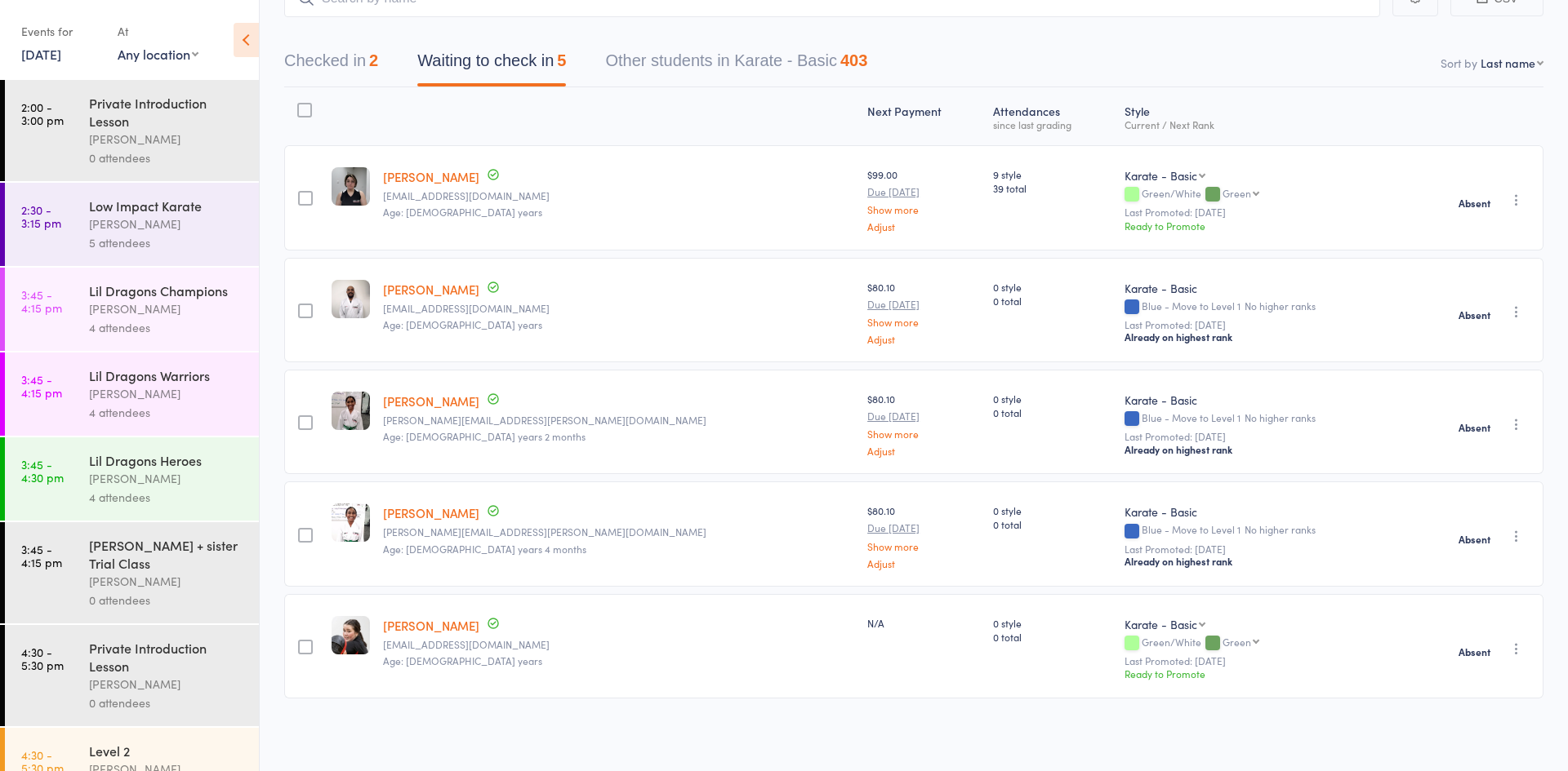
scroll to position [1217, 0]
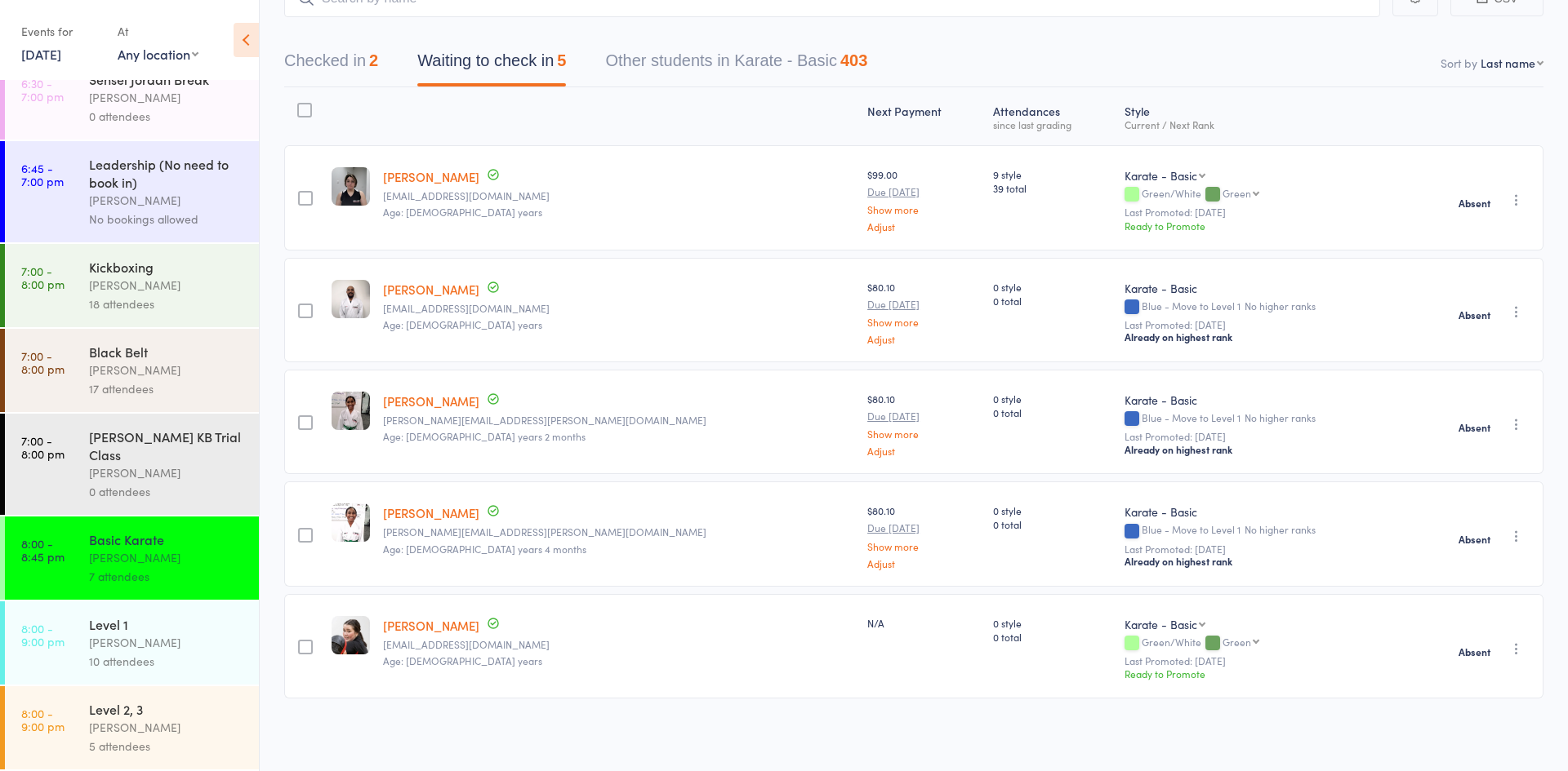
click at [39, 651] on link "8:00 - 9:00 pm Level 1 [PERSON_NAME] 10 attendees" at bounding box center [132, 643] width 254 height 83
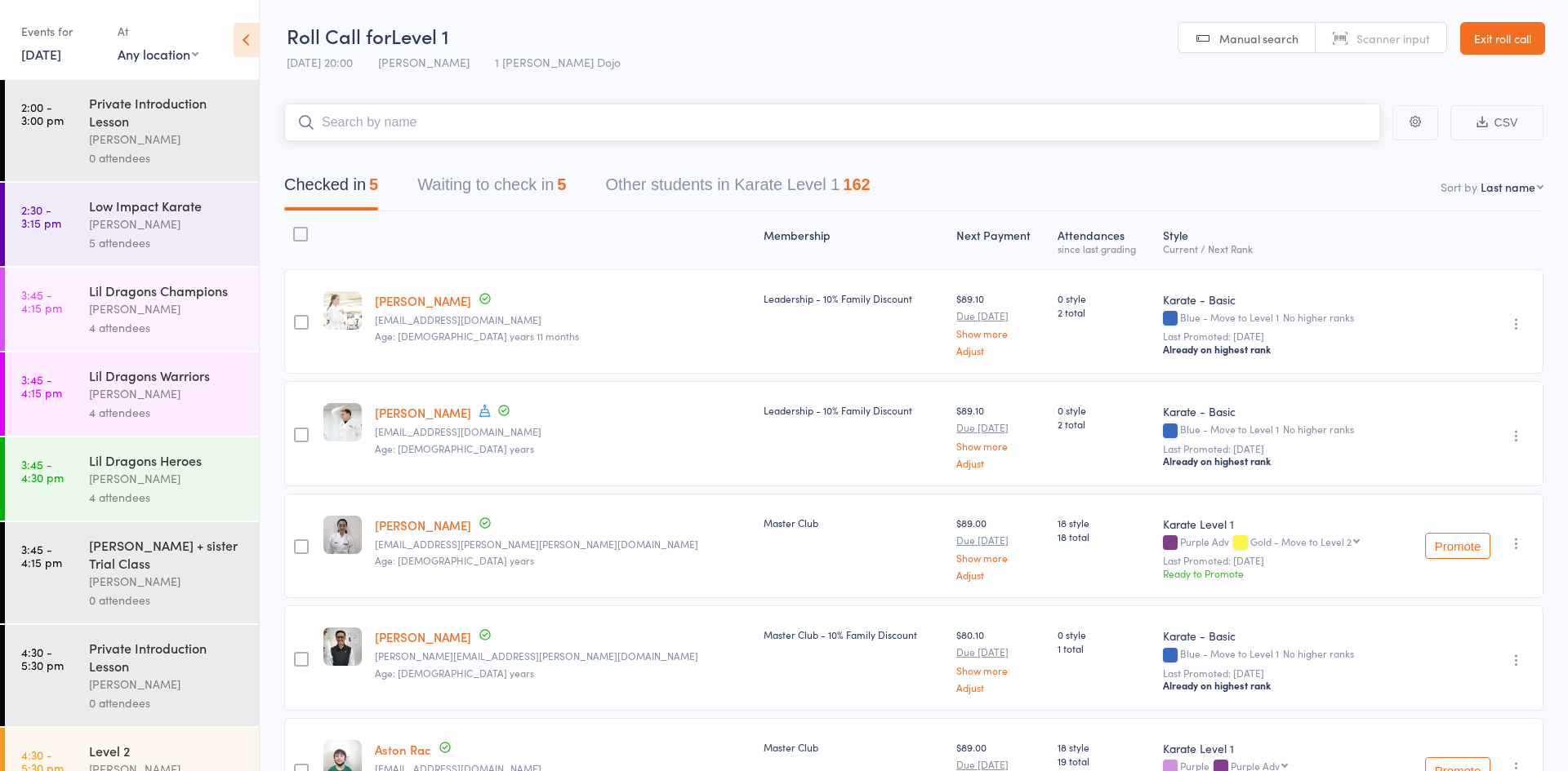
scroll to position [128, 0]
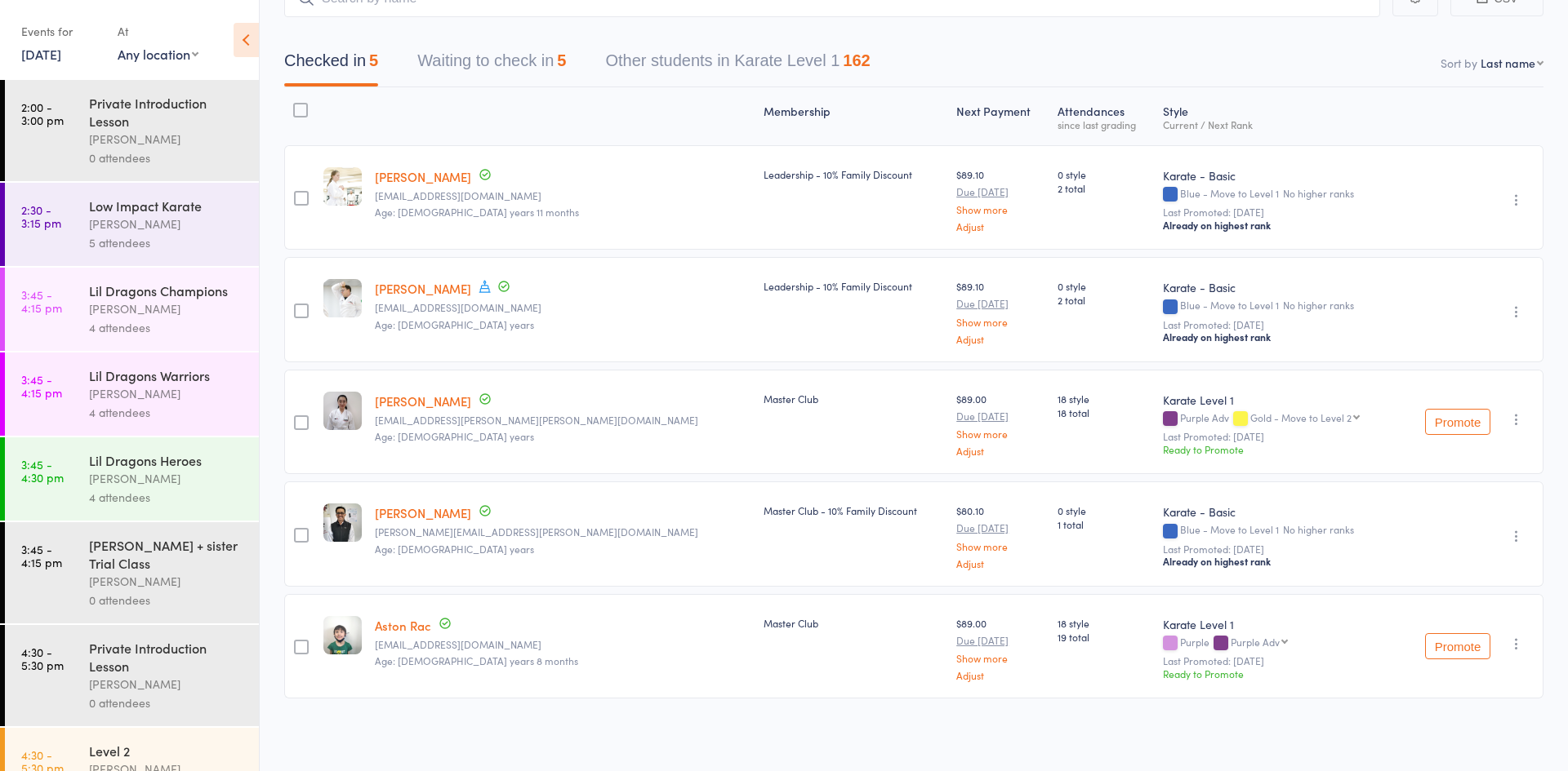
click at [1455, 420] on button "Promote" at bounding box center [1458, 422] width 65 height 26
click at [1475, 654] on button "Promote" at bounding box center [1458, 646] width 65 height 26
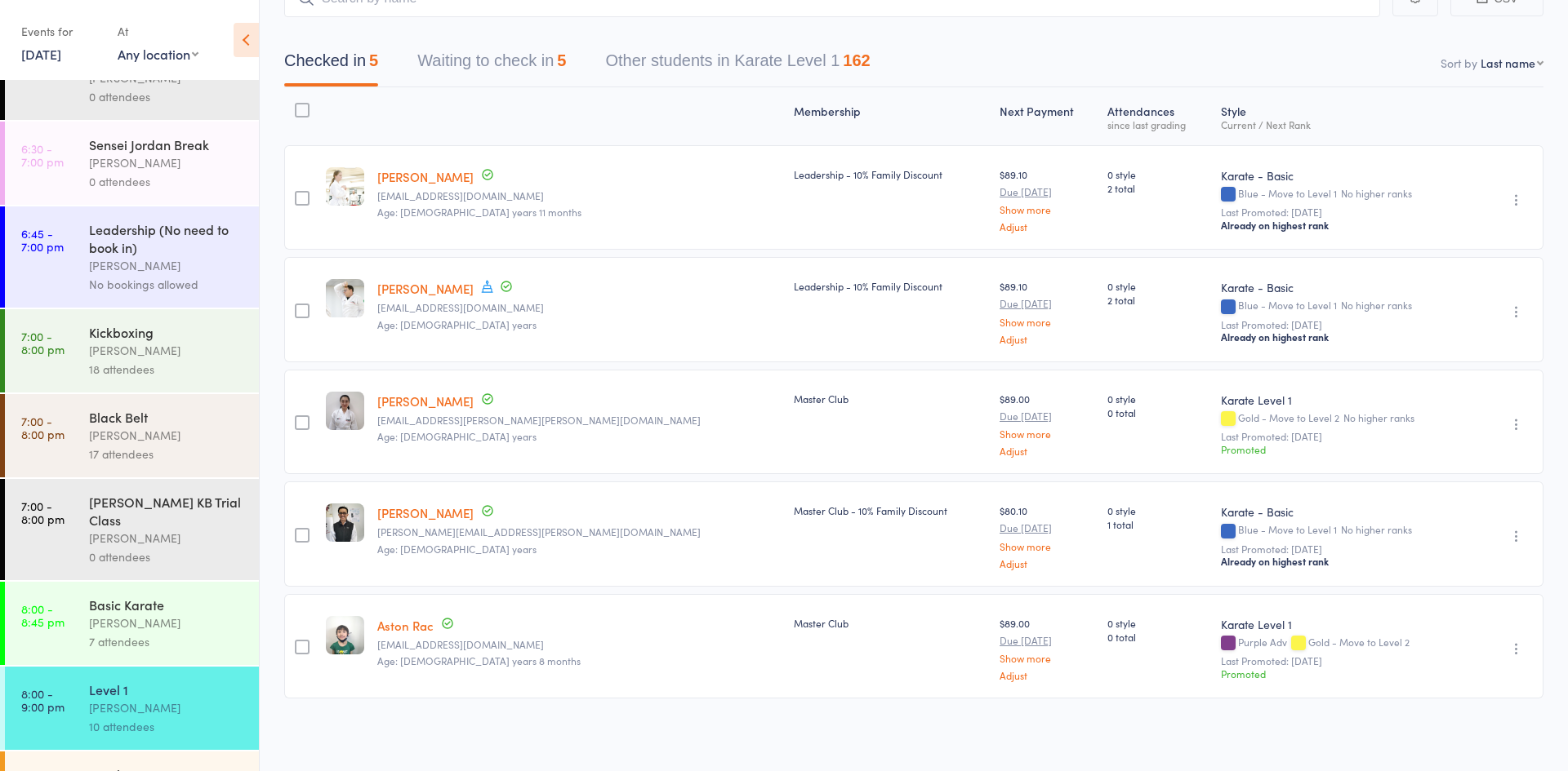
scroll to position [1217, 0]
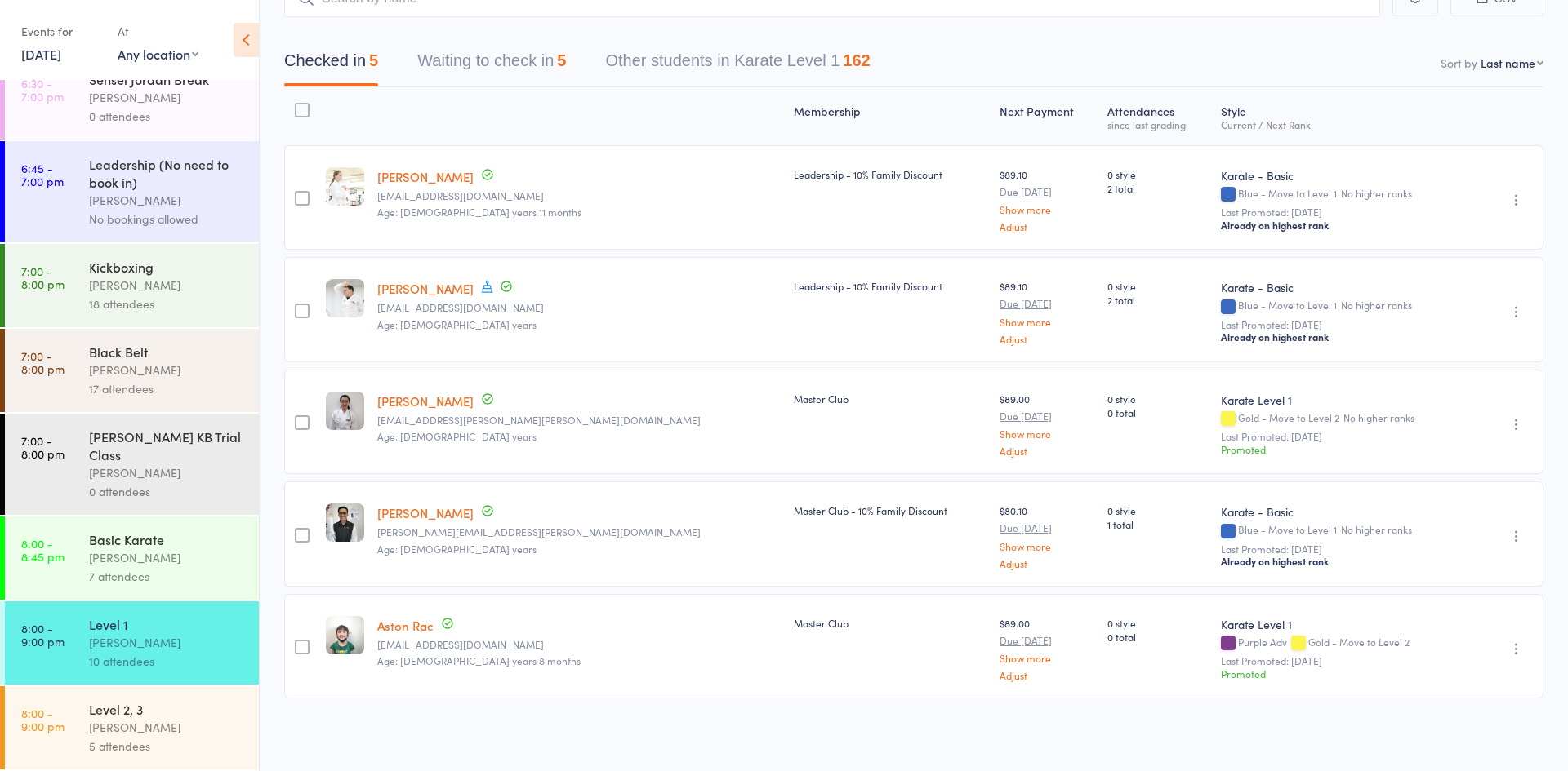
click at [147, 700] on div "Level 2, 3" at bounding box center [167, 709] width 156 height 18
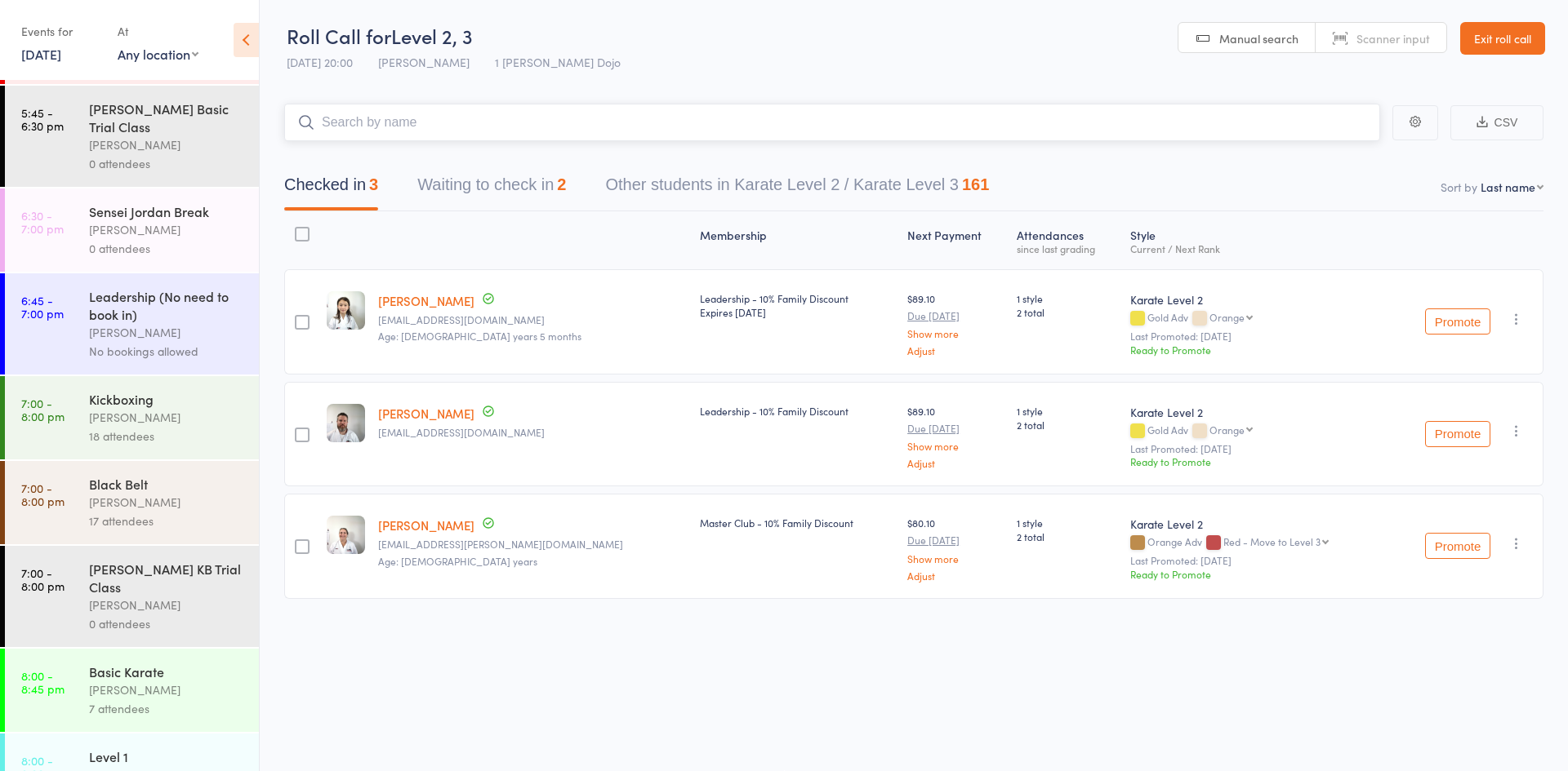
scroll to position [1217, 0]
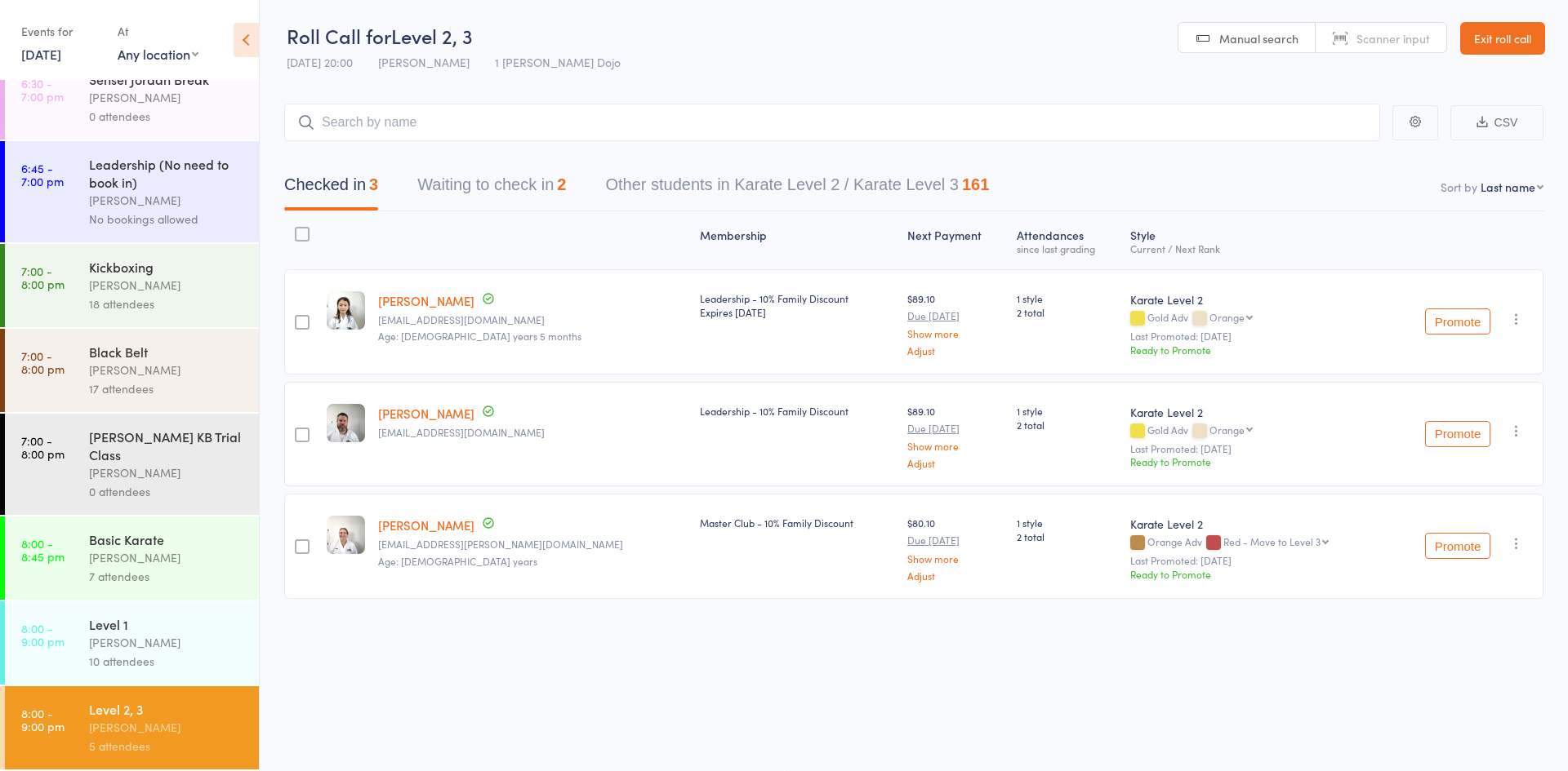
click at [63, 592] on link "8:00 - 8:45 pm Basic Karate Jordan Grandlouis 7 attendees" at bounding box center [132, 558] width 254 height 83
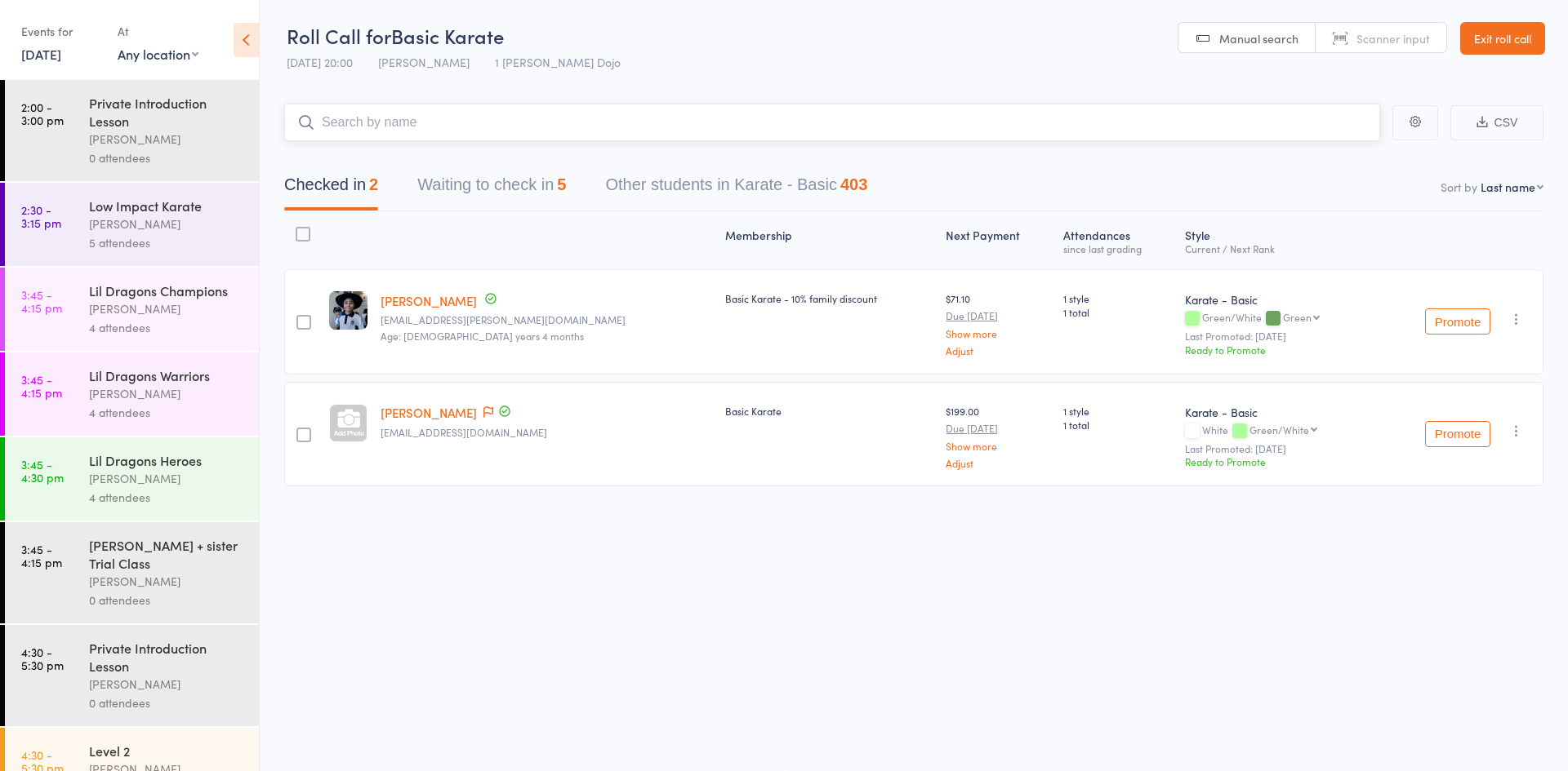
click at [455, 186] on button "Waiting to check in 5" at bounding box center [491, 189] width 148 height 43
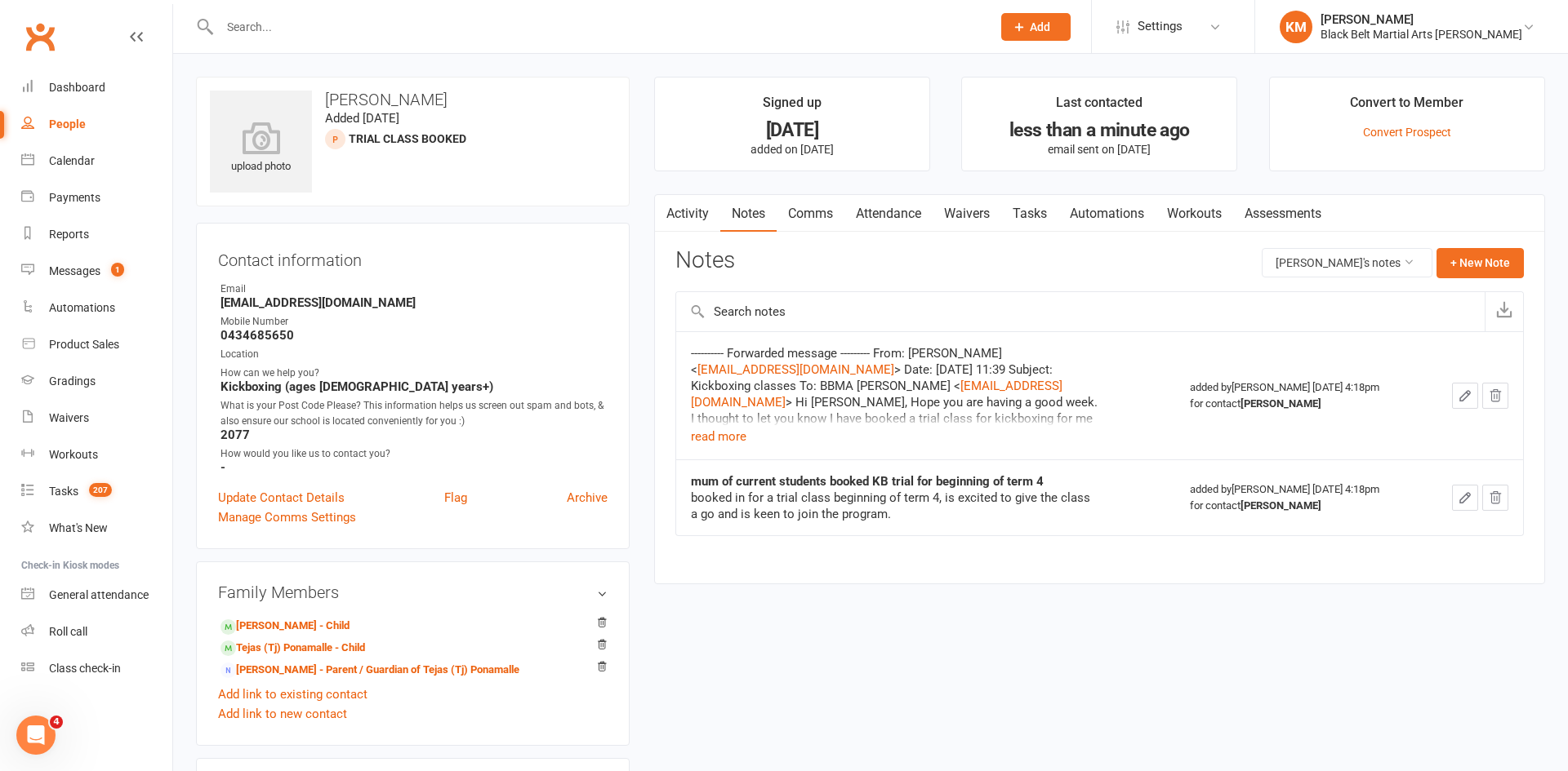
click at [755, 208] on link "Notes" at bounding box center [749, 213] width 57 height 38
click at [1457, 261] on button "+ New Note" at bounding box center [1480, 263] width 88 height 29
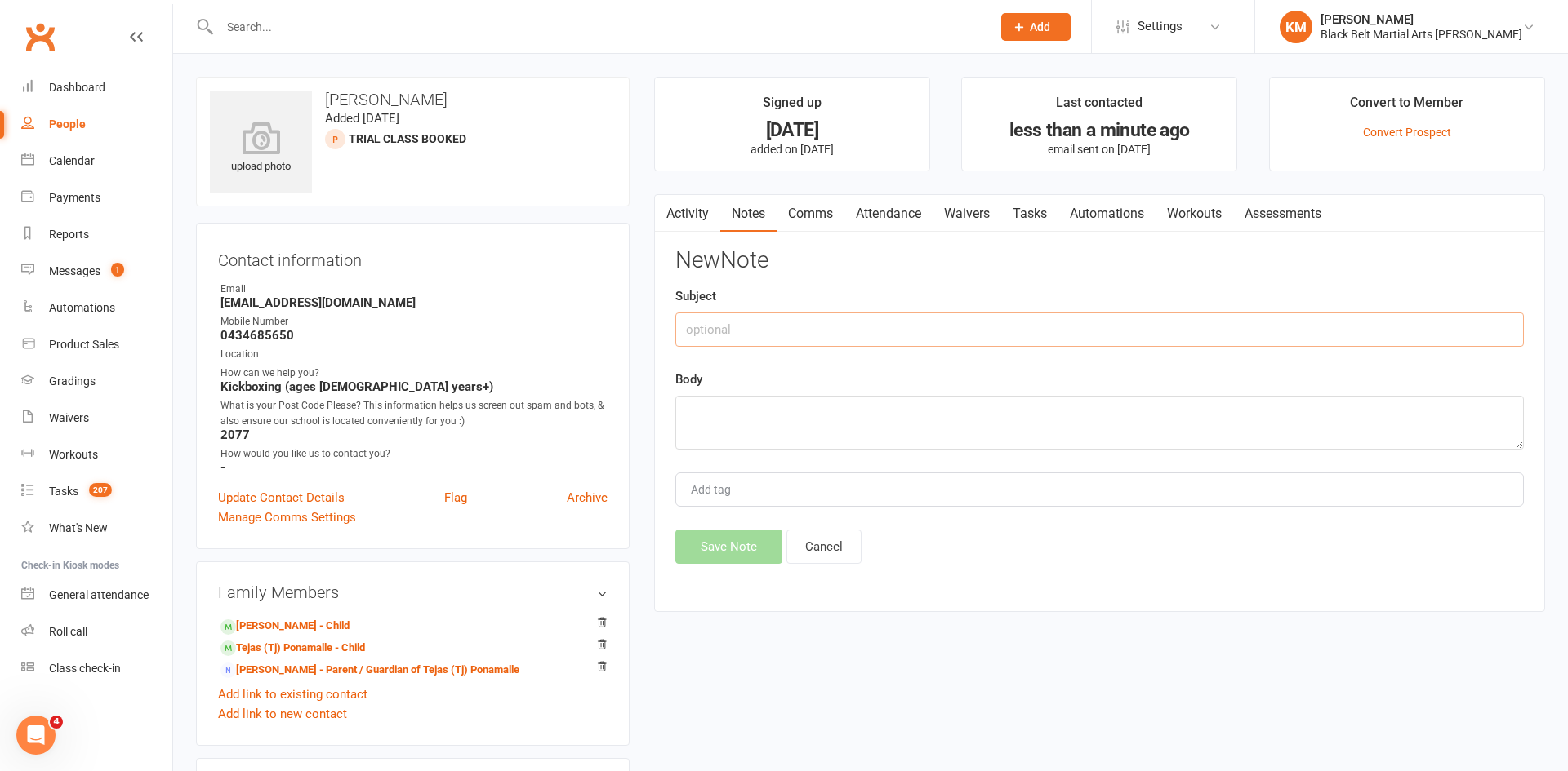
click at [939, 340] on input "text" at bounding box center [1099, 329] width 848 height 34
type input "trial class"
click at [812, 451] on div "New Note Subject trial class Body Add tag Save Note Cancel" at bounding box center [1099, 406] width 848 height 316
click at [797, 439] on textarea at bounding box center [1099, 423] width 848 height 54
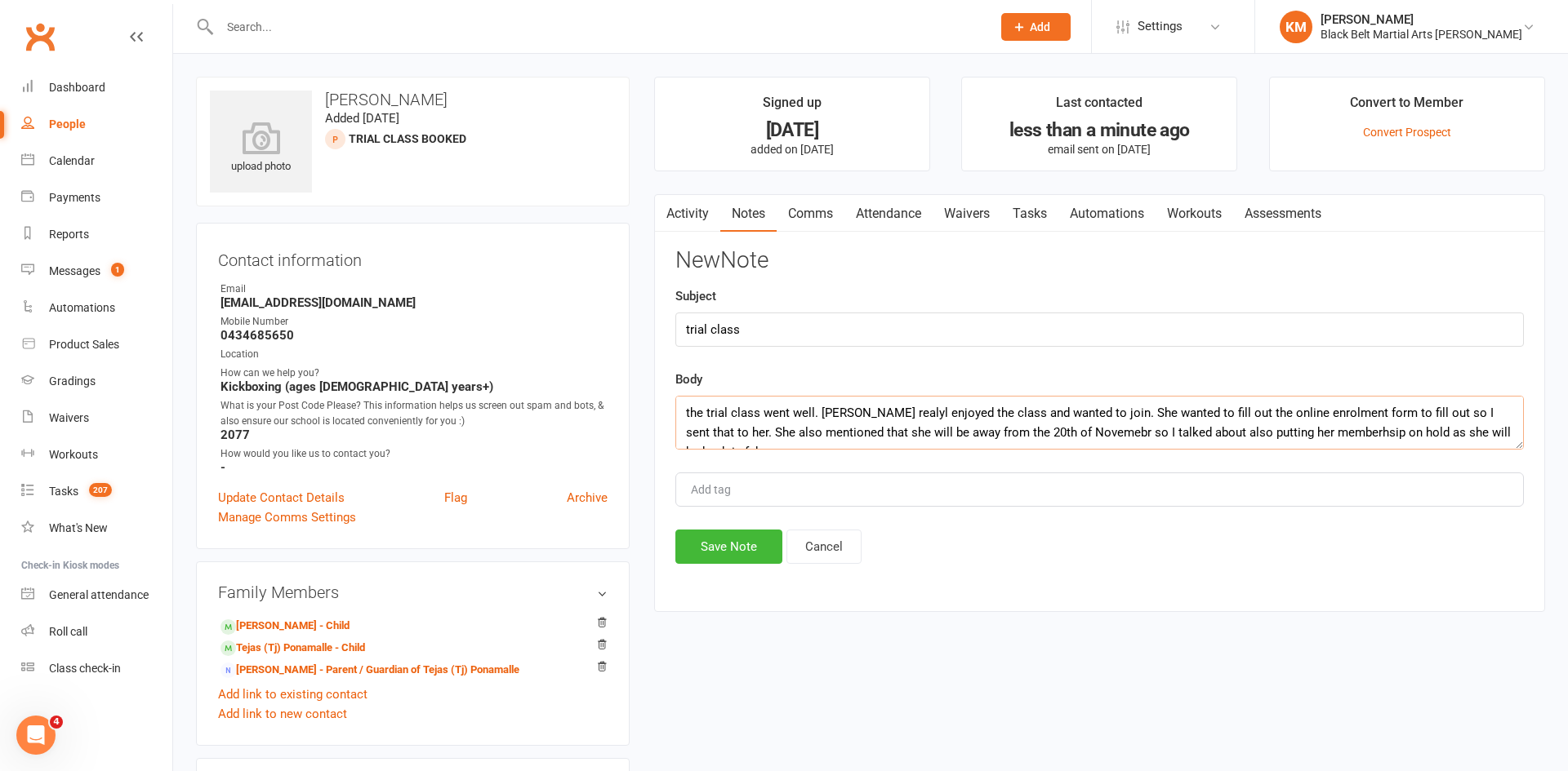
scroll to position [11, 0]
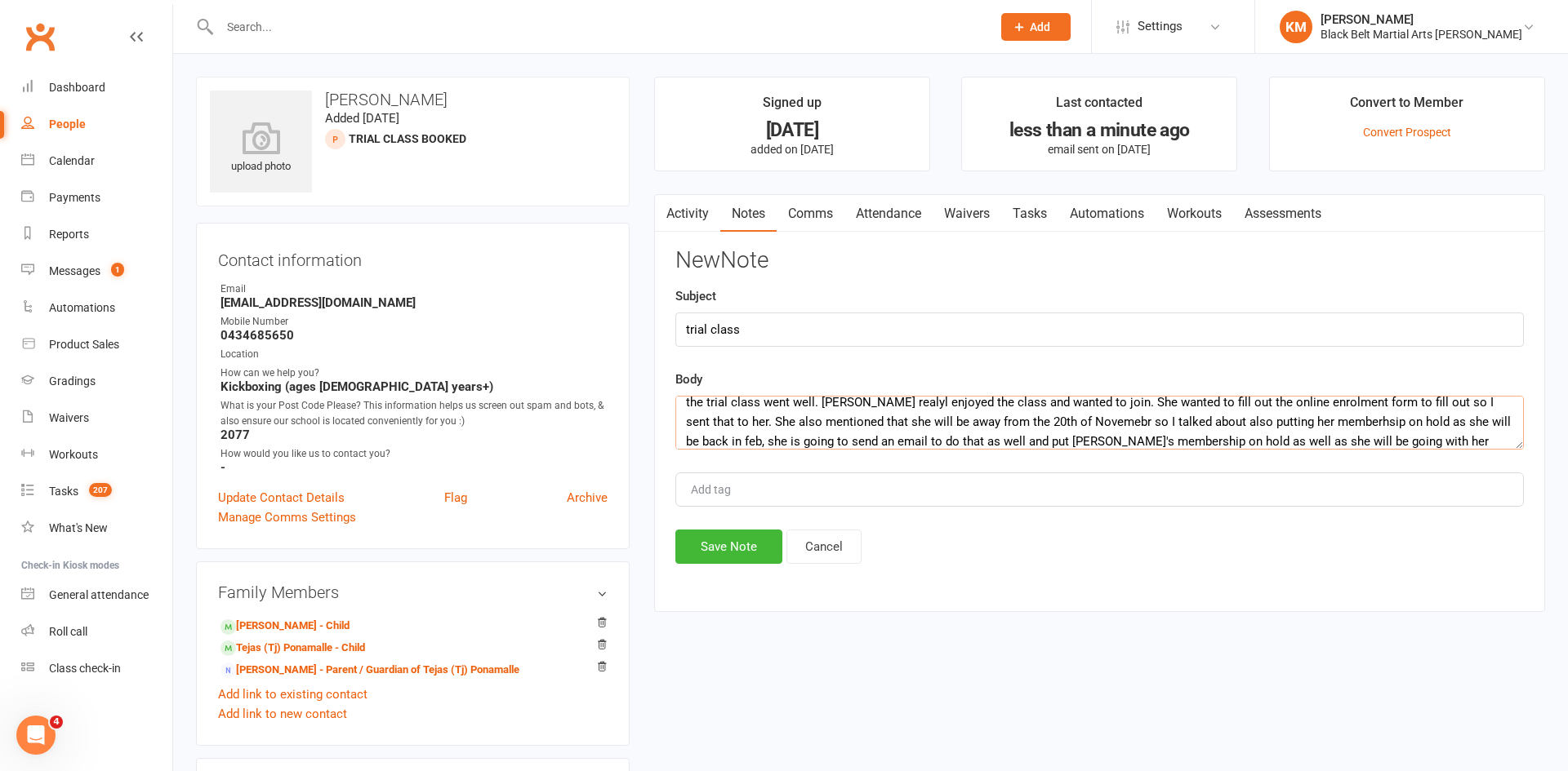
click at [1062, 418] on textarea "the trial class went well. [PERSON_NAME] realyl enjoyed the class and wanted to…" at bounding box center [1099, 423] width 848 height 54
click at [1295, 427] on textarea "the trial class went well. [PERSON_NAME] realyl enjoyed the class and wanted to…" at bounding box center [1099, 423] width 848 height 54
click at [878, 405] on textarea "the trial class went well. [PERSON_NAME] realyl enjoyed the class and wanted to…" at bounding box center [1099, 423] width 848 height 54
type textarea "the trial class went well. [PERSON_NAME] really enjoyed the class and wanted to…"
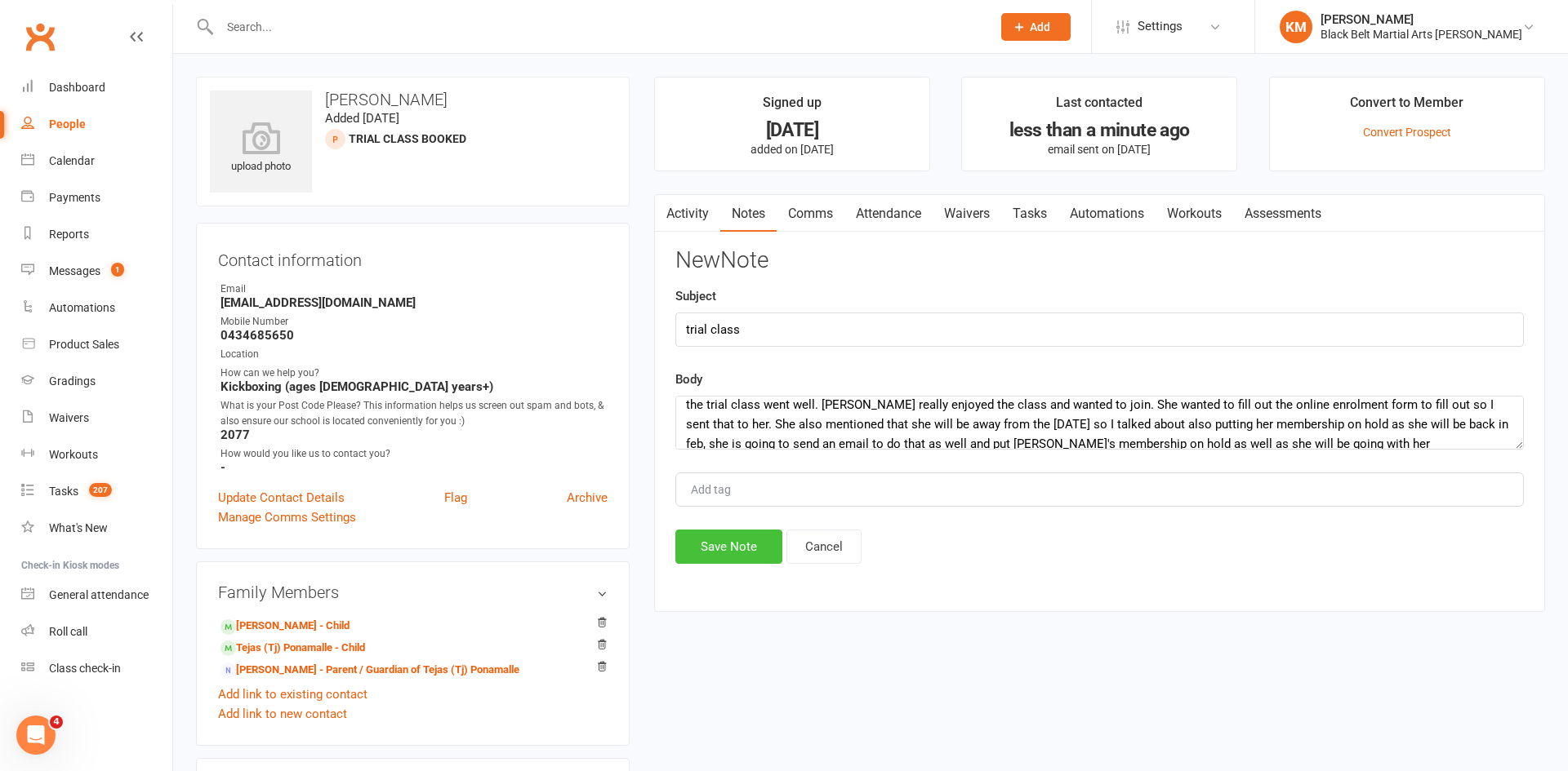
click at [740, 546] on button "Save Note" at bounding box center [729, 547] width 107 height 34
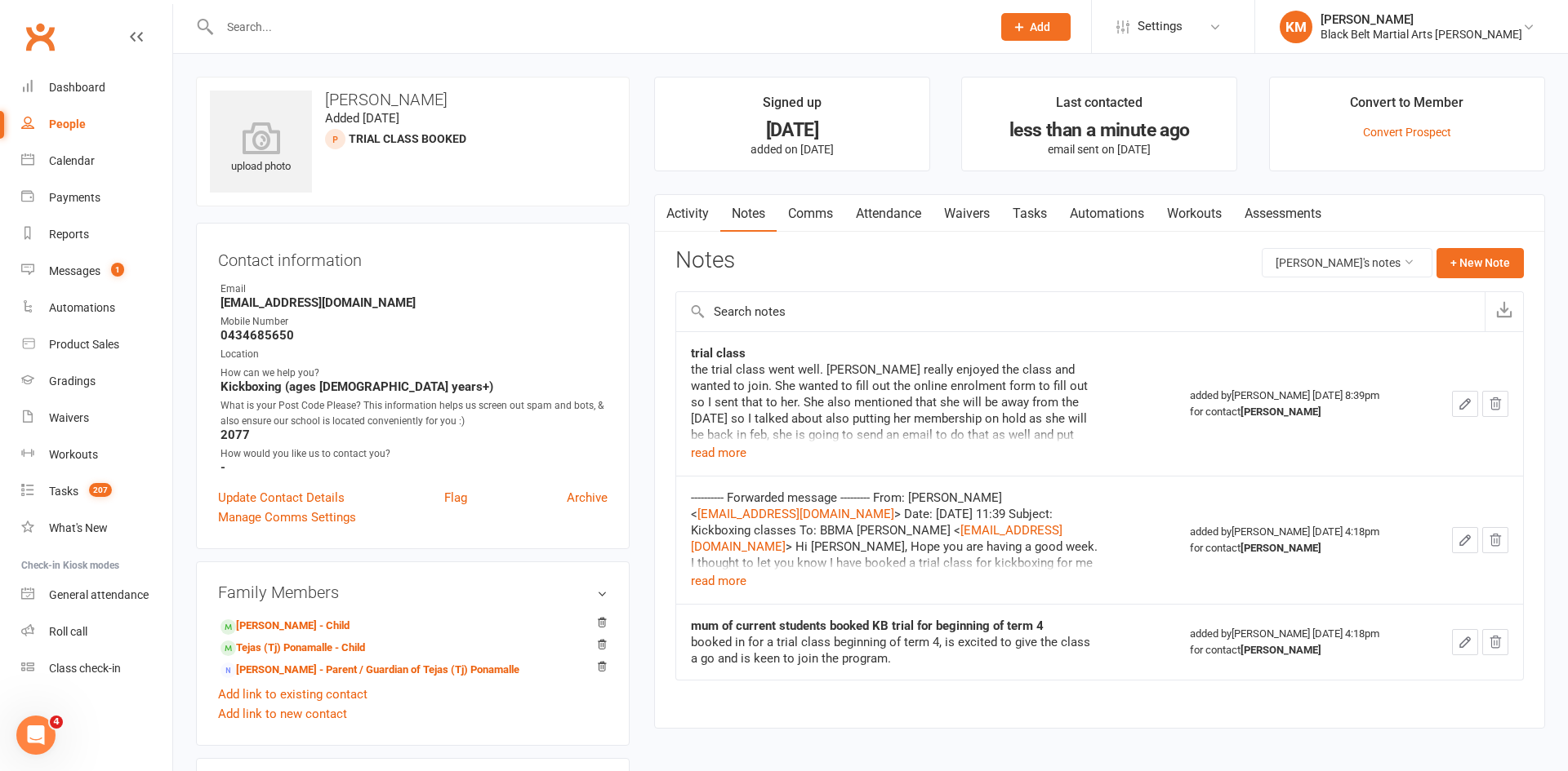
click at [309, 25] on input "text" at bounding box center [598, 27] width 766 height 23
paste input "[EMAIL_ADDRESS][DOMAIN_NAME]"
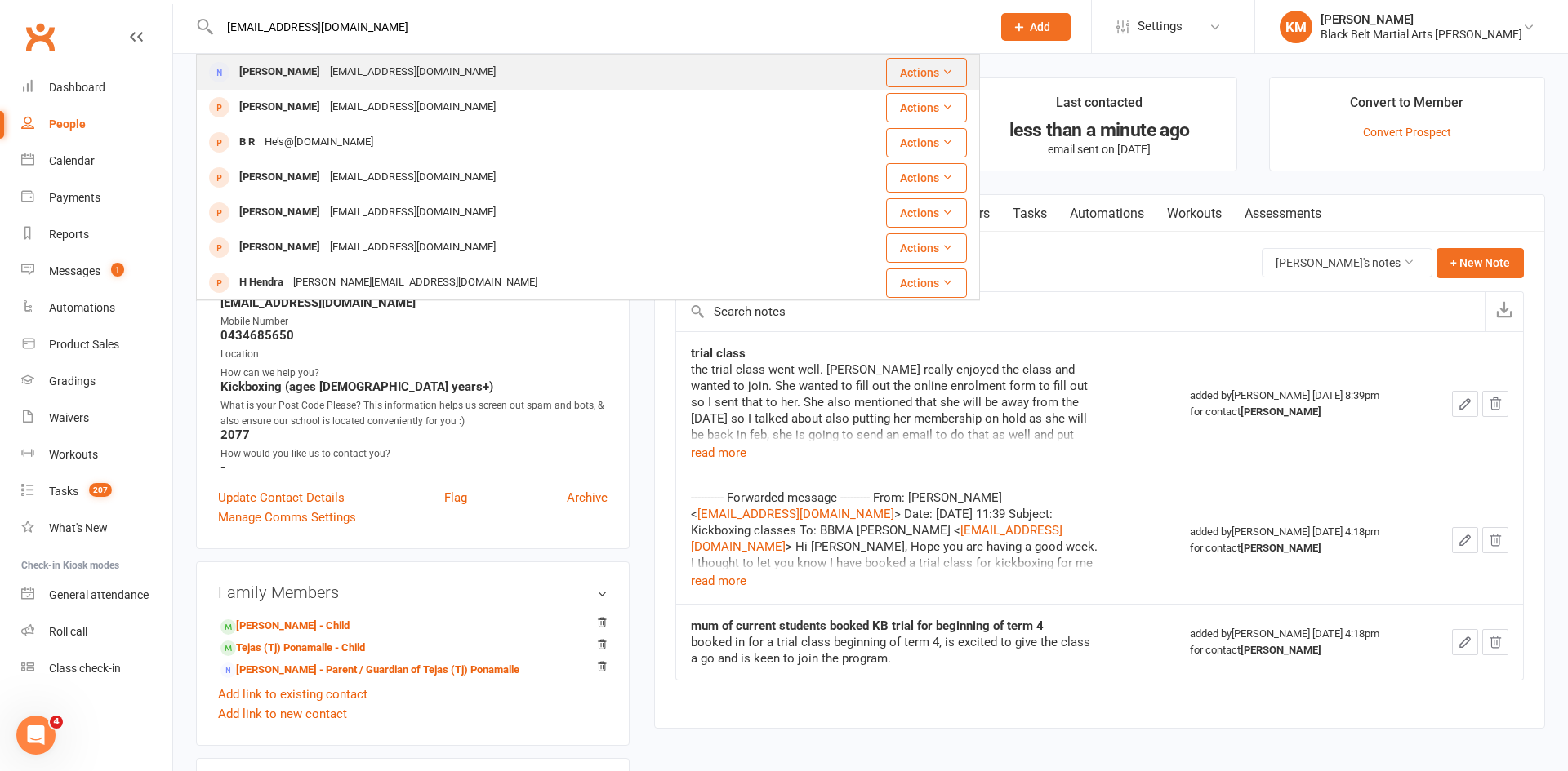
type input "[EMAIL_ADDRESS][DOMAIN_NAME]"
click at [302, 67] on div "[PERSON_NAME]" at bounding box center [279, 72] width 91 height 23
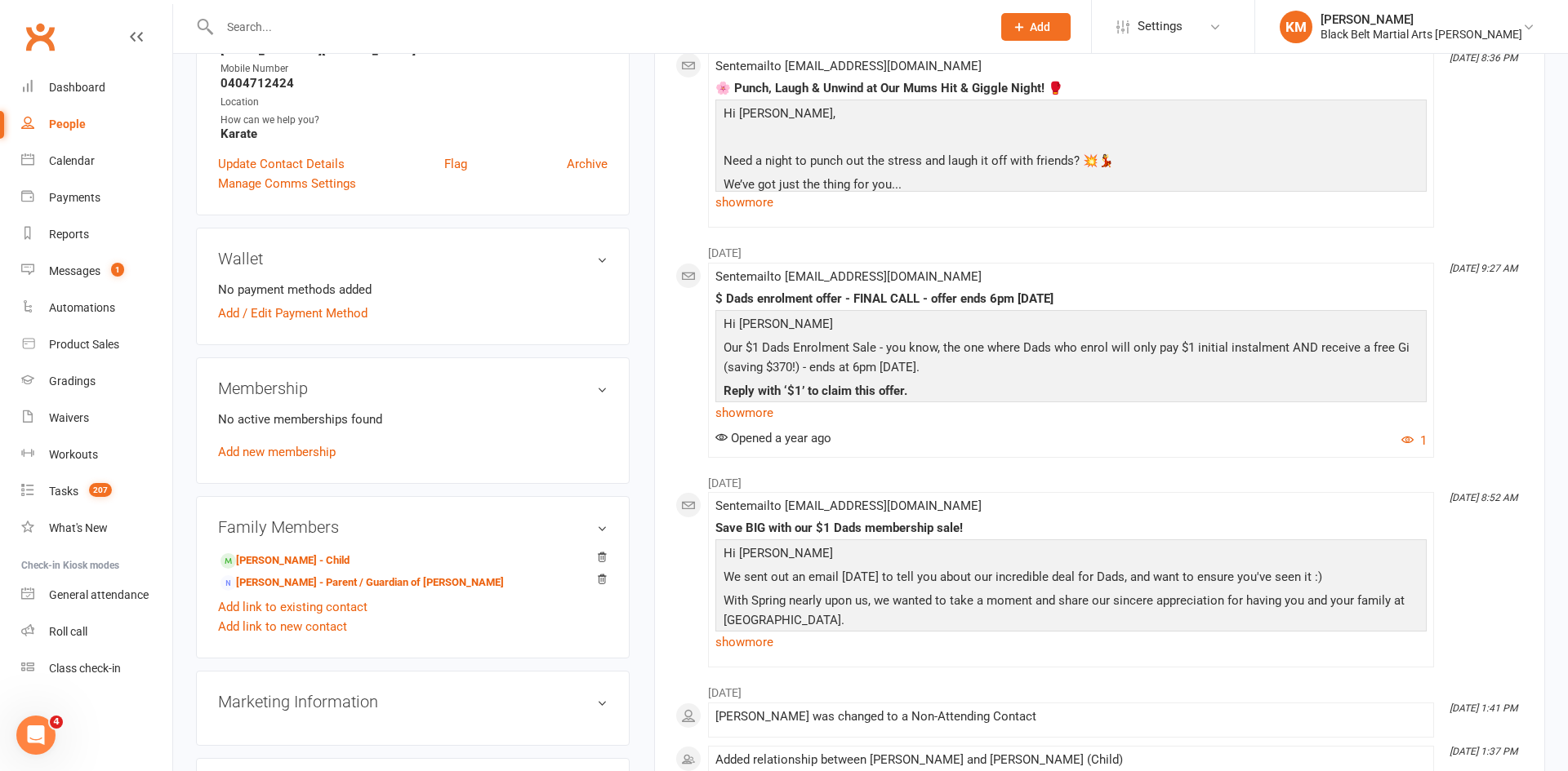
scroll to position [287, 0]
click at [289, 560] on link "[PERSON_NAME] - Child" at bounding box center [284, 560] width 129 height 18
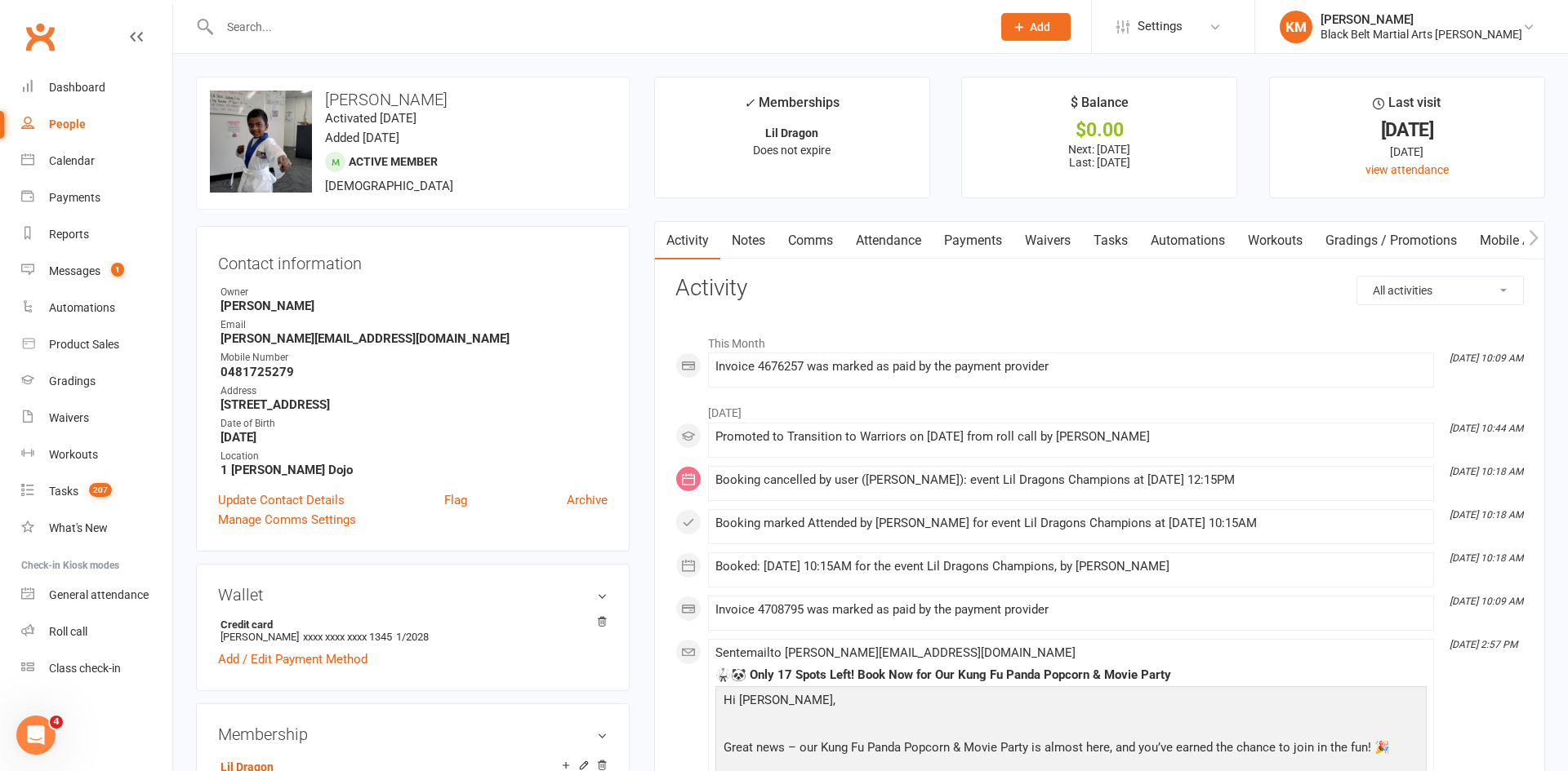
click at [755, 232] on link "Notes" at bounding box center [749, 240] width 57 height 38
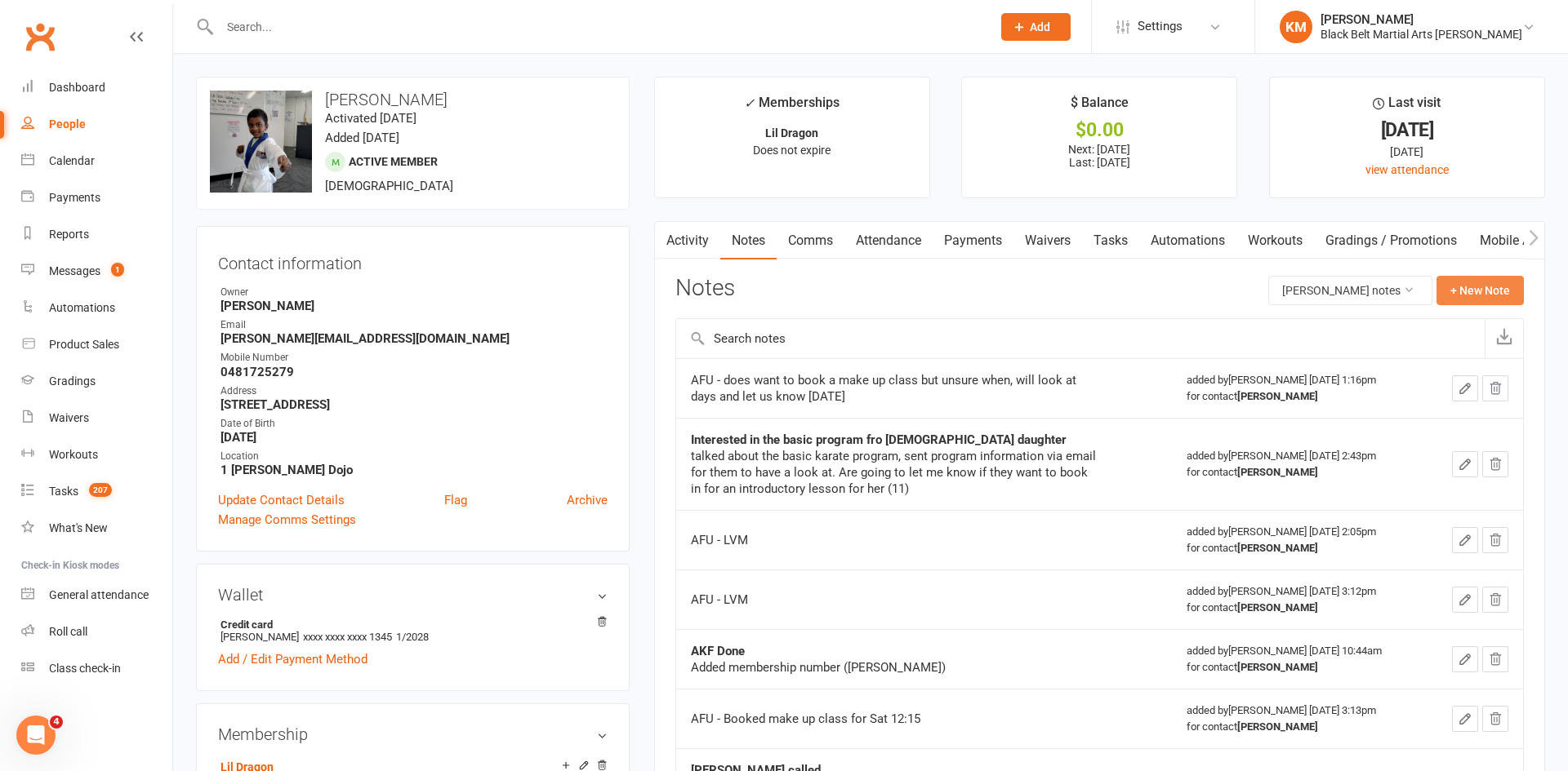
click at [1473, 293] on button "+ New Note" at bounding box center [1480, 290] width 88 height 29
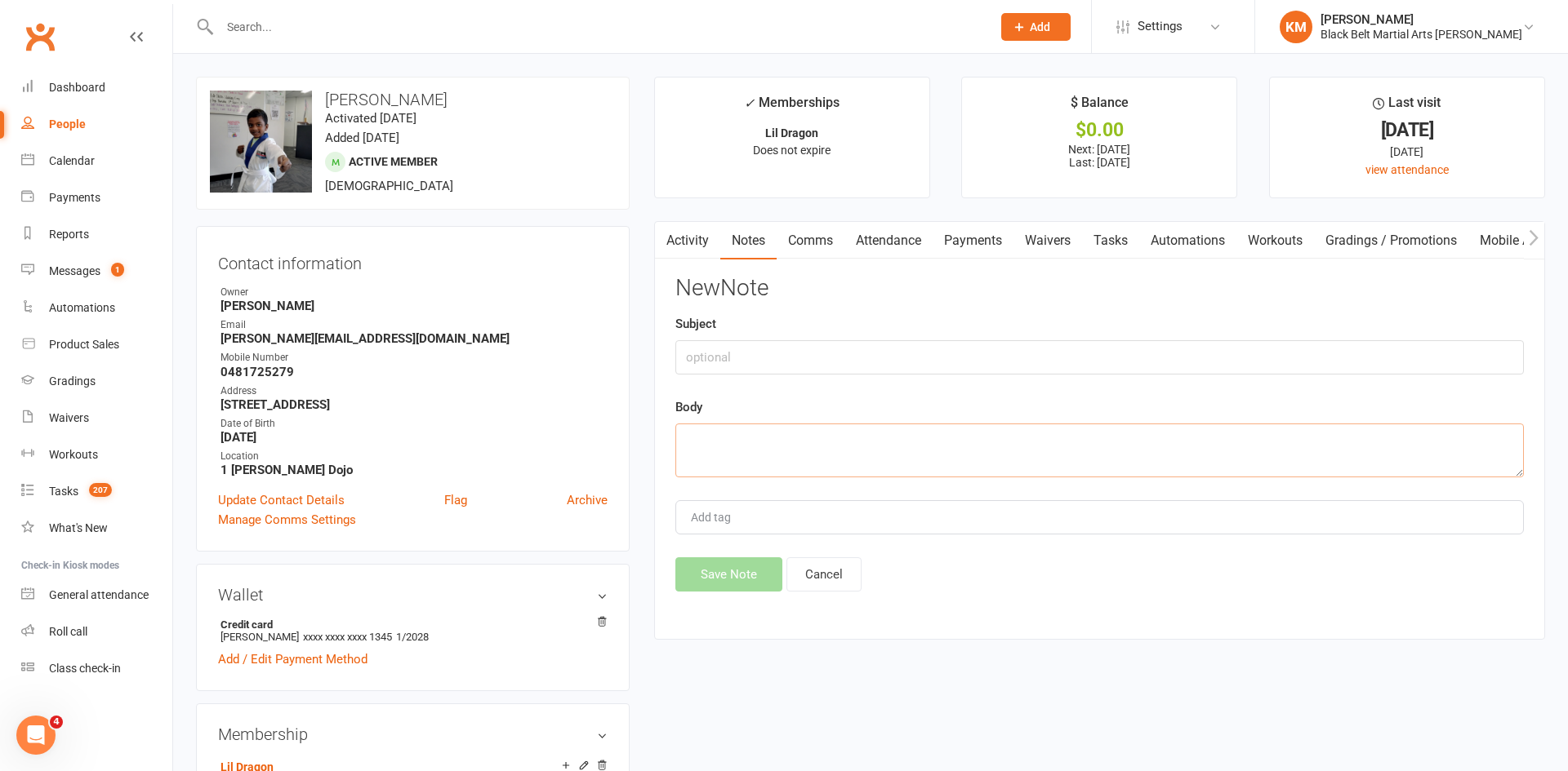
click at [1138, 429] on textarea at bounding box center [1099, 450] width 848 height 54
paste textarea "[PERSON_NAME] 8:38 PM (1 minute ago) to me, [PERSON_NAME] Hello BBMA, Team, I h…"
type textarea "[PERSON_NAME] 8:38 PM (1 minute ago) to me, [PERSON_NAME] Hello BBMA, Team, I h…"
click at [831, 356] on input "text" at bounding box center [1099, 357] width 848 height 34
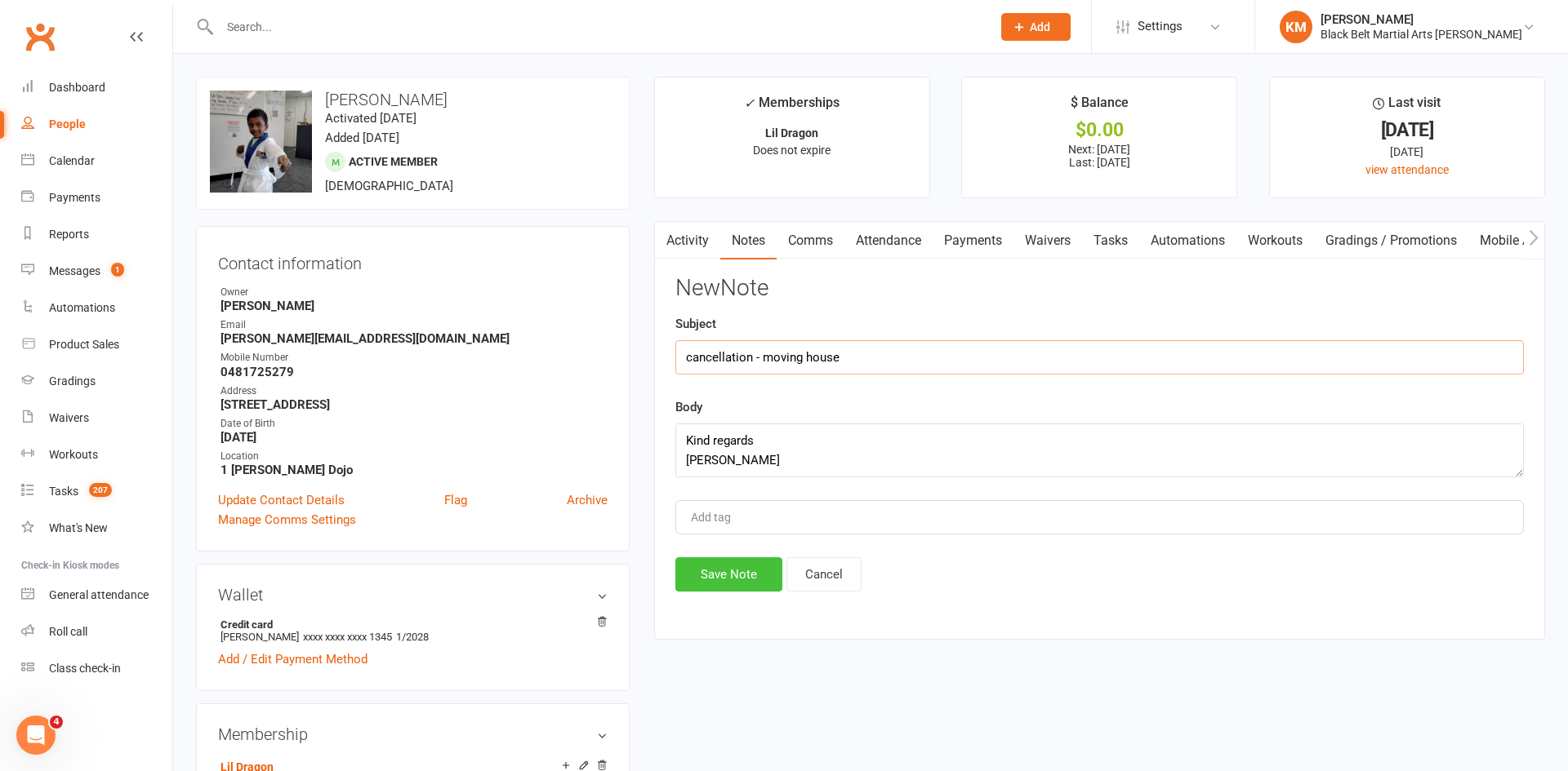
type input "cancellation - moving house"
click at [690, 573] on button "Save Note" at bounding box center [729, 574] width 107 height 34
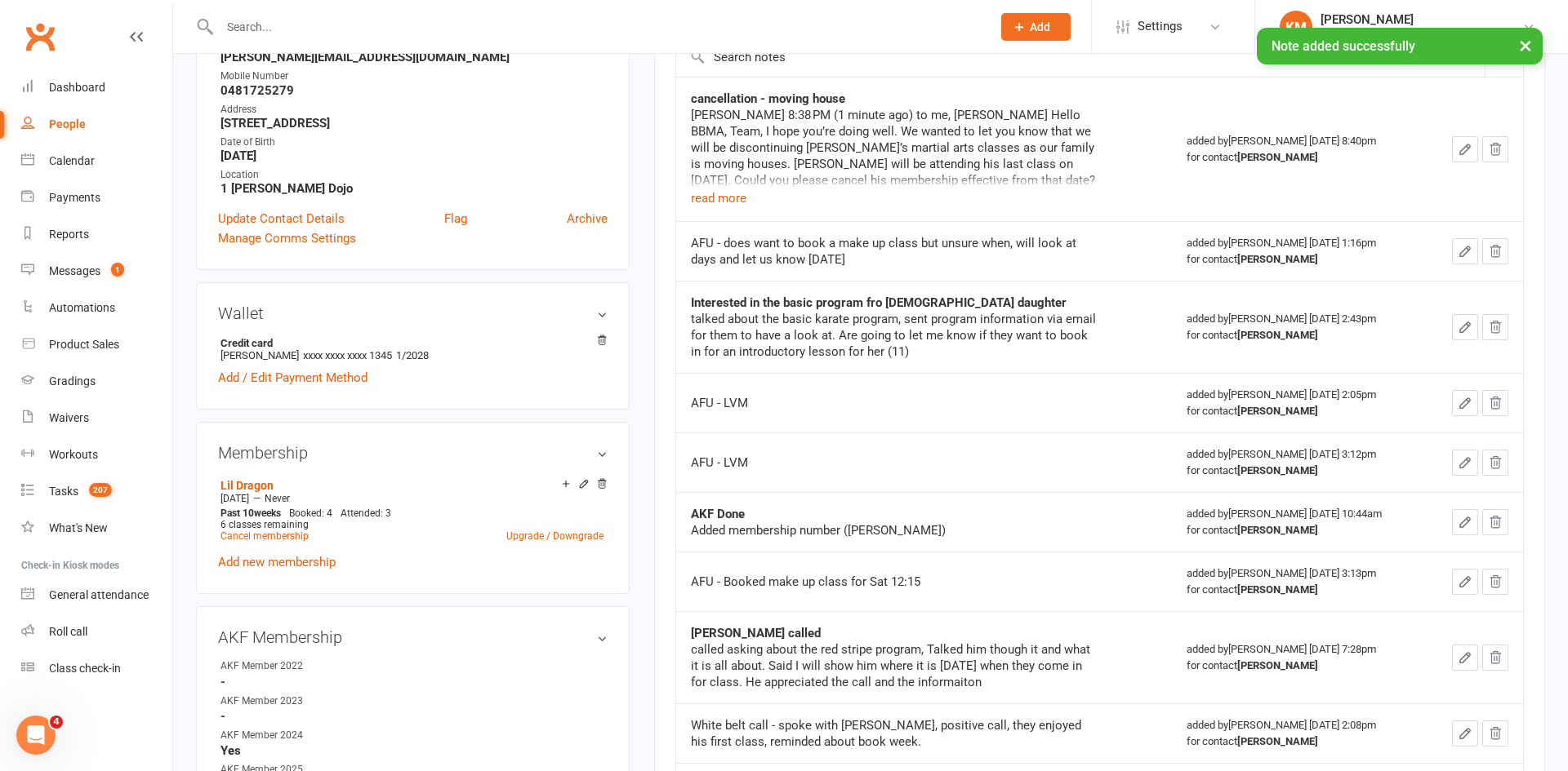
scroll to position [281, 0]
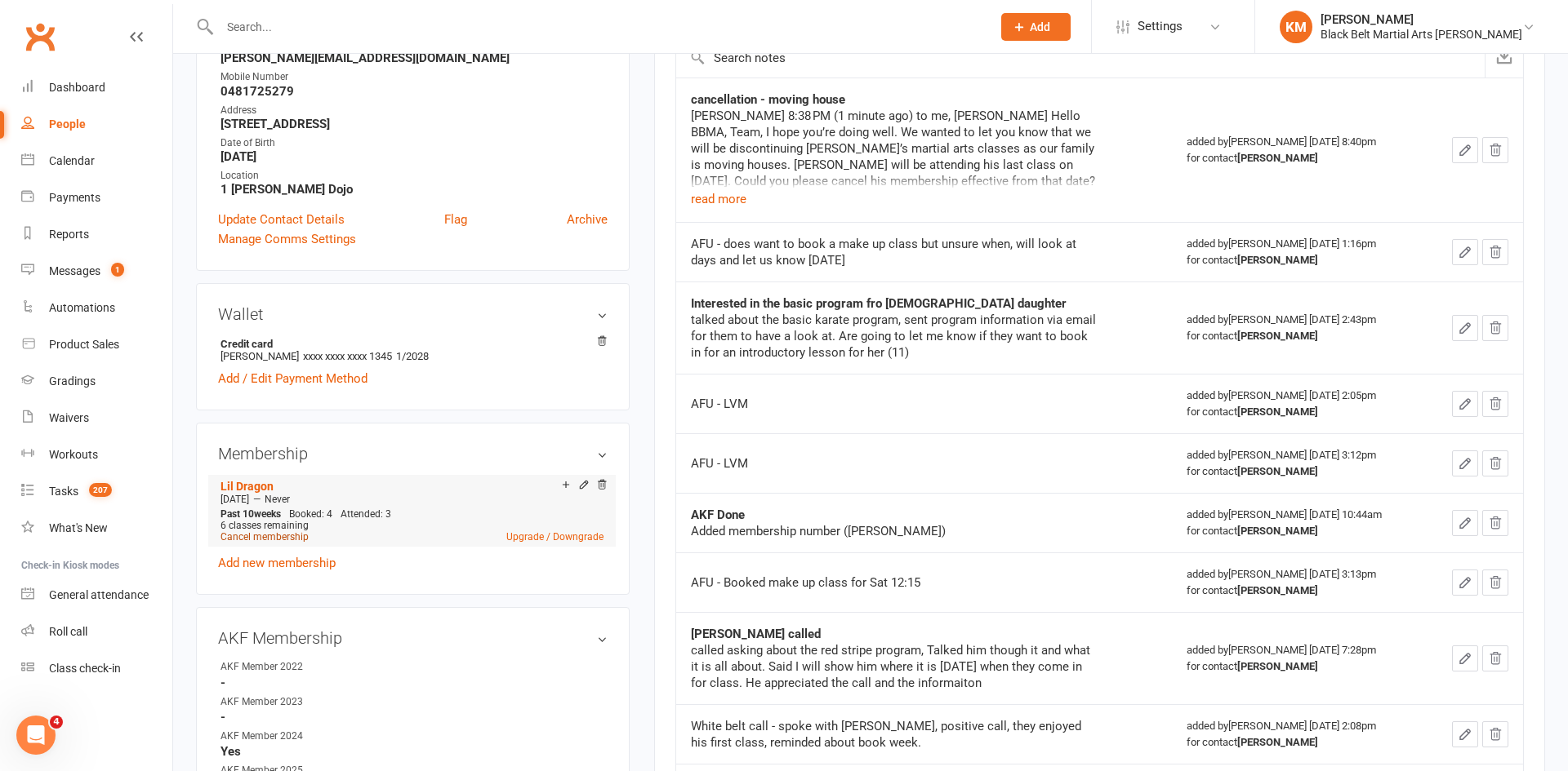
click at [285, 538] on link "Cancel membership" at bounding box center [264, 537] width 88 height 12
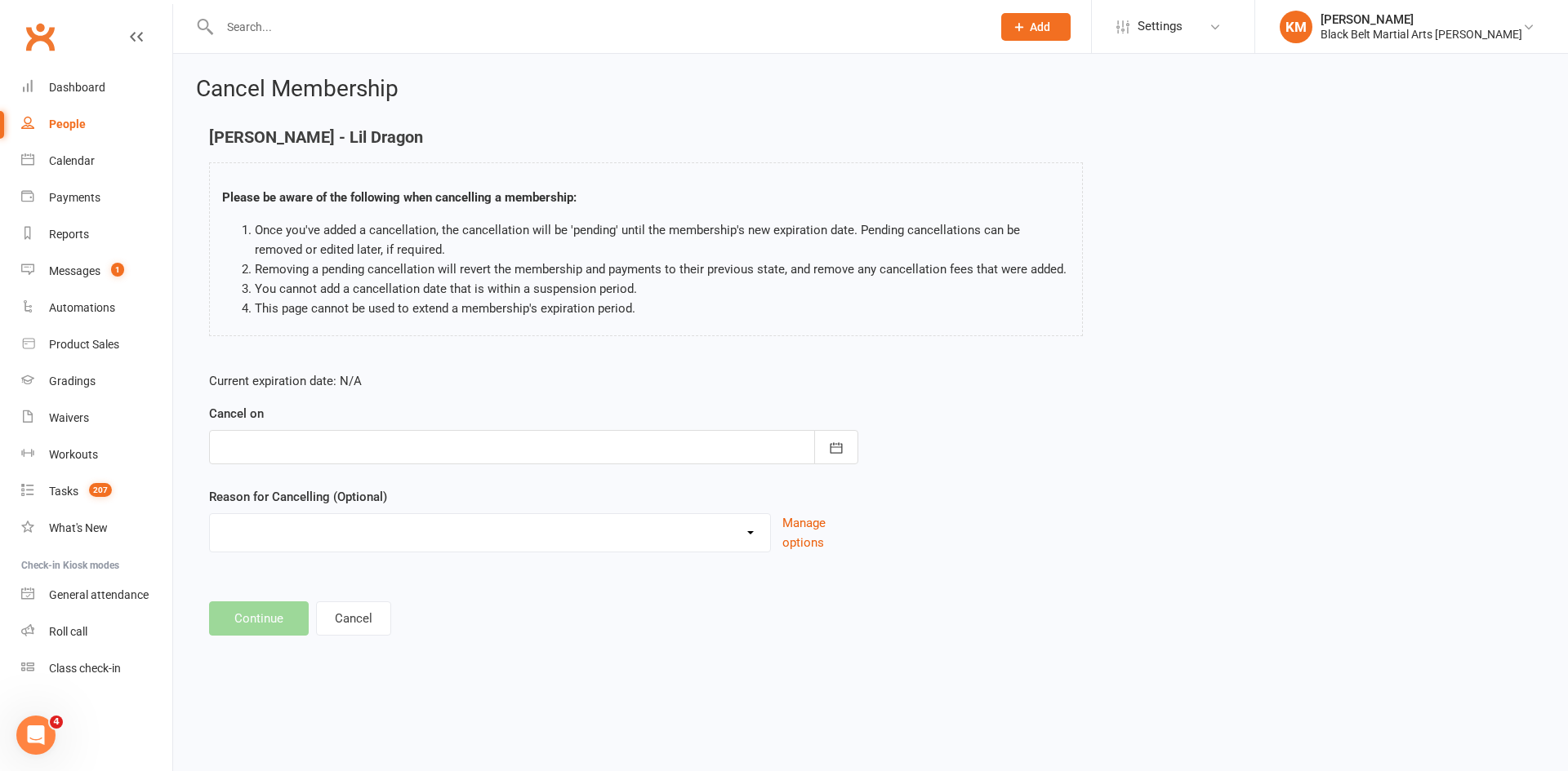
click at [414, 468] on form "Current expiration date: N/A Cancel on [DATE] Sun Mon Tue Wed Thu Fri Sat 40 28…" at bounding box center [534, 462] width 649 height 181
click at [405, 457] on div at bounding box center [534, 447] width 649 height 34
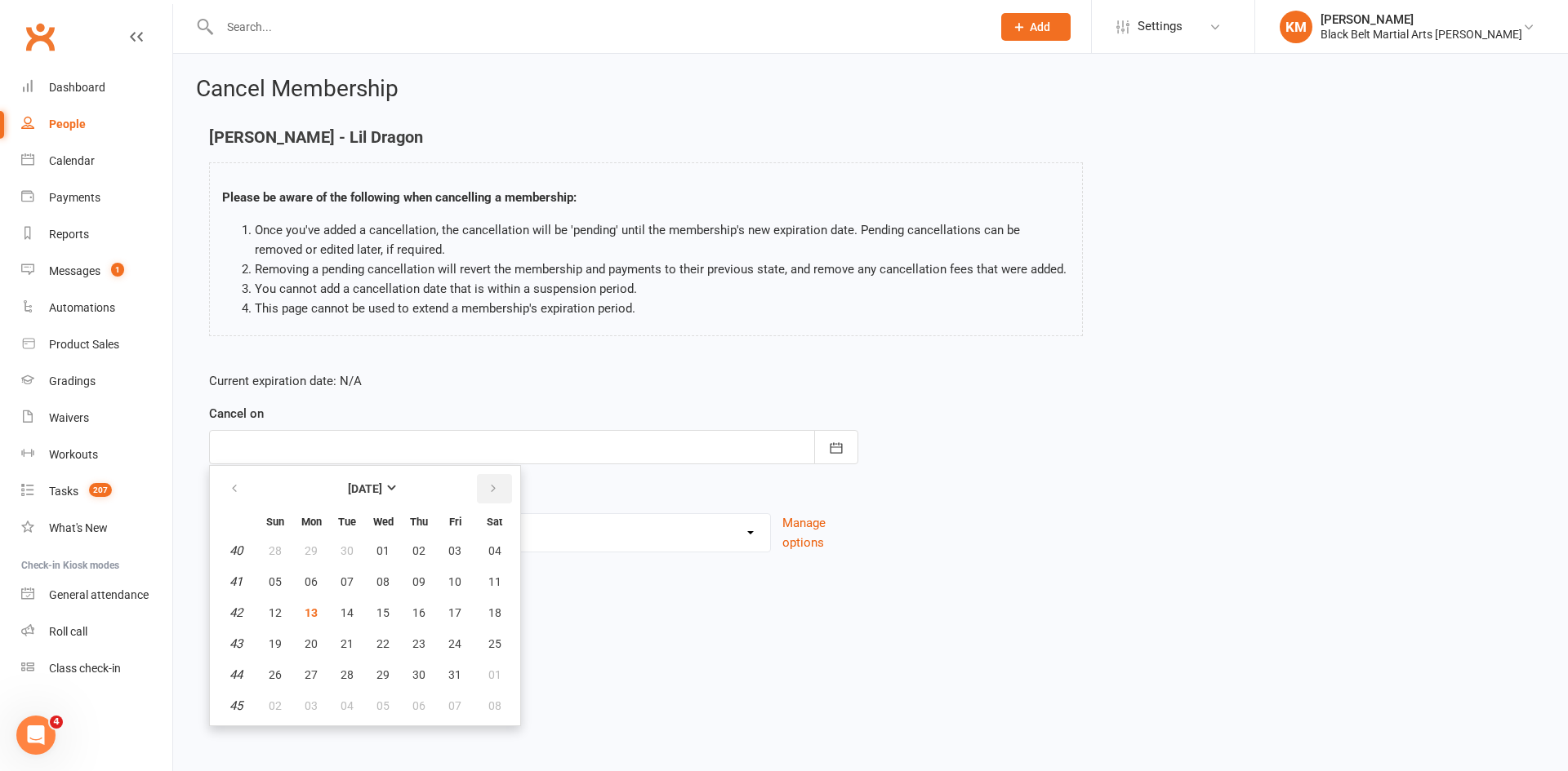
click at [490, 493] on icon "button" at bounding box center [494, 489] width 12 height 13
click at [373, 607] on button "12" at bounding box center [383, 613] width 34 height 29
type input "[DATE]"
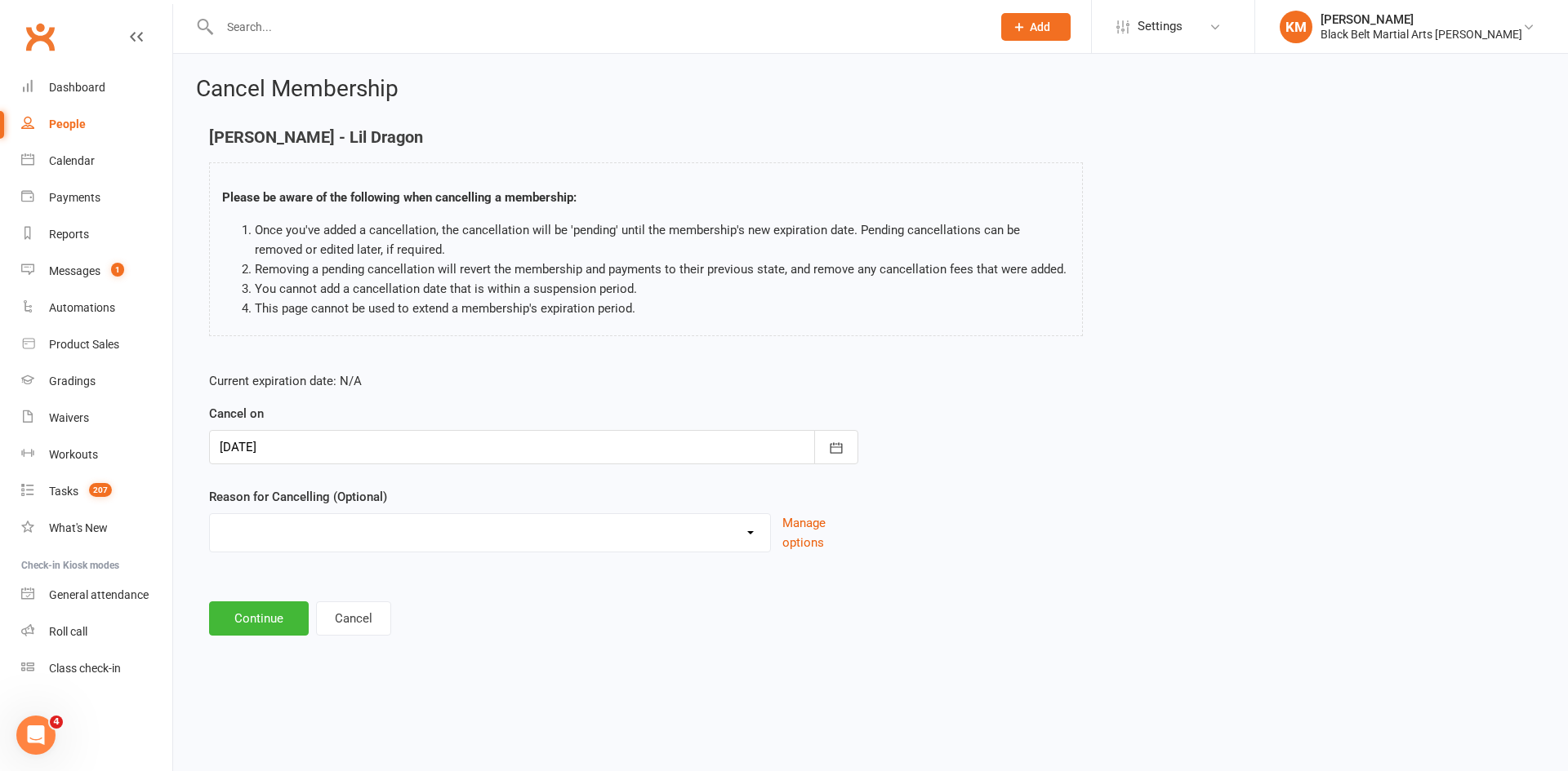
click at [343, 523] on select "Change of mind during Cooling Off Period Expiry of Grandmaster 10 Week Intro Pr…" at bounding box center [490, 530] width 560 height 33
select select "7"
click at [210, 514] on select "Change of mind during Cooling Off Period Expiry of Grandmaster 10 Week Intro Pr…" at bounding box center [490, 530] width 560 height 33
click at [239, 628] on button "Continue" at bounding box center [259, 618] width 99 height 34
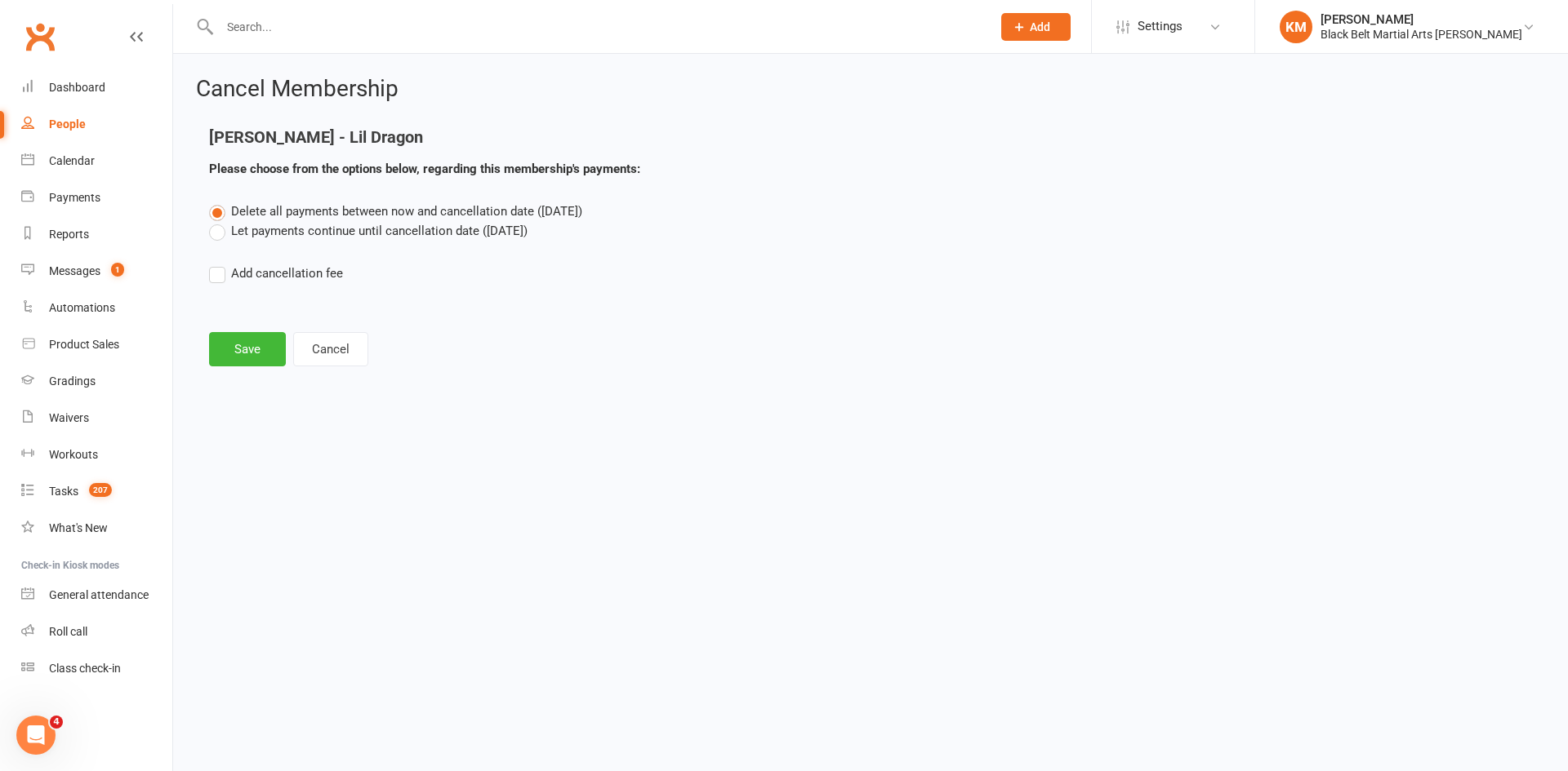
click at [343, 234] on label "Let payments continue until cancellation date ([DATE])" at bounding box center [369, 231] width 319 height 20
click at [219, 221] on input "Let payments continue until cancellation date ([DATE])" at bounding box center [214, 221] width 11 height 0
click at [235, 353] on button "Save" at bounding box center [248, 349] width 77 height 34
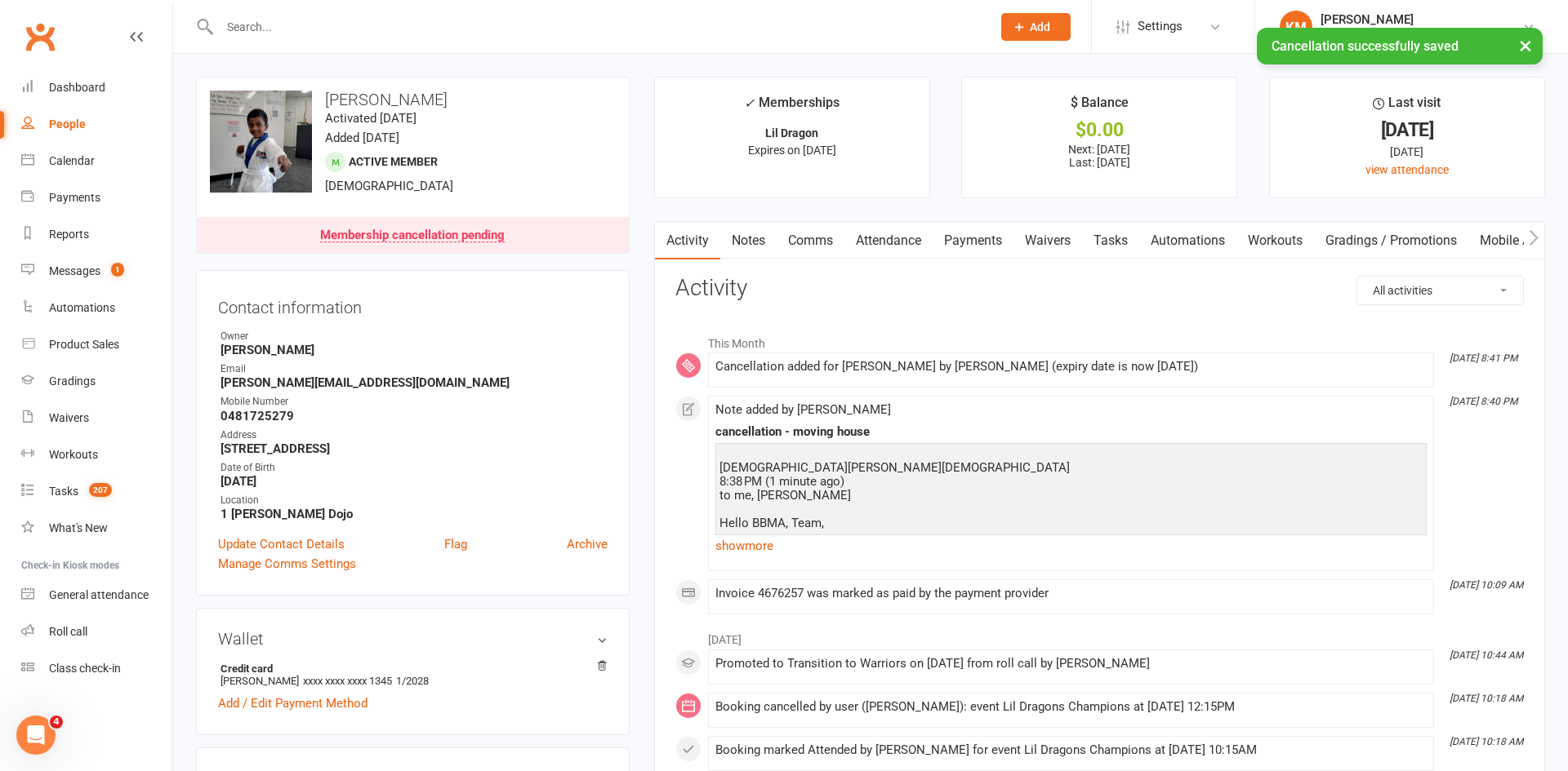
click at [989, 252] on link "Payments" at bounding box center [972, 240] width 81 height 38
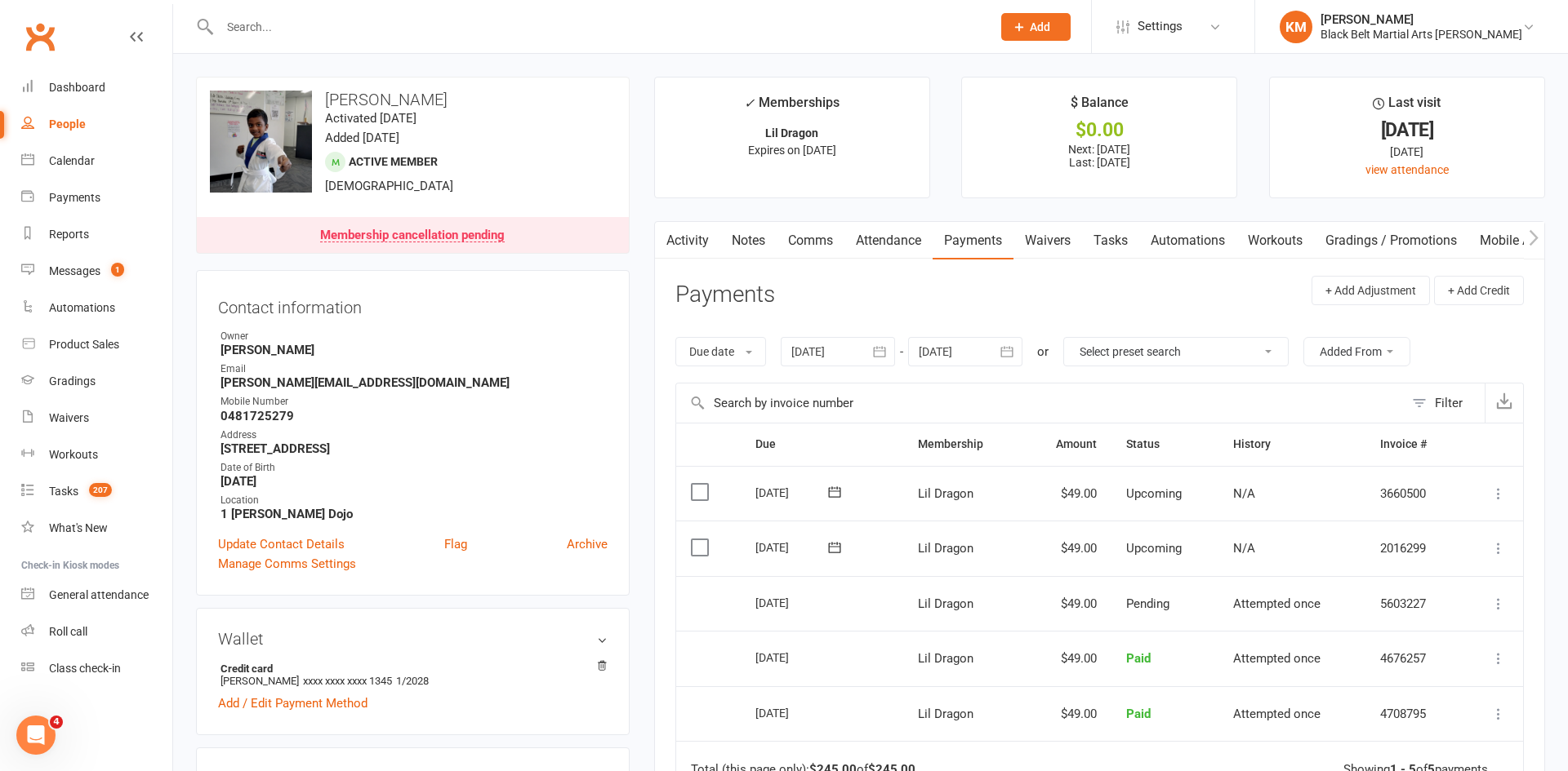
click at [970, 350] on div at bounding box center [965, 351] width 114 height 29
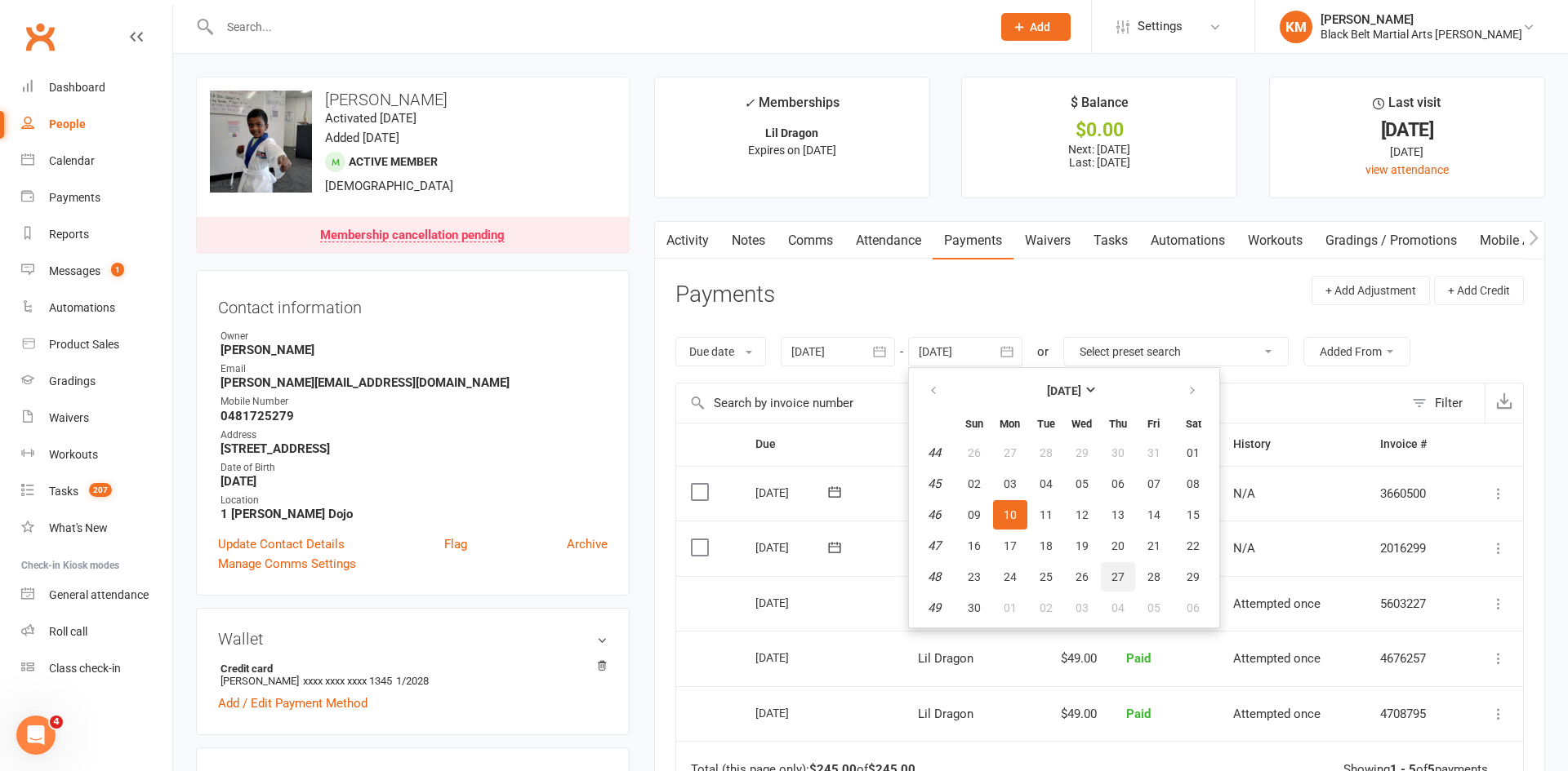
click at [1108, 582] on button "27" at bounding box center [1118, 577] width 34 height 29
type input "[DATE]"
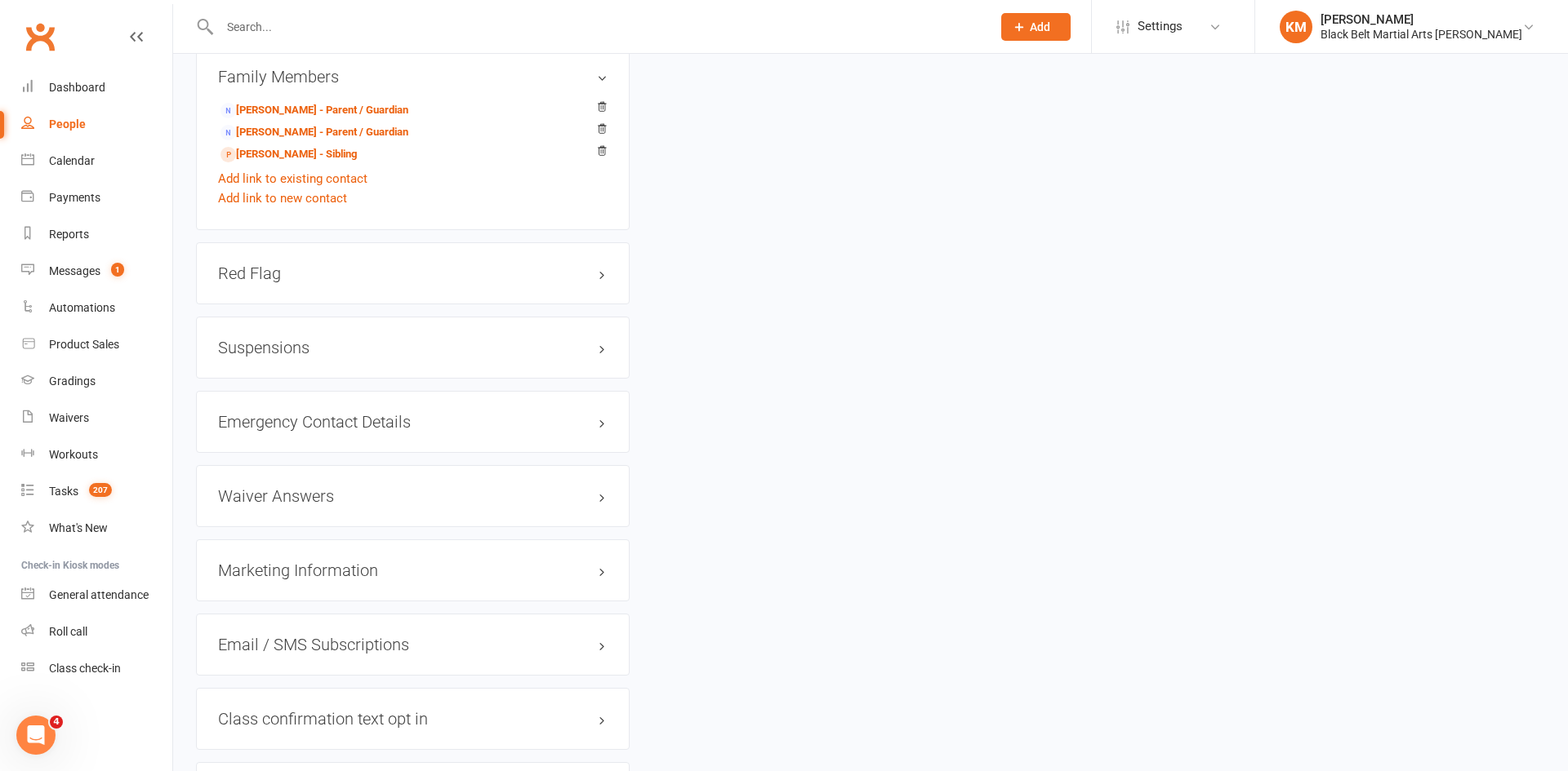
scroll to position [1403, 0]
click at [325, 562] on h3 "Marketing Information edit" at bounding box center [412, 570] width 389 height 18
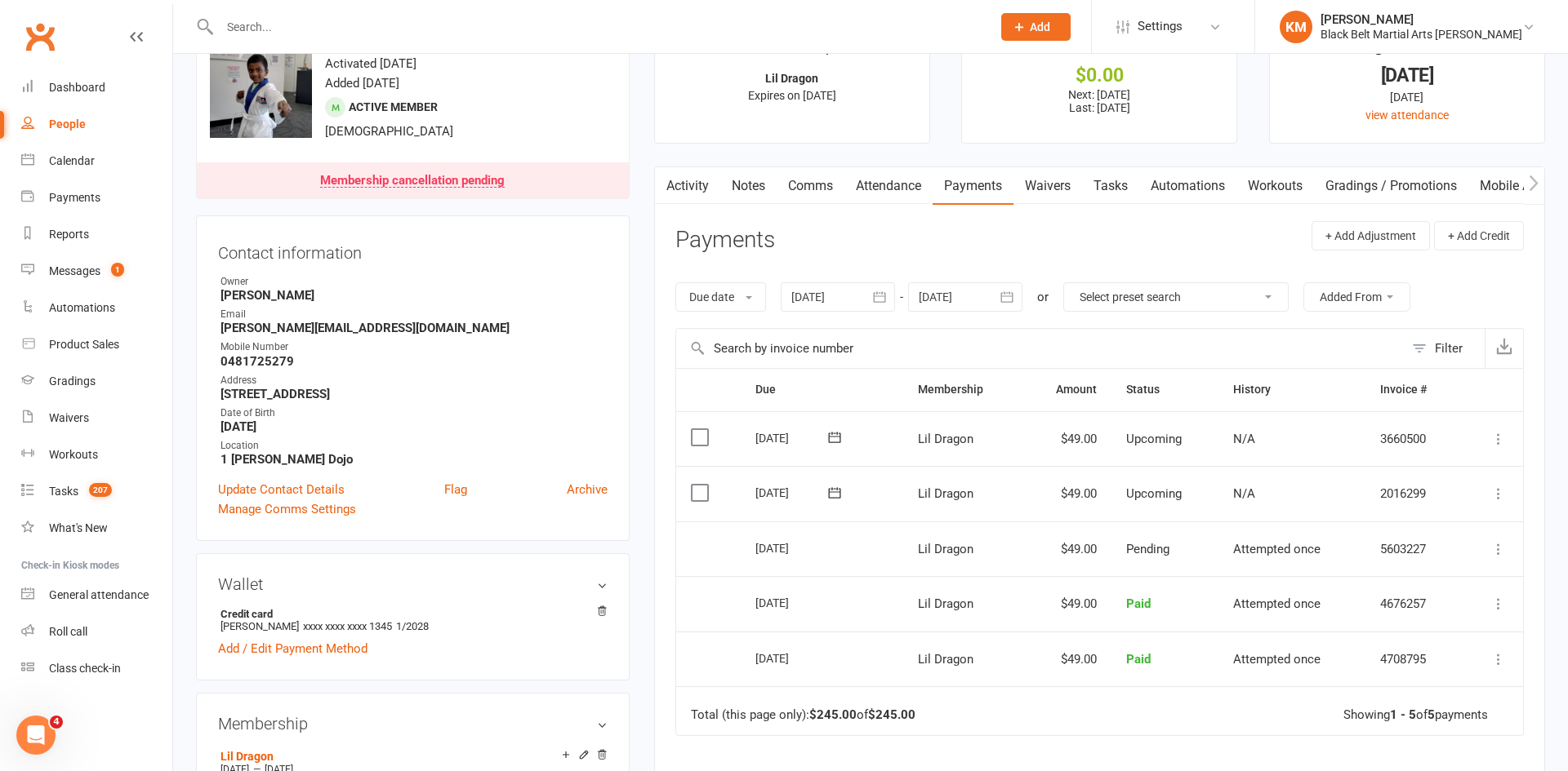
scroll to position [0, 0]
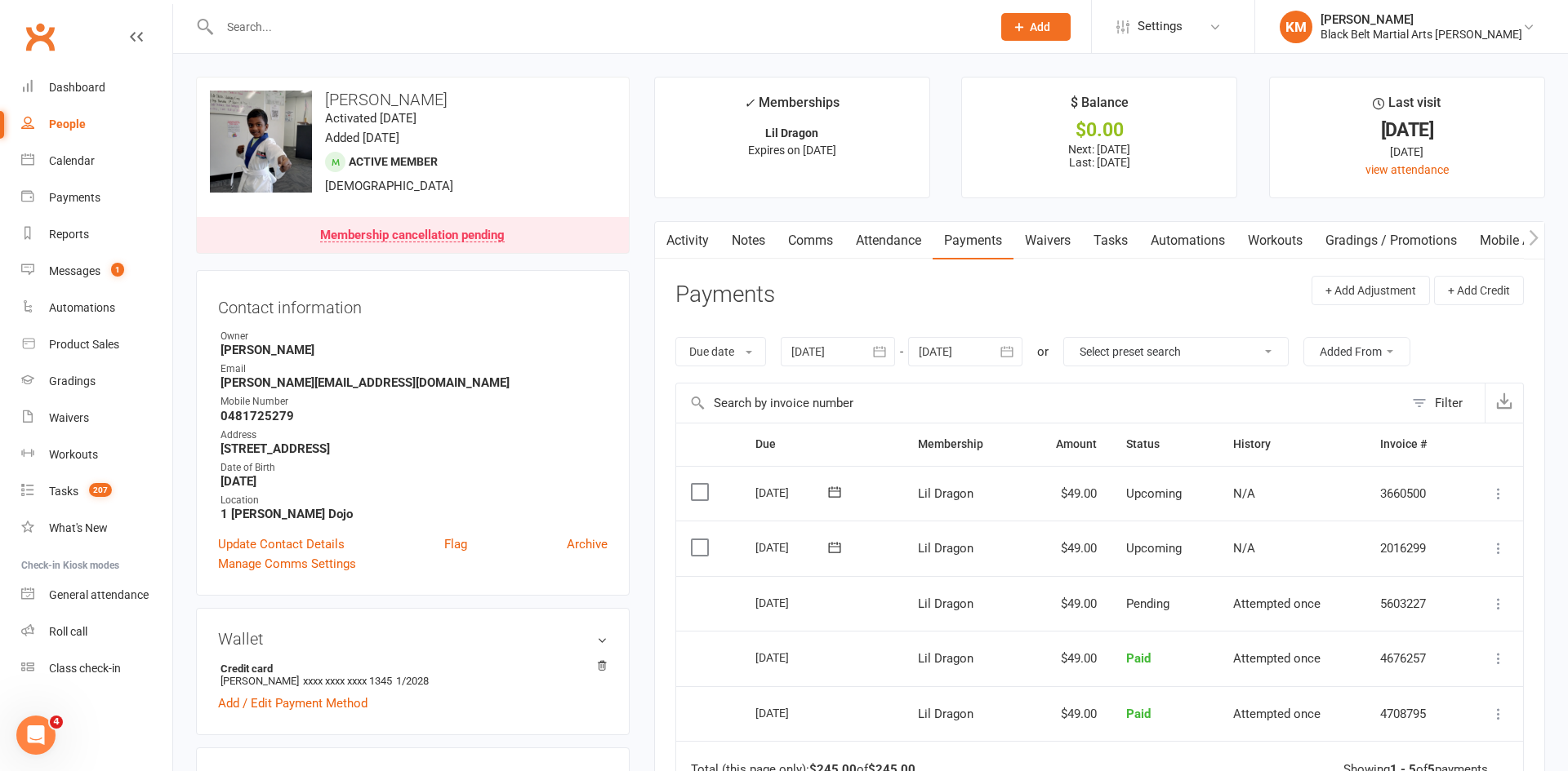
click at [748, 239] on link "Notes" at bounding box center [749, 240] width 57 height 38
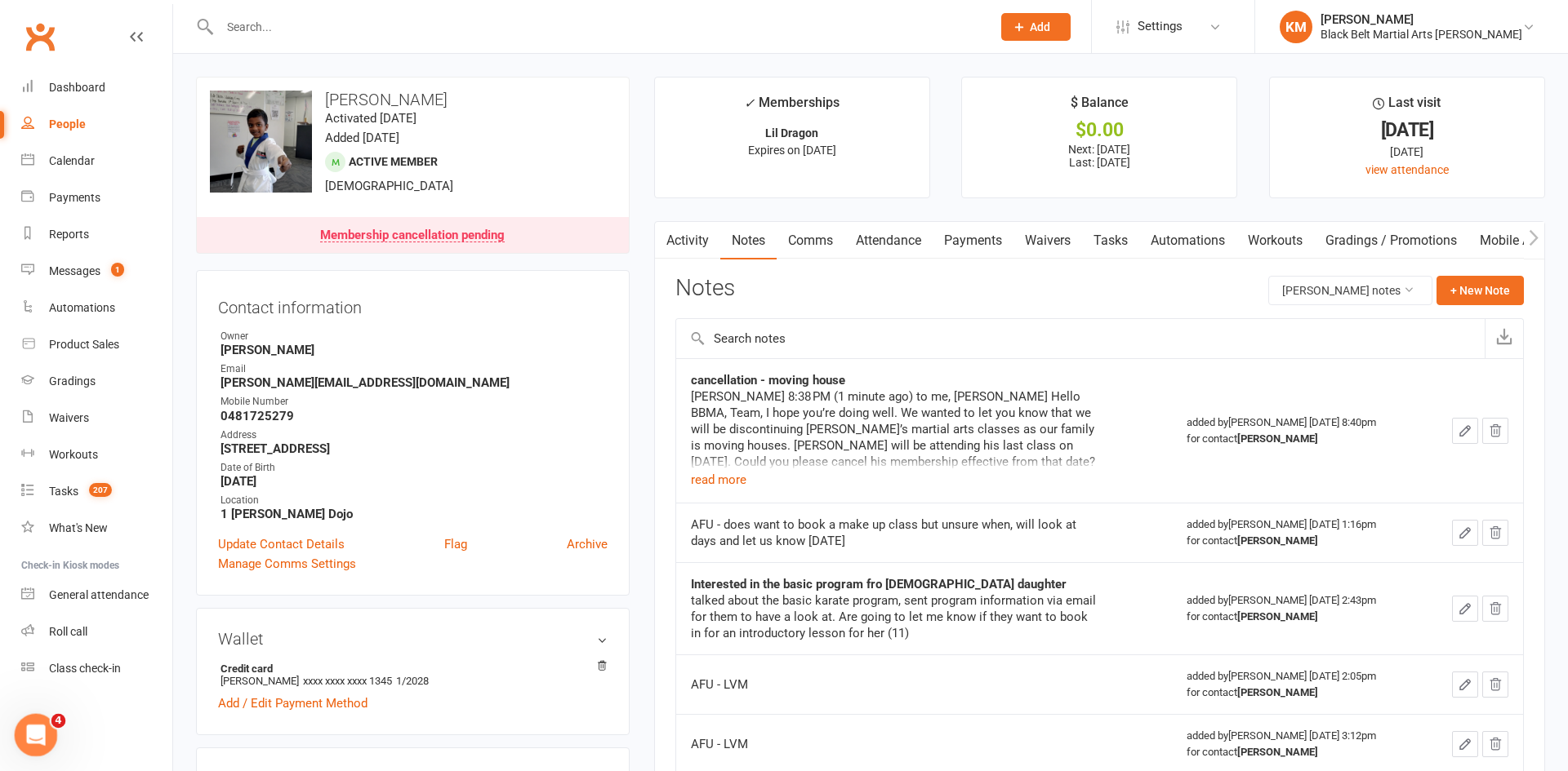
click at [38, 724] on icon "Open Intercom Messenger" at bounding box center [33, 733] width 27 height 27
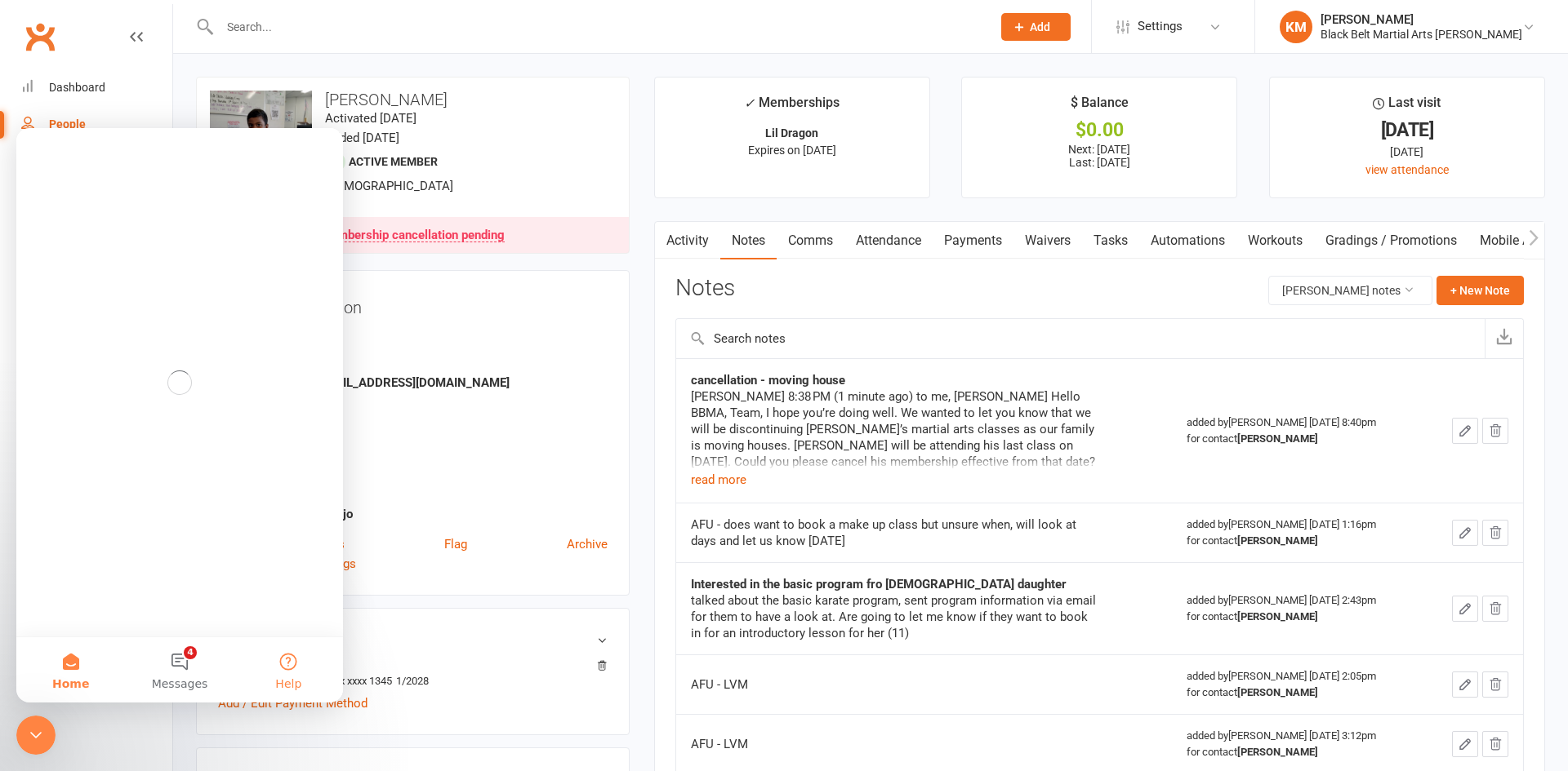
click at [289, 667] on button "Help" at bounding box center [289, 670] width 108 height 65
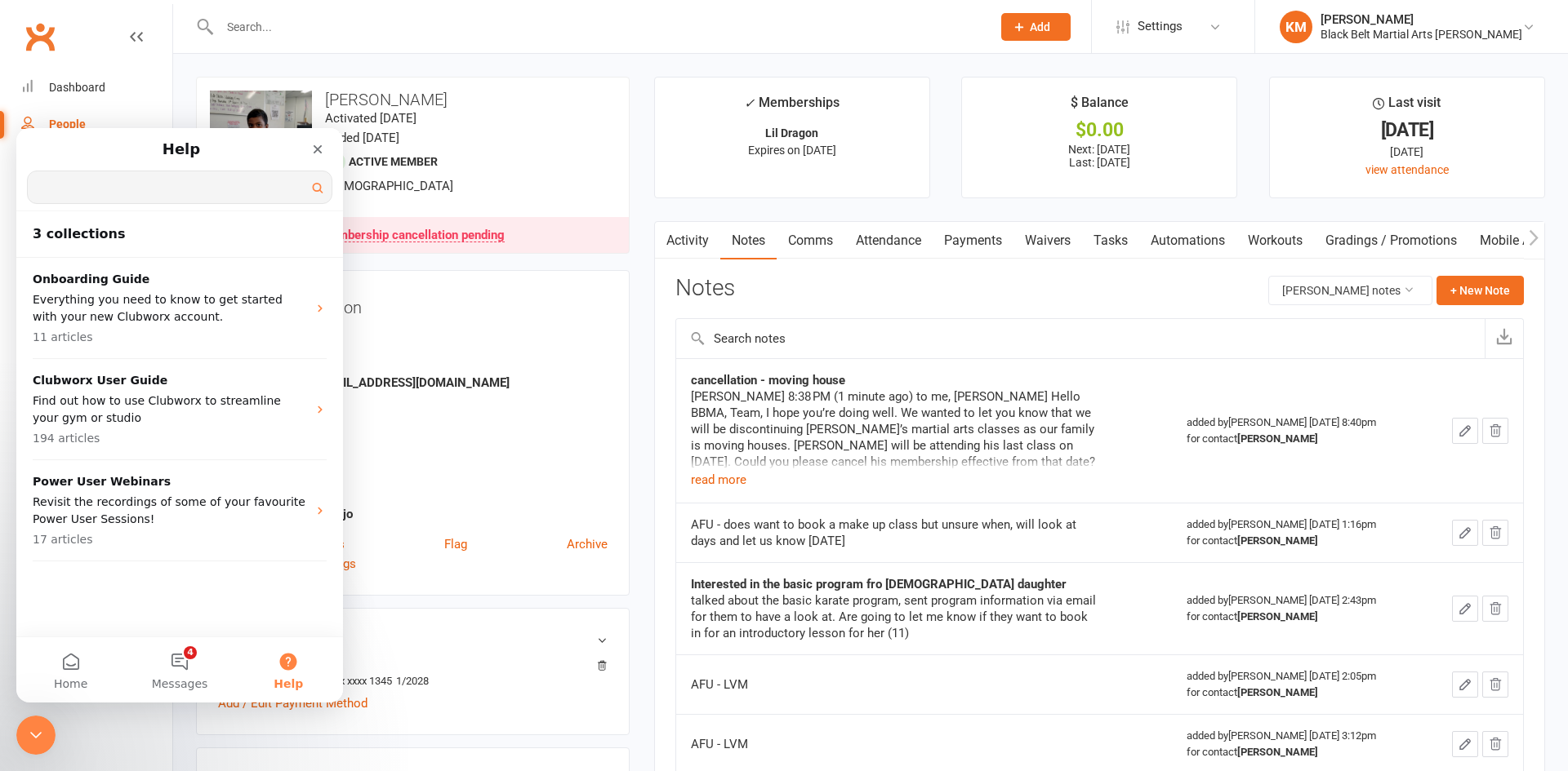
click at [128, 184] on input "Search for help" at bounding box center [179, 188] width 304 height 32
type input "member portal"
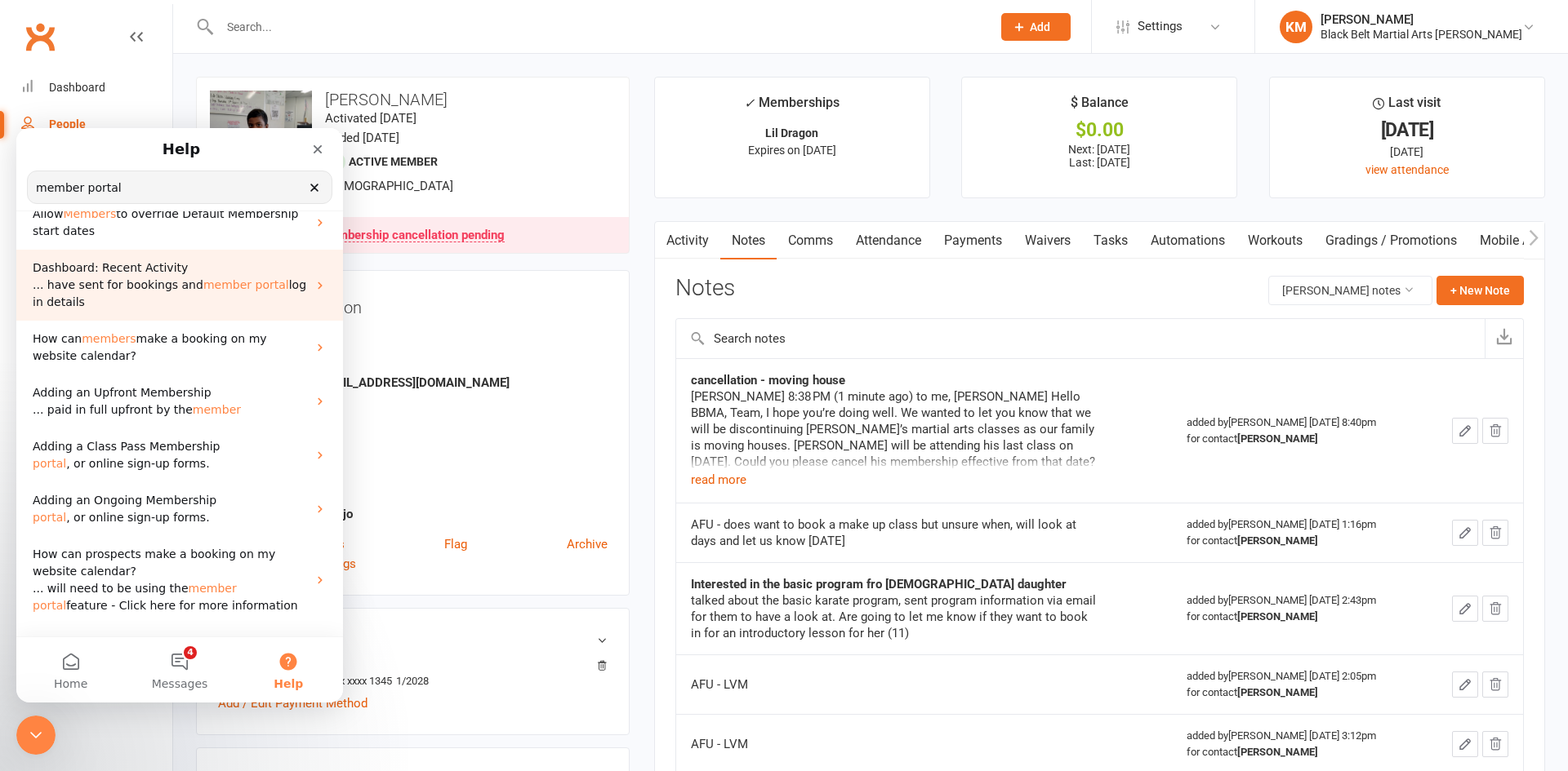
scroll to position [175, 0]
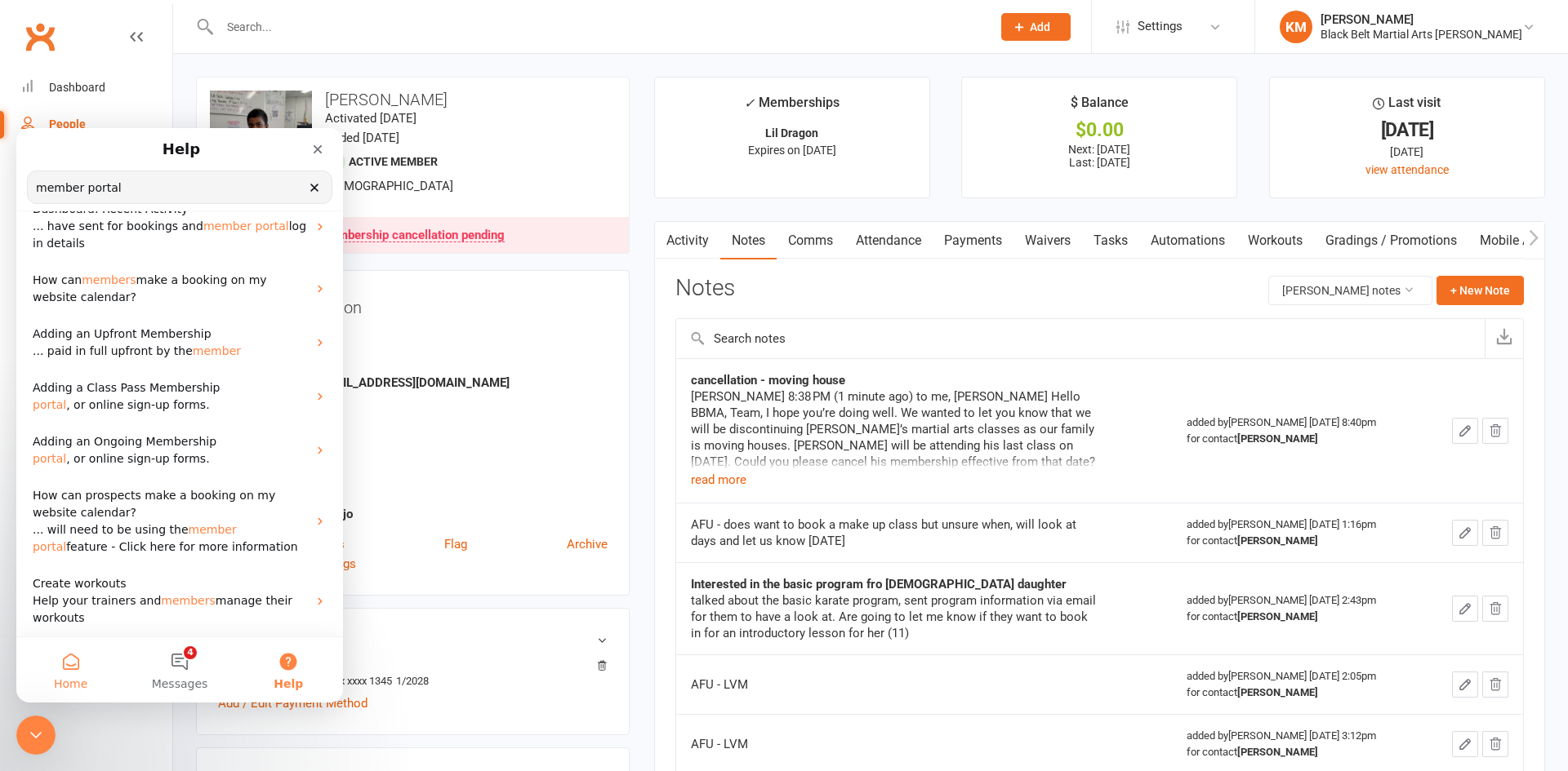
click at [74, 675] on button "Home" at bounding box center [71, 670] width 108 height 65
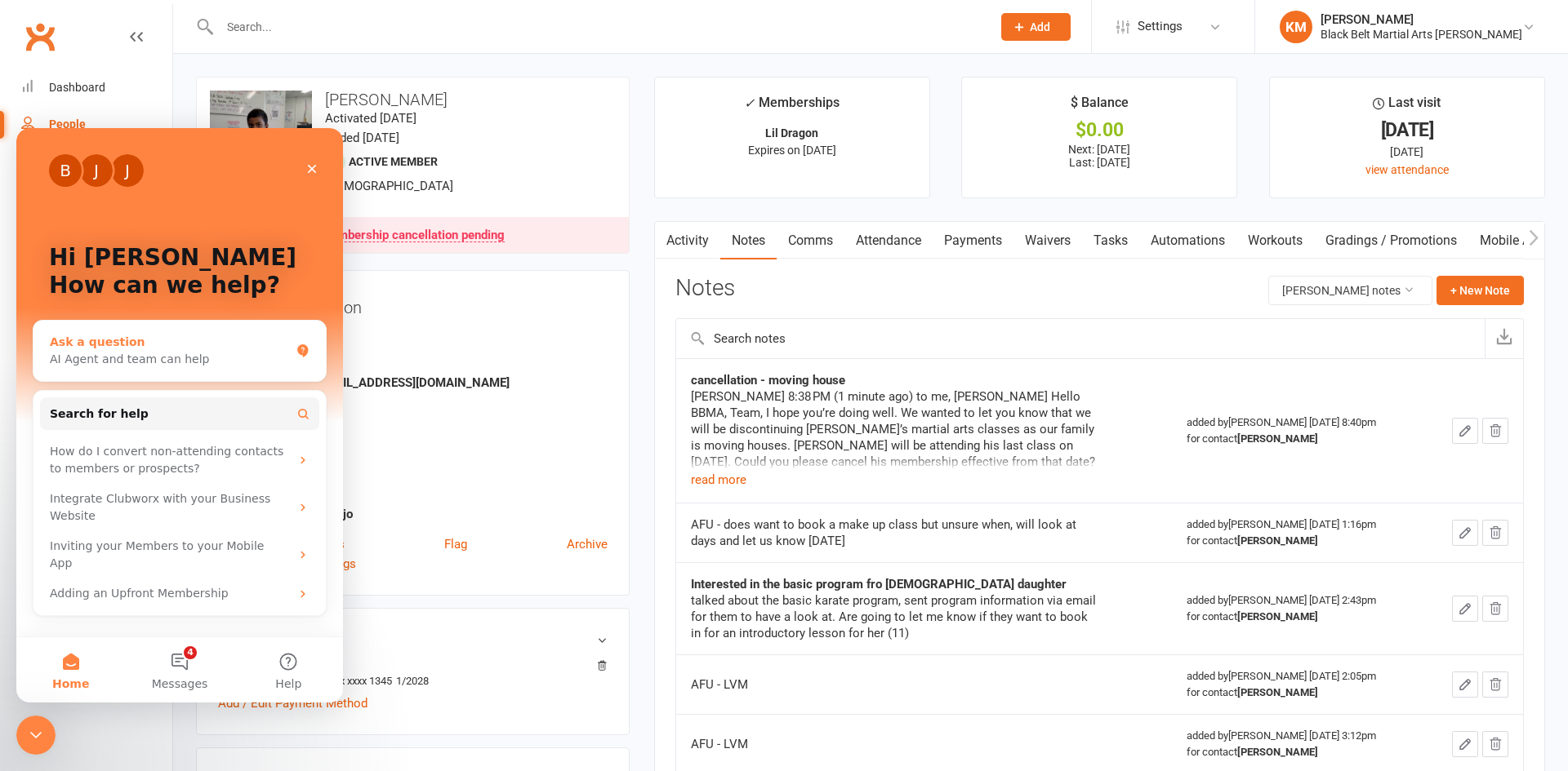
click at [182, 354] on div "AI Agent and team can help" at bounding box center [170, 359] width 240 height 18
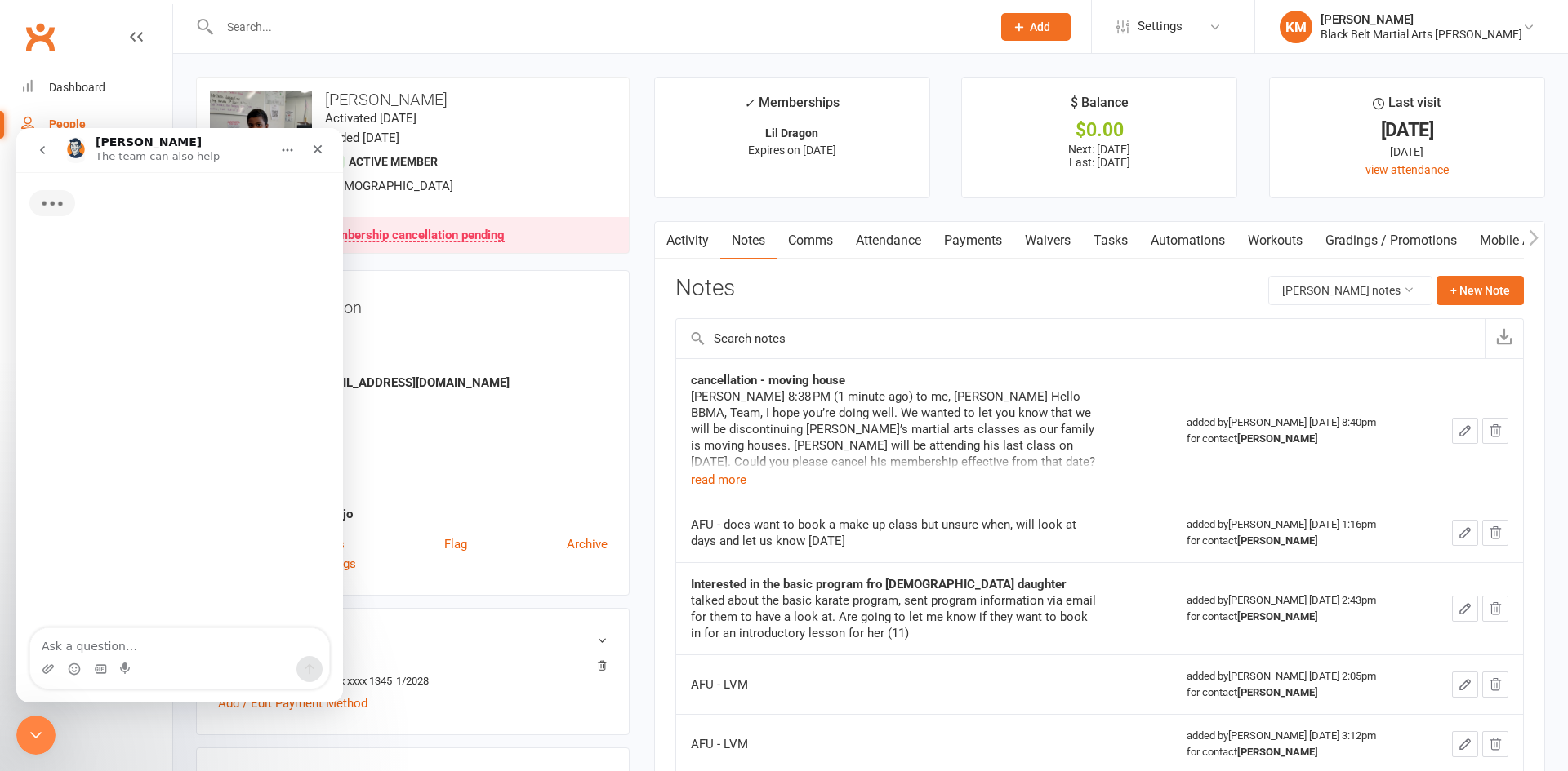
click at [107, 646] on textarea "Ask a question…" at bounding box center [179, 642] width 299 height 28
type textarea "H"
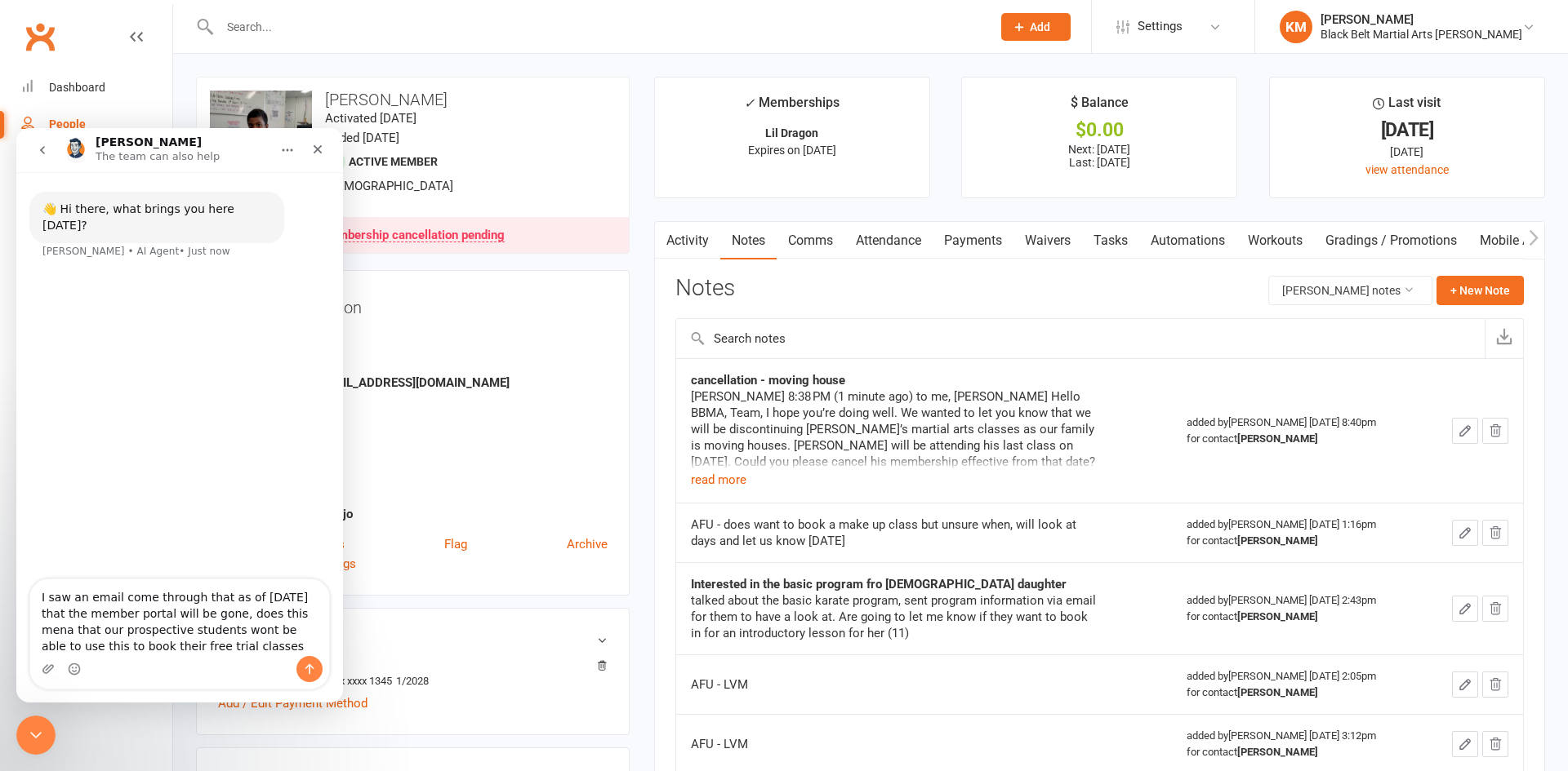
type textarea "I saw an email come through that as of [DATE] that the member portal will be go…"
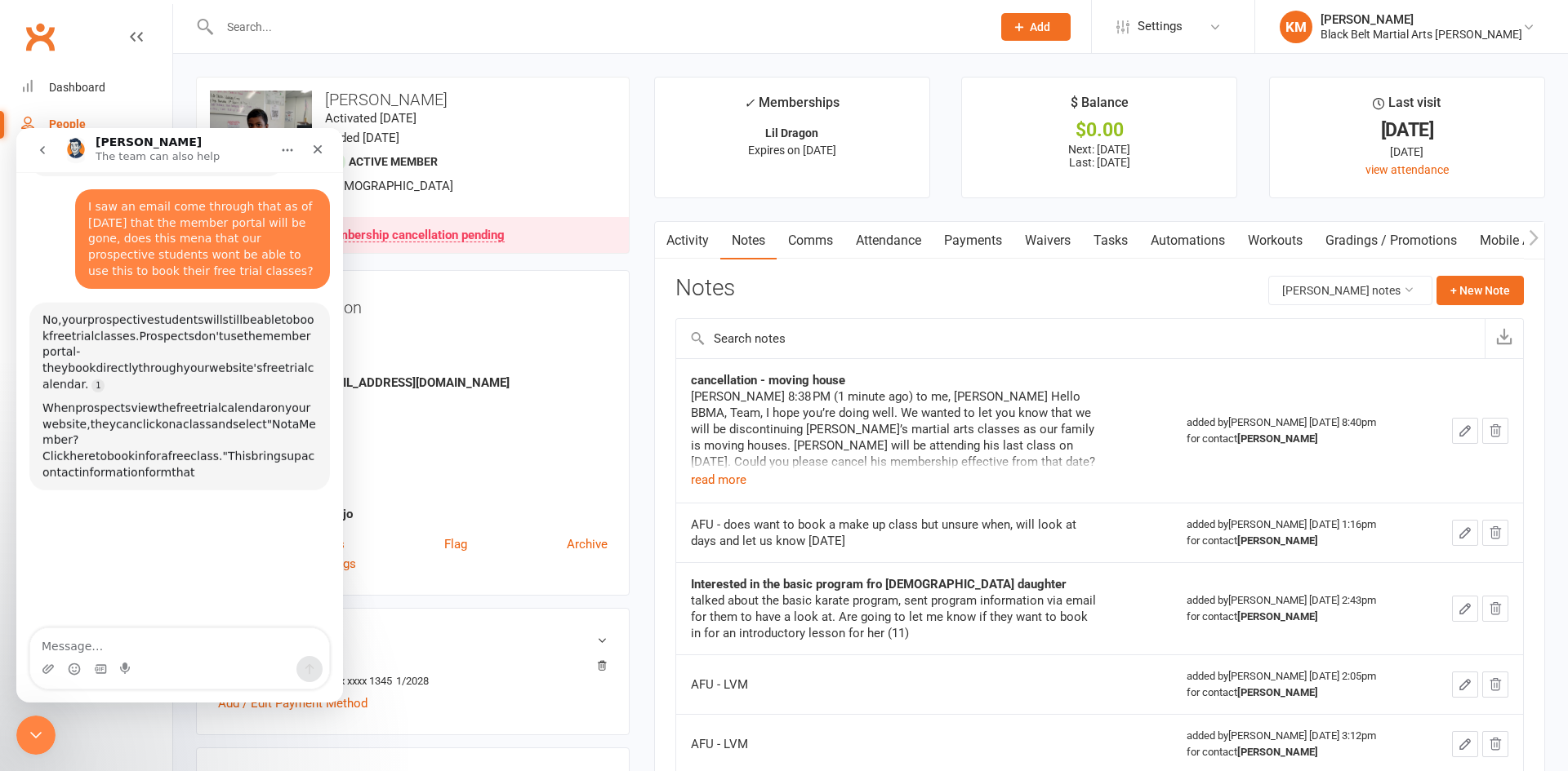
scroll to position [73, 0]
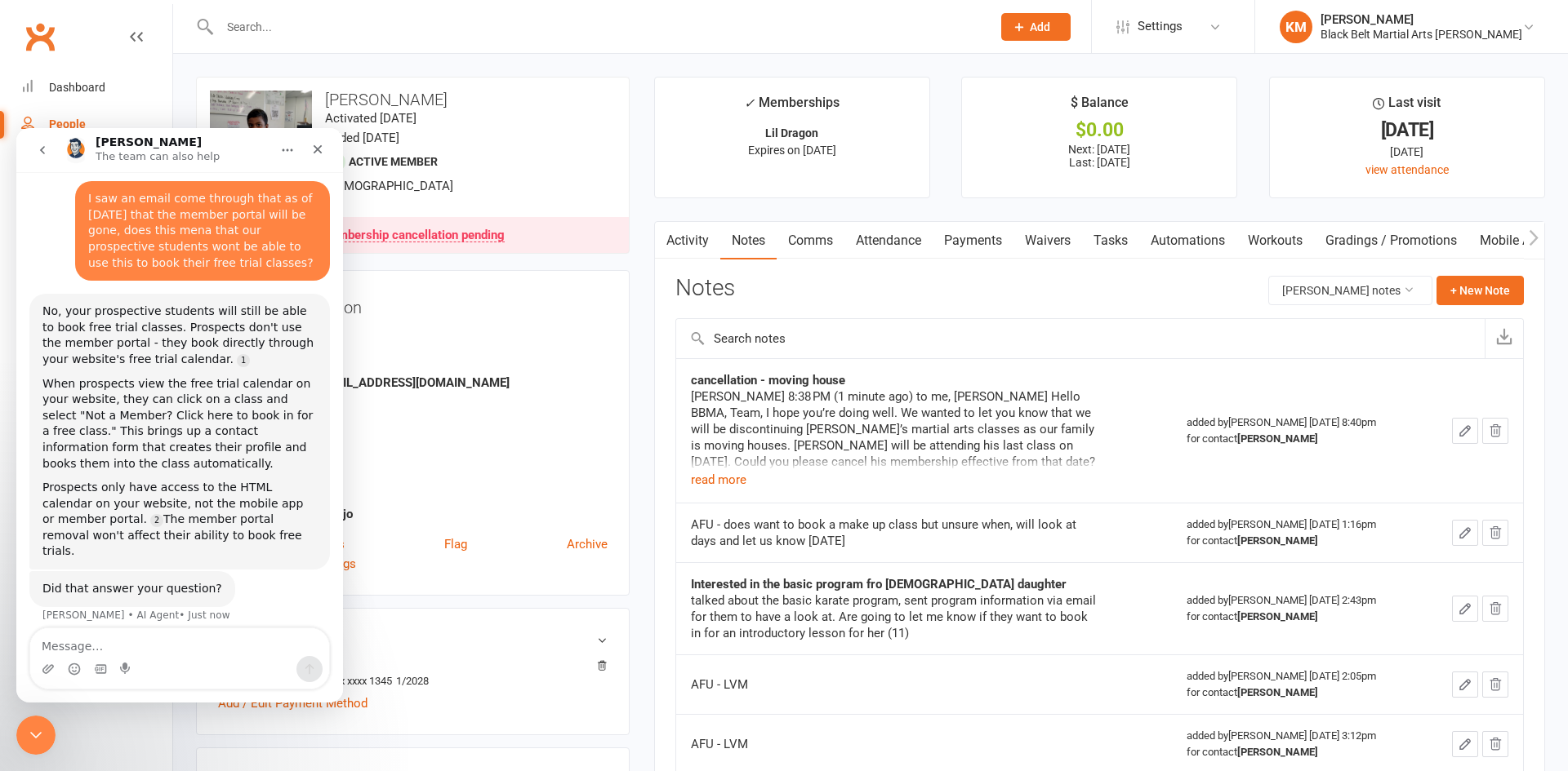
drag, startPoint x: 39, startPoint y: 297, endPoint x: 244, endPoint y: 522, distance: 304.4
click at [244, 522] on div "No, your prospective students will still be able to book free trial classes. Pr…" at bounding box center [179, 432] width 300 height 276
copy div "No, your prospective students will still be able to book free trial classes. Pr…"
click at [76, 106] on link "People" at bounding box center [96, 124] width 151 height 37
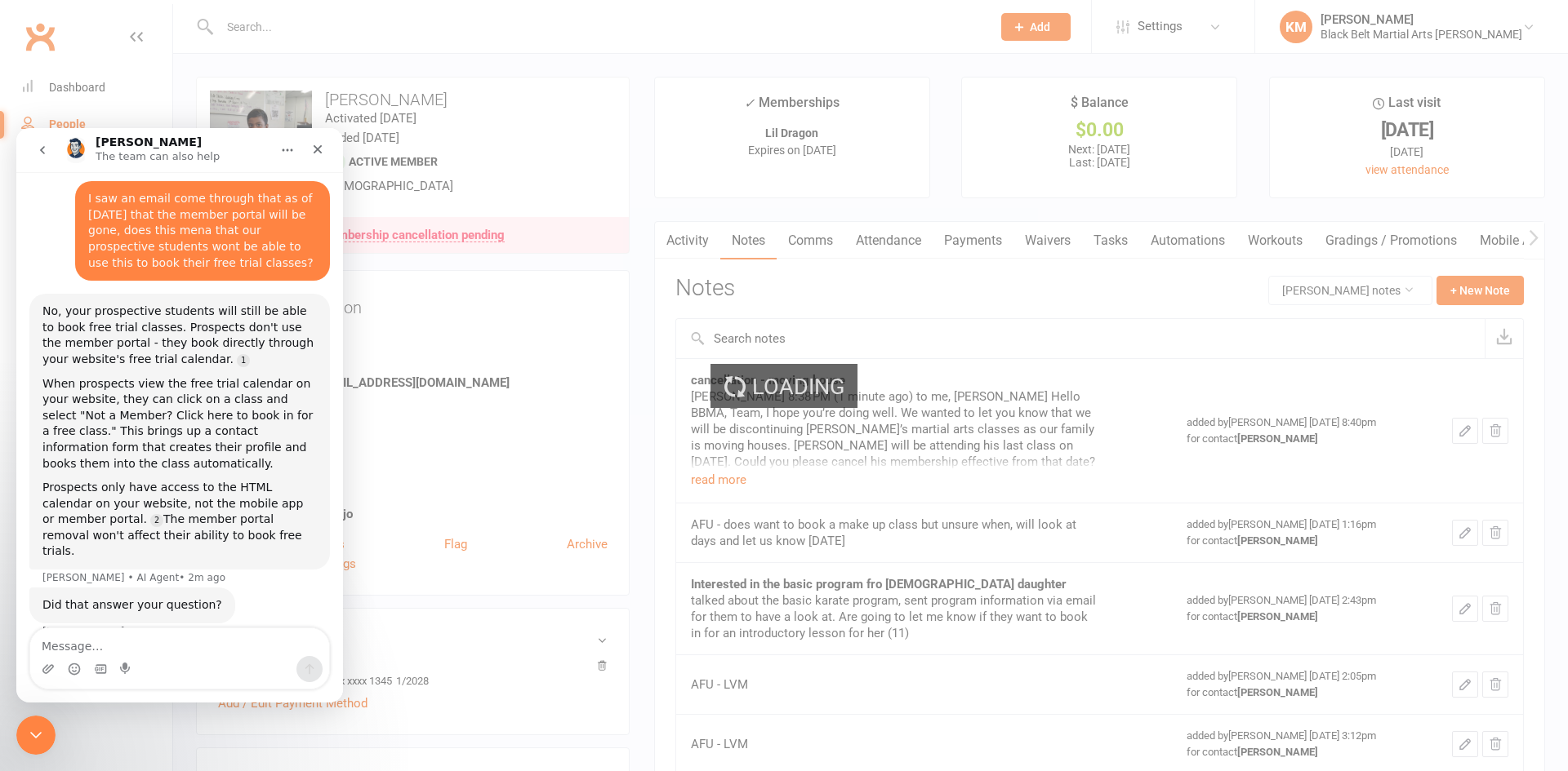
select select "100"
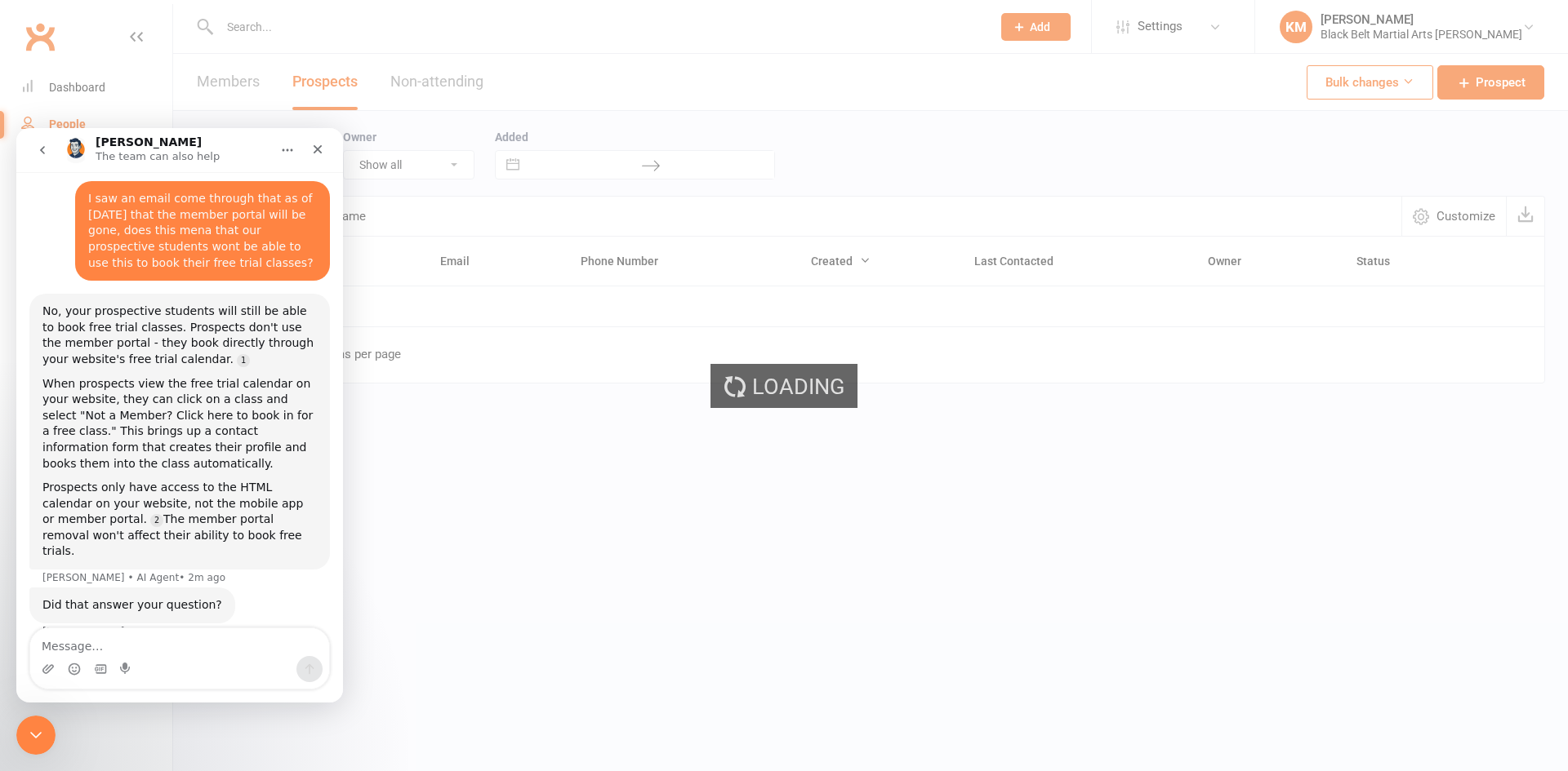
click at [72, 87] on div "Loading" at bounding box center [784, 385] width 1568 height 771
click at [72, 87] on div "Dashboard" at bounding box center [78, 88] width 57 height 13
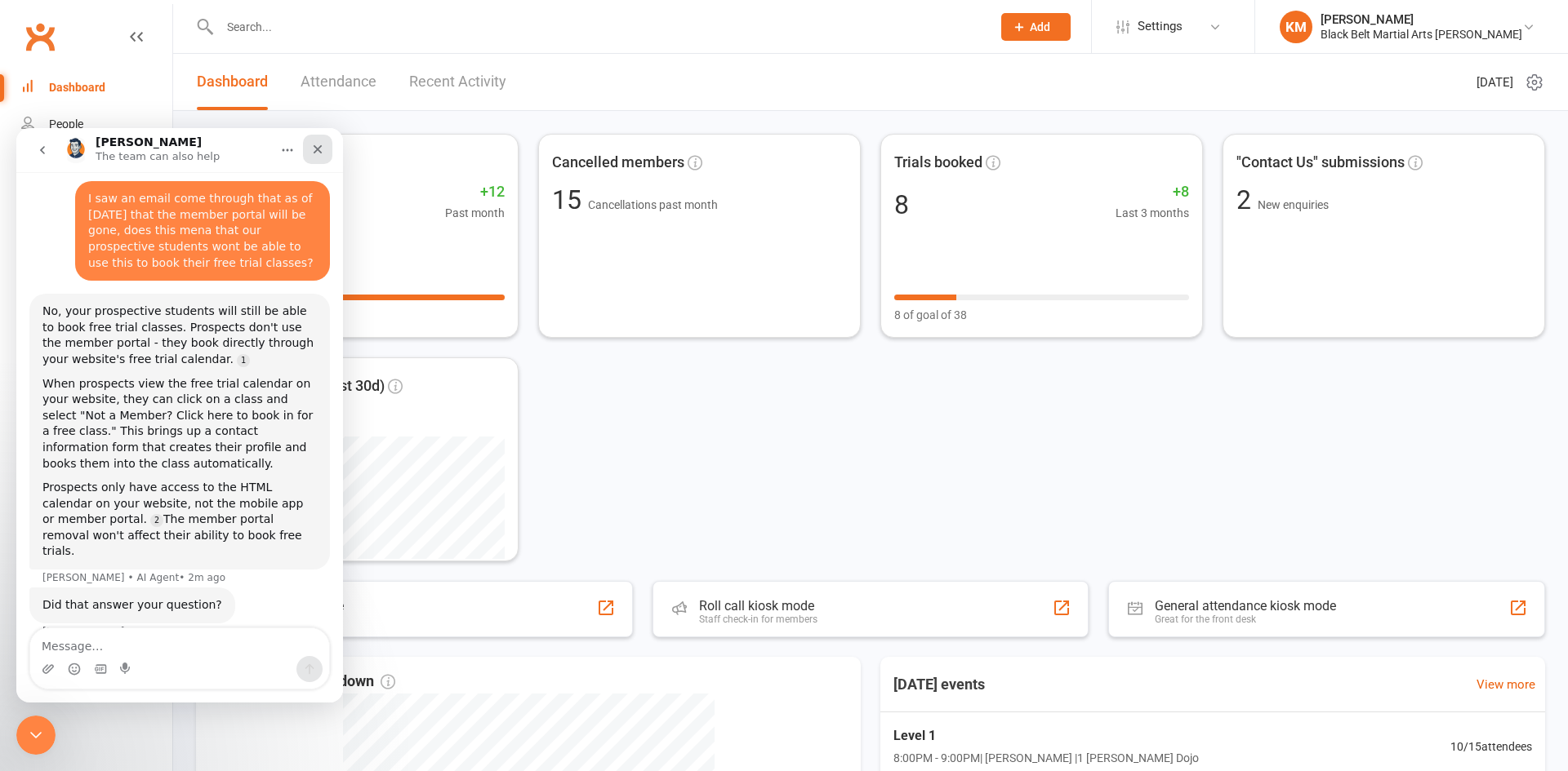
click at [314, 150] on icon "Close" at bounding box center [318, 149] width 13 height 13
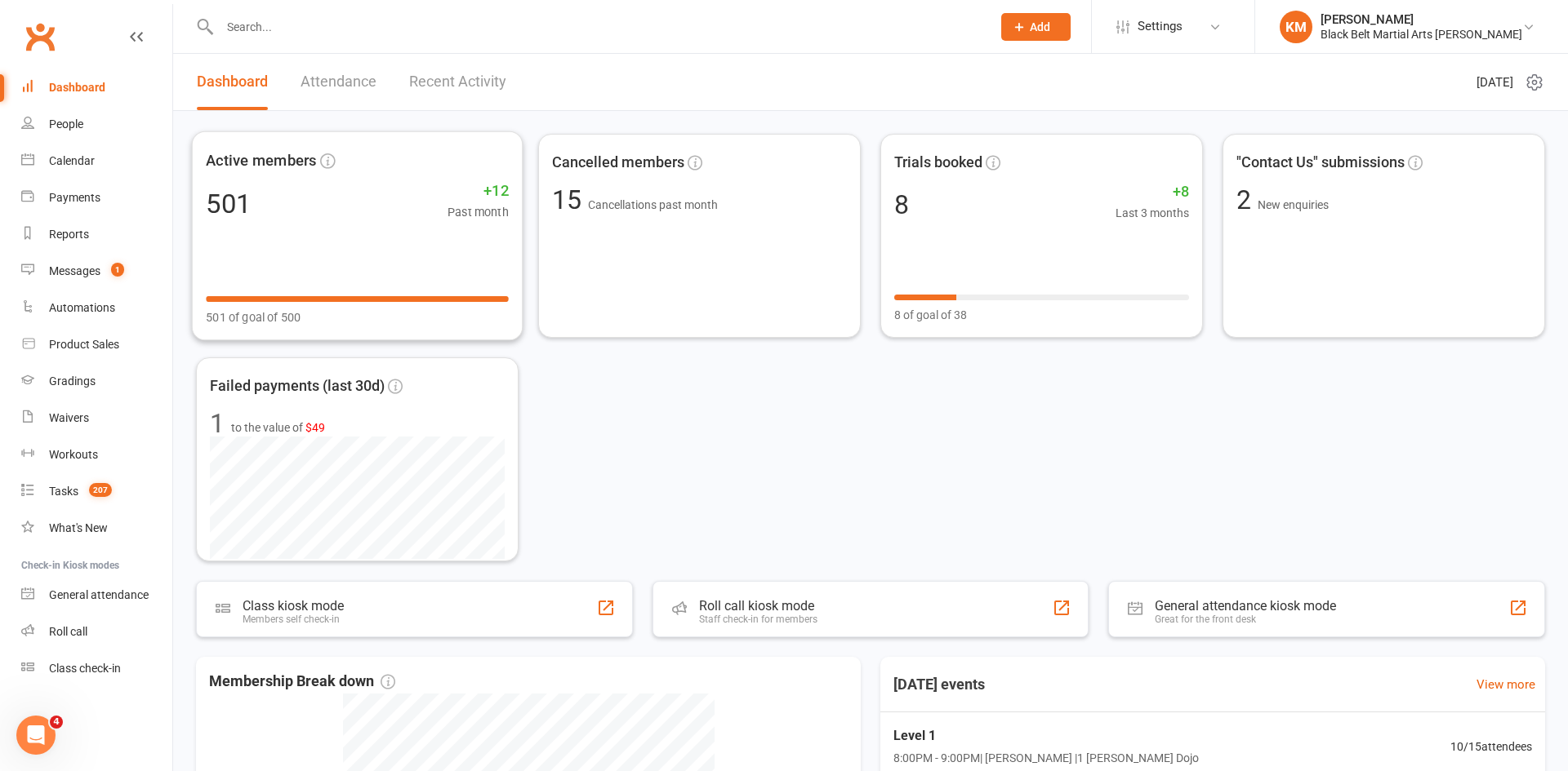
scroll to position [56, 0]
